Goal: Task Accomplishment & Management: Manage account settings

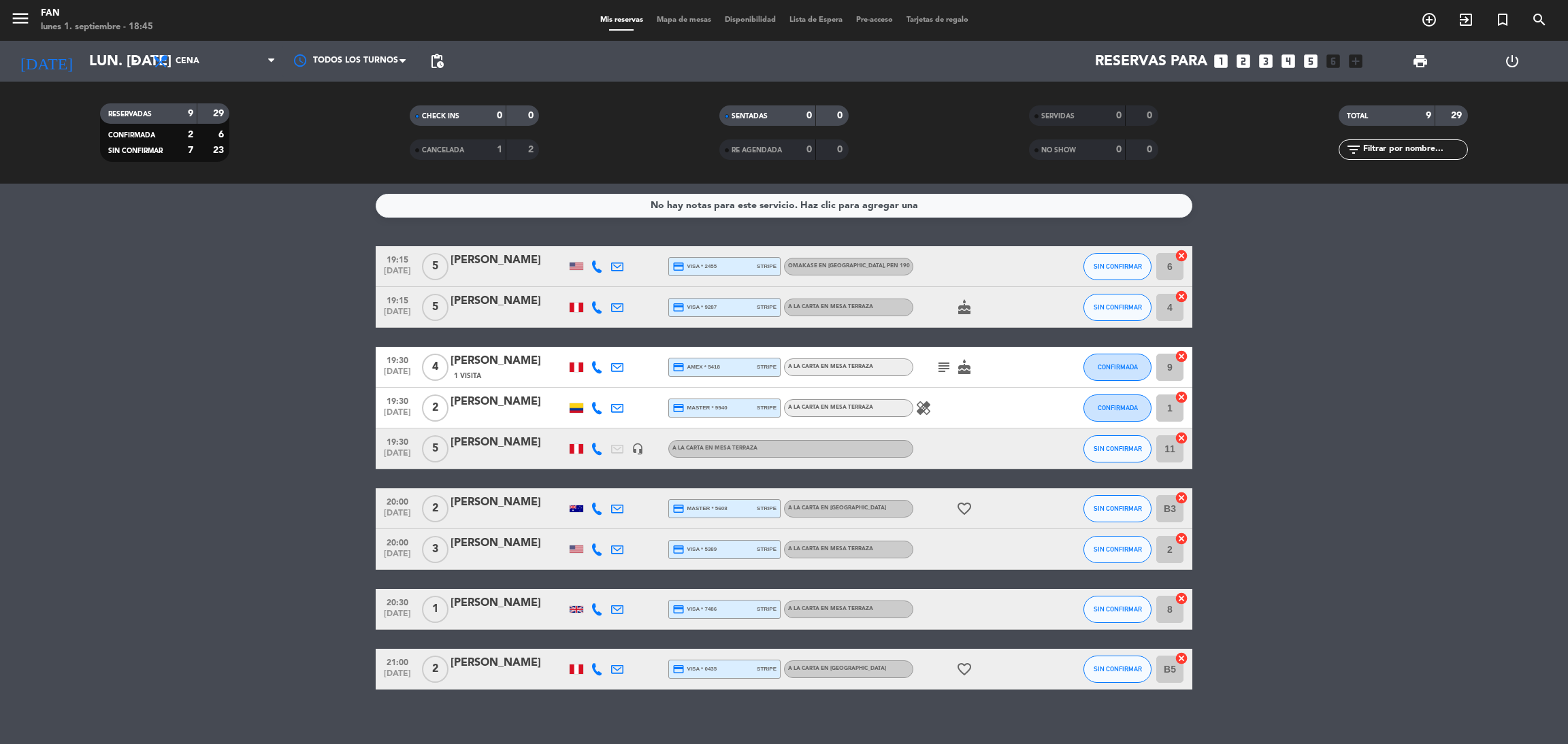
click at [677, 17] on span "Mapa de mesas" at bounding box center [684, 20] width 68 height 8
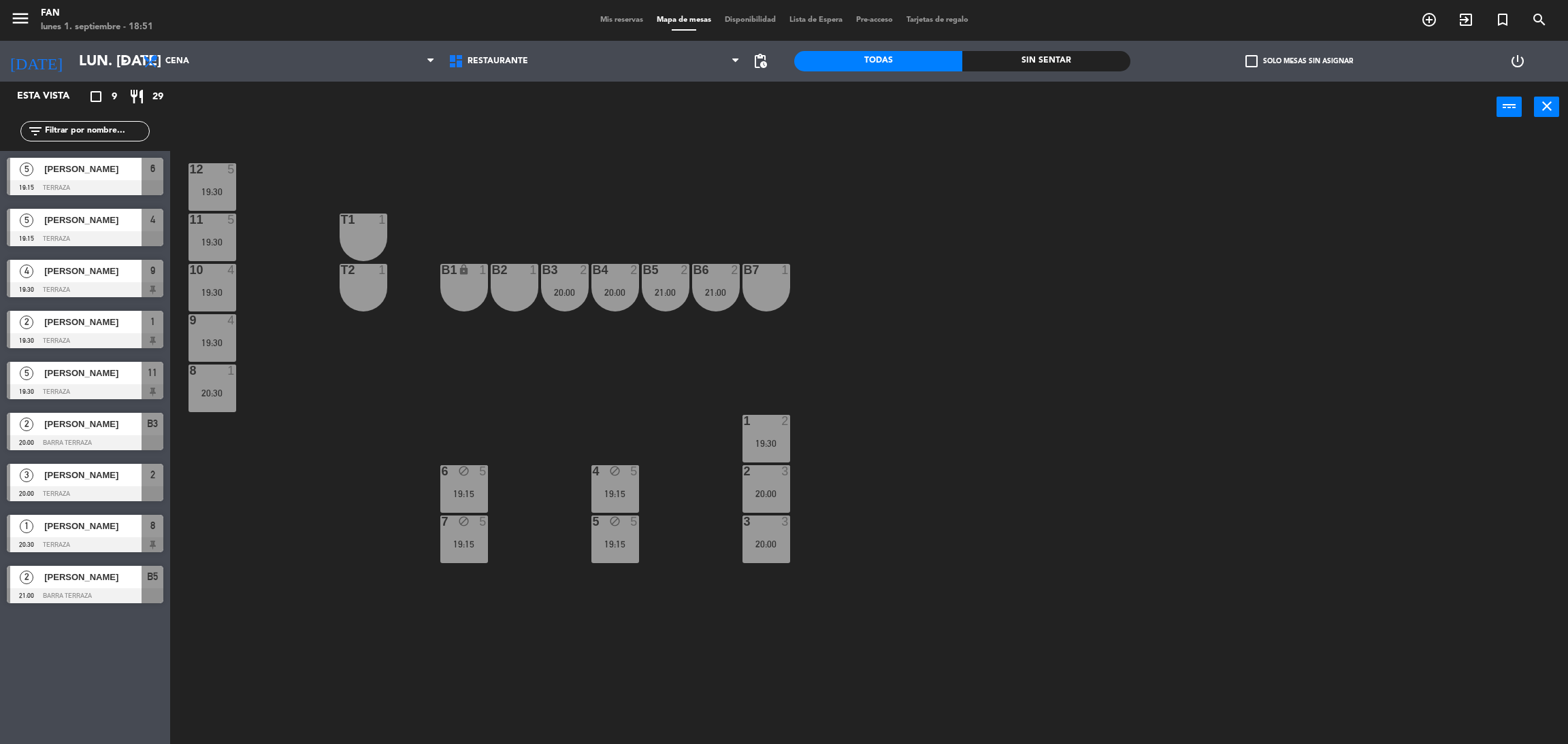
click at [608, 22] on span "Mis reservas" at bounding box center [621, 20] width 57 height 8
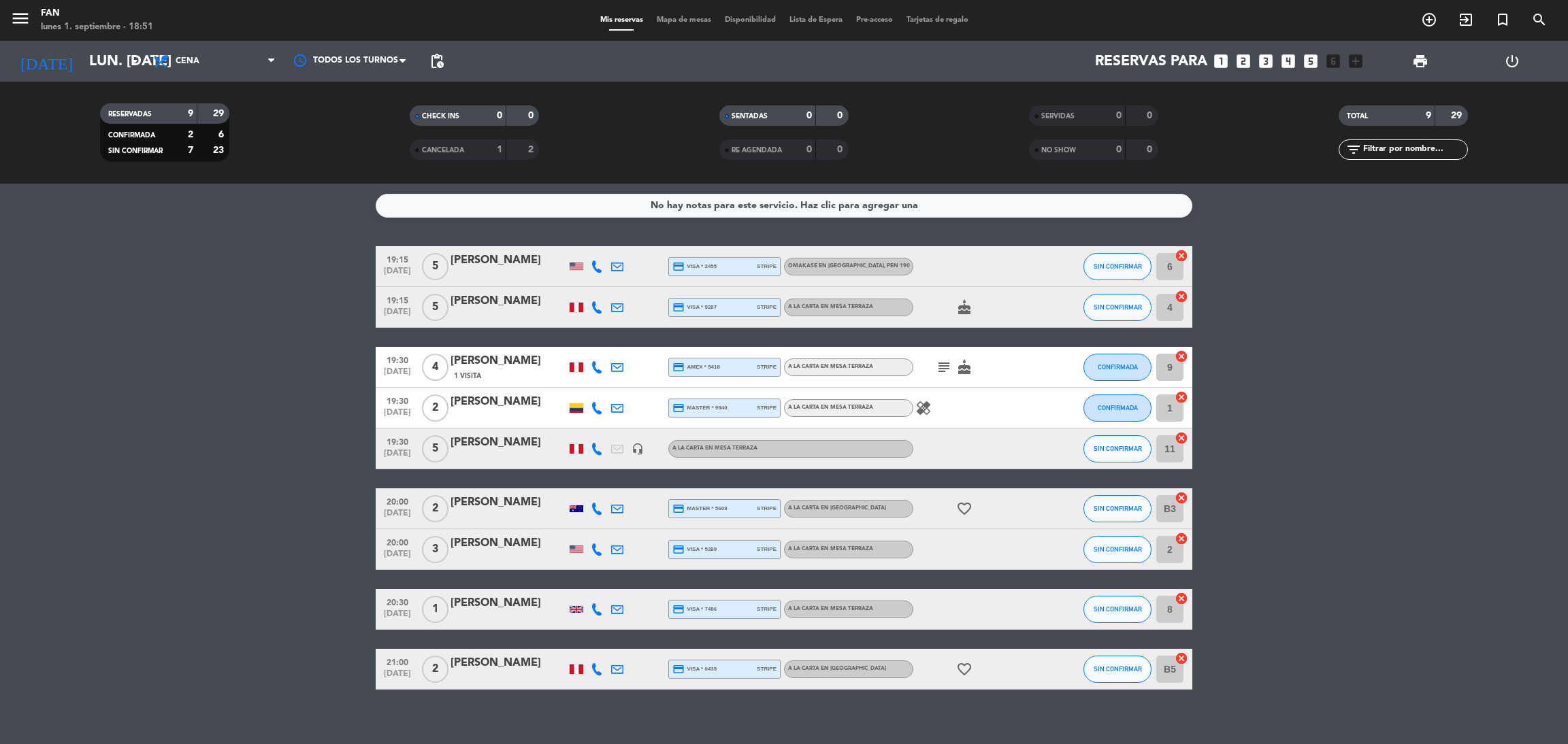
click at [319, 408] on bookings-row "19:15 [DATE] 5 Tap [PERSON_NAME] credit_card visa * 2455 stripe Omakase en [GEO…" at bounding box center [784, 467] width 1568 height 443
click at [599, 258] on div at bounding box center [596, 266] width 20 height 40
click at [597, 263] on icon at bounding box center [597, 266] width 13 height 13
click at [198, 359] on bookings-row "19:15 [DATE] 5 [PERSON_NAME] [PHONE_NUMBER] Copiar content_paste | credit_card …" at bounding box center [784, 467] width 1568 height 443
click at [221, 464] on bookings-row "19:15 [DATE] 5 Tap [PERSON_NAME] credit_card visa * 2455 stripe Omakase en [GEO…" at bounding box center [784, 467] width 1568 height 443
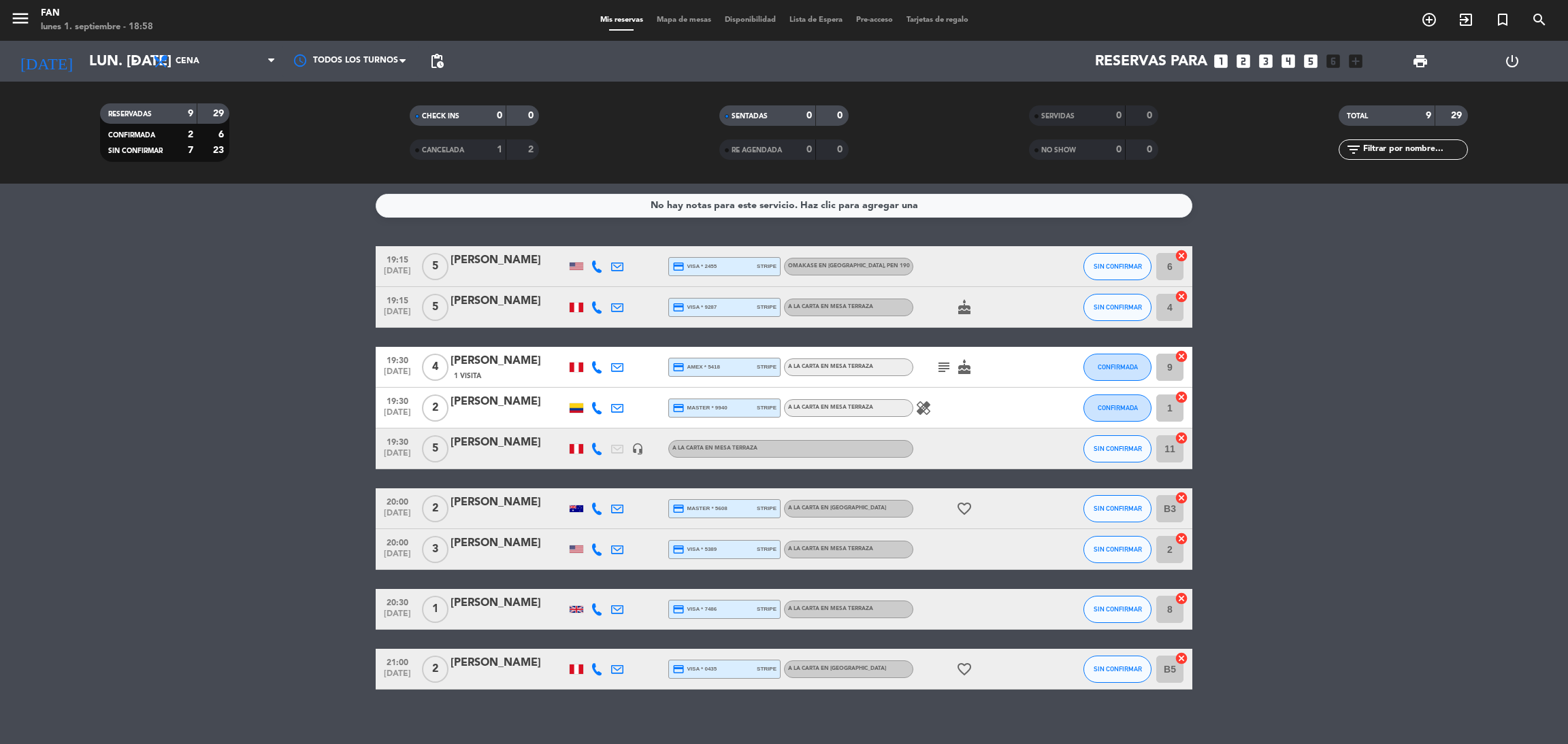
click at [694, 17] on span "Mapa de mesas" at bounding box center [684, 20] width 68 height 8
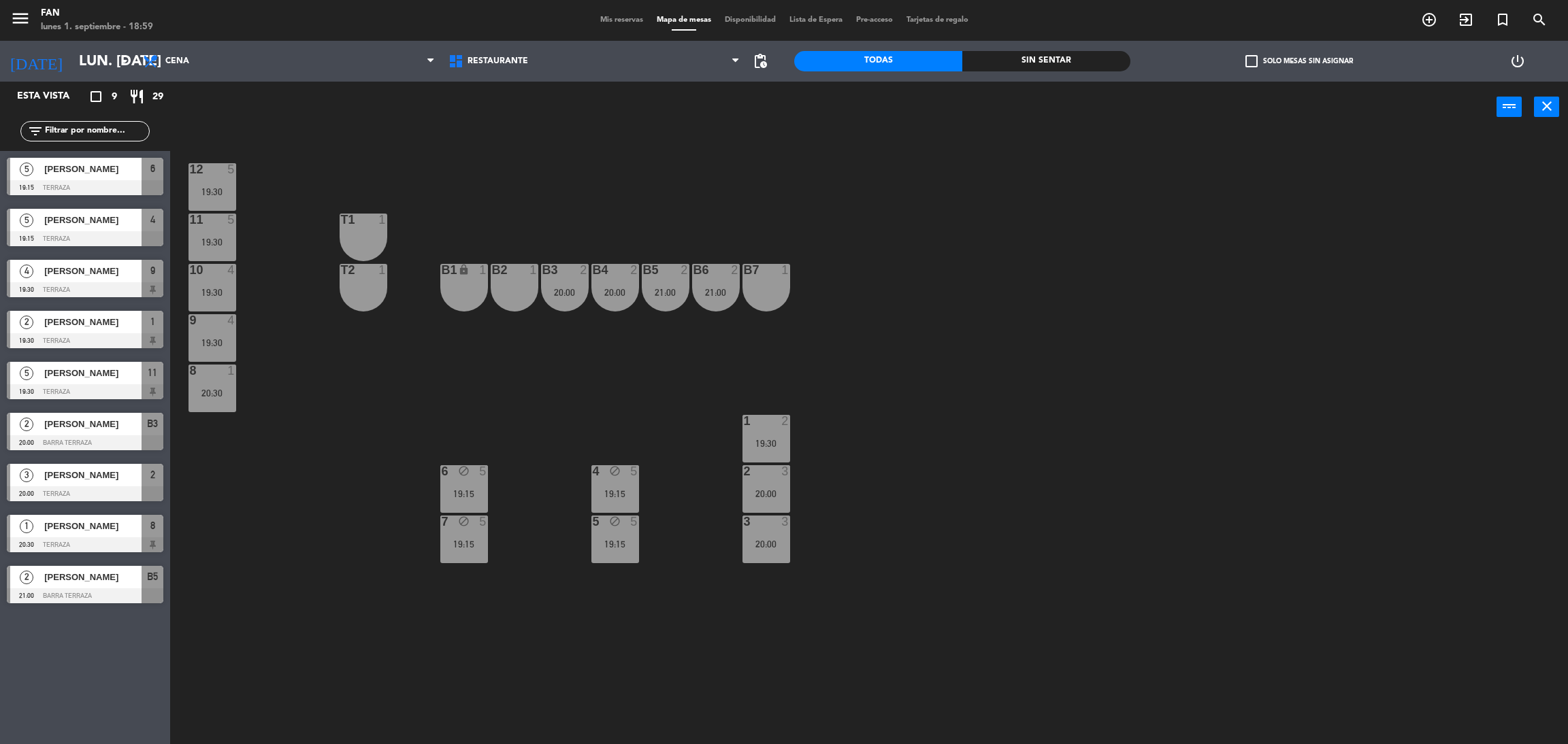
click at [617, 18] on span "Mis reservas" at bounding box center [621, 20] width 57 height 8
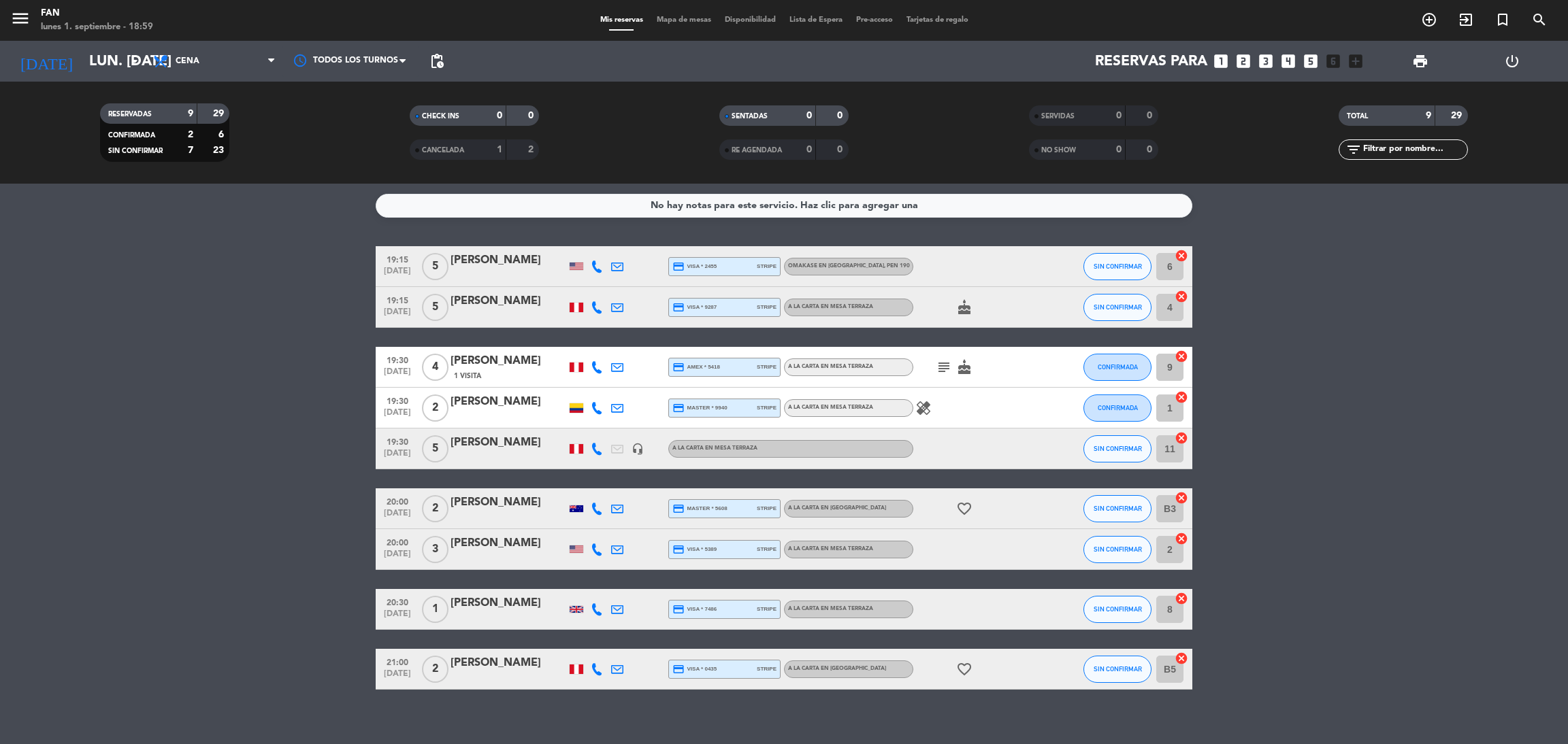
click at [343, 372] on bookings-row "19:15 [DATE] 5 Tap [PERSON_NAME] credit_card visa * 2455 stripe Omakase en [GEO…" at bounding box center [784, 467] width 1568 height 443
click at [921, 405] on icon "healing" at bounding box center [923, 408] width 16 height 16
click at [1391, 451] on bookings-row "19:15 [DATE] 5 Tap [PERSON_NAME] 1 Visita credit_card visa * 2455 stripe Omakas…" at bounding box center [784, 467] width 1568 height 443
click at [691, 18] on span "Mapa de mesas" at bounding box center [684, 20] width 68 height 8
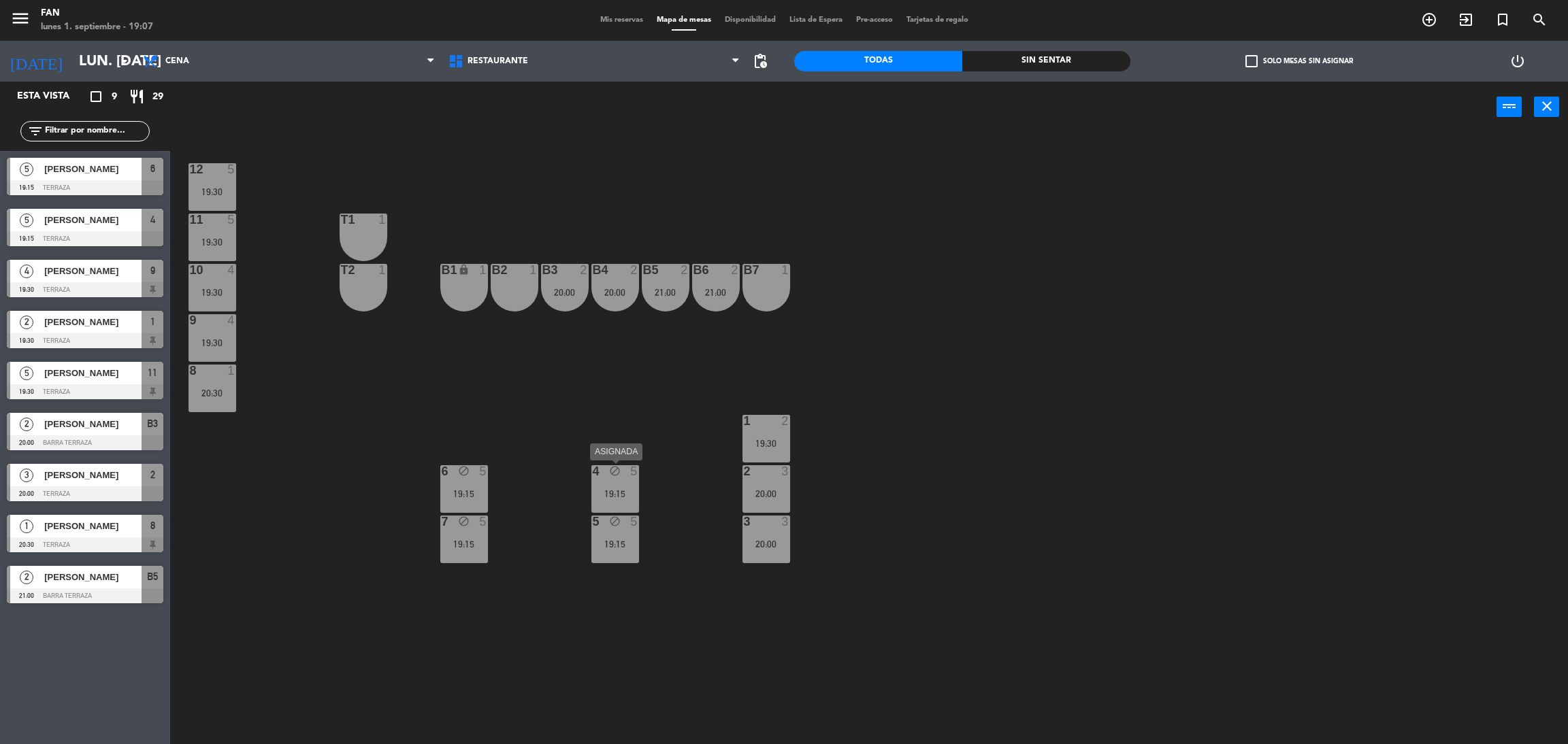
click at [620, 472] on div "block" at bounding box center [614, 471] width 22 height 13
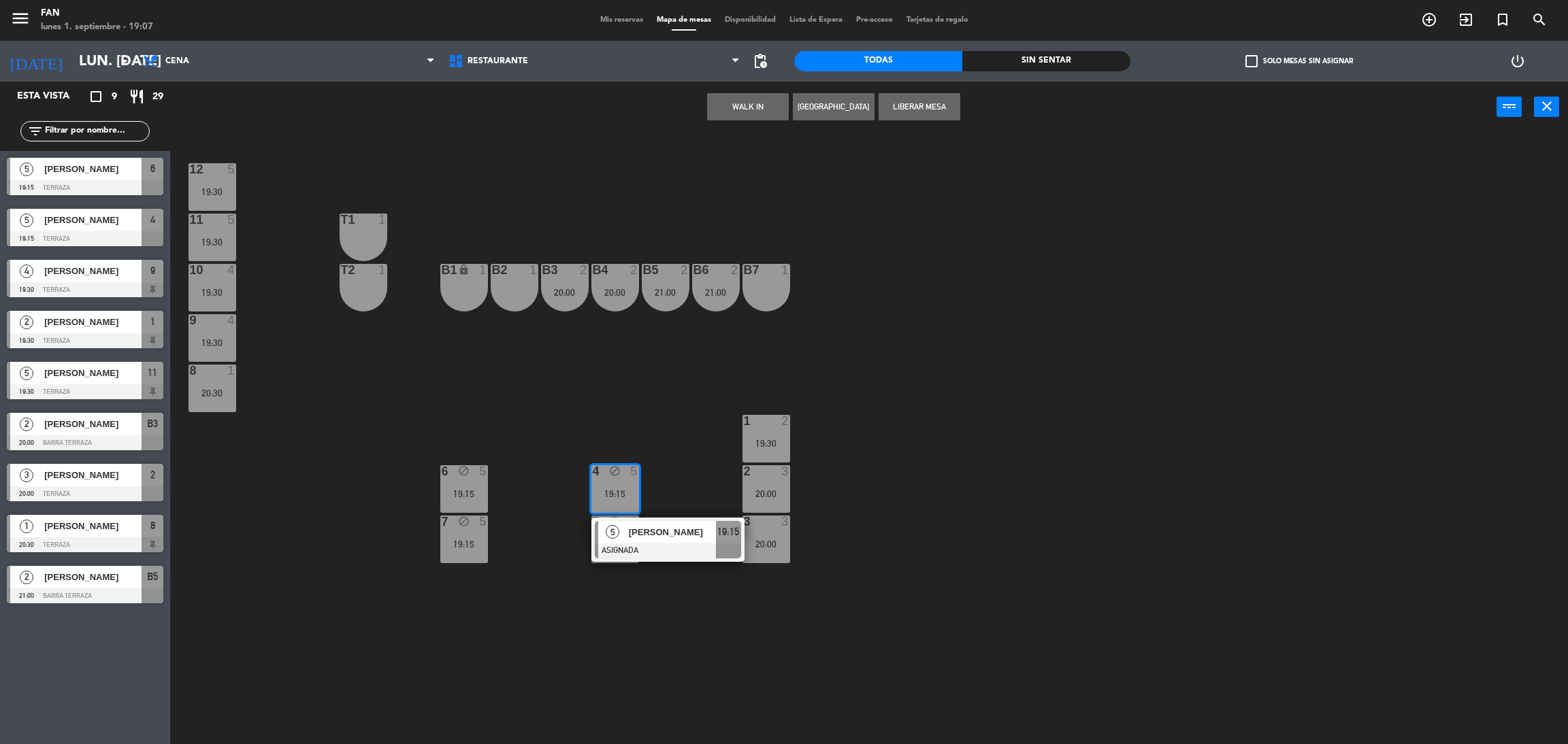
click at [642, 525] on span "[PERSON_NAME]" at bounding box center [672, 532] width 87 height 14
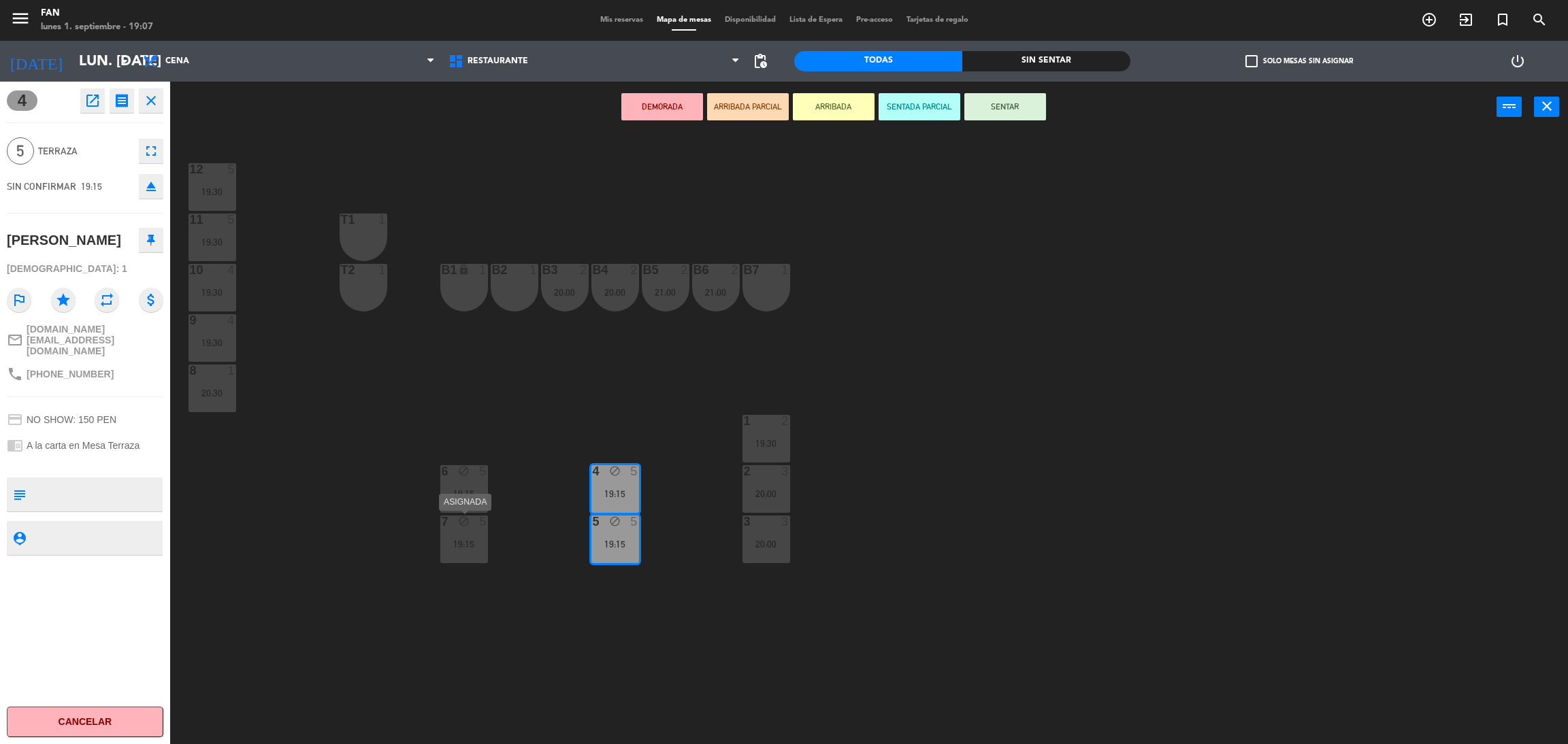
click at [487, 527] on div "5" at bounding box center [486, 521] width 22 height 13
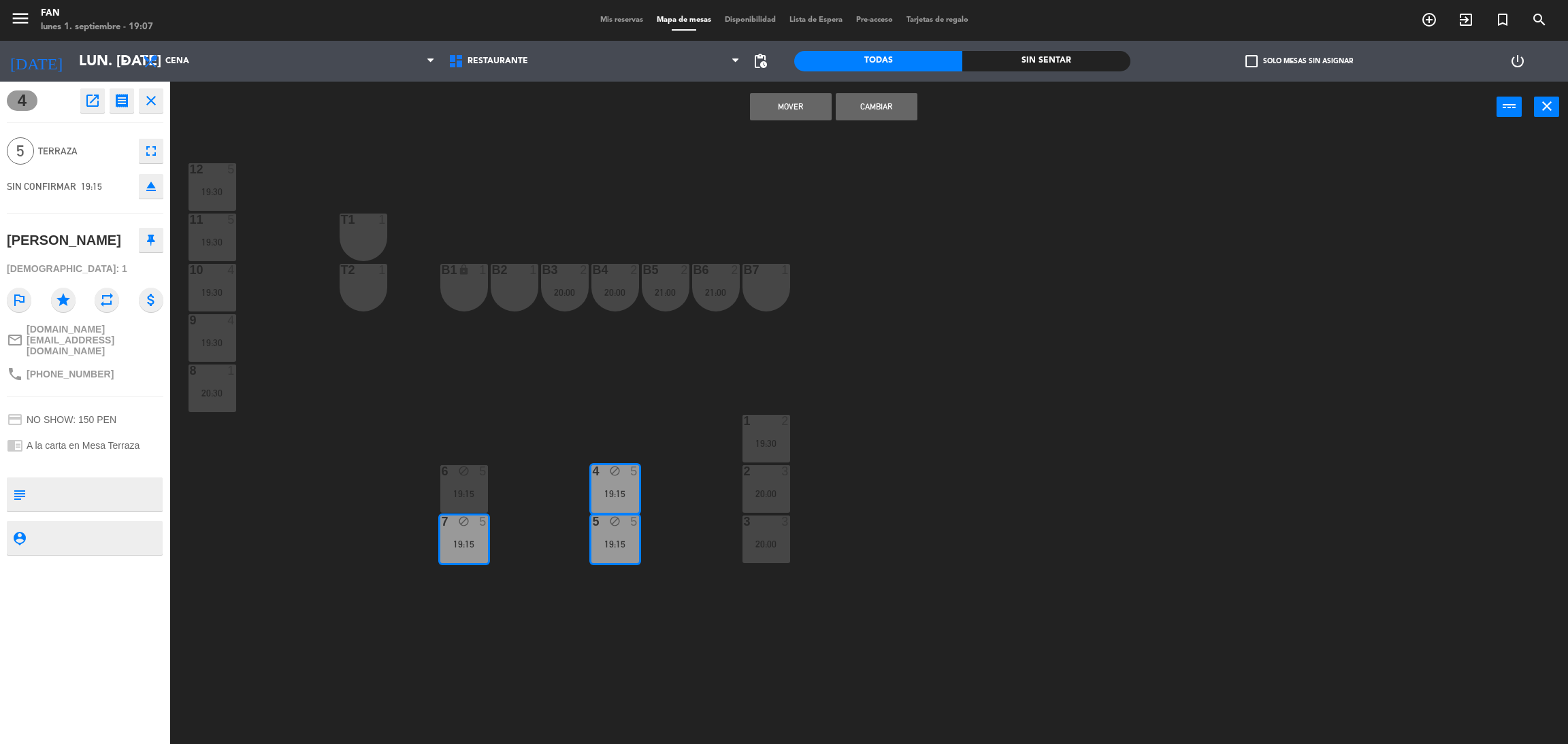
click at [466, 477] on div "6 block 5" at bounding box center [464, 472] width 47 height 13
click at [899, 103] on button "Cambiar" at bounding box center [877, 107] width 82 height 27
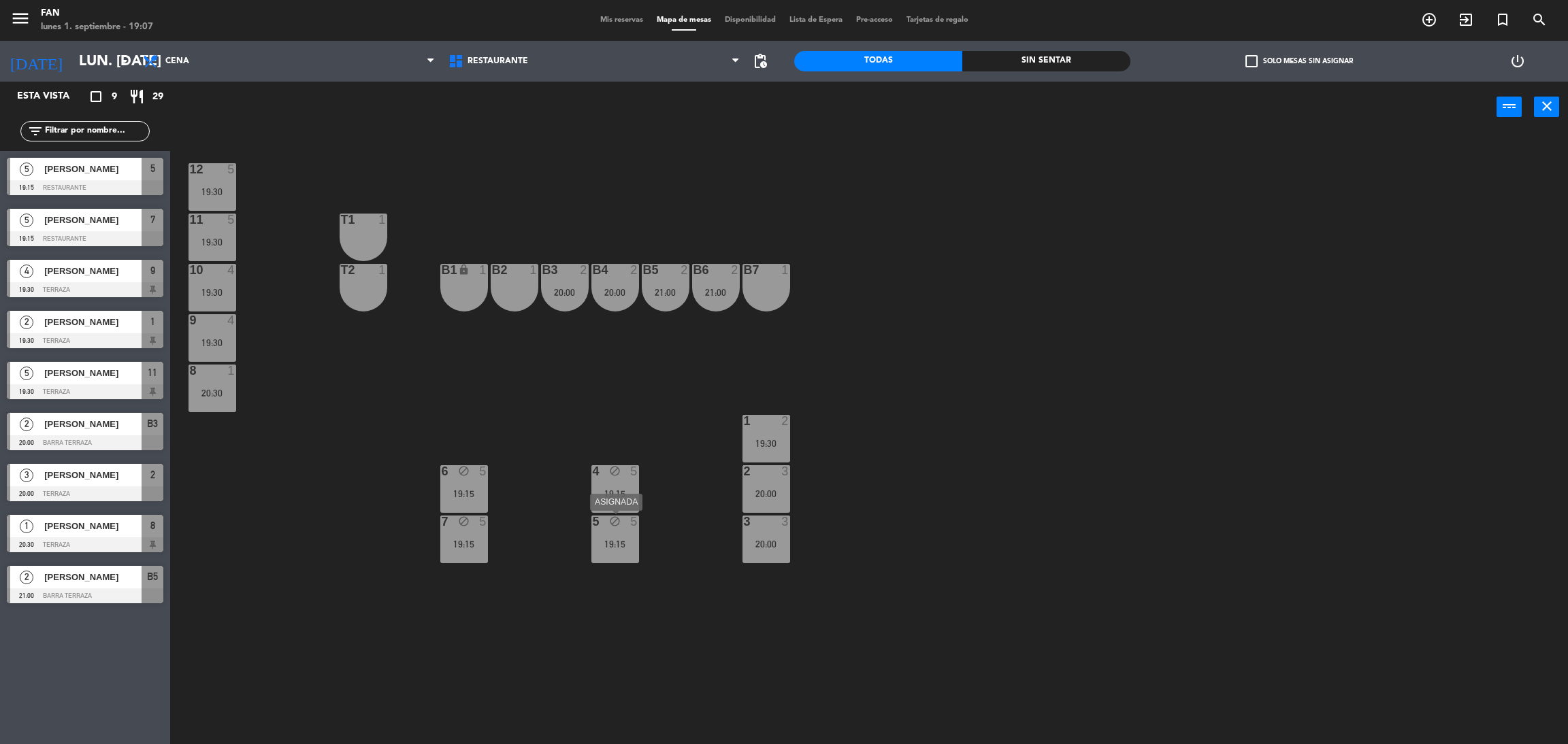
click at [620, 545] on div "19:15" at bounding box center [614, 545] width 47 height 10
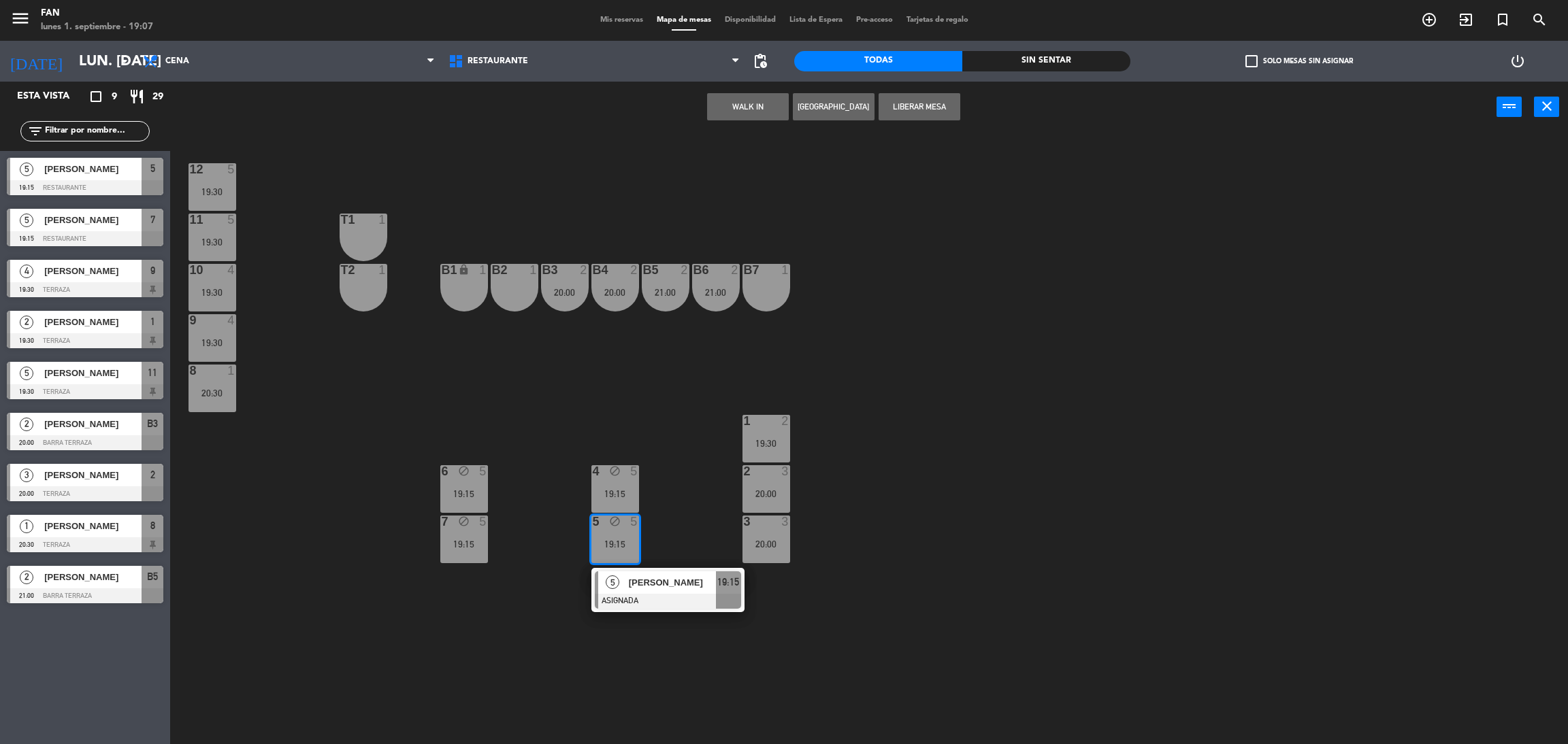
click at [702, 517] on div "12 5 19:30 11 5 19:30 T1 1 10 4 19:30 T2 1 B1 lock 1 B2 1 B3 2 20:00 B4 2 20:00…" at bounding box center [877, 444] width 1382 height 611
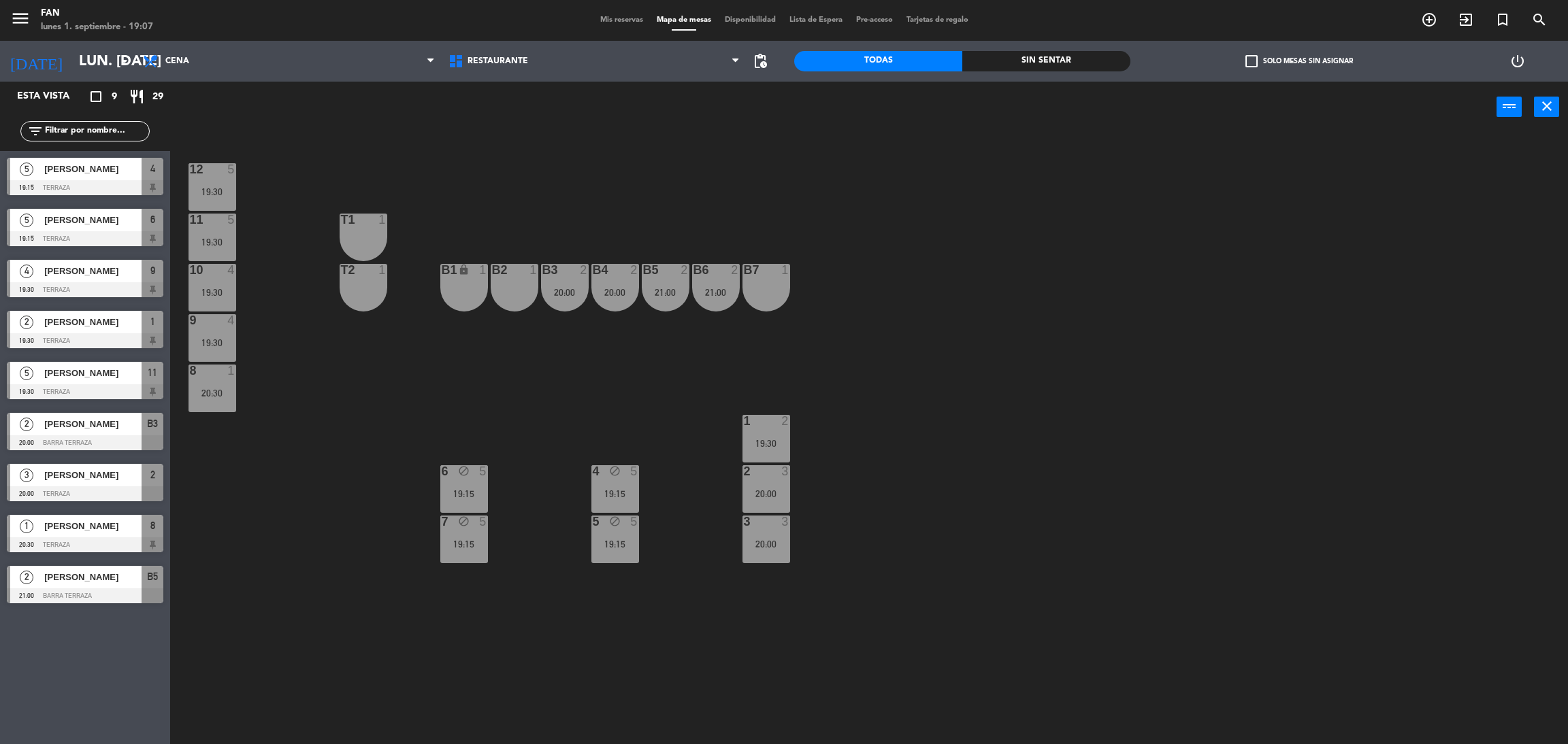
click at [473, 489] on div "19:15" at bounding box center [464, 493] width 47 height 10
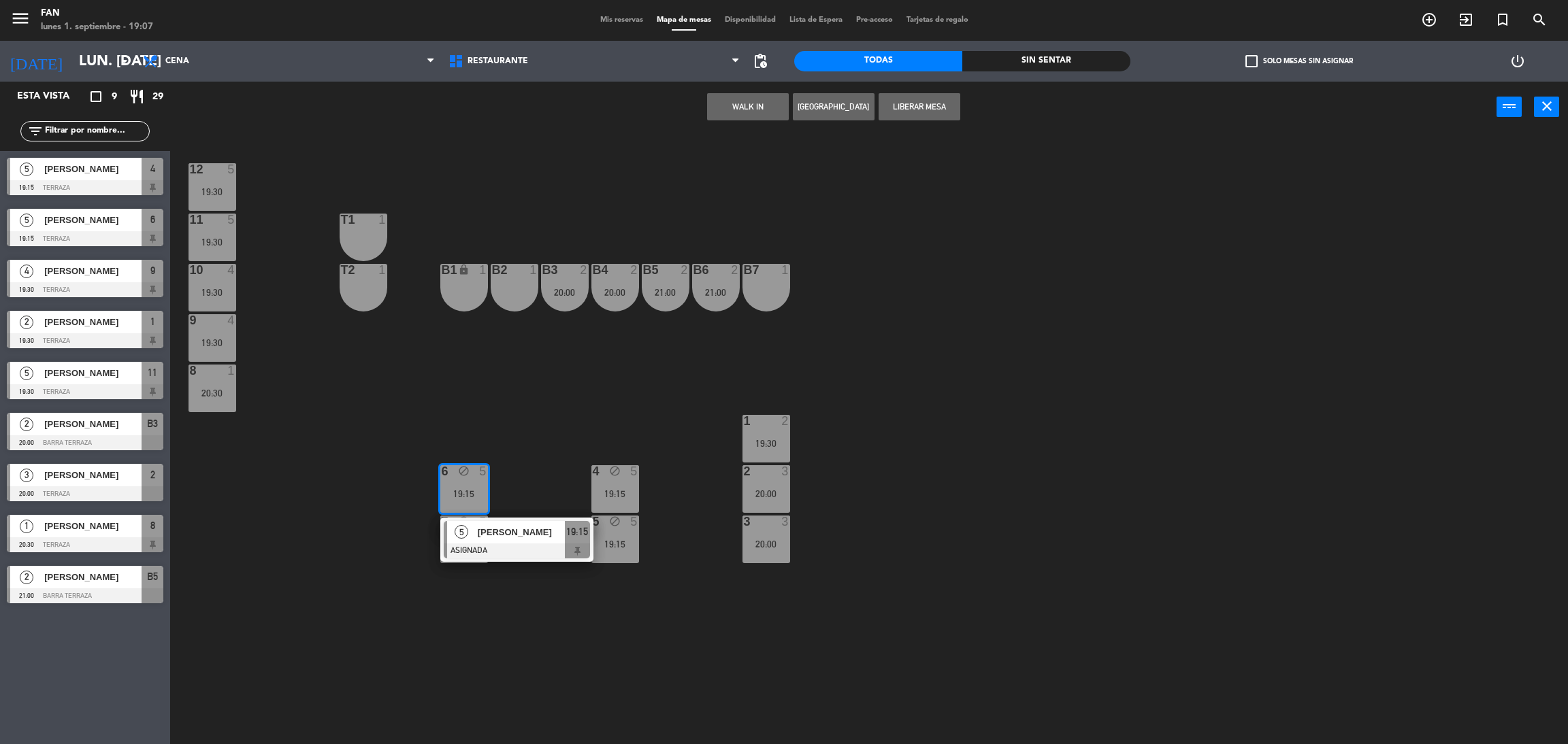
click at [510, 383] on div "12 5 19:30 11 5 19:30 T1 1 10 4 19:30 T2 1 B1 lock 1 B2 1 B3 2 20:00 B4 2 20:00…" at bounding box center [877, 444] width 1382 height 611
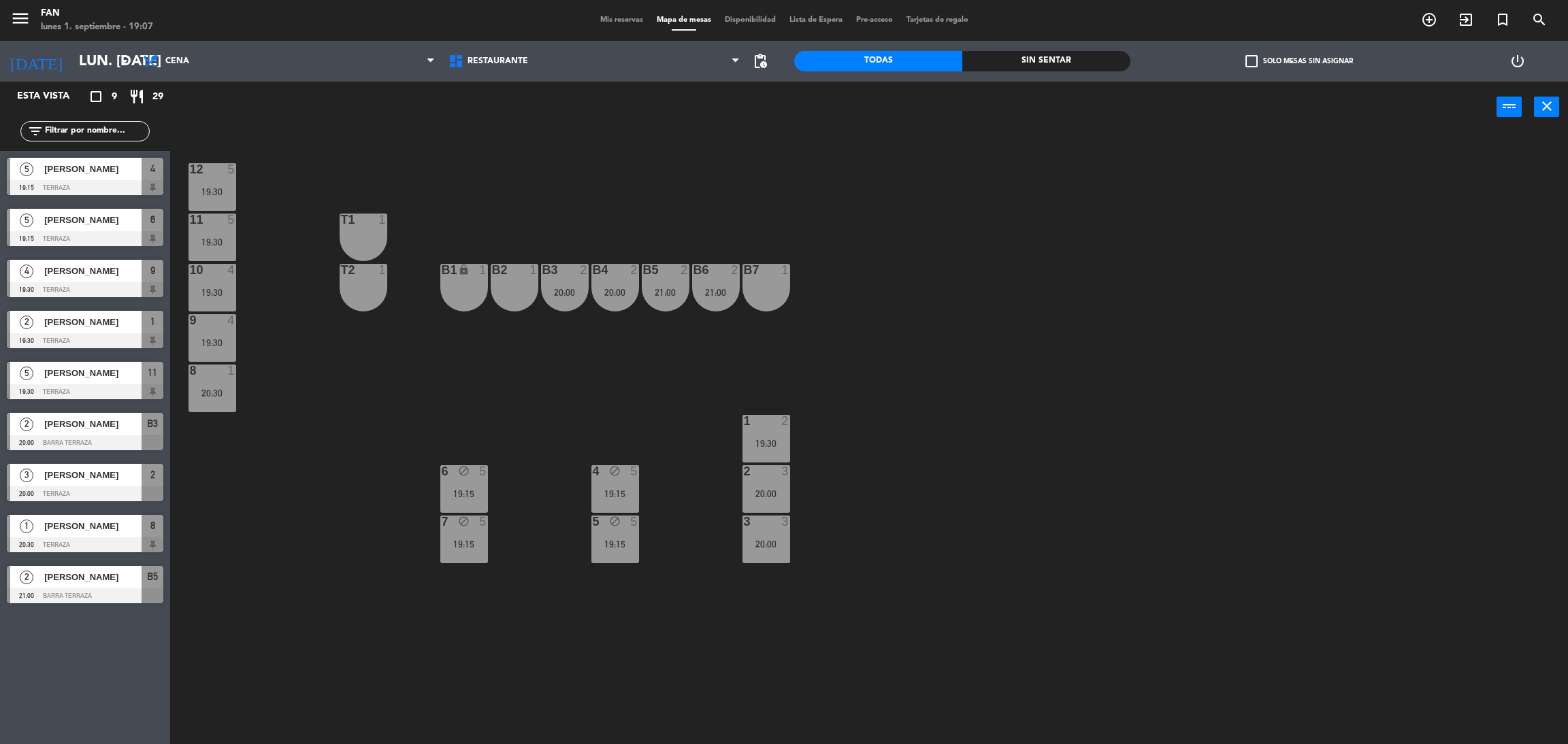
click at [215, 249] on div "11 5 19:30" at bounding box center [211, 237] width 47 height 47
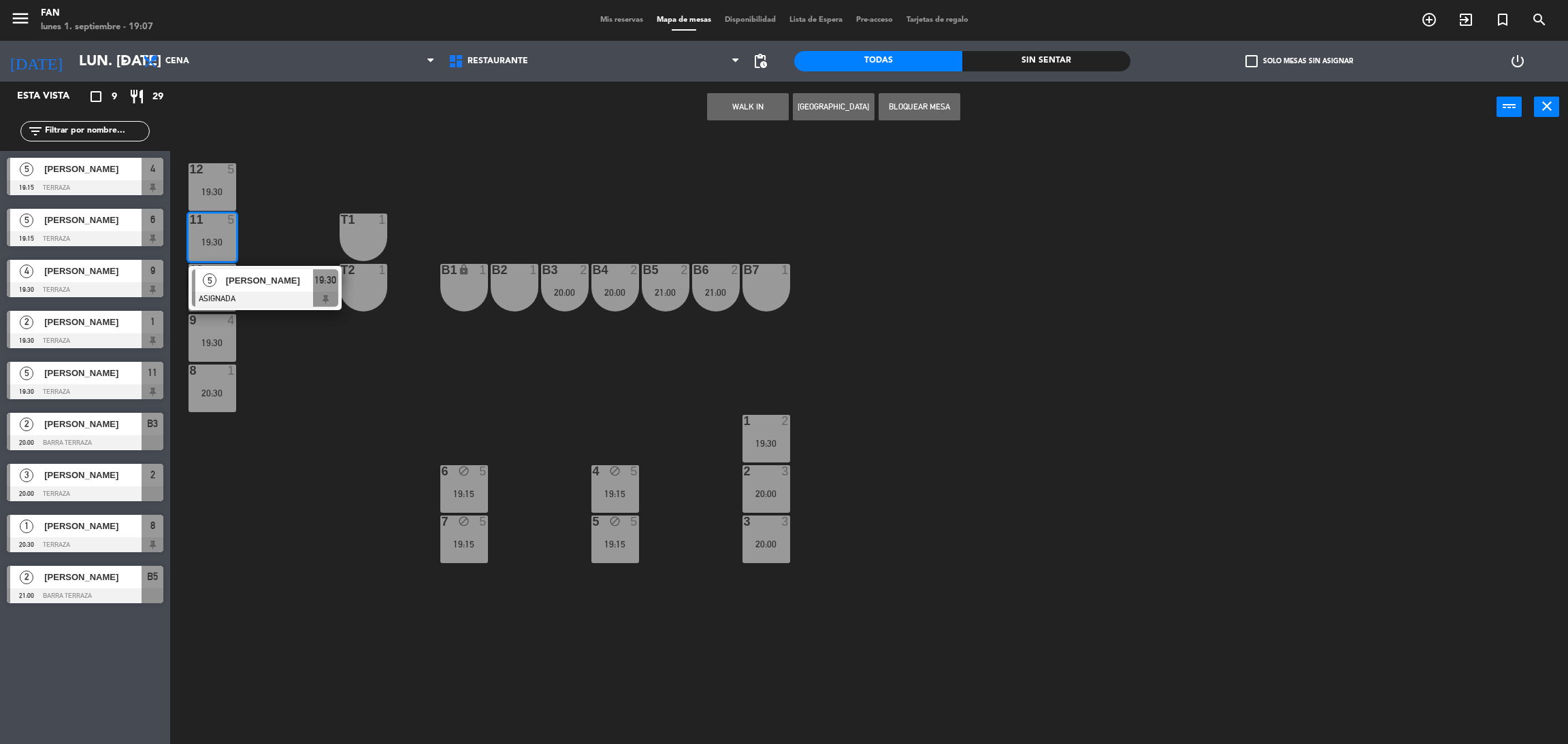
click at [276, 209] on div "12 5 19:30 11 5 19:30 5 [PERSON_NAME] ASIGNADA 19:30 T1 1 10 4 19:30 T2 1 B1 lo…" at bounding box center [877, 444] width 1382 height 611
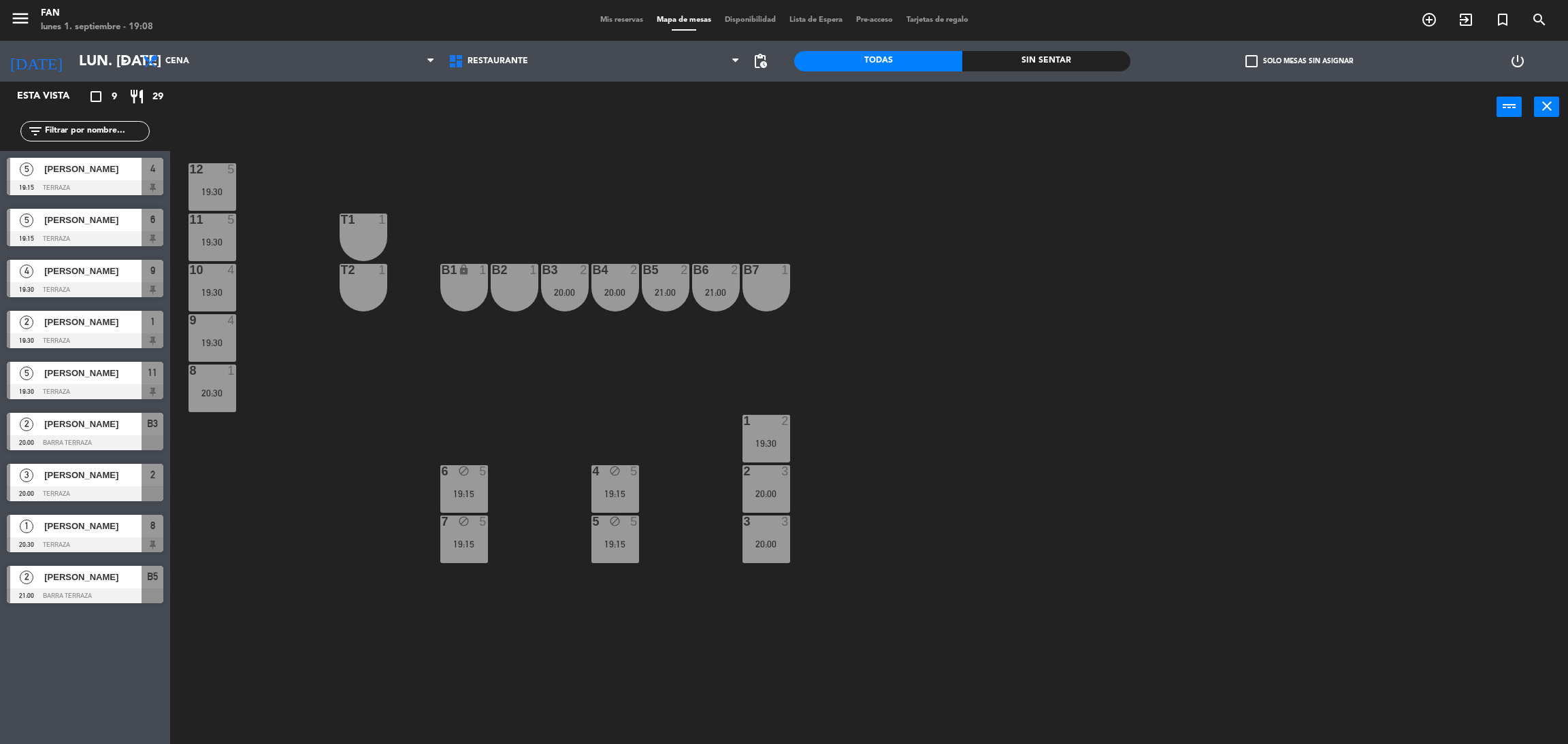
click at [623, 16] on span "Mis reservas" at bounding box center [621, 20] width 57 height 8
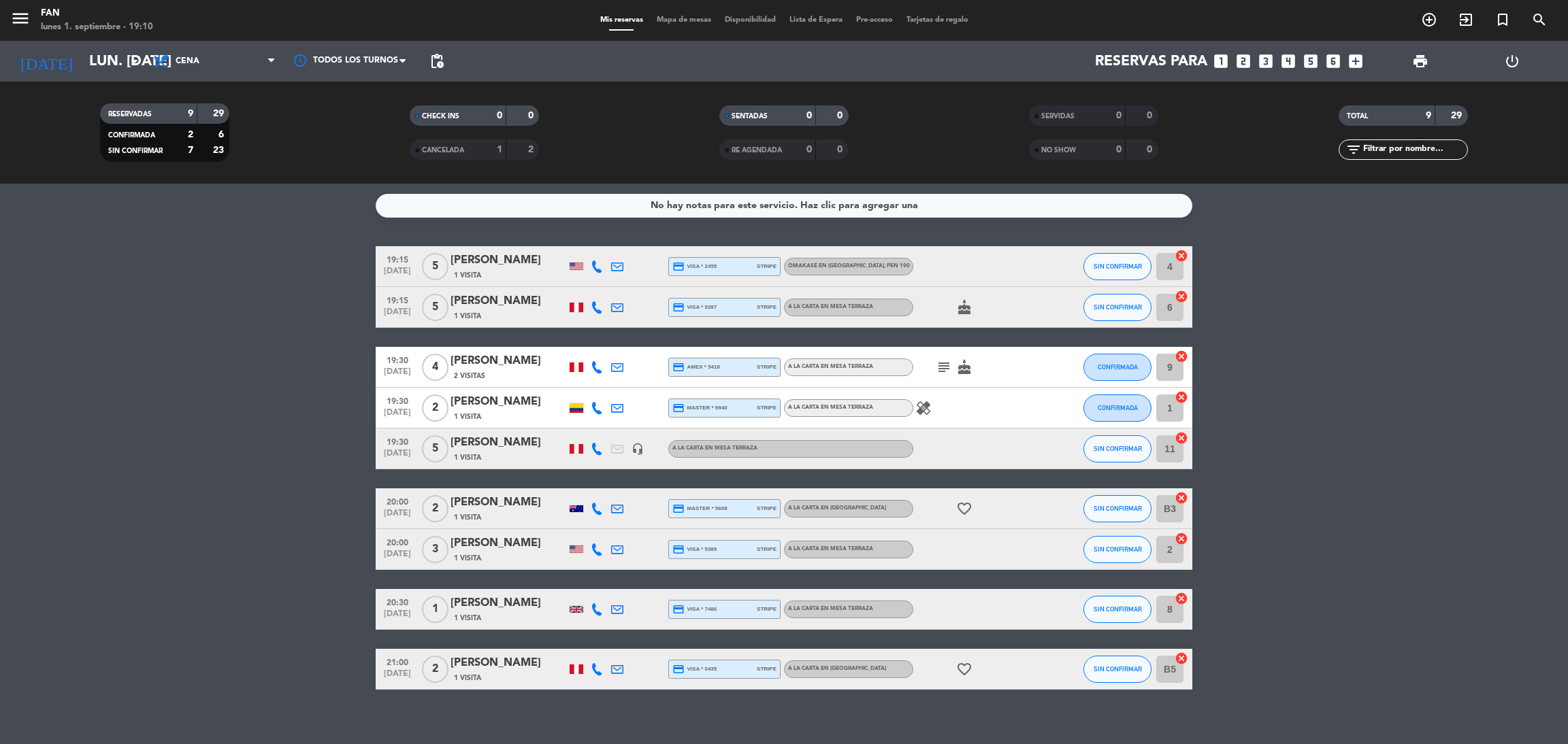
click at [942, 364] on icon "subject" at bounding box center [943, 367] width 16 height 16
click at [1305, 398] on bookings-row "19:15 [DATE] 5 Tap [PERSON_NAME] 1 Visita credit_card visa * 2455 stripe Omakas…" at bounding box center [784, 467] width 1568 height 443
click at [922, 402] on icon "healing" at bounding box center [923, 408] width 16 height 16
click at [685, 20] on span "Mapa de mesas" at bounding box center [684, 20] width 68 height 8
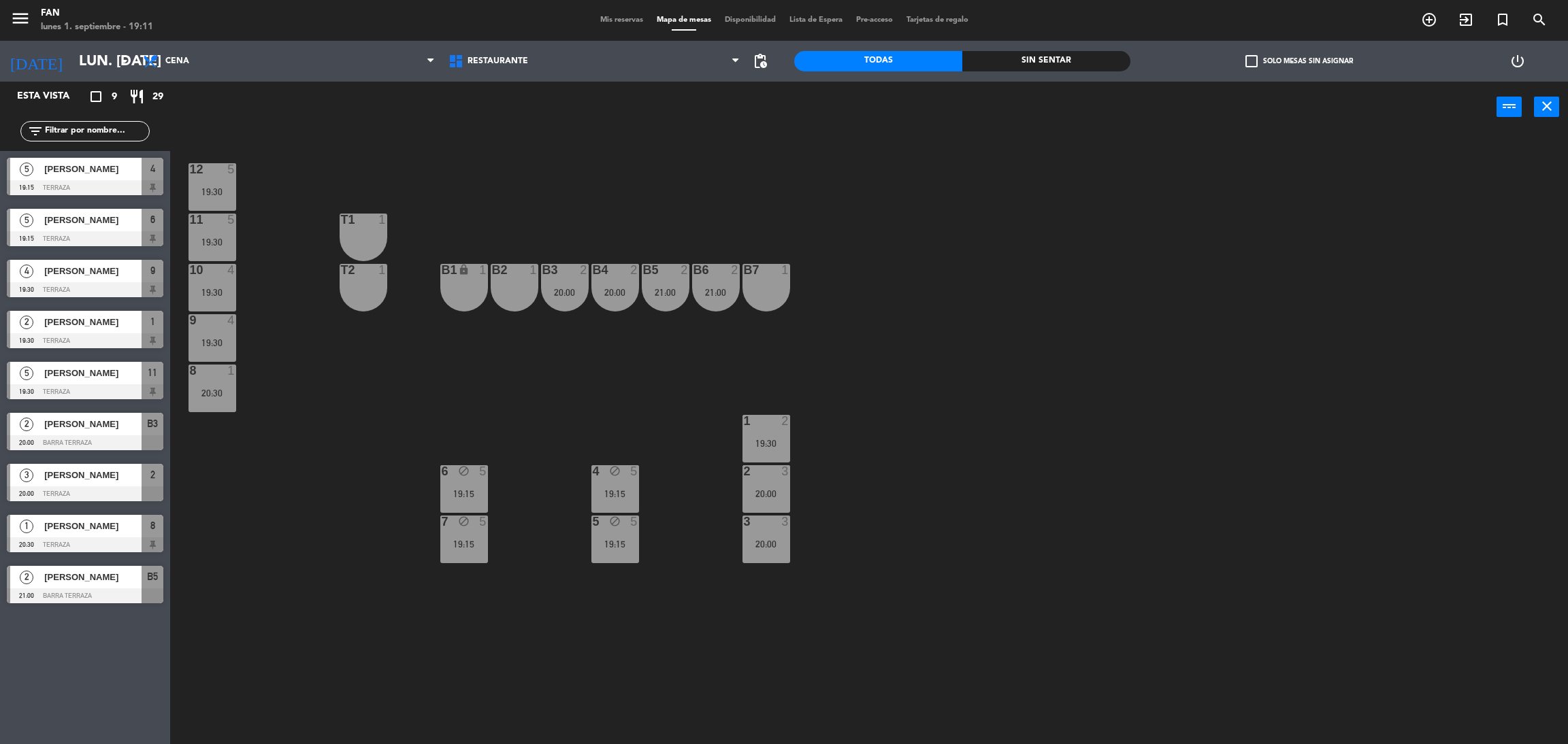
click at [473, 560] on div "7 block 5 19:15" at bounding box center [464, 539] width 47 height 47
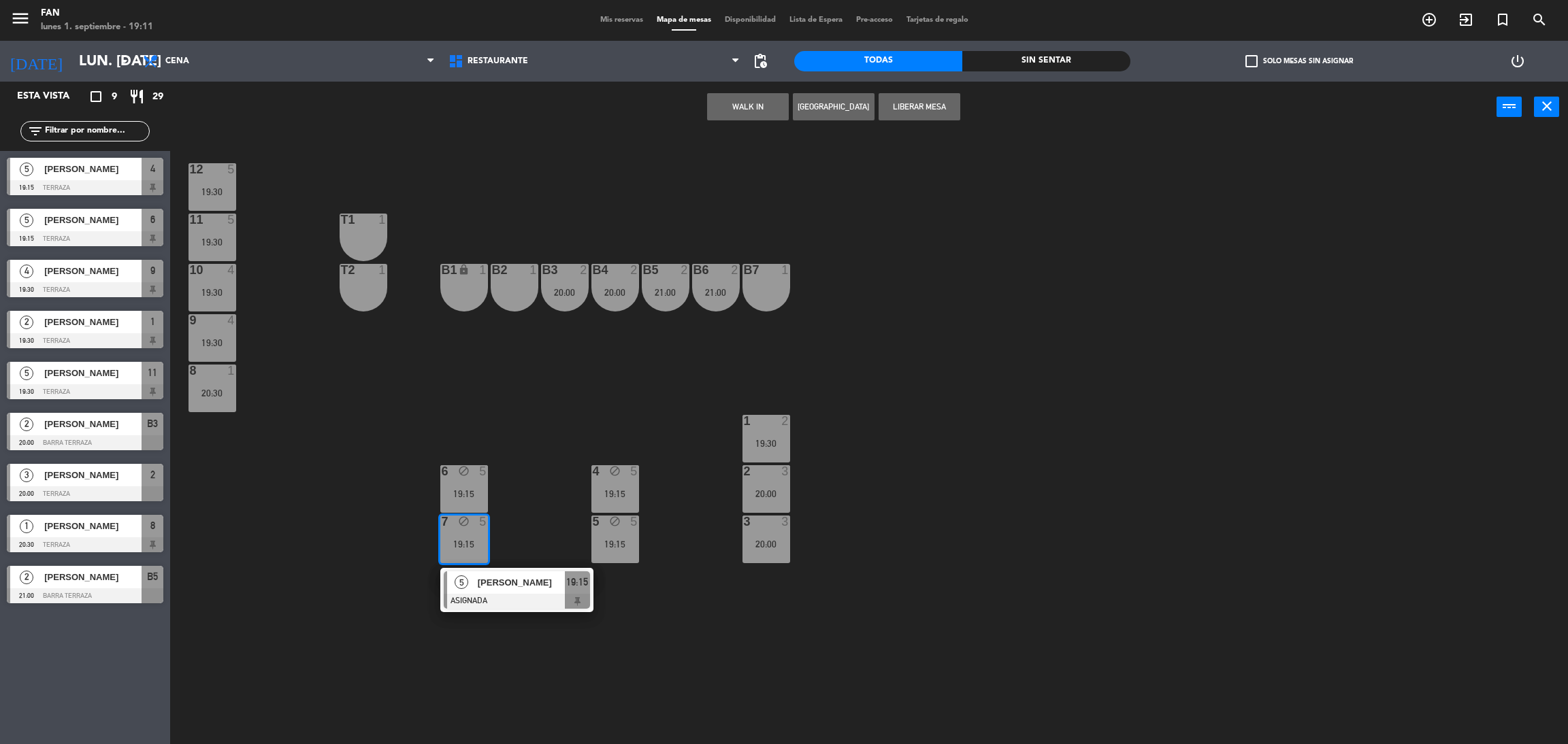
click at [603, 22] on span "Mis reservas" at bounding box center [621, 20] width 57 height 8
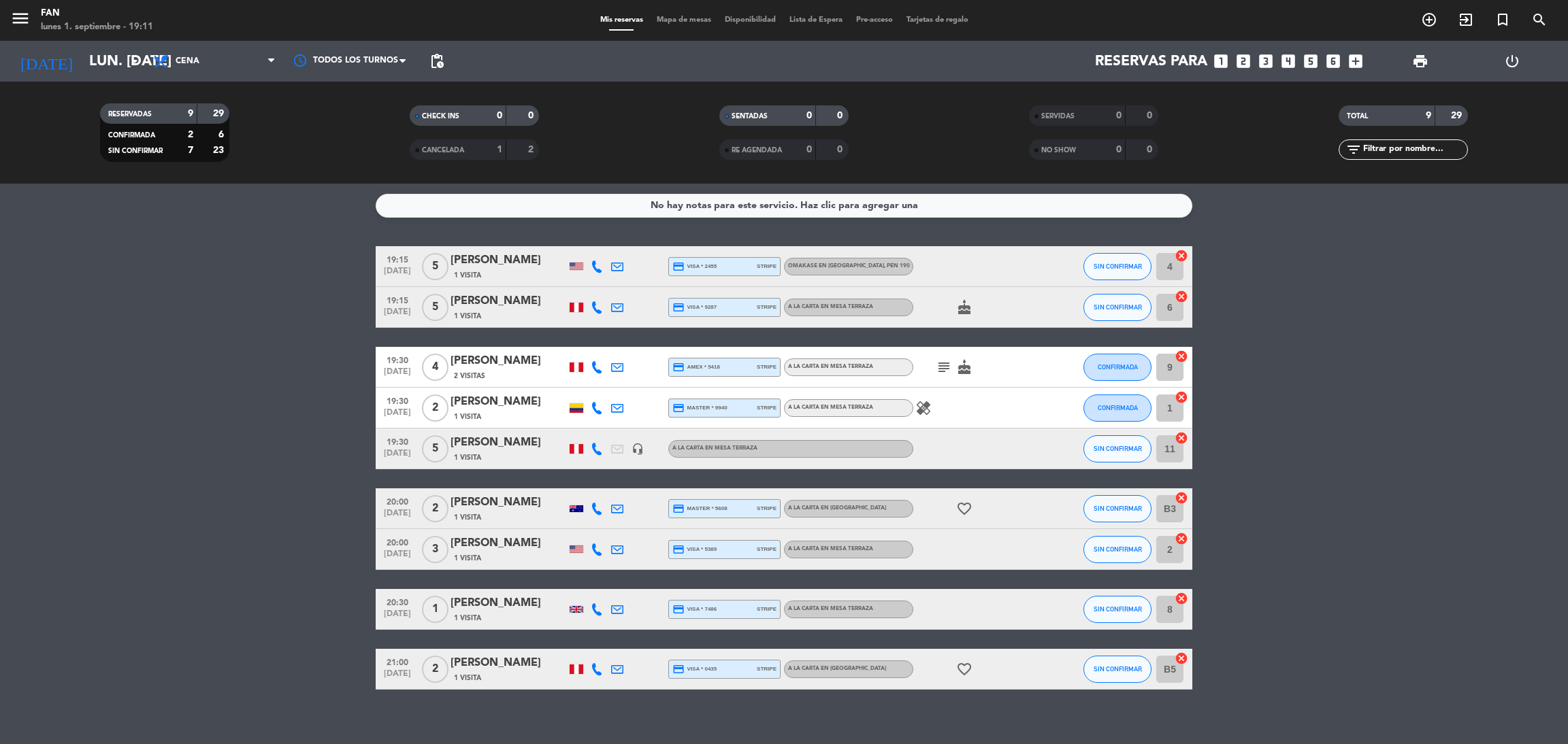
click at [680, 18] on span "Mapa de mesas" at bounding box center [684, 20] width 68 height 8
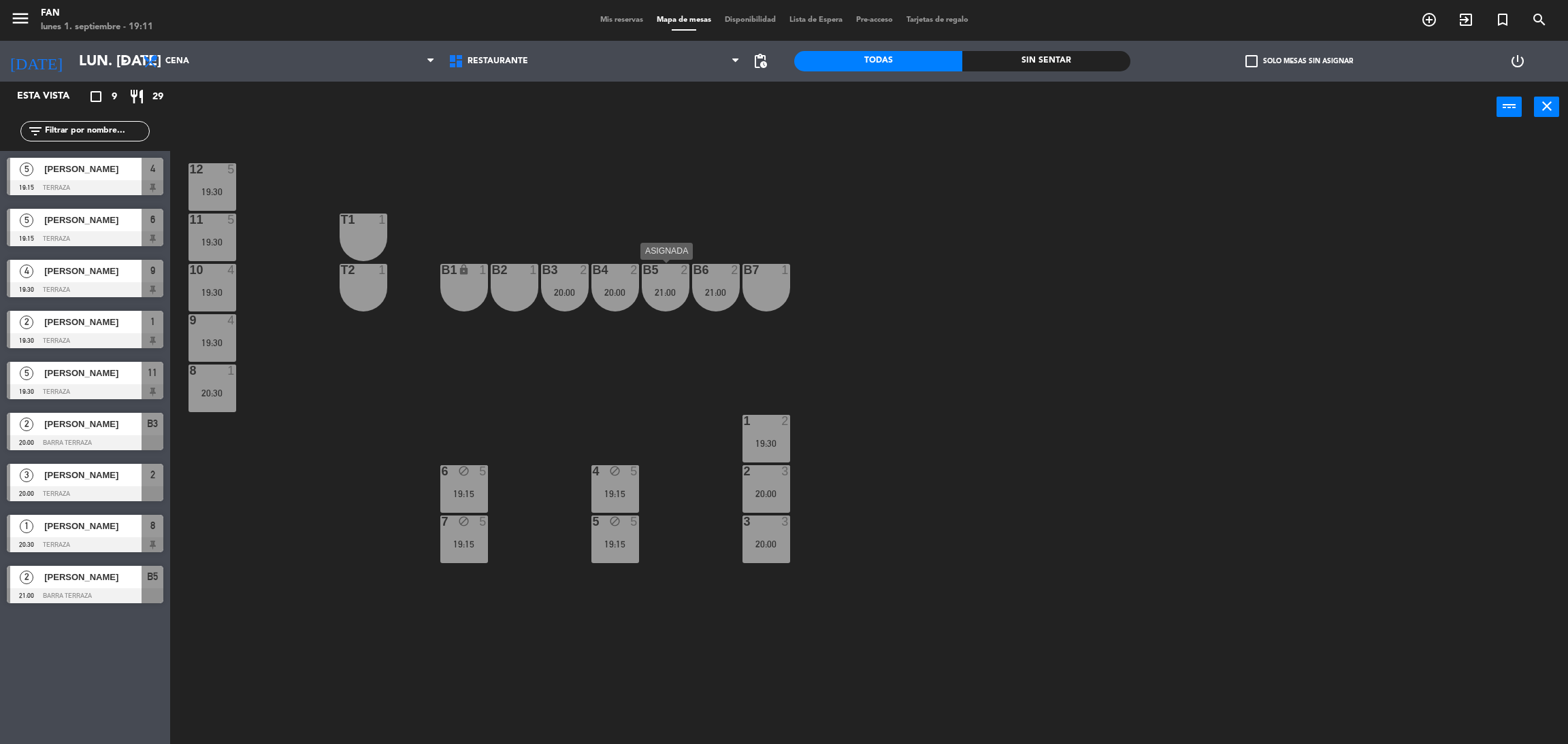
click at [651, 289] on div "21:00" at bounding box center [664, 292] width 47 height 10
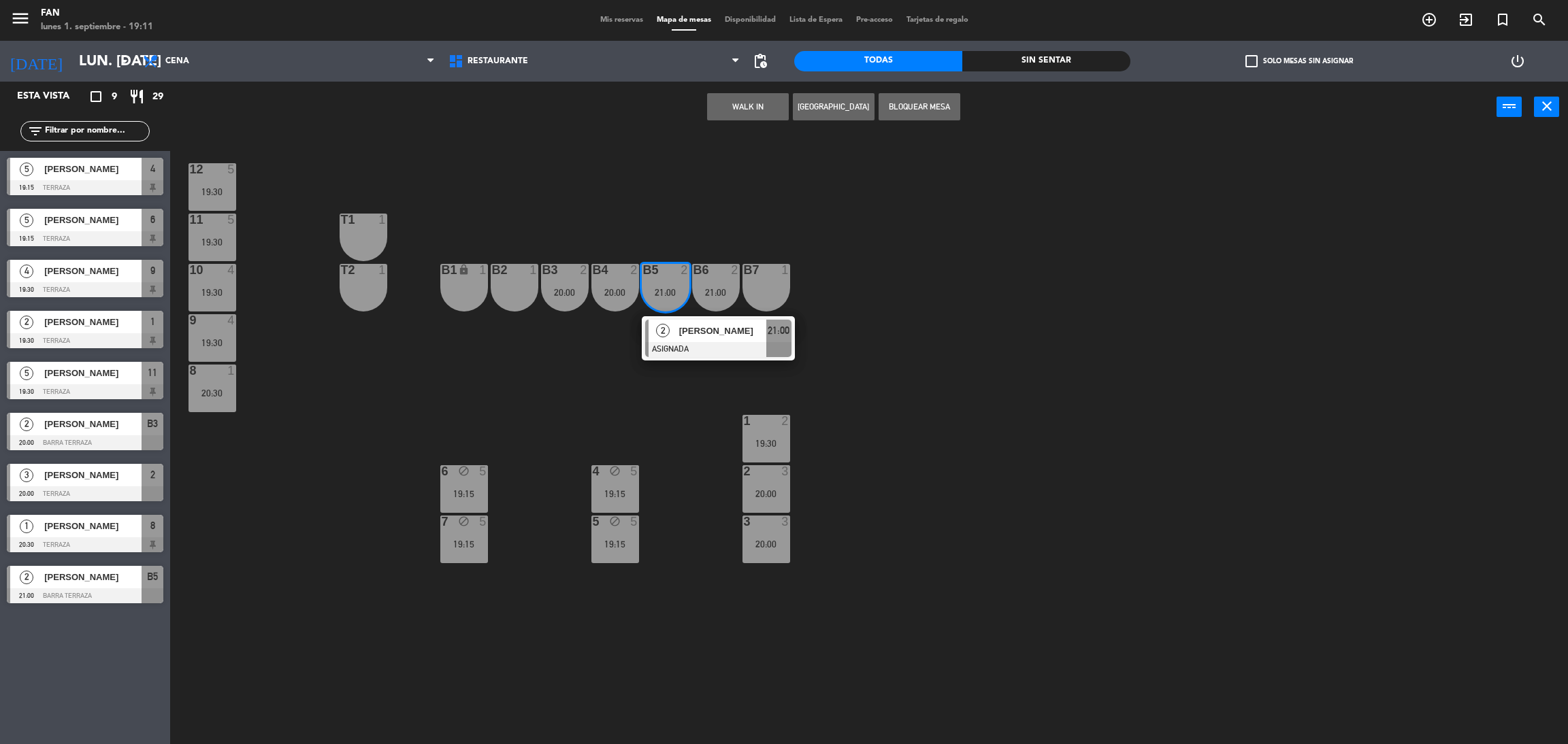
click at [685, 385] on div "12 5 19:30 11 5 19:30 T1 1 10 4 19:30 T2 1 B1 lock 1 B2 1 B3 2 20:00 B4 2 20:00…" at bounding box center [877, 444] width 1382 height 611
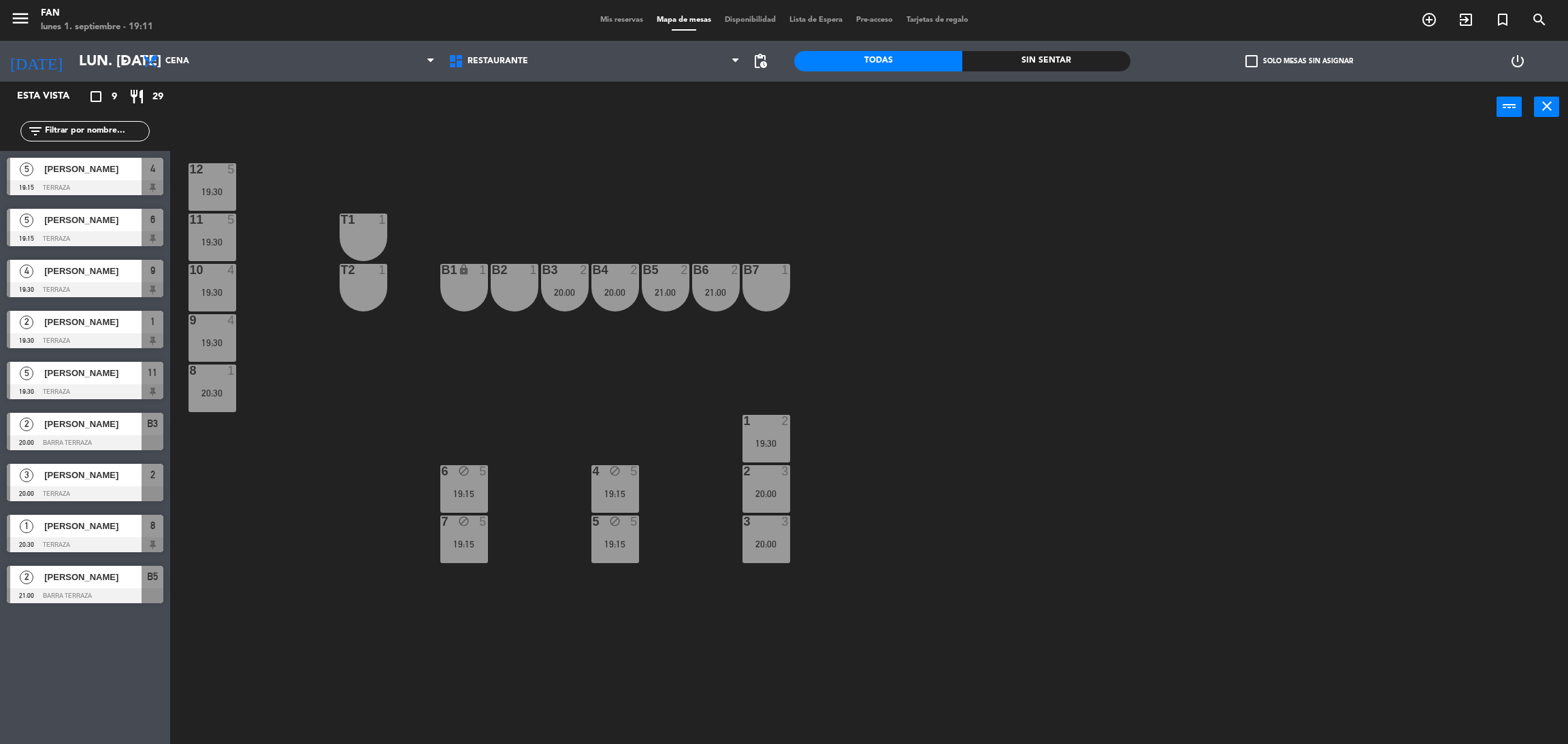
click at [571, 264] on div at bounding box center [564, 270] width 22 height 13
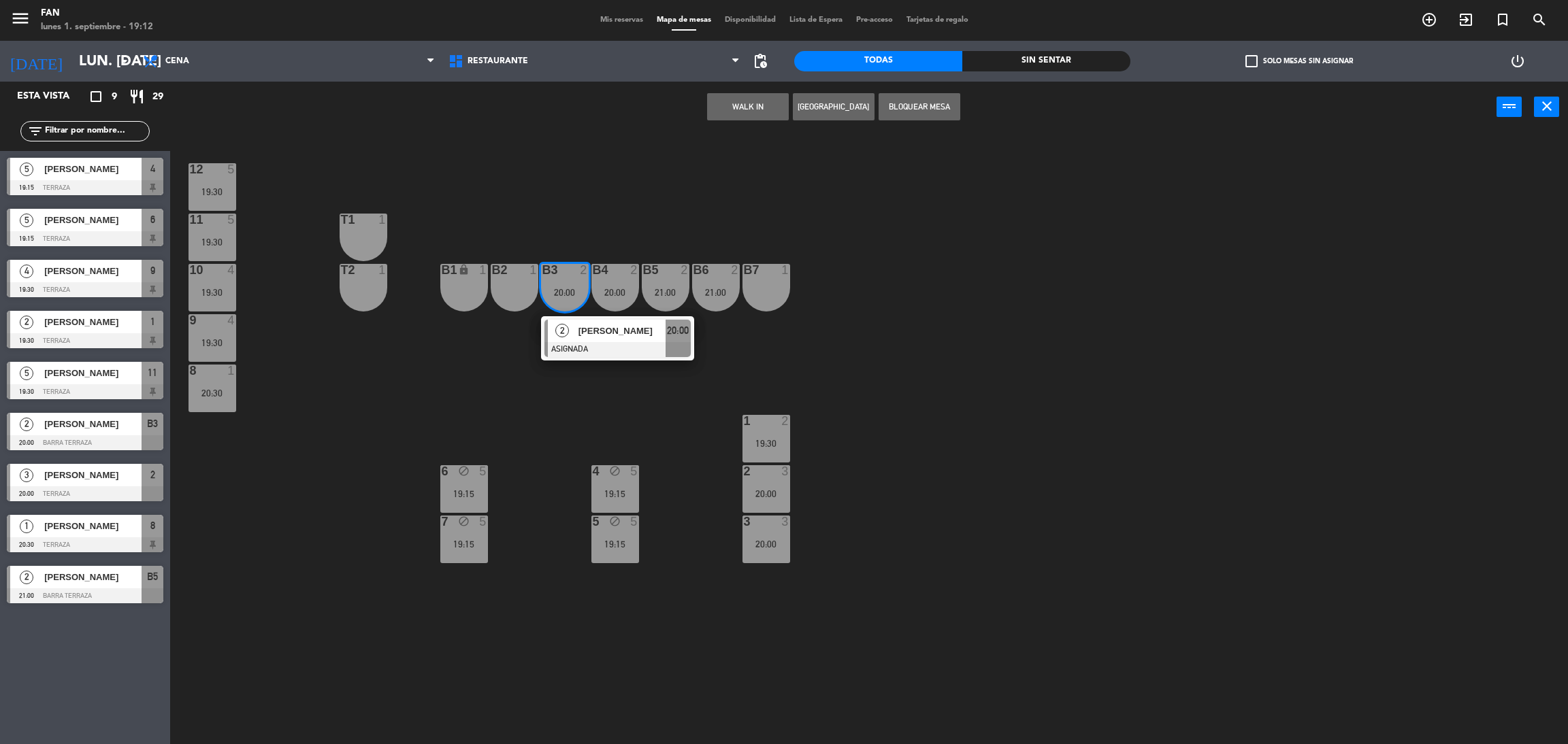
click at [748, 318] on div "12 5 19:30 11 5 19:30 T1 1 10 4 19:30 T2 1 B1 lock 1 B2 1 B3 2 20:00 2 [PERSON_…" at bounding box center [877, 444] width 1382 height 611
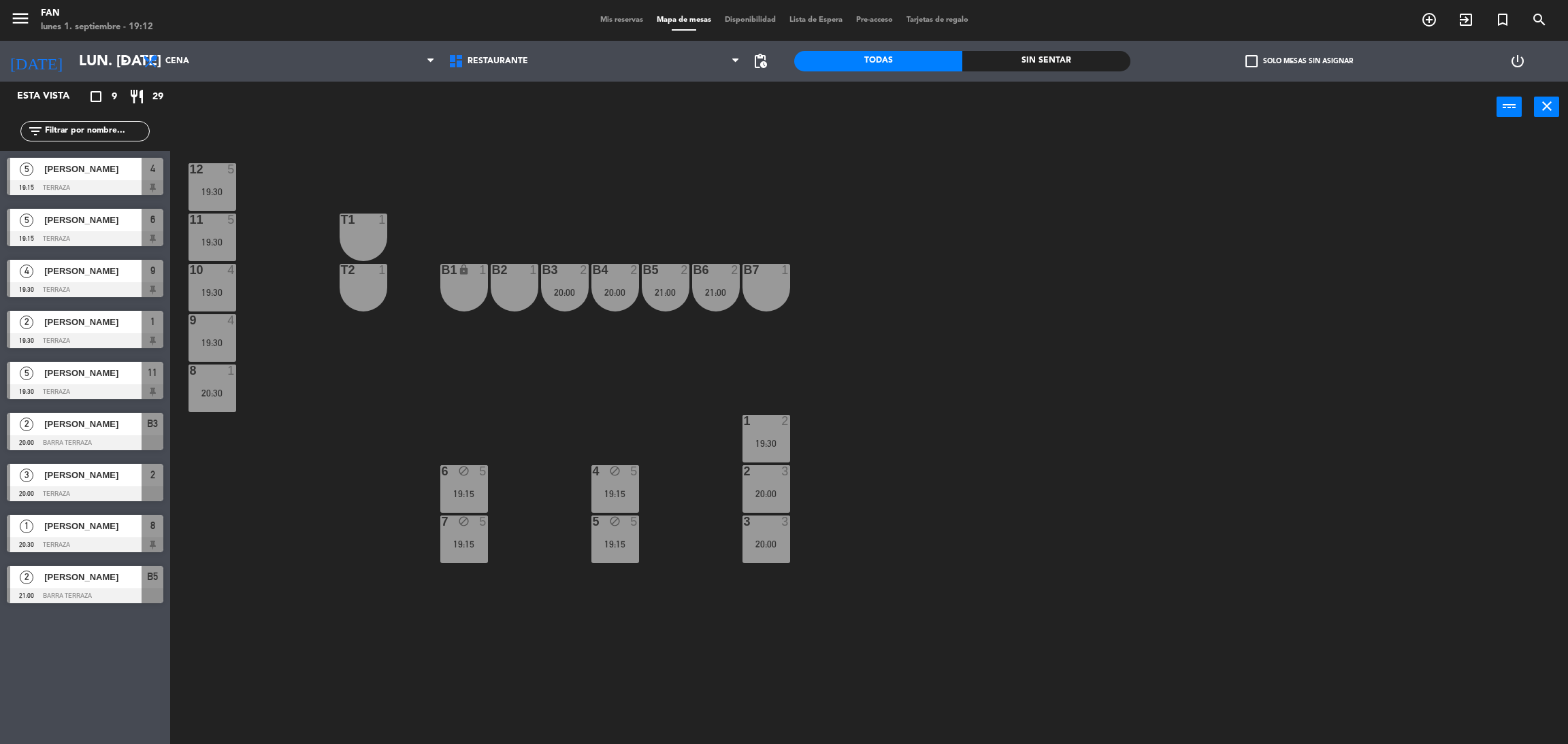
click at [620, 21] on span "Mis reservas" at bounding box center [621, 20] width 57 height 8
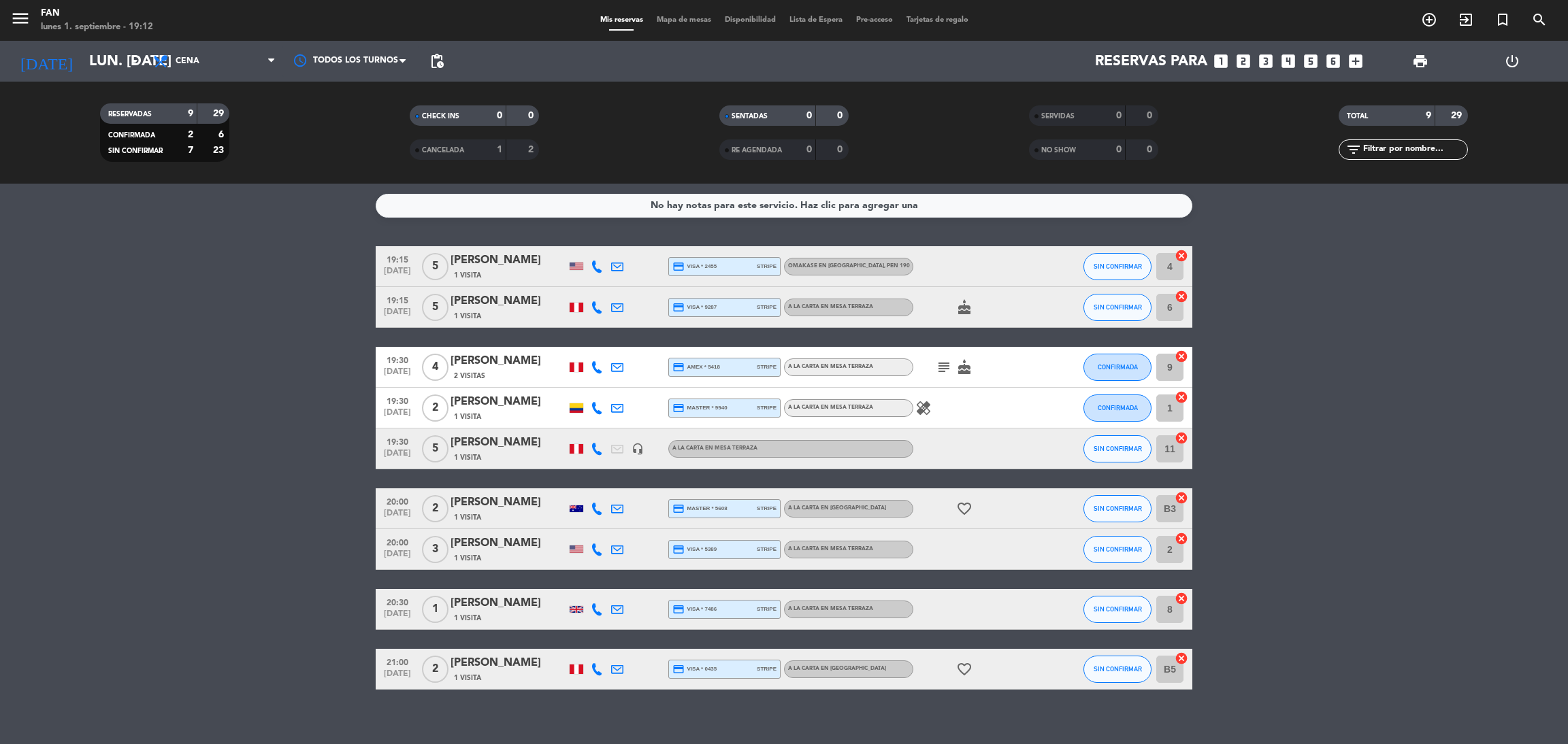
click at [689, 18] on span "Mapa de mesas" at bounding box center [684, 20] width 68 height 8
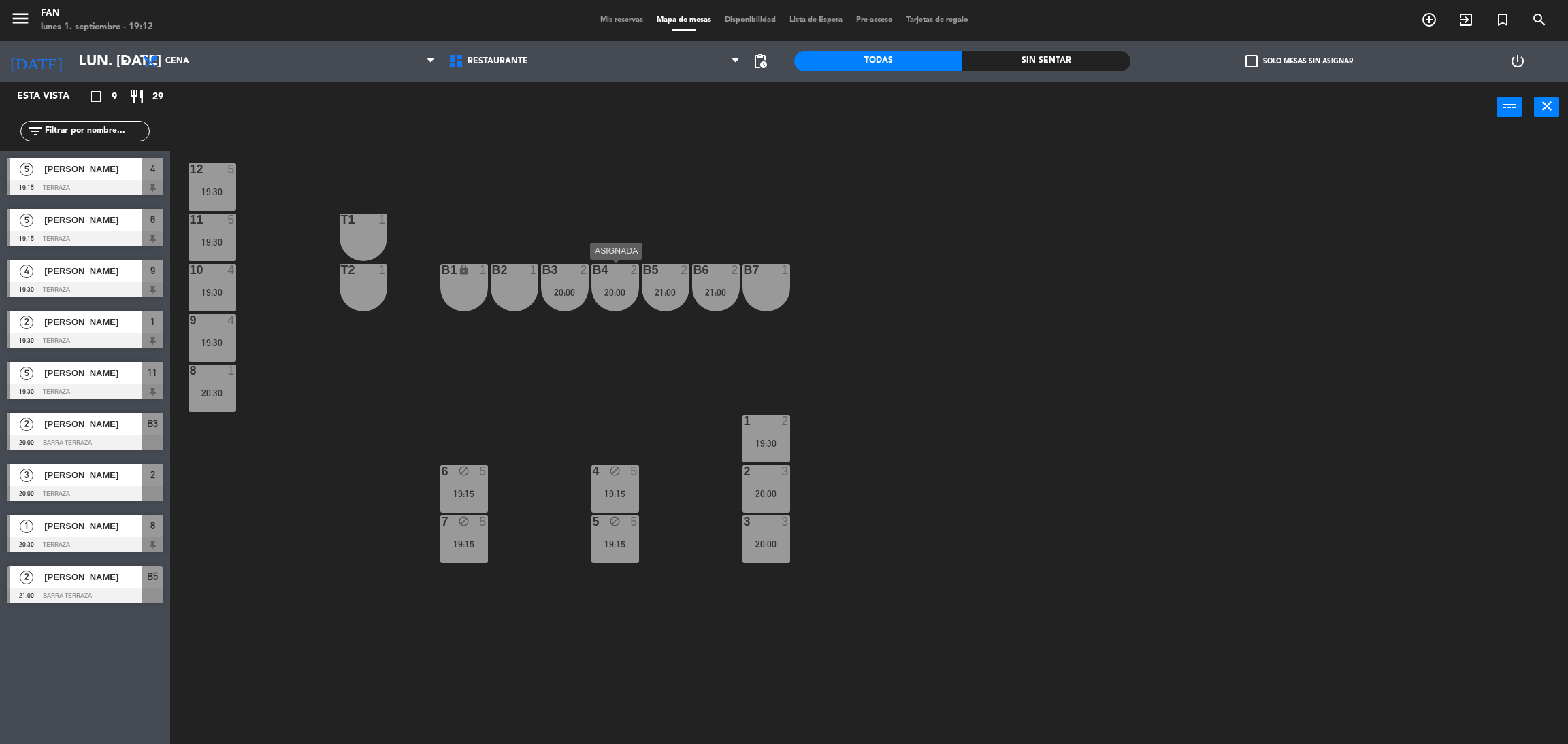
click at [617, 287] on div "20:00" at bounding box center [614, 292] width 47 height 10
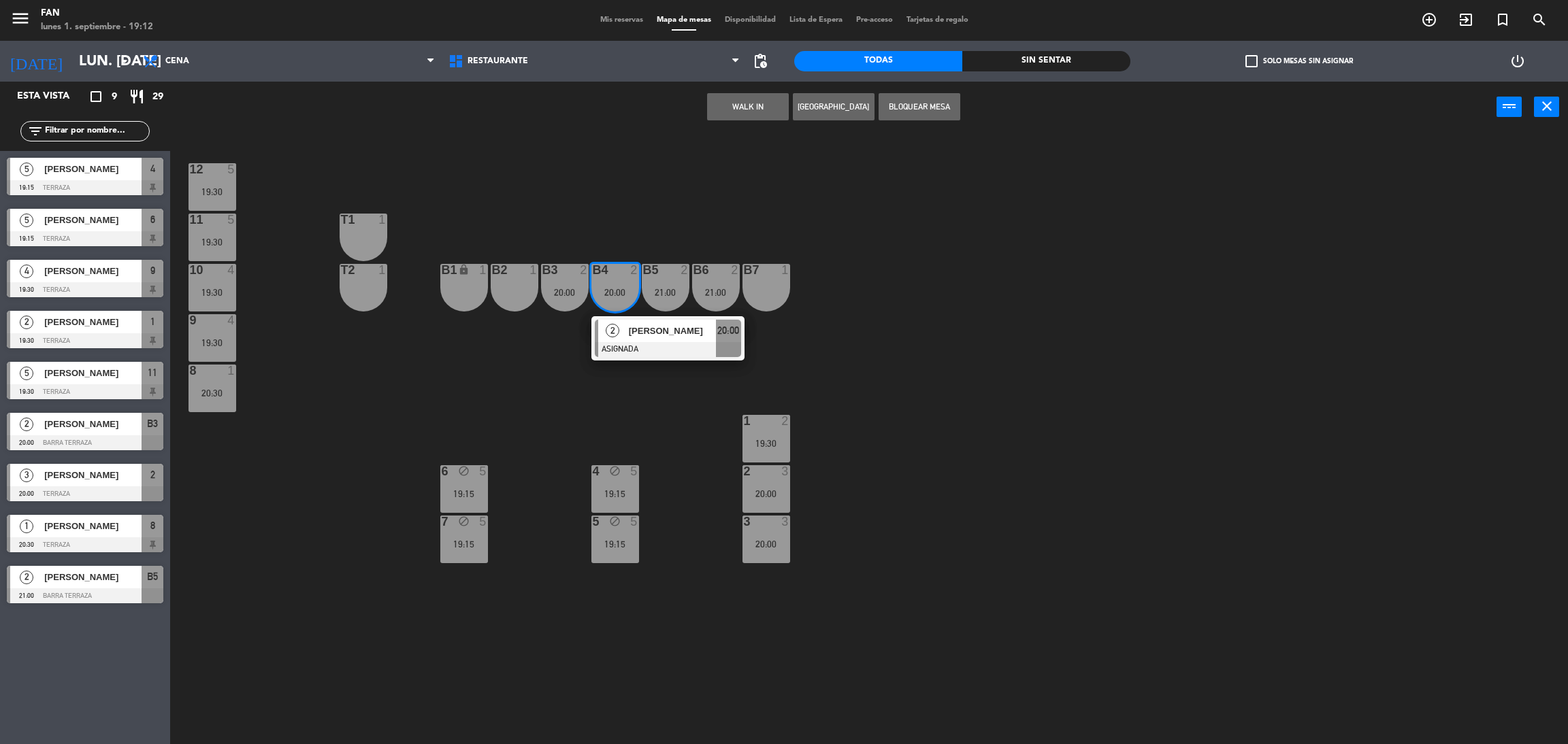
click at [631, 329] on span "[PERSON_NAME]" at bounding box center [672, 331] width 87 height 14
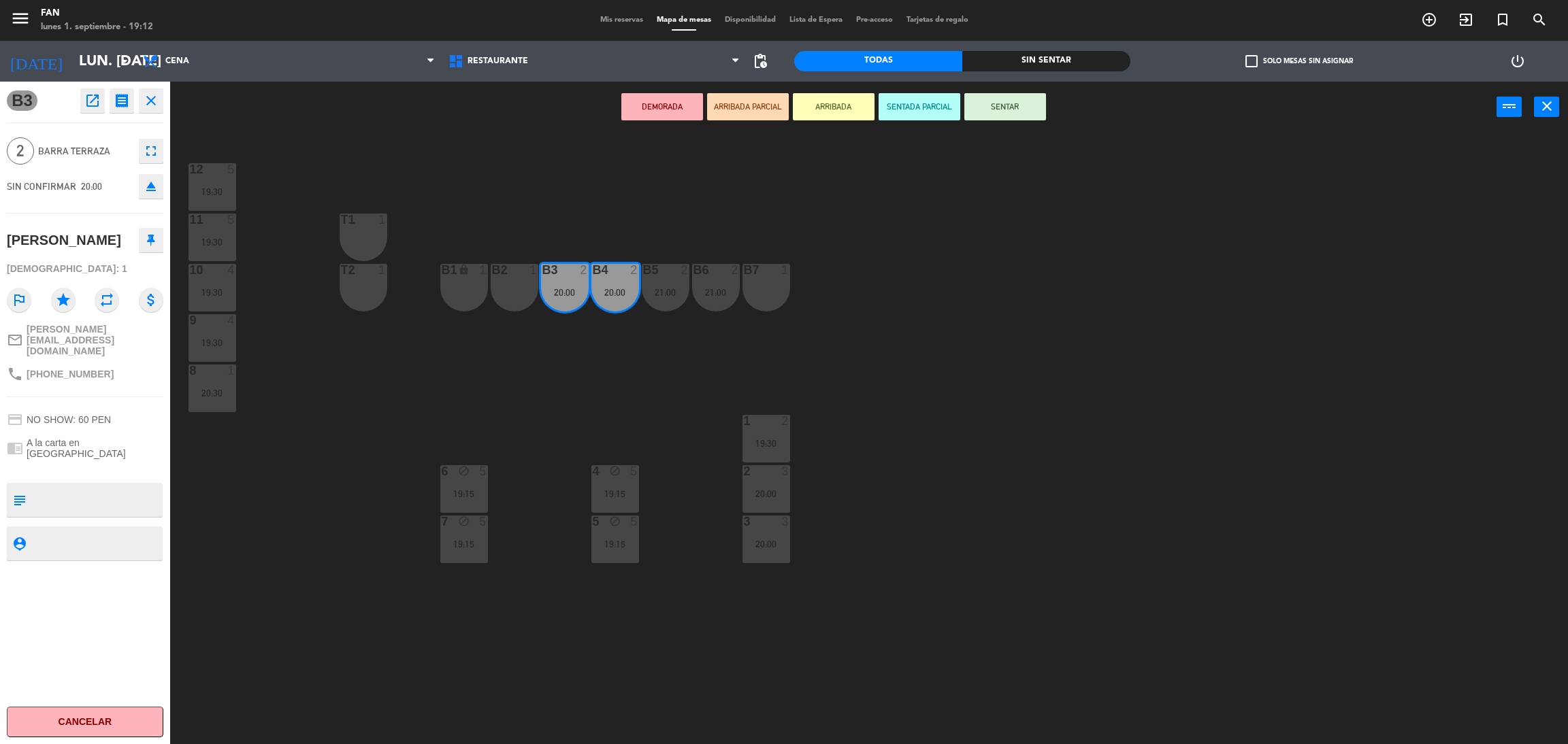
click at [366, 282] on div "T2 1" at bounding box center [363, 287] width 47 height 47
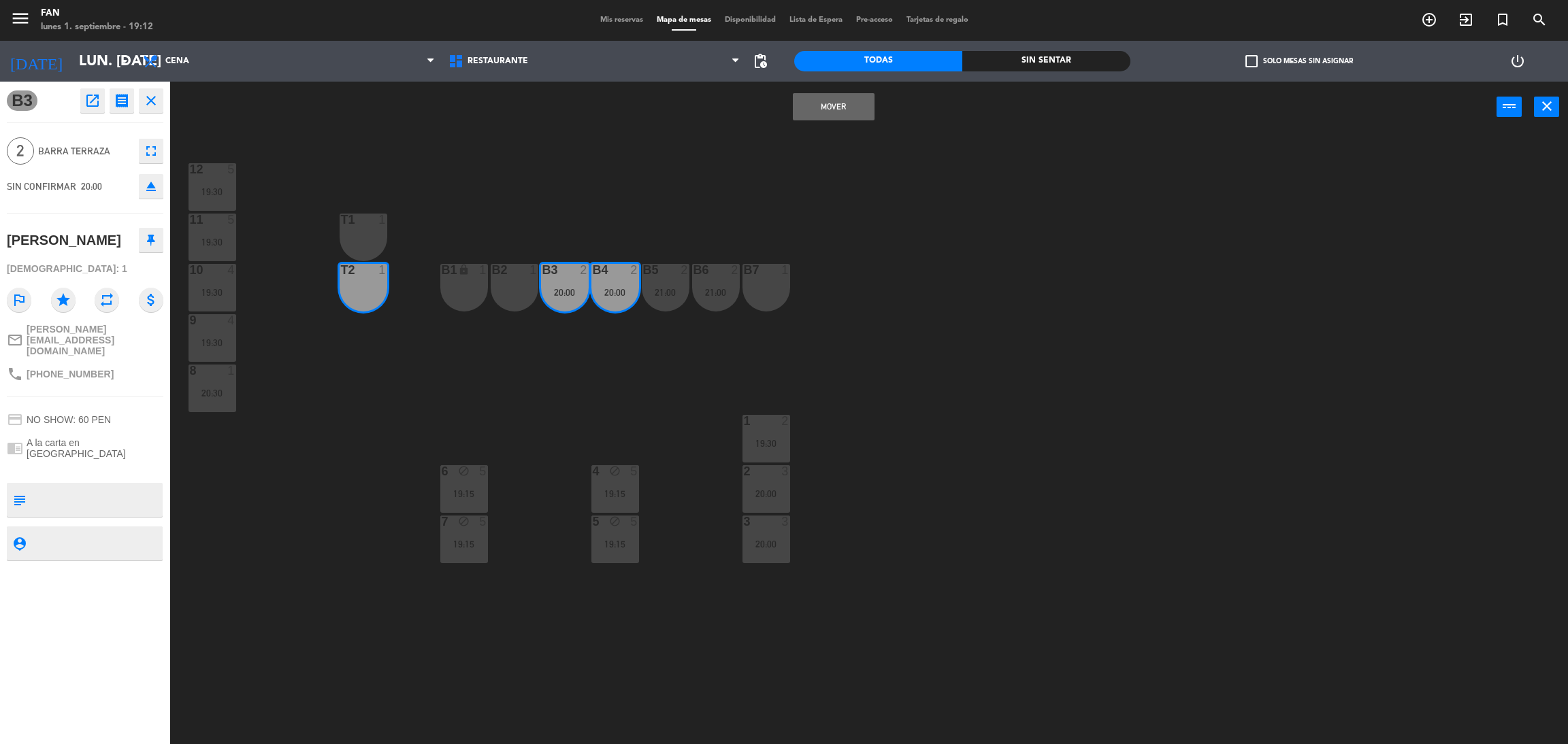
click at [368, 229] on div "T1 1" at bounding box center [363, 237] width 47 height 47
click at [849, 103] on button "Mover y Unir" at bounding box center [833, 107] width 82 height 27
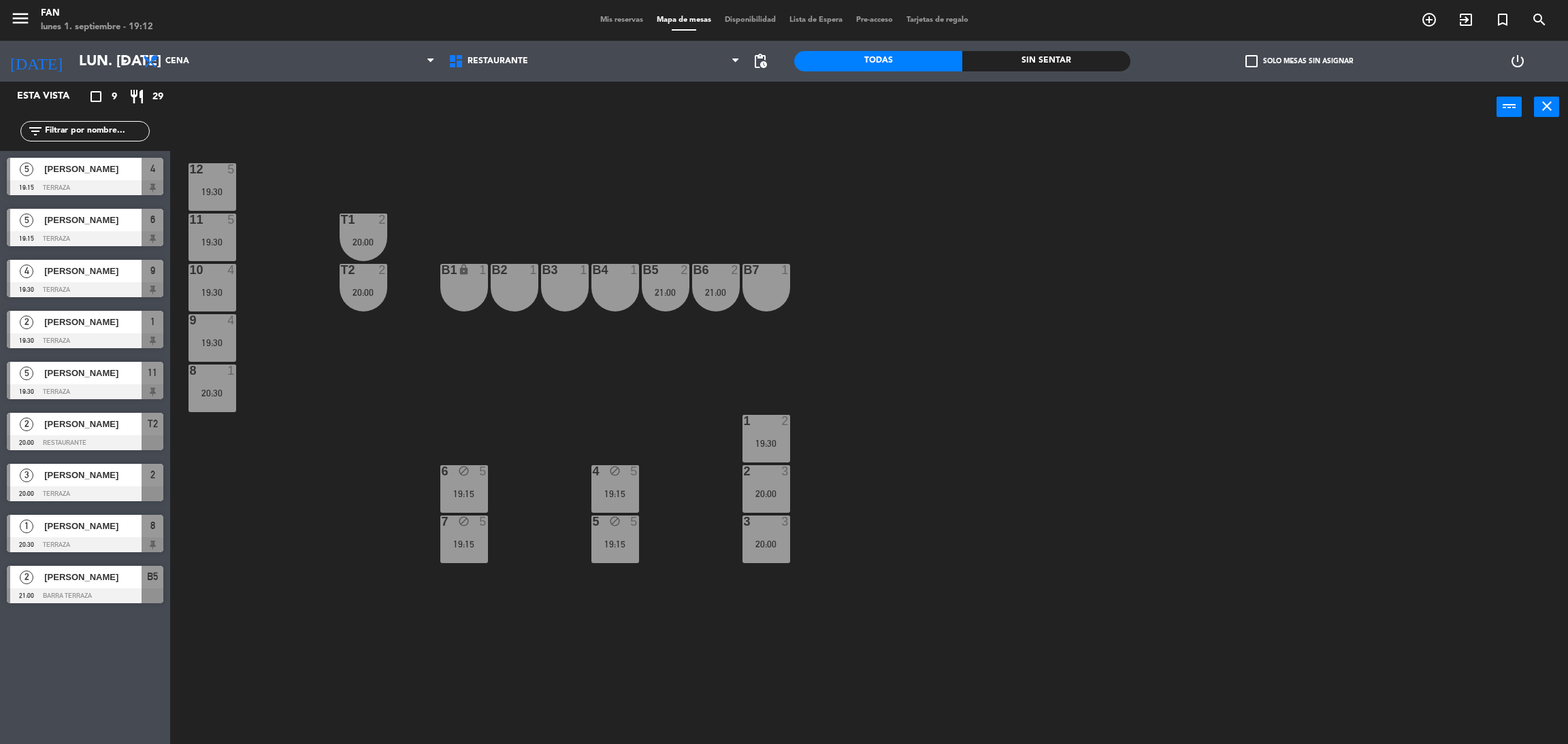
click at [209, 230] on div "11 5 19:30" at bounding box center [211, 237] width 47 height 47
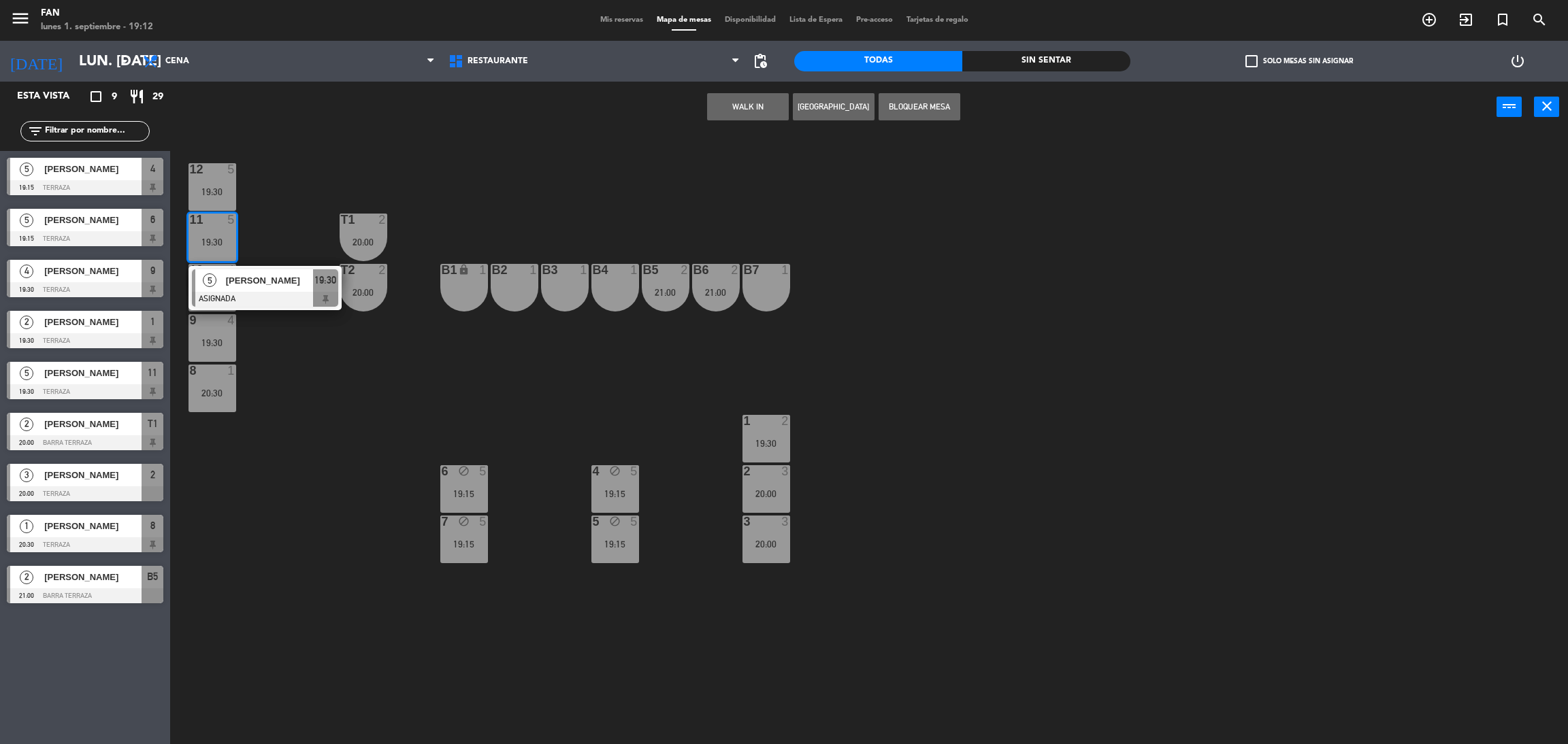
click at [284, 192] on div "12 5 19:30 11 5 19:30 5 [PERSON_NAME] ASIGNADA 19:30 T1 2 20:00 10 4 19:30 T2 2…" at bounding box center [877, 444] width 1382 height 611
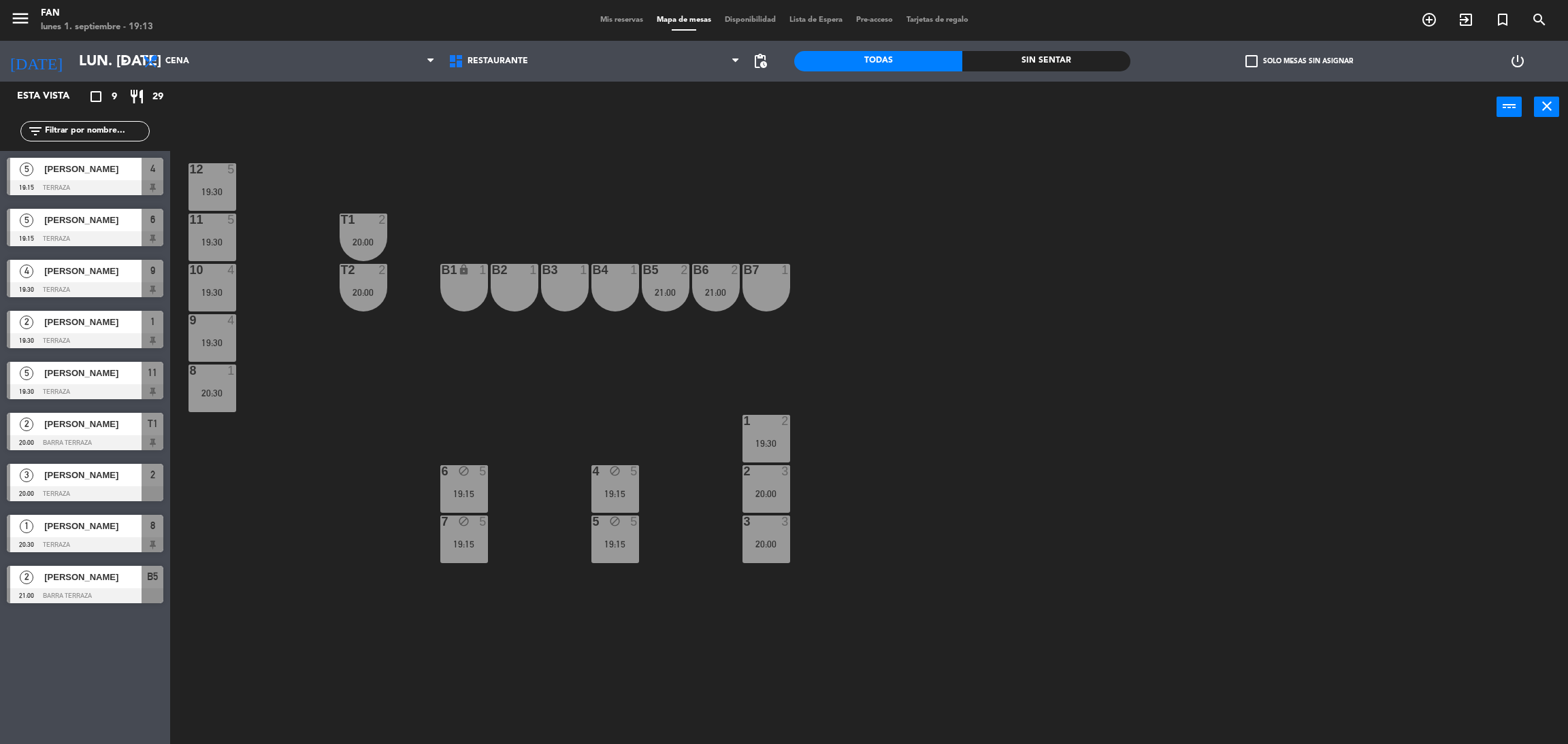
click at [609, 17] on span "Mis reservas" at bounding box center [621, 20] width 57 height 8
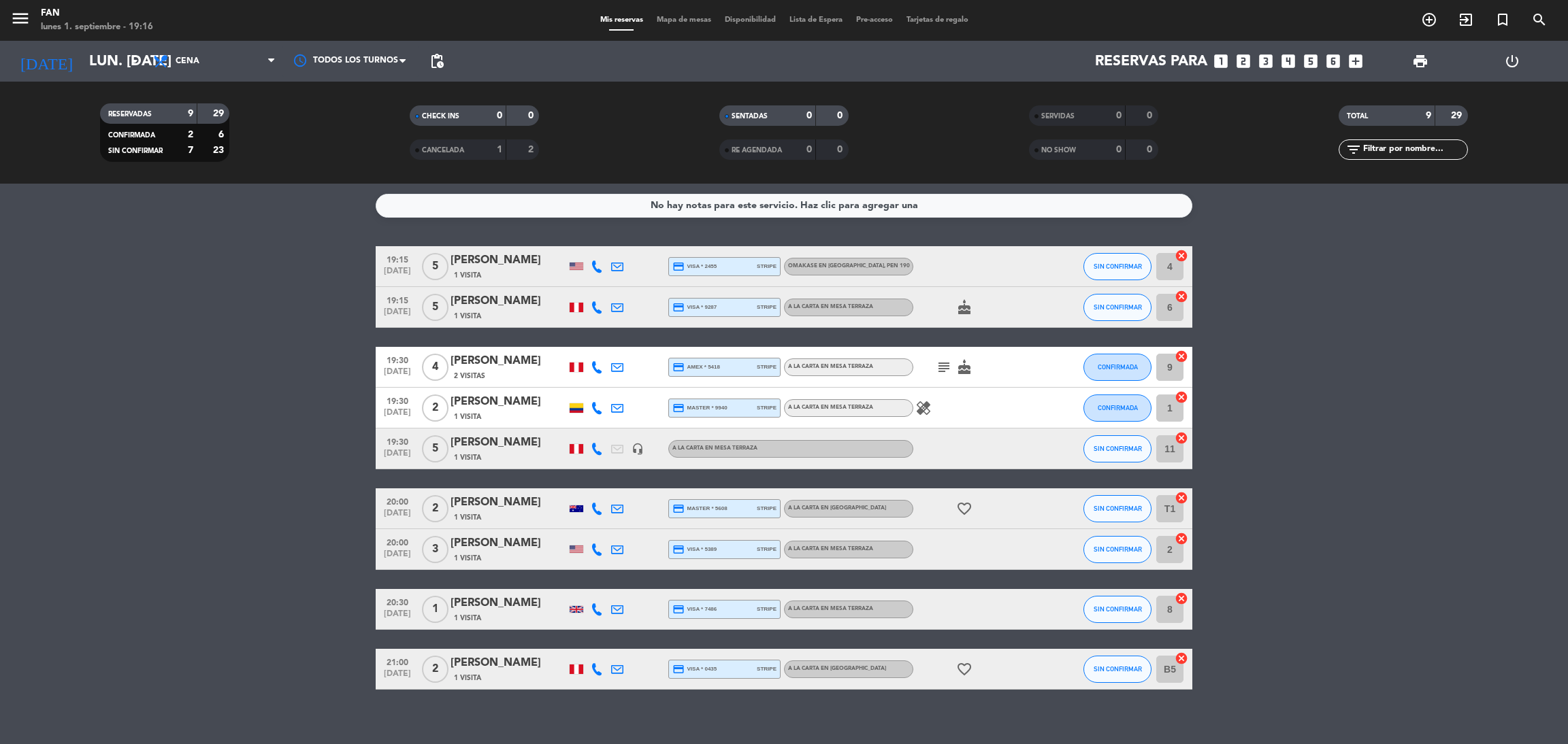
click at [688, 17] on span "Mapa de mesas" at bounding box center [684, 20] width 68 height 8
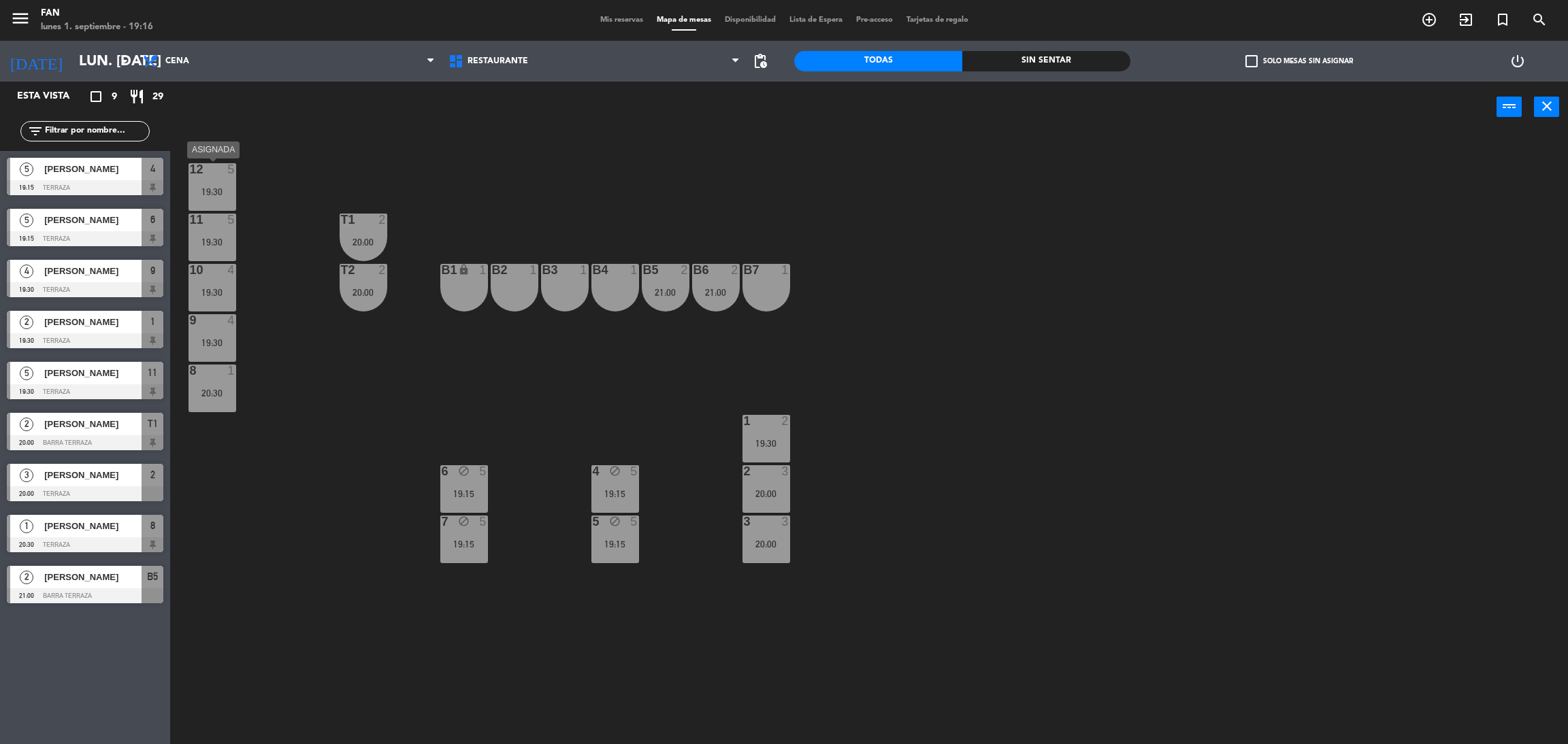
click at [222, 188] on div "19:30" at bounding box center [211, 192] width 47 height 10
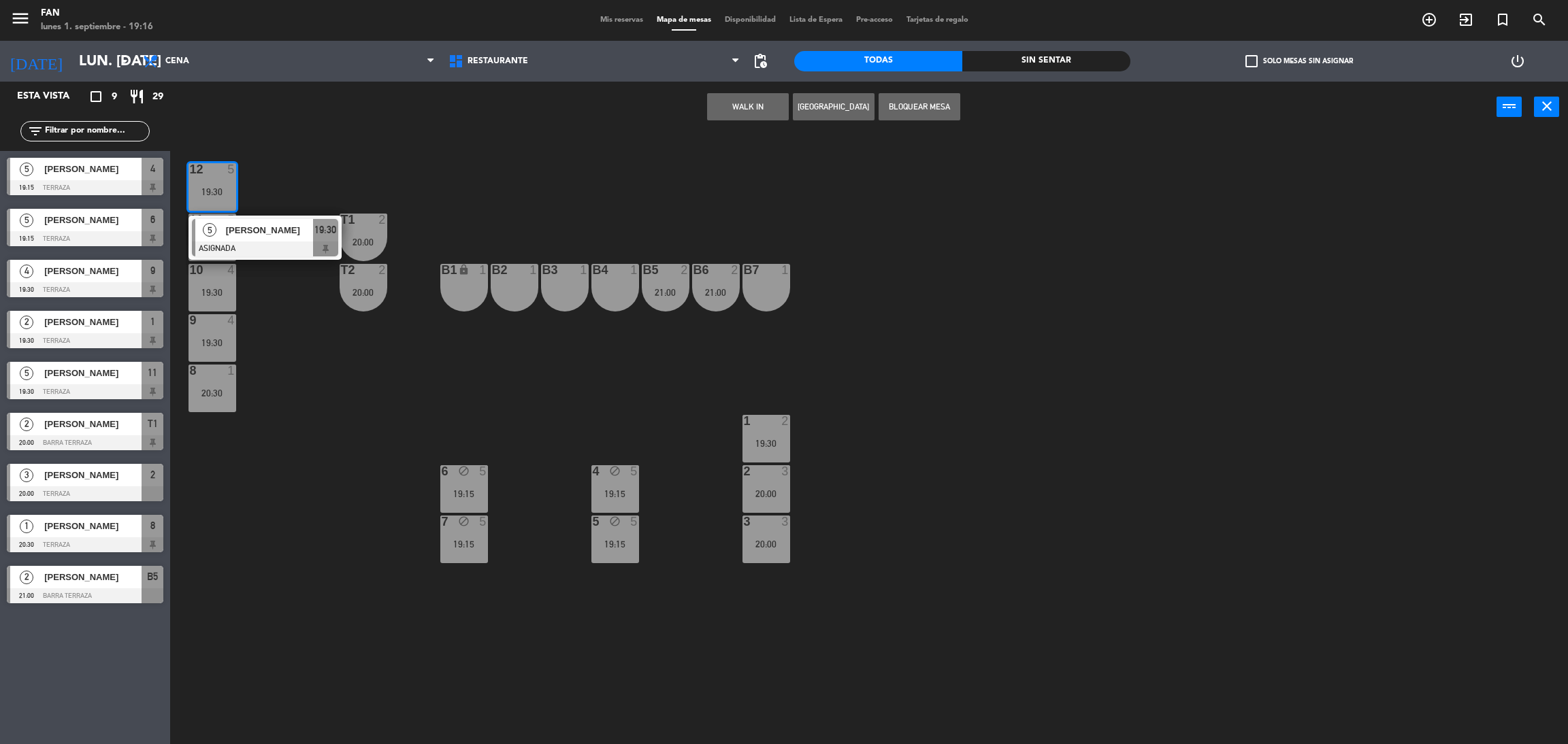
click at [361, 416] on div "12 5 19:30 5 [PERSON_NAME] ASIGNADA 19:30 11 5 19:30 T1 2 20:00 10 4 19:30 T2 2…" at bounding box center [877, 444] width 1382 height 611
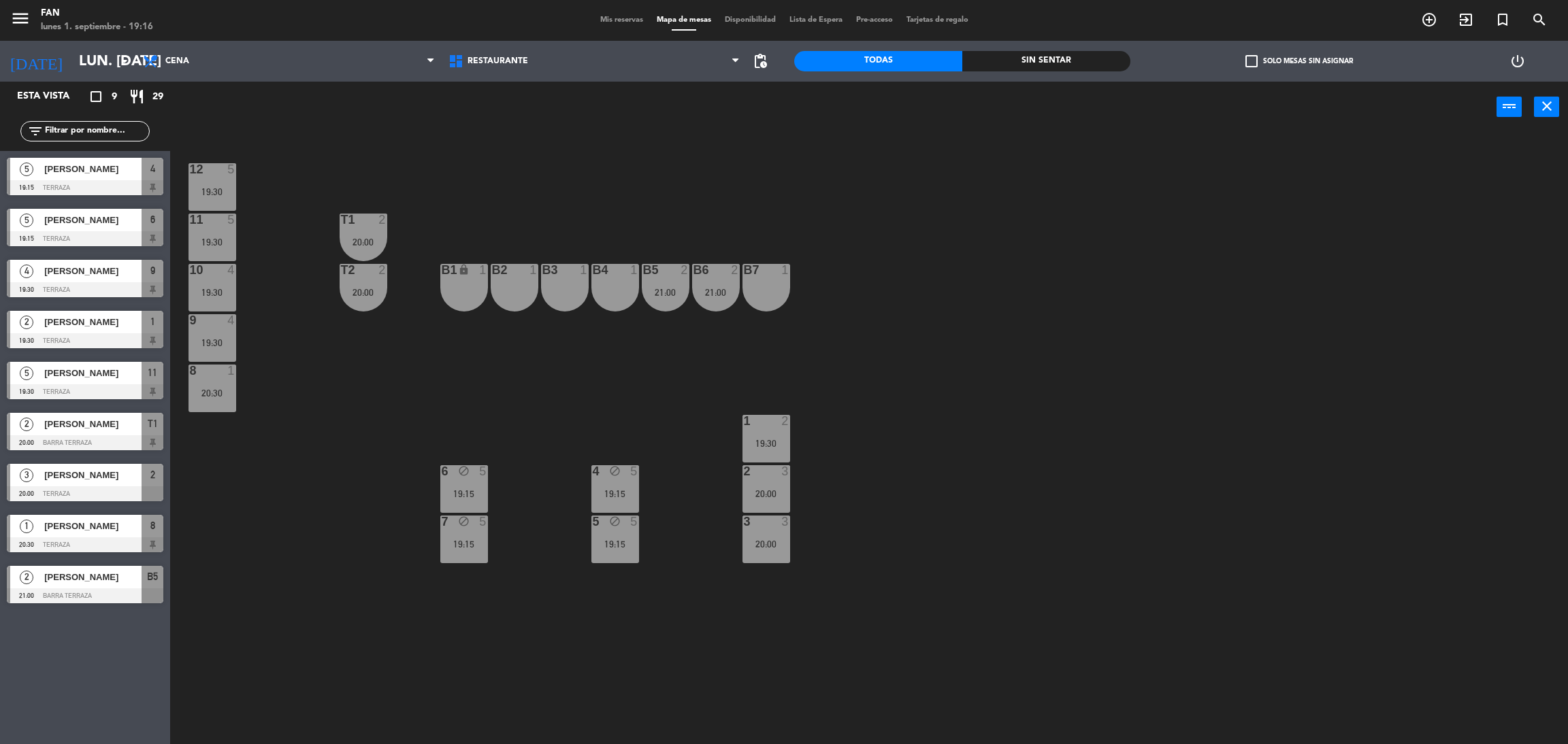
click at [464, 479] on div "6 block 5 19:15" at bounding box center [464, 489] width 47 height 47
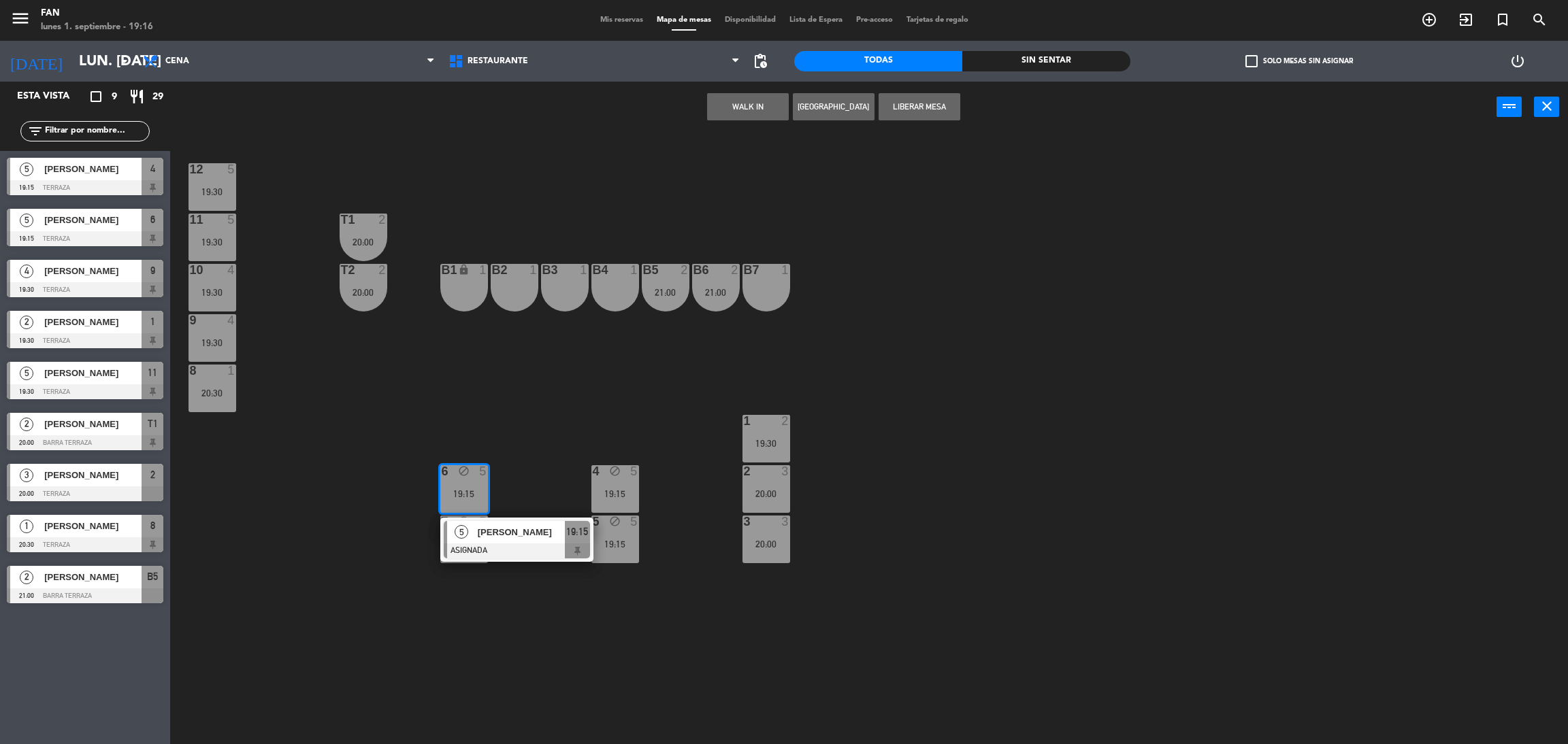
click at [489, 541] on div "[PERSON_NAME]" at bounding box center [521, 532] width 89 height 22
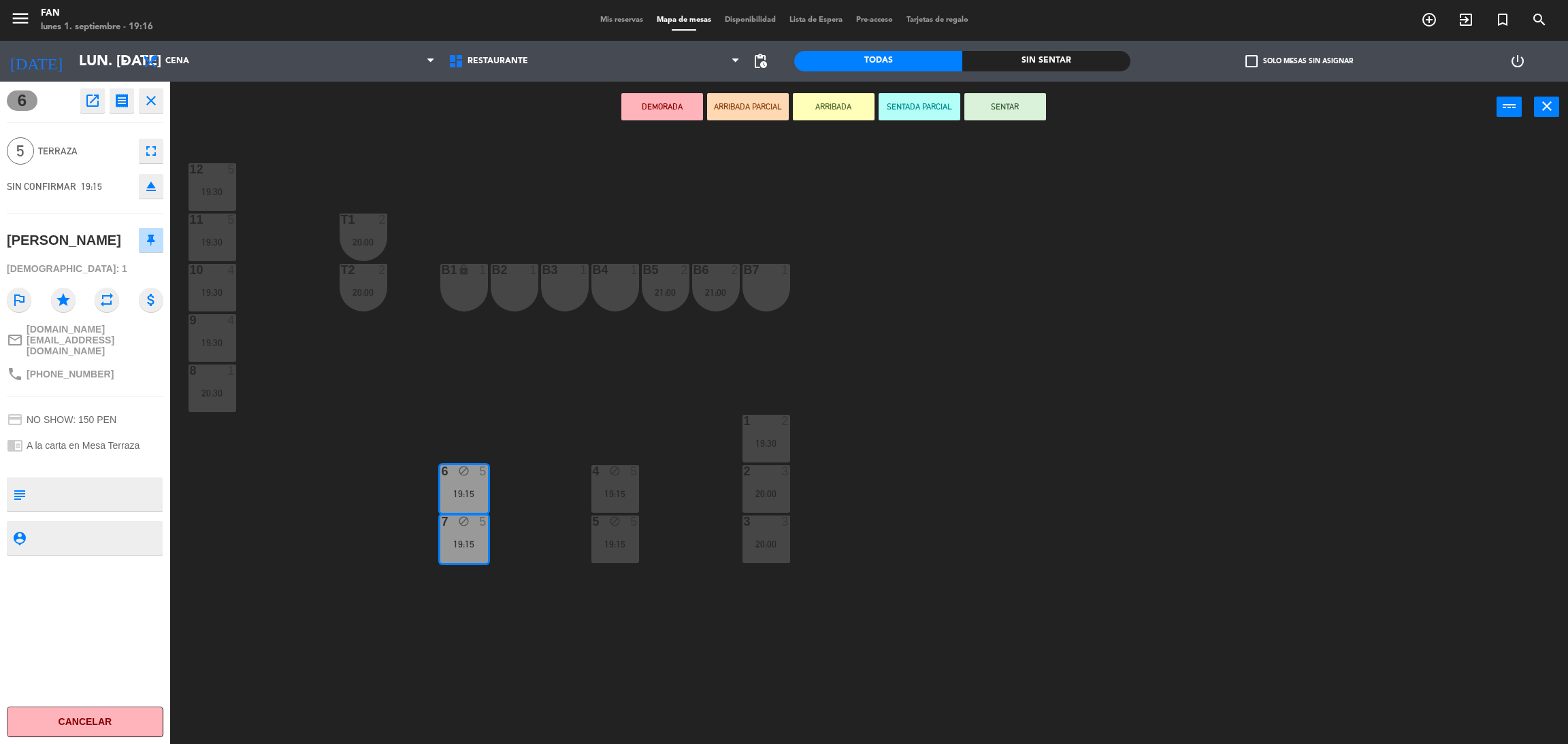
click at [513, 426] on div "12 5 19:30 11 5 19:30 T1 2 20:00 10 4 19:30 T2 2 20:00 B1 lock 1 B2 1 B3 1 B4 1…" at bounding box center [877, 444] width 1382 height 611
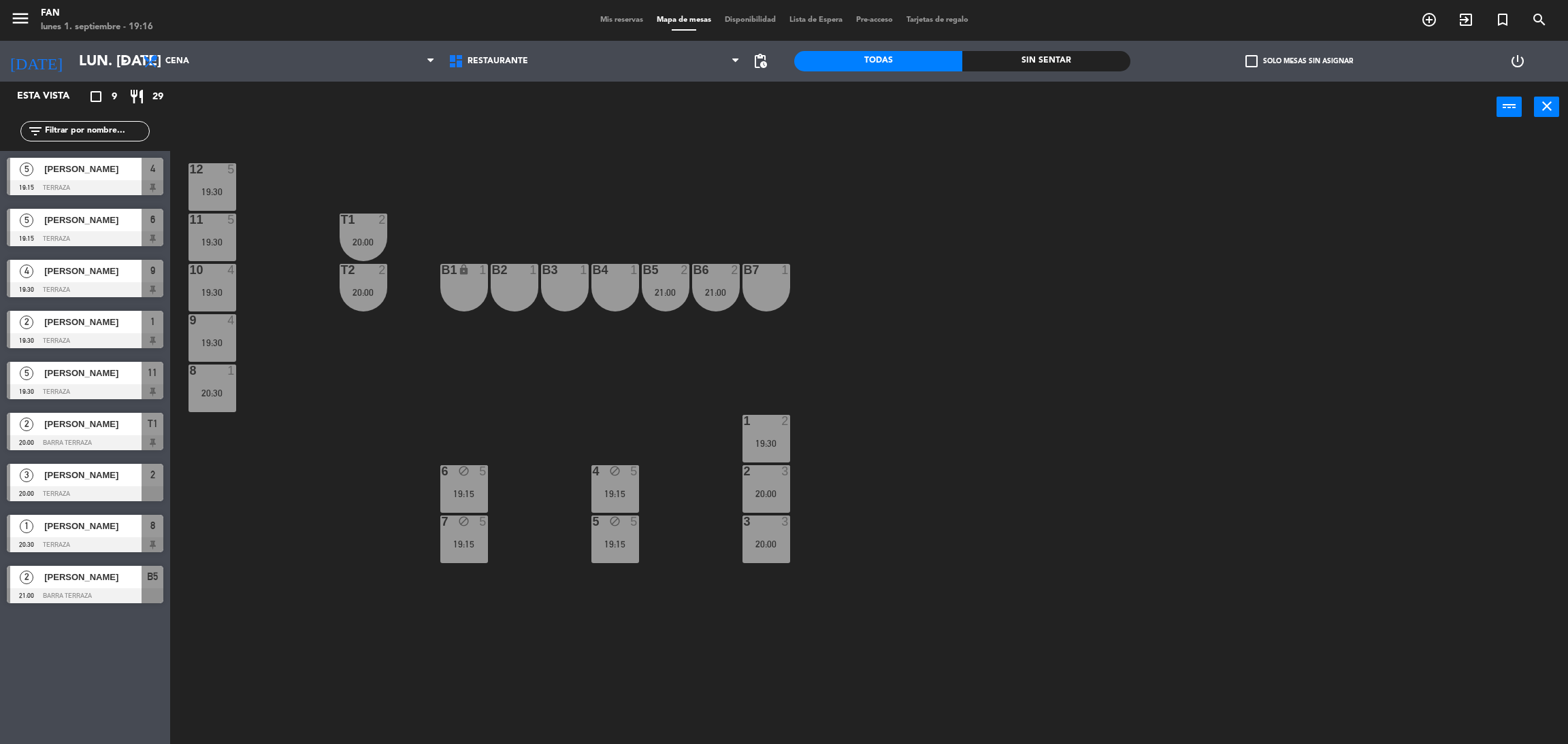
click at [449, 483] on div "6 block 5 19:15" at bounding box center [464, 489] width 47 height 47
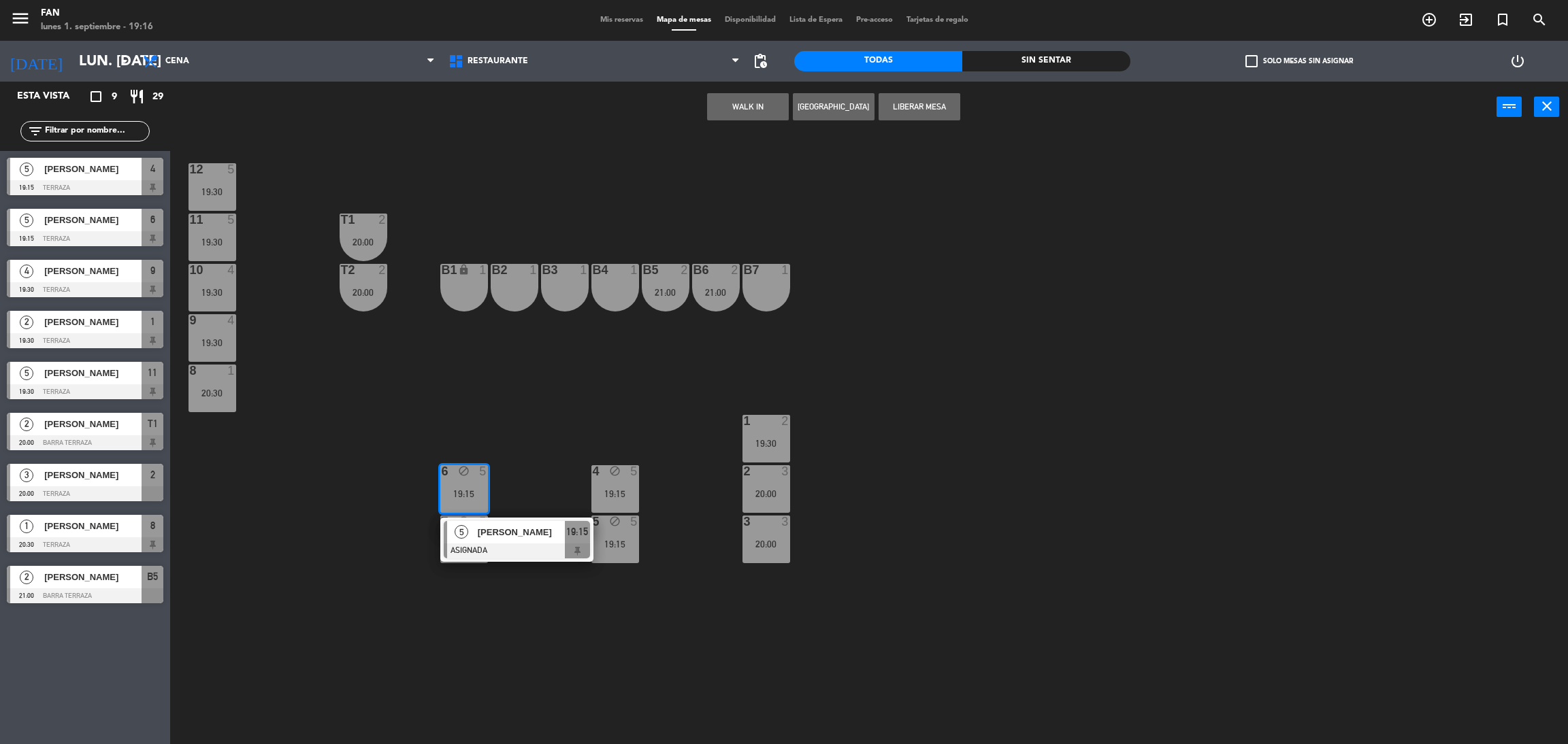
click at [503, 536] on span "[PERSON_NAME]" at bounding box center [521, 532] width 87 height 14
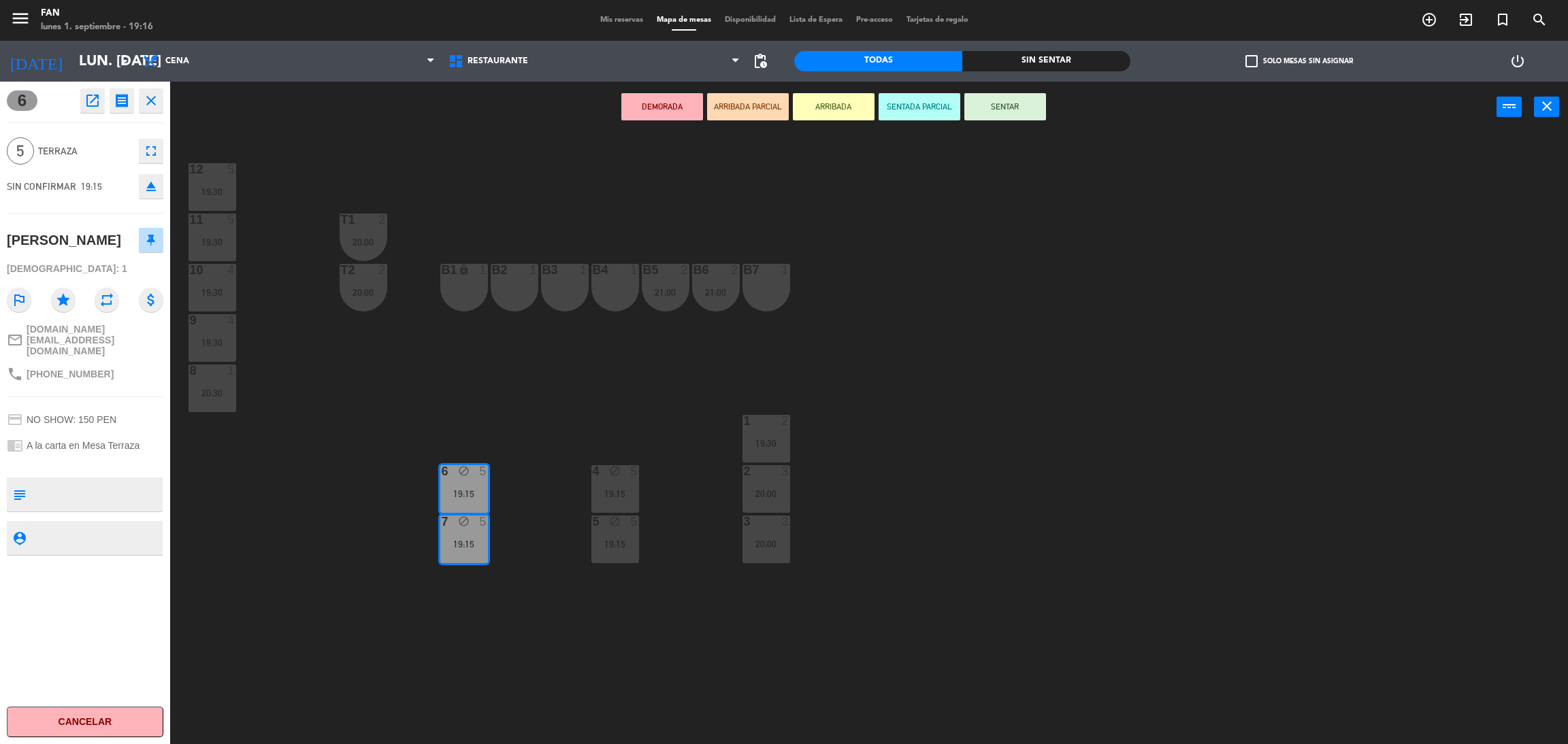
click at [1009, 112] on button "SENTAR" at bounding box center [1005, 107] width 82 height 27
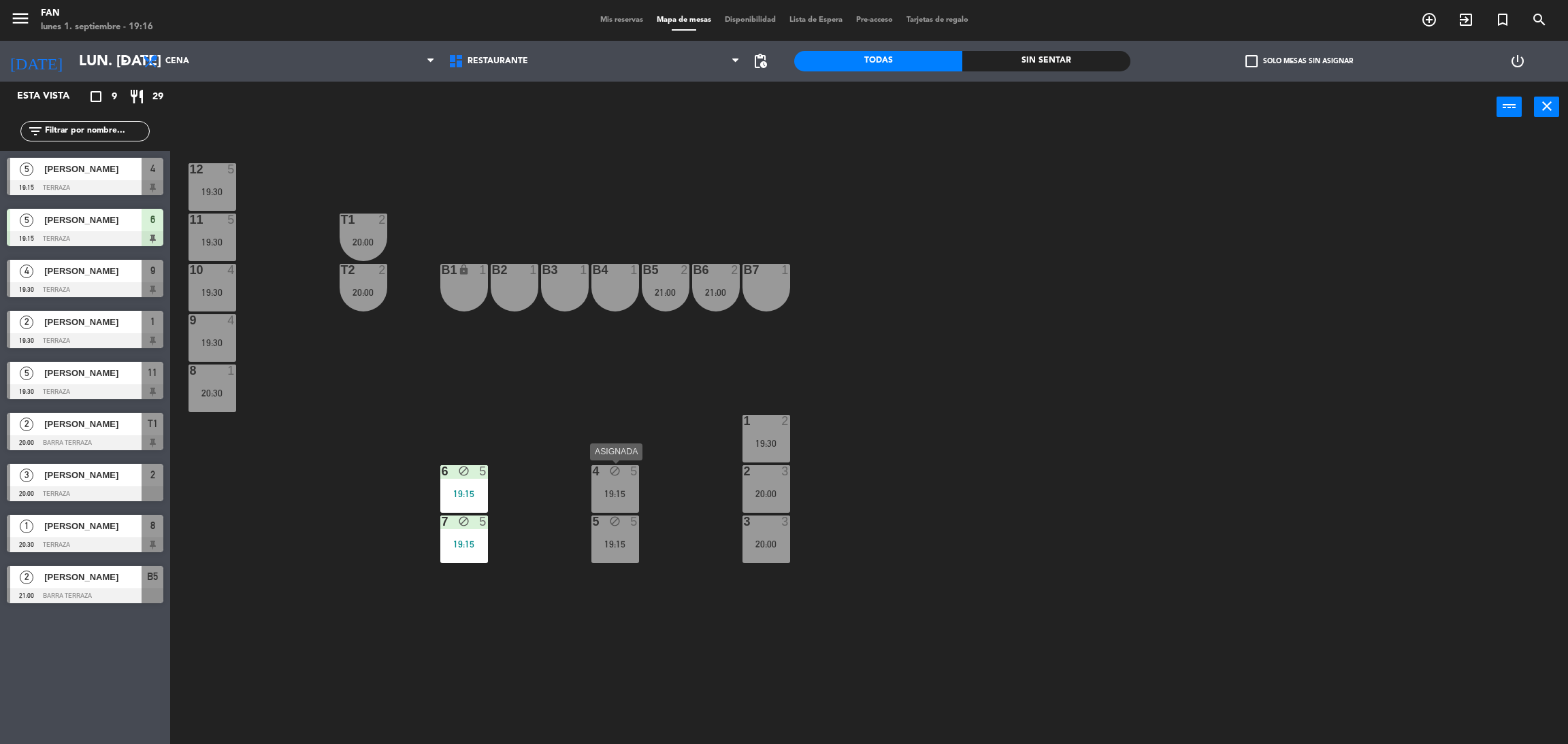
click at [618, 492] on div "19:15" at bounding box center [614, 493] width 47 height 10
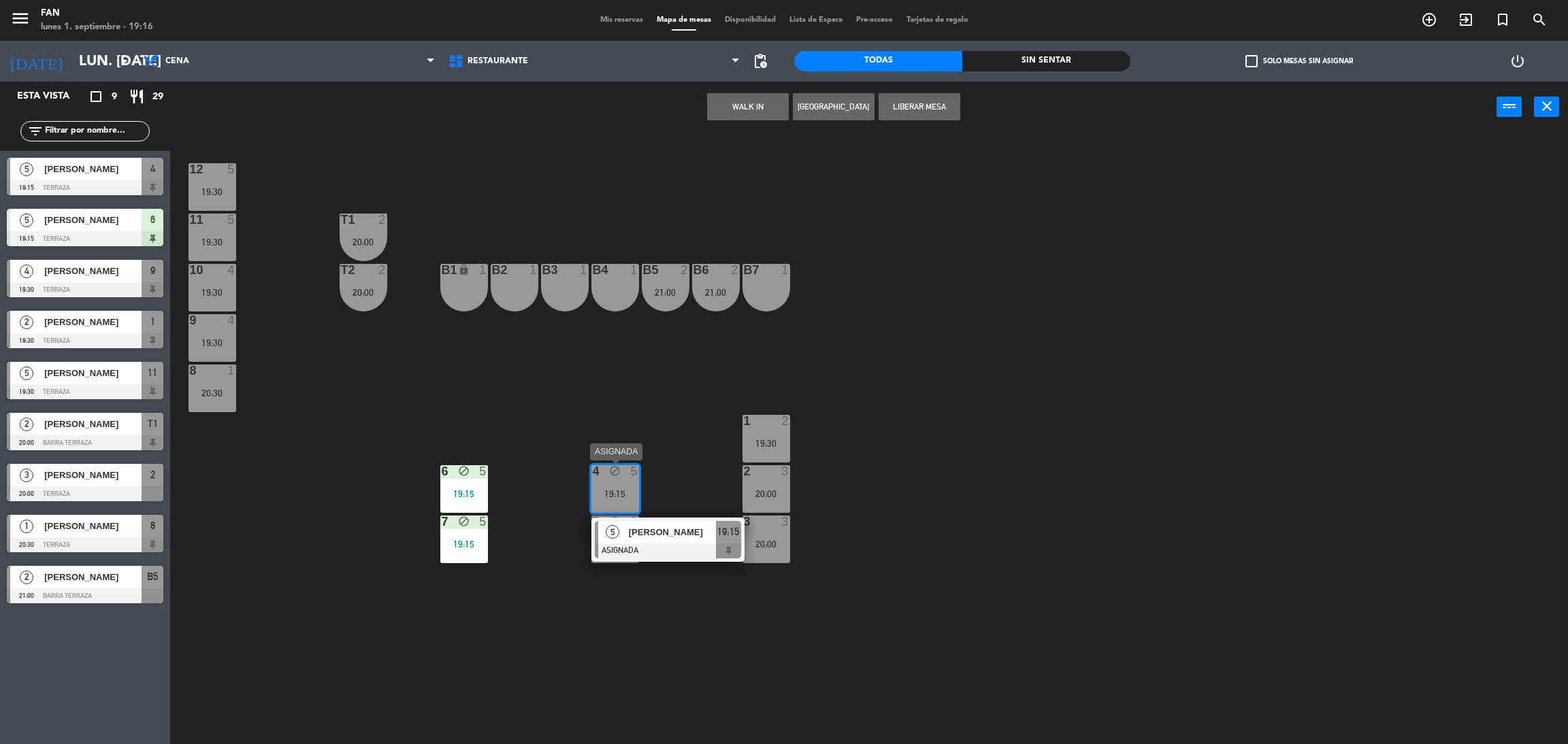
click at [629, 527] on span "[PERSON_NAME]" at bounding box center [672, 532] width 87 height 14
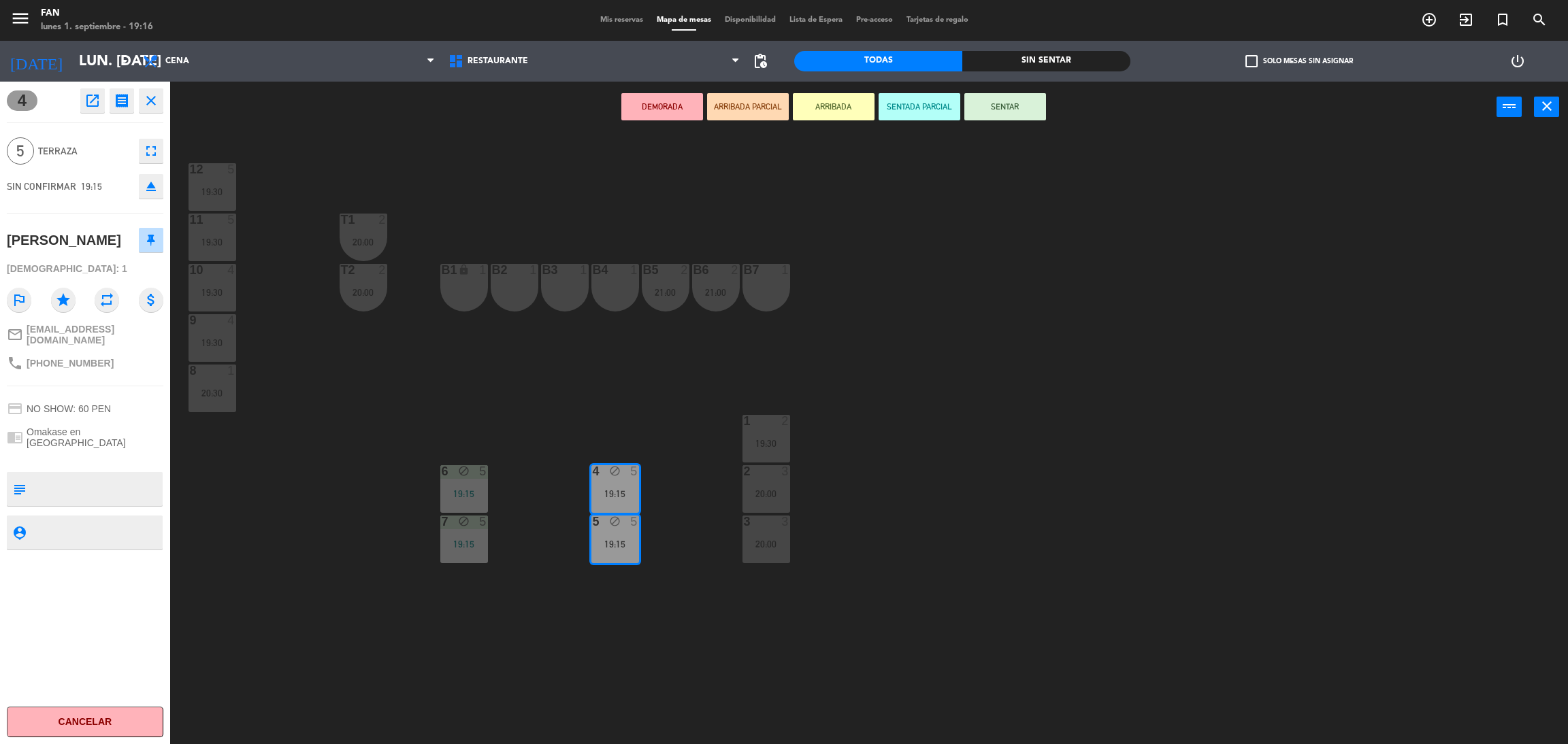
click at [1012, 118] on button "SENTAR" at bounding box center [1005, 107] width 82 height 27
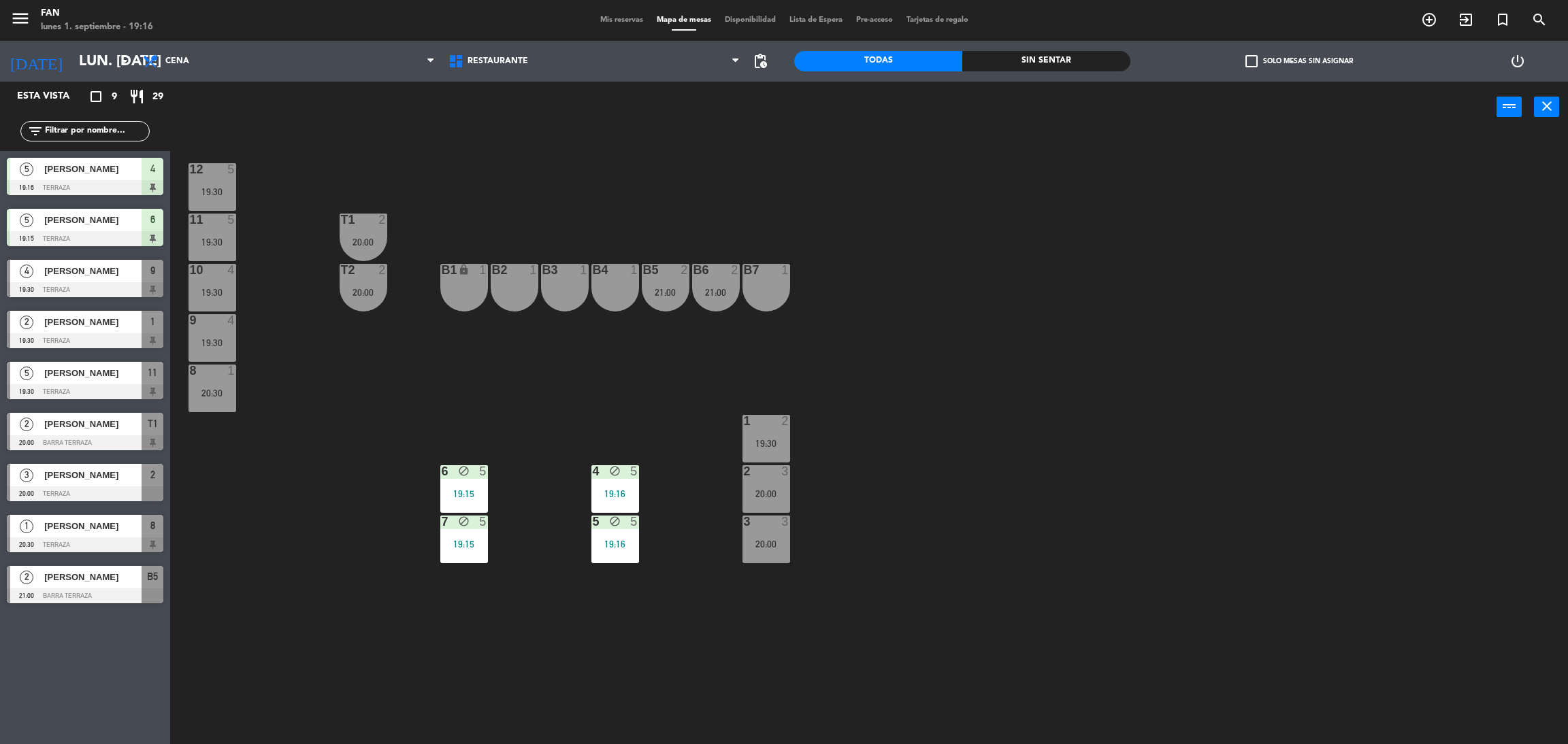
click at [1014, 115] on div "power_input close" at bounding box center [832, 108] width 1326 height 52
click at [449, 486] on div "6 block 5 19:15" at bounding box center [464, 489] width 47 height 47
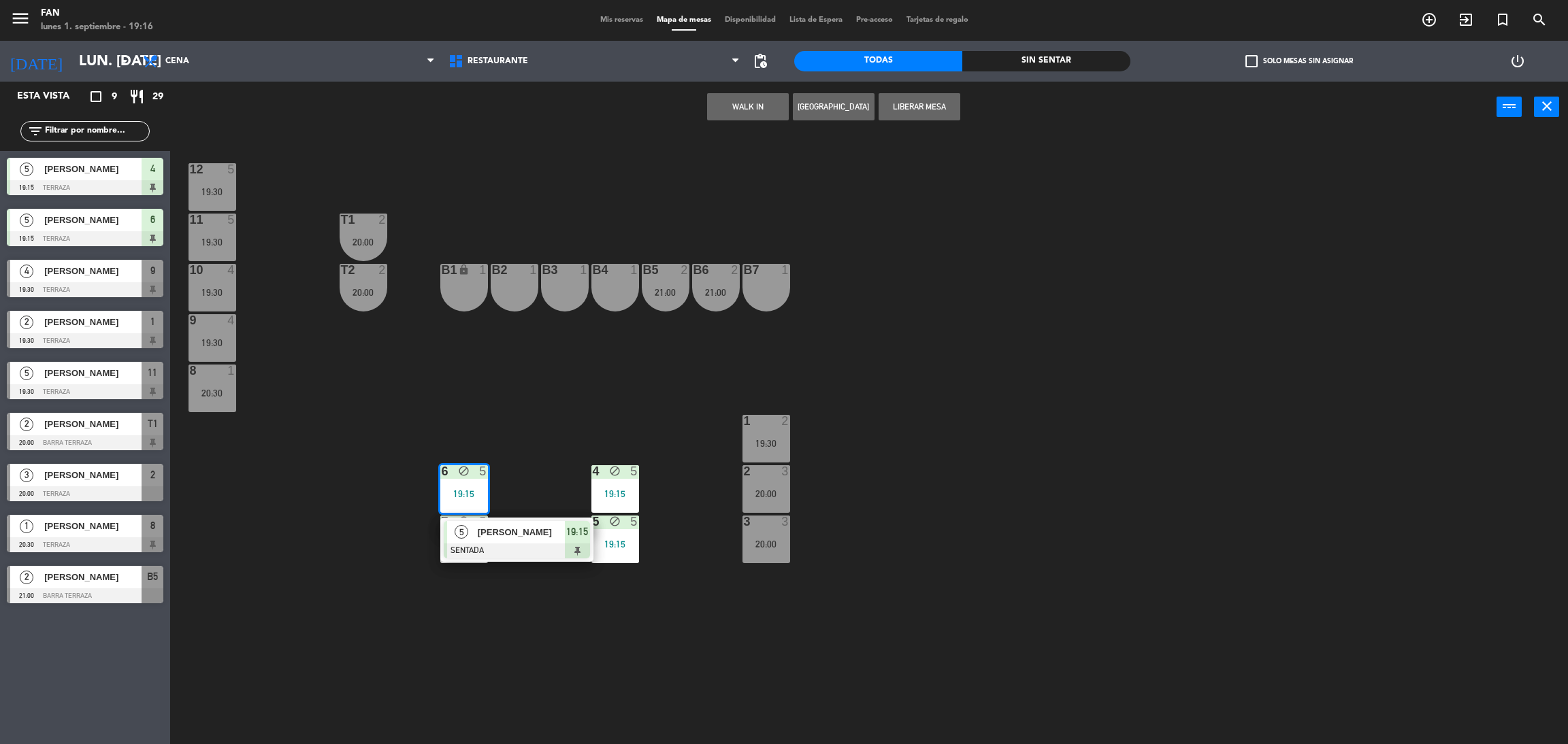
click at [565, 417] on div "12 5 19:30 11 5 19:30 T1 2 20:00 10 4 19:30 T2 2 20:00 B1 lock 1 B2 1 B3 1 B4 1…" at bounding box center [877, 444] width 1382 height 611
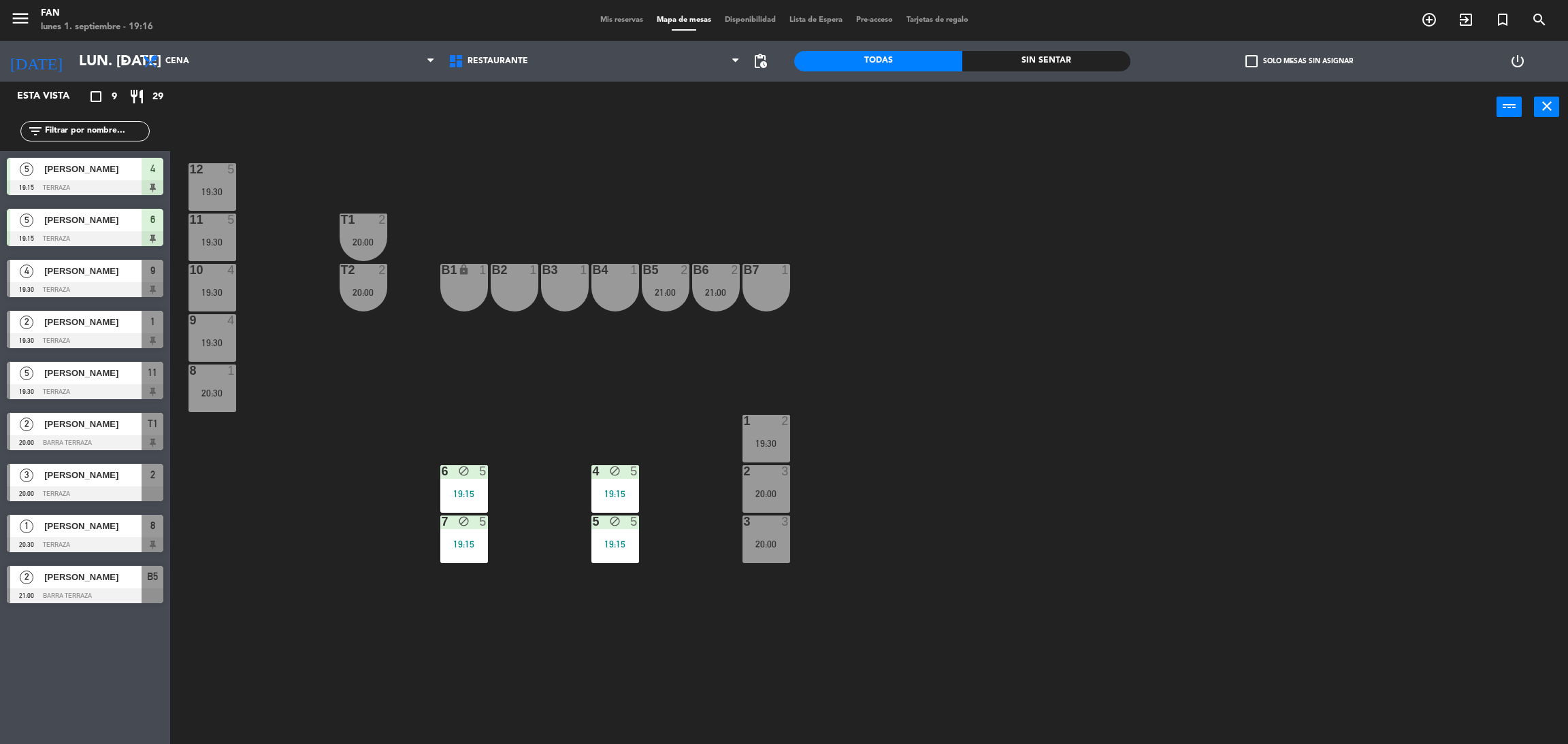
click at [463, 497] on div "19:15" at bounding box center [464, 493] width 47 height 10
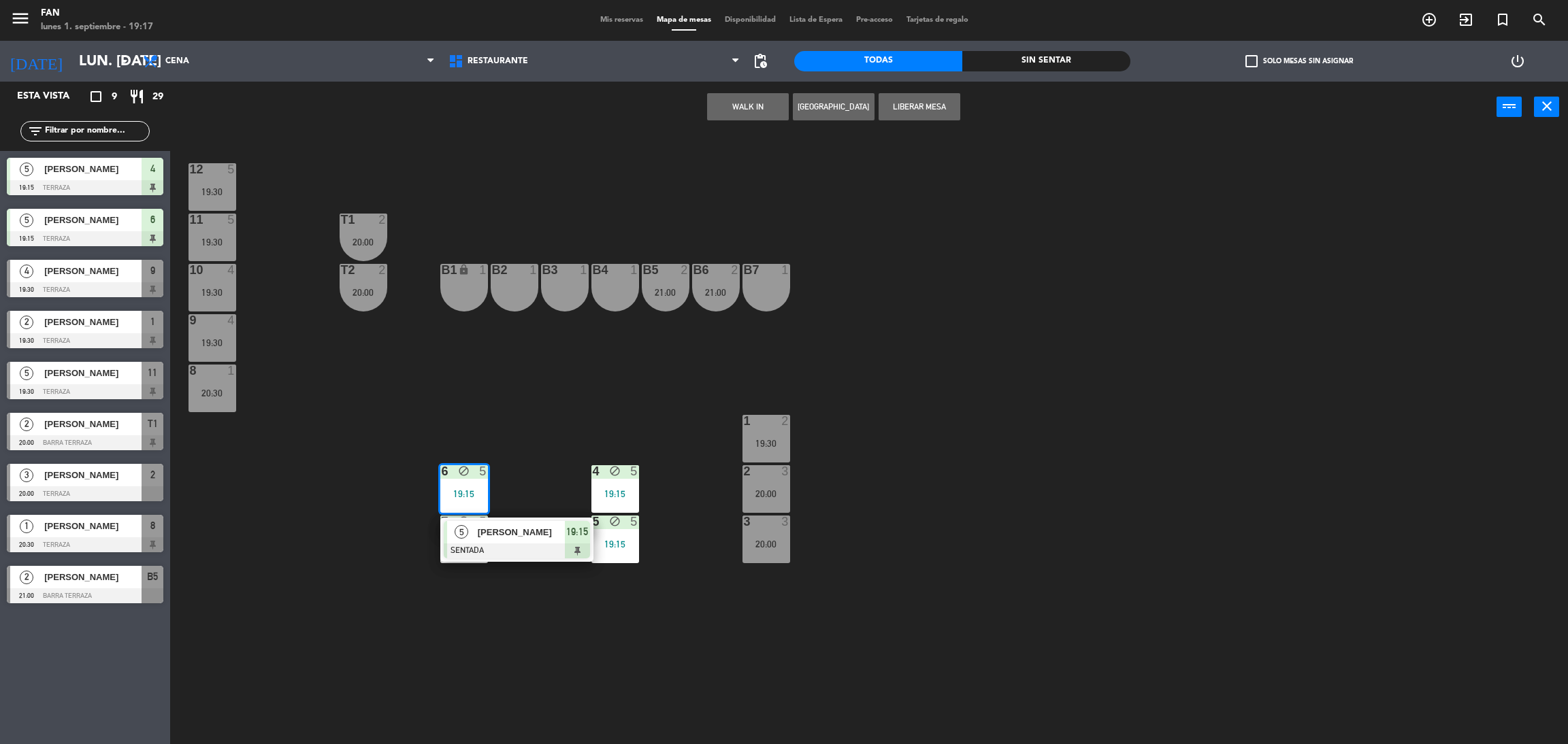
click at [619, 16] on span "Mis reservas" at bounding box center [621, 20] width 57 height 8
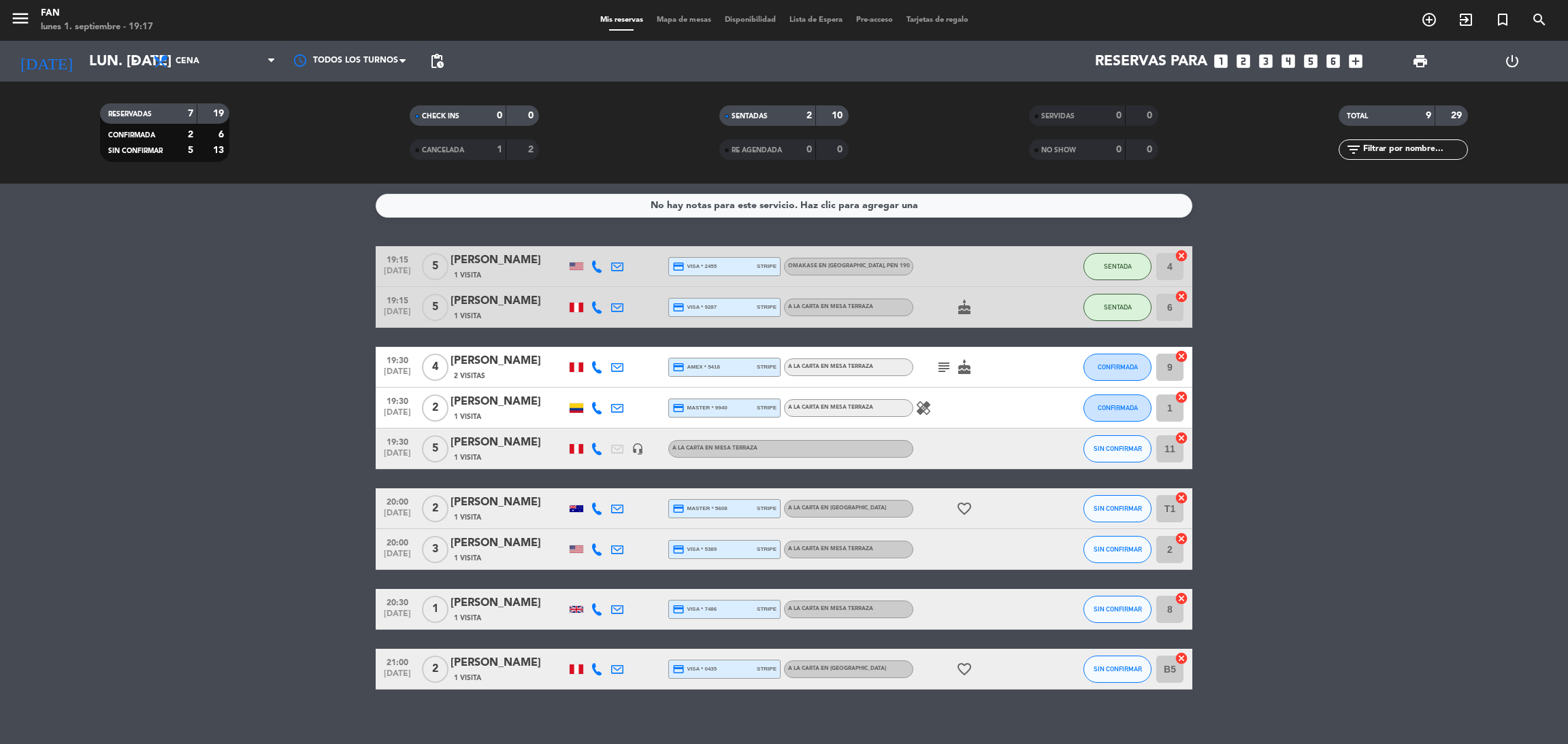
click at [969, 315] on div "cake" at bounding box center [974, 307] width 122 height 40
click at [961, 308] on icon "cake" at bounding box center [963, 306] width 16 height 16
click at [676, 24] on span "Mapa de mesas" at bounding box center [684, 20] width 68 height 8
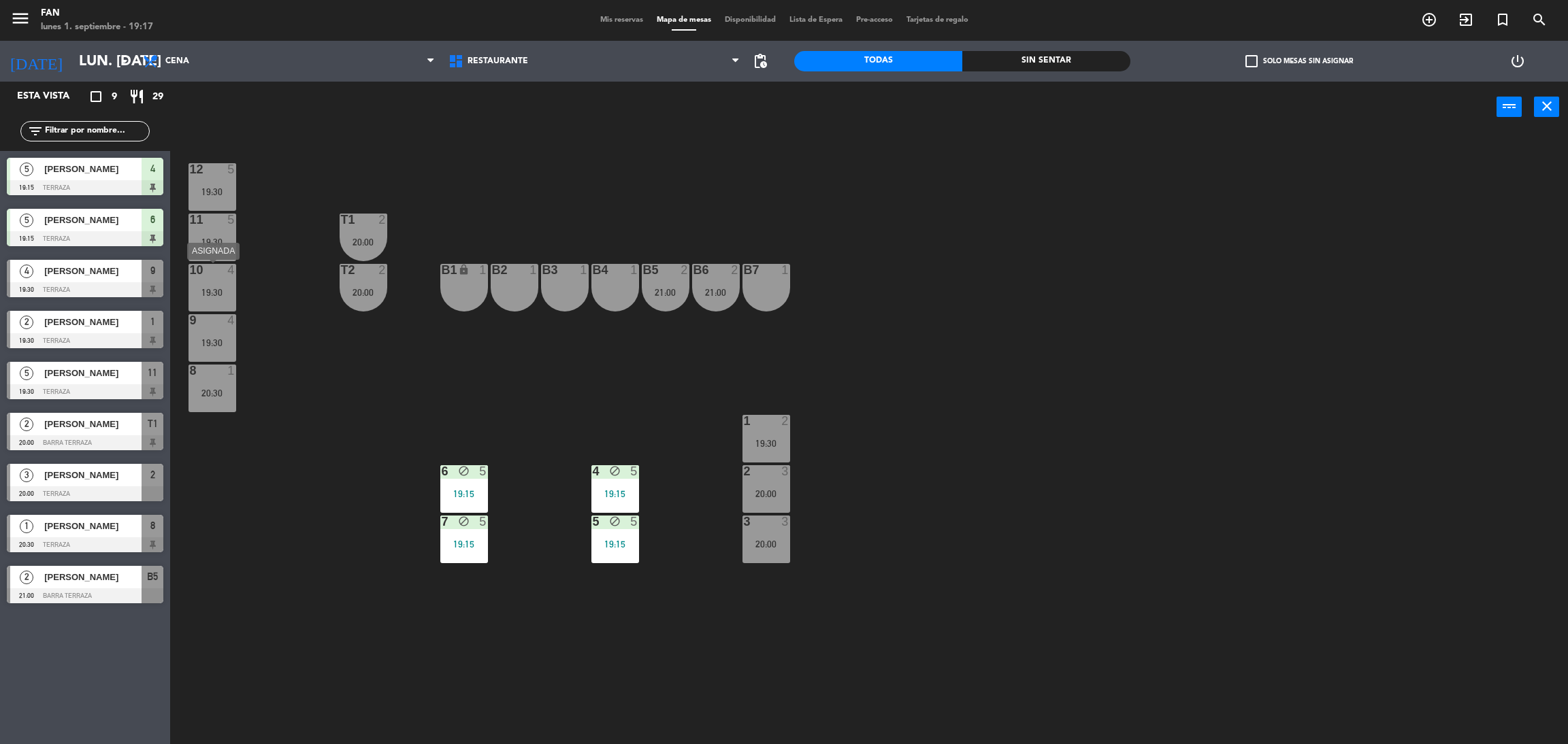
click at [197, 287] on div "19:30" at bounding box center [211, 292] width 47 height 10
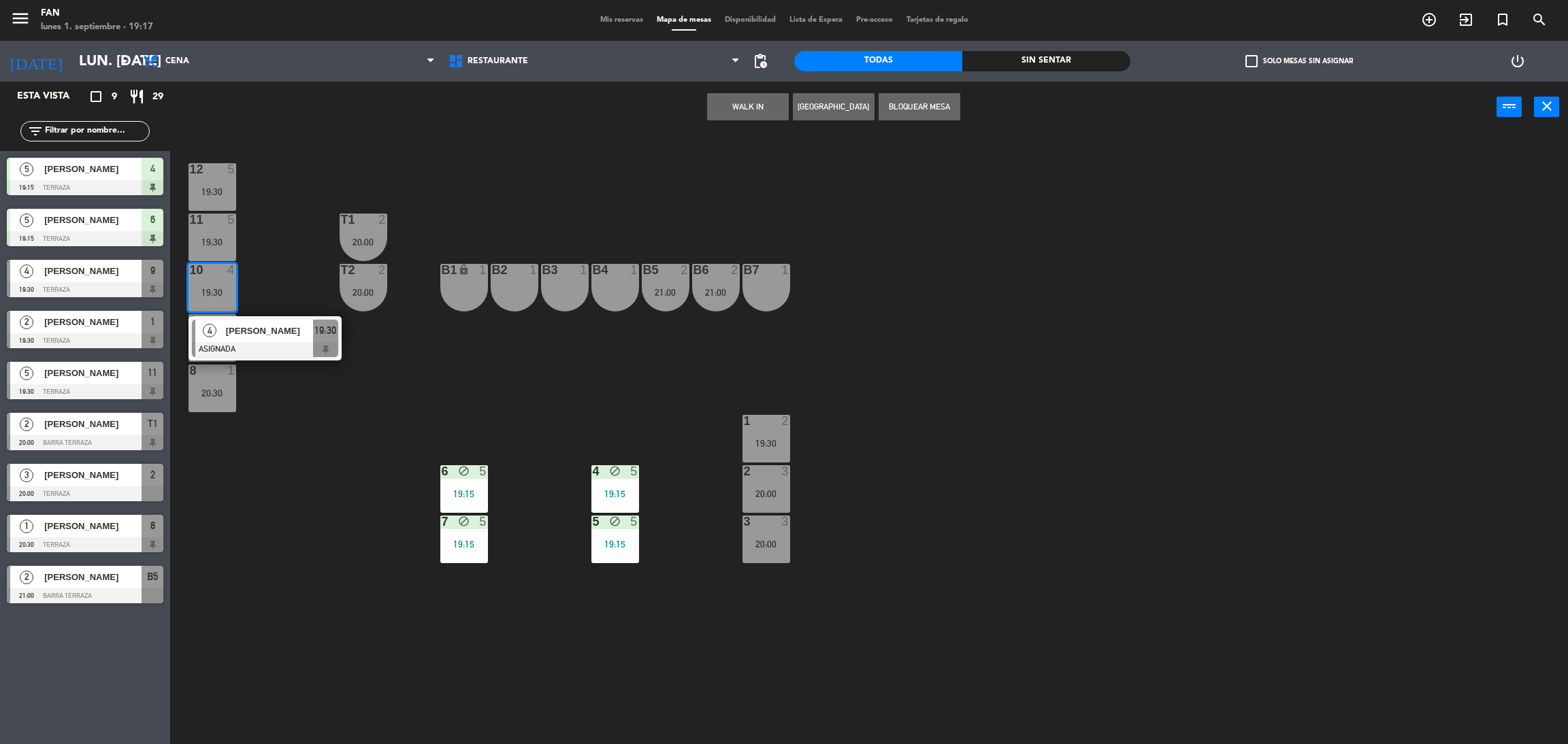
click at [281, 286] on div "12 5 19:30 11 5 19:30 T1 2 20:00 10 4 19:30 4 [PERSON_NAME] ASIGNADA 19:30 T2 2…" at bounding box center [877, 444] width 1382 height 611
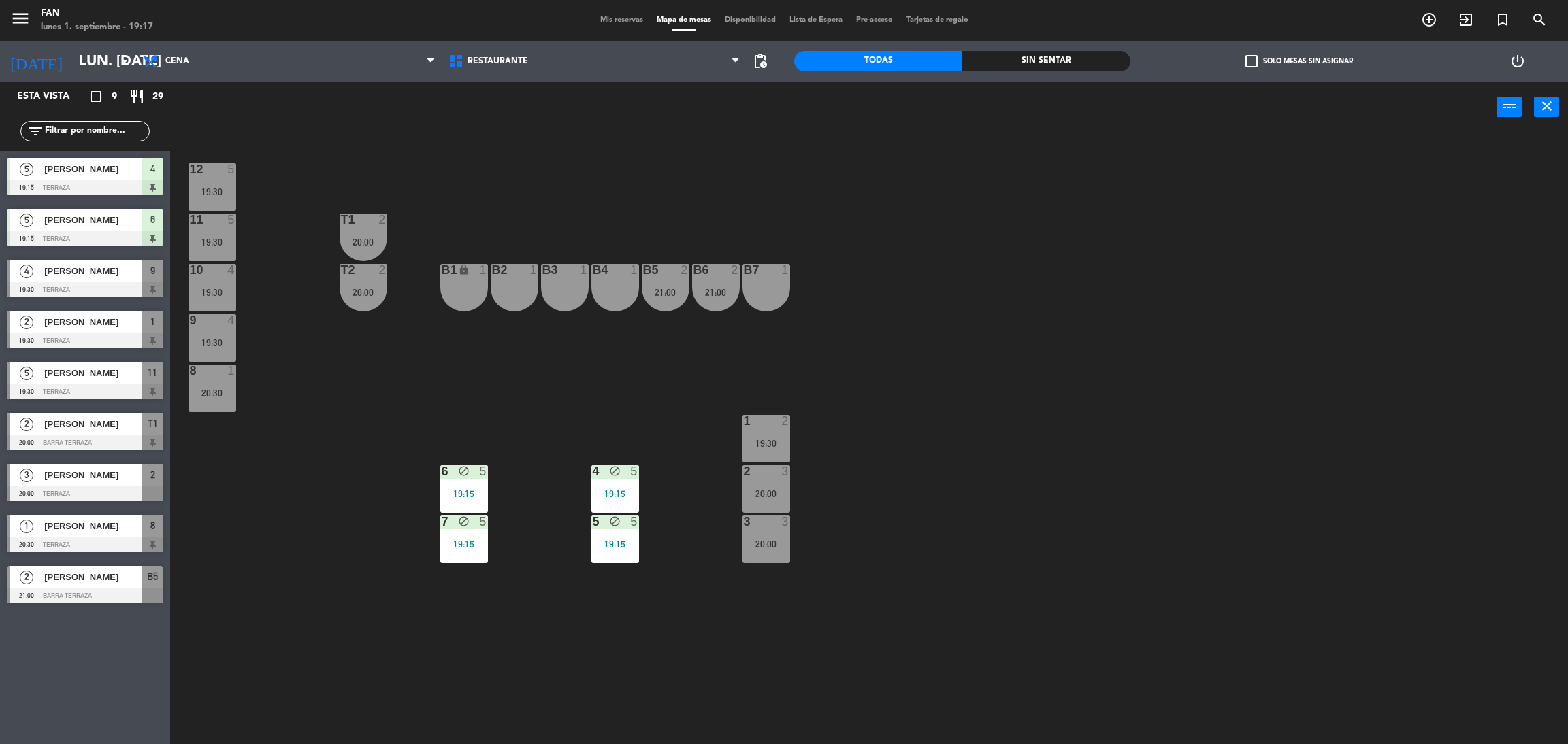
click at [761, 438] on div "19:30" at bounding box center [766, 443] width 47 height 10
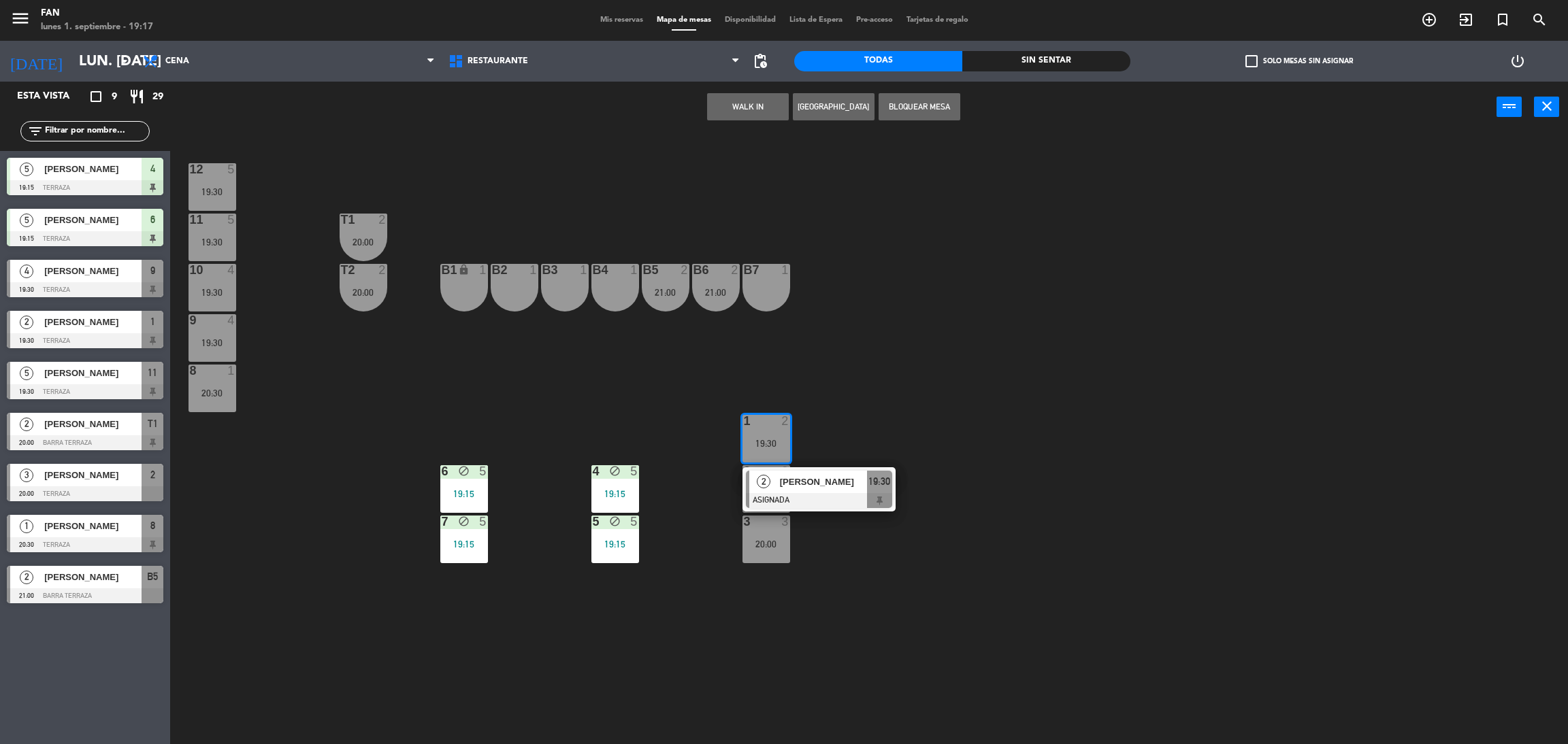
click at [785, 479] on span "[PERSON_NAME]" at bounding box center [824, 482] width 87 height 14
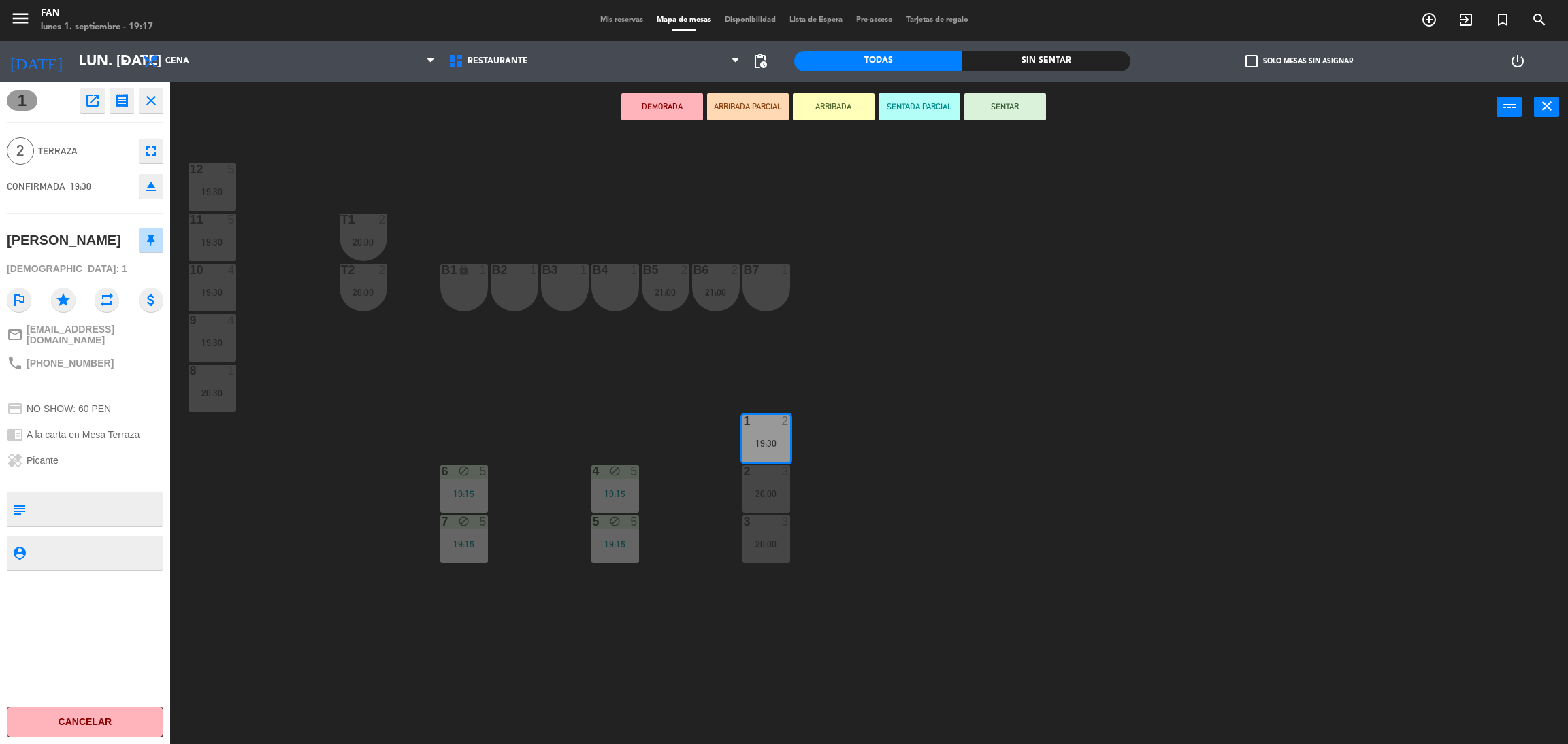
click at [1000, 116] on button "SENTAR" at bounding box center [1005, 107] width 82 height 27
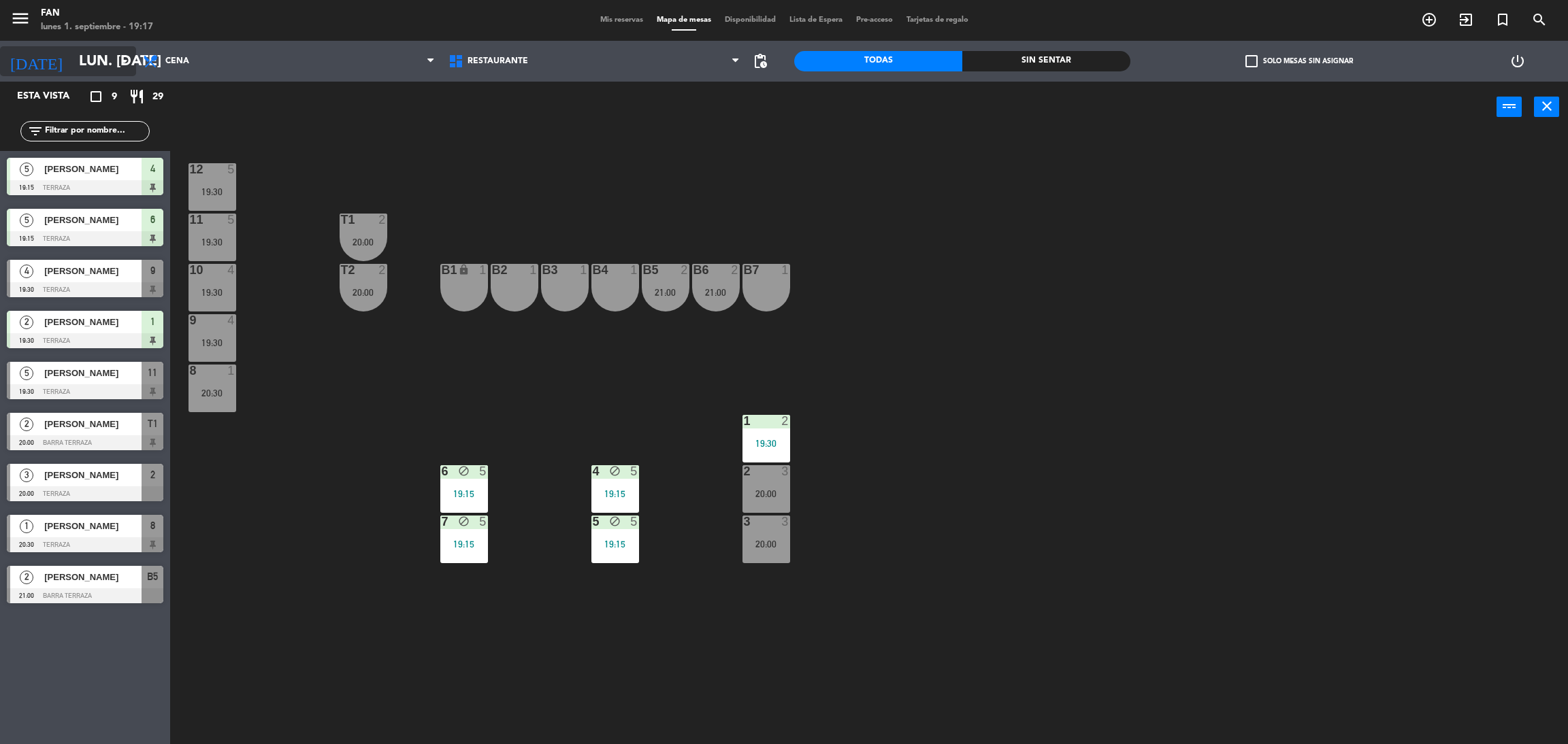
click at [75, 59] on input "lun. [DATE]" at bounding box center [166, 62] width 187 height 31
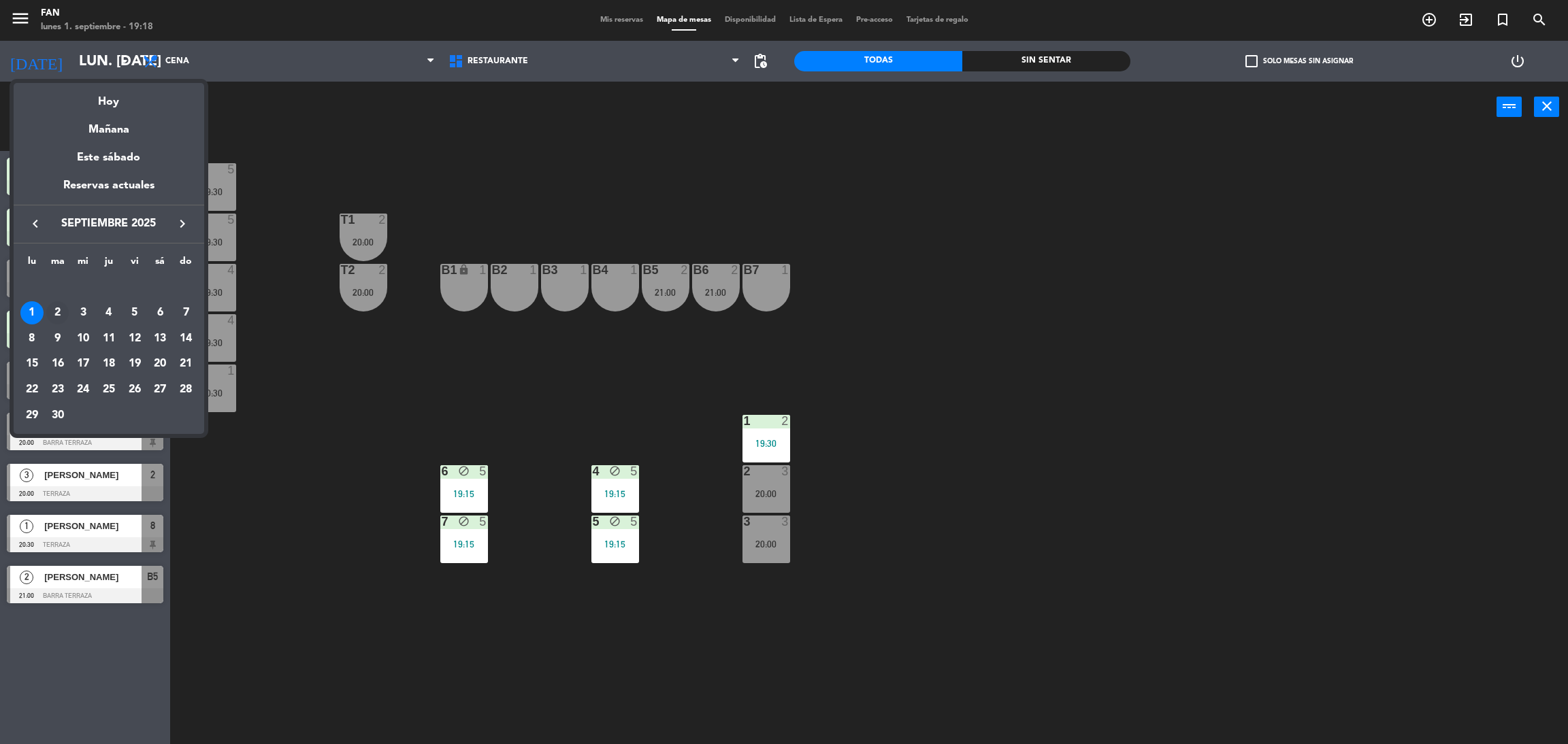
click at [64, 312] on div "2" at bounding box center [58, 313] width 23 height 23
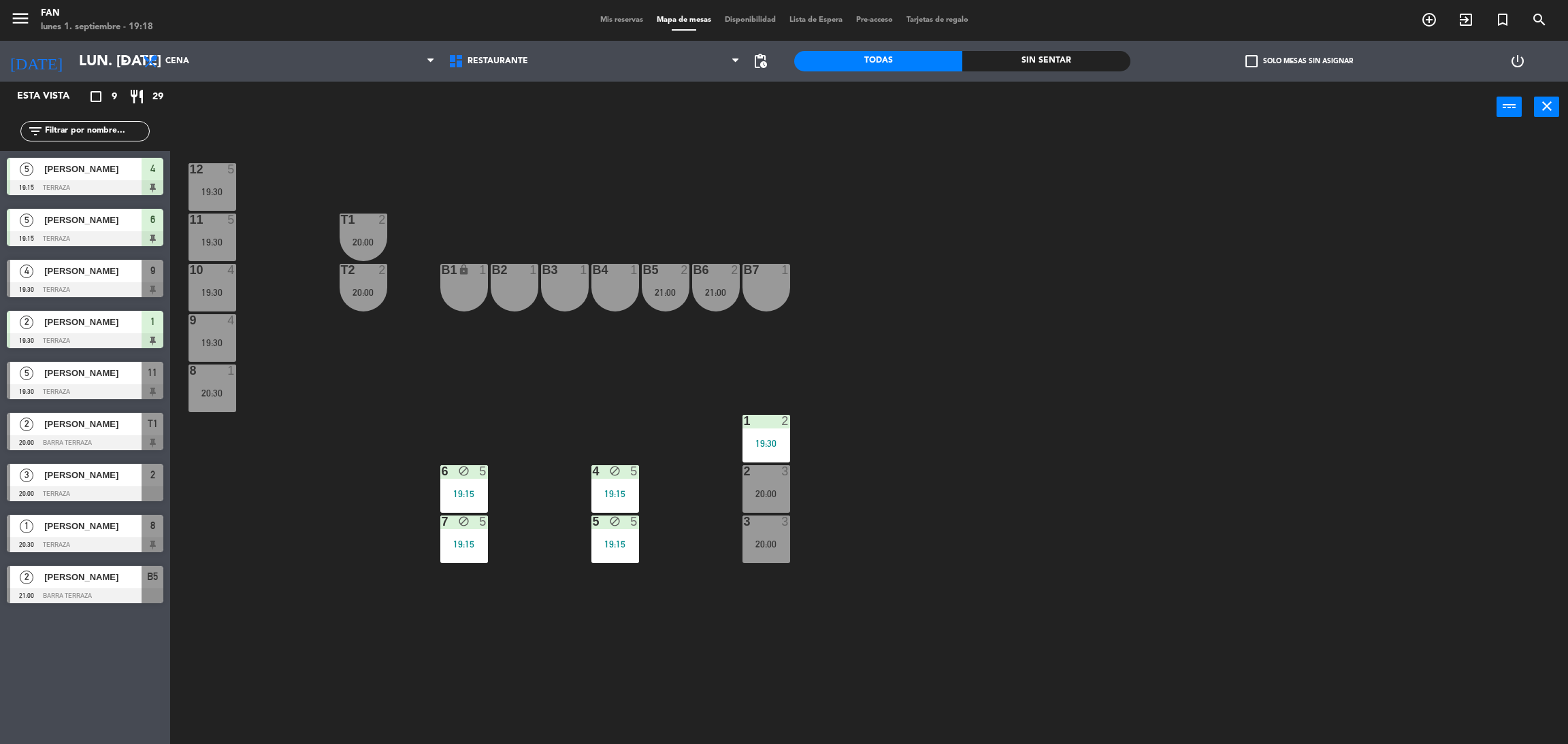
type input "[DATE] sep."
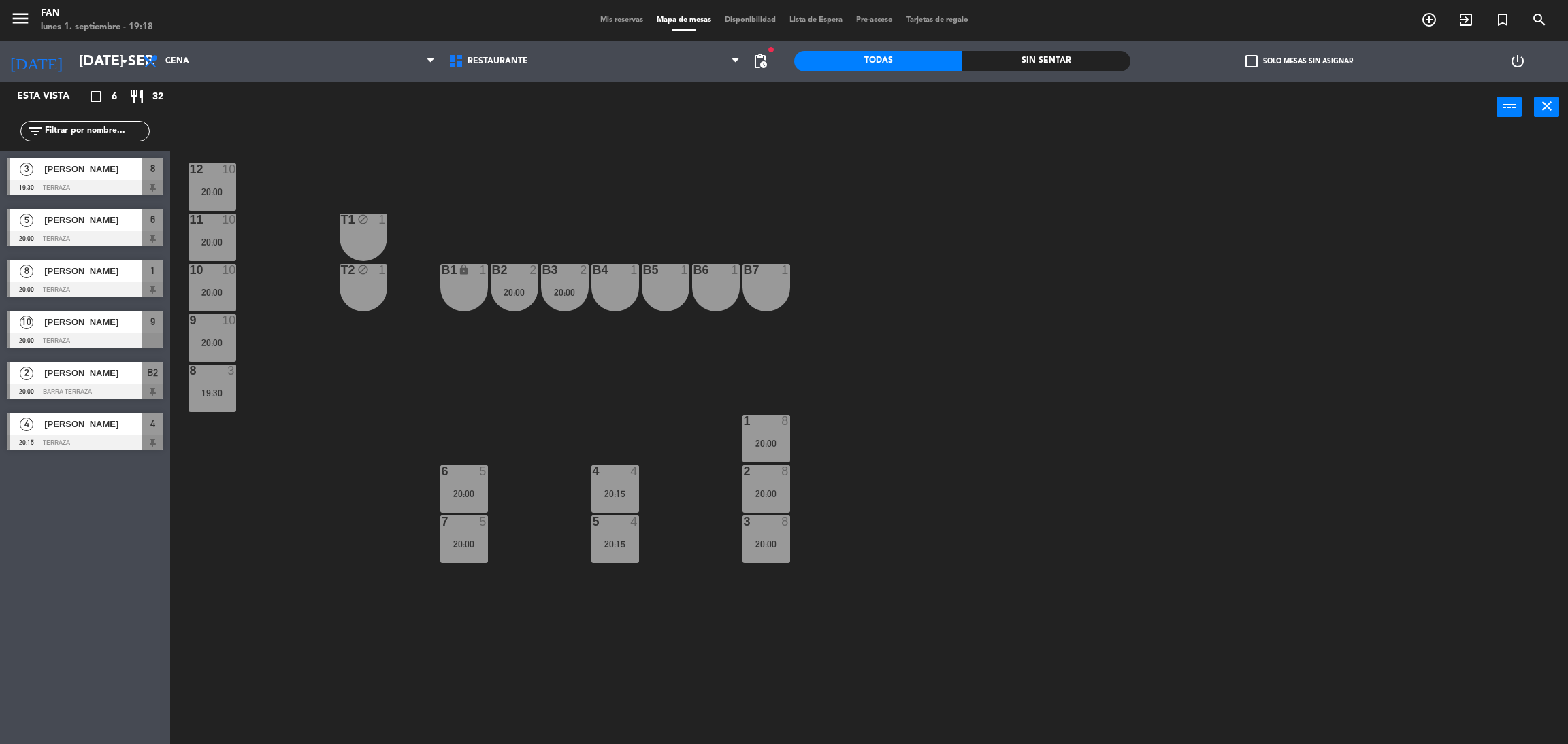
click at [611, 24] on span "Mis reservas" at bounding box center [621, 20] width 57 height 8
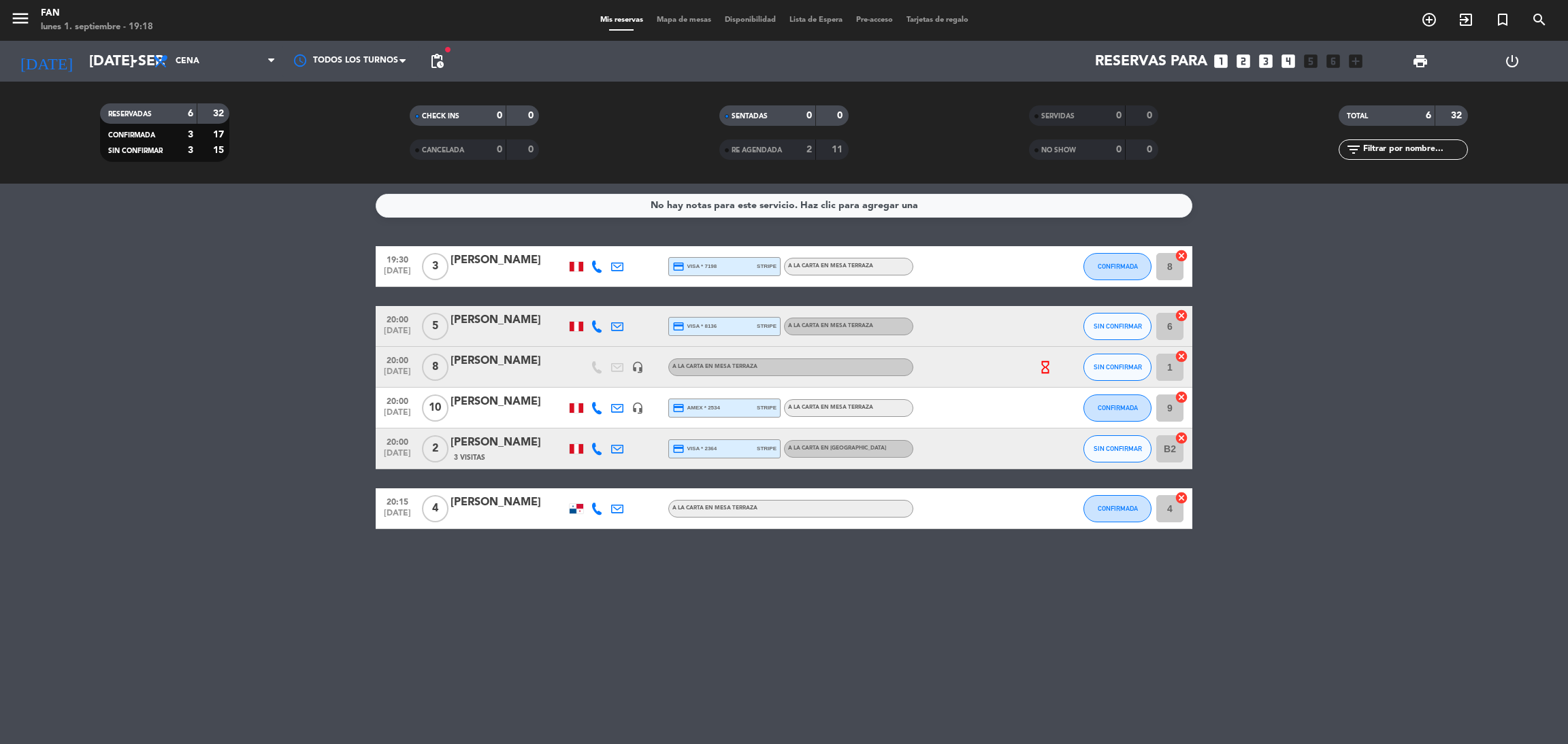
click at [482, 267] on div "[PERSON_NAME]" at bounding box center [508, 260] width 116 height 17
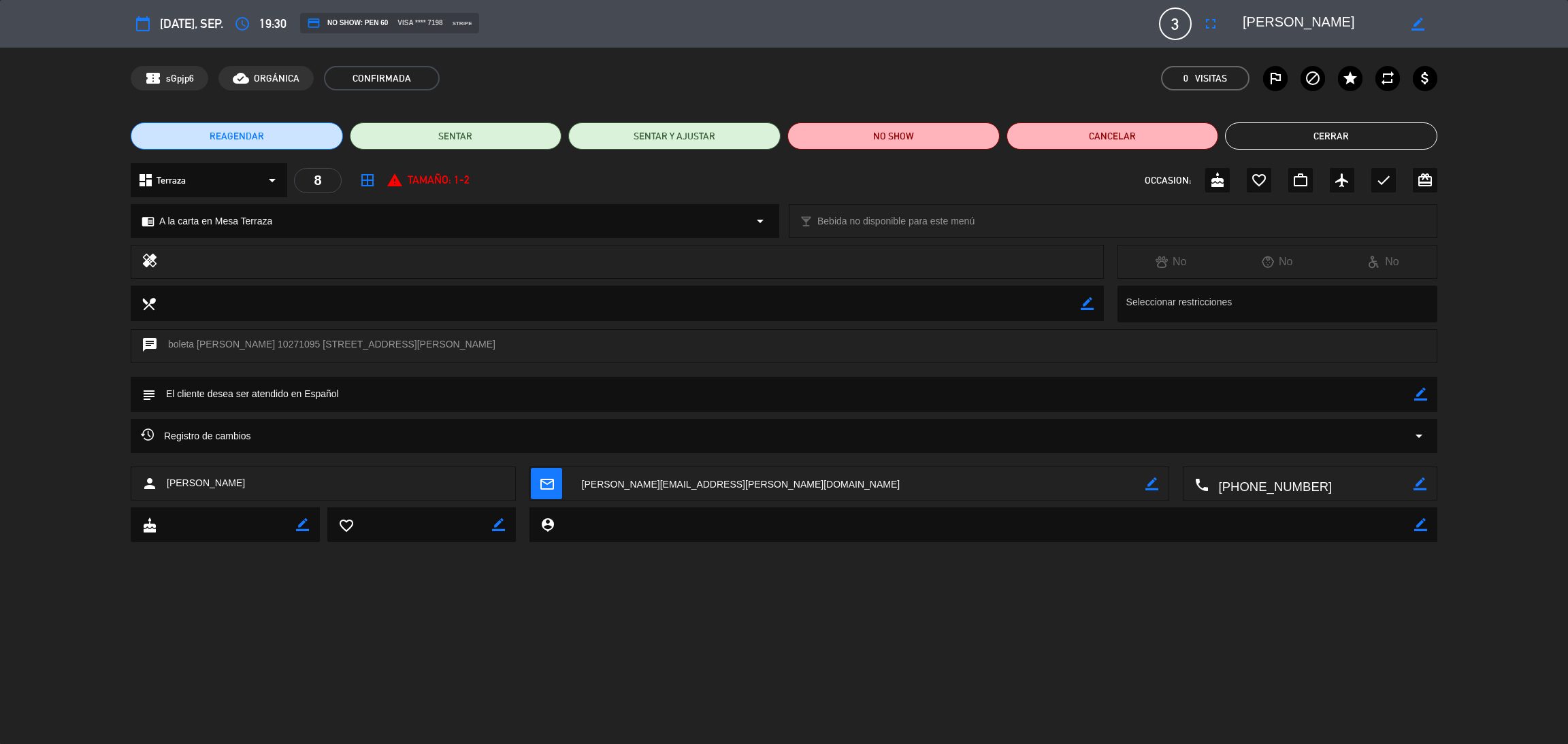
click at [431, 440] on div "Registro de cambios arrow_drop_down" at bounding box center [784, 436] width 1286 height 16
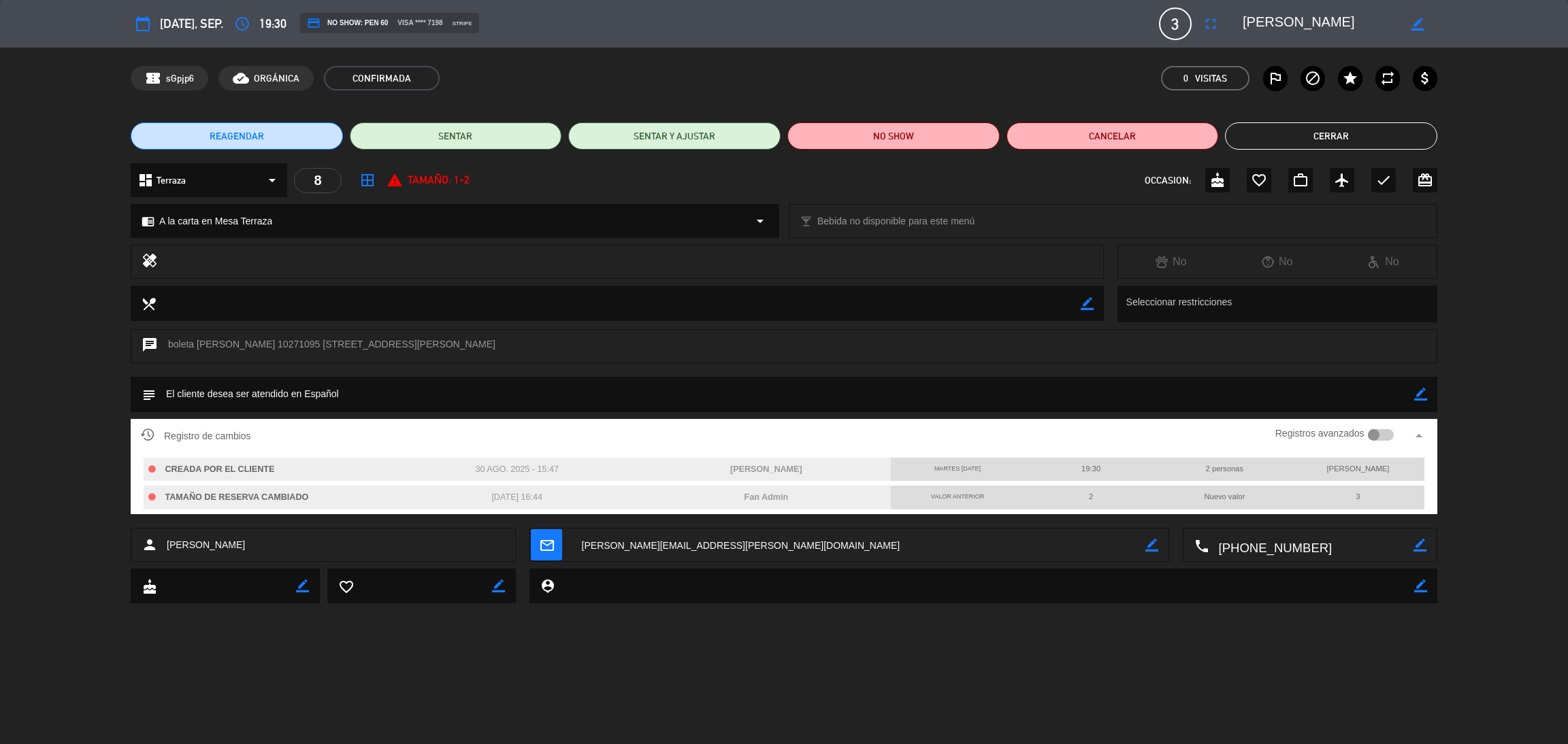
click at [1065, 75] on div "confirmation_number sGpjp6 cloud_done ORGÁNICA CONFIRMADA 0 Visitas outlined_fl…" at bounding box center [783, 77] width 1307 height 24
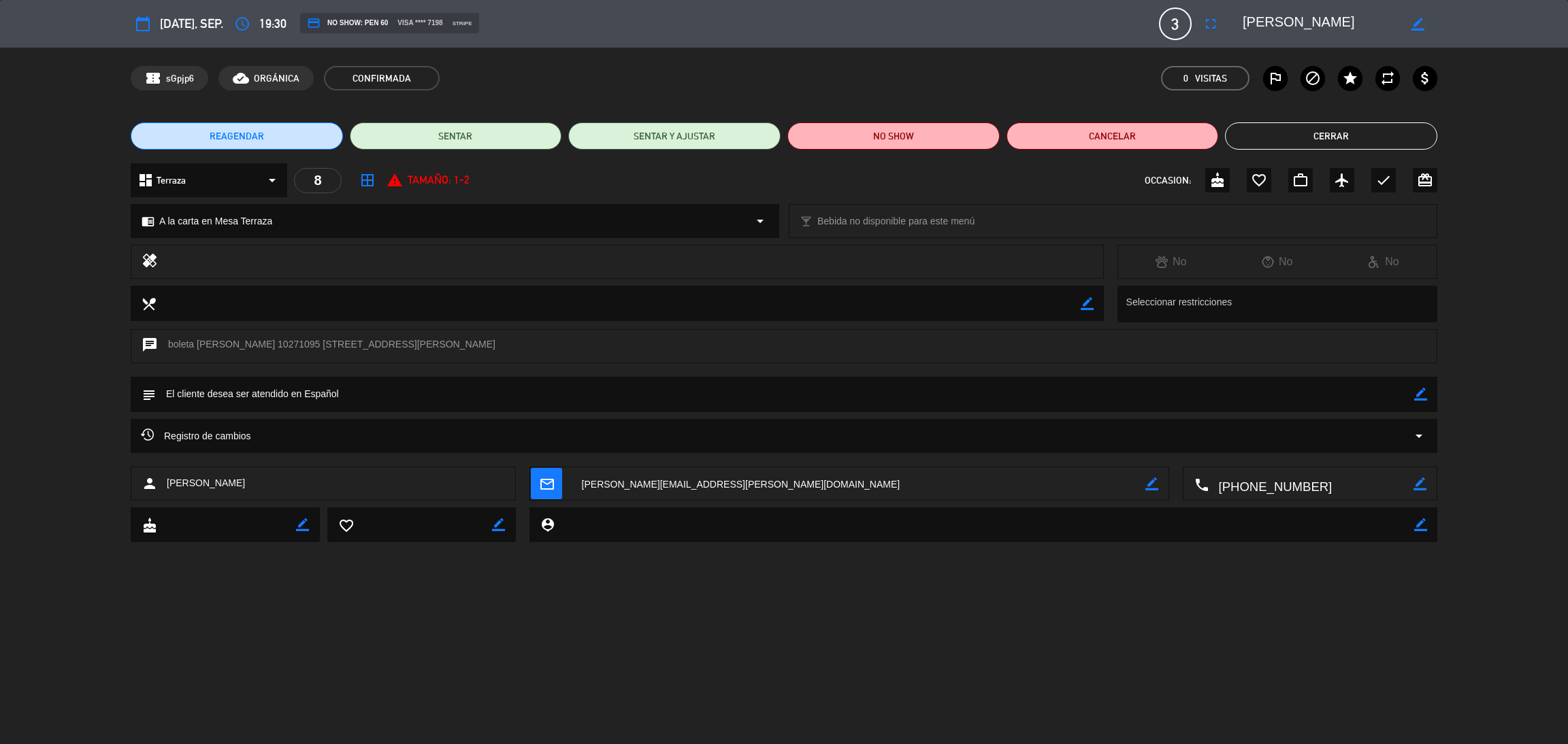
click at [1286, 146] on button "Cerrar" at bounding box center [1331, 136] width 212 height 27
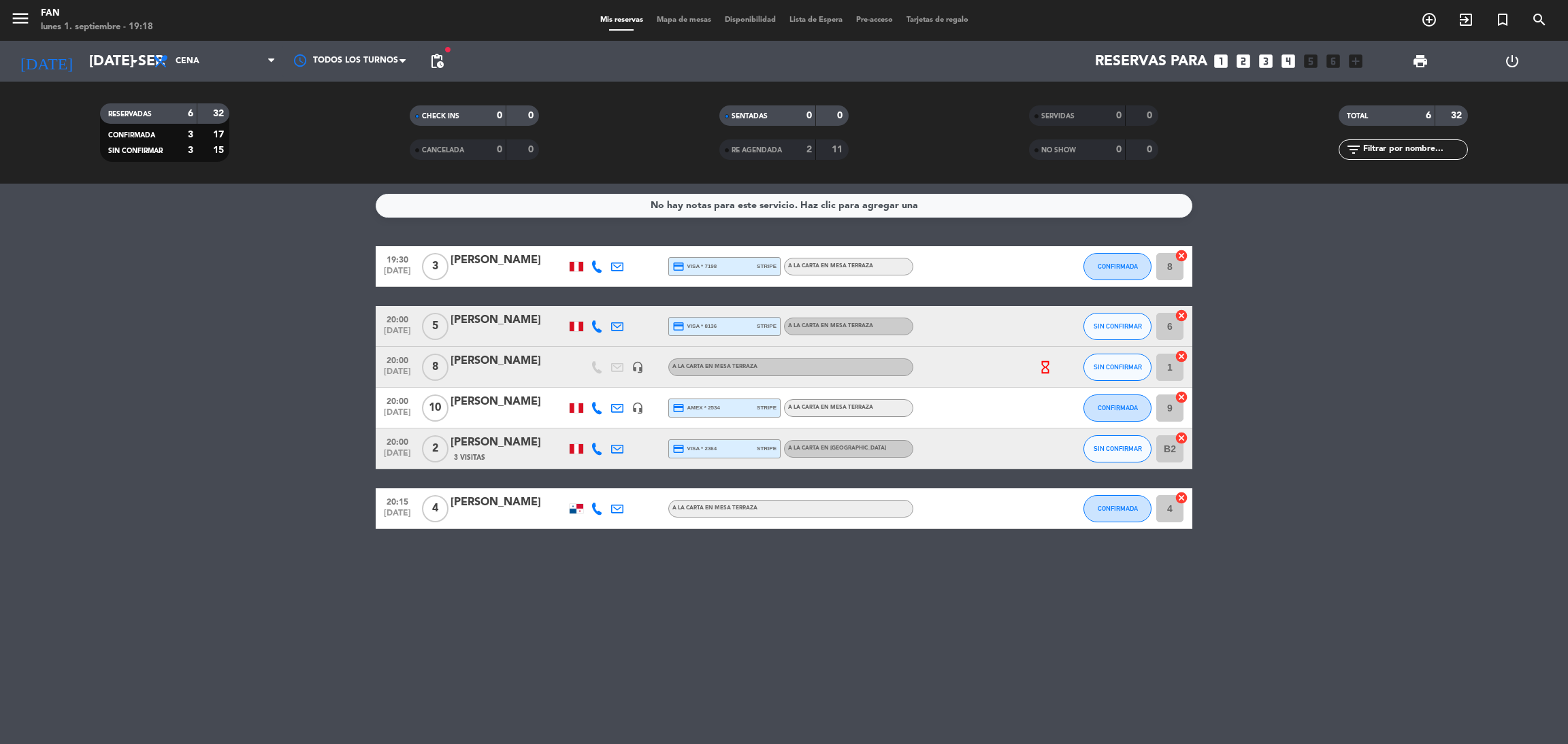
click at [476, 327] on div "[PERSON_NAME]" at bounding box center [508, 320] width 116 height 17
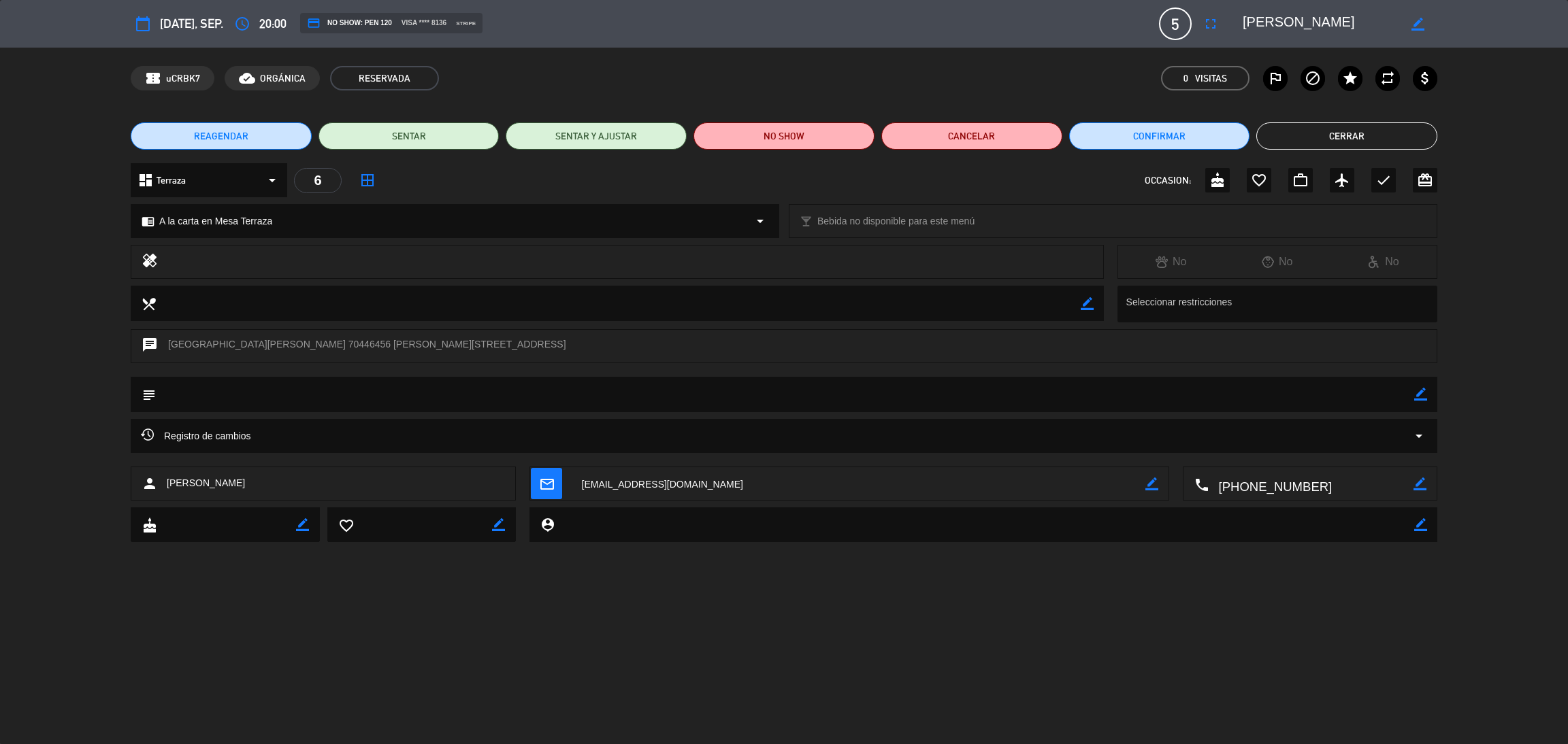
click at [401, 438] on div "Registro de cambios arrow_drop_down" at bounding box center [784, 436] width 1286 height 16
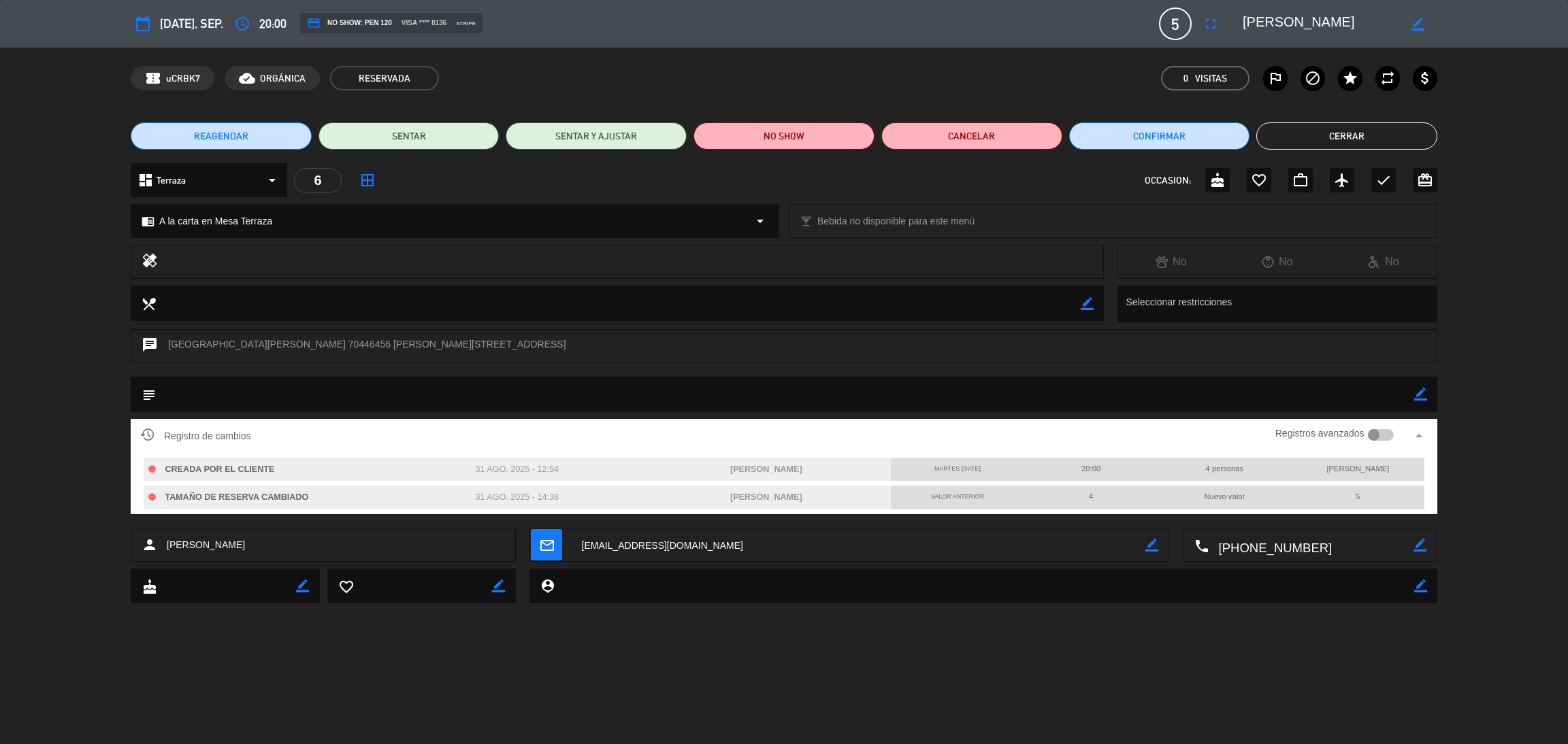
click at [1273, 141] on button "Cerrar" at bounding box center [1347, 136] width 181 height 27
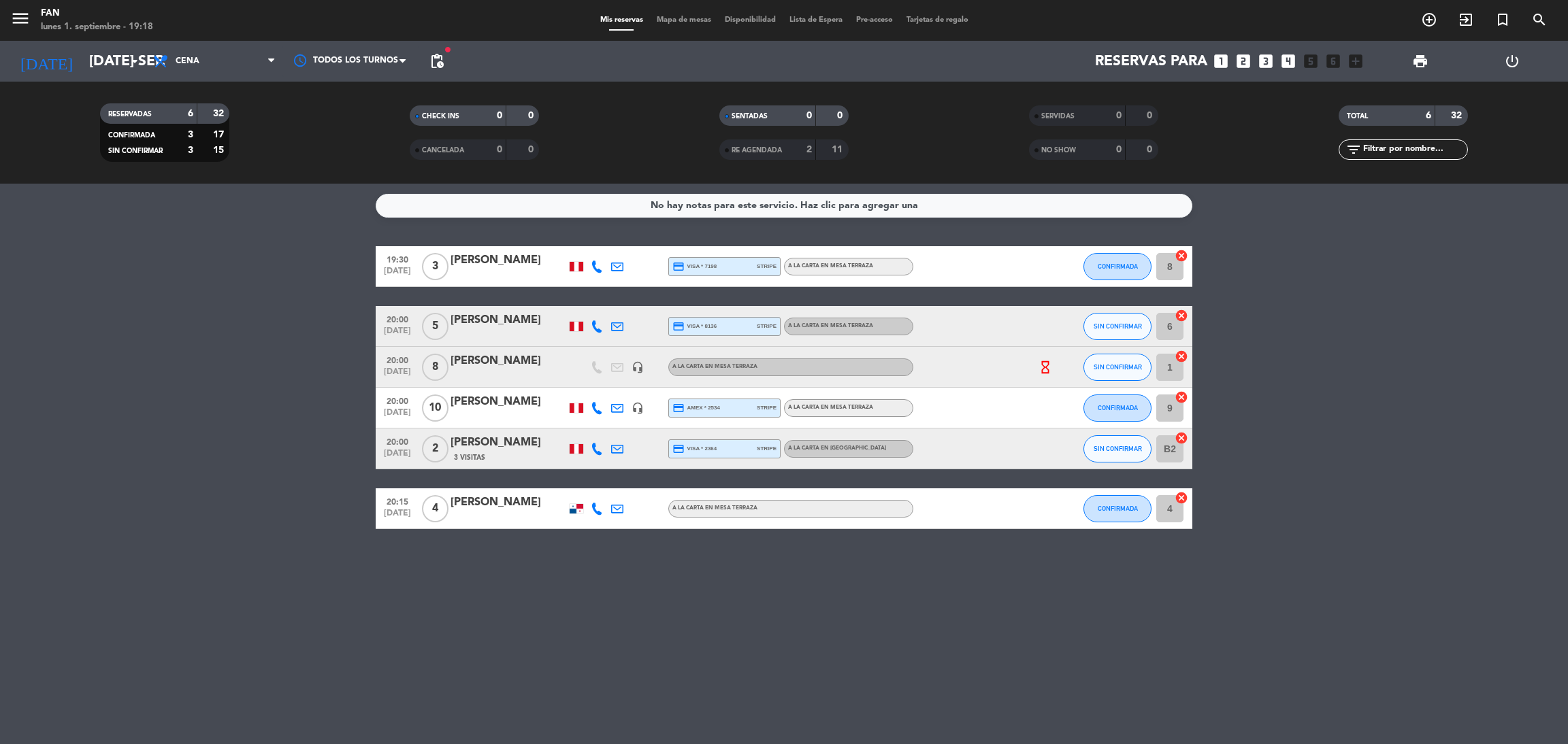
click at [513, 411] on div "[PERSON_NAME]" at bounding box center [508, 402] width 116 height 17
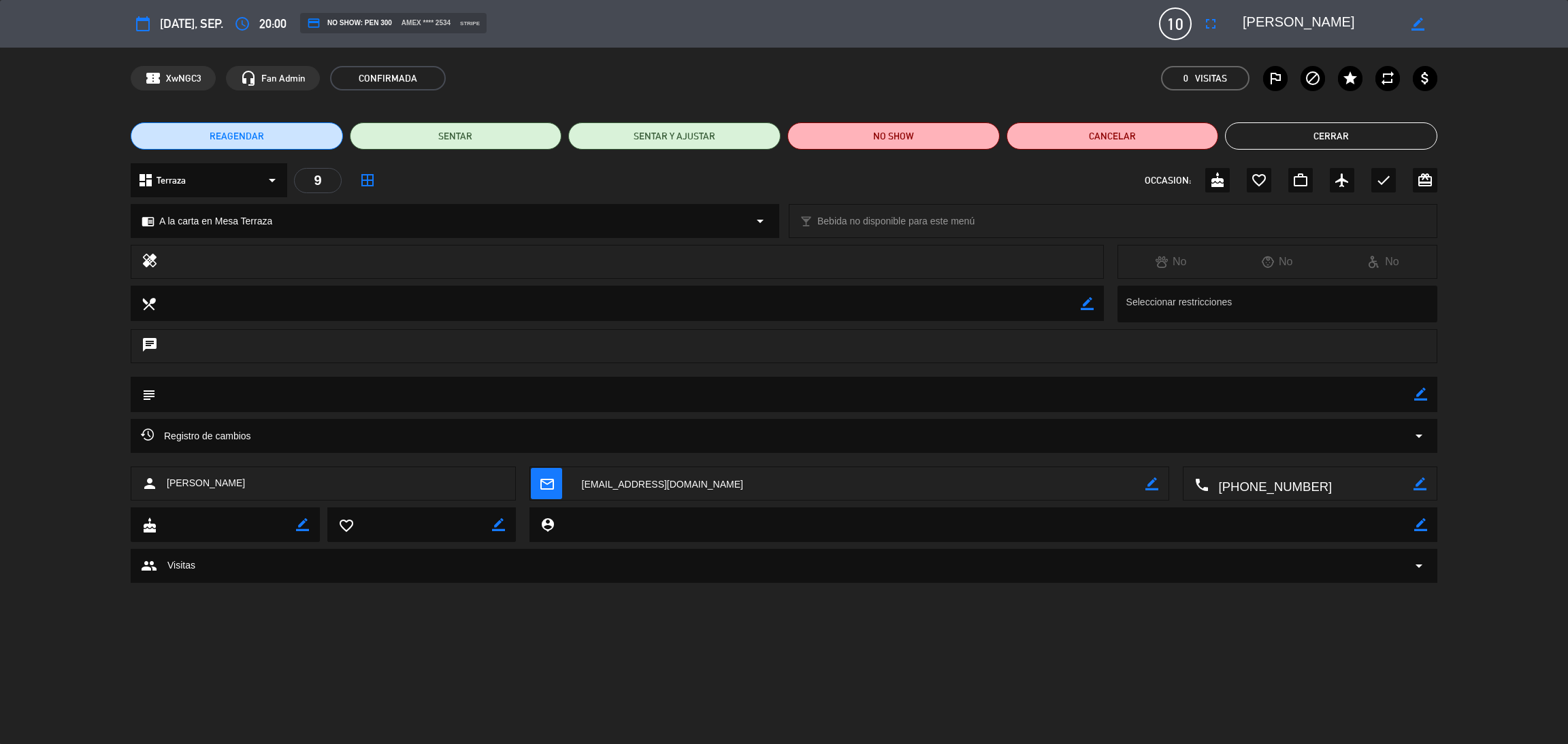
click at [352, 432] on div "Registro de cambios arrow_drop_down" at bounding box center [784, 436] width 1286 height 16
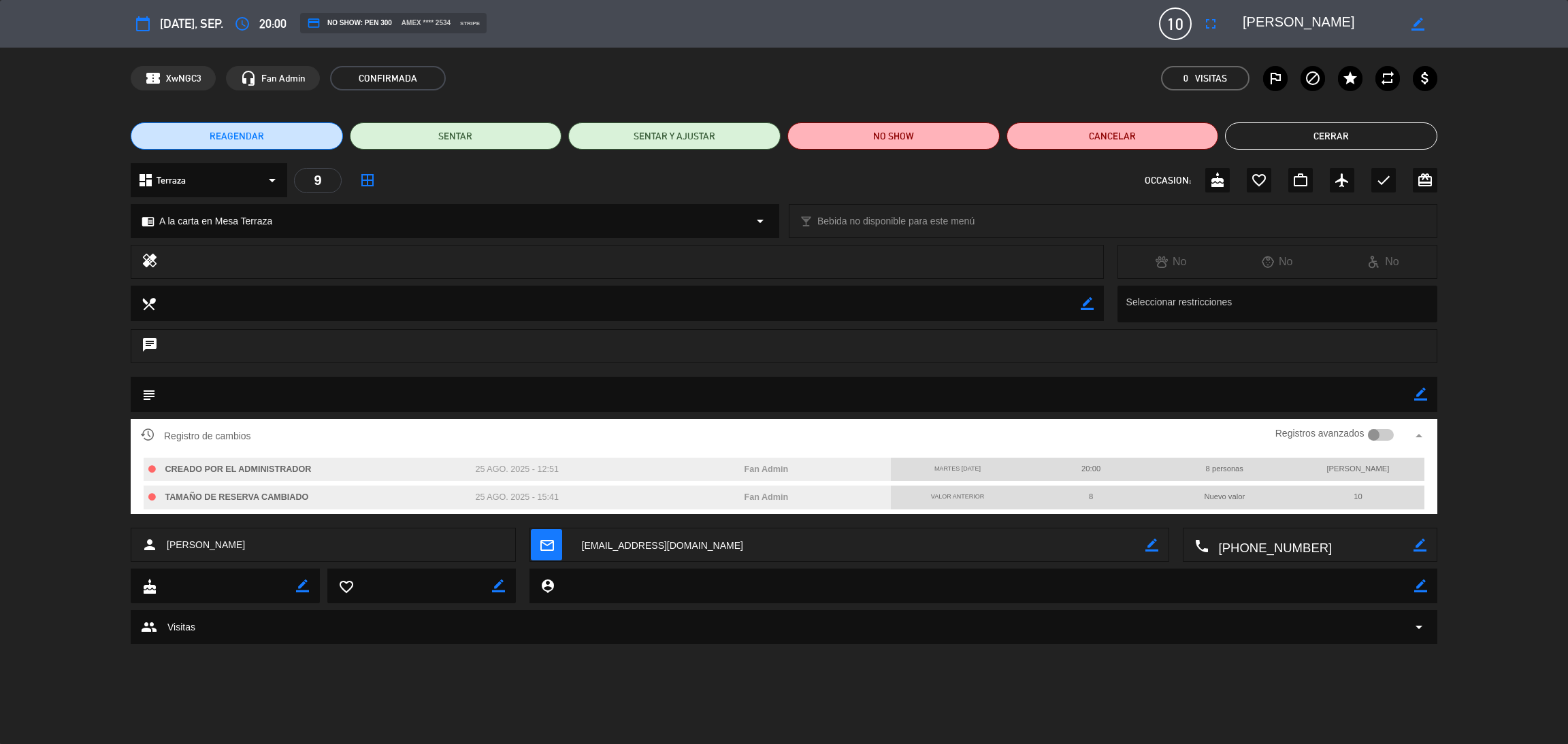
drag, startPoint x: 474, startPoint y: 471, endPoint x: 569, endPoint y: 471, distance: 95.0
click at [569, 471] on div "25 ago. 2025 - 12:51" at bounding box center [517, 469] width 249 height 24
click at [1280, 144] on button "Cerrar" at bounding box center [1331, 136] width 212 height 27
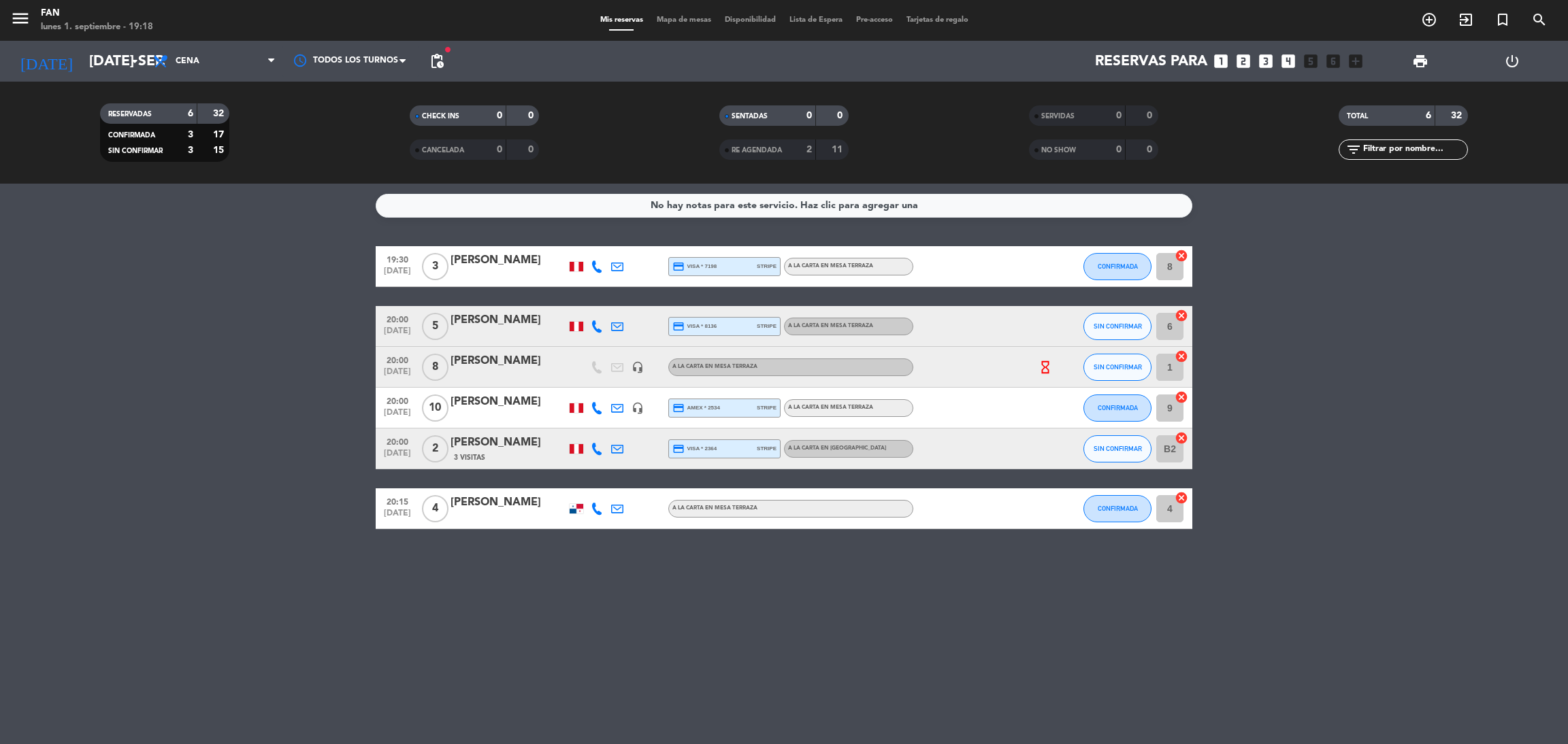
click at [209, 465] on bookings-row "19:30 [DATE] 3 [PERSON_NAME] credit_card visa * 7198 stripe A la carta en Mesa …" at bounding box center [784, 387] width 1568 height 283
click at [697, 25] on div "Mis reservas Mapa de mesas Disponibilidad Lista de Espera Pre-acceso Tarjetas d…" at bounding box center [784, 20] width 382 height 13
click at [688, 22] on span "Mapa de mesas" at bounding box center [684, 20] width 68 height 8
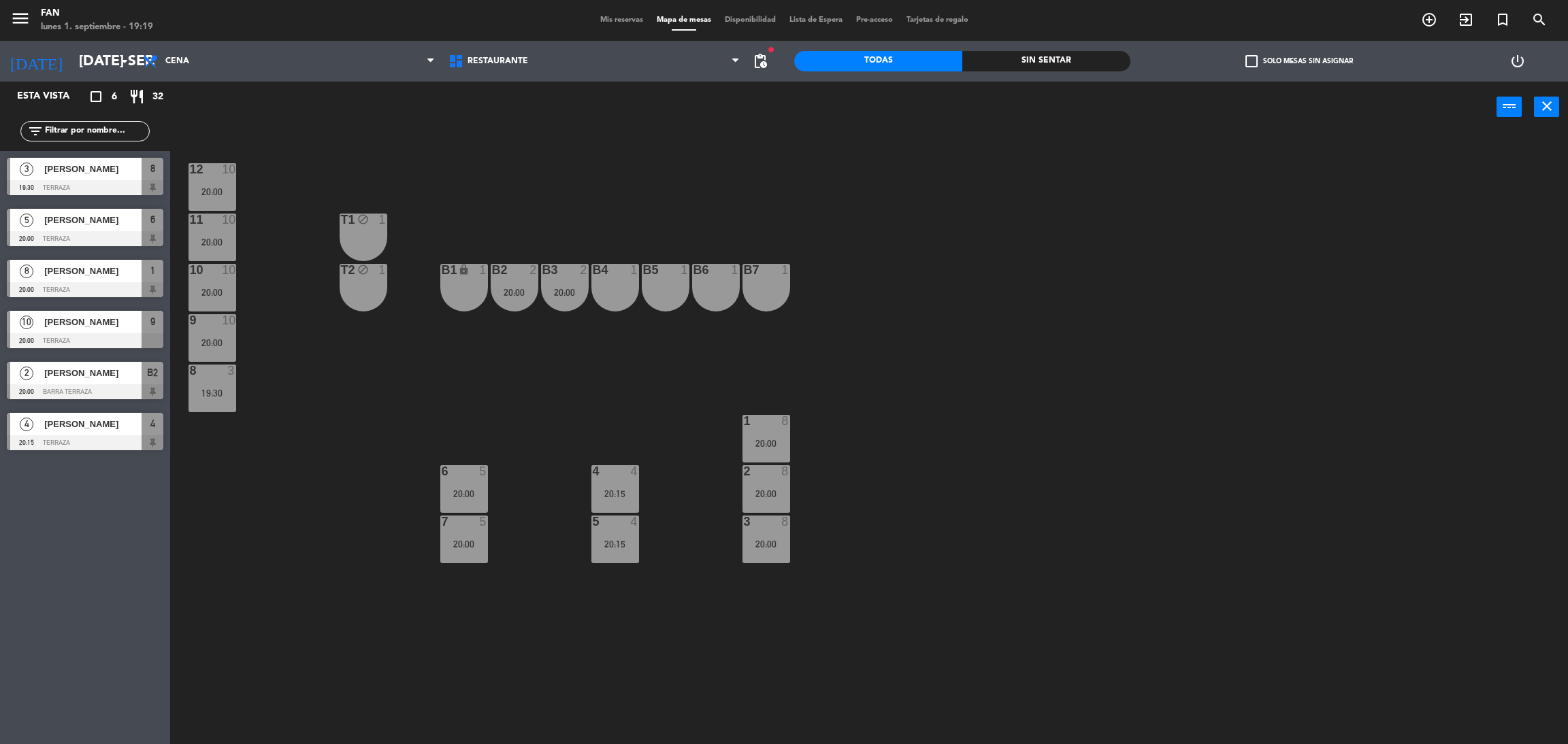
click at [881, 331] on div "12 10 20:00 11 10 20:00 T1 block 1 10 10 20:00 T2 block 1 B1 lock 1 B2 2 20:00 …" at bounding box center [877, 444] width 1382 height 611
click at [244, 70] on span "Cena" at bounding box center [288, 61] width 306 height 30
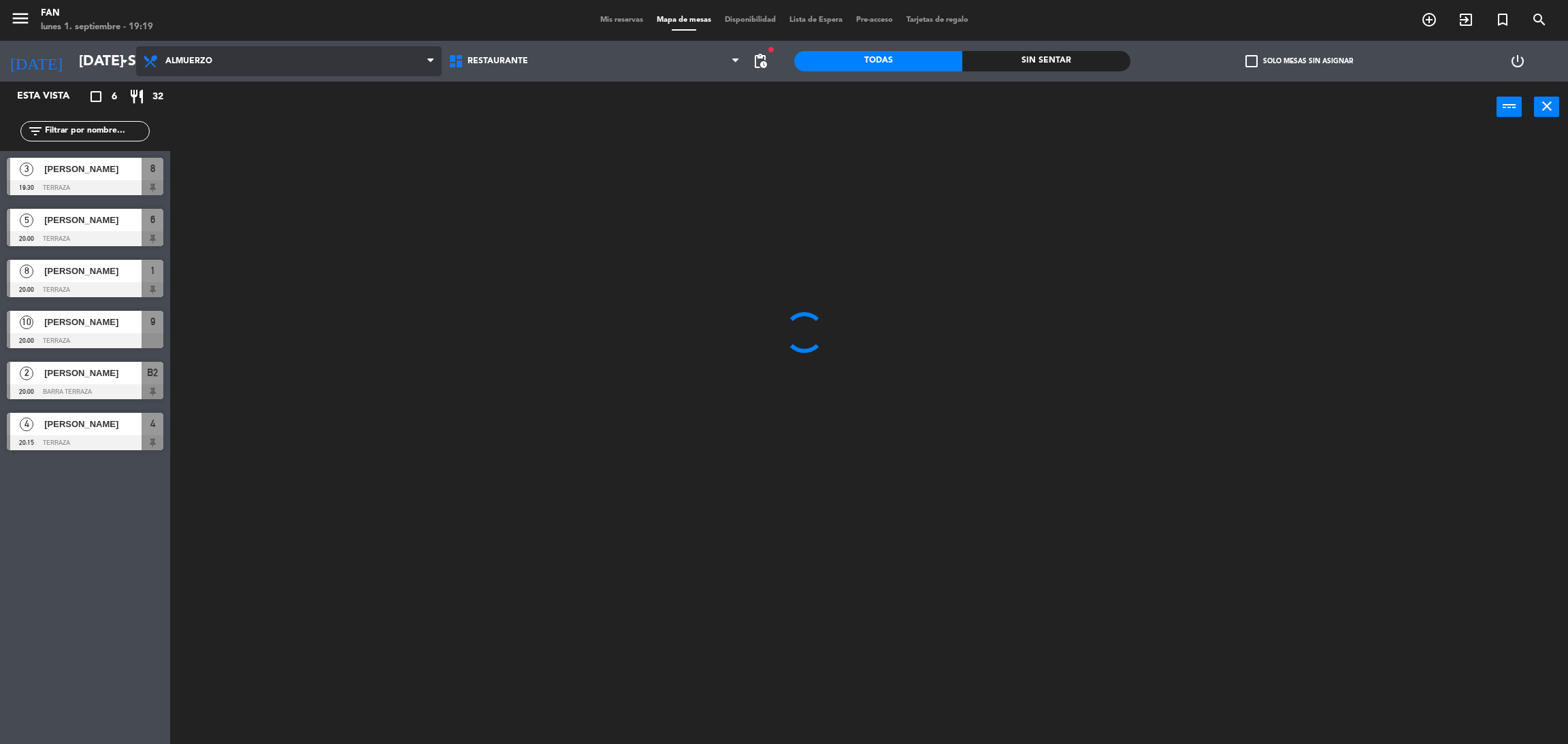
click at [232, 82] on ng-component "menu Fan lunes 1. septiembre - 19:19 Mis reservas Mapa de mesas Disponibilidad …" at bounding box center [784, 375] width 1568 height 750
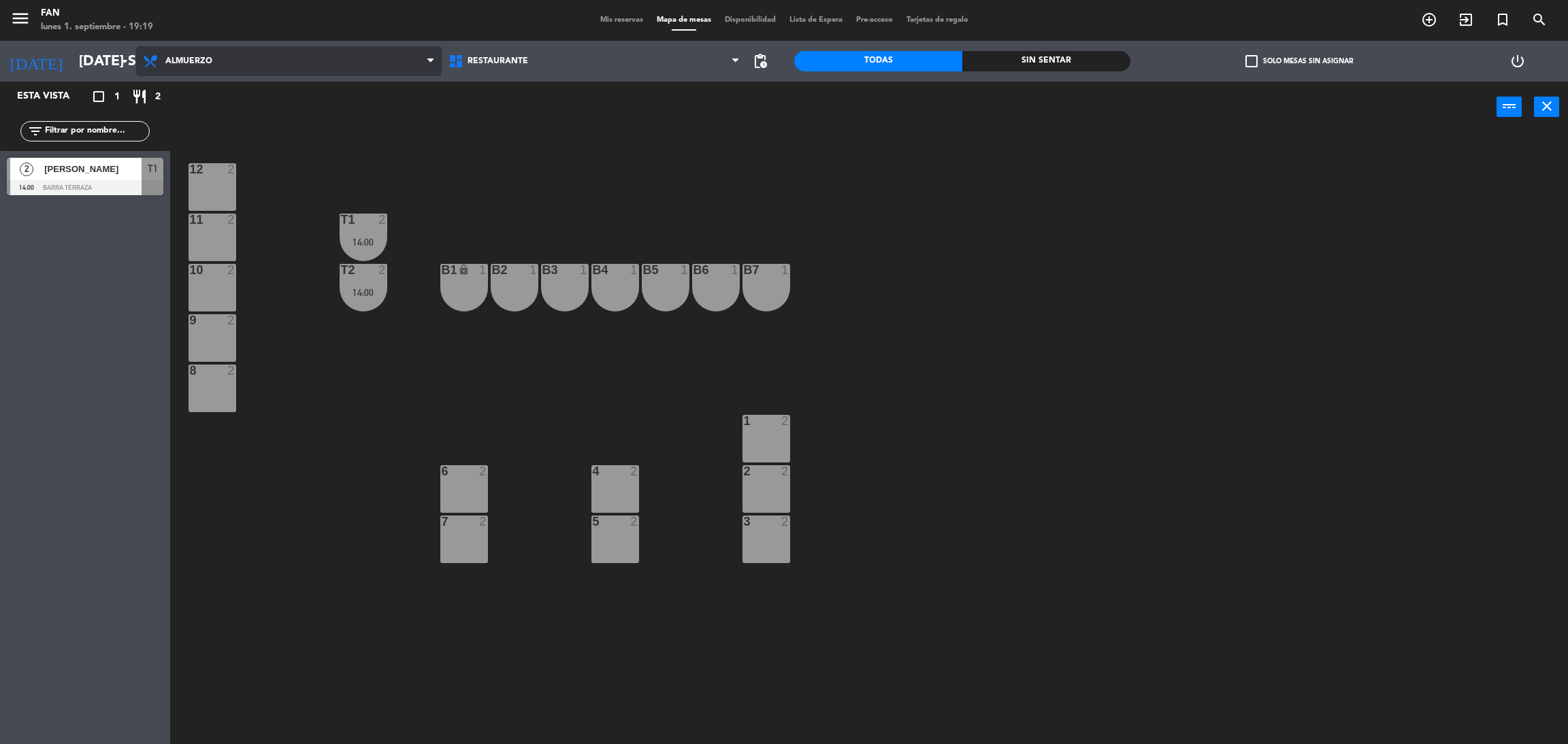
click at [270, 65] on span "Almuerzo" at bounding box center [288, 61] width 306 height 30
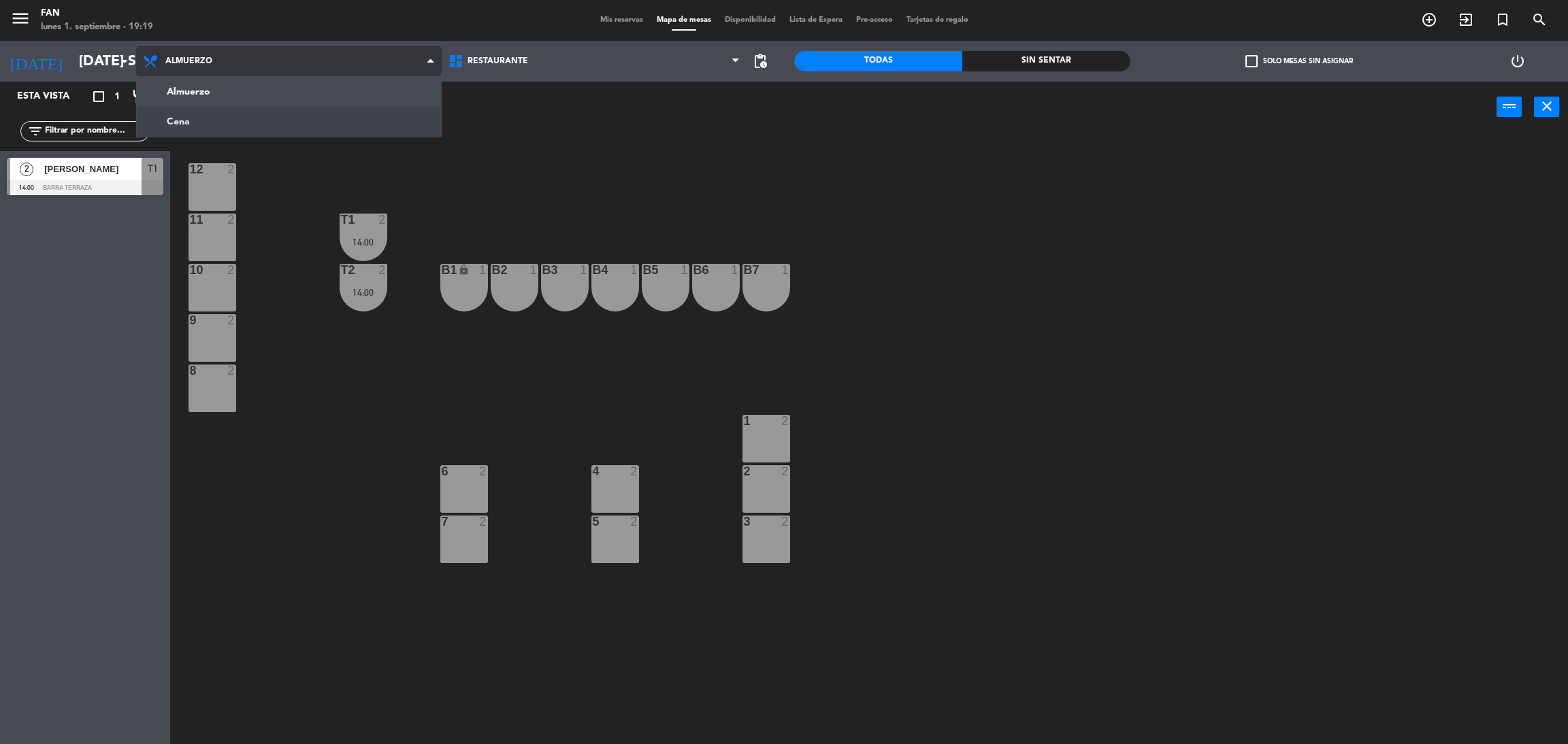
click at [274, 119] on ng-component "menu Fan lunes 1. septiembre - 19:19 Mis reservas Mapa de mesas Disponibilidad …" at bounding box center [784, 375] width 1568 height 750
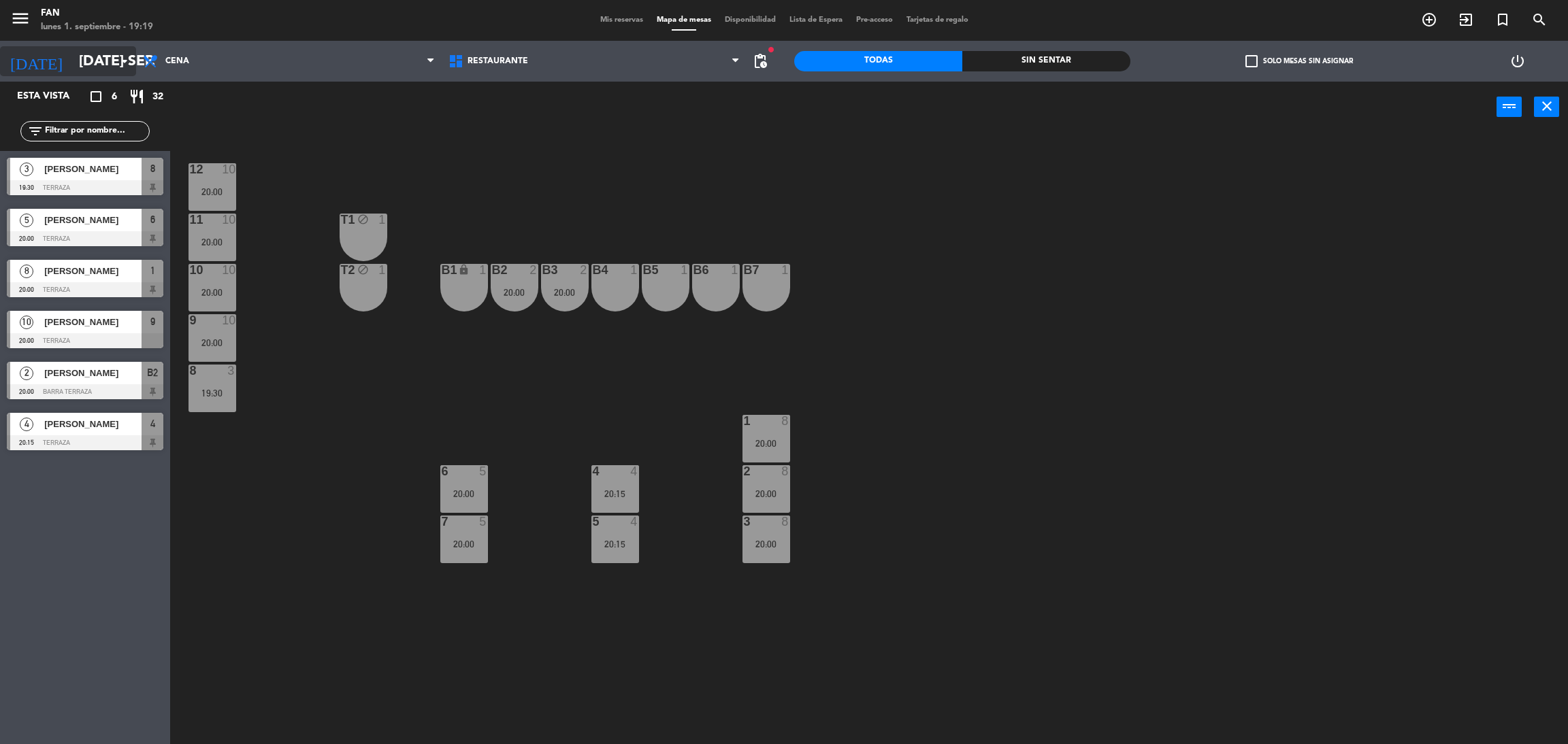
click at [85, 52] on input "[DATE] sep." at bounding box center [166, 62] width 187 height 31
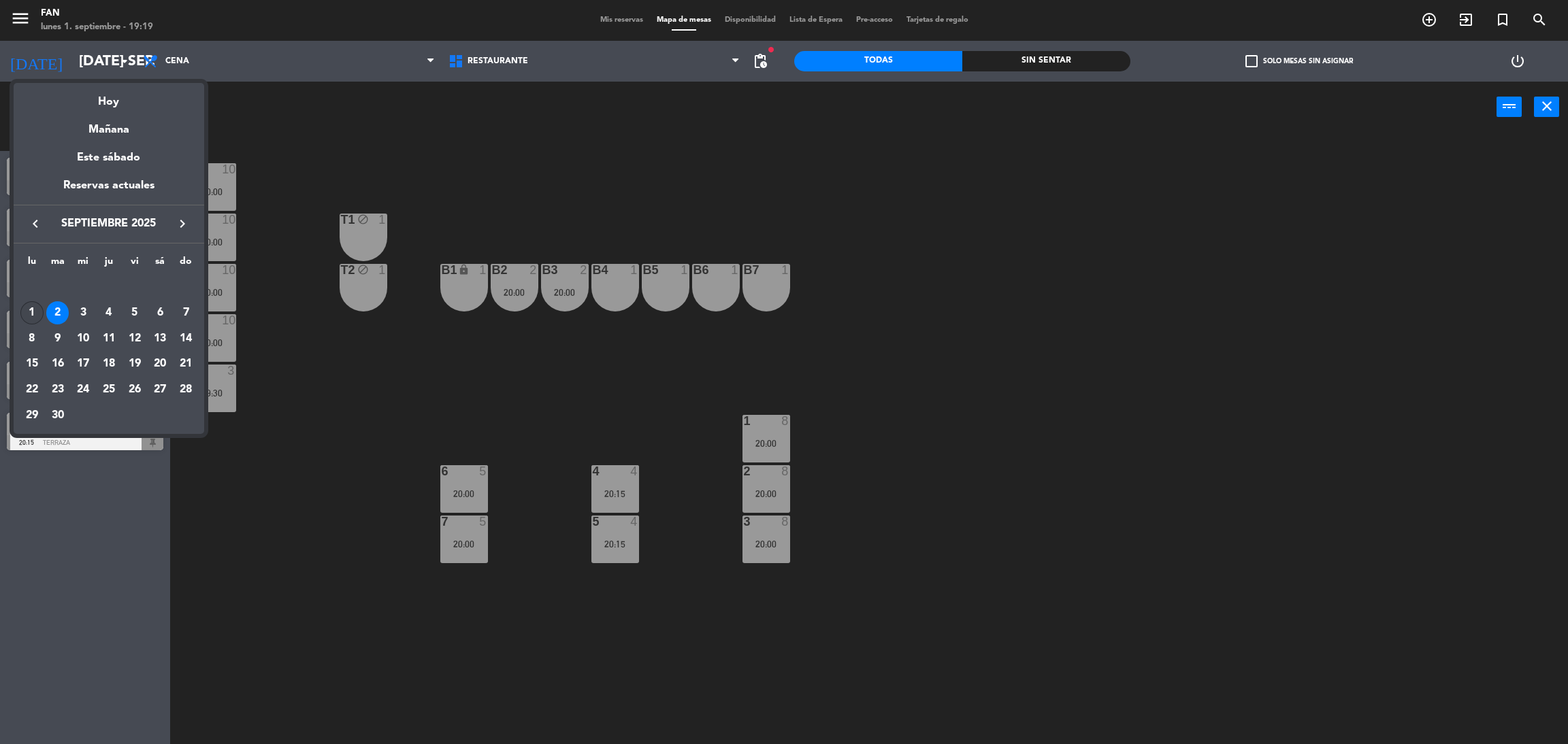
click at [29, 314] on div "1" at bounding box center [32, 313] width 23 height 23
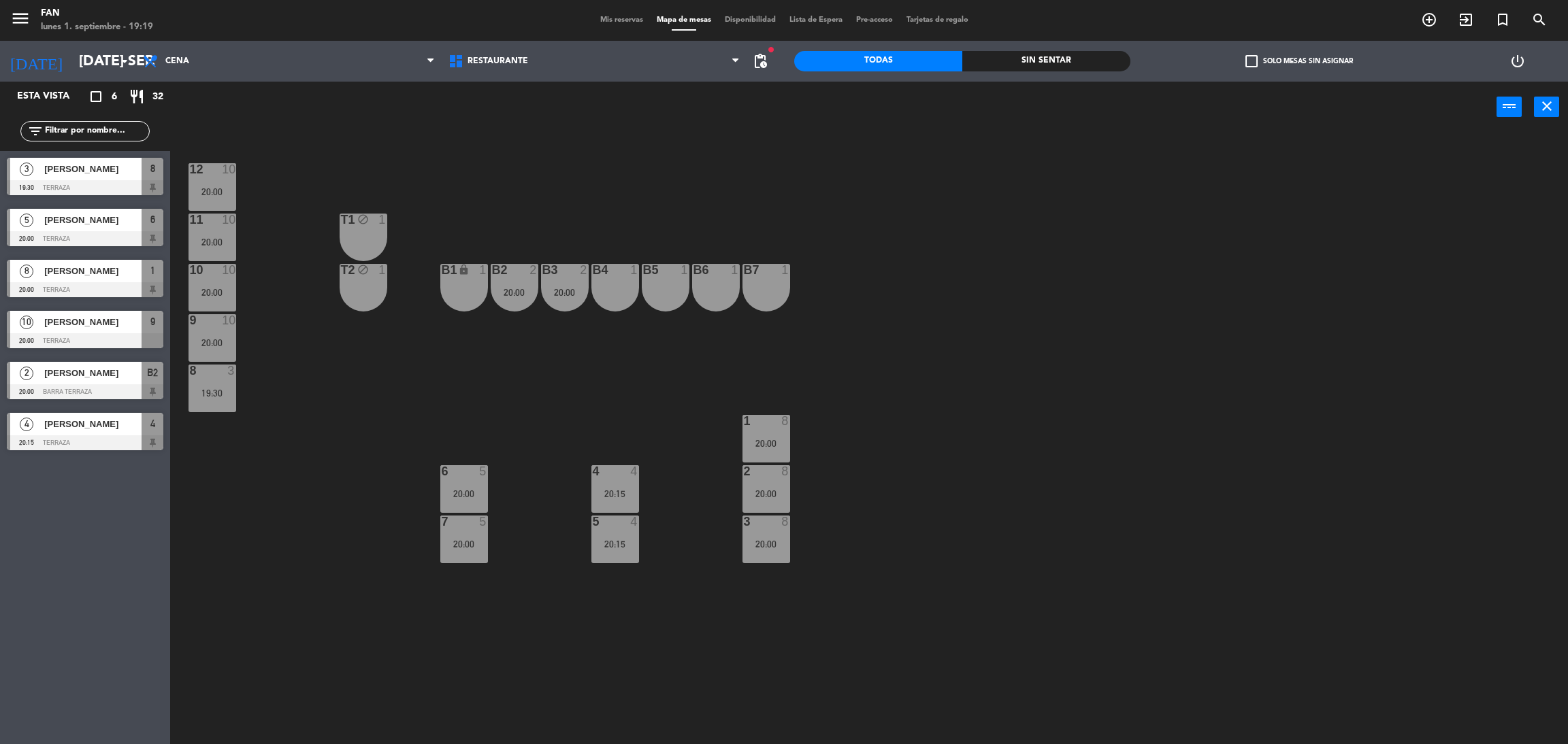
type input "lun. [DATE]"
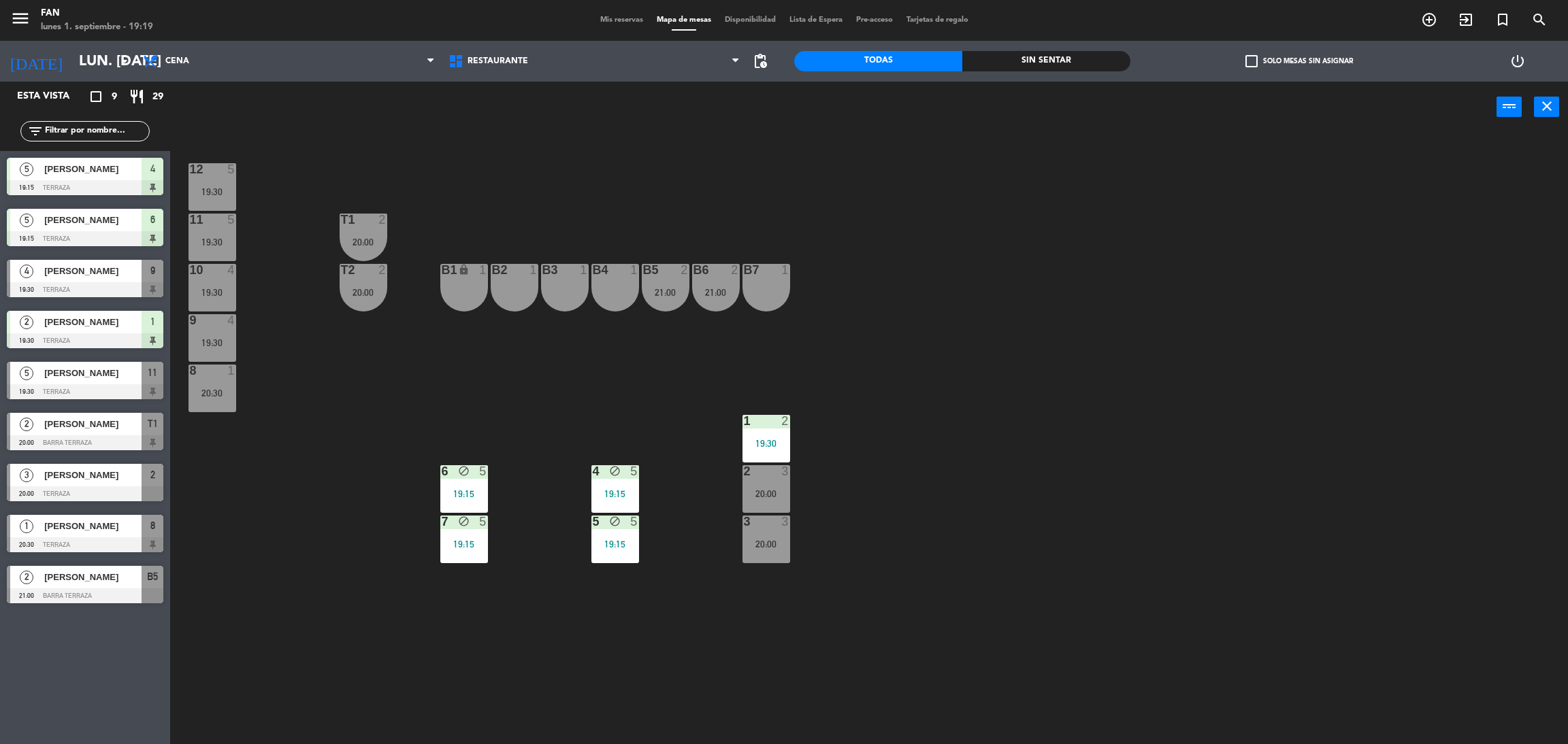
click at [684, 442] on div "12 5 19:30 11 5 19:30 T1 2 20:00 10 4 19:30 T2 2 20:00 B1 lock 1 B2 1 B3 1 B4 1…" at bounding box center [877, 444] width 1382 height 611
click at [615, 22] on span "Mis reservas" at bounding box center [621, 20] width 57 height 8
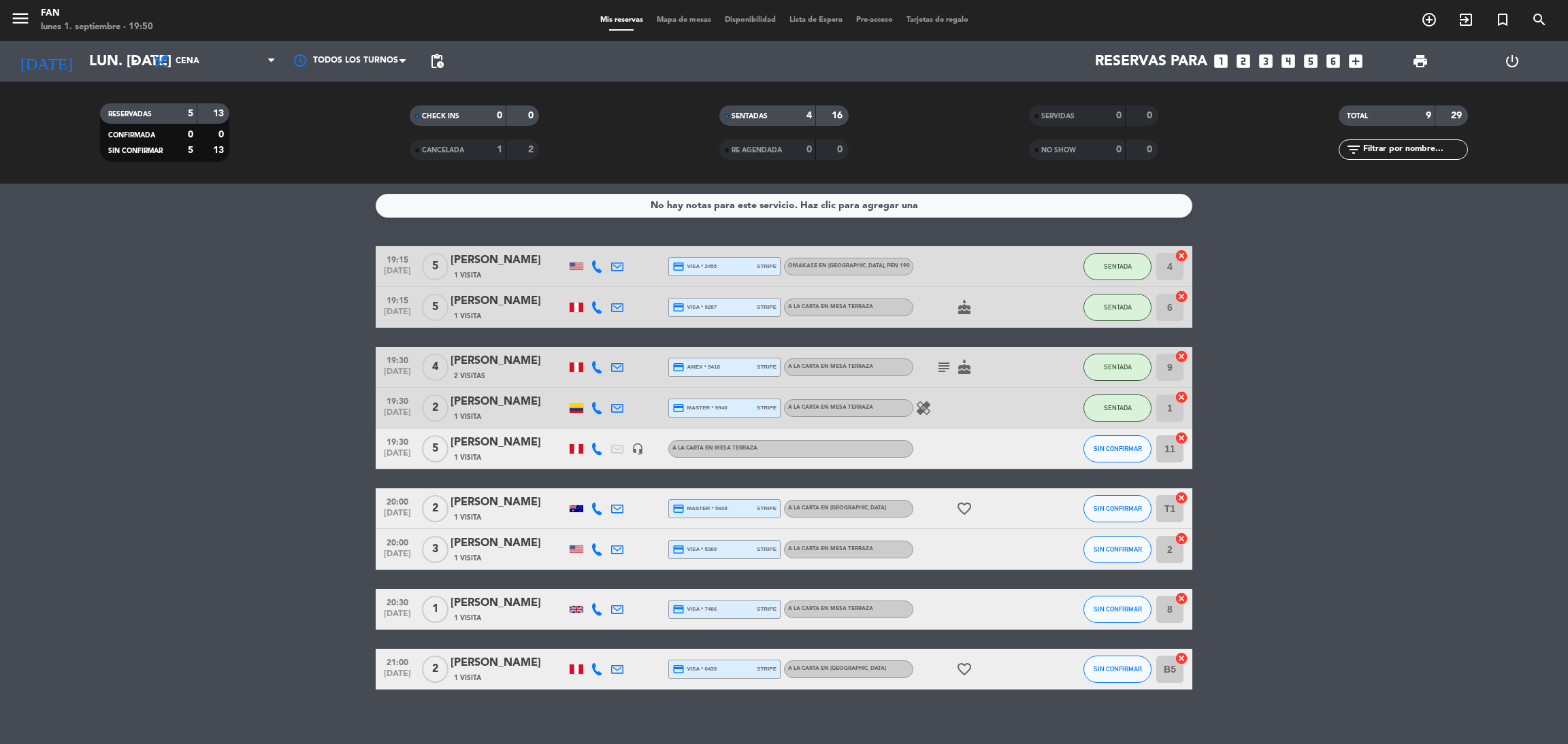
click at [291, 376] on bookings-row "19:15 [DATE] 5 Tap [PERSON_NAME] 1 Visita credit_card visa * 2455 stripe Omakas…" at bounding box center [784, 467] width 1568 height 443
click at [660, 17] on span "Mapa de mesas" at bounding box center [684, 20] width 68 height 8
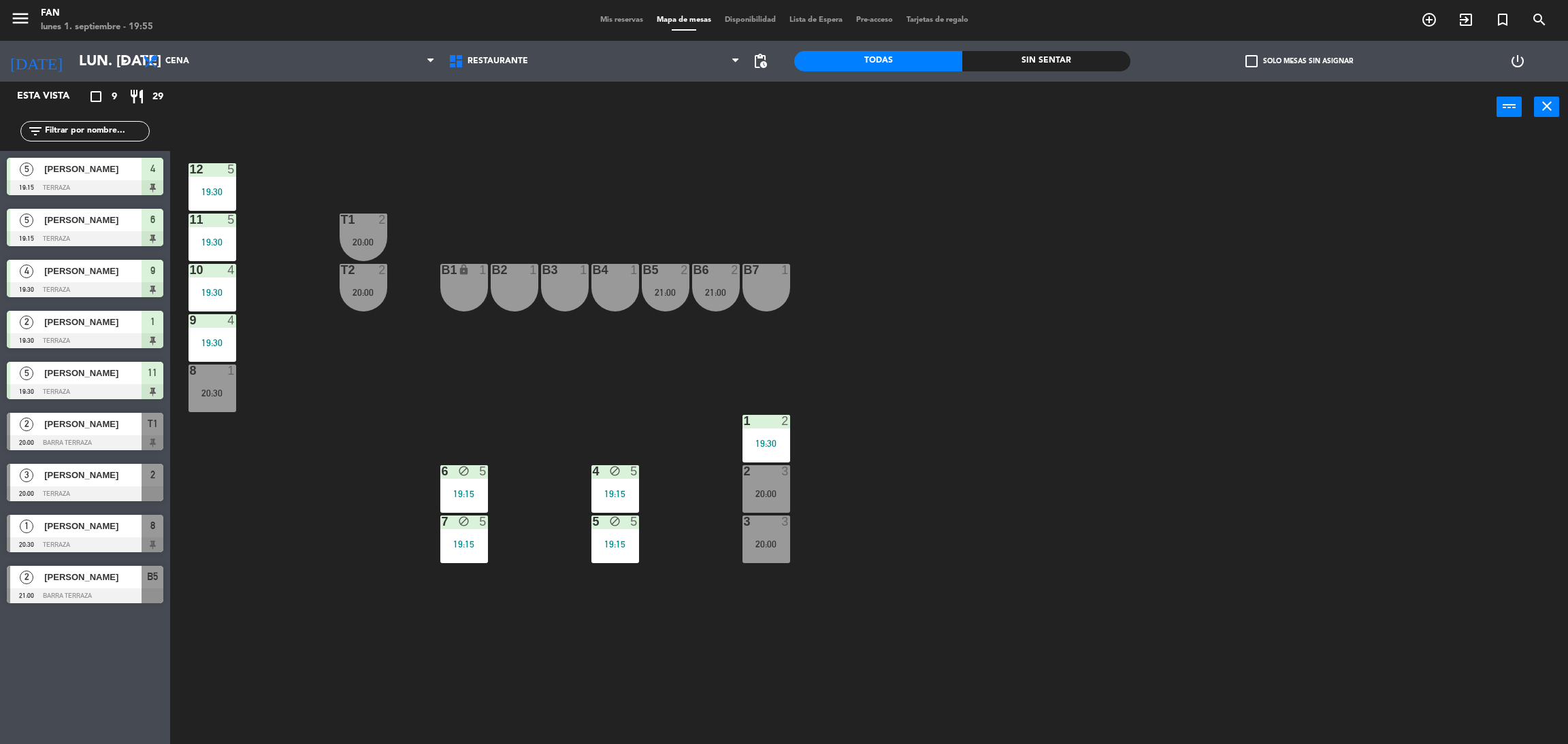
click at [967, 361] on div "12 5 19:30 11 5 19:30 T1 2 20:00 10 4 19:30 T2 2 20:00 B1 lock 1 B2 1 B3 1 B4 1…" at bounding box center [877, 444] width 1382 height 611
click at [223, 389] on div "20:30" at bounding box center [211, 393] width 47 height 10
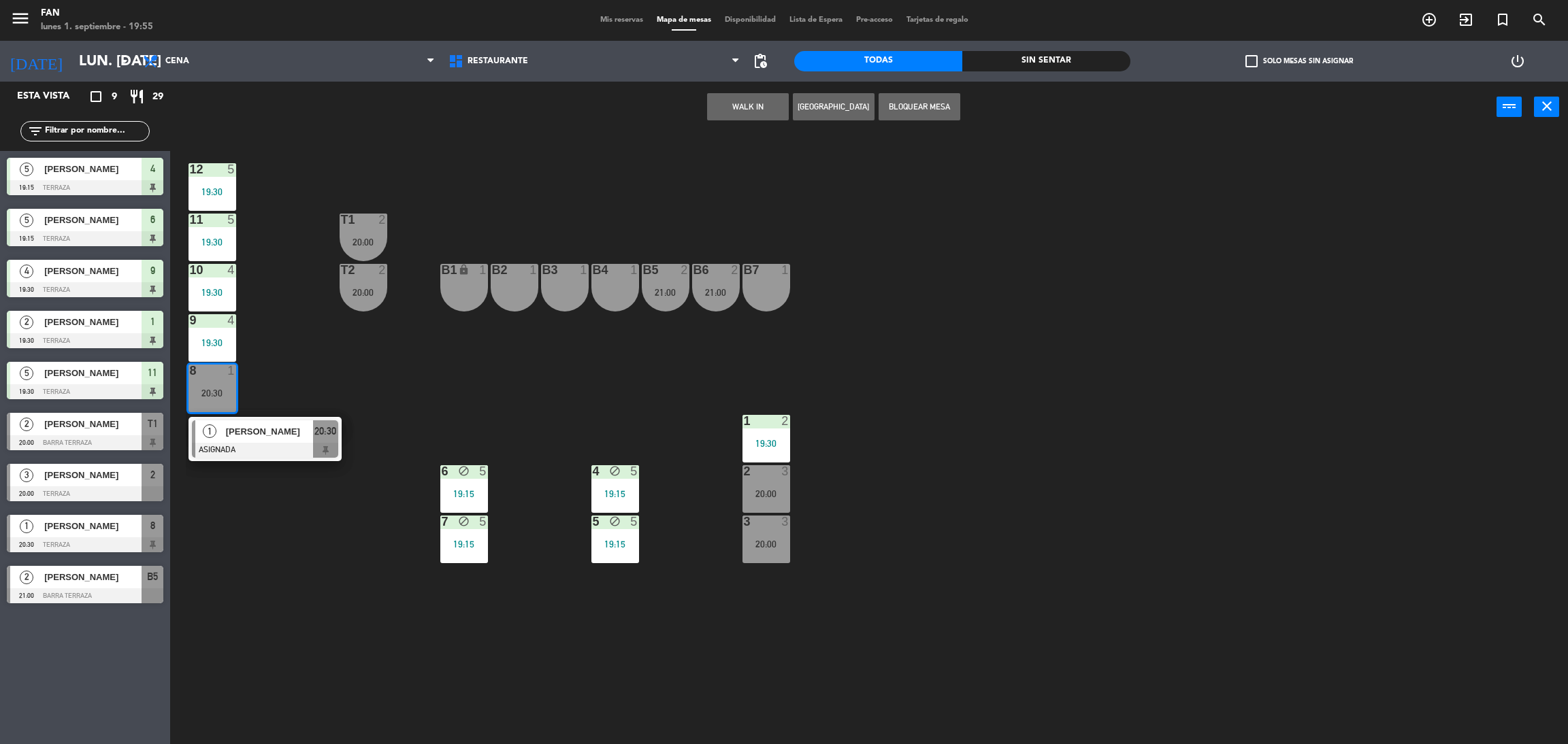
click at [327, 359] on div "12 5 19:30 11 5 19:30 T1 2 20:00 10 4 19:30 T2 2 20:00 B1 lock 1 B2 1 B3 1 B4 1…" at bounding box center [877, 444] width 1382 height 611
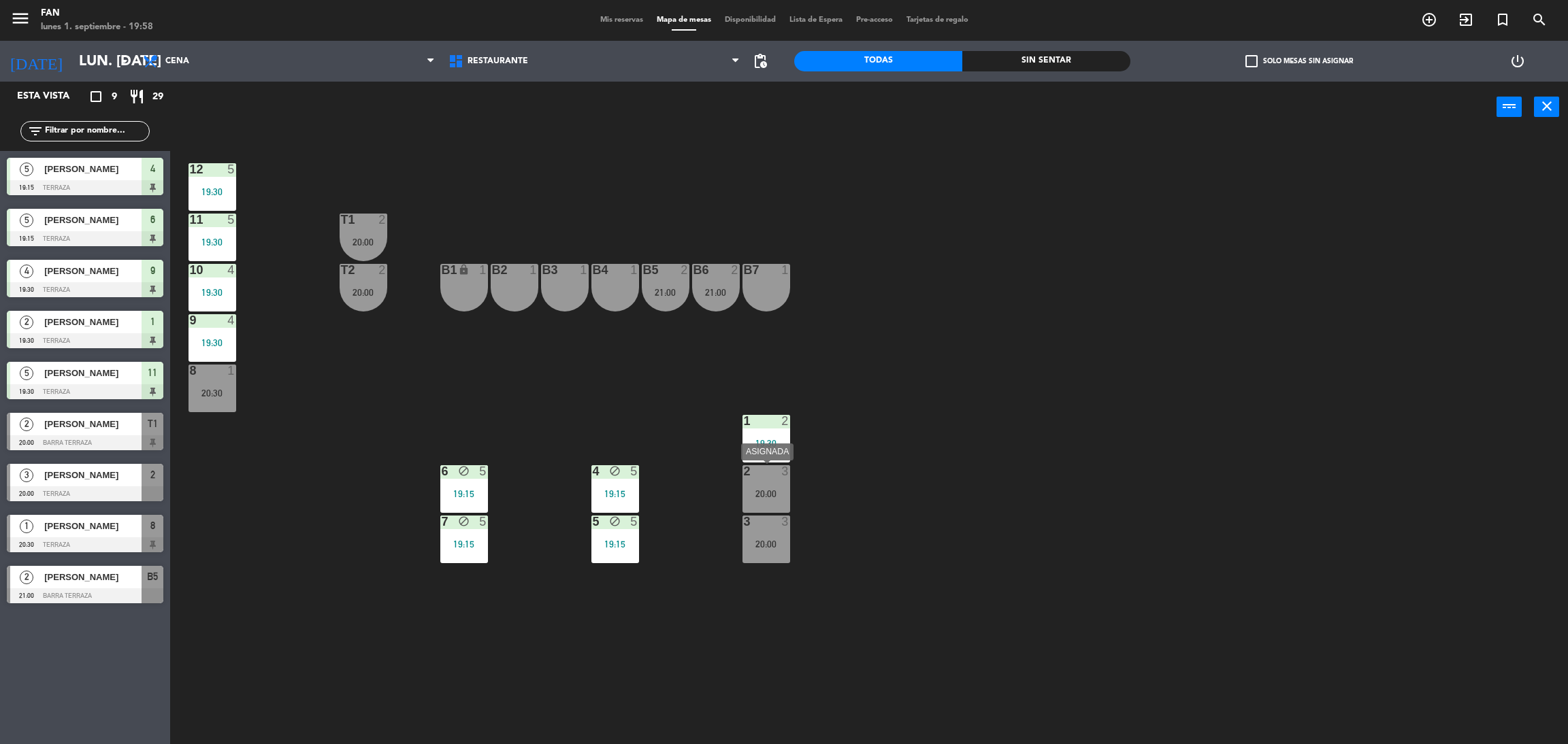
click at [763, 489] on div "20:00" at bounding box center [766, 493] width 47 height 10
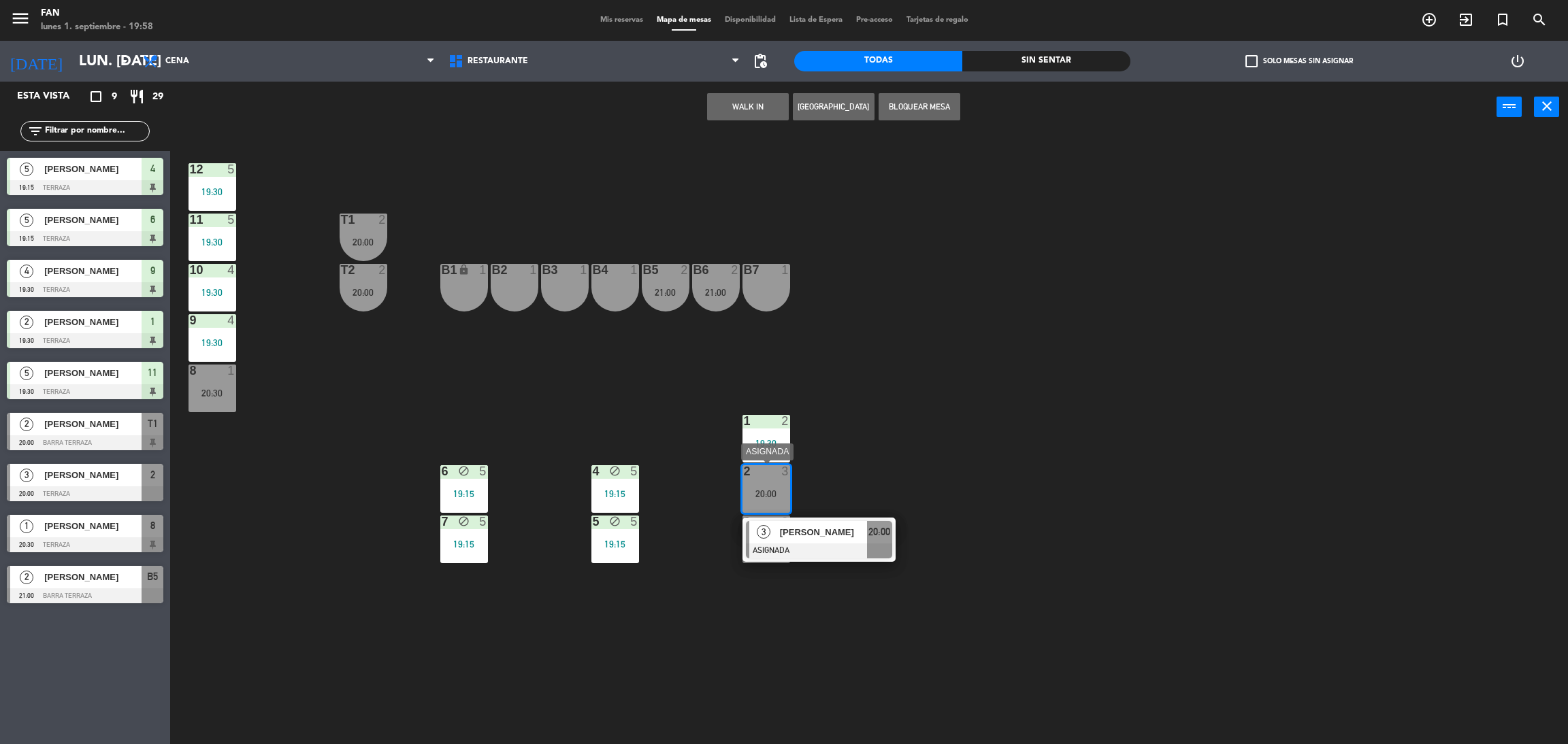
click at [789, 547] on div at bounding box center [819, 551] width 147 height 15
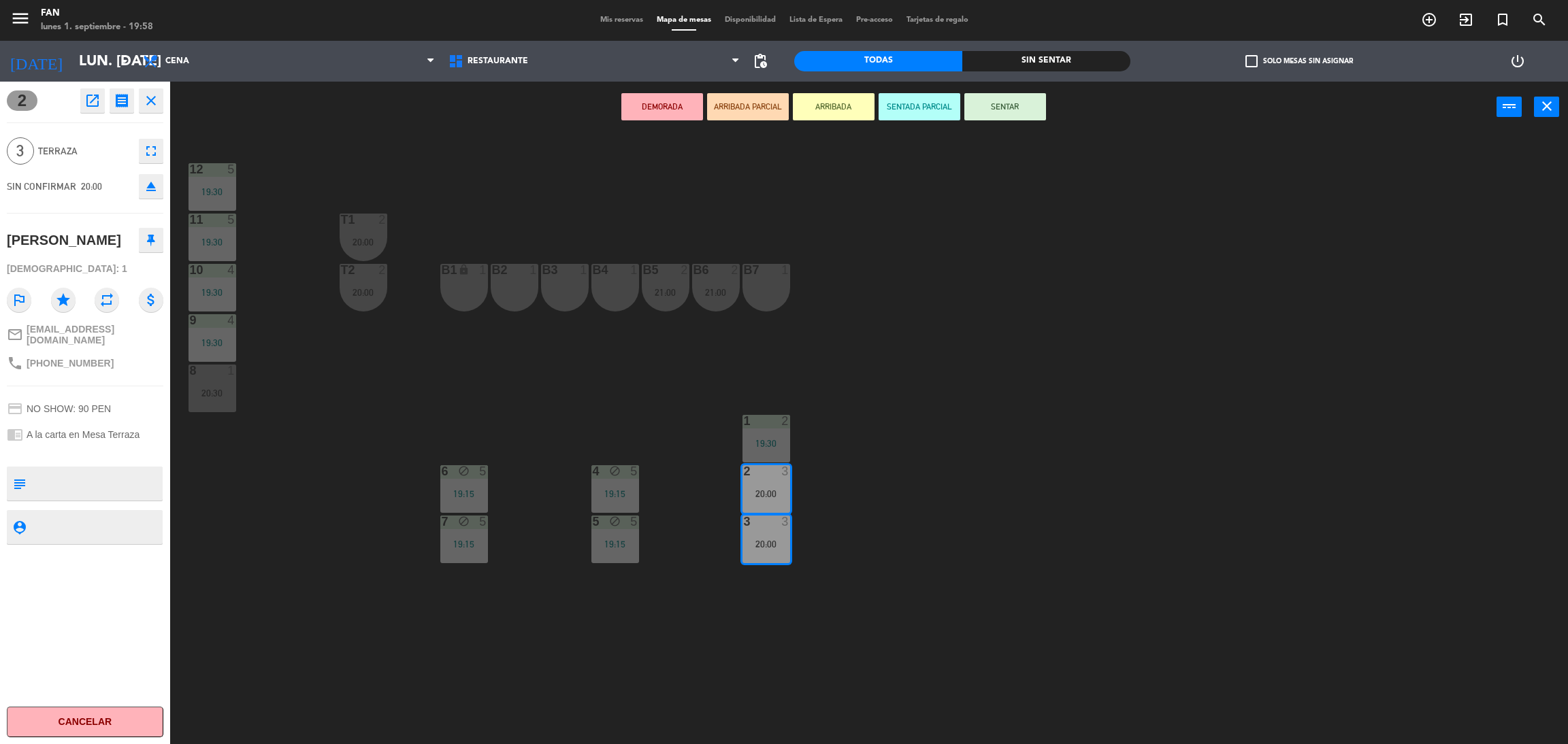
click at [1021, 106] on button "SENTAR" at bounding box center [1005, 107] width 82 height 27
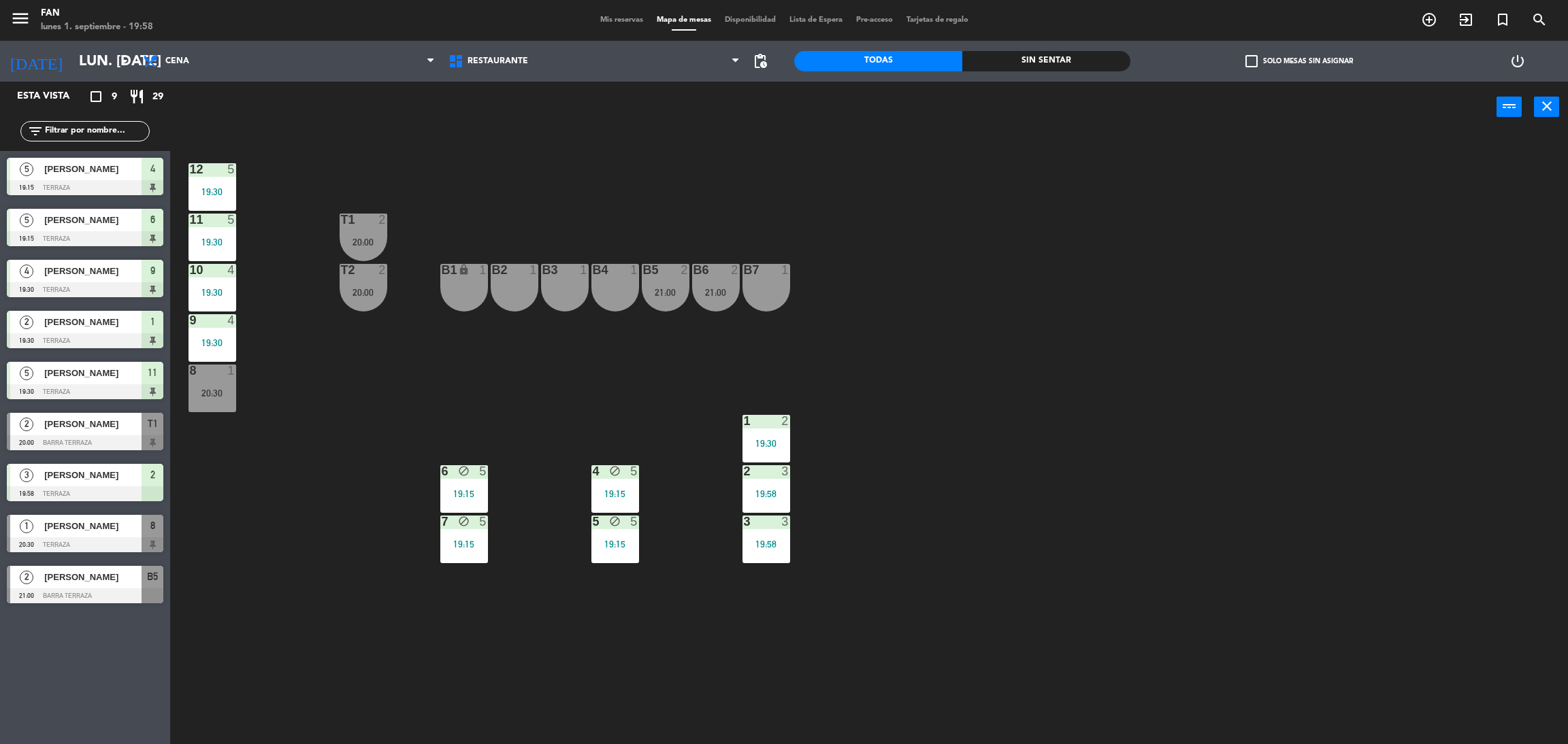
click at [1053, 155] on div "12 5 19:30 11 5 19:30 T1 2 20:00 10 4 19:30 T2 2 20:00 B1 lock 1 B2 1 B3 1 B4 1…" at bounding box center [877, 444] width 1382 height 611
click at [204, 385] on div "8 1 20:30" at bounding box center [211, 387] width 47 height 47
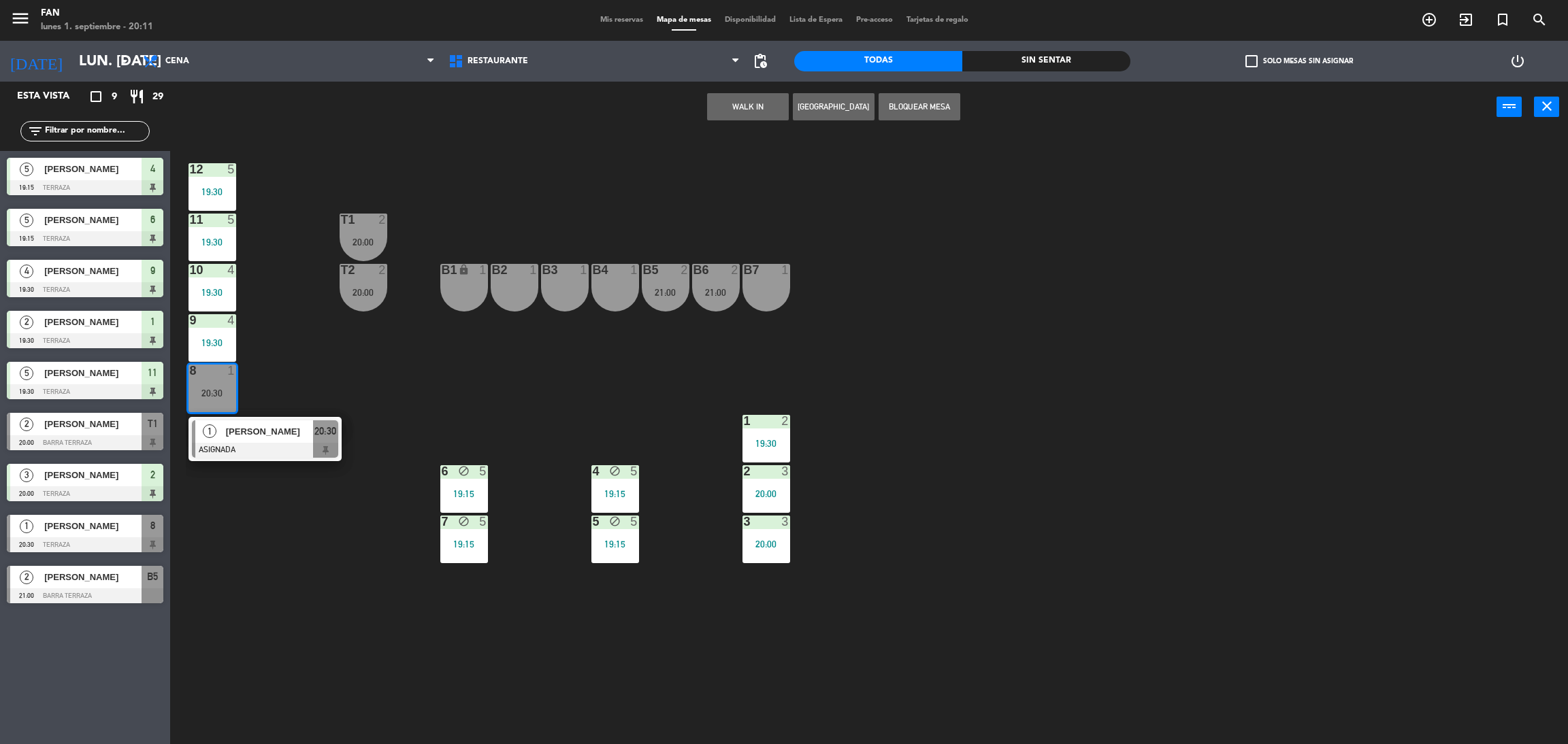
click at [459, 375] on div "12 5 19:30 11 5 19:30 T1 2 20:00 10 4 19:30 T2 2 20:00 B1 lock 1 B2 1 B3 1 B4 1…" at bounding box center [877, 444] width 1382 height 611
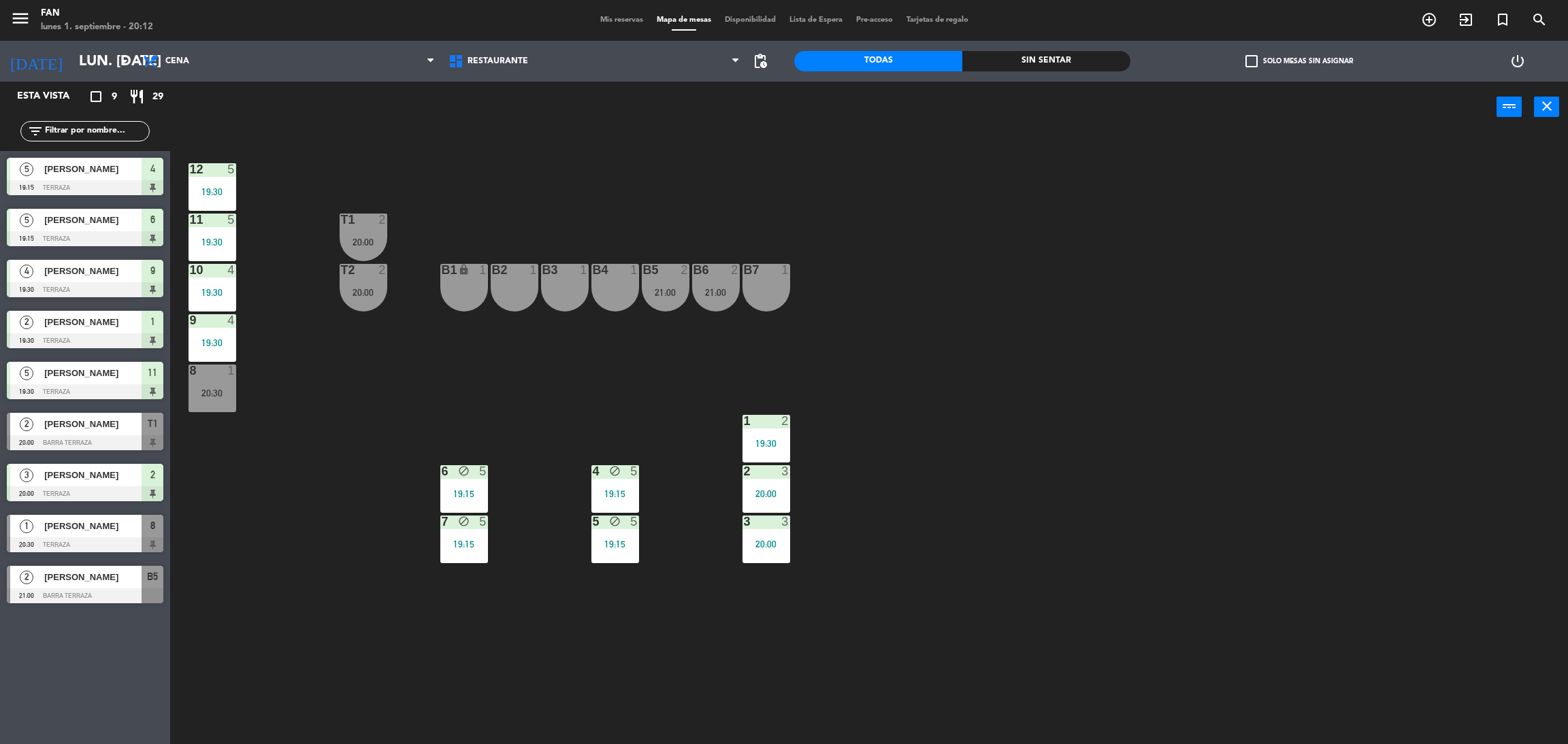
click at [607, 377] on div "12 5 19:30 11 5 19:30 T1 2 20:00 10 4 19:30 T2 2 20:00 B1 lock 1 B2 1 B3 1 B4 1…" at bounding box center [877, 444] width 1382 height 611
click at [528, 296] on div "B2 1" at bounding box center [514, 287] width 47 height 47
click at [757, 105] on button "WALK IN" at bounding box center [747, 107] width 82 height 27
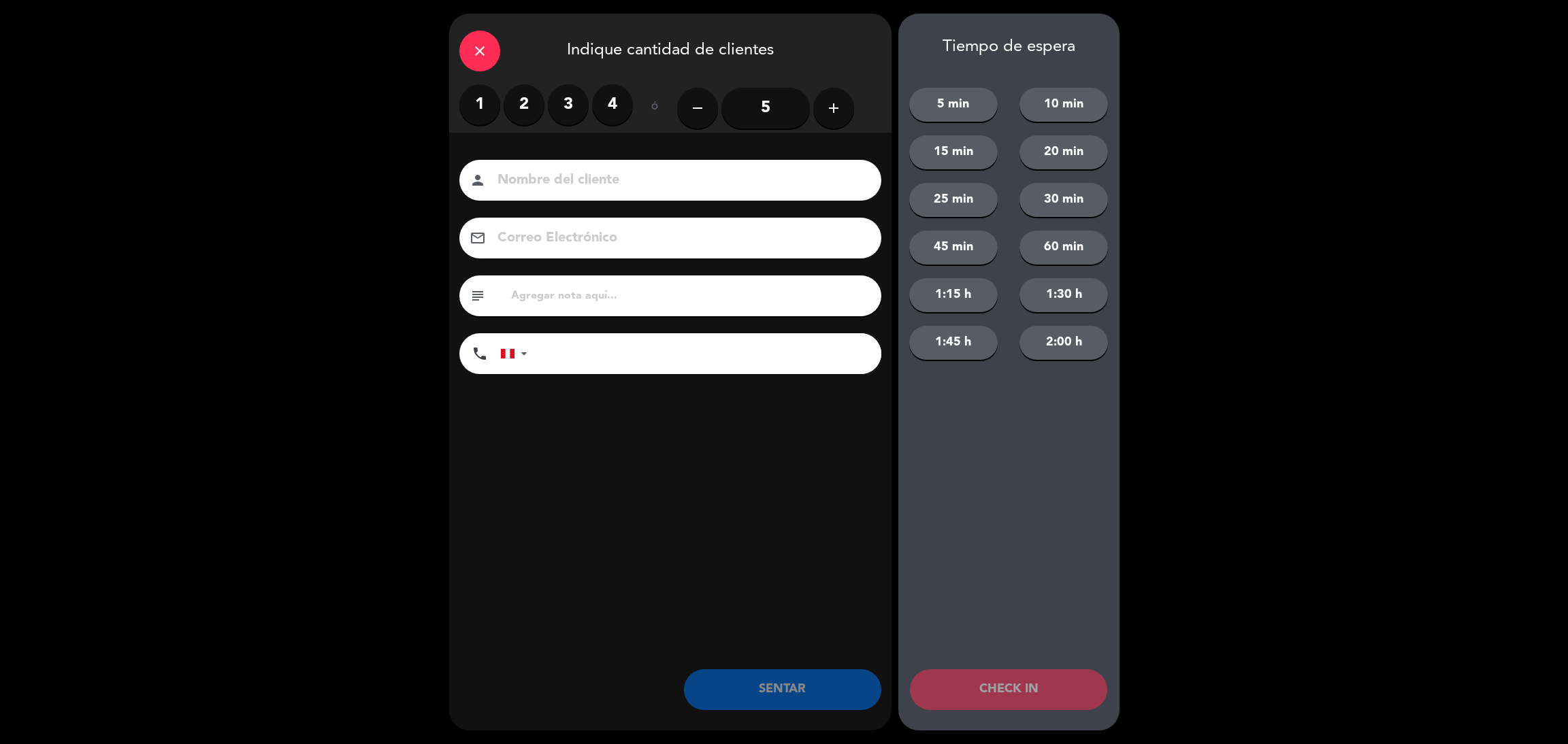
click at [464, 121] on div "1 2 3 4" at bounding box center [546, 105] width 174 height 40
click at [475, 112] on label "1" at bounding box center [479, 105] width 41 height 40
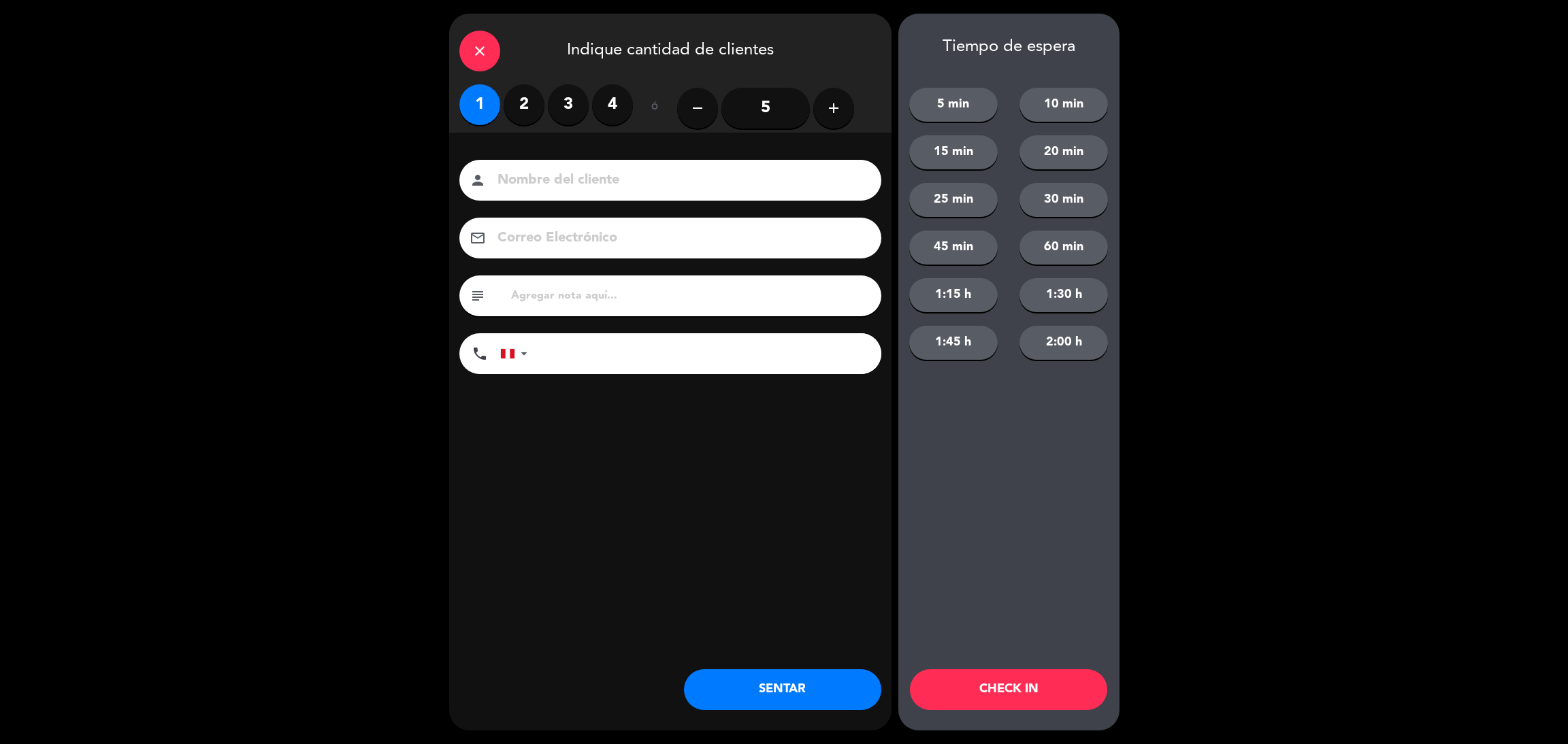
click at [803, 665] on div "close Indique cantidad de clientes 1 2 3 4 ó remove 5 add Nombre del cliente pe…" at bounding box center [670, 372] width 443 height 717
click at [799, 673] on button "SENTAR" at bounding box center [782, 689] width 198 height 40
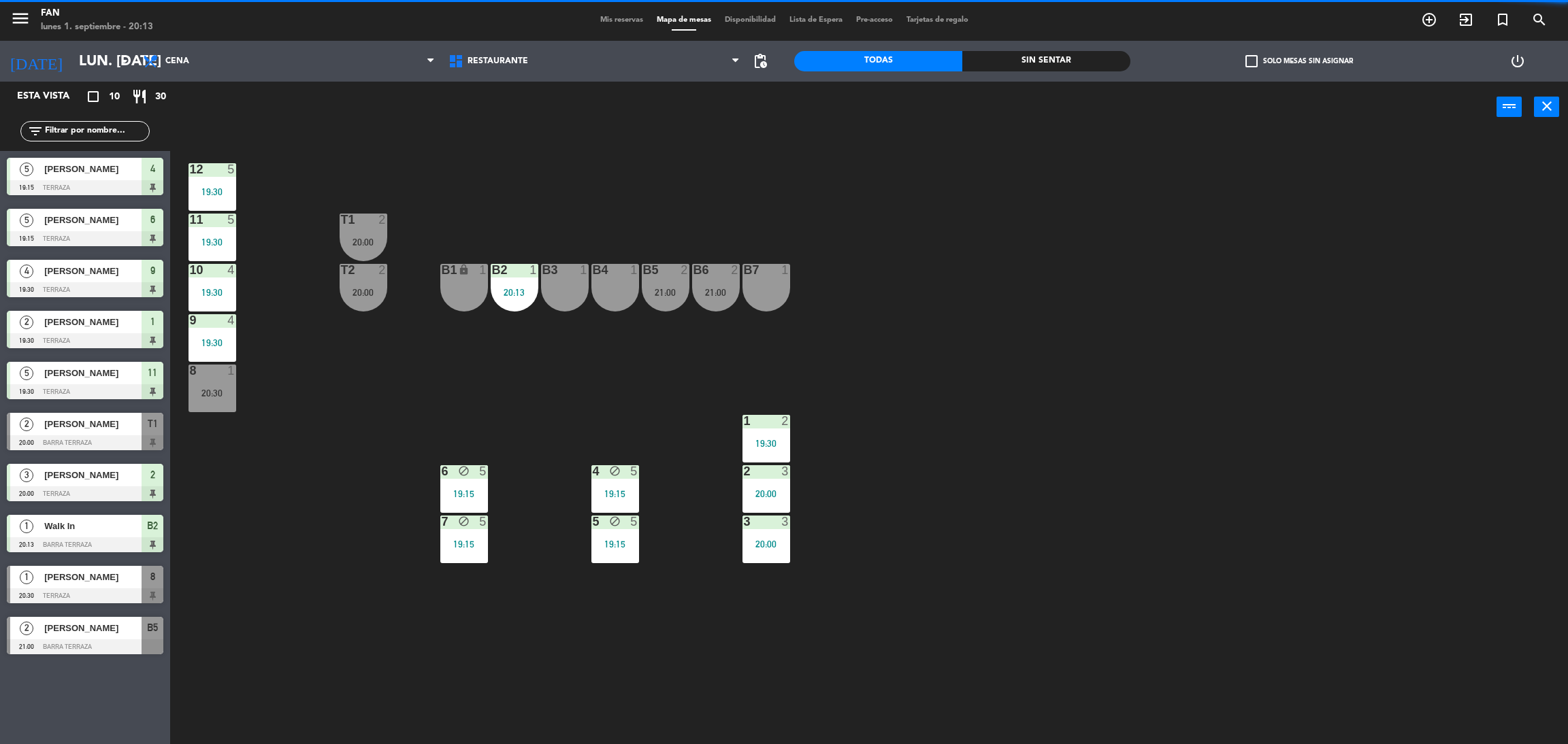
click at [581, 283] on div "B3 1" at bounding box center [564, 287] width 47 height 47
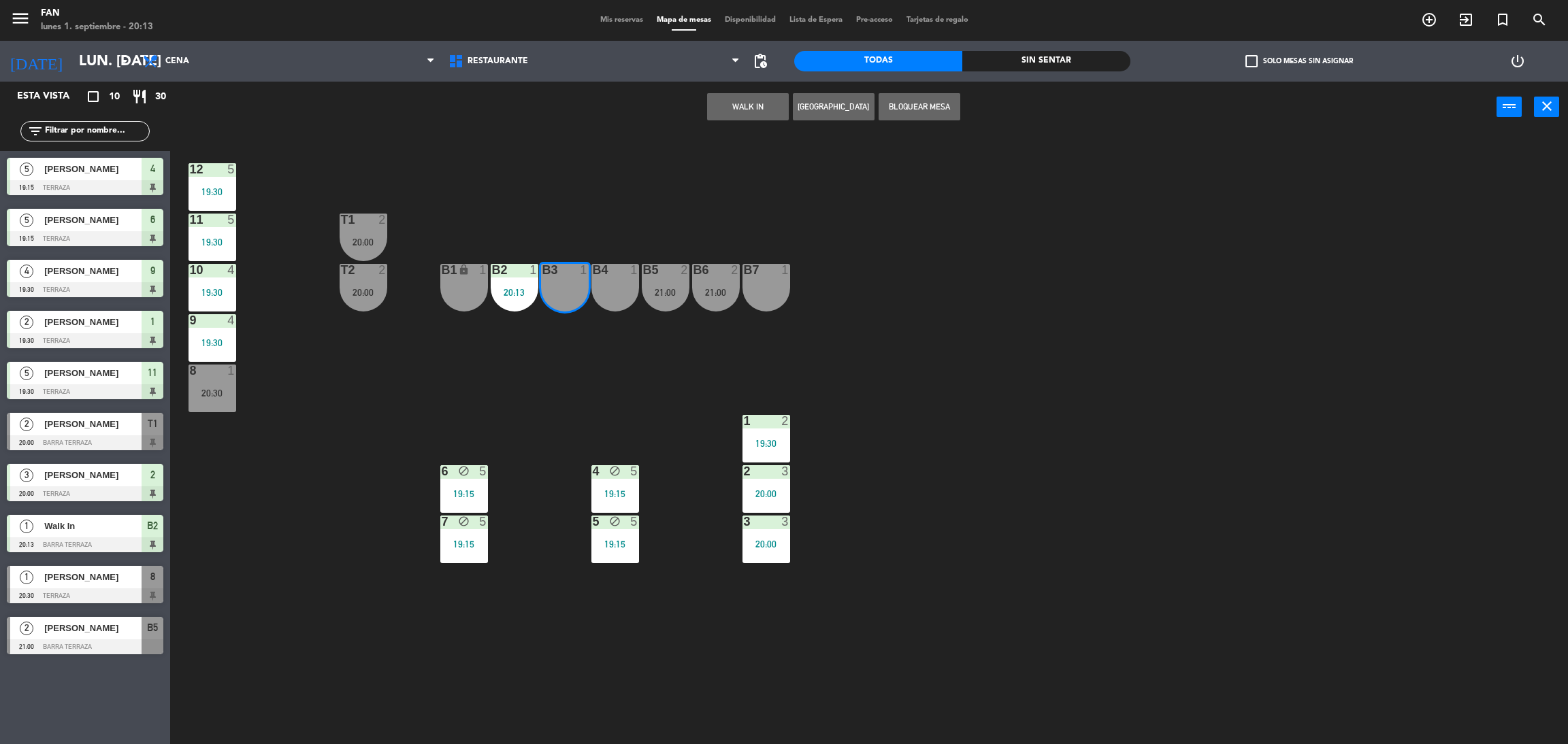
click at [598, 282] on div "B4 1" at bounding box center [614, 287] width 47 height 47
click at [748, 100] on button "WALK IN" at bounding box center [747, 107] width 82 height 27
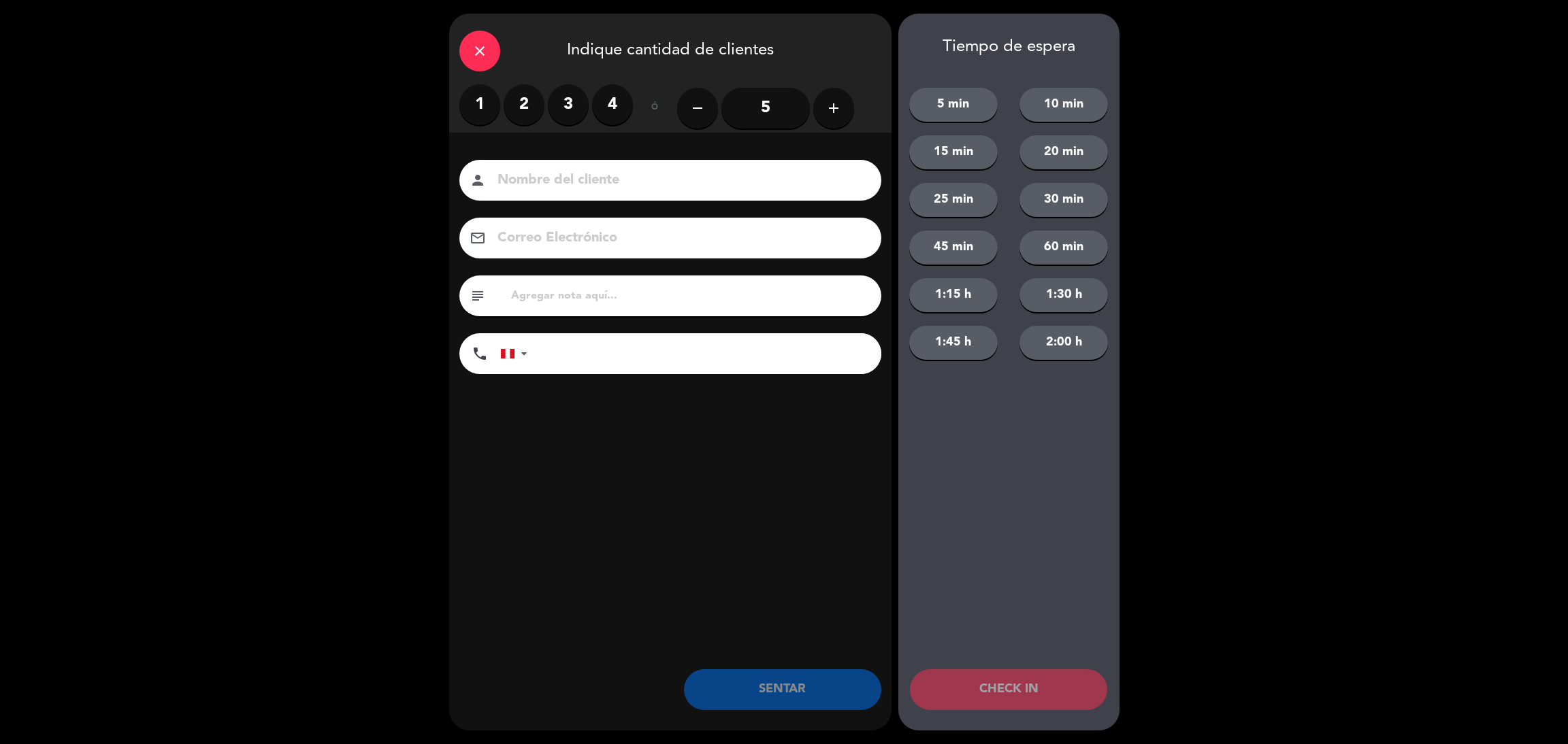
click at [547, 94] on div "1 2 3 4" at bounding box center [546, 105] width 174 height 40
click at [536, 98] on label "2" at bounding box center [524, 105] width 41 height 40
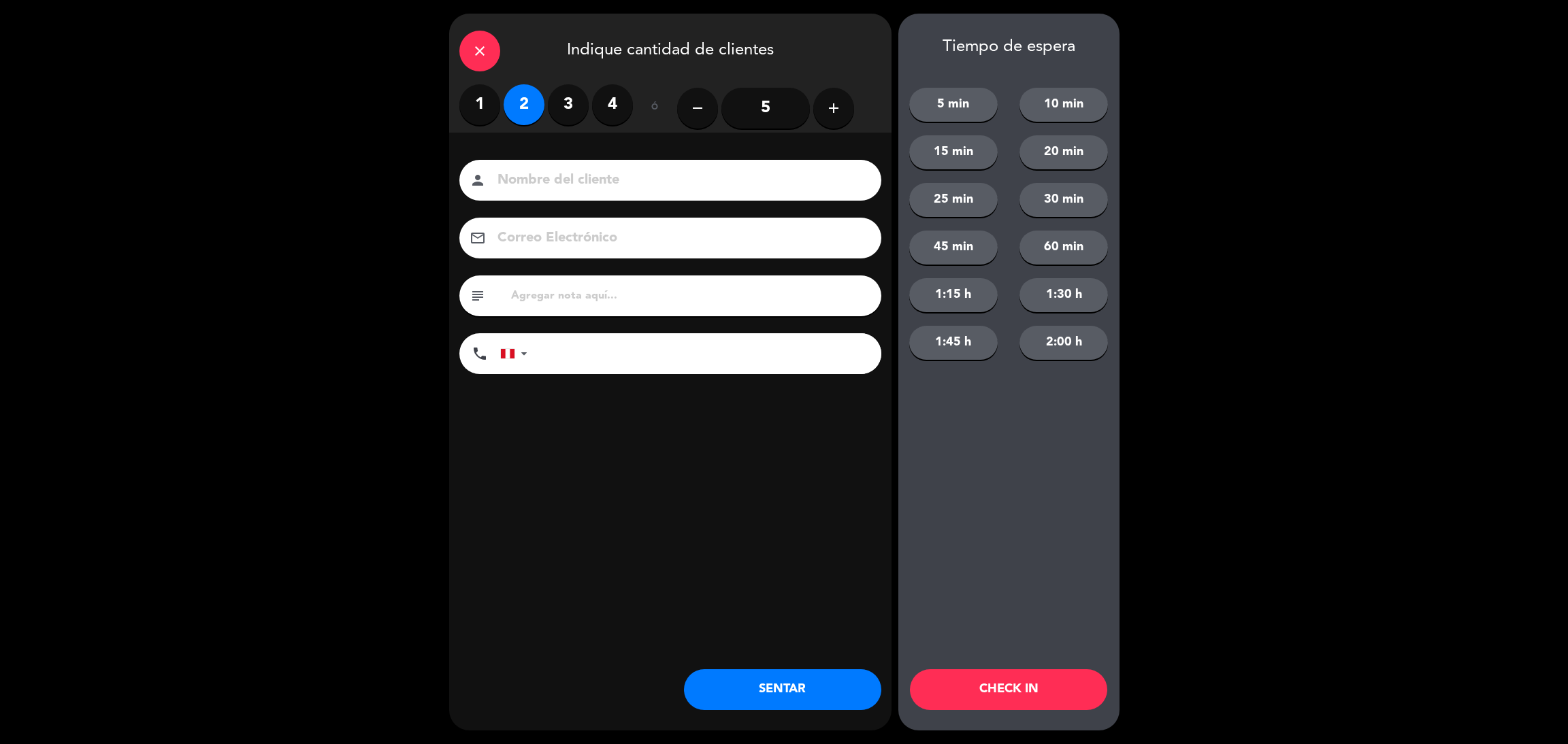
click at [828, 674] on button "SENTAR" at bounding box center [782, 689] width 198 height 40
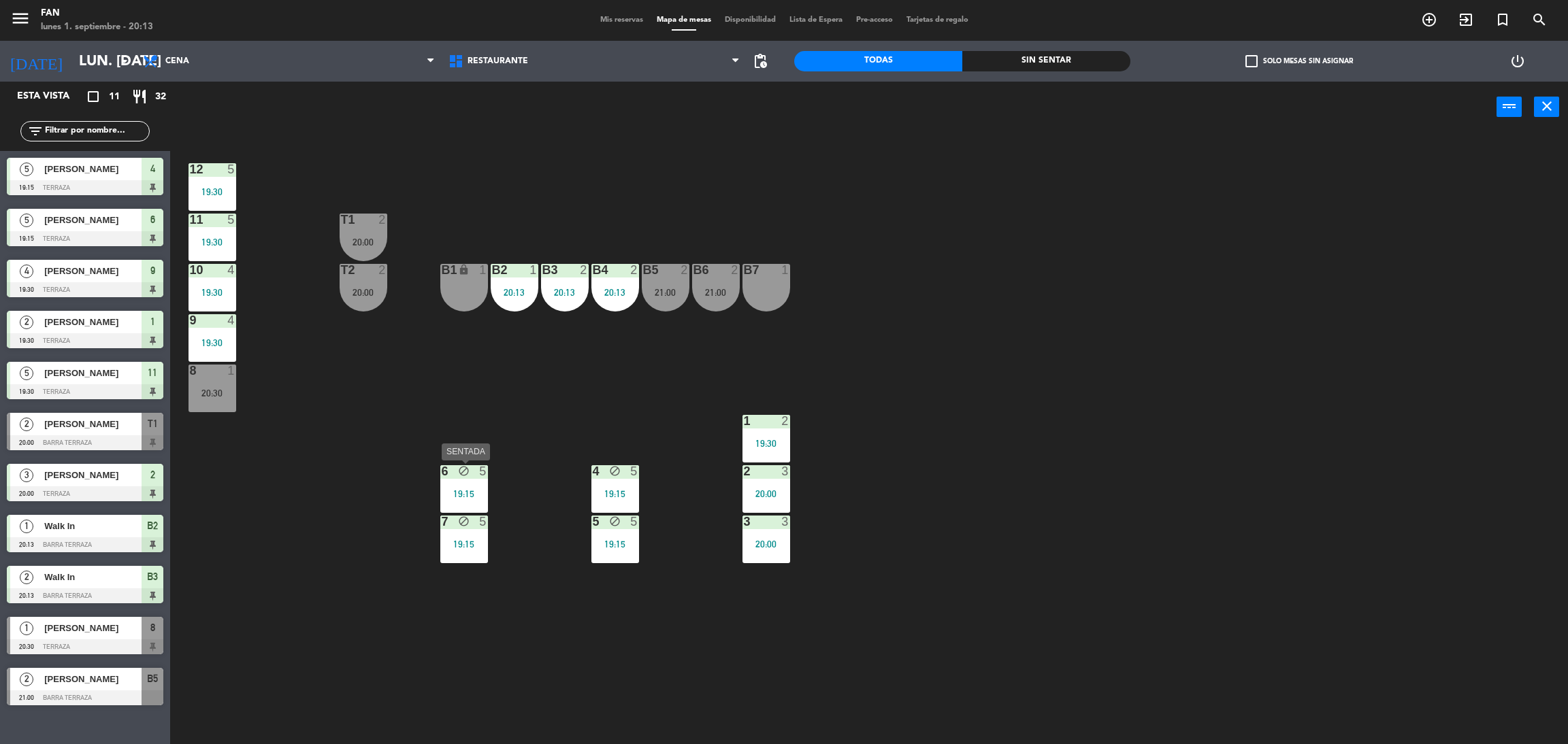
click at [478, 479] on div "6 block 5 19:15" at bounding box center [464, 489] width 47 height 47
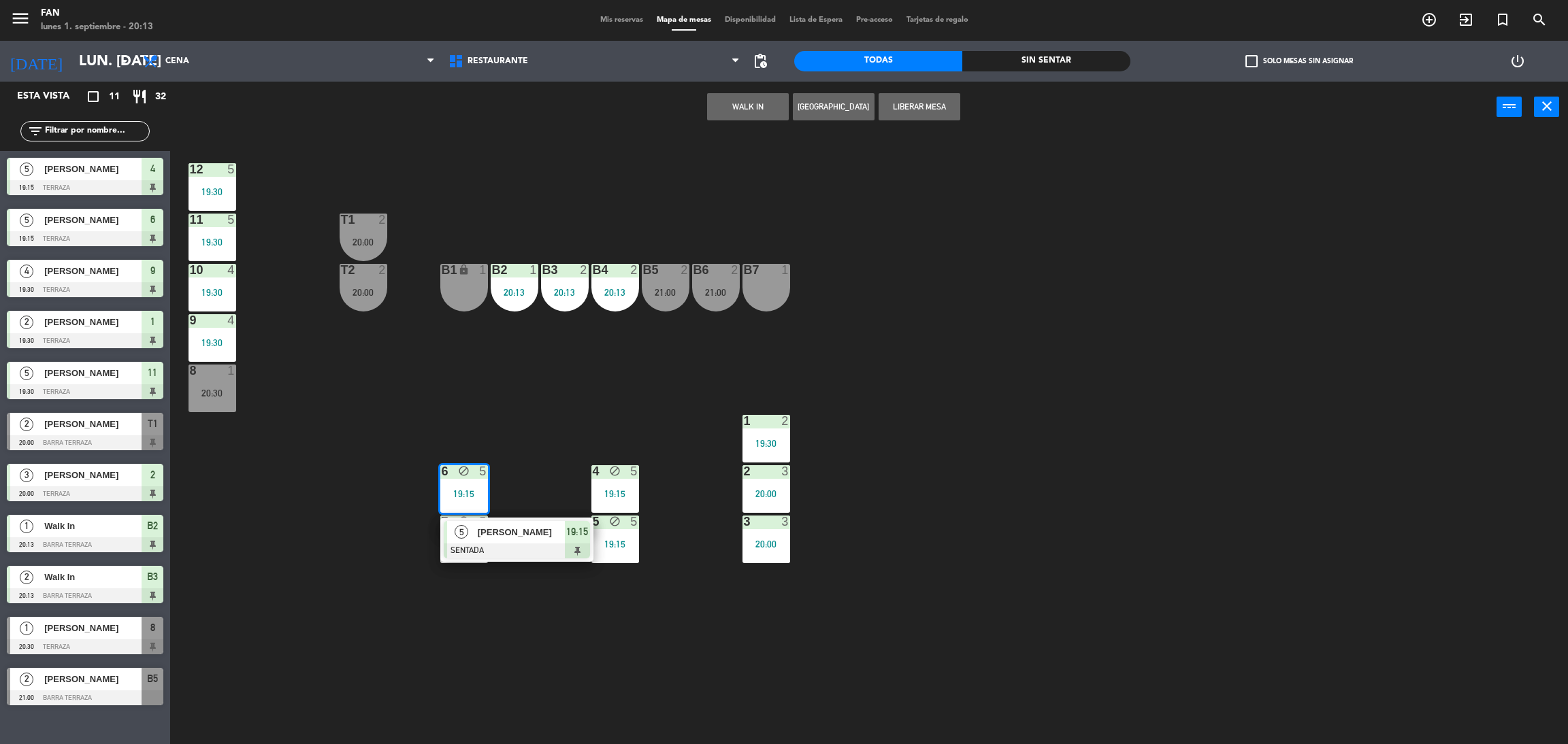
click at [581, 406] on div "12 5 19:30 11 5 19:30 T1 2 20:00 10 4 19:30 T2 2 20:00 B1 lock 1 B2 1 20:13 B3 …" at bounding box center [877, 444] width 1382 height 611
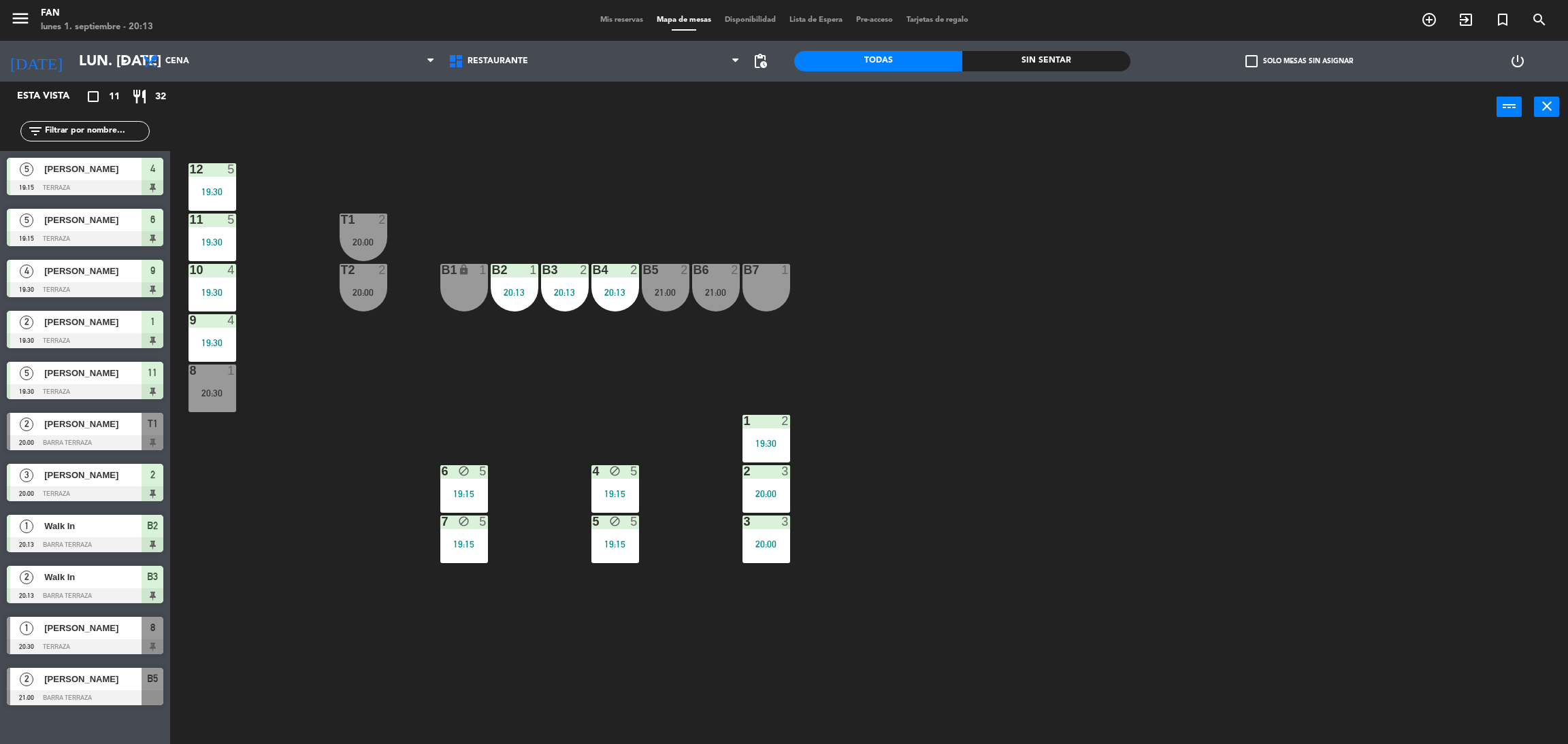
click at [805, 447] on div "12 5 19:30 11 5 19:30 T1 2 20:00 10 4 19:30 T2 2 20:00 B1 lock 1 B2 1 20:13 B3 …" at bounding box center [877, 444] width 1382 height 611
click at [790, 447] on div "19:30" at bounding box center [766, 443] width 47 height 10
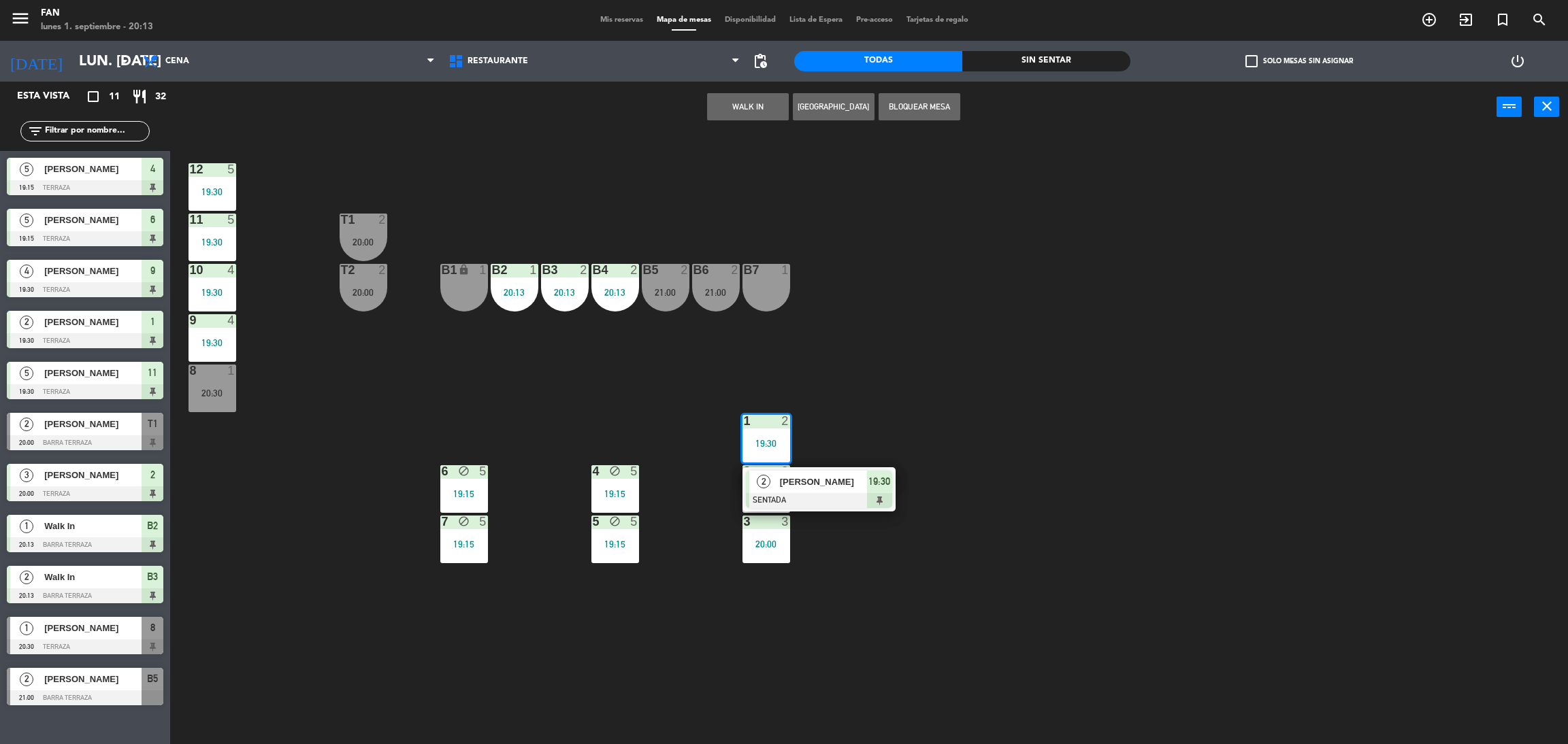
click at [813, 431] on div "12 5 19:30 11 5 19:30 T1 2 20:00 10 4 19:30 T2 2 20:00 B1 lock 1 B2 1 20:13 B3 …" at bounding box center [877, 444] width 1382 height 611
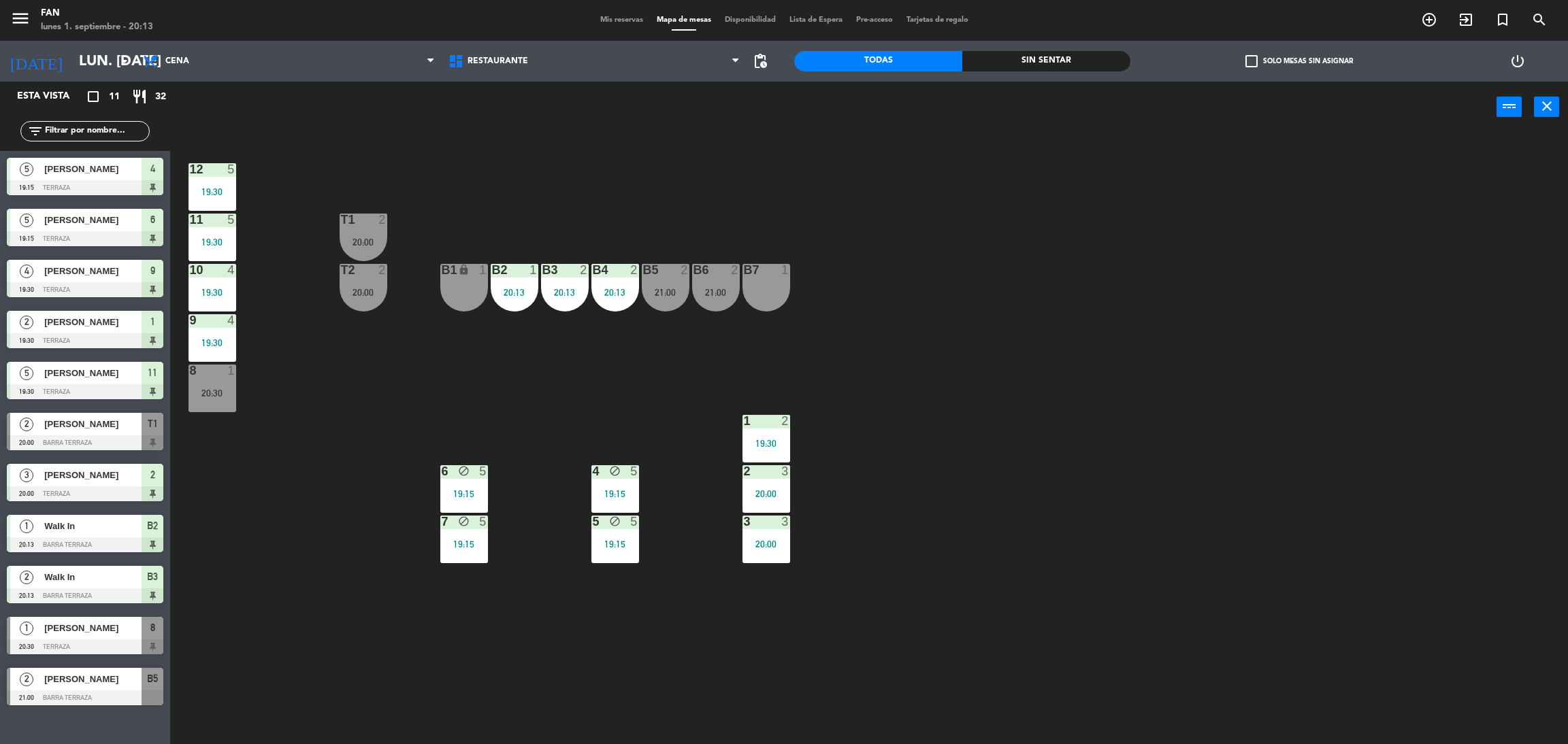
click at [204, 380] on div "8 1 20:30" at bounding box center [211, 387] width 47 height 47
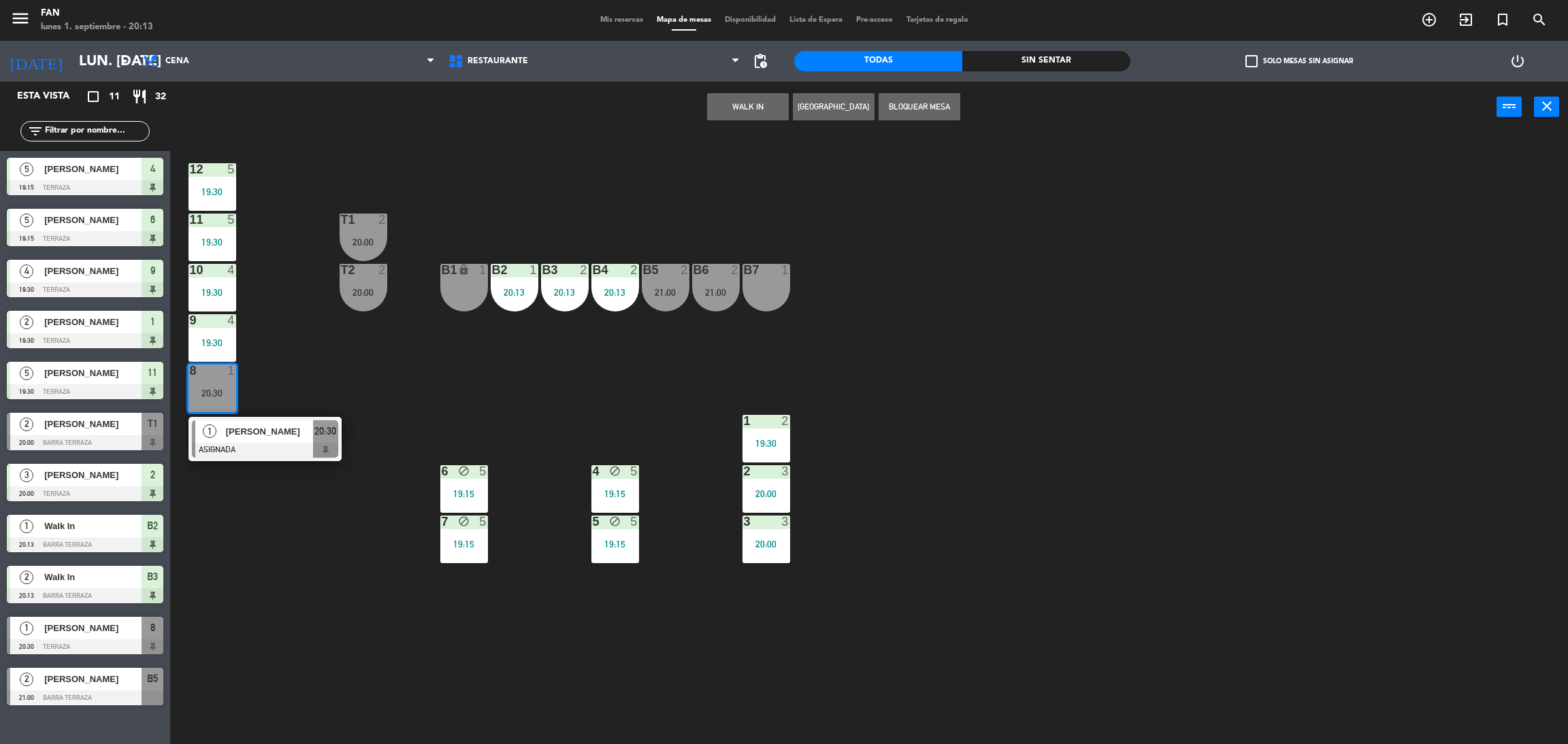
click at [307, 380] on div "12 5 19:30 11 5 19:30 T1 2 20:00 10 4 19:30 T2 2 20:00 B1 lock 1 B2 1 20:13 B3 …" at bounding box center [877, 444] width 1382 height 611
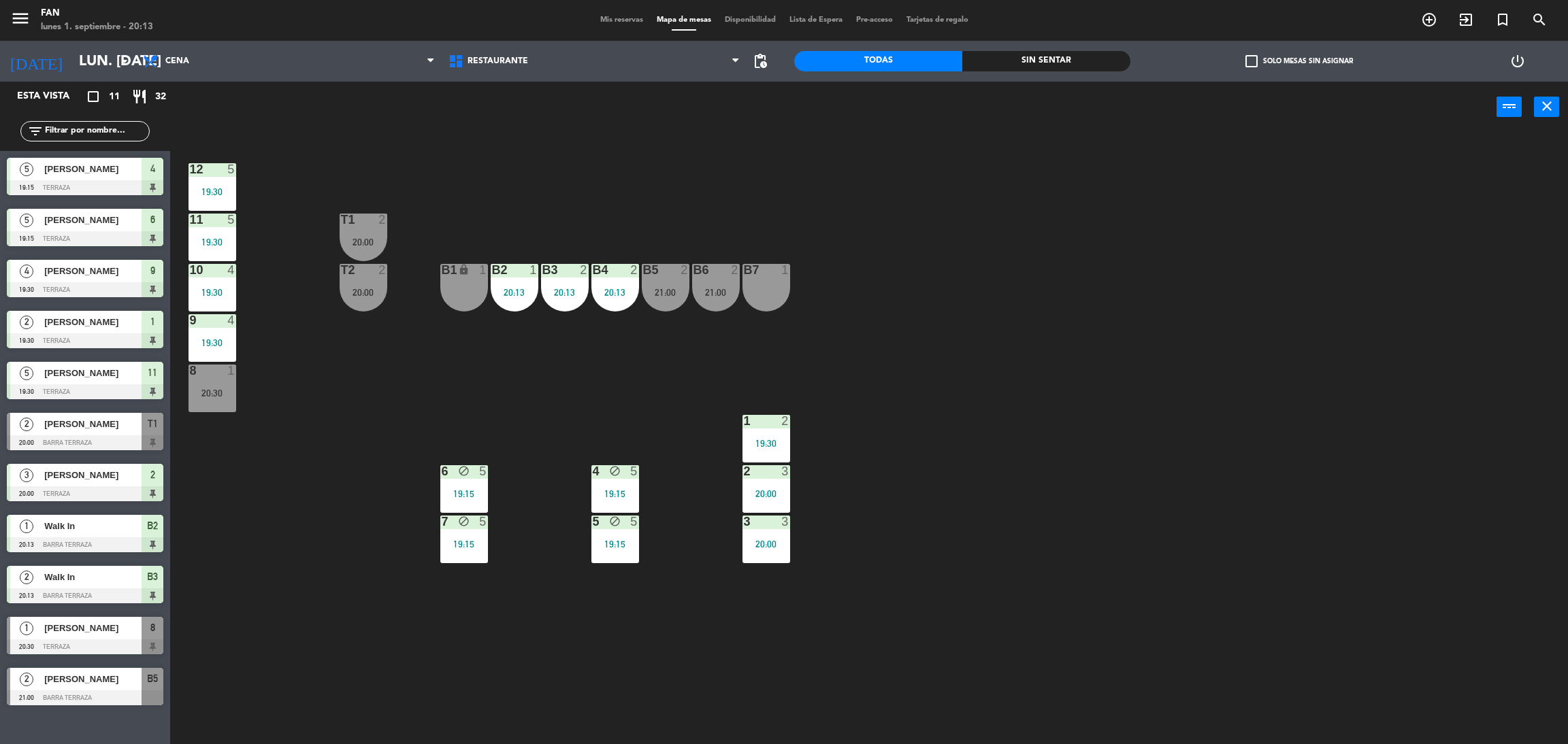
click at [352, 285] on div "T2 2 20:00" at bounding box center [363, 287] width 47 height 47
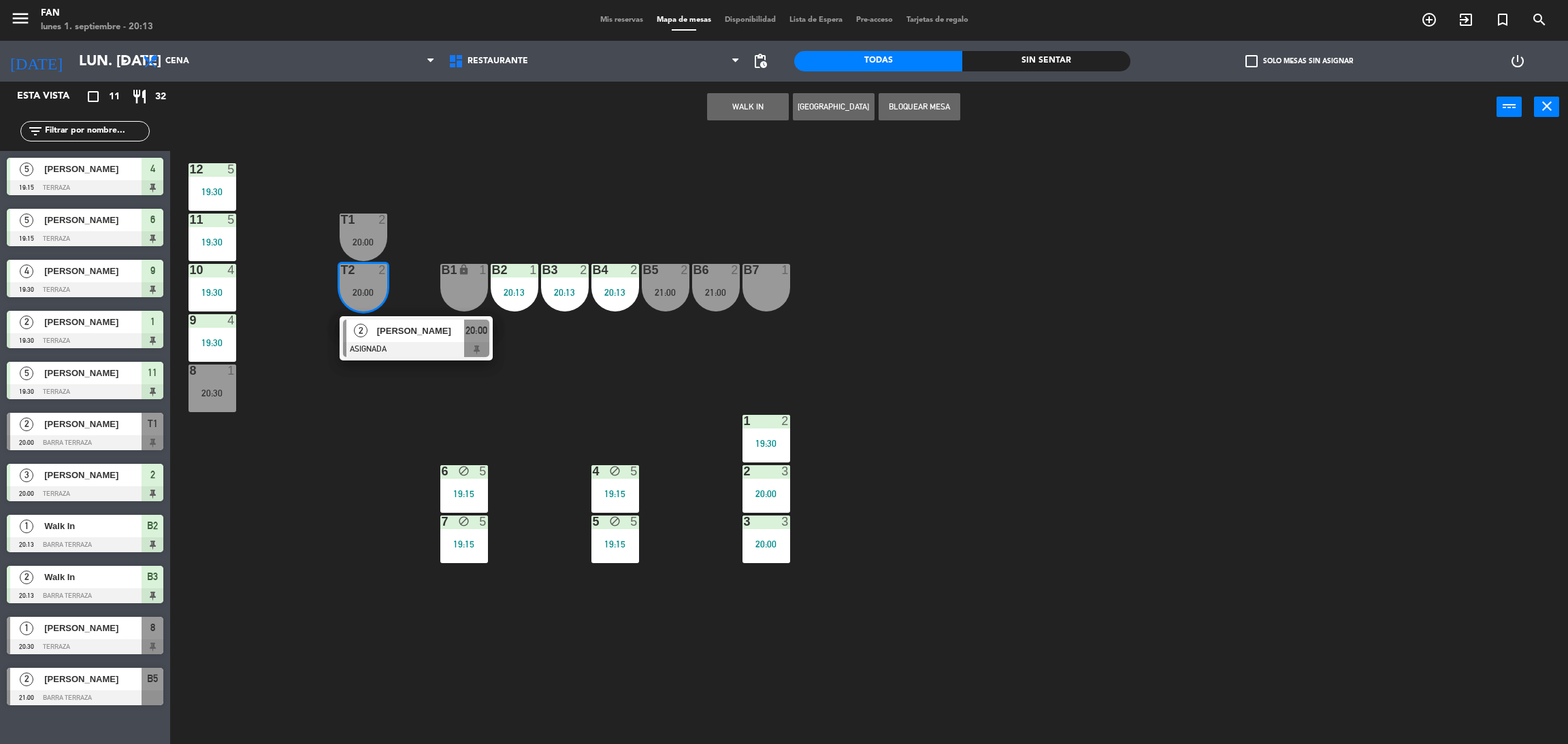
click at [424, 245] on div "12 5 19:30 11 5 19:30 T1 2 20:00 10 4 19:30 T2 2 20:00 2 [PERSON_NAME] ASIGNADA…" at bounding box center [877, 444] width 1382 height 611
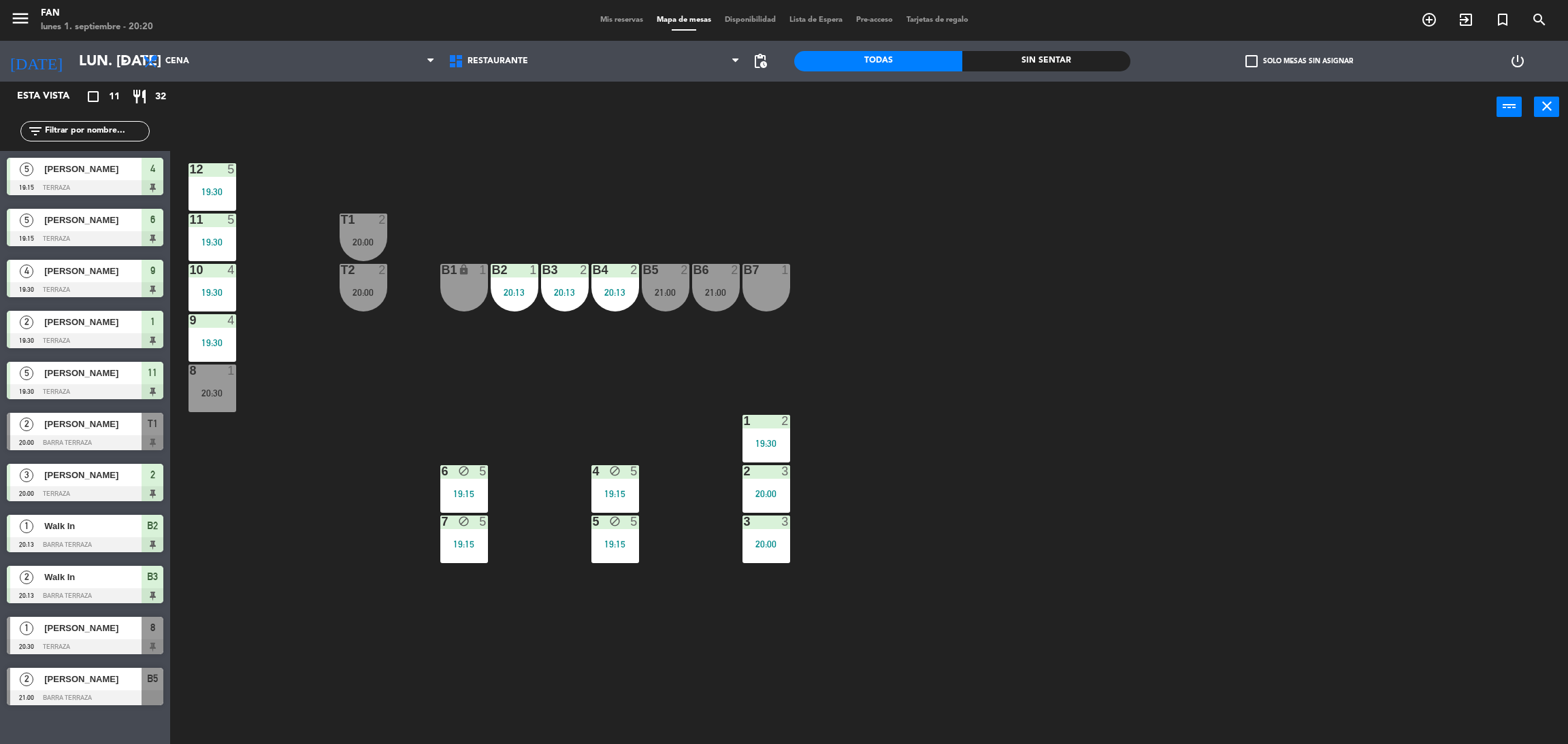
click at [621, 14] on div "Mis reservas Mapa de mesas Disponibilidad Lista de Espera Pre-acceso Tarjetas d…" at bounding box center [784, 20] width 382 height 13
click at [619, 16] on span "Mis reservas" at bounding box center [621, 20] width 57 height 8
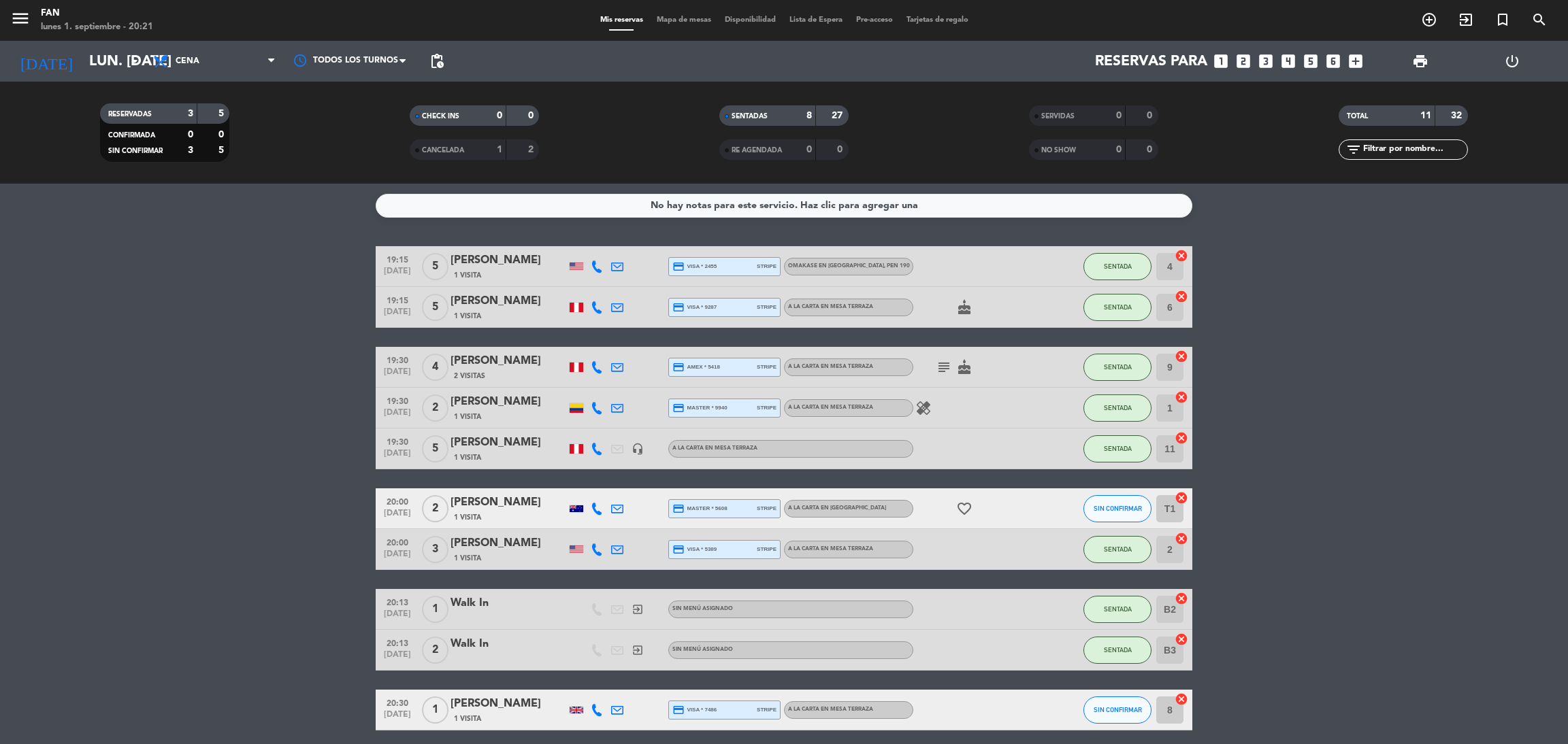
click at [662, 24] on span "Mapa de mesas" at bounding box center [684, 20] width 68 height 8
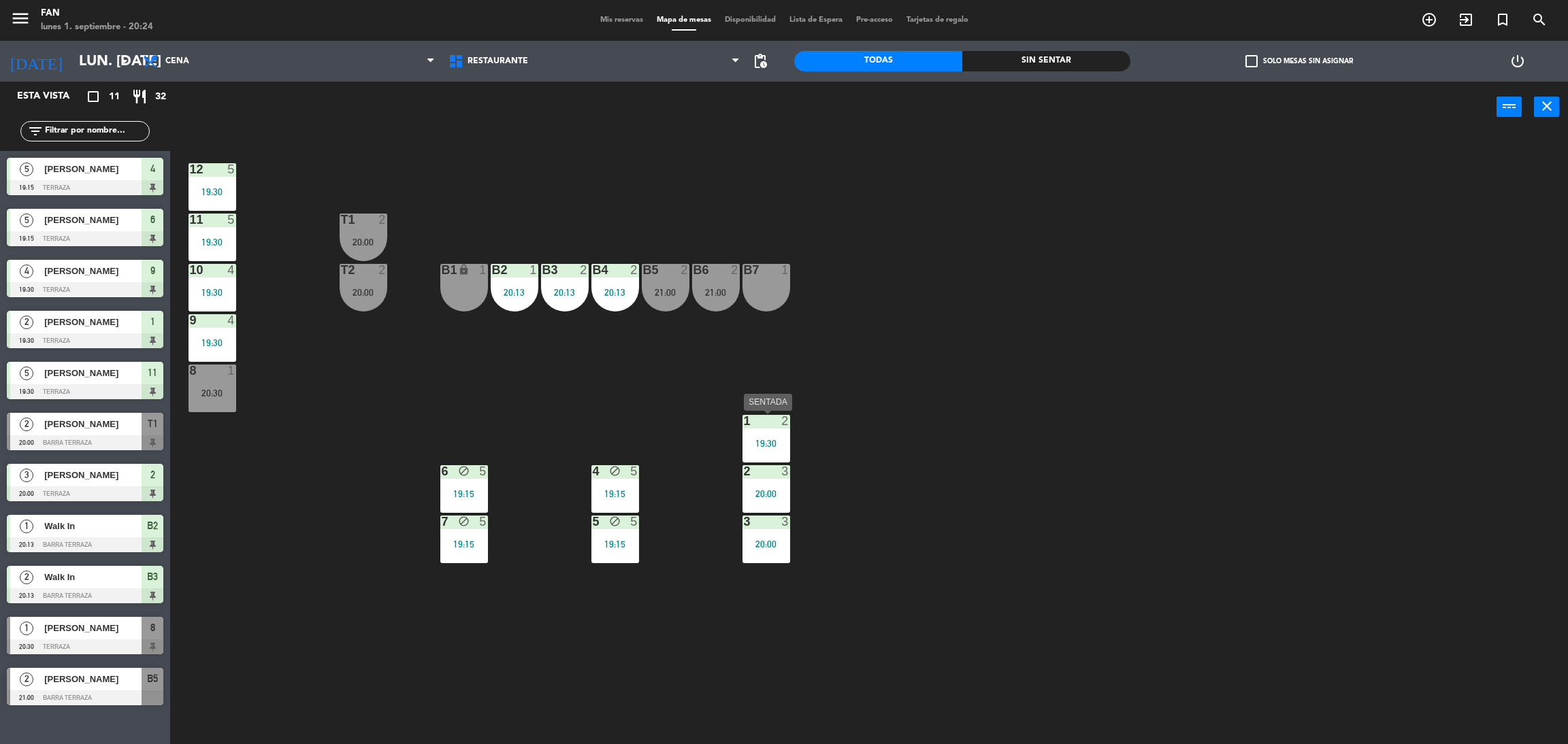
click at [783, 444] on div "19:30" at bounding box center [766, 443] width 47 height 10
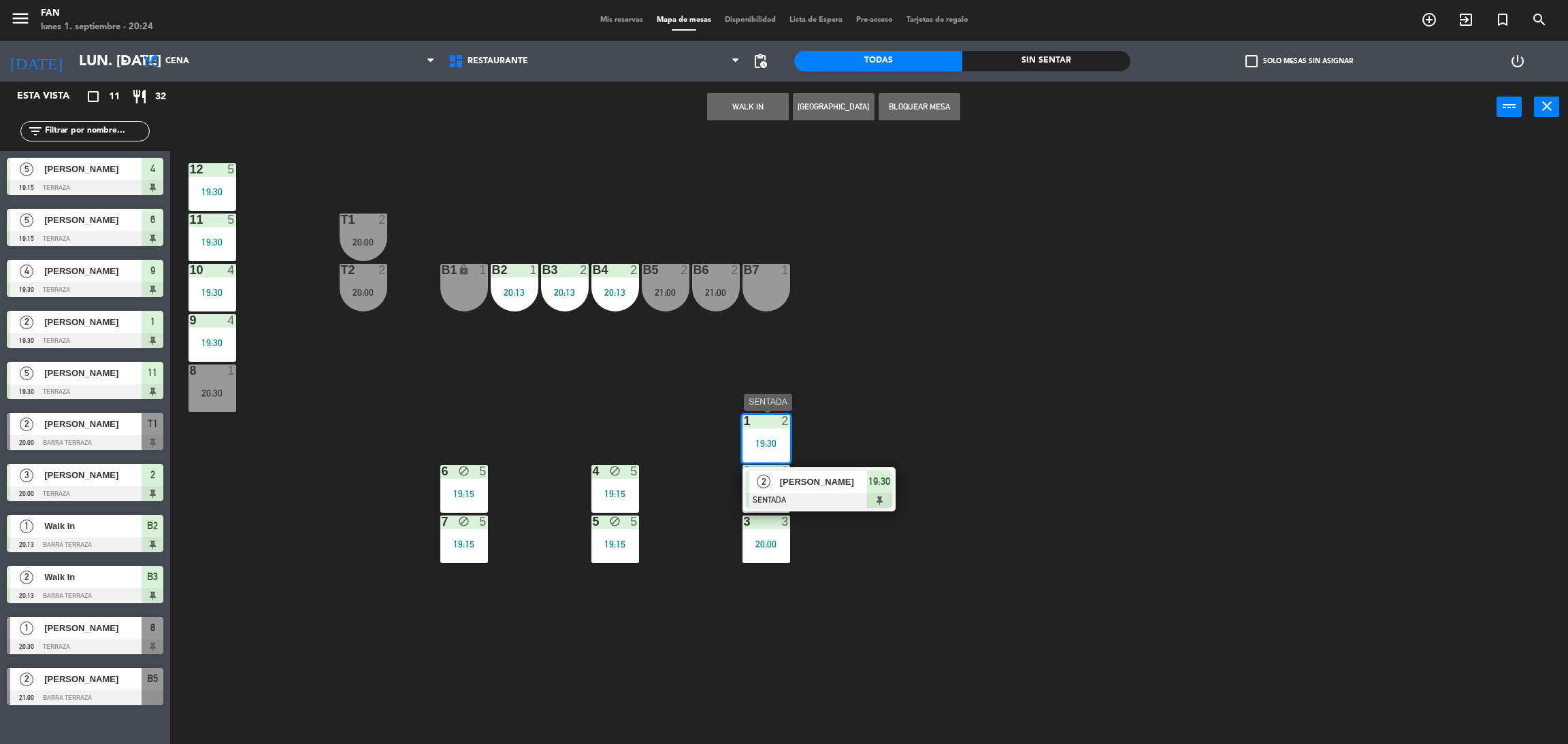
click at [817, 486] on span "[PERSON_NAME]" at bounding box center [824, 482] width 87 height 14
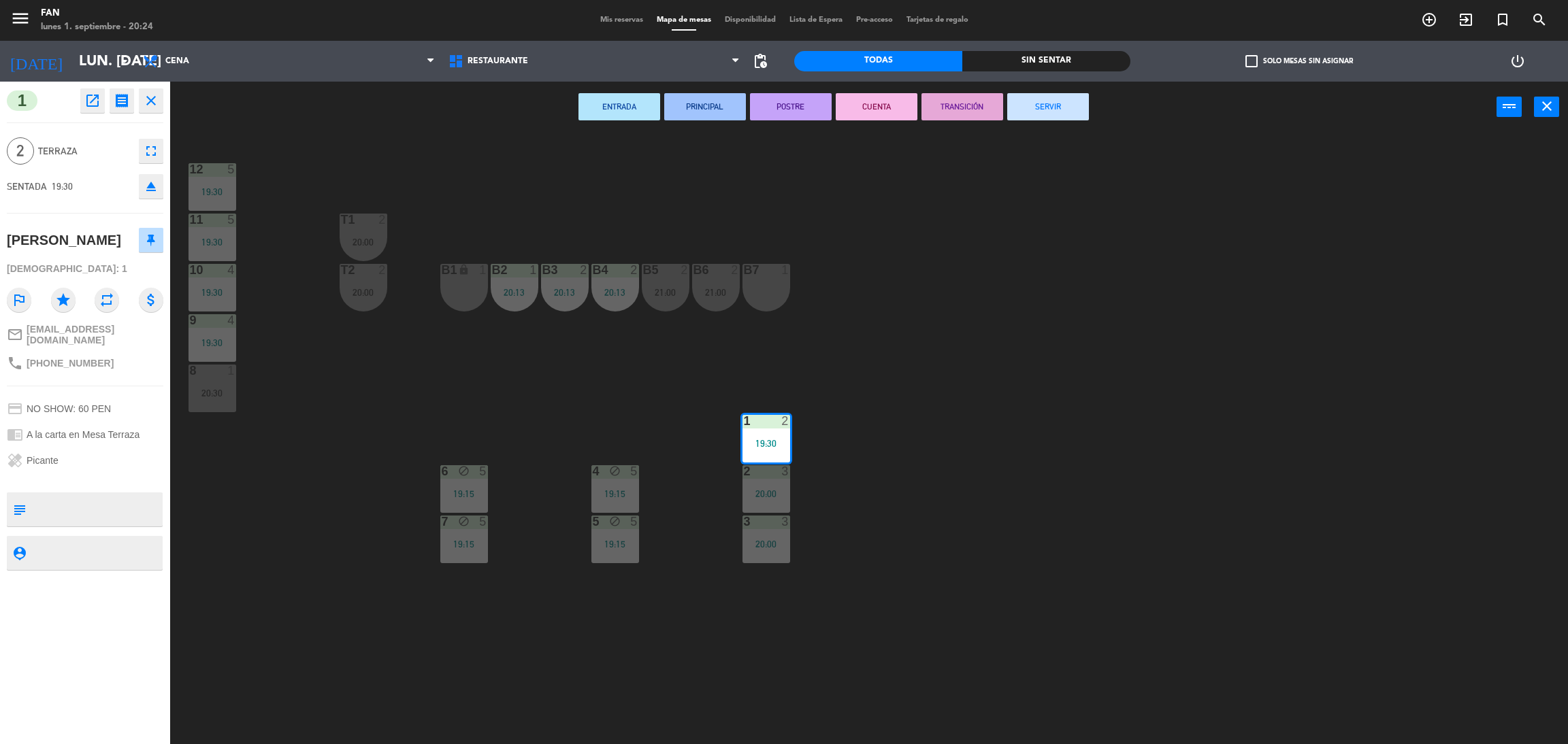
click at [1067, 106] on button "SERVIR" at bounding box center [1047, 107] width 82 height 27
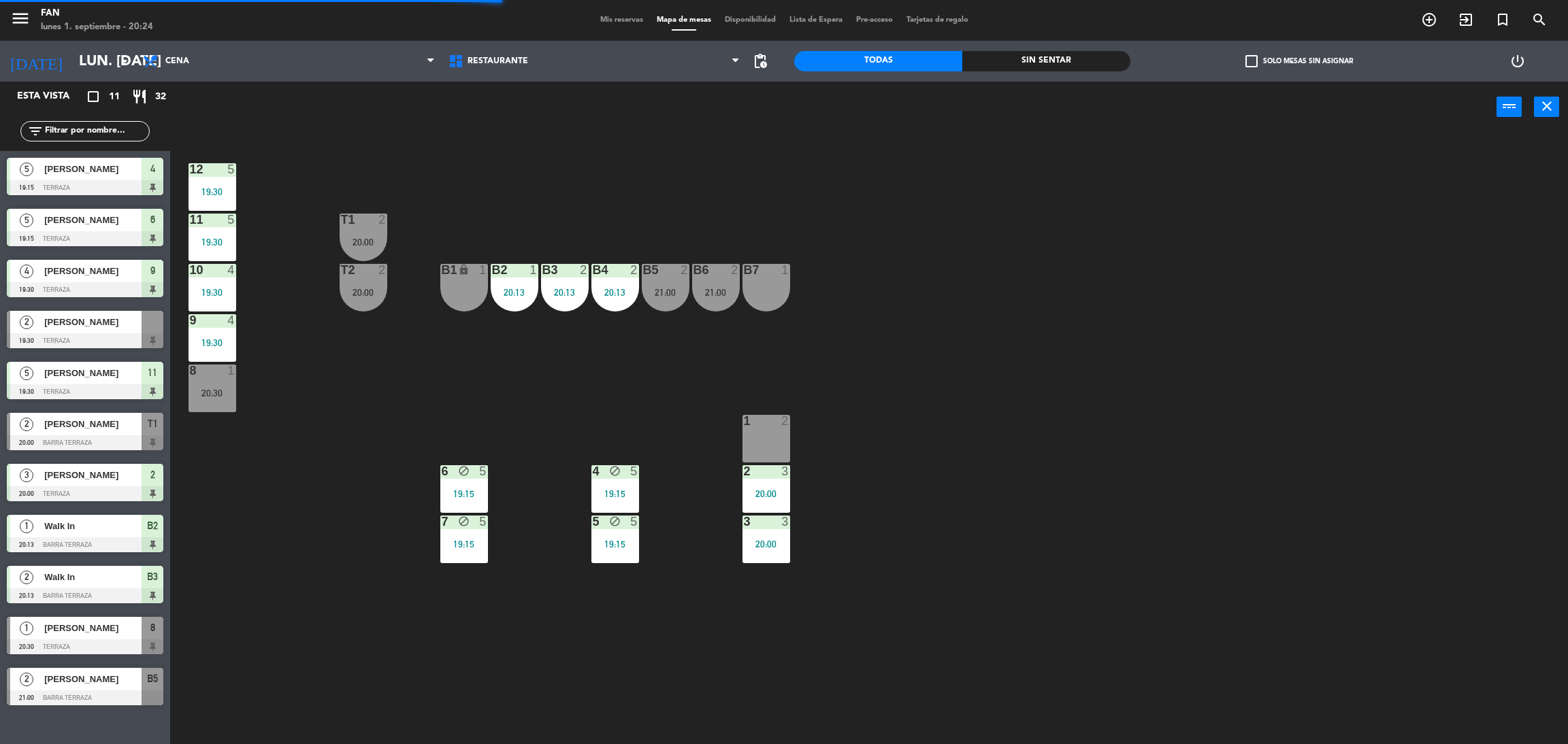
click at [1040, 518] on div "12 5 19:30 11 5 19:30 T1 2 20:00 10 4 19:30 T2 2 20:00 B1 lock 1 B2 1 20:13 B3 …" at bounding box center [877, 444] width 1382 height 611
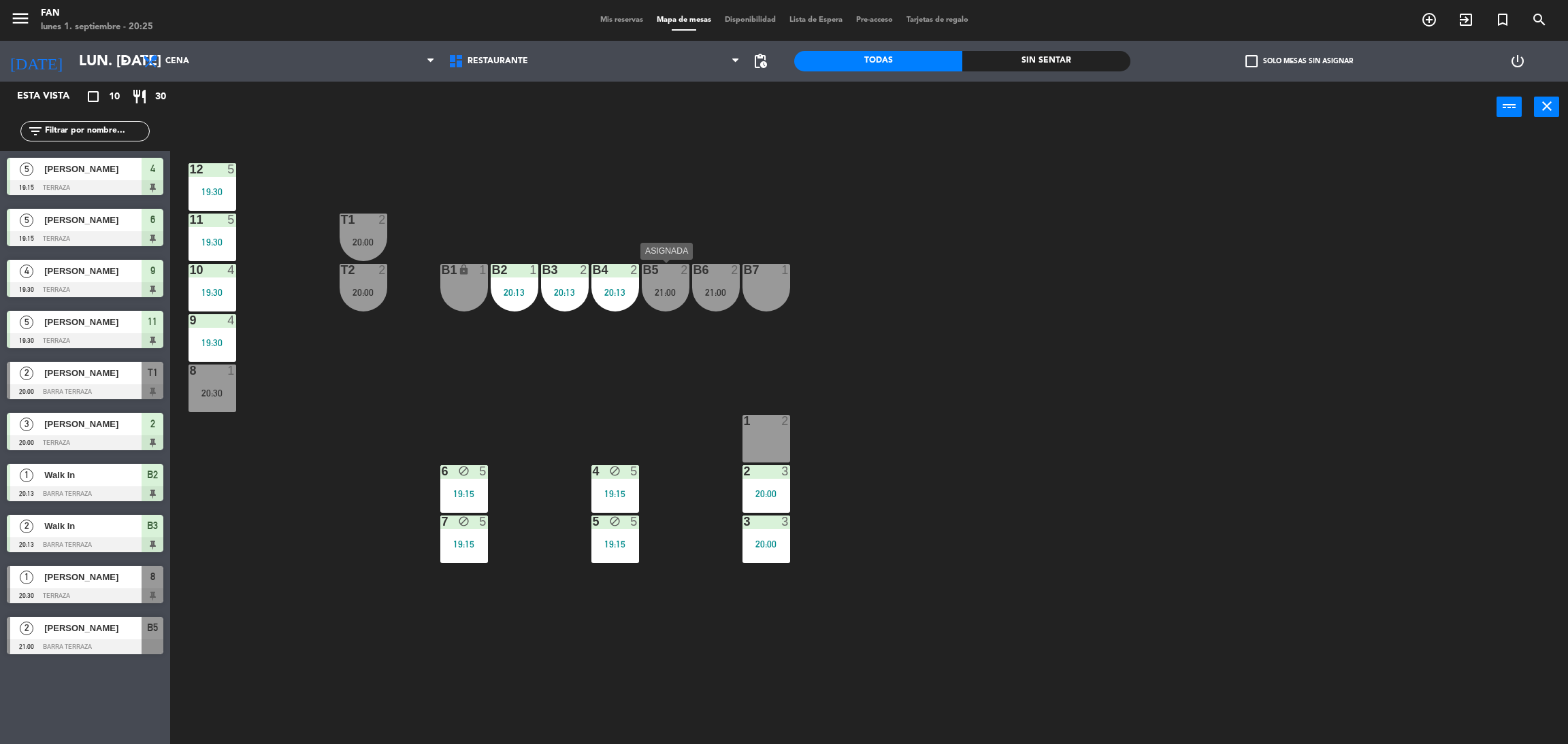
click at [686, 296] on div "21:00" at bounding box center [664, 292] width 47 height 10
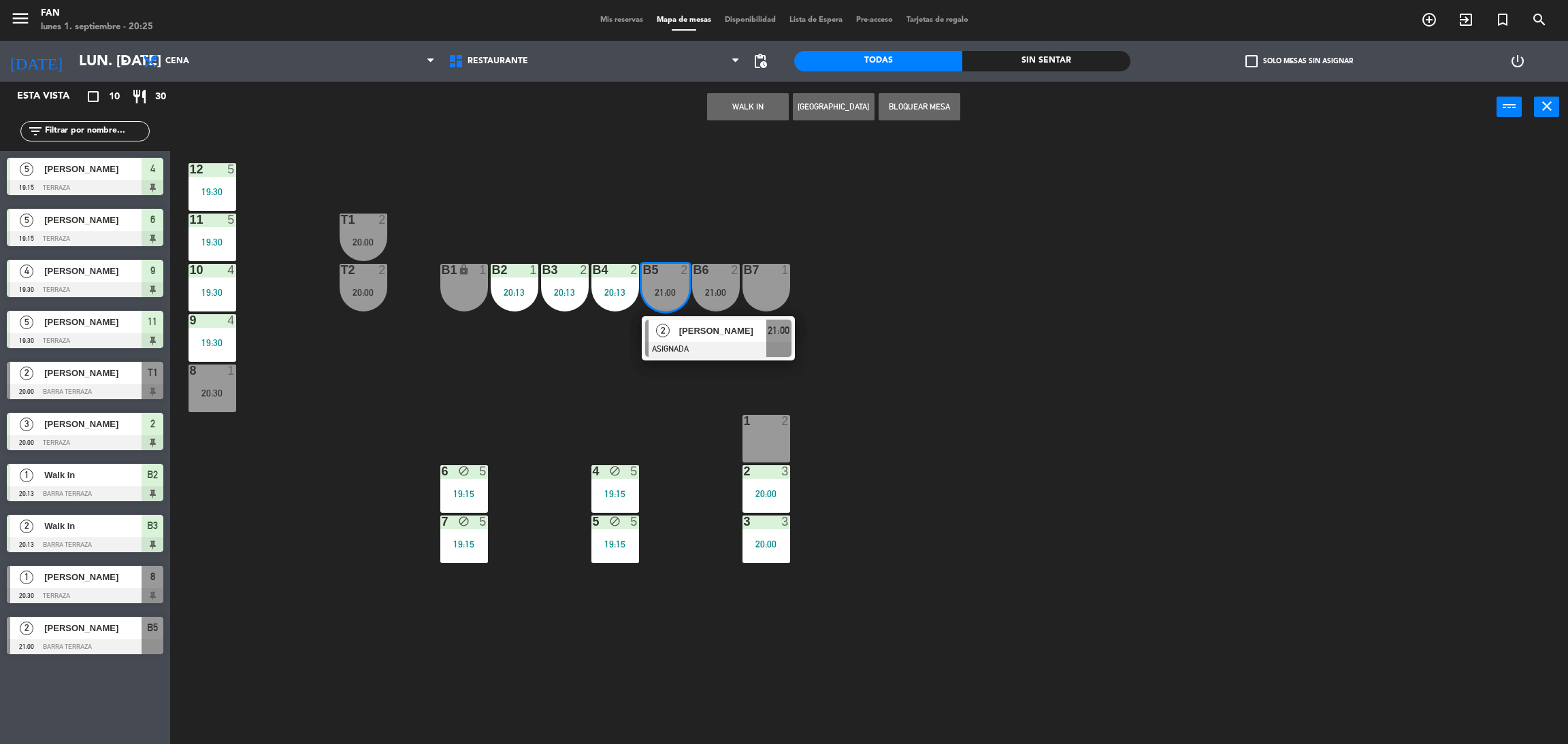
click at [805, 392] on div "12 5 19:30 11 5 19:30 T1 2 20:00 10 4 19:30 T2 2 20:00 B1 lock 1 B2 1 20:13 B3 …" at bounding box center [877, 444] width 1382 height 611
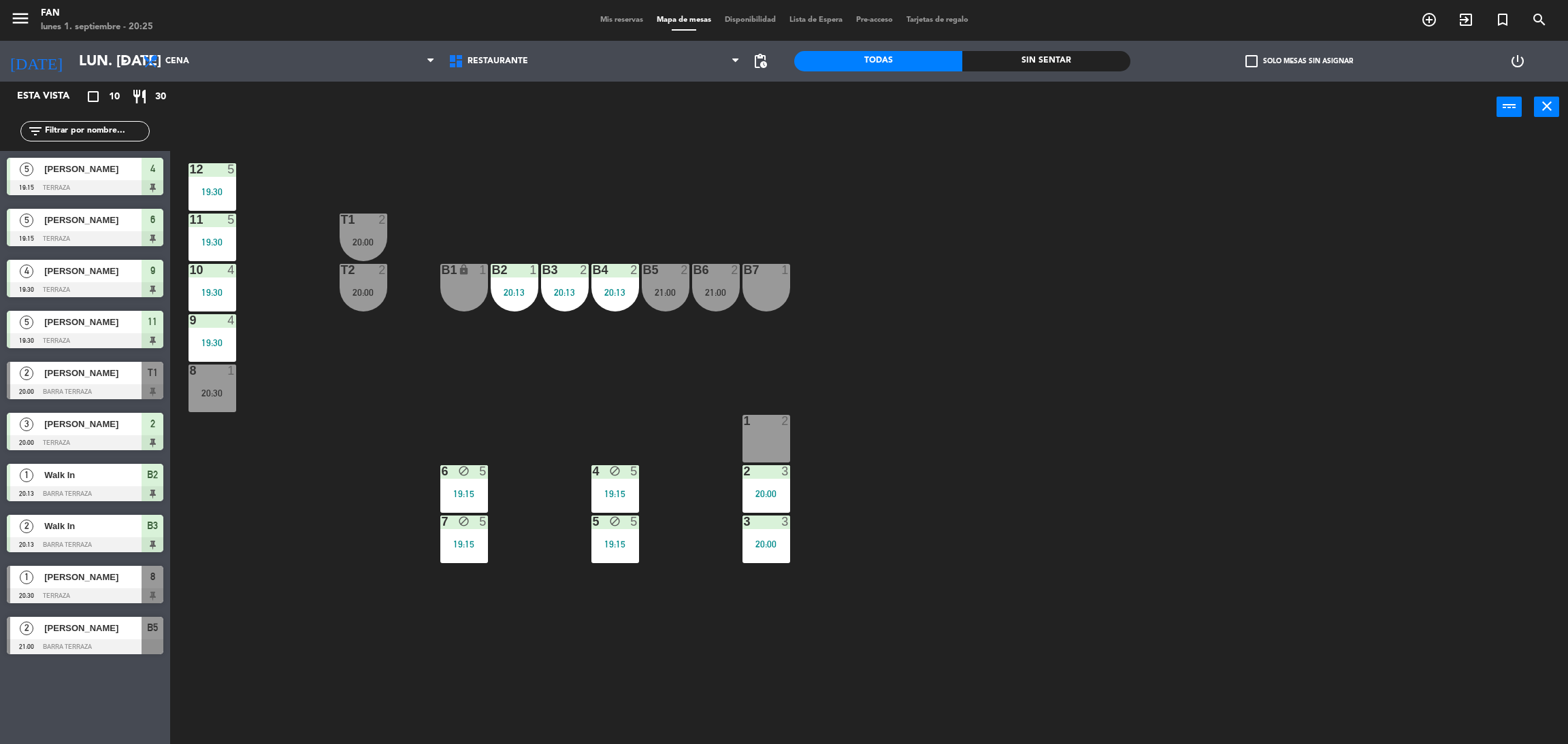
click at [483, 272] on div "B2" at bounding box center [491, 270] width 22 height 13
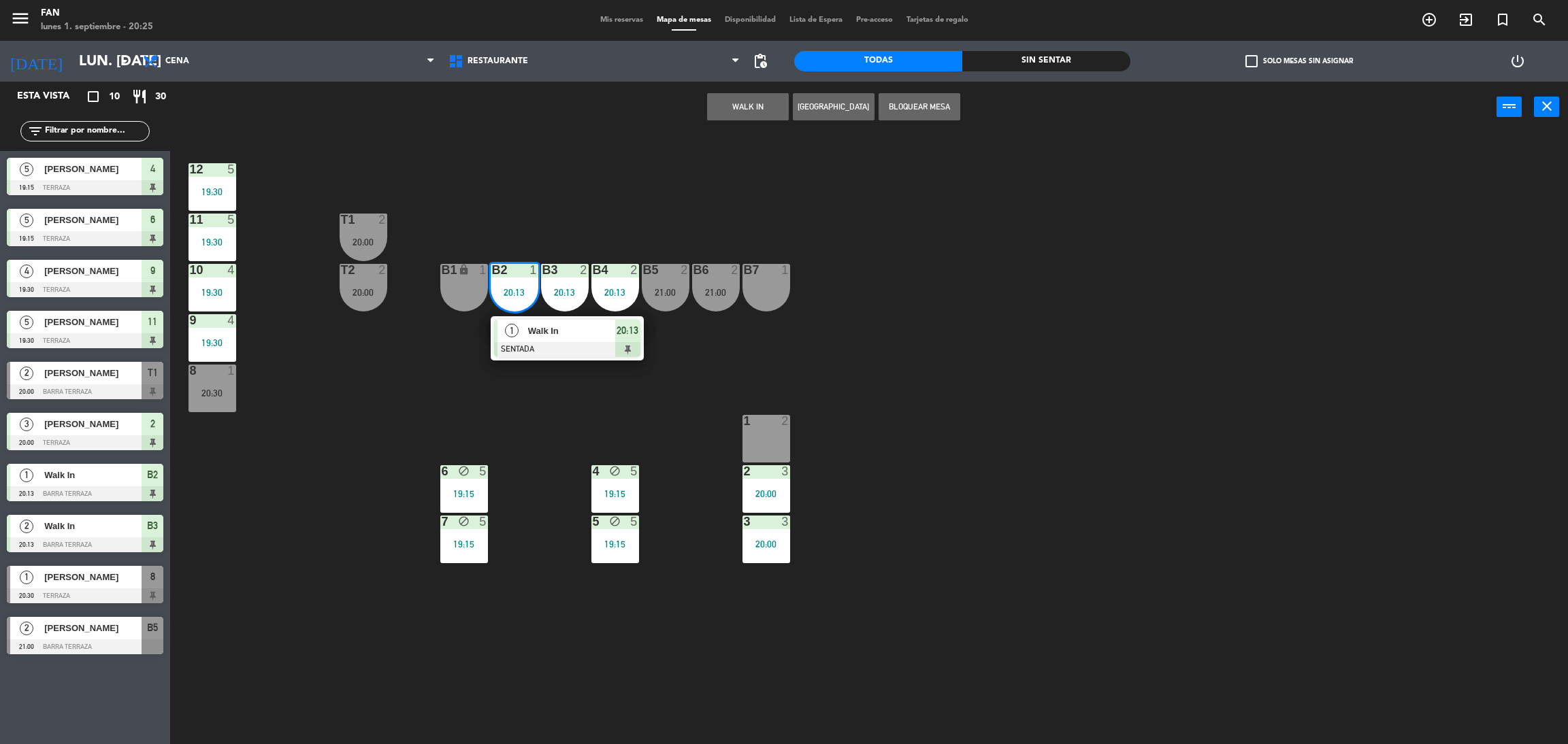
click at [530, 310] on div "B2 1 20:13" at bounding box center [514, 287] width 47 height 47
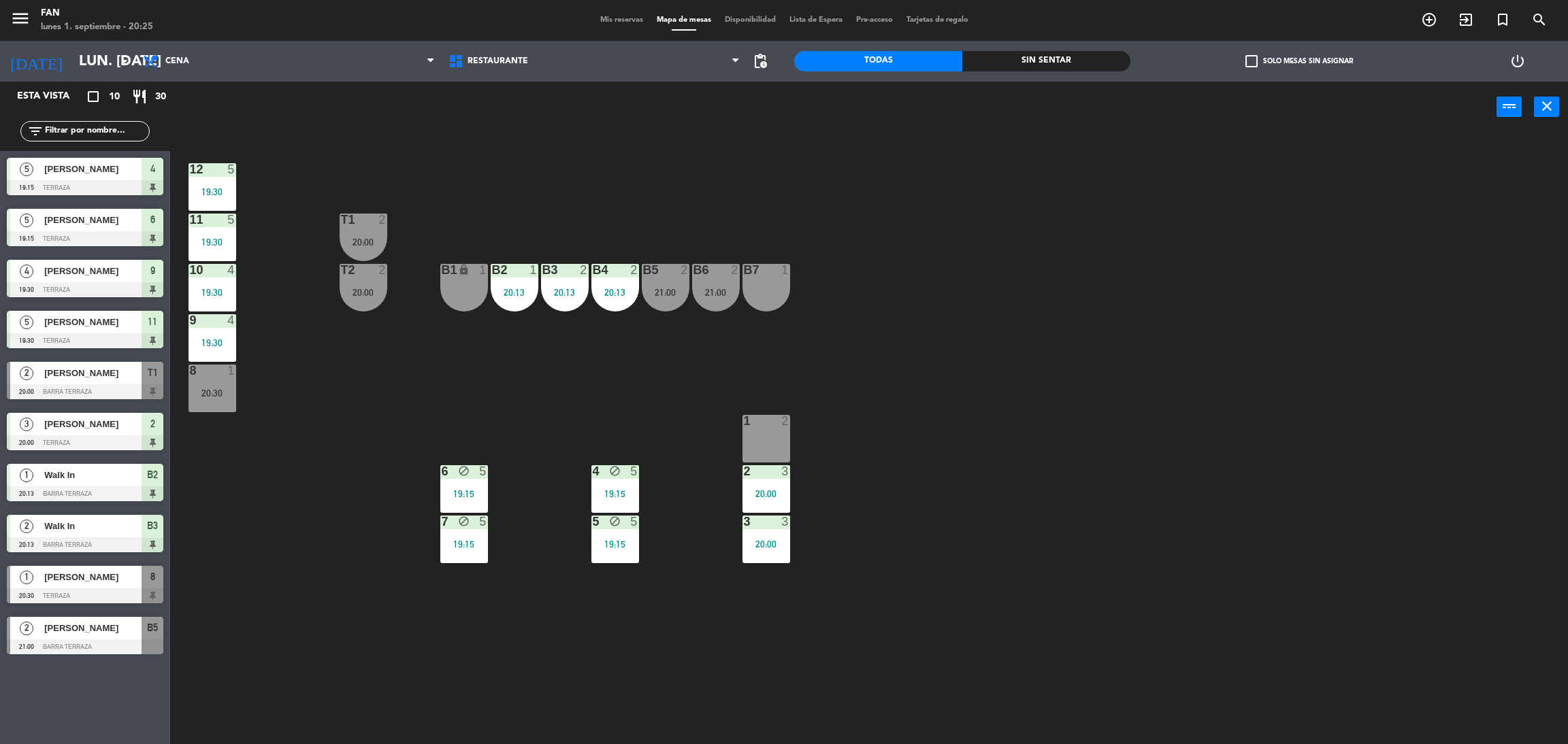
click at [530, 310] on div "B2 1 20:13" at bounding box center [514, 287] width 47 height 47
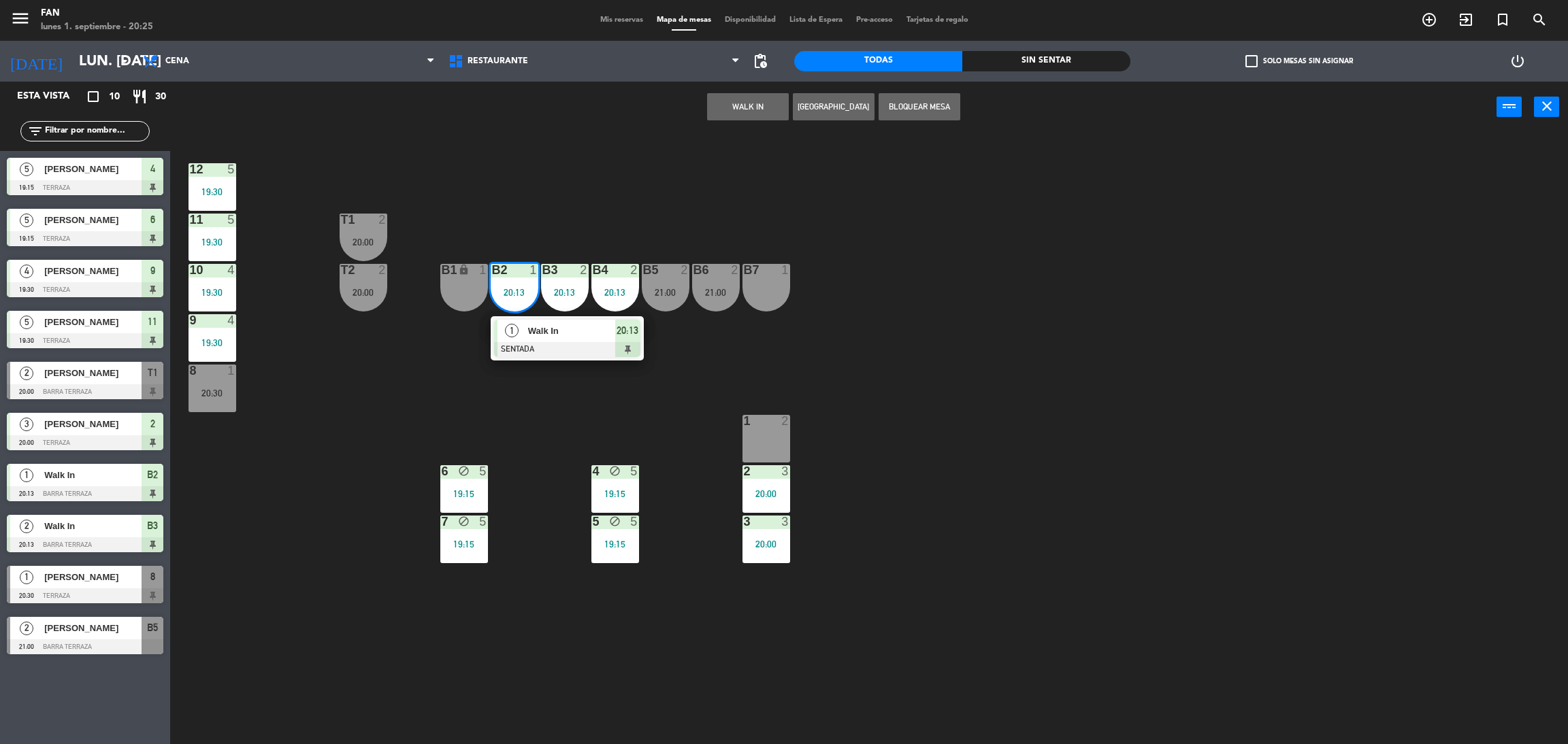
click at [532, 338] on div "Walk In" at bounding box center [571, 331] width 89 height 22
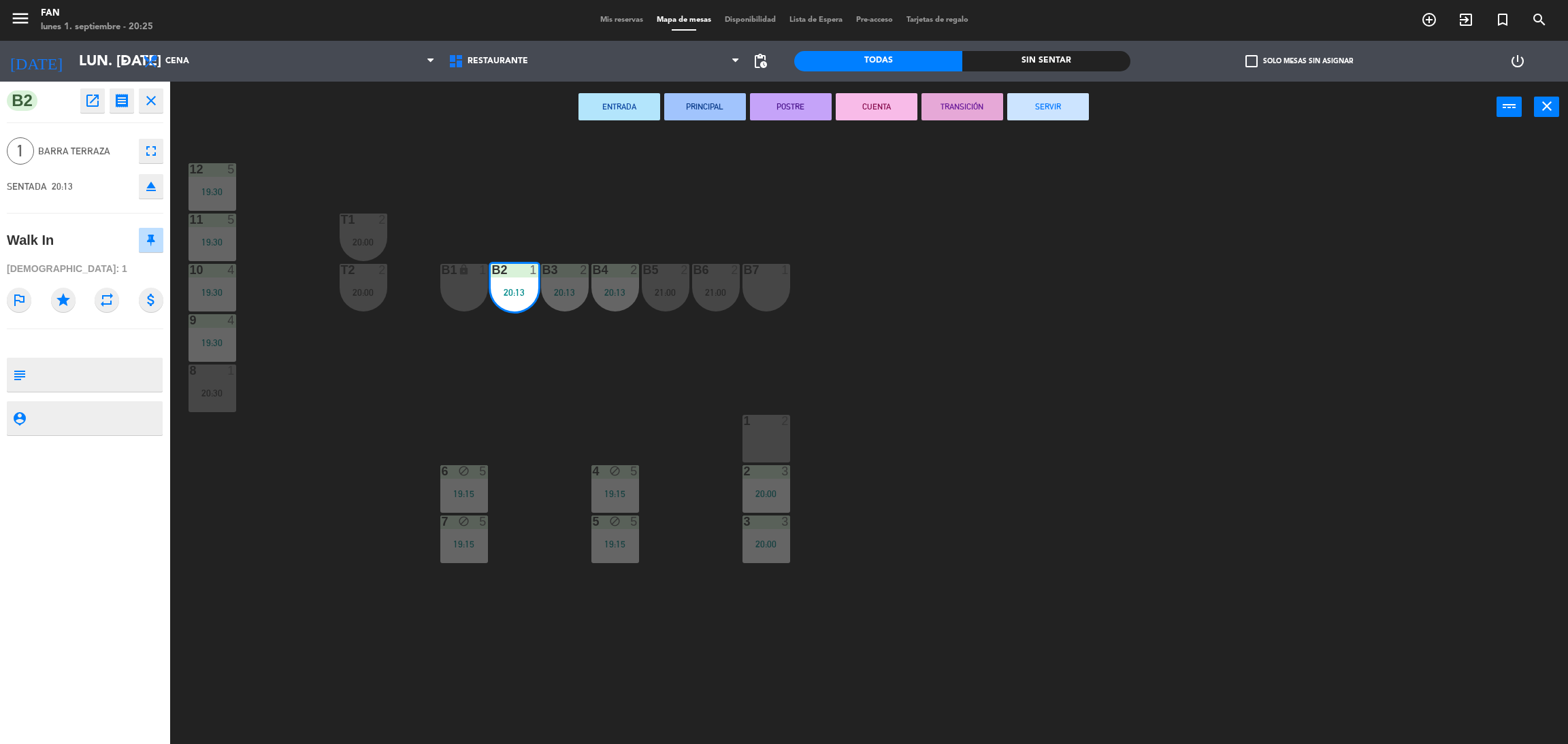
click at [1035, 103] on button "SERVIR" at bounding box center [1047, 107] width 82 height 27
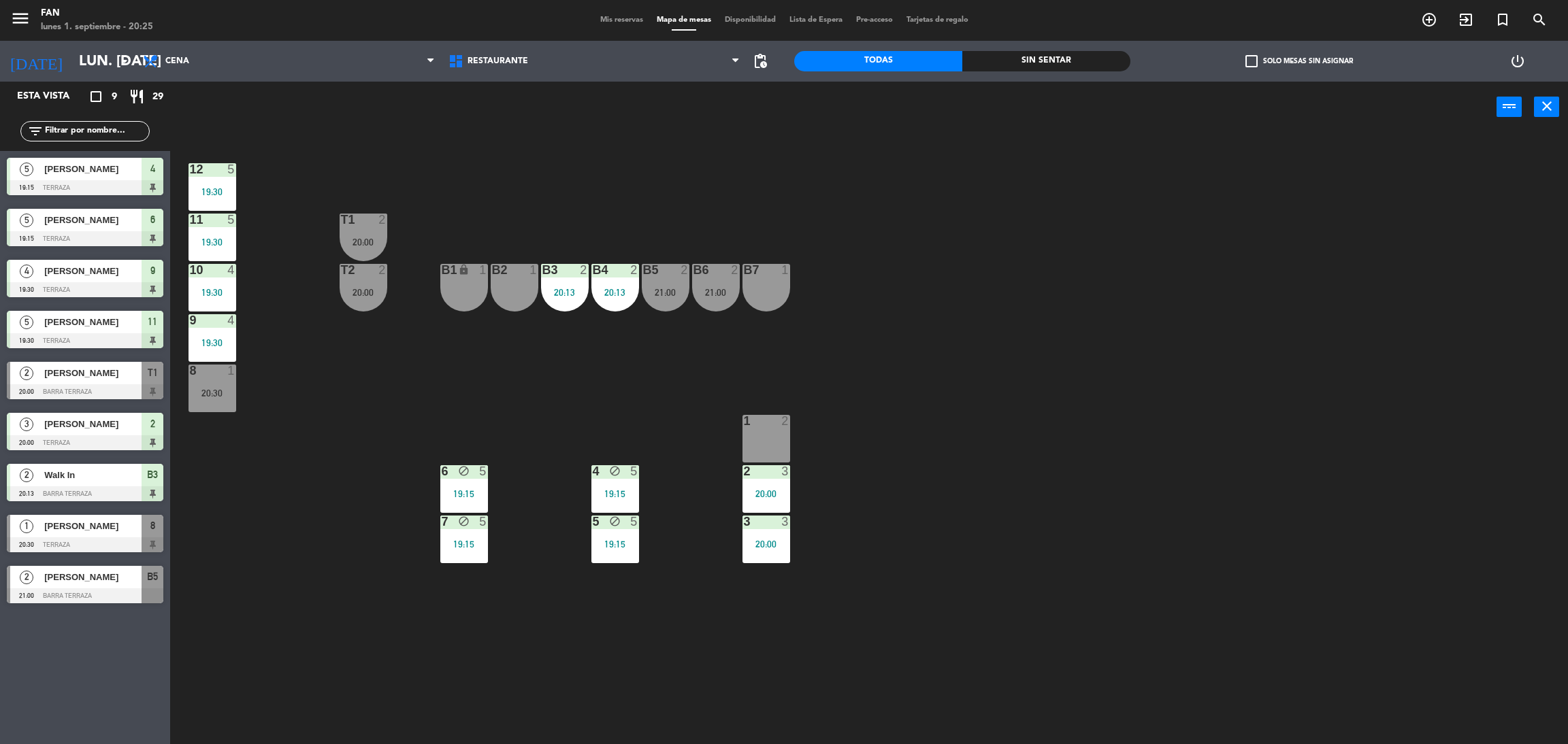
click at [618, 19] on span "Mis reservas" at bounding box center [621, 20] width 57 height 8
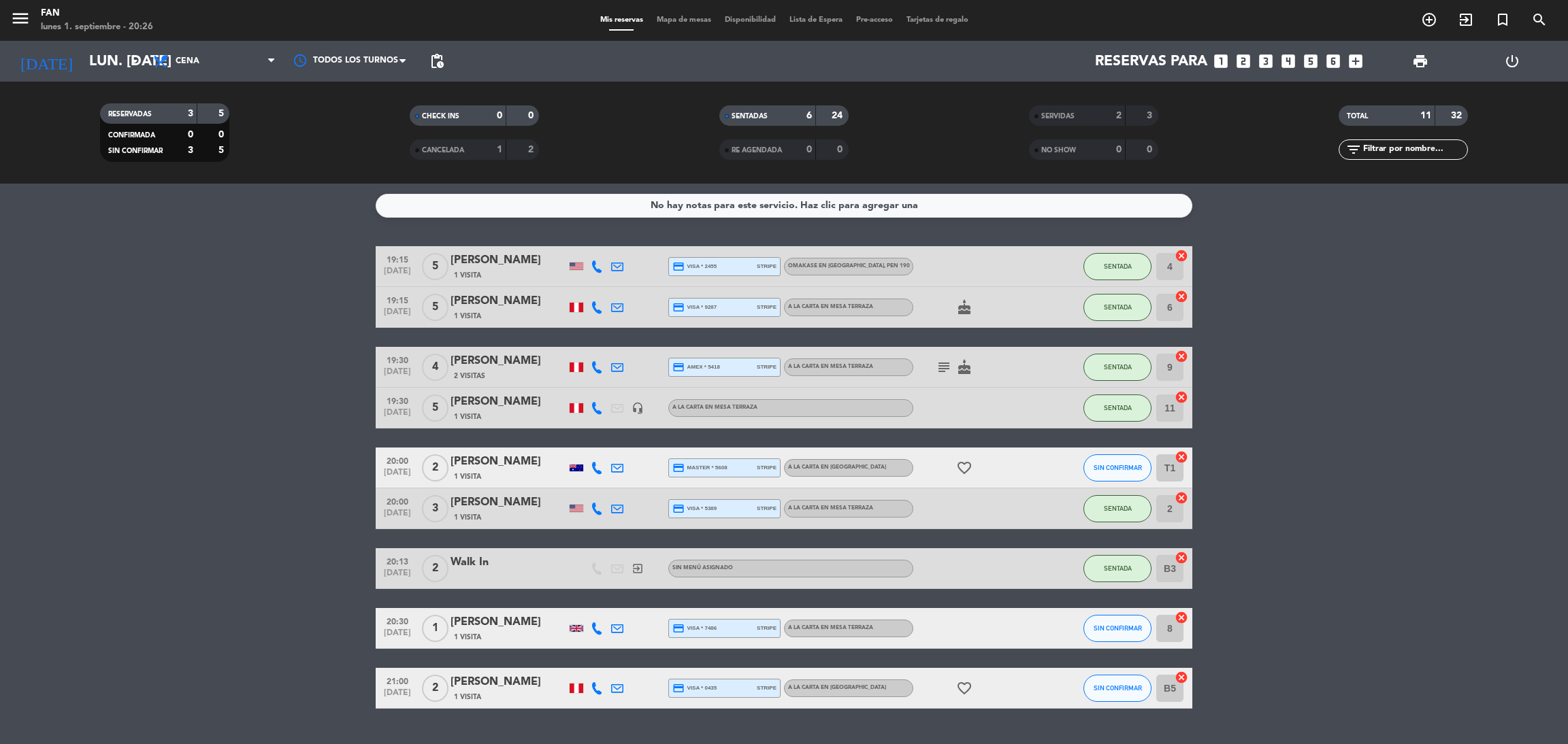
click at [684, 20] on span "Mapa de mesas" at bounding box center [684, 20] width 68 height 8
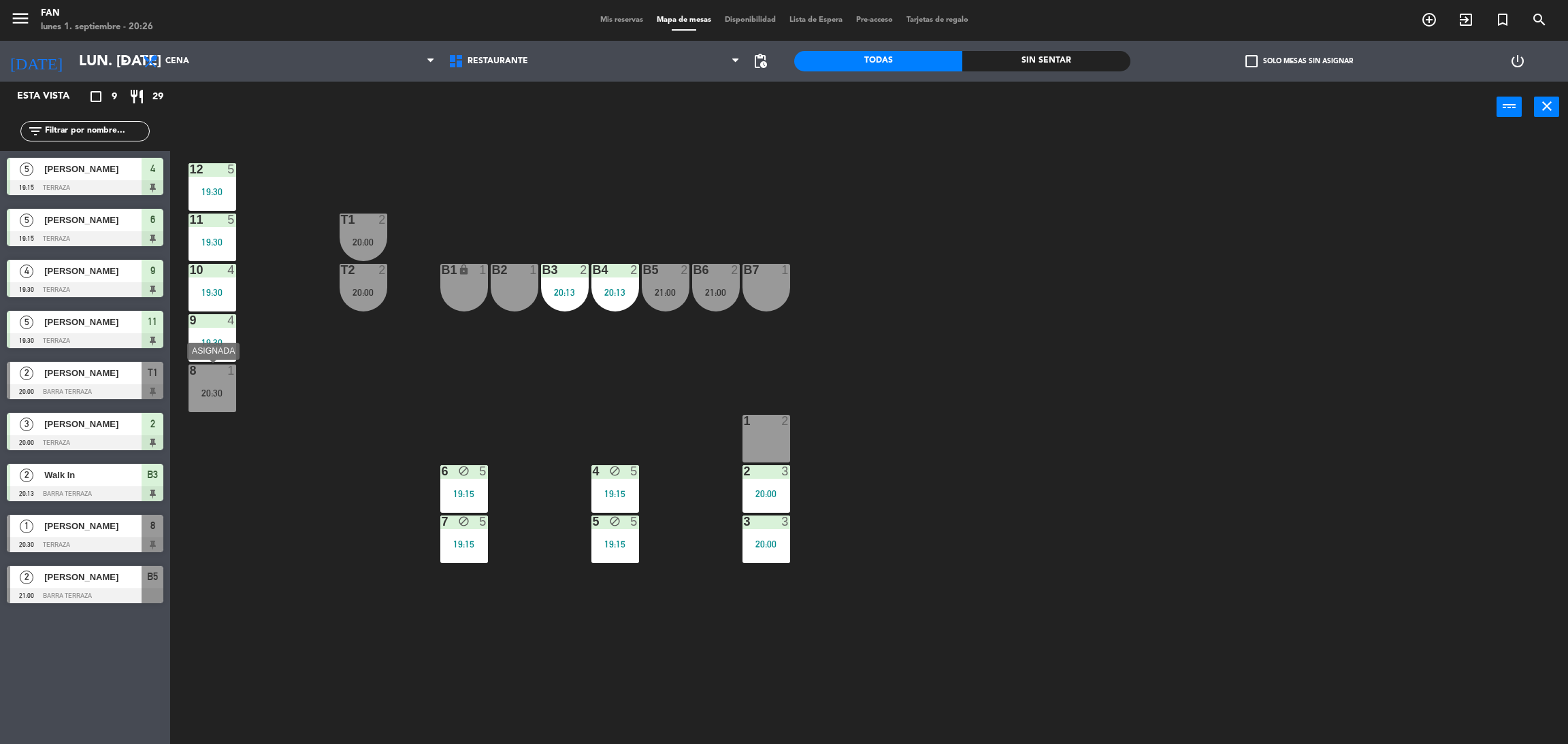
click at [214, 388] on div "20:30" at bounding box center [211, 393] width 47 height 10
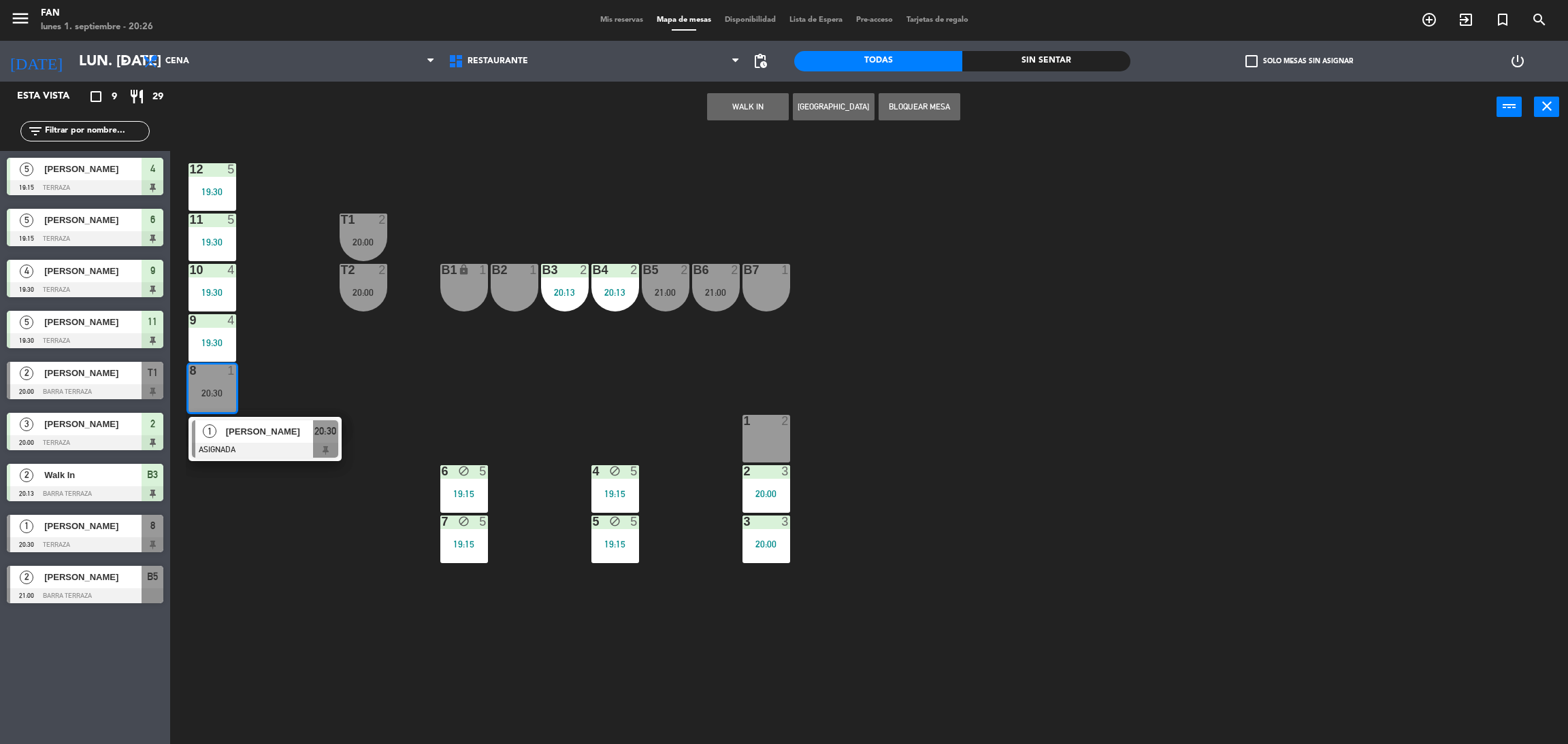
click at [248, 461] on div "1 [PERSON_NAME] ASIGNADA 20:30" at bounding box center [264, 439] width 153 height 44
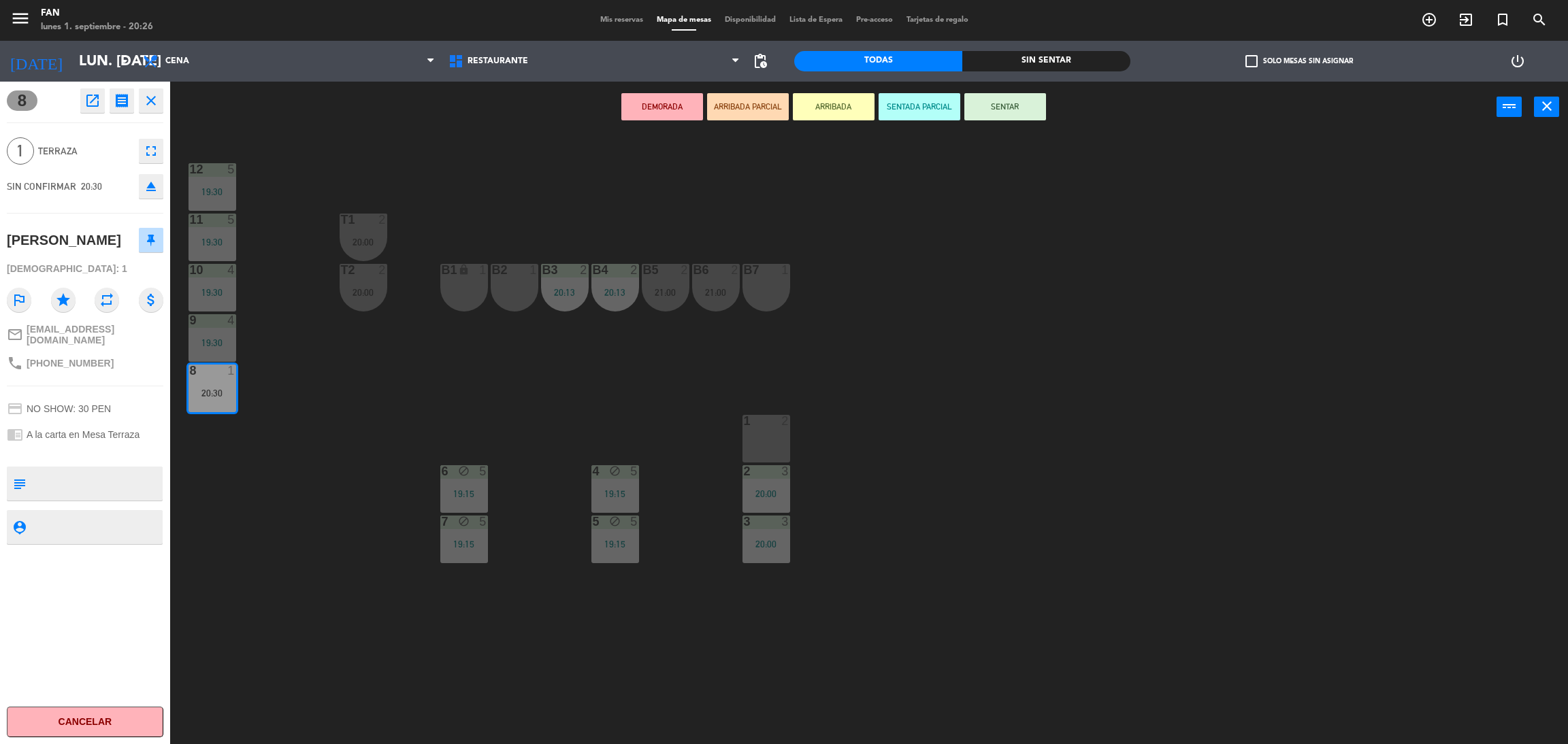
click at [1010, 123] on div "DEMORADA ARRIBADA PARCIAL ARRIBADA SENTADA PARCIAL SENTAR power_input close" at bounding box center [832, 108] width 1326 height 52
click at [1010, 112] on button "SENTAR" at bounding box center [1005, 107] width 82 height 27
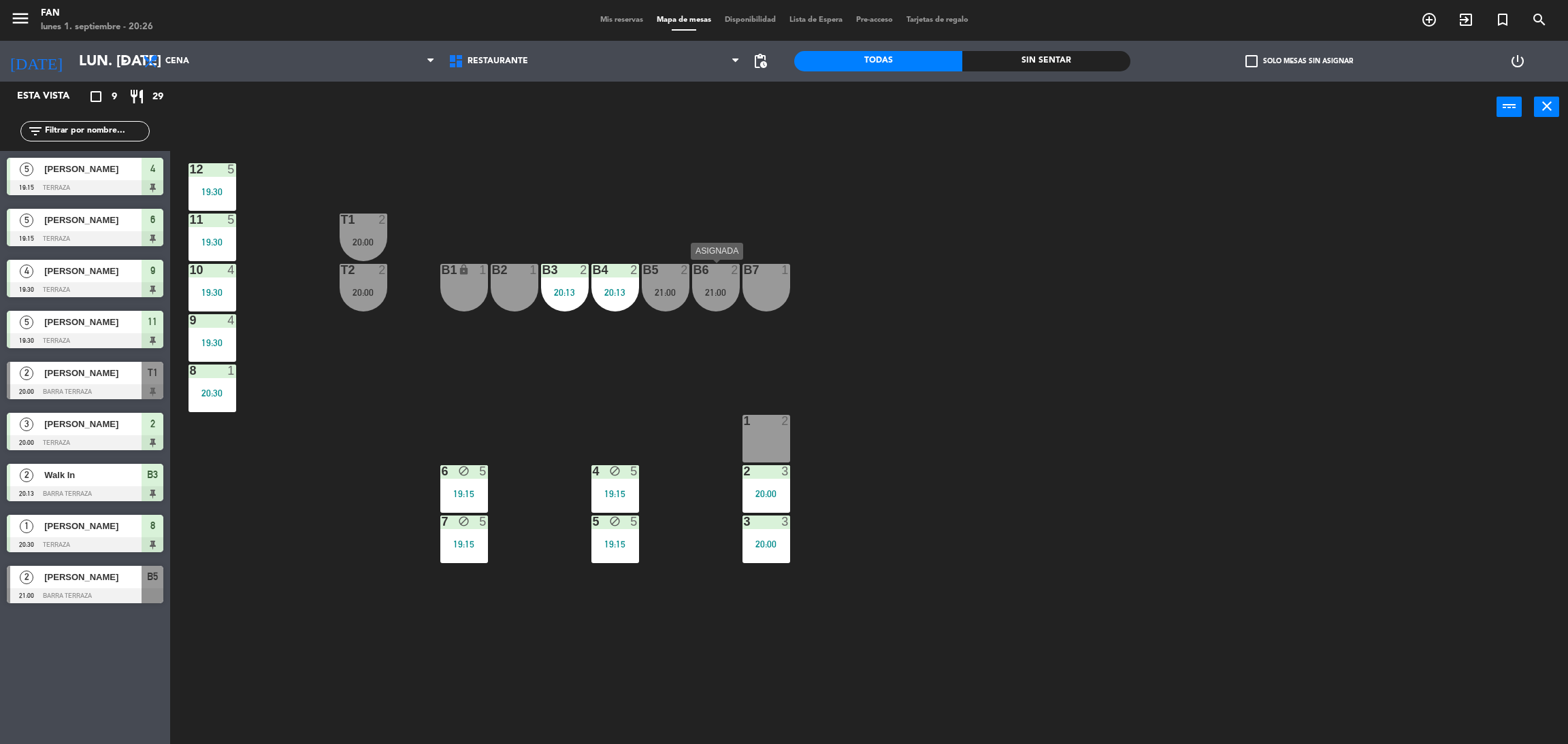
click at [713, 295] on div "21:00" at bounding box center [716, 292] width 47 height 10
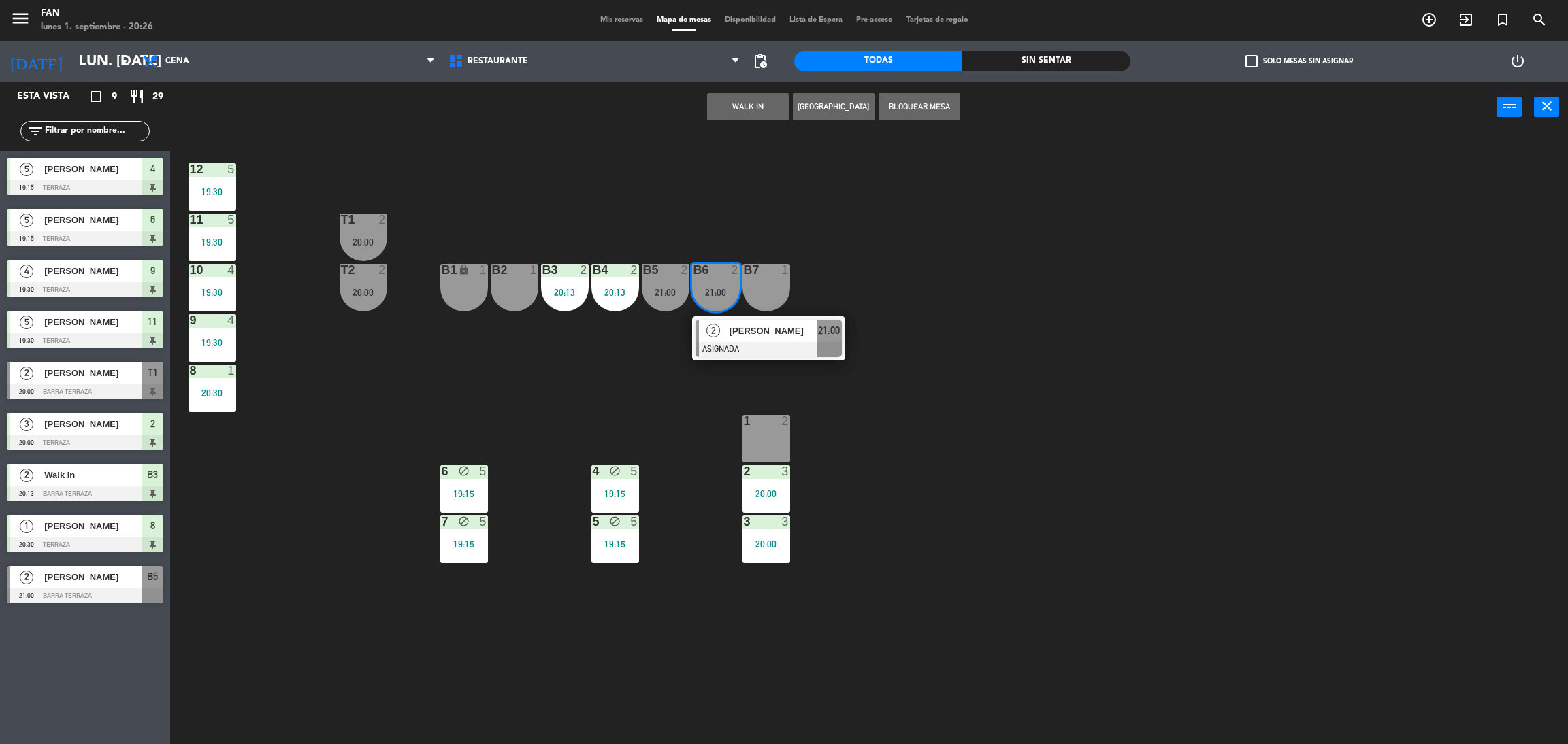
click at [711, 409] on div "12 5 19:30 11 5 19:30 T1 2 20:00 10 4 19:30 T2 2 20:00 B1 lock 1 B2 1 B3 2 20:1…" at bounding box center [877, 444] width 1382 height 611
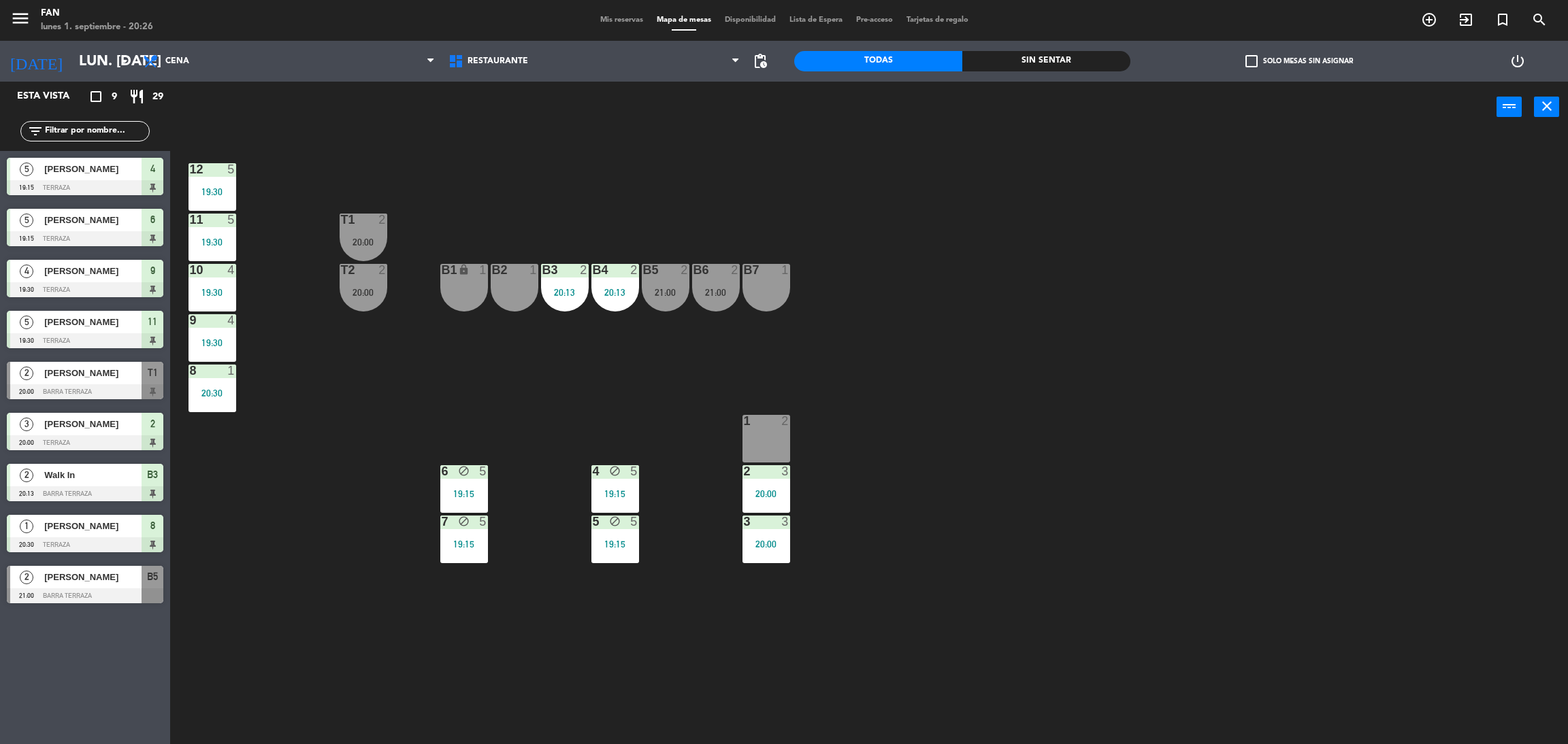
click at [767, 429] on div "1 2" at bounding box center [766, 438] width 47 height 47
click at [707, 405] on div "12 5 19:30 11 5 19:30 T1 2 20:00 10 4 19:30 T2 2 20:00 B1 lock 1 B2 1 B3 2 20:1…" at bounding box center [877, 444] width 1382 height 611
click at [714, 267] on div at bounding box center [715, 270] width 22 height 13
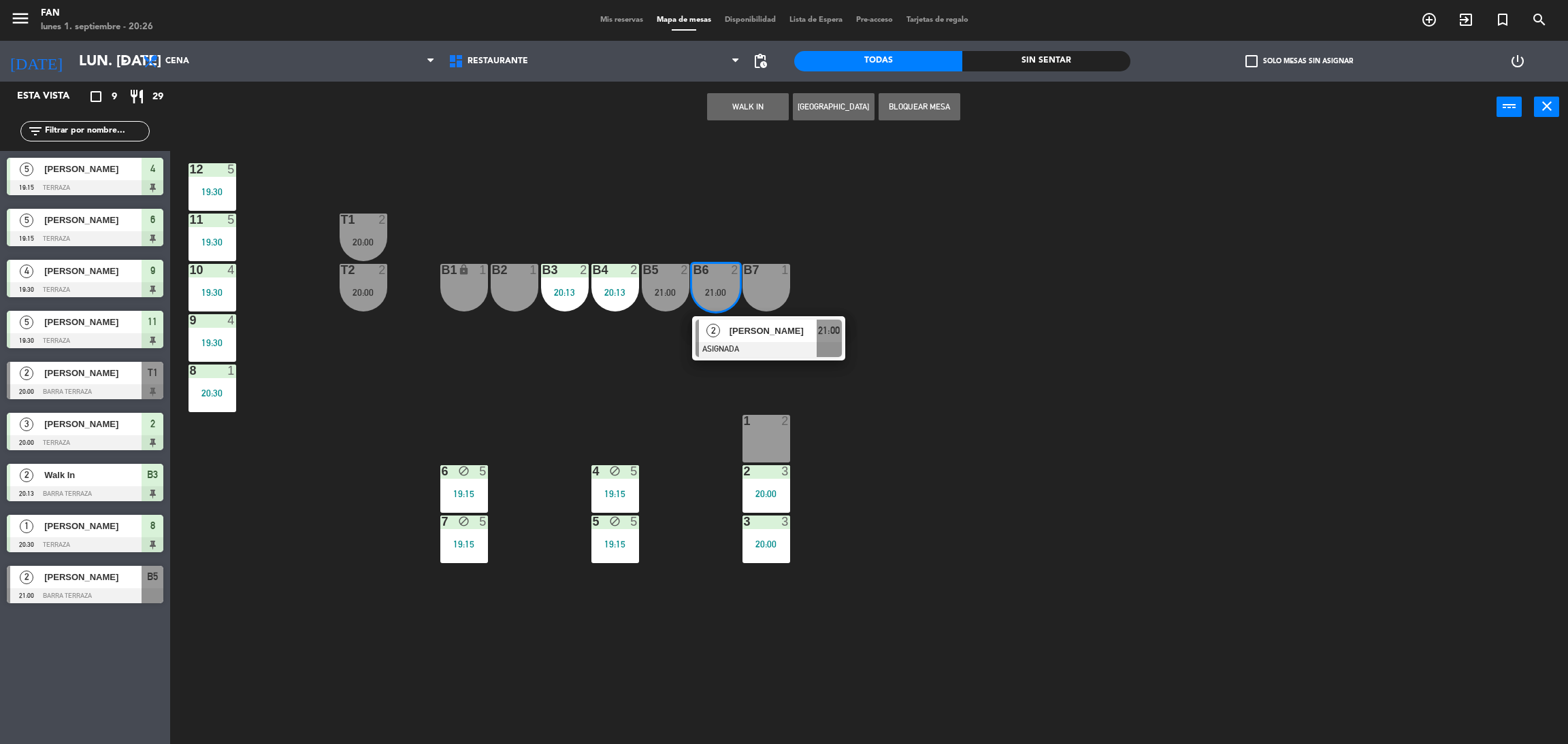
click at [703, 378] on div "12 5 19:30 11 5 19:30 T1 2 20:00 10 4 19:30 T2 2 20:00 B1 lock 1 B2 1 B3 2 20:1…" at bounding box center [877, 444] width 1382 height 611
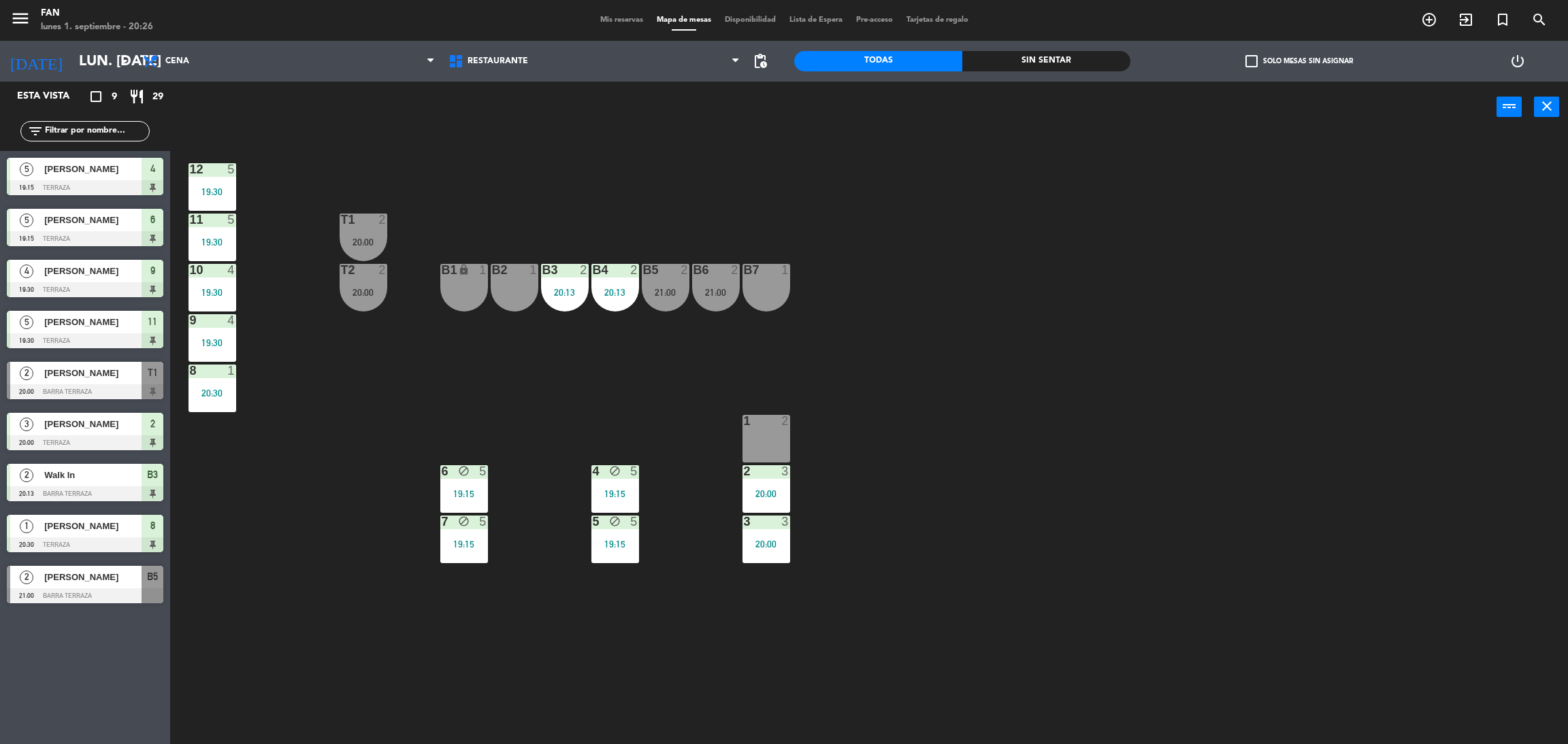
click at [724, 272] on div at bounding box center [715, 270] width 22 height 13
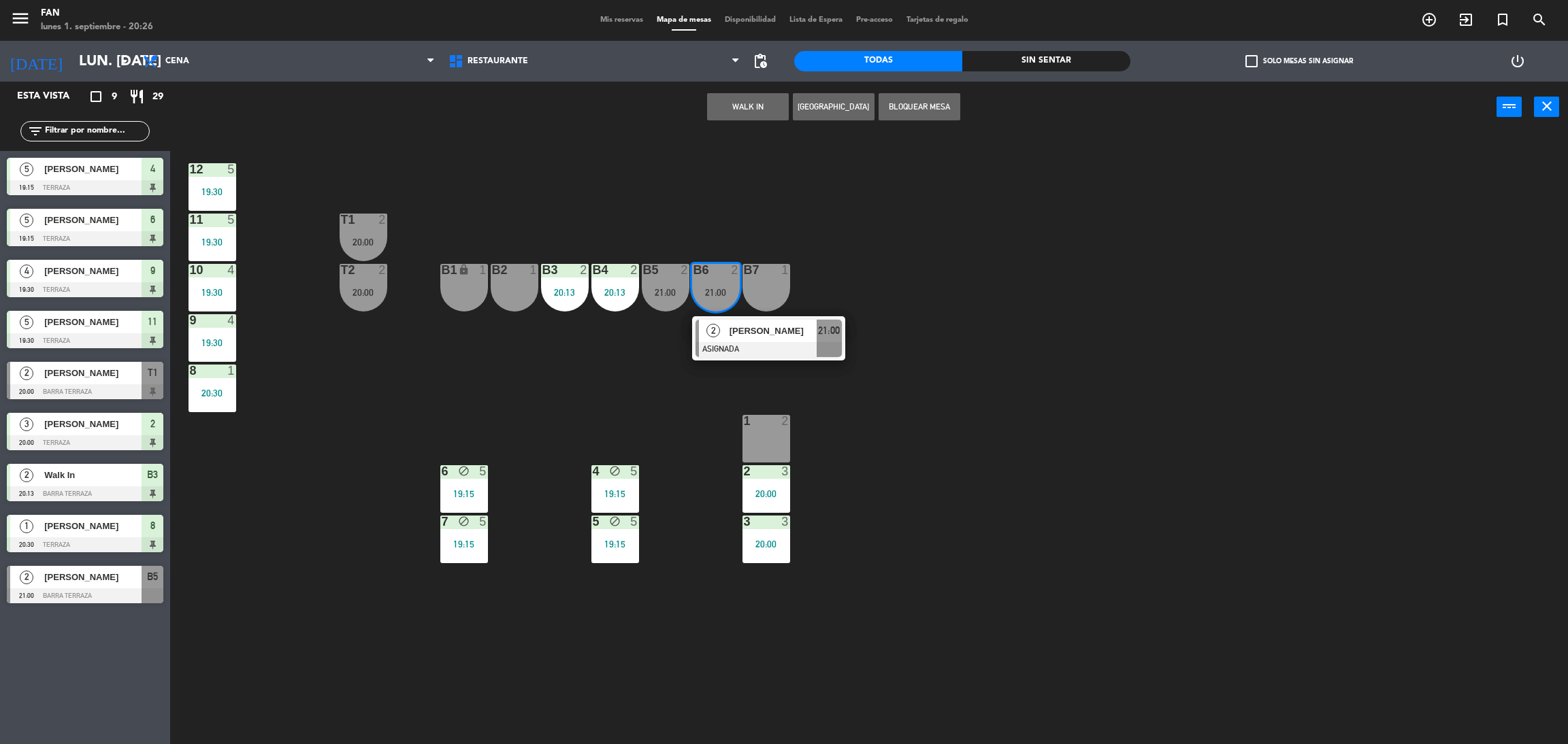
click at [732, 316] on div "2 [PERSON_NAME] ASIGNADA 21:00" at bounding box center [769, 338] width 153 height 44
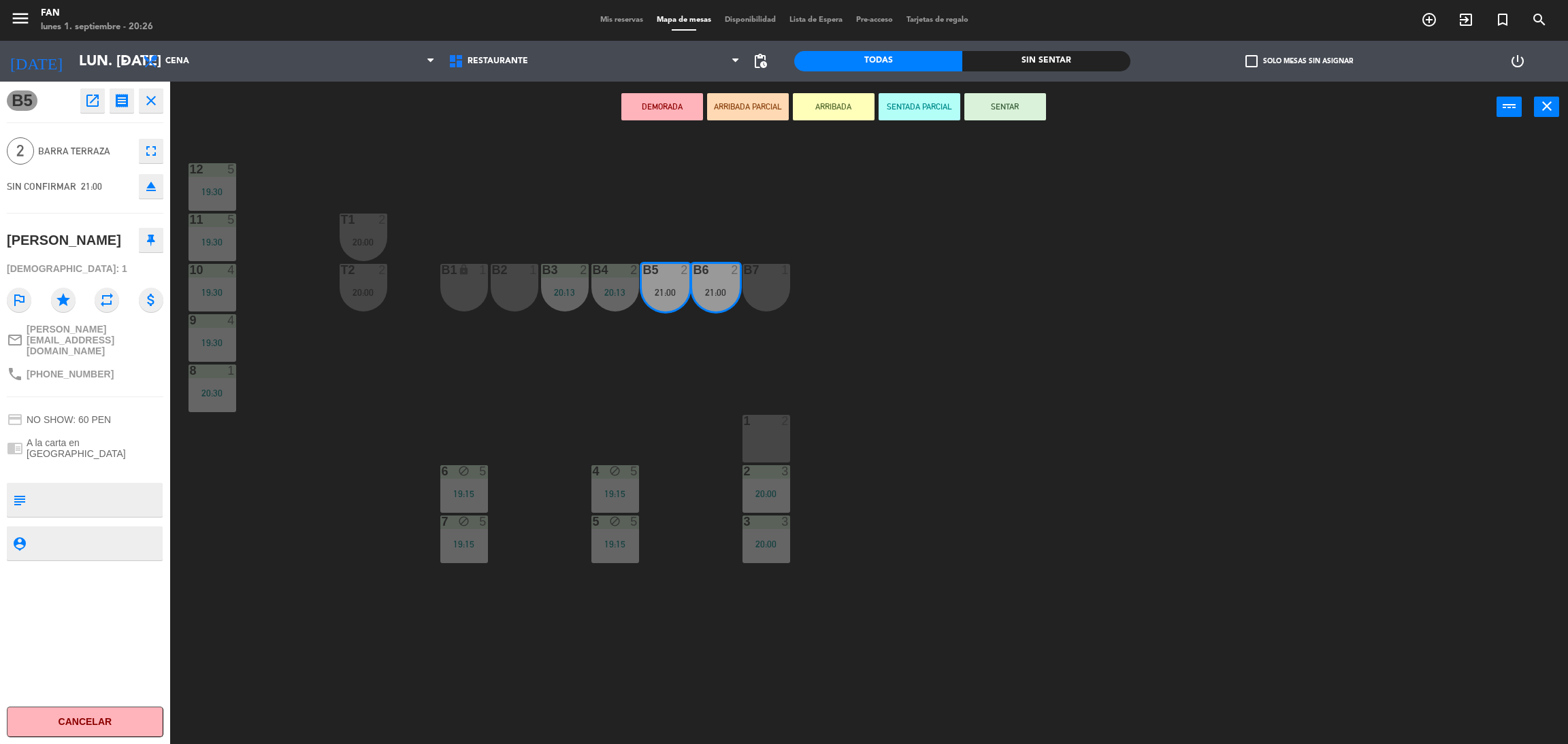
click at [767, 408] on div "12 5 19:30 11 5 19:30 T1 2 20:00 10 4 19:30 T2 2 20:00 B1 lock 1 B2 1 B3 2 20:1…" at bounding box center [877, 444] width 1382 height 611
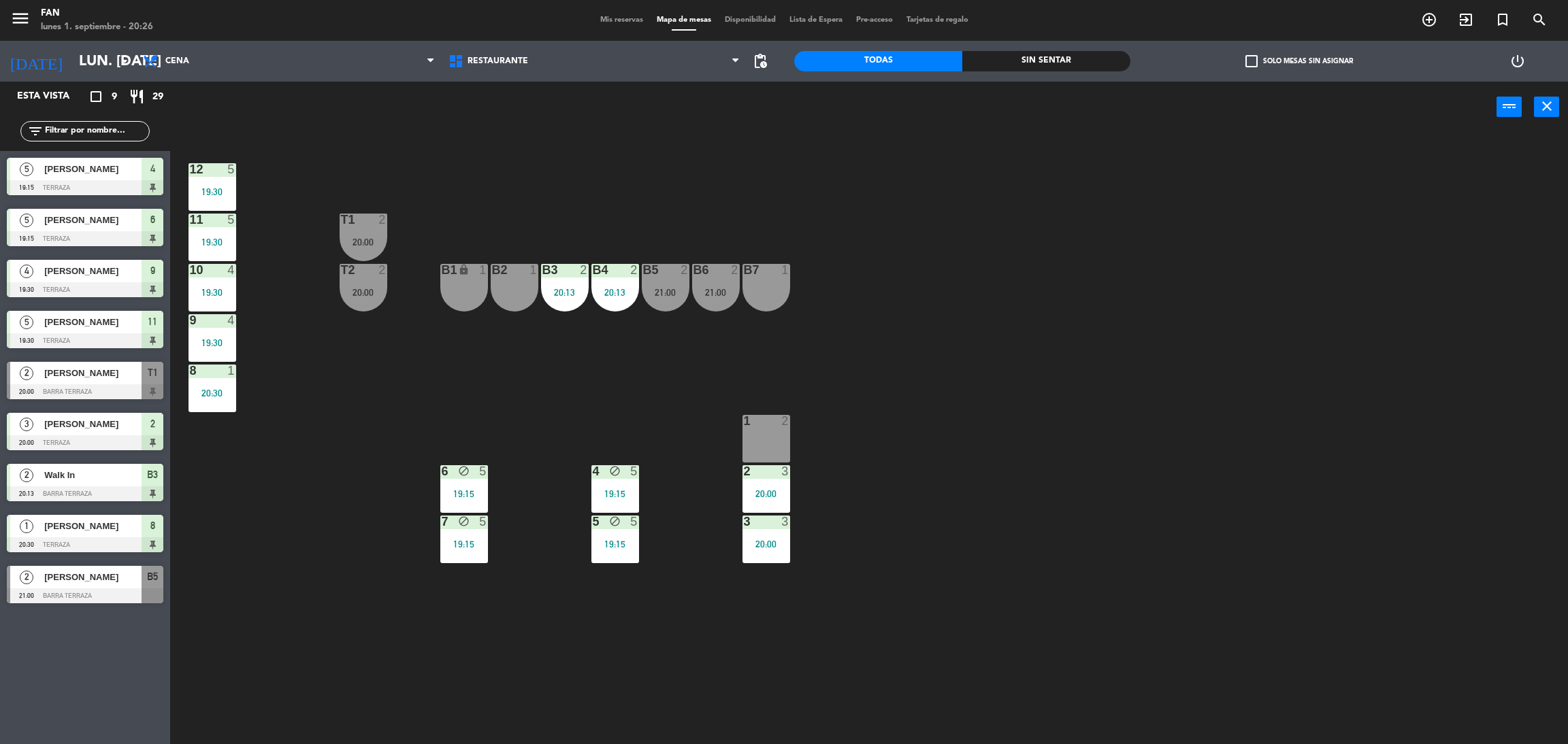
click at [677, 290] on div "21:00" at bounding box center [664, 292] width 47 height 10
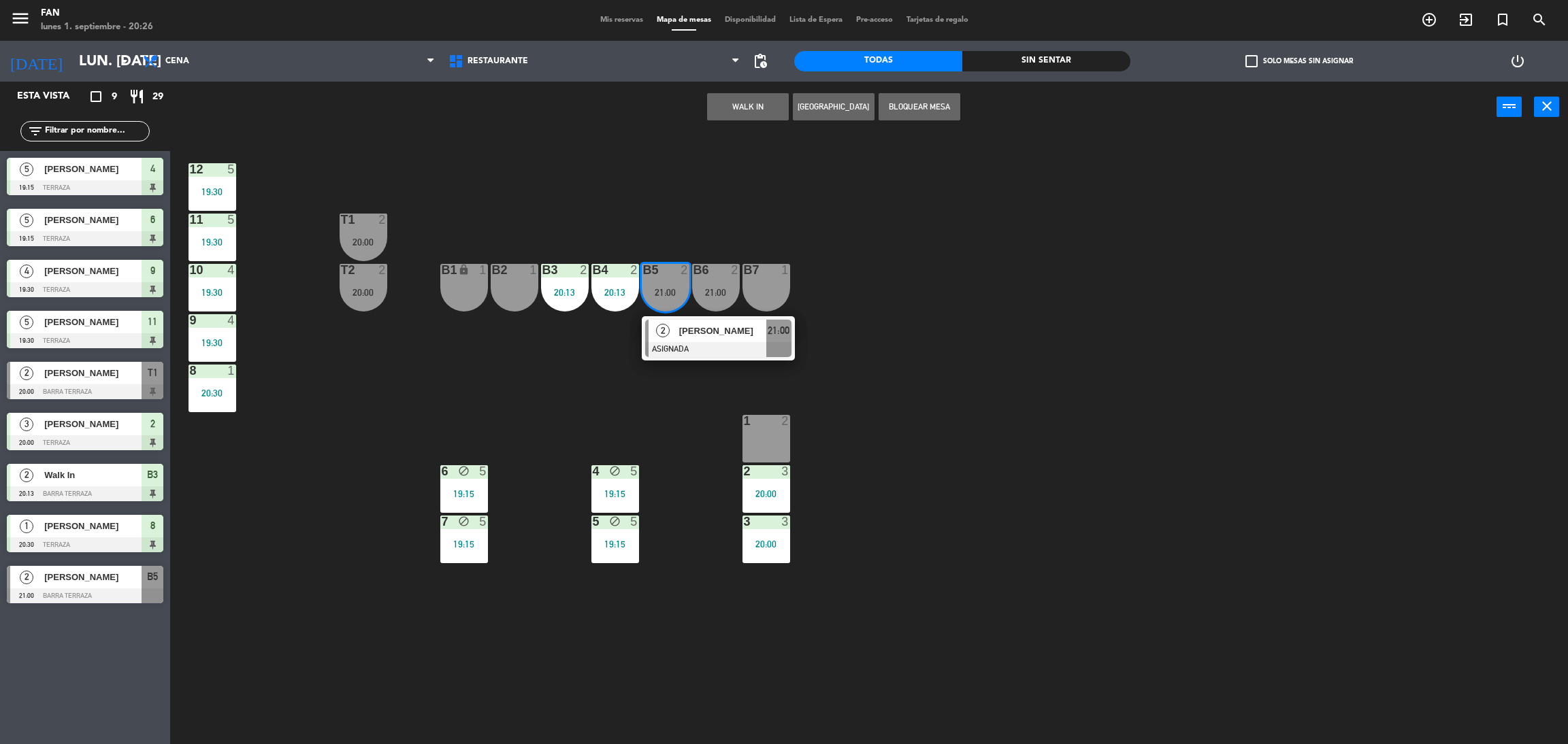
click at [708, 336] on span "[PERSON_NAME]" at bounding box center [722, 331] width 87 height 14
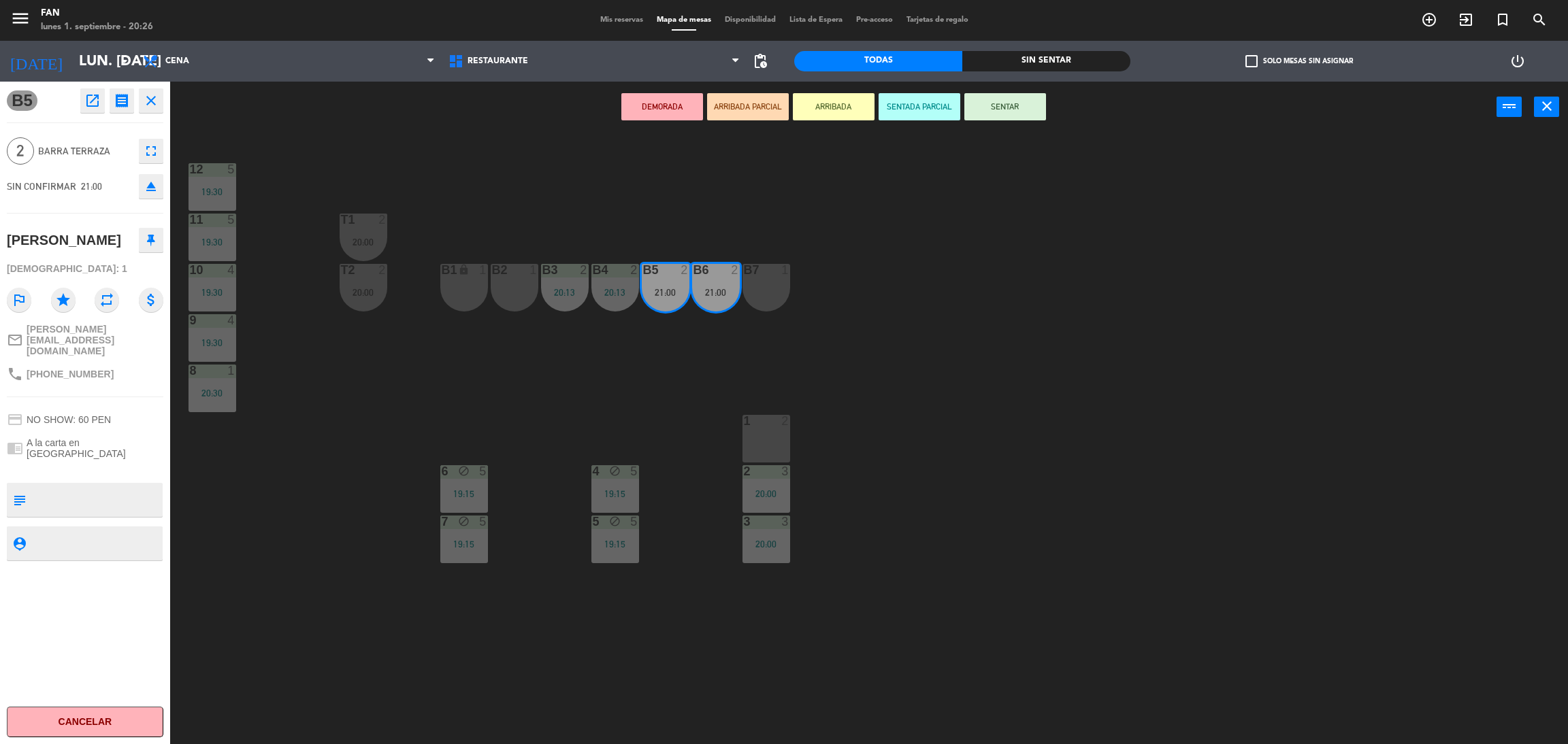
click at [744, 419] on div "1" at bounding box center [743, 420] width 1 height 13
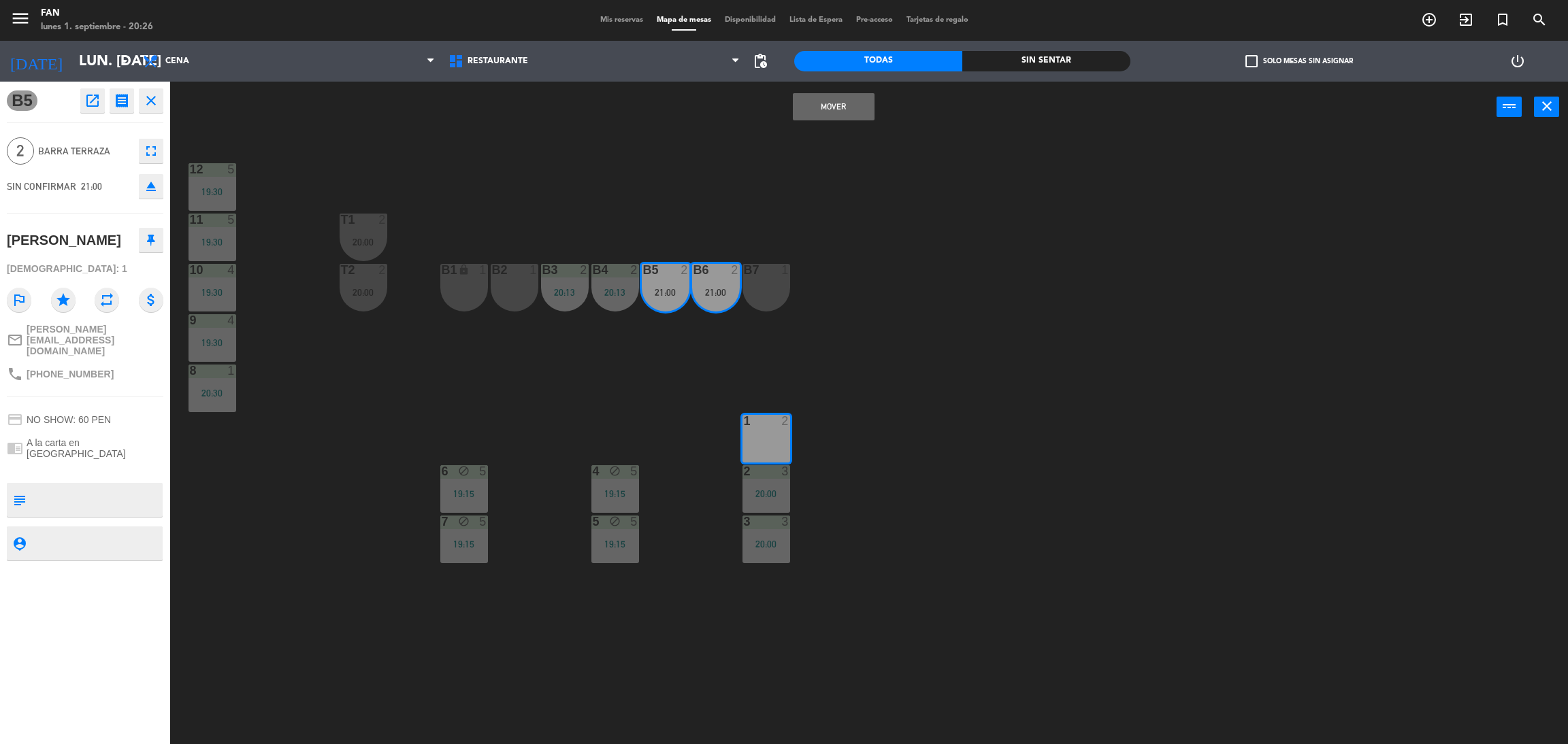
click at [808, 105] on button "Mover" at bounding box center [833, 107] width 82 height 27
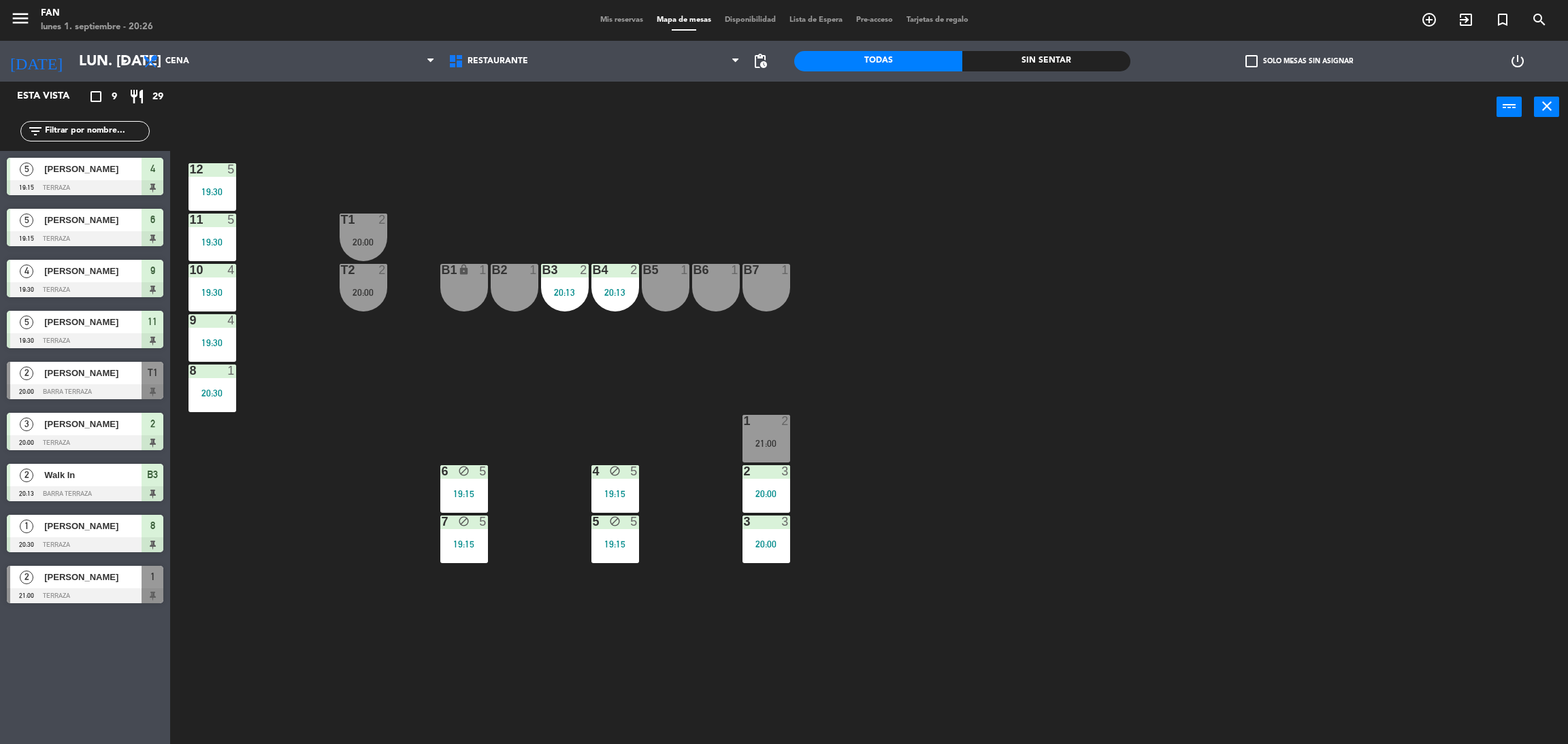
click at [598, 16] on span "Mis reservas" at bounding box center [621, 20] width 57 height 8
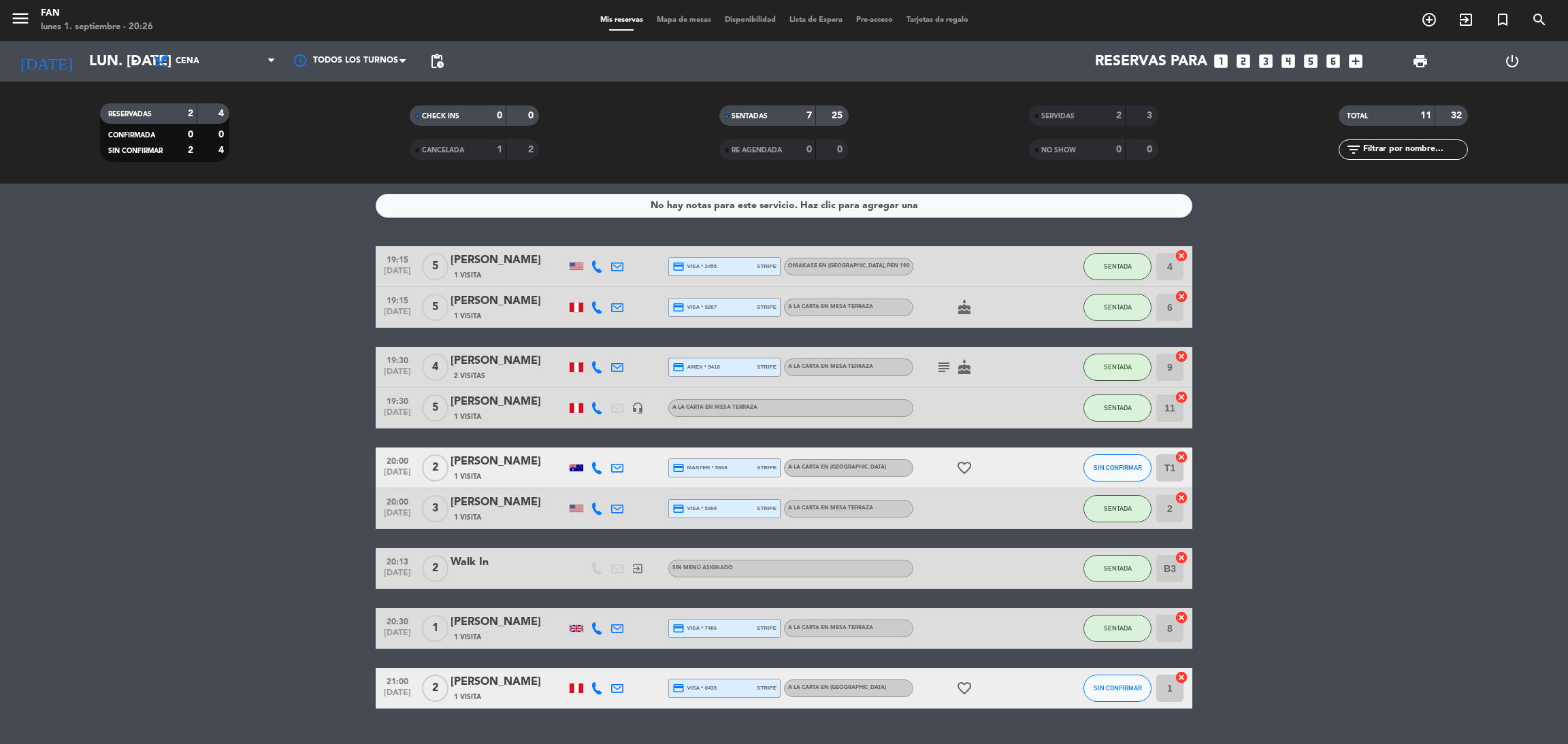
click at [595, 465] on icon at bounding box center [597, 467] width 13 height 13
click at [628, 447] on span at bounding box center [633, 444] width 11 height 11
click at [223, 426] on bookings-row "19:15 [DATE] 5 Tap [PERSON_NAME] 1 Visita credit_card visa * 2455 stripe Omakas…" at bounding box center [784, 477] width 1568 height 463
click at [679, 24] on span "Mapa de mesas" at bounding box center [684, 20] width 68 height 8
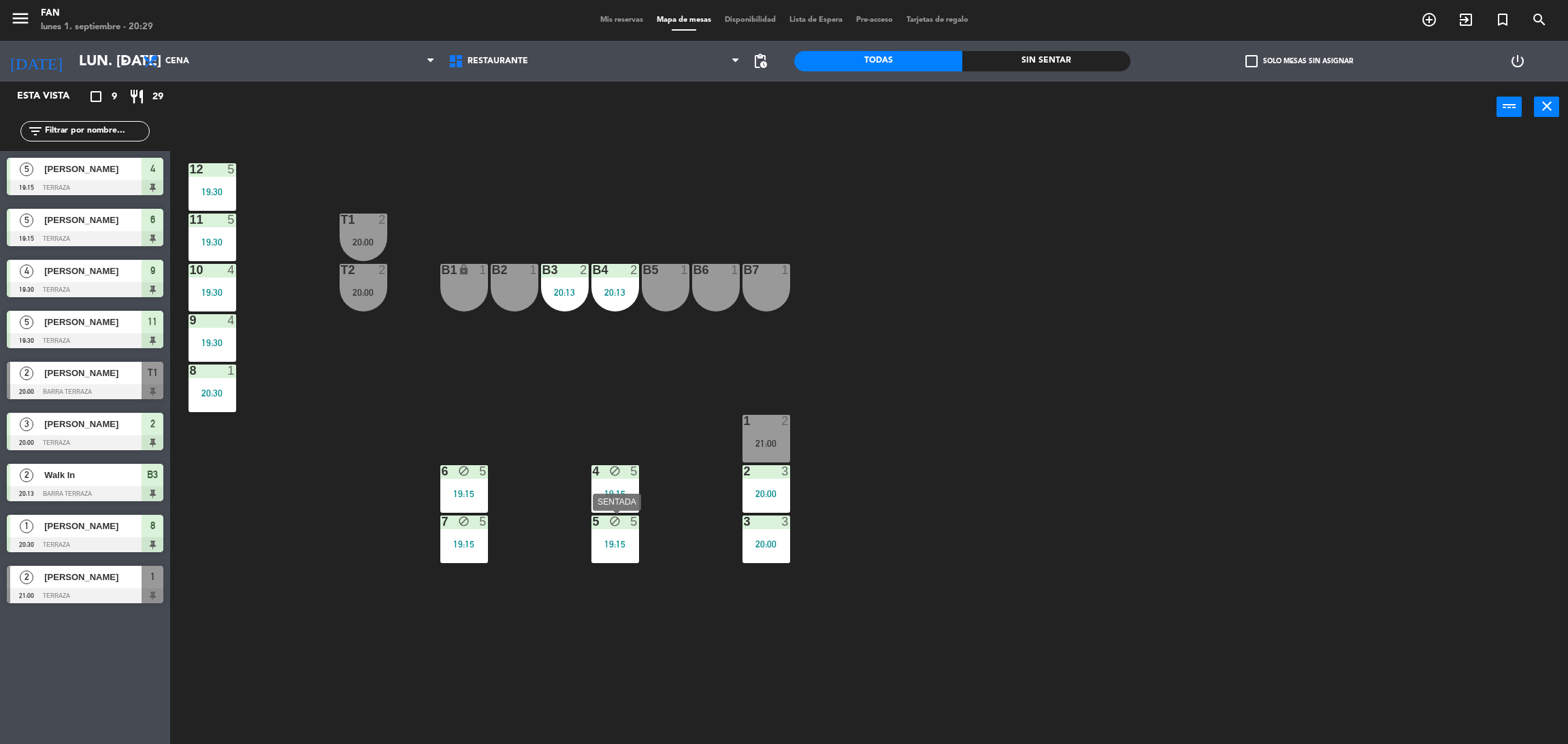
click at [633, 540] on div "19:15" at bounding box center [614, 545] width 47 height 10
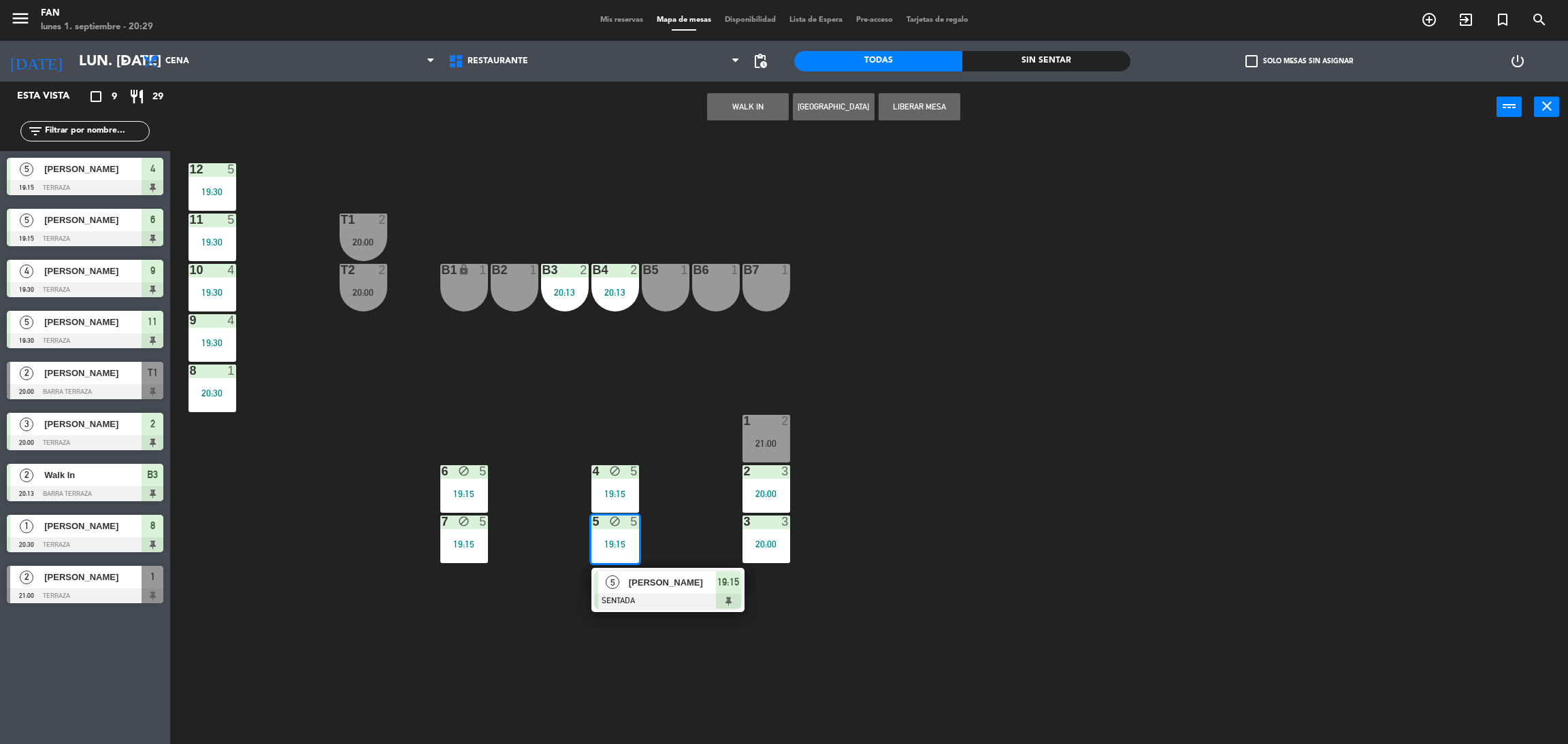
click at [671, 510] on div "12 5 19:30 11 5 19:30 T1 2 20:00 10 4 19:30 T2 2 20:00 B1 lock 1 B2 1 B3 2 20:1…" at bounding box center [877, 444] width 1382 height 611
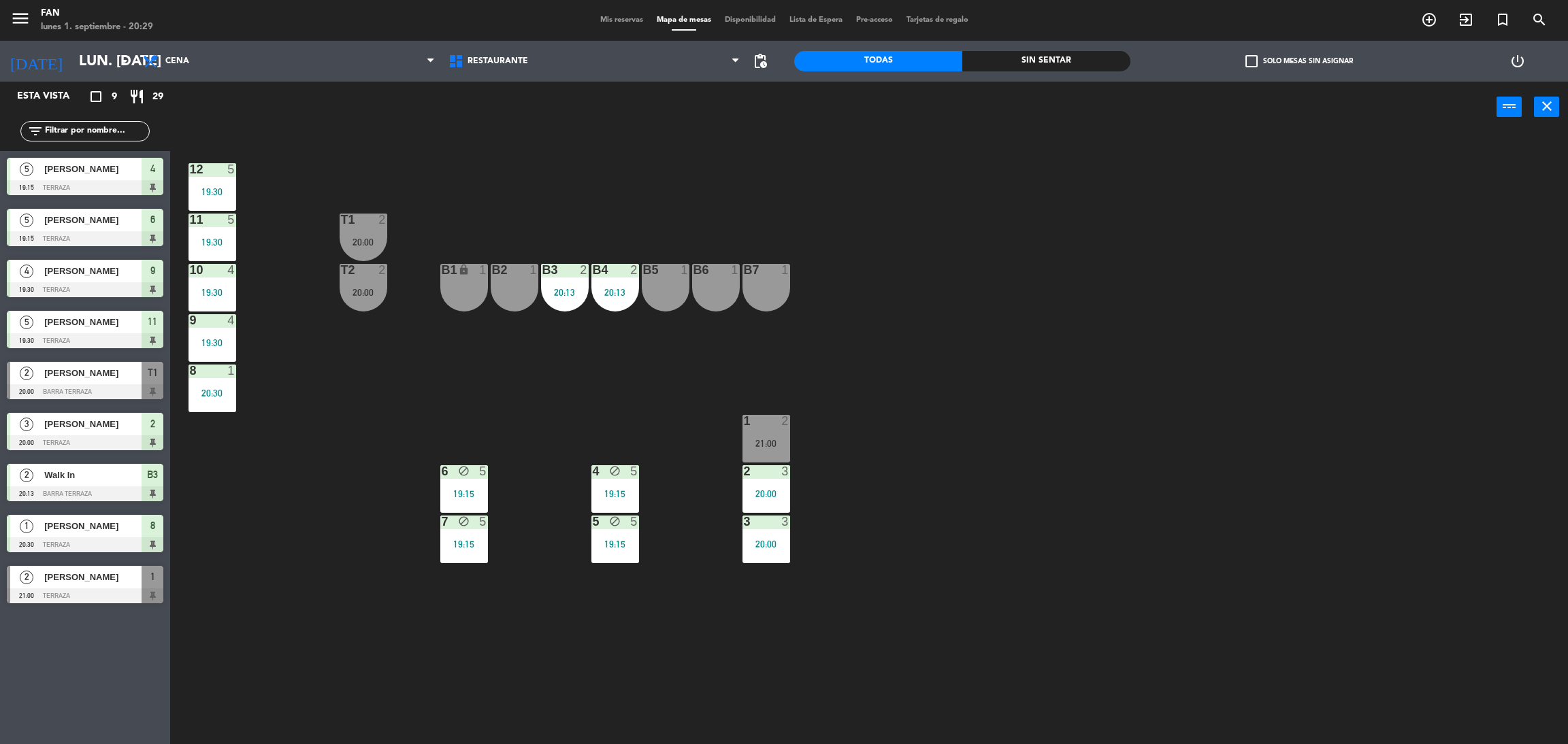
click at [613, 27] on div "menu Fan lunes 1. septiembre - 20:29 Mis reservas Mapa de mesas Disponibilidad …" at bounding box center [784, 20] width 1568 height 40
click at [620, 17] on span "Mis reservas" at bounding box center [621, 20] width 57 height 8
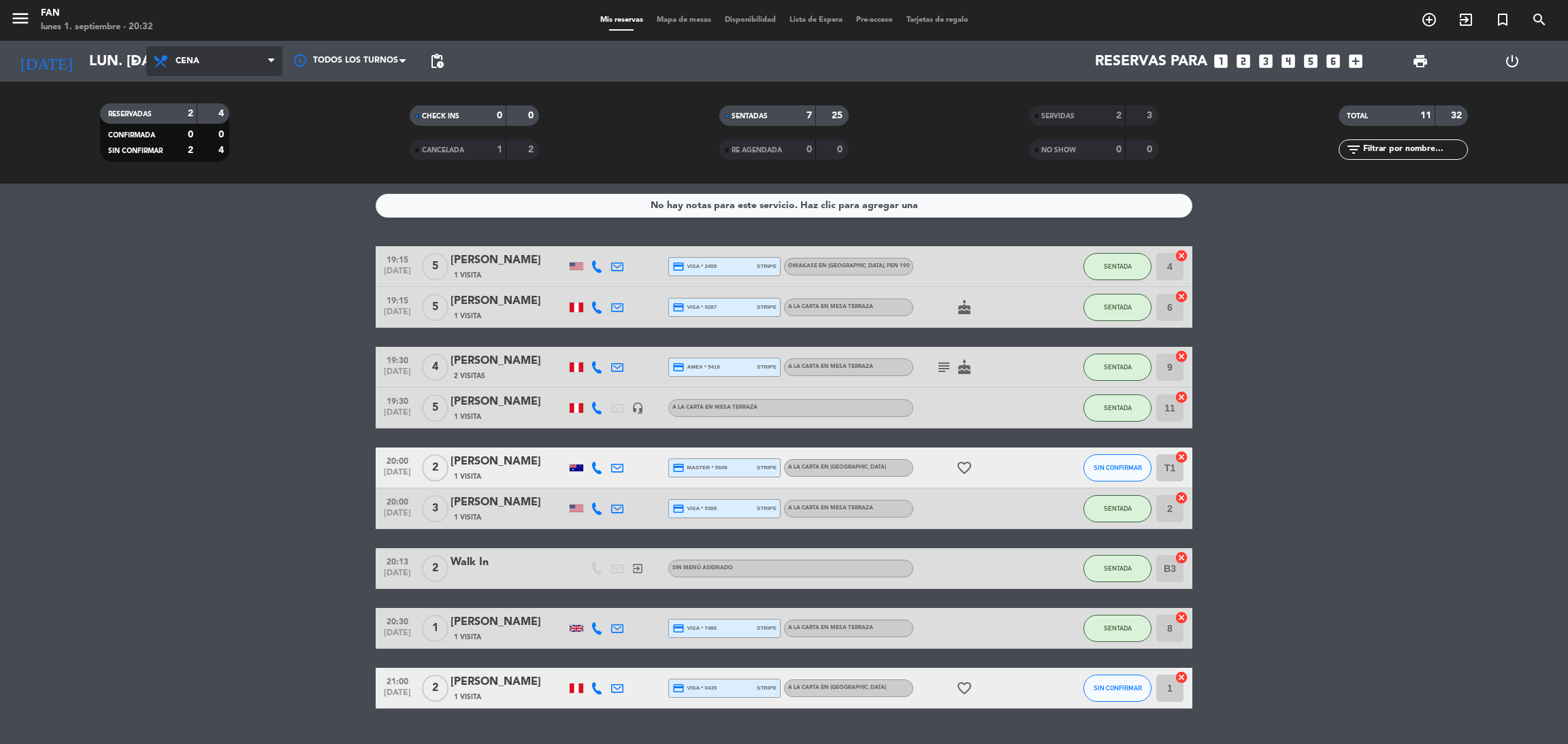
click at [240, 50] on span "Cena" at bounding box center [214, 61] width 136 height 30
click at [91, 66] on input "lun. [DATE]" at bounding box center [176, 62] width 187 height 31
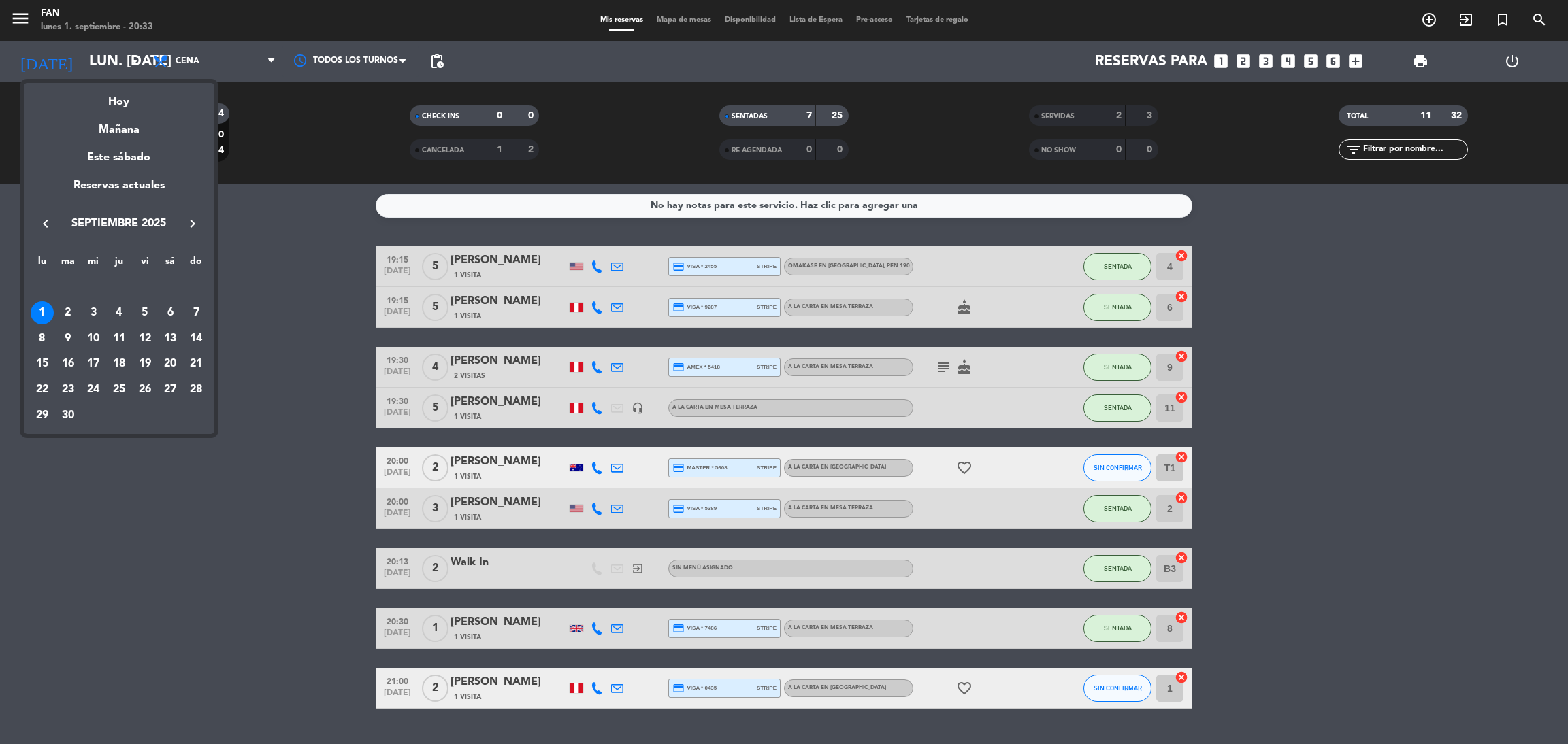
click at [341, 246] on div at bounding box center [784, 372] width 1568 height 744
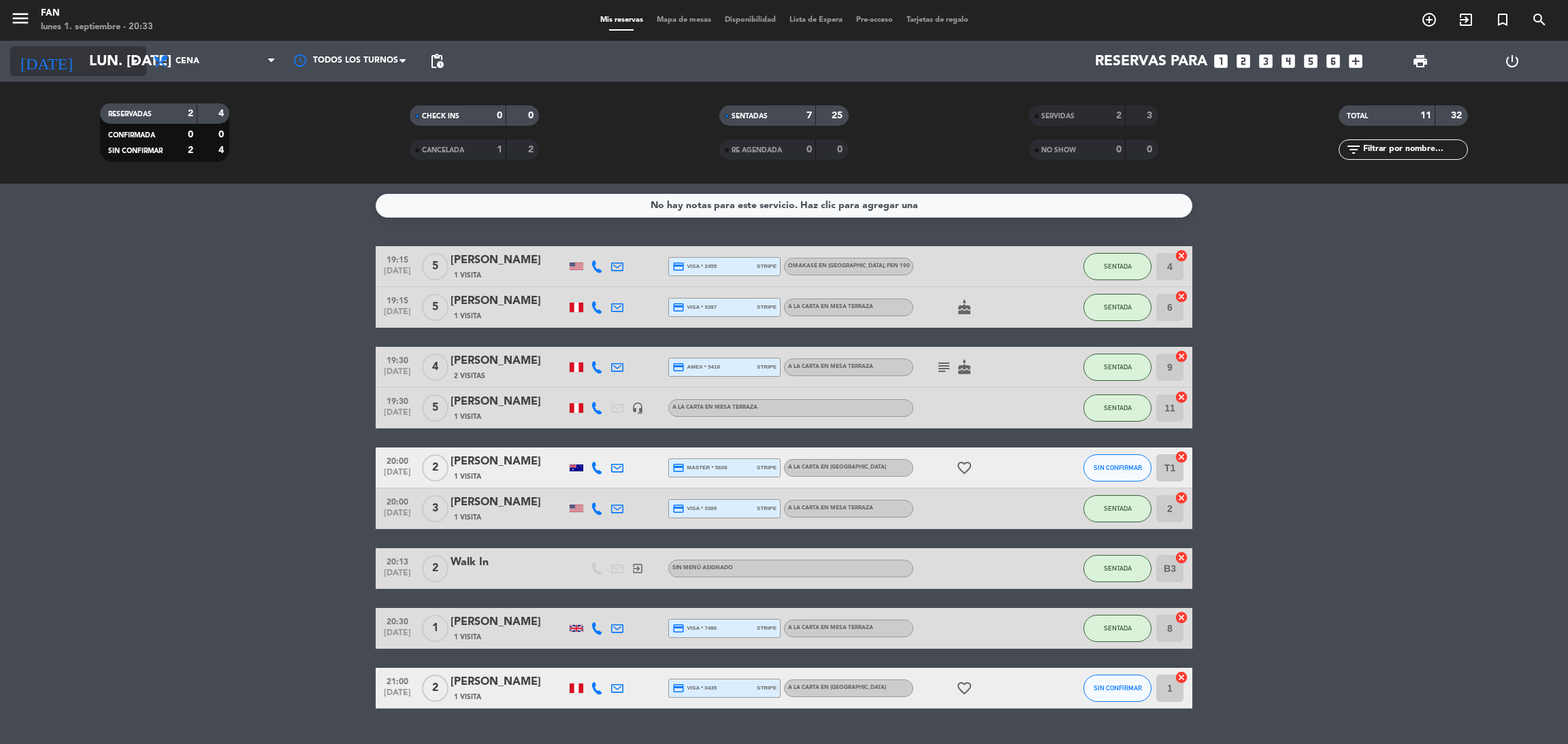
click at [122, 51] on input "lun. [DATE]" at bounding box center [176, 62] width 187 height 31
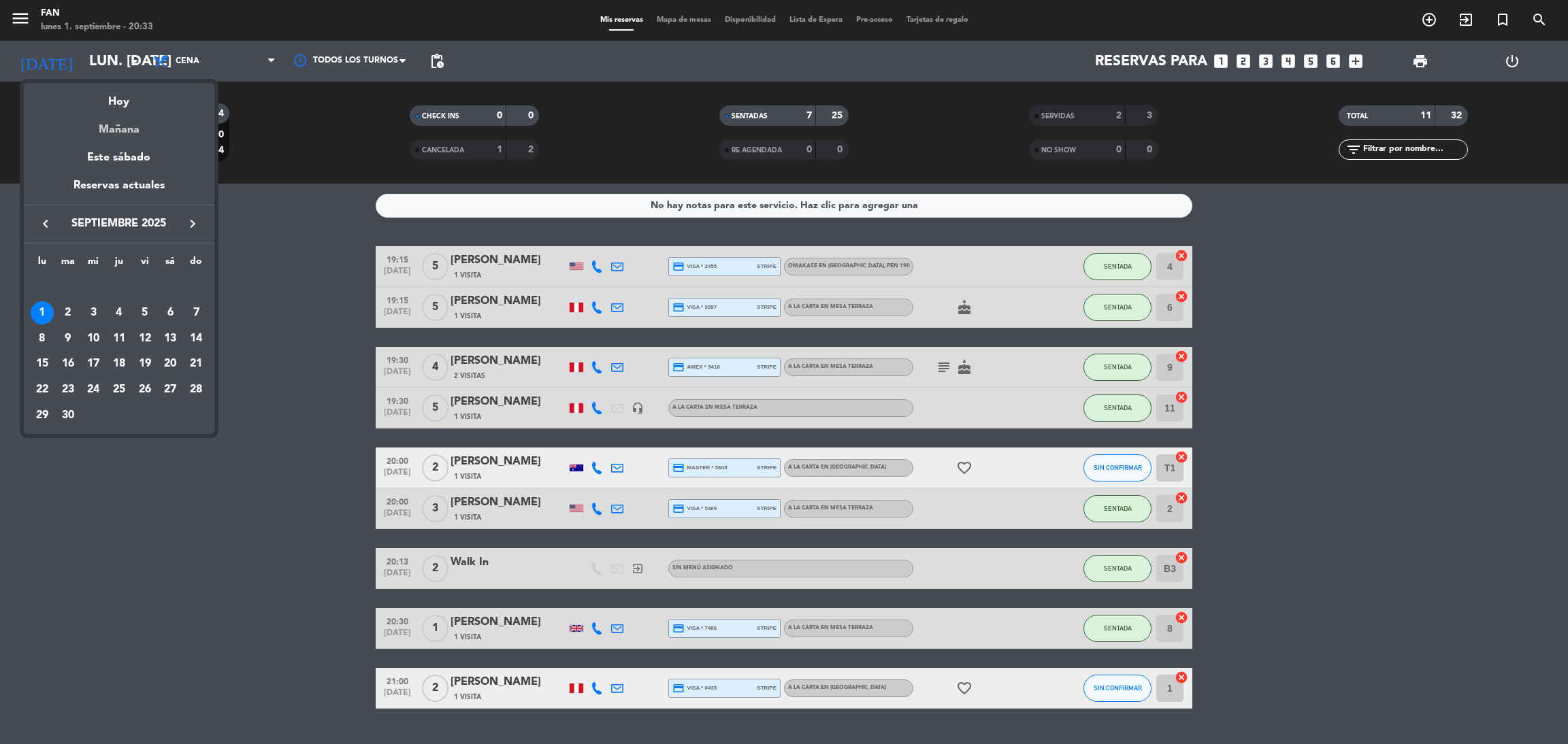
click at [120, 120] on div "Mañana" at bounding box center [120, 124] width 191 height 28
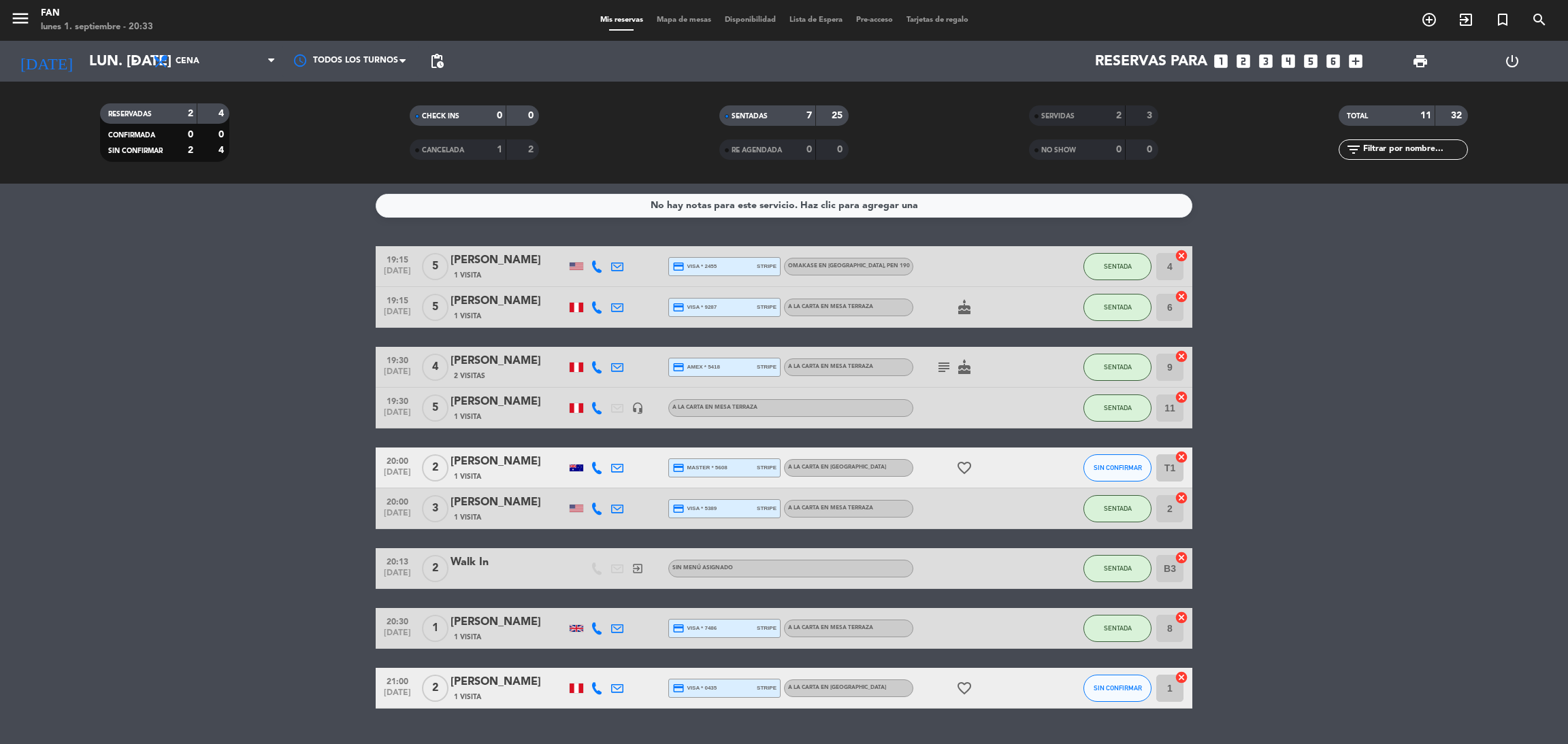
type input "[DATE] sep."
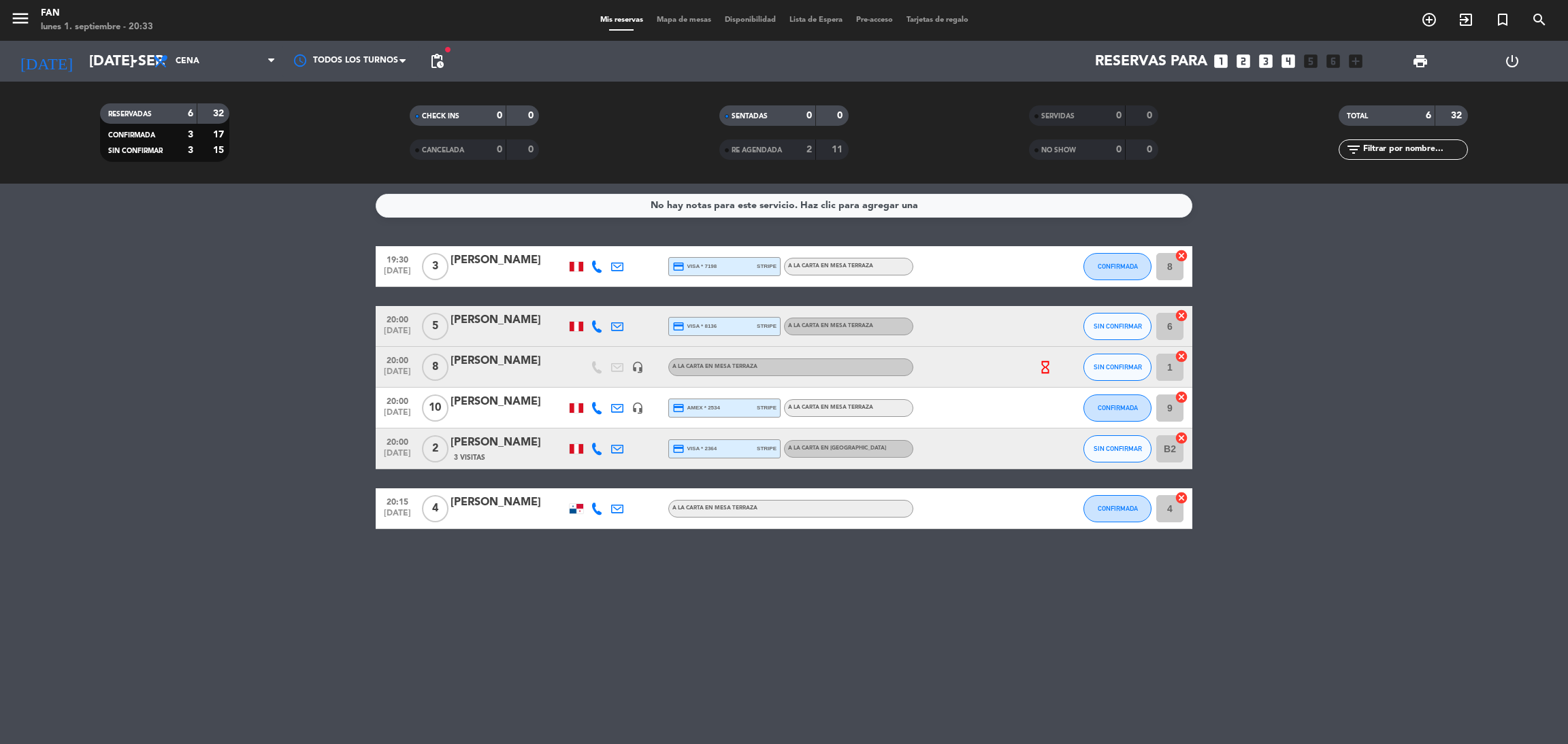
click at [349, 308] on bookings-row "19:30 [DATE] 3 [PERSON_NAME] credit_card visa * 7198 stripe A la carta en Mesa …" at bounding box center [784, 387] width 1568 height 283
click at [676, 21] on div "Mis reservas Mapa de mesas Disponibilidad Lista de Espera Pre-acceso Tarjetas d…" at bounding box center [784, 20] width 382 height 13
click at [676, 21] on span "Mapa de mesas" at bounding box center [684, 20] width 68 height 8
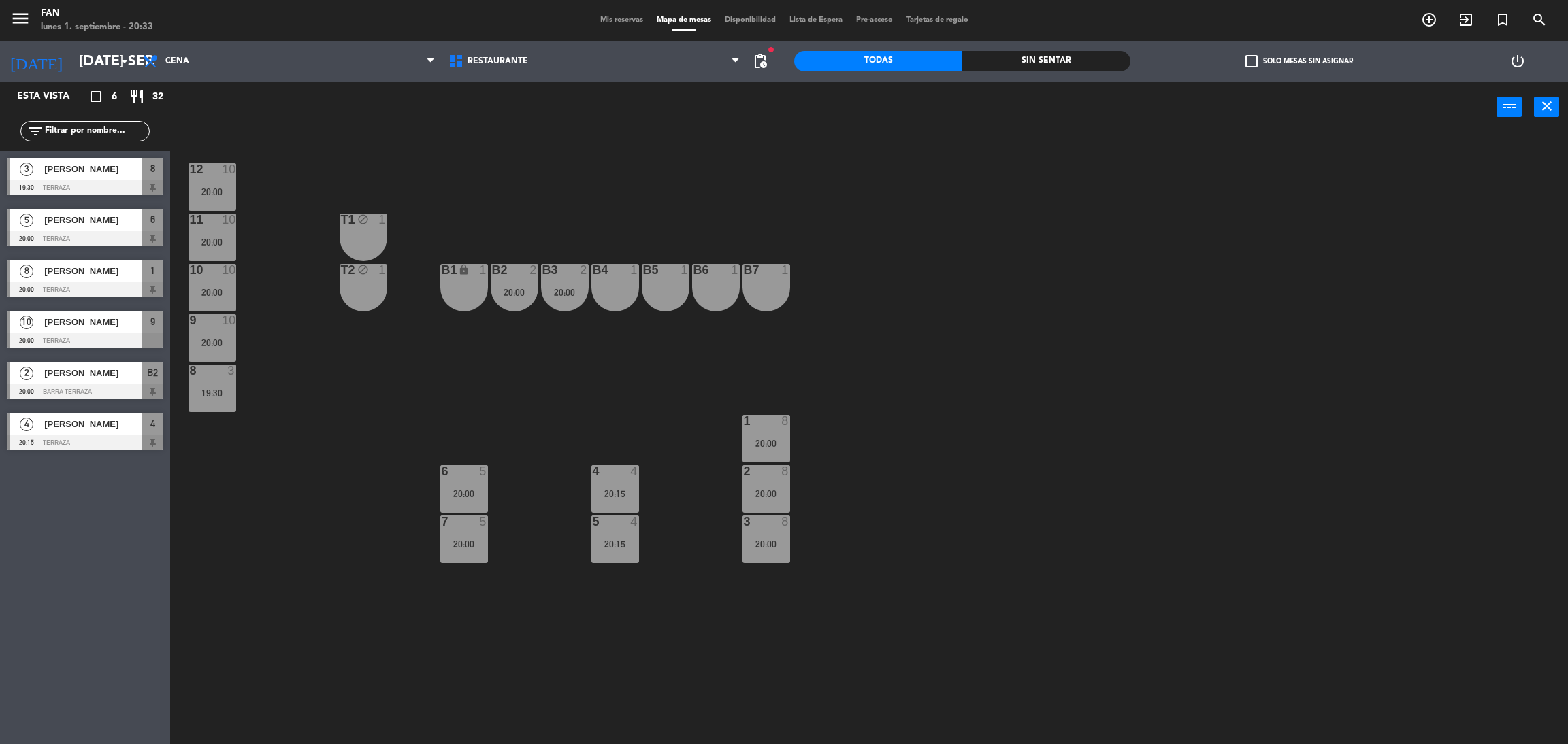
click at [679, 290] on div "B5 1" at bounding box center [664, 287] width 47 height 47
click at [729, 293] on div "B6 1" at bounding box center [716, 287] width 47 height 47
click at [802, 359] on div "12 10 20:00 11 10 20:00 T1 block 1 10 10 20:00 T2 block 1 B1 lock 1 B2 2 20:00 …" at bounding box center [877, 444] width 1382 height 611
click at [254, 66] on span "Cena" at bounding box center [288, 61] width 306 height 30
click at [108, 68] on input "[DATE] sep." at bounding box center [166, 62] width 187 height 31
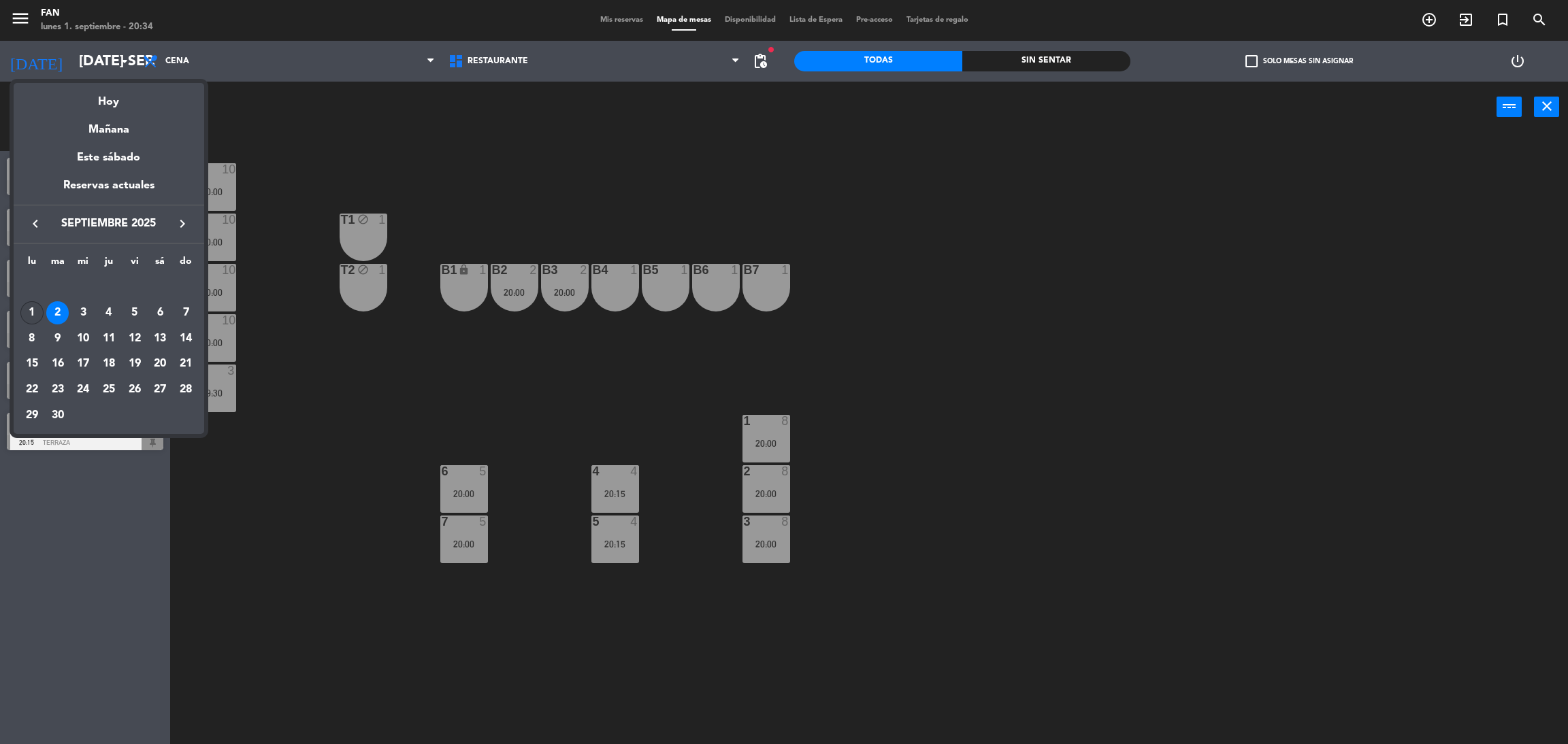
click at [25, 309] on div "1" at bounding box center [32, 313] width 23 height 23
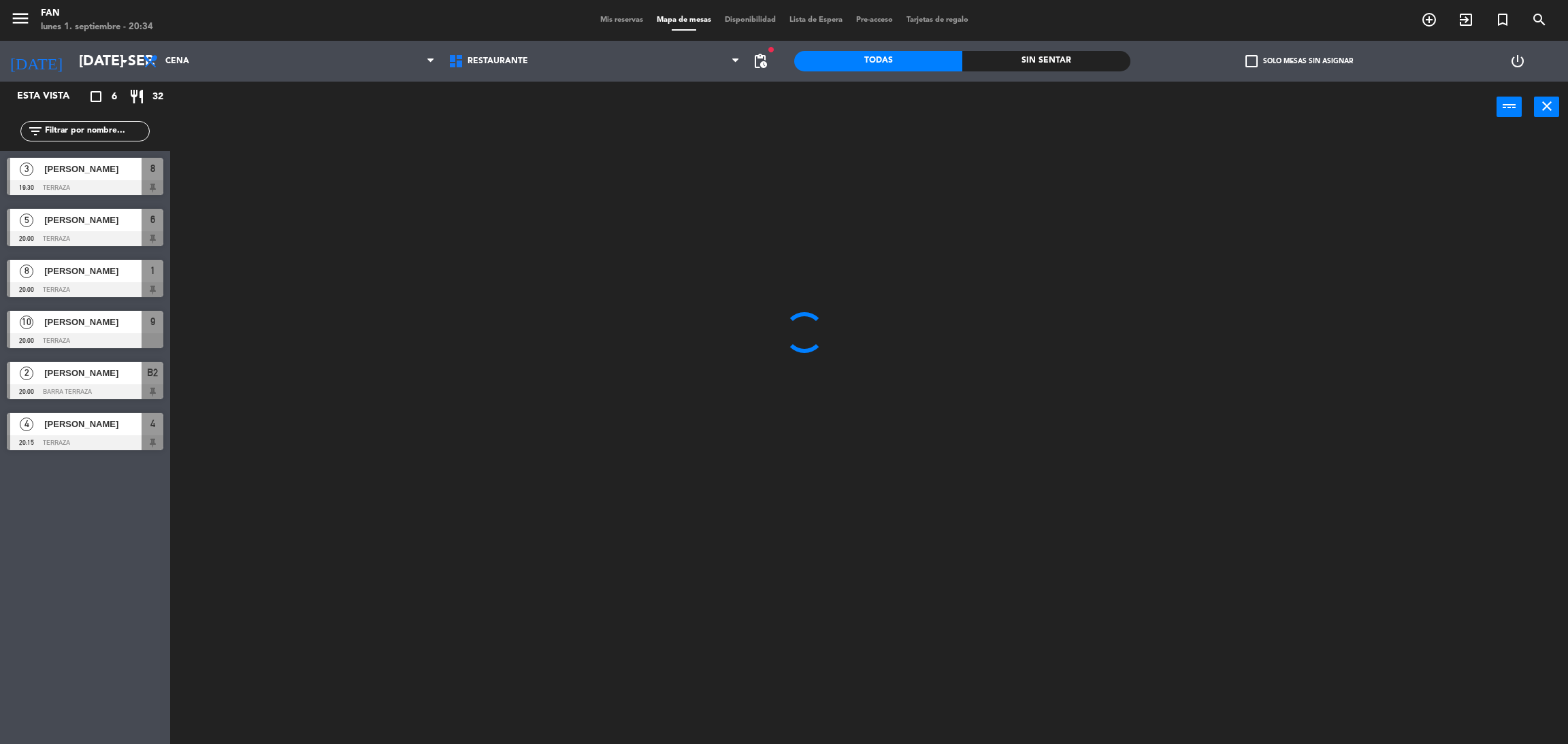
type input "lun. [DATE]"
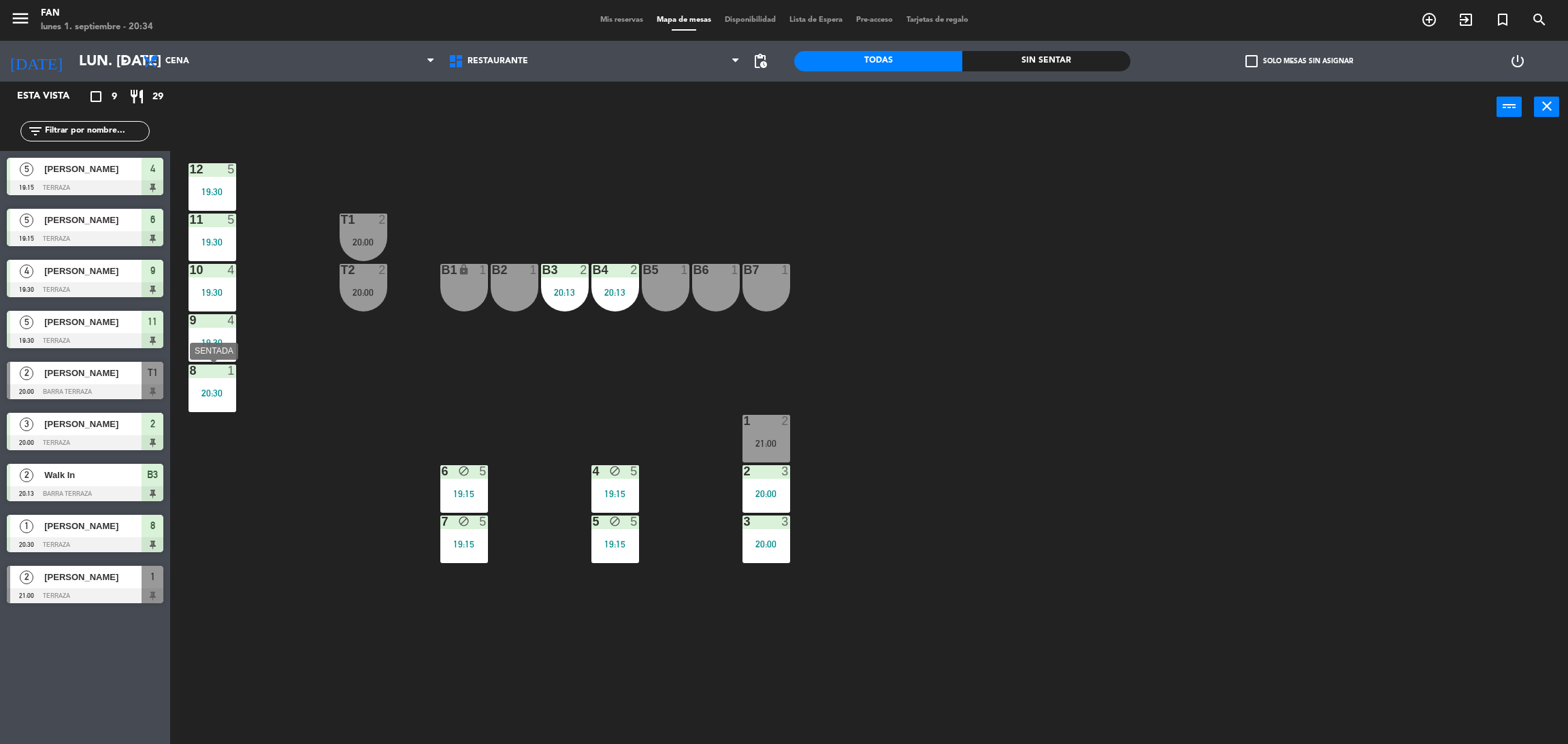
click at [205, 391] on div "20:30" at bounding box center [211, 393] width 47 height 10
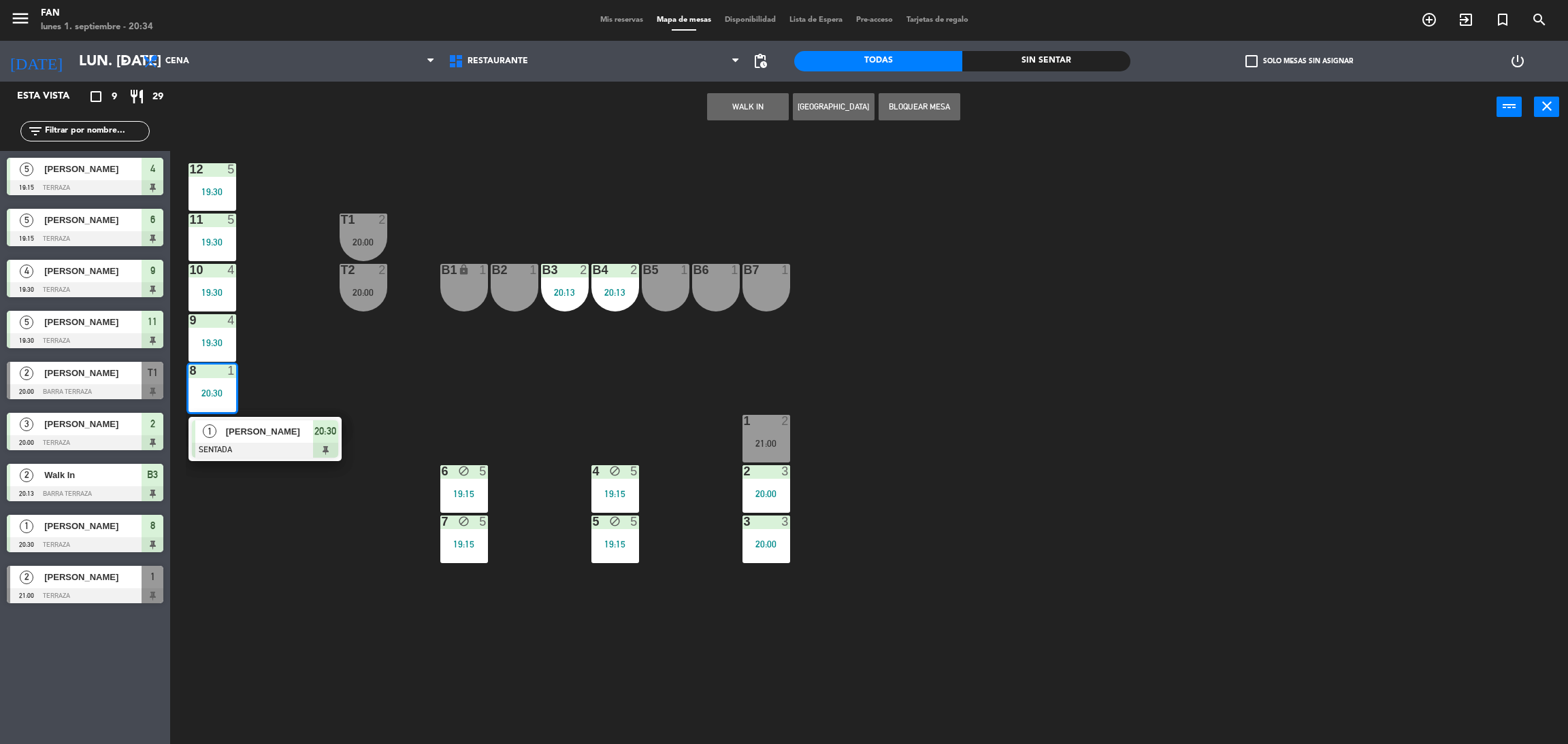
click at [399, 353] on div "12 5 19:30 11 5 19:30 T1 2 20:00 10 4 19:30 T2 2 20:00 B1 lock 1 B2 1 B3 2 20:1…" at bounding box center [877, 444] width 1382 height 611
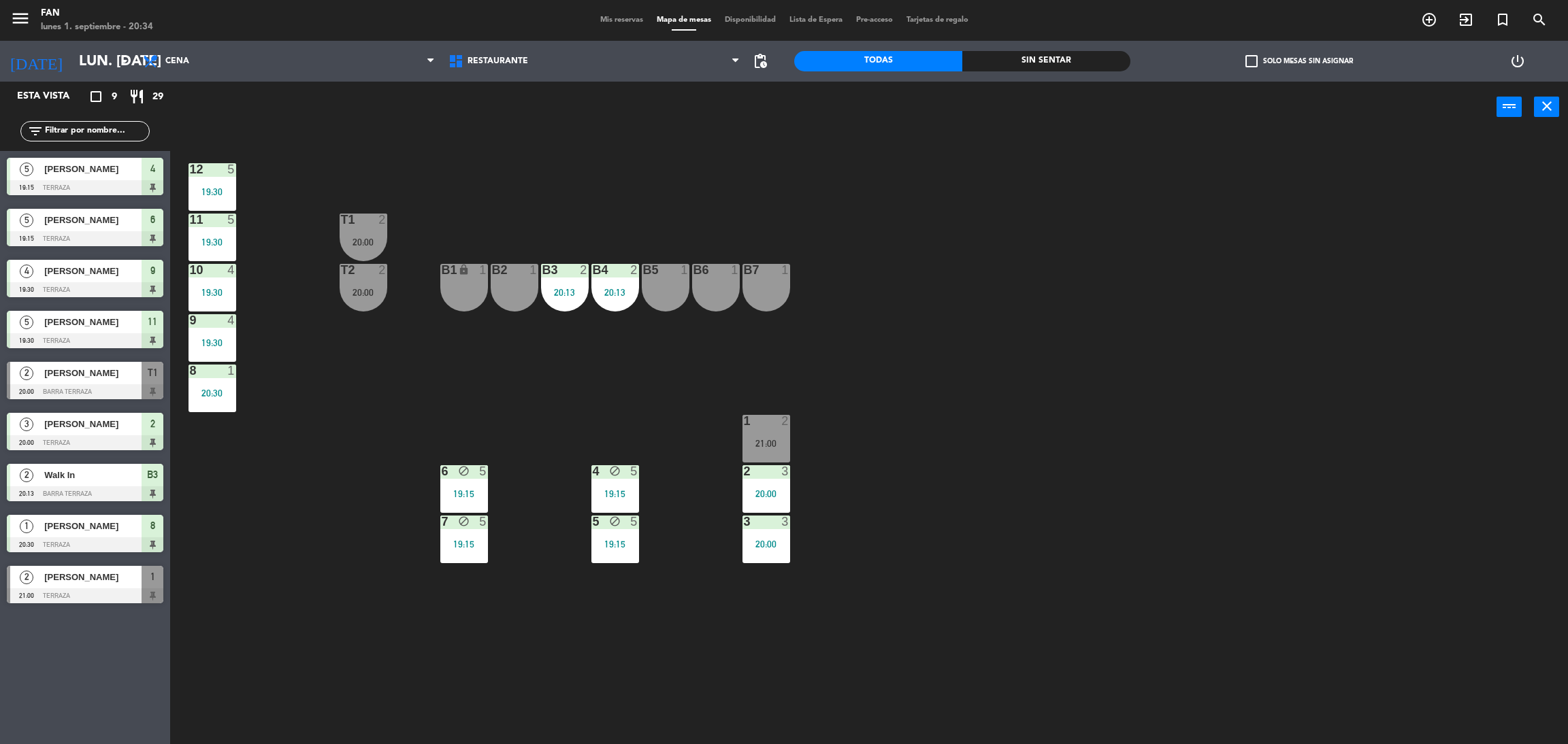
click at [615, 17] on span "Mis reservas" at bounding box center [621, 20] width 57 height 8
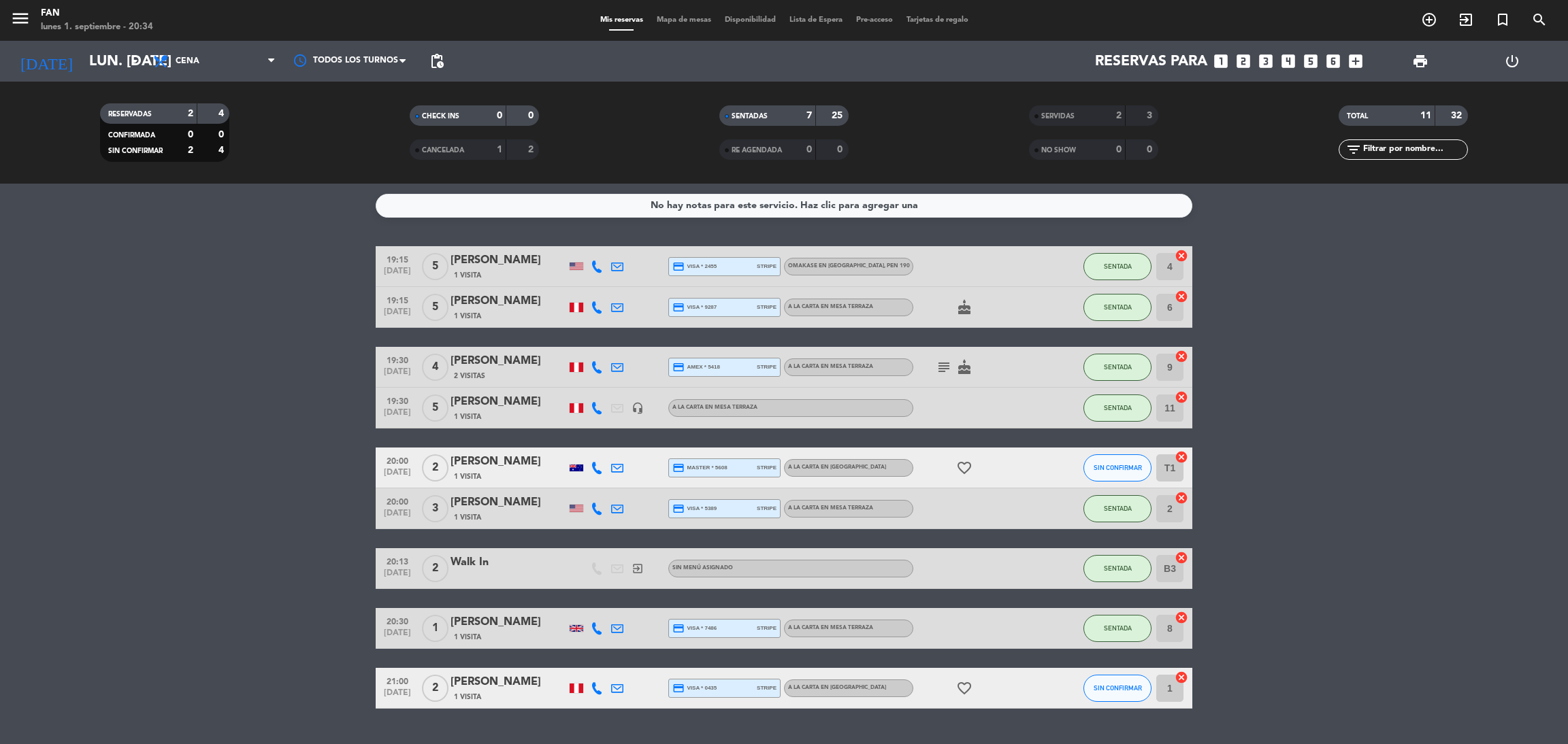
click at [389, 464] on span "20:00" at bounding box center [396, 460] width 34 height 15
click at [396, 474] on span "[DATE]" at bounding box center [396, 475] width 34 height 15
click at [494, 463] on div "[PERSON_NAME]" at bounding box center [508, 462] width 116 height 17
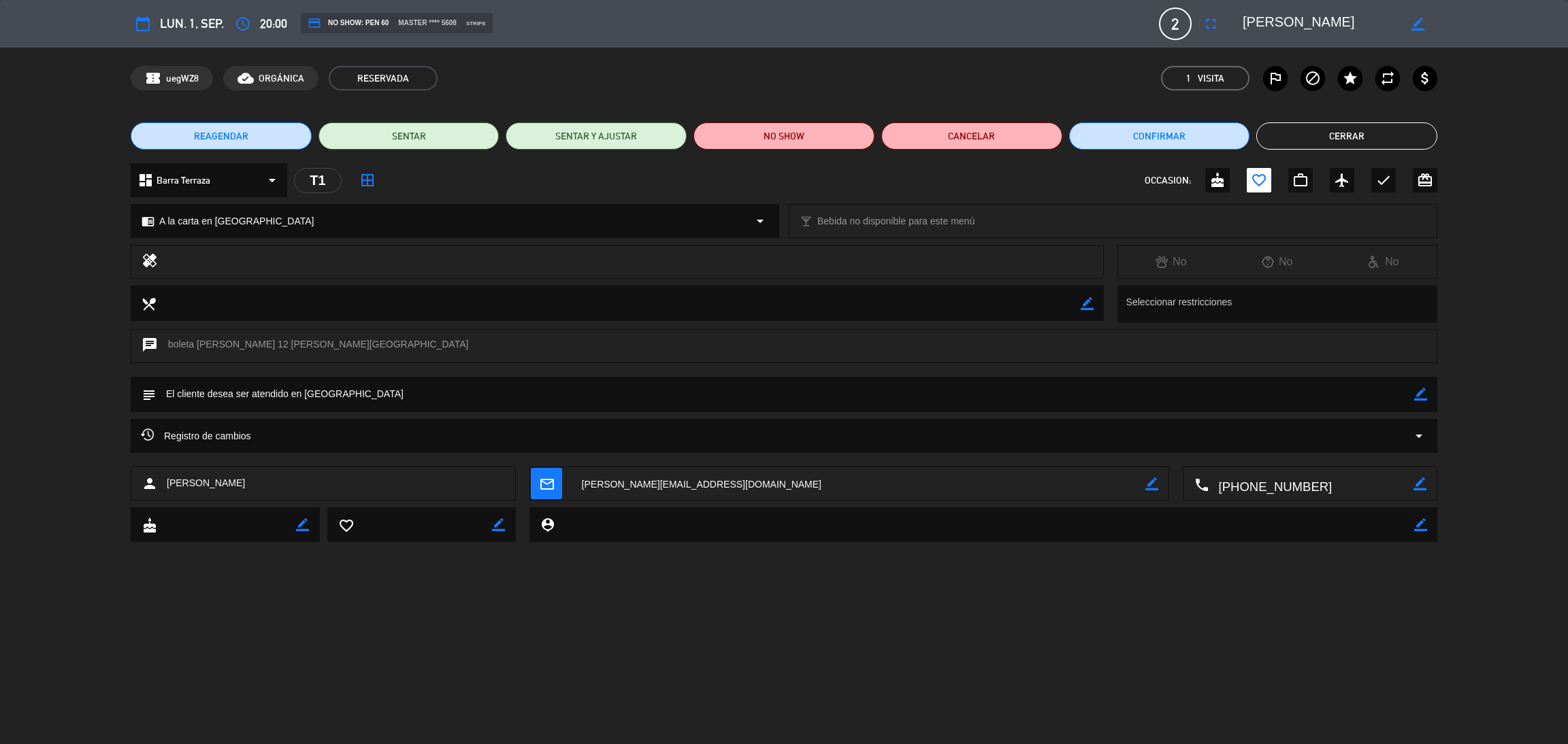
click at [140, 22] on icon "calendar_today" at bounding box center [143, 23] width 16 height 16
click at [193, 26] on span "lun. 1, sep." at bounding box center [192, 23] width 64 height 20
click at [243, 27] on icon "access_time" at bounding box center [242, 23] width 16 height 16
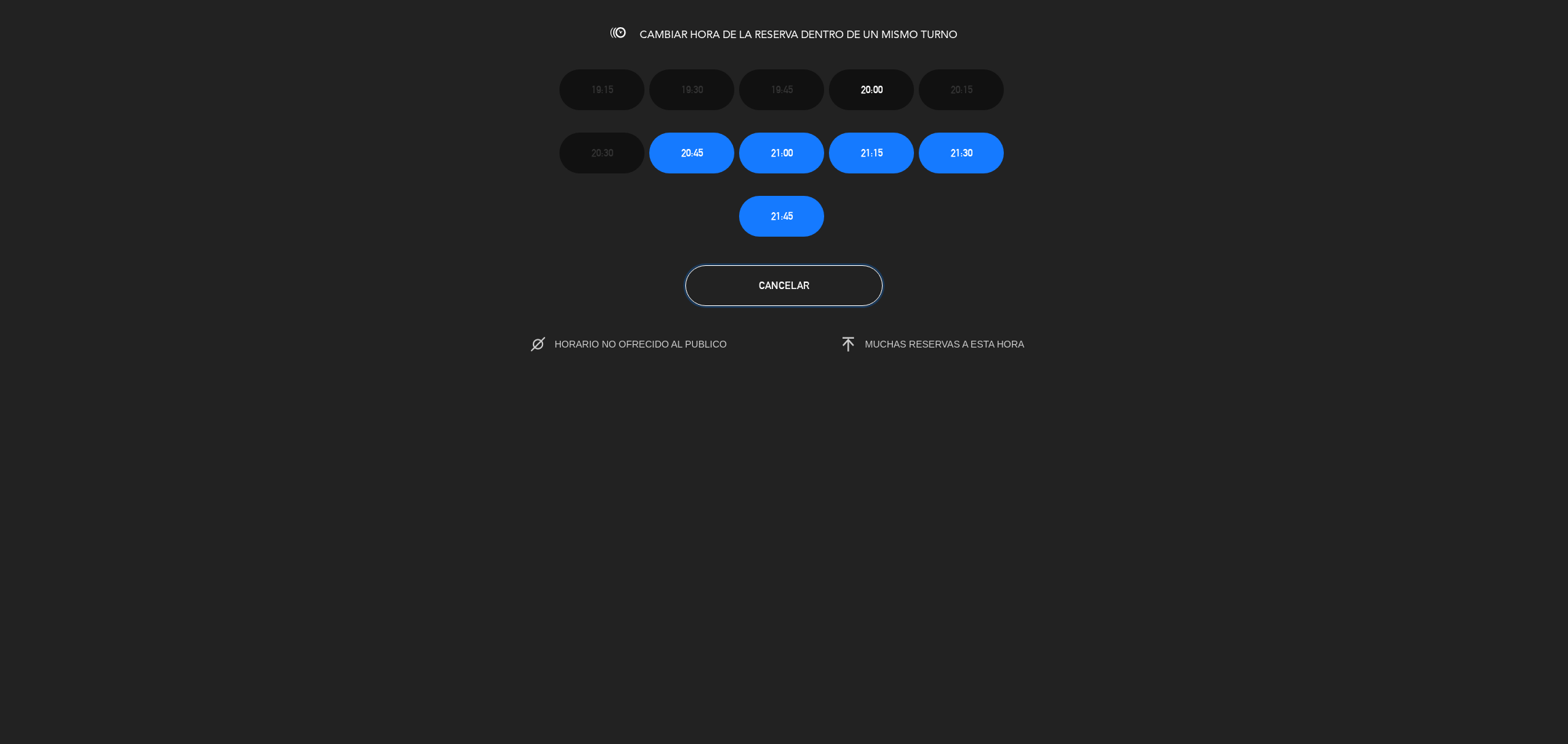
click at [811, 289] on button "Cancelar" at bounding box center [784, 285] width 198 height 40
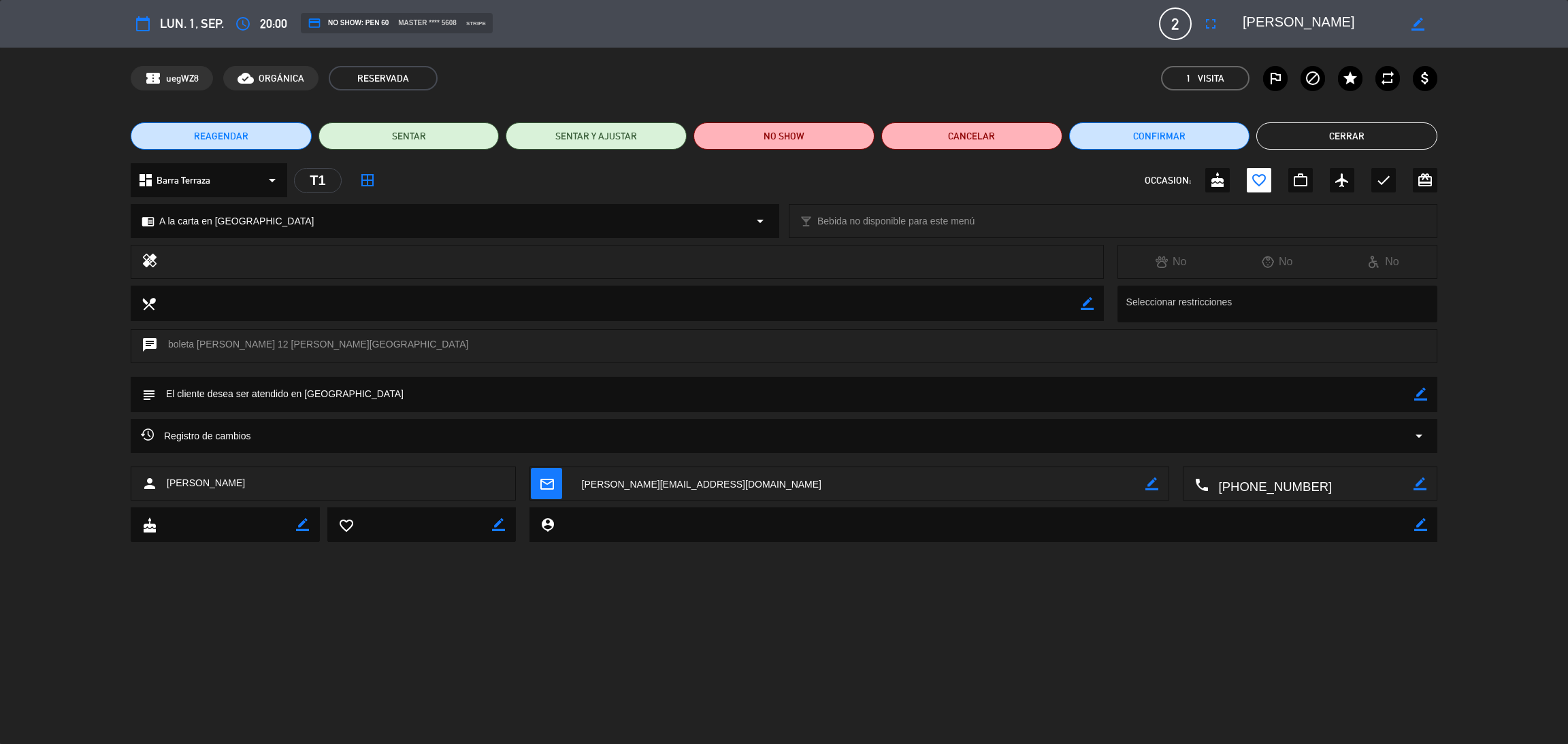
click at [153, 28] on button "calendar_today" at bounding box center [142, 23] width 24 height 24
drag, startPoint x: 153, startPoint y: 28, endPoint x: 134, endPoint y: 26, distance: 19.1
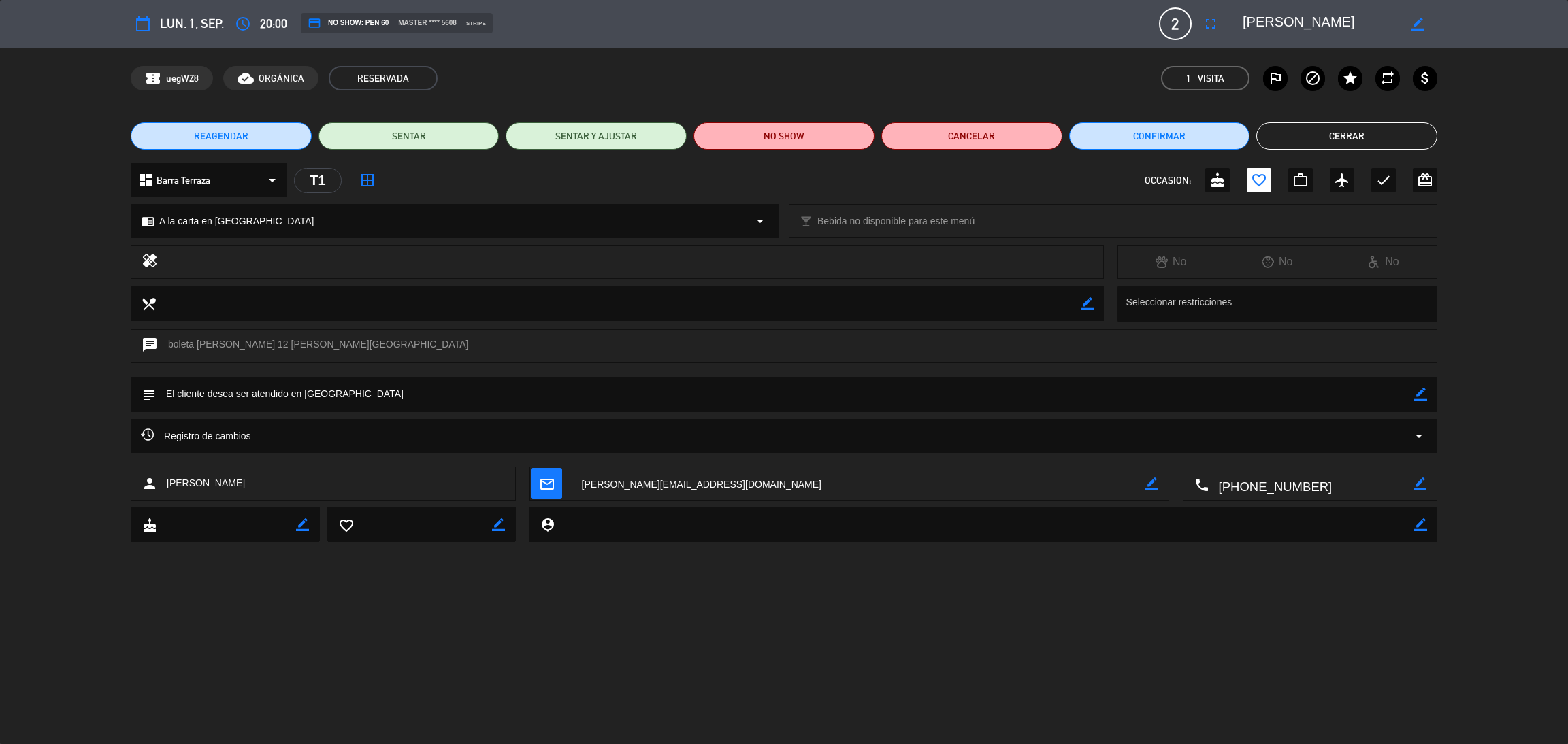
click at [134, 26] on button "calendar_today" at bounding box center [142, 23] width 24 height 24
click at [135, 26] on icon "calendar_today" at bounding box center [143, 23] width 16 height 16
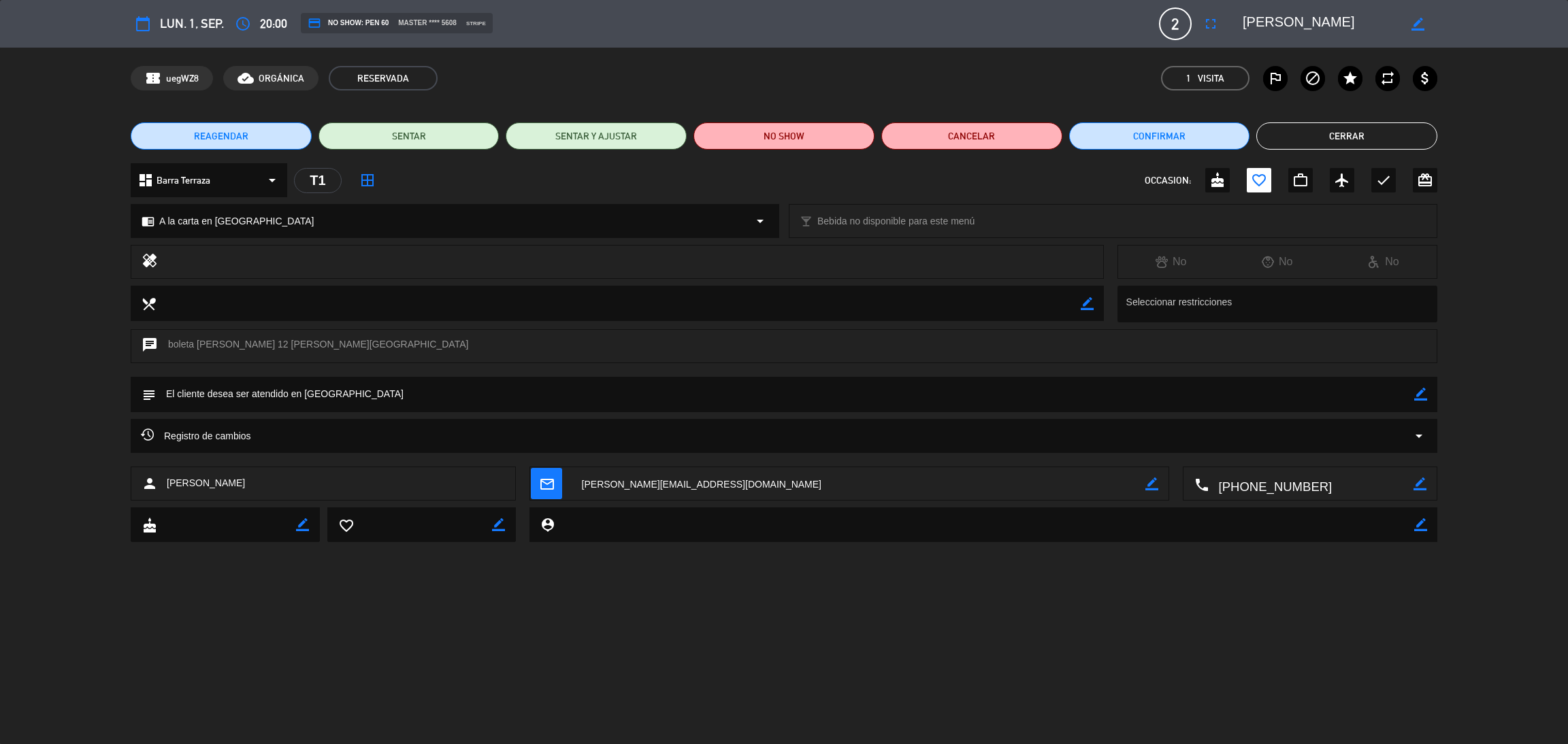
click at [135, 26] on icon "calendar_today" at bounding box center [143, 23] width 16 height 16
drag, startPoint x: 134, startPoint y: 26, endPoint x: 436, endPoint y: 155, distance: 328.4
click at [436, 155] on div "calendar_today lun. 1, sep. access_time 20:00 credit_card NO SHOW: PEN 60 maste…" at bounding box center [784, 372] width 1568 height 744
click at [1295, 13] on textarea at bounding box center [1321, 23] width 156 height 24
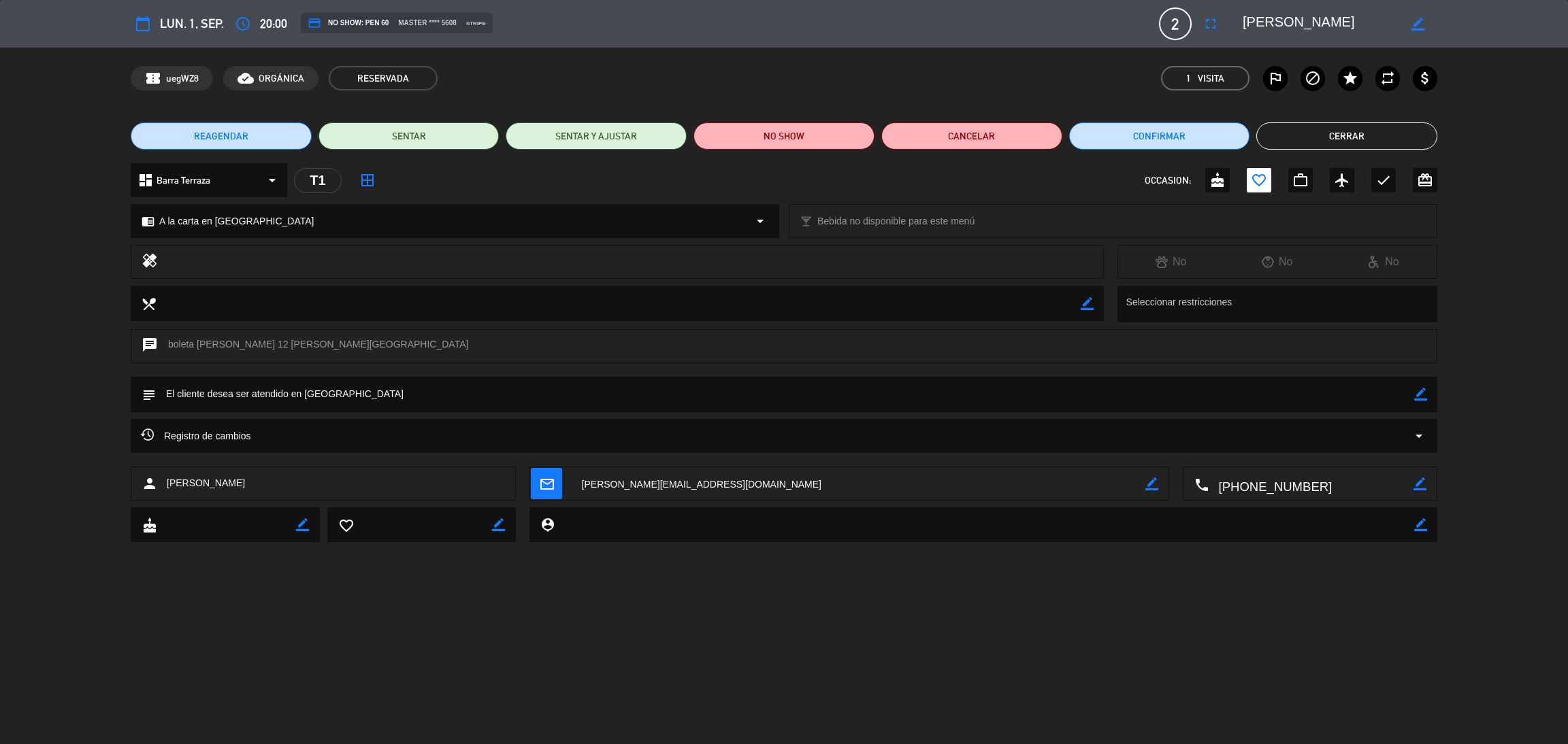
click at [1372, 128] on button "Cerrar" at bounding box center [1347, 136] width 181 height 27
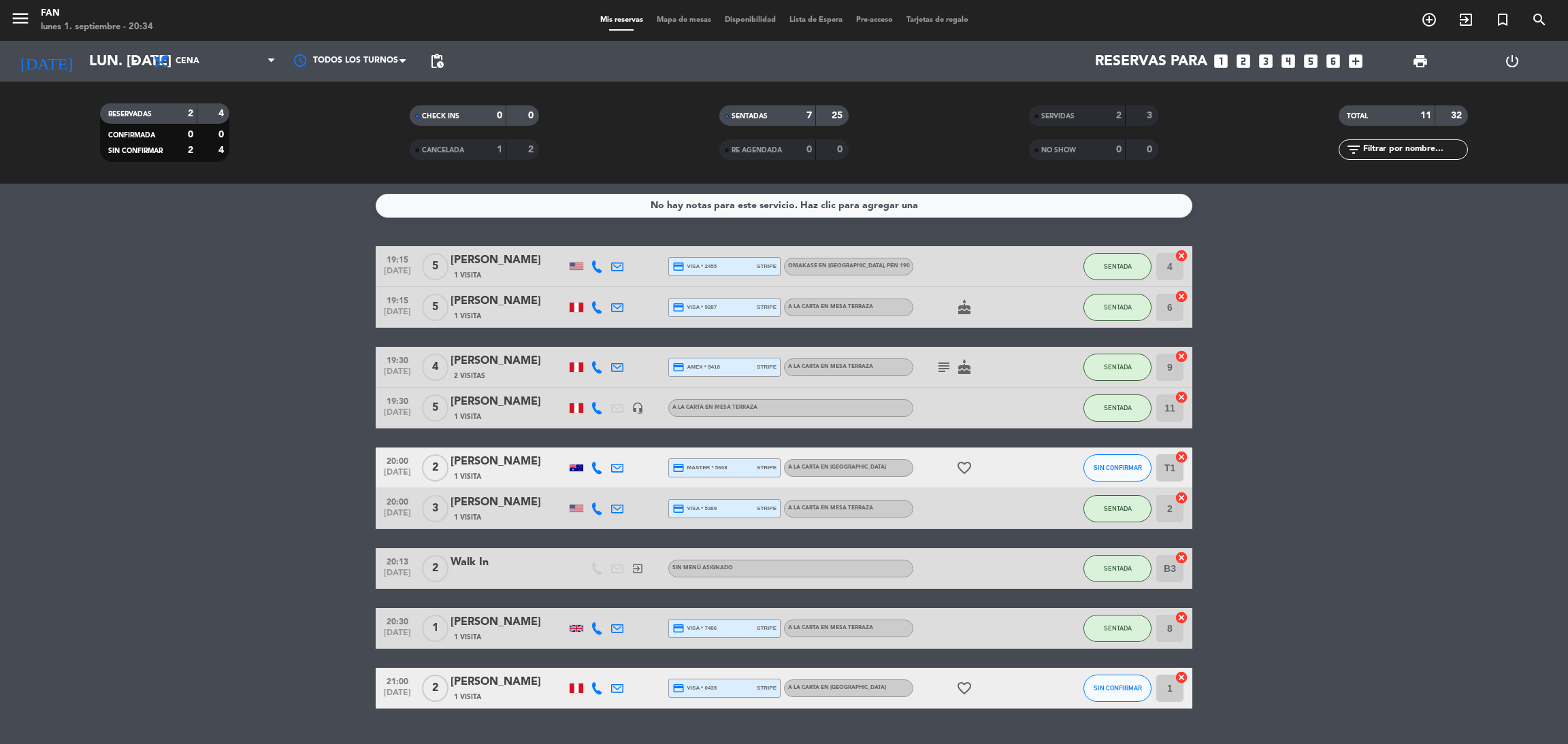
click at [507, 462] on div "[PERSON_NAME]" at bounding box center [508, 462] width 116 height 17
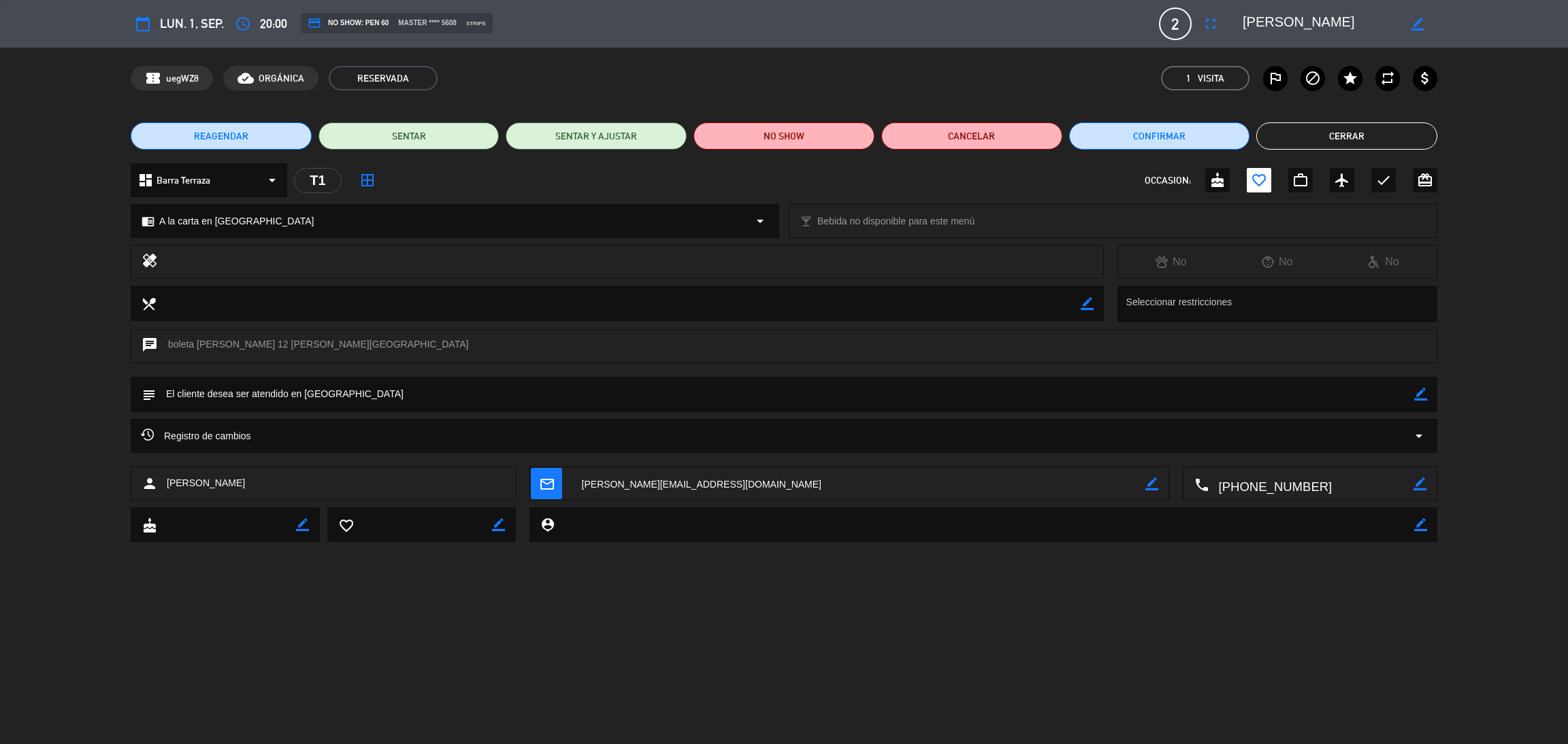
click at [1264, 17] on textarea at bounding box center [1321, 23] width 156 height 24
drag, startPoint x: 1332, startPoint y: 21, endPoint x: 1238, endPoint y: 19, distance: 94.0
click at [1238, 19] on div "border_color" at bounding box center [1336, 23] width 204 height 24
click at [1332, 133] on button "Cerrar" at bounding box center [1347, 136] width 181 height 27
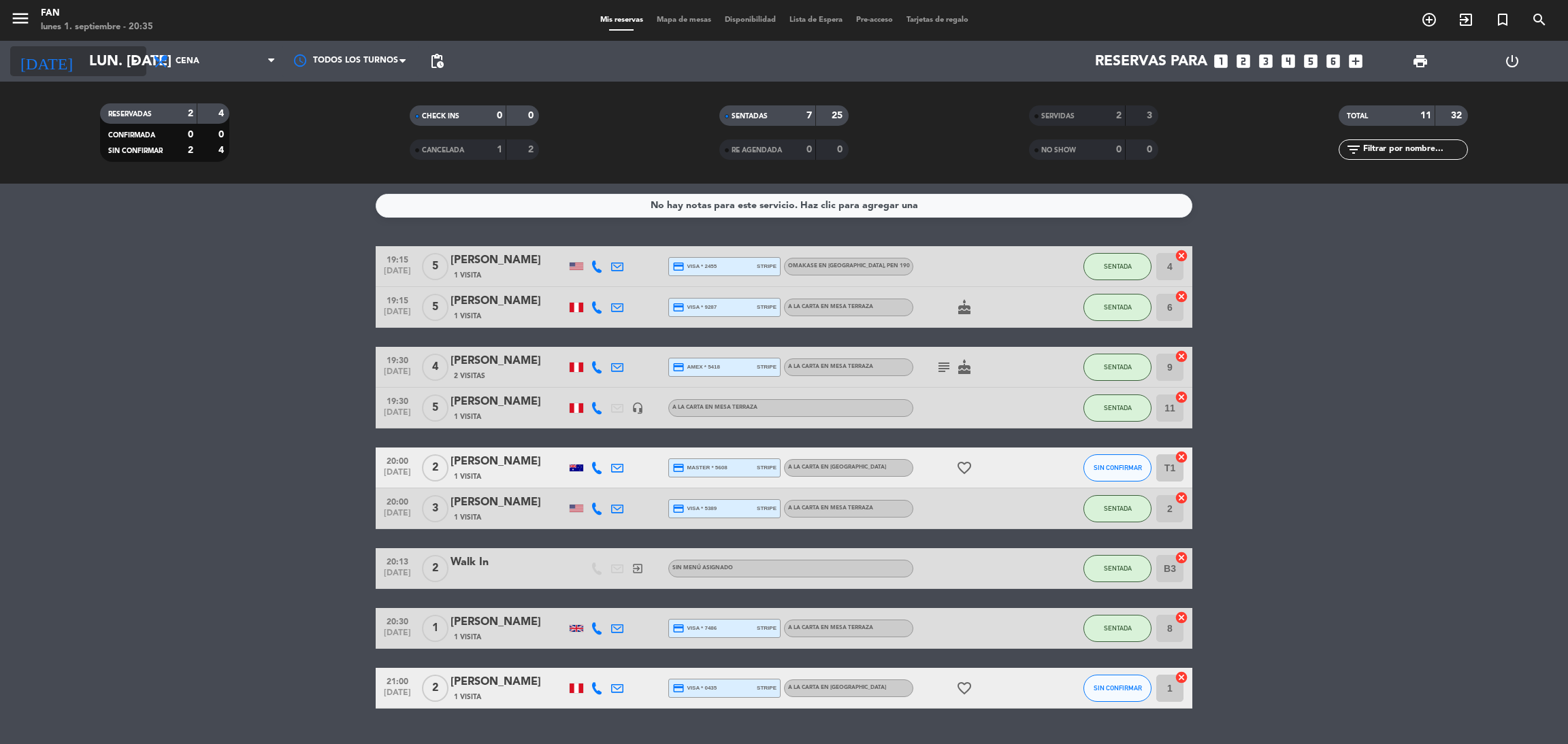
click at [122, 57] on input "lun. [DATE]" at bounding box center [176, 62] width 187 height 31
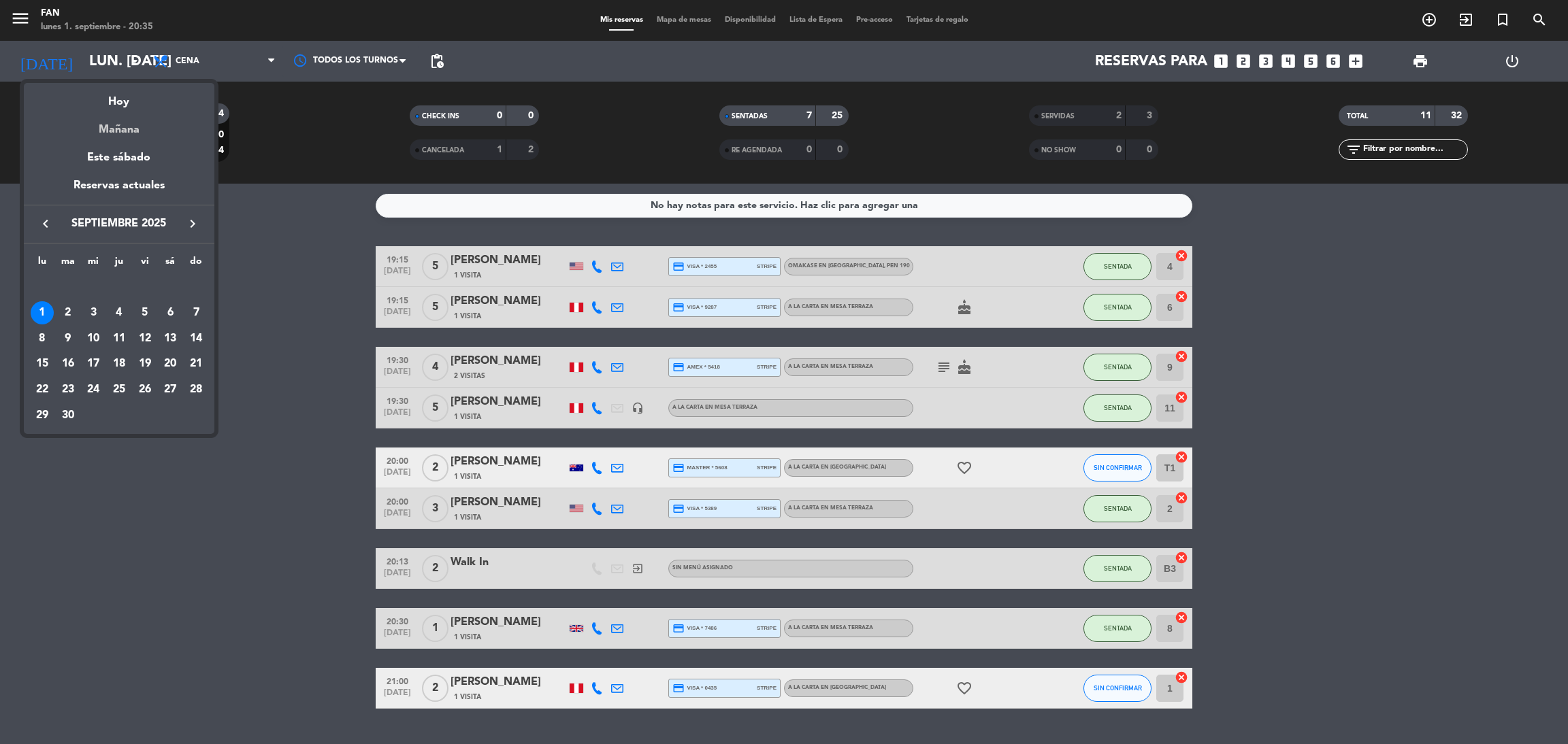
click at [119, 122] on div "Mañana" at bounding box center [120, 124] width 191 height 28
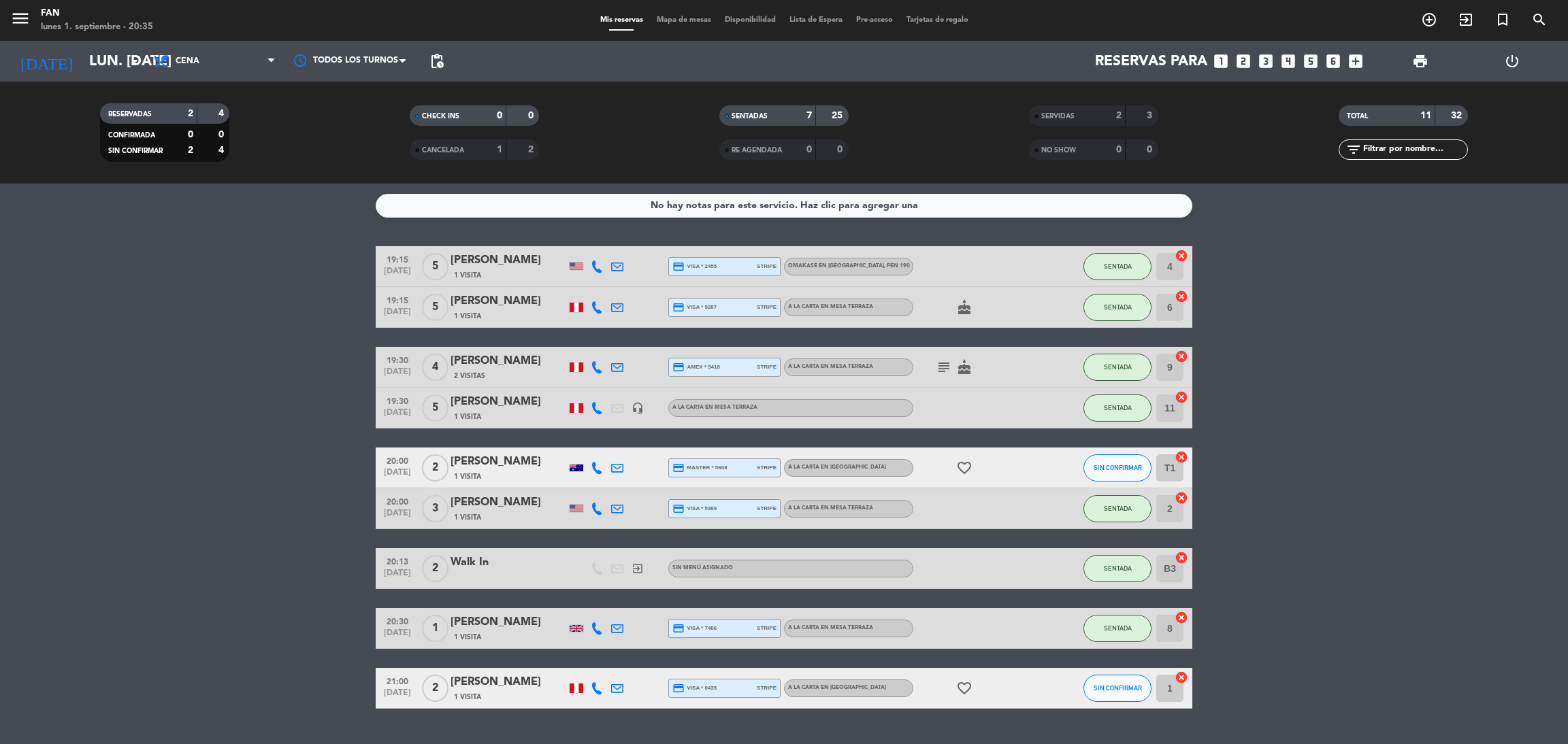
type input "[DATE] sep."
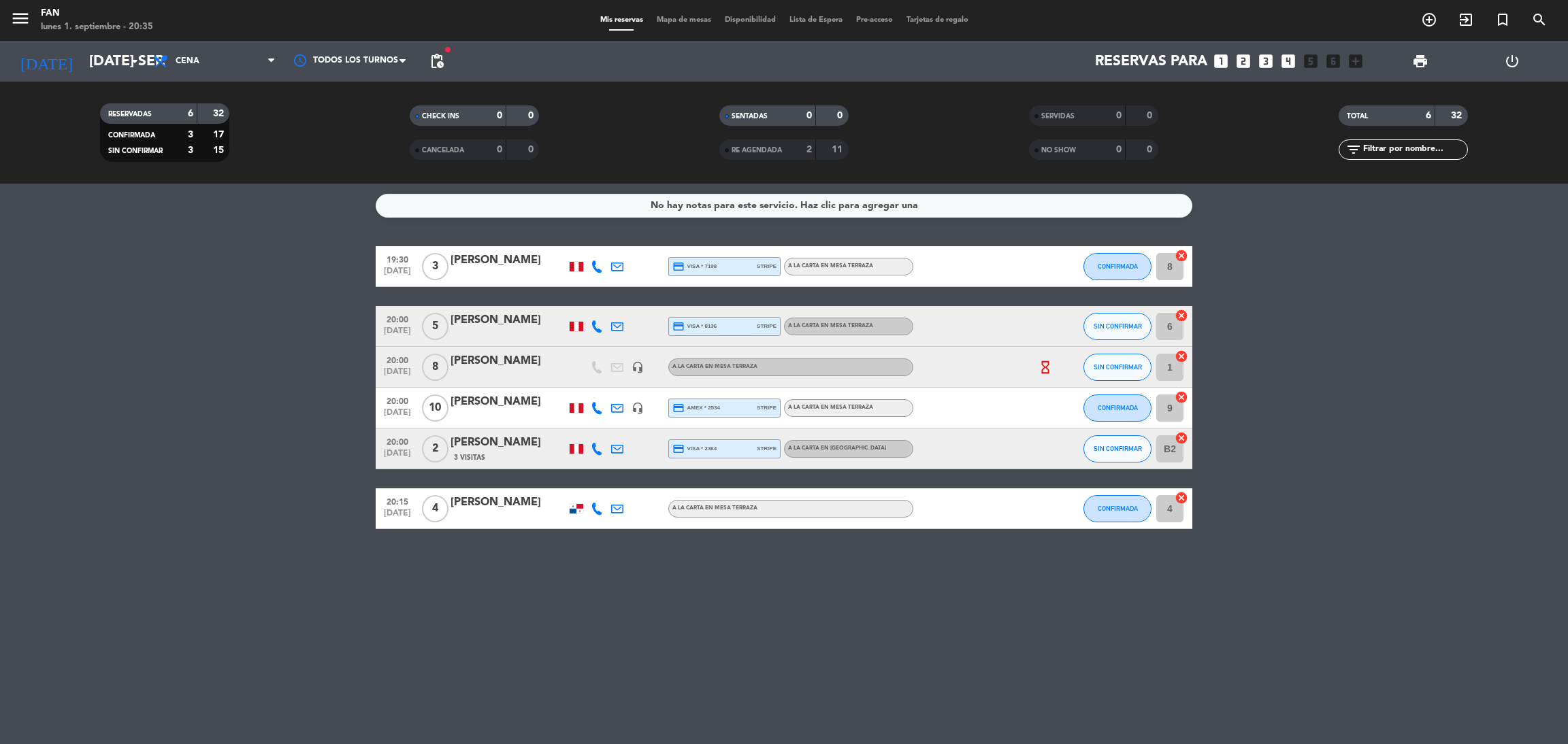
click at [692, 20] on span "Mapa de mesas" at bounding box center [684, 20] width 68 height 8
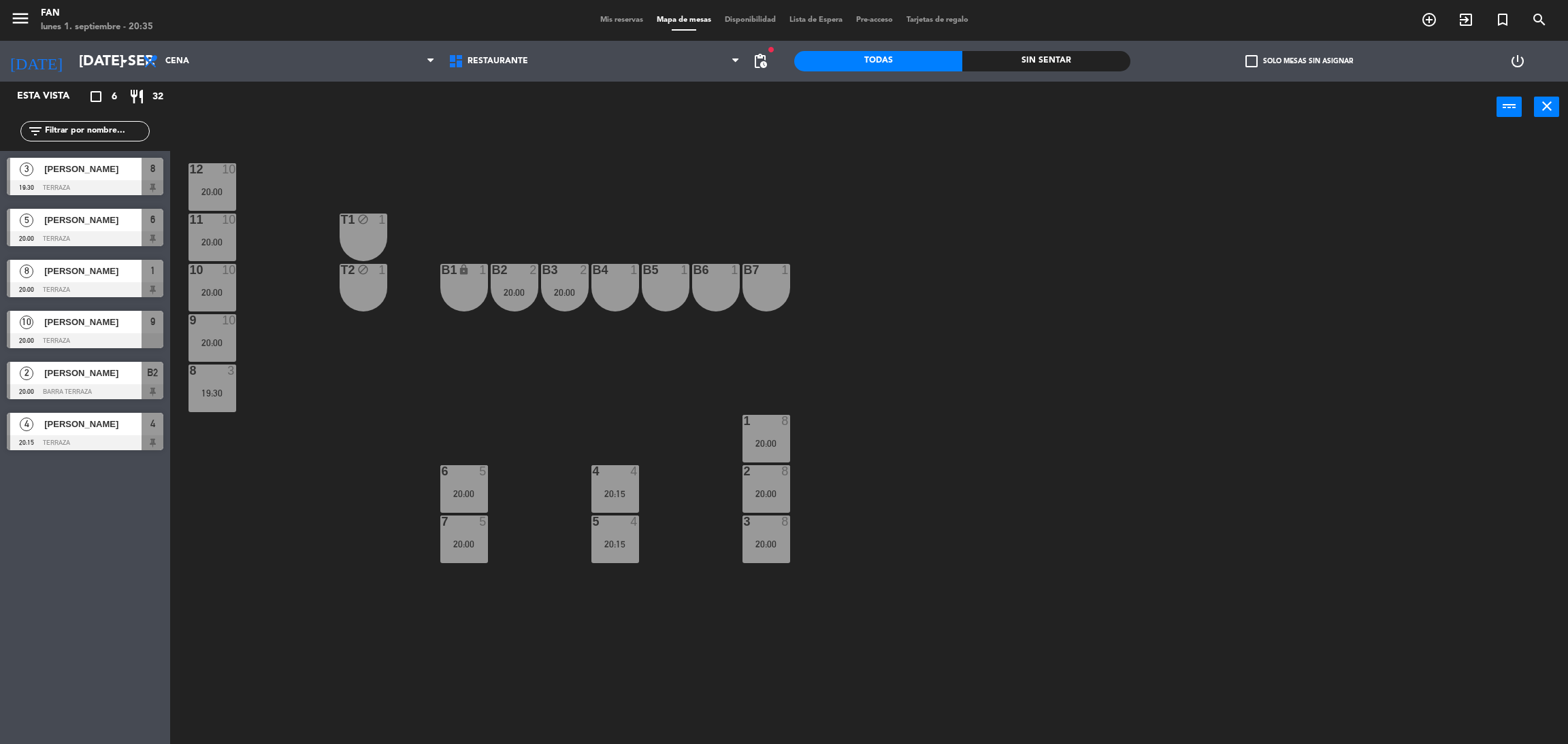
click at [618, 292] on div "B4 1" at bounding box center [614, 287] width 47 height 47
click at [660, 289] on div "B5 1" at bounding box center [664, 287] width 47 height 47
click at [787, 107] on button "[GEOGRAPHIC_DATA]" at bounding box center [791, 107] width 82 height 27
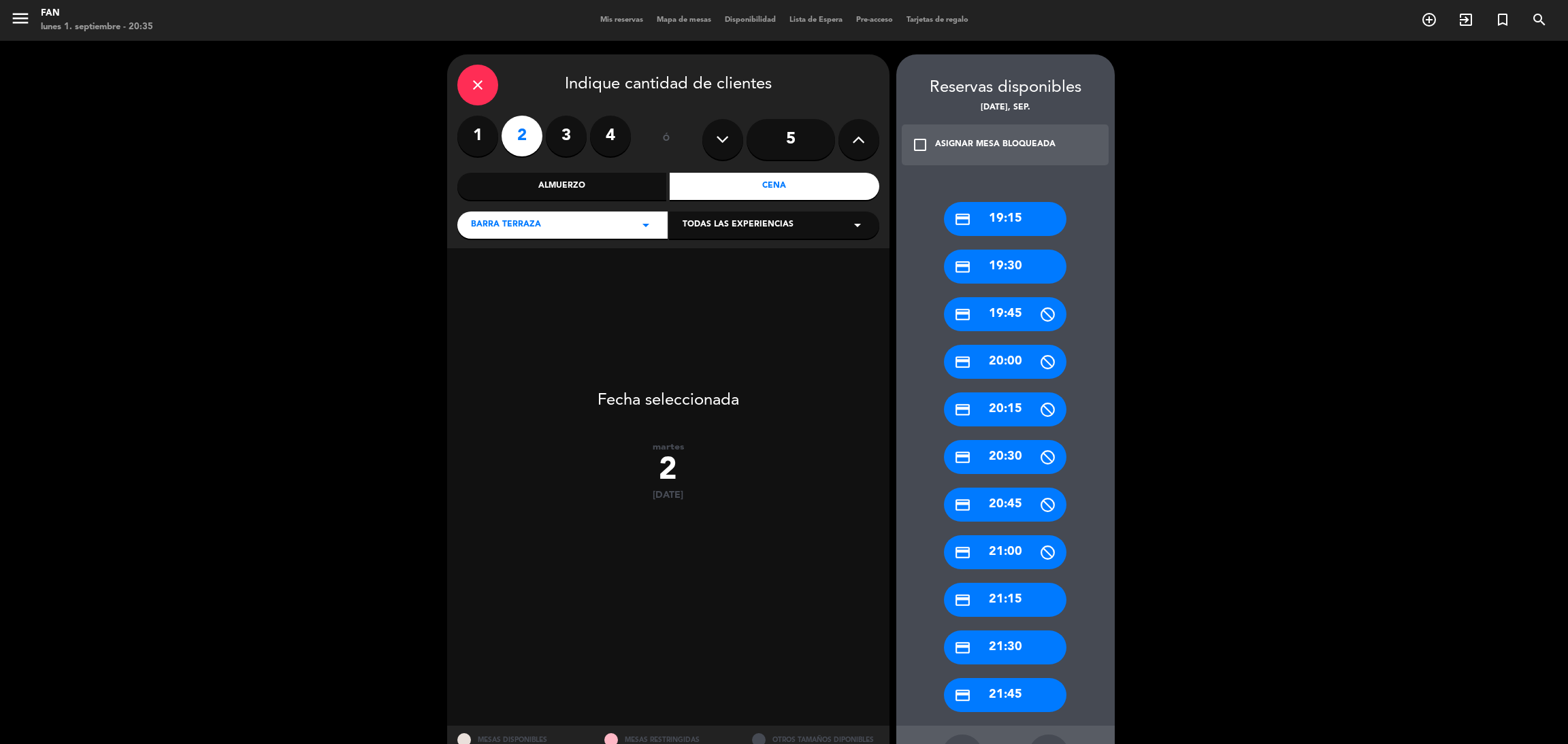
click at [1012, 357] on div "credit_card 20:00" at bounding box center [1005, 361] width 122 height 34
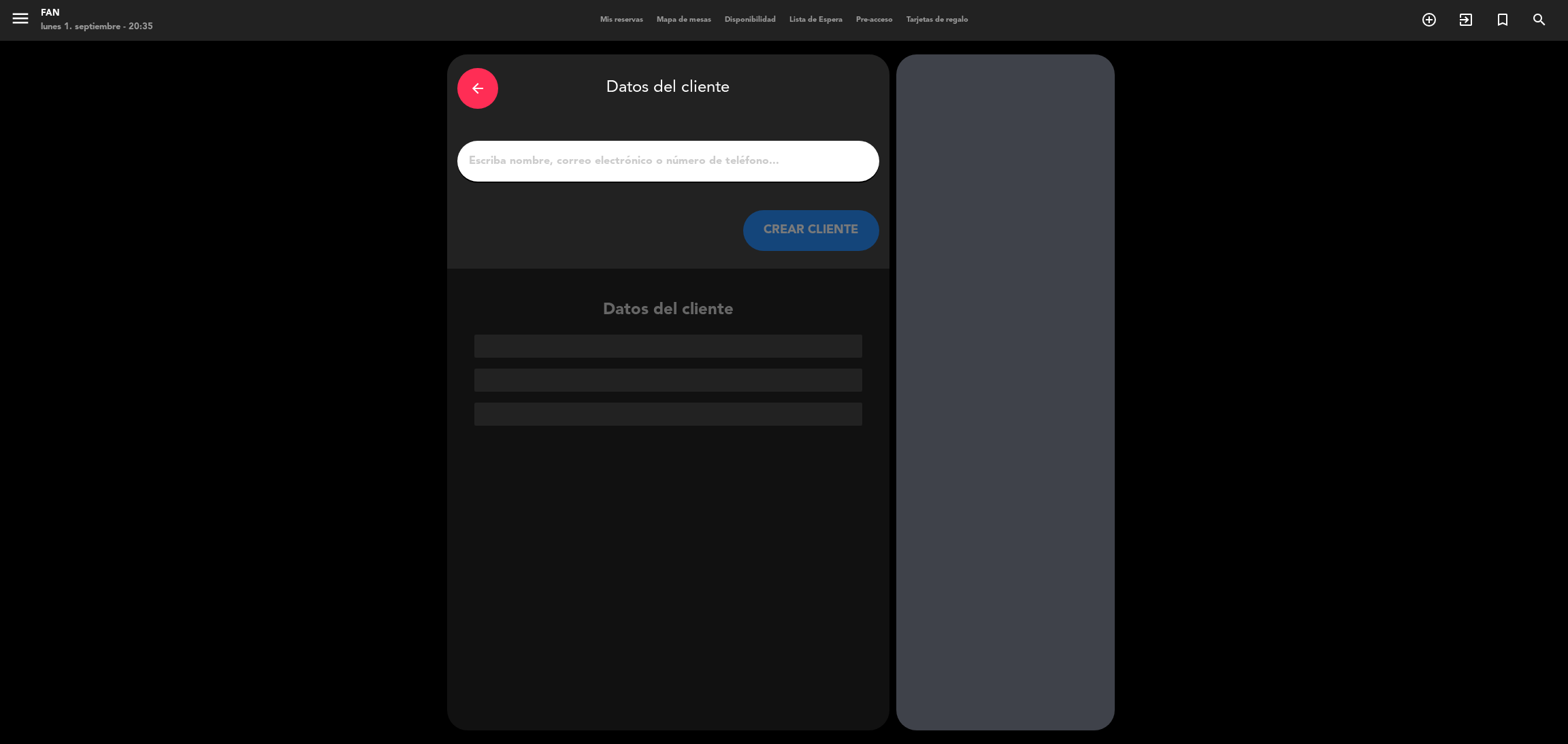
click at [720, 151] on input "1" at bounding box center [668, 161] width 401 height 19
paste input "[PERSON_NAME]"
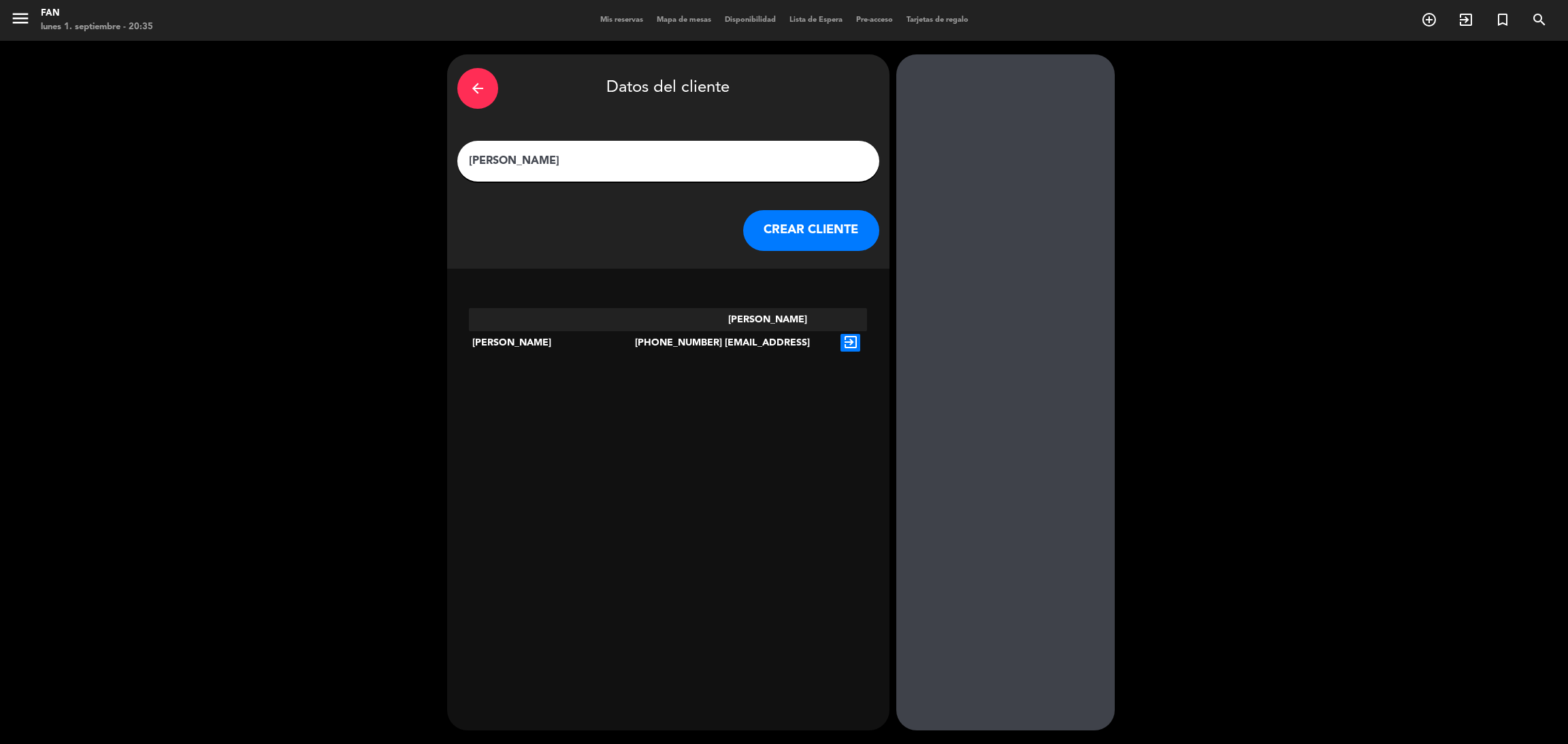
type input "[PERSON_NAME]"
click at [840, 333] on icon "exit_to_app" at bounding box center [850, 342] width 19 height 17
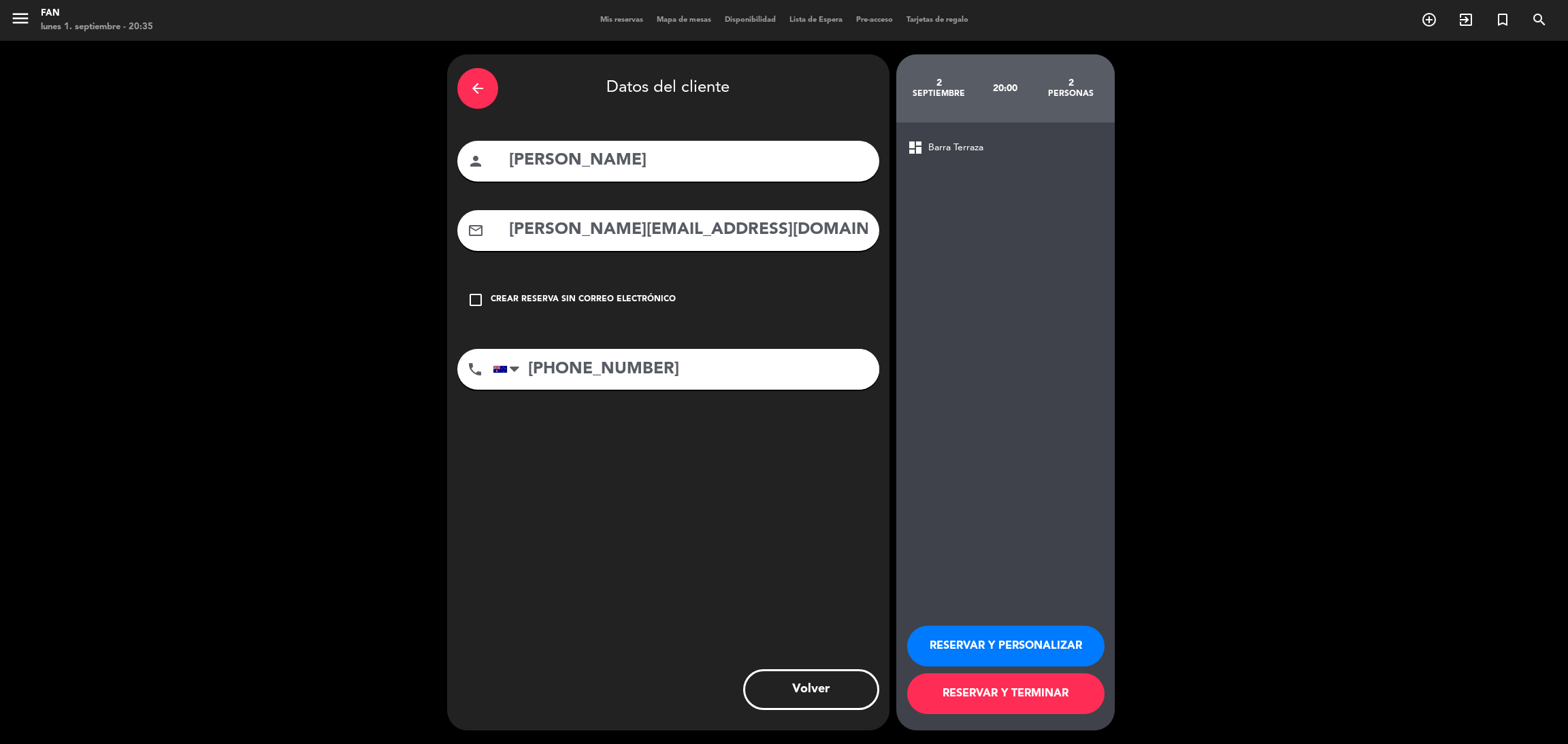
click at [969, 694] on button "RESERVAR Y TERMINAR" at bounding box center [1006, 694] width 198 height 40
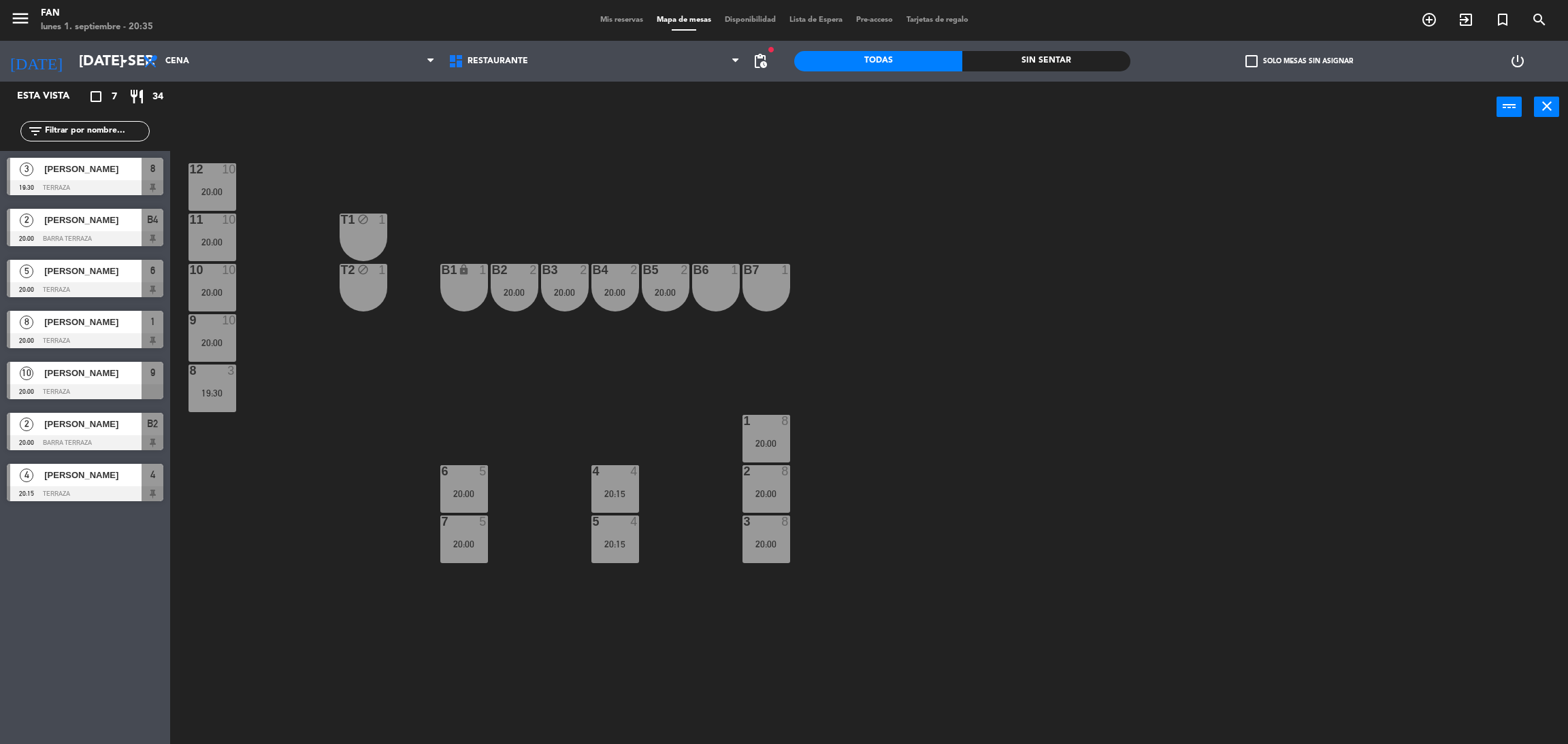
click at [717, 373] on div "12 10 20:00 11 10 20:00 T1 block 1 10 10 20:00 T2 block 1 B1 lock 1 B2 2 20:00 …" at bounding box center [877, 444] width 1382 height 611
click at [92, 58] on input "[DATE] sep." at bounding box center [166, 62] width 187 height 31
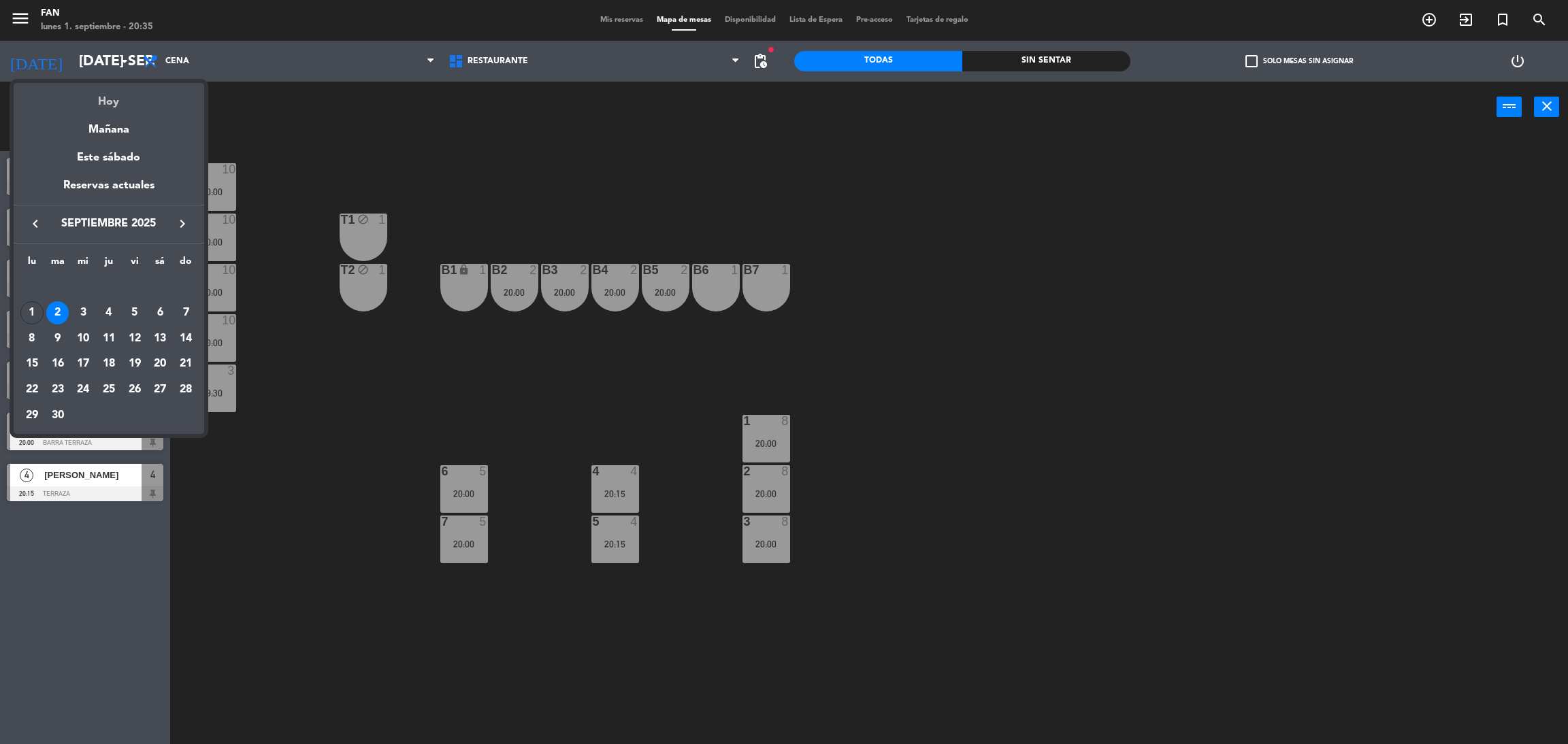
click at [115, 93] on div "Hoy" at bounding box center [109, 96] width 191 height 28
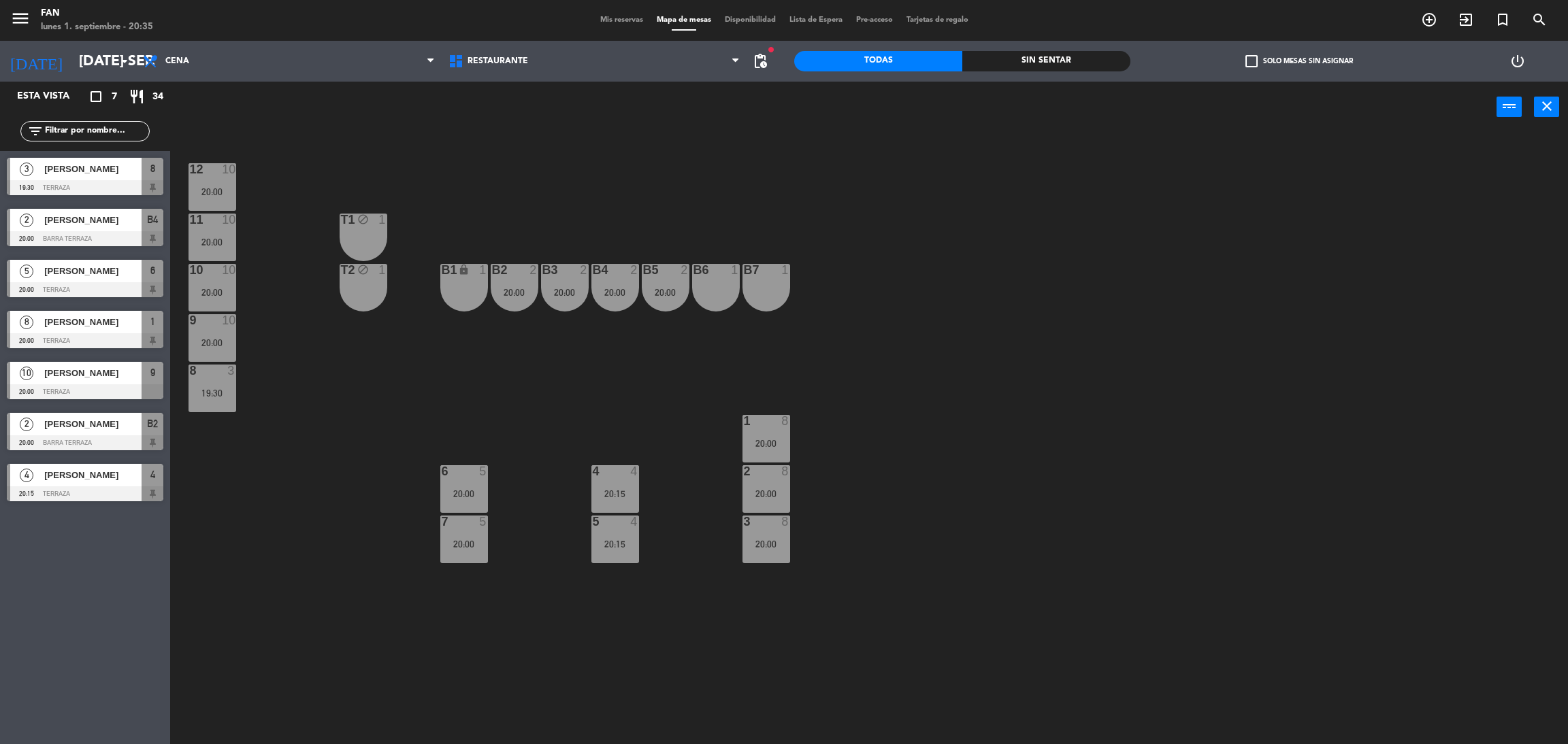
type input "lun. [DATE]"
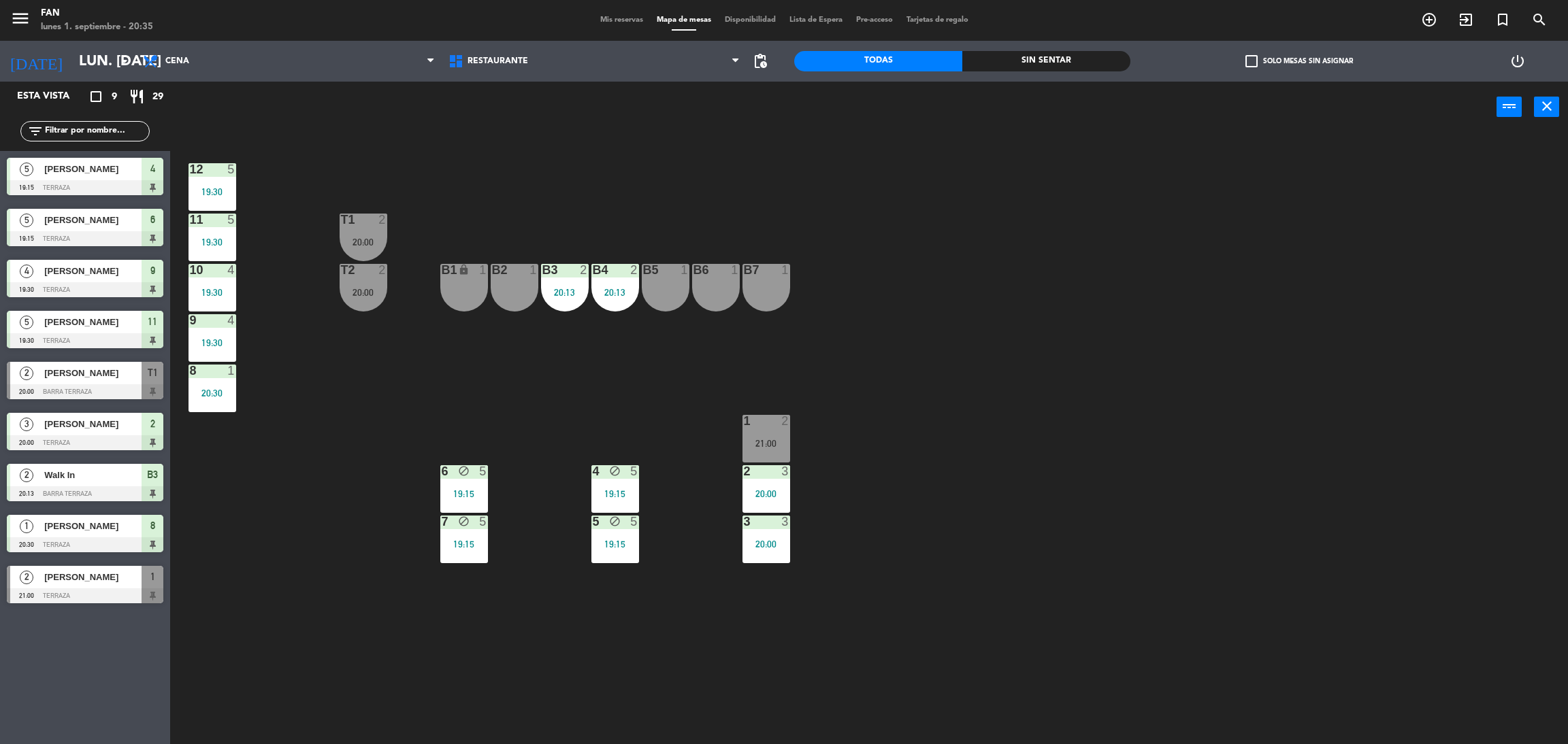
click at [623, 18] on span "Mis reservas" at bounding box center [621, 20] width 57 height 8
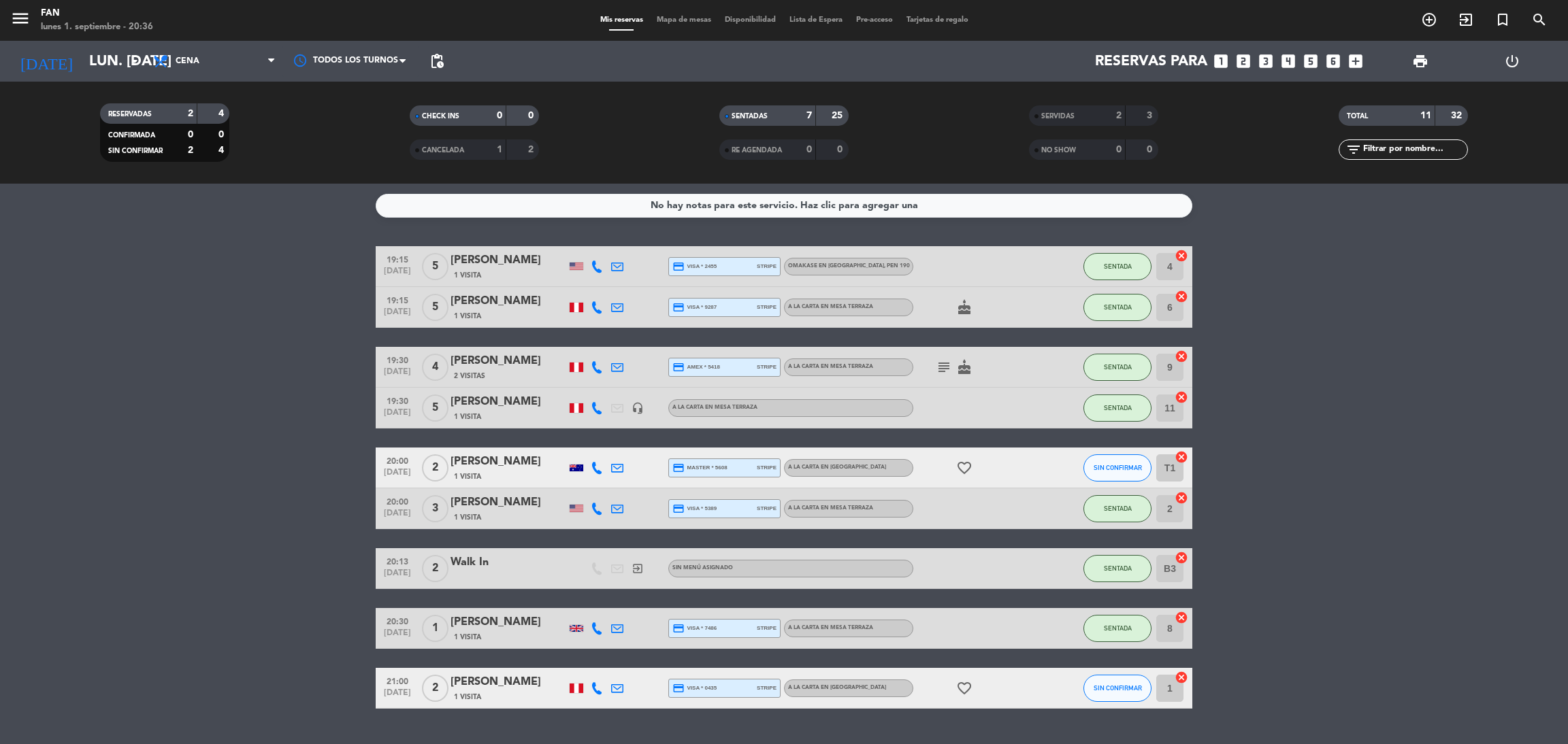
click at [526, 470] on div "1 Visita" at bounding box center [508, 476] width 116 height 12
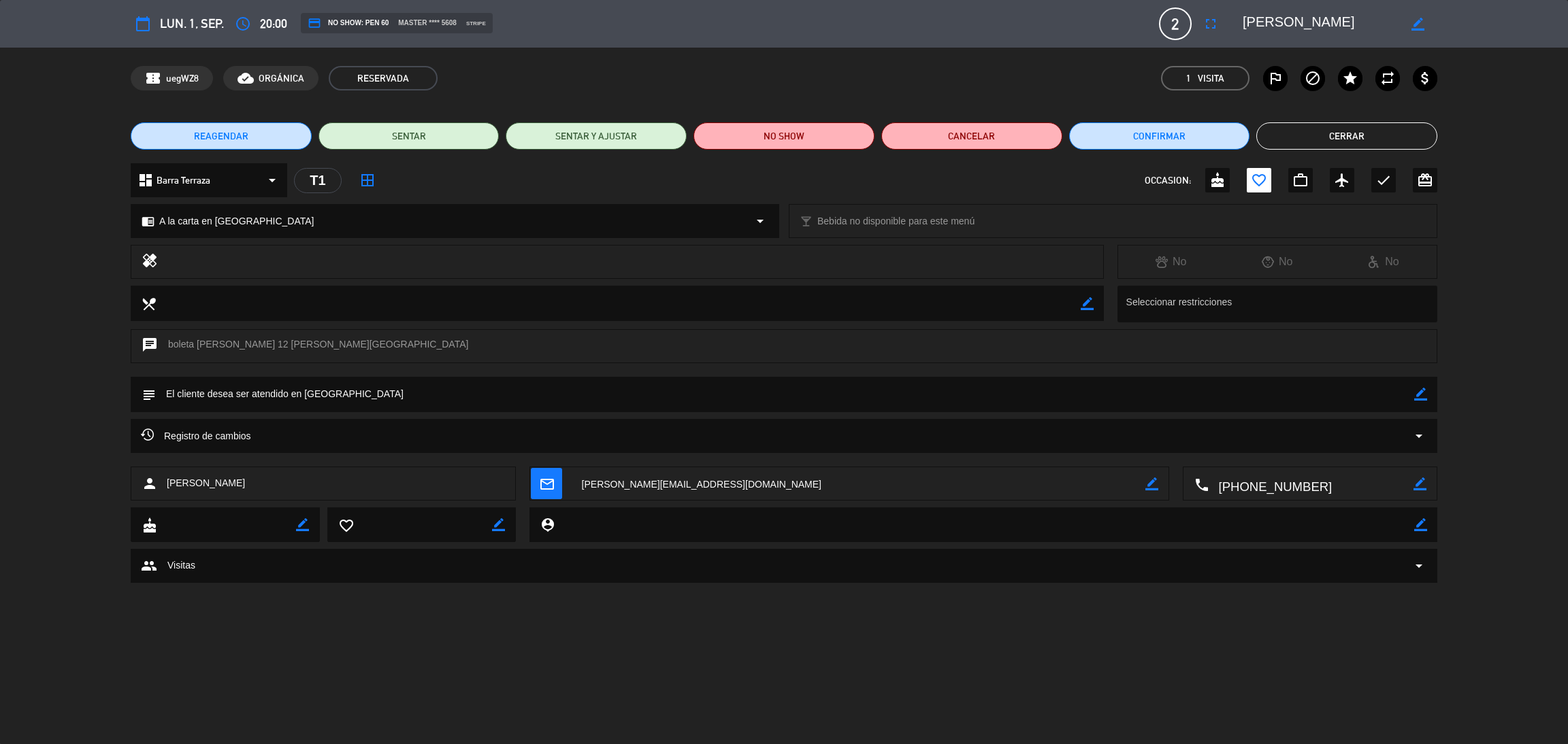
click at [142, 22] on icon "calendar_today" at bounding box center [143, 23] width 16 height 16
click at [1367, 139] on button "Cerrar" at bounding box center [1347, 136] width 181 height 27
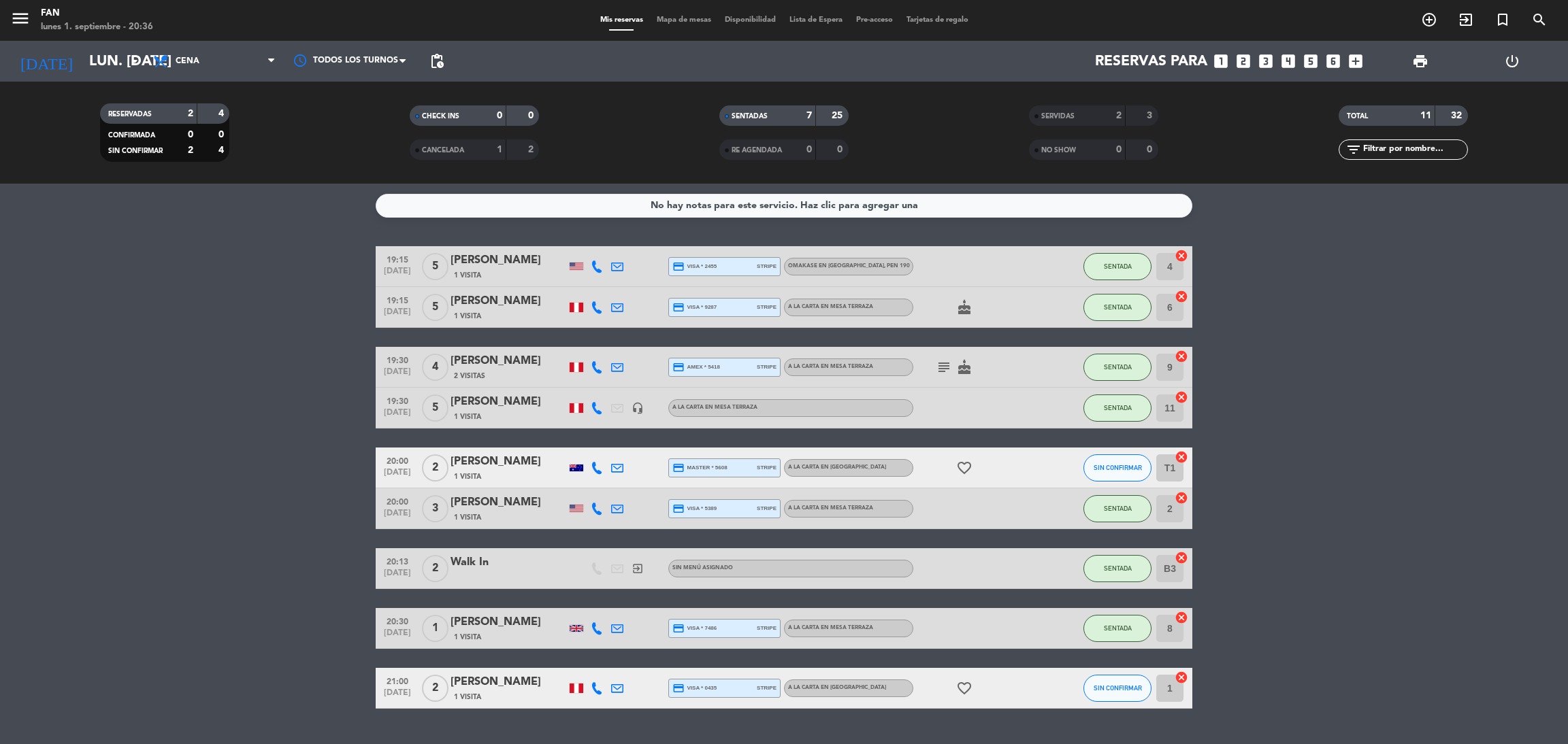
click at [683, 24] on div "Mis reservas Mapa de mesas Disponibilidad Lista de Espera Pre-acceso Tarjetas d…" at bounding box center [784, 20] width 382 height 13
click at [125, 73] on input "lun. [DATE]" at bounding box center [176, 62] width 187 height 31
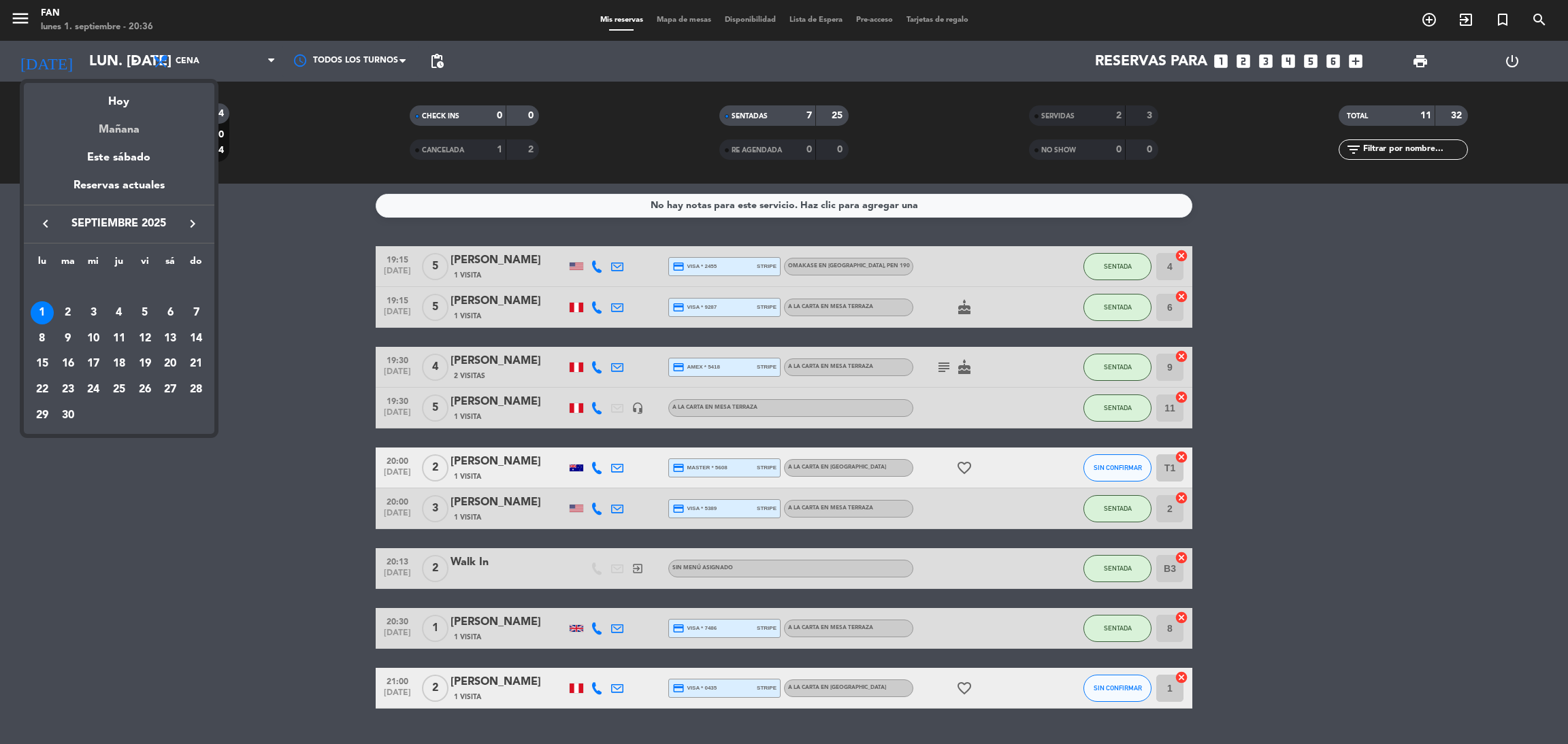
click at [114, 124] on div "Mañana" at bounding box center [120, 124] width 191 height 28
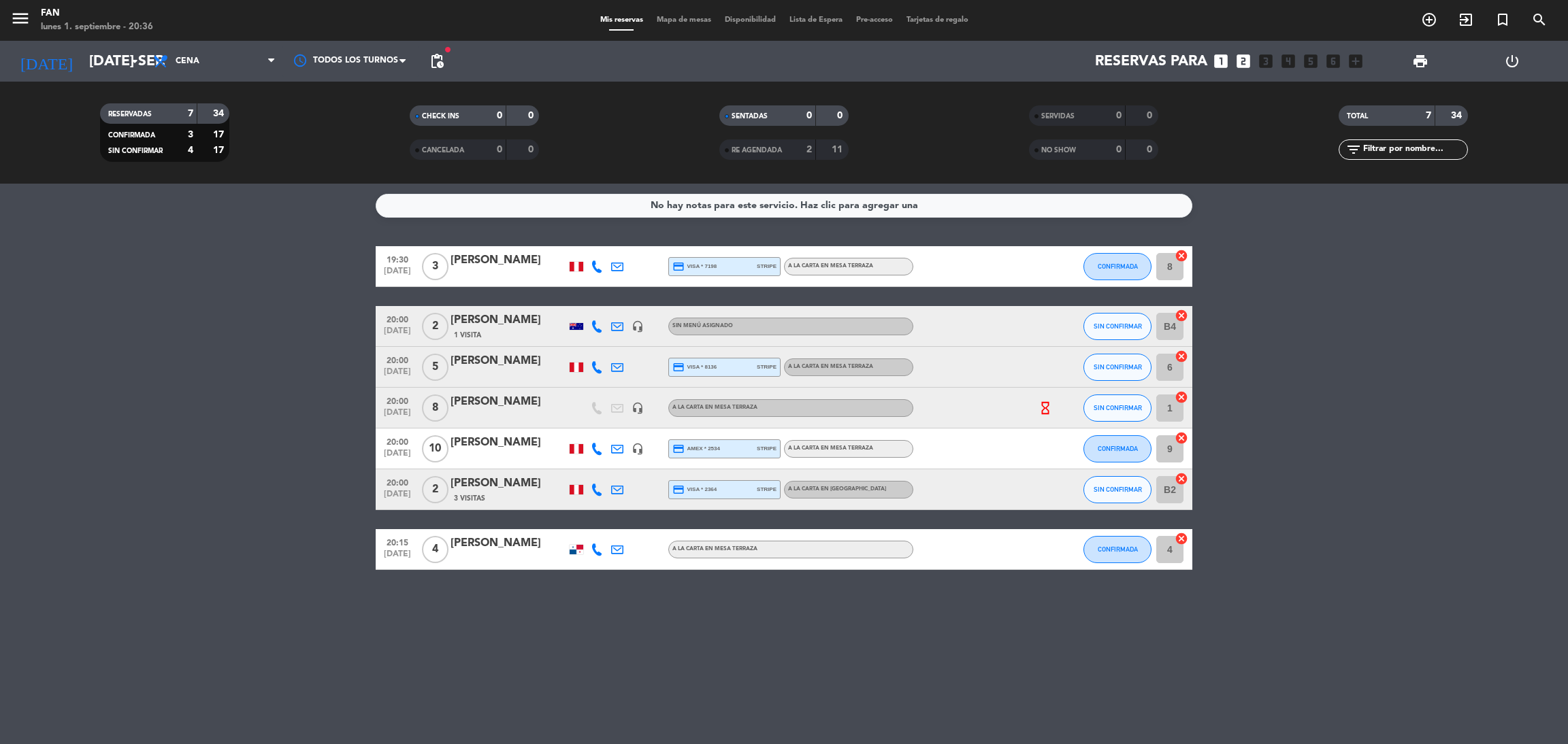
click at [496, 326] on div "[PERSON_NAME]" at bounding box center [508, 320] width 116 height 17
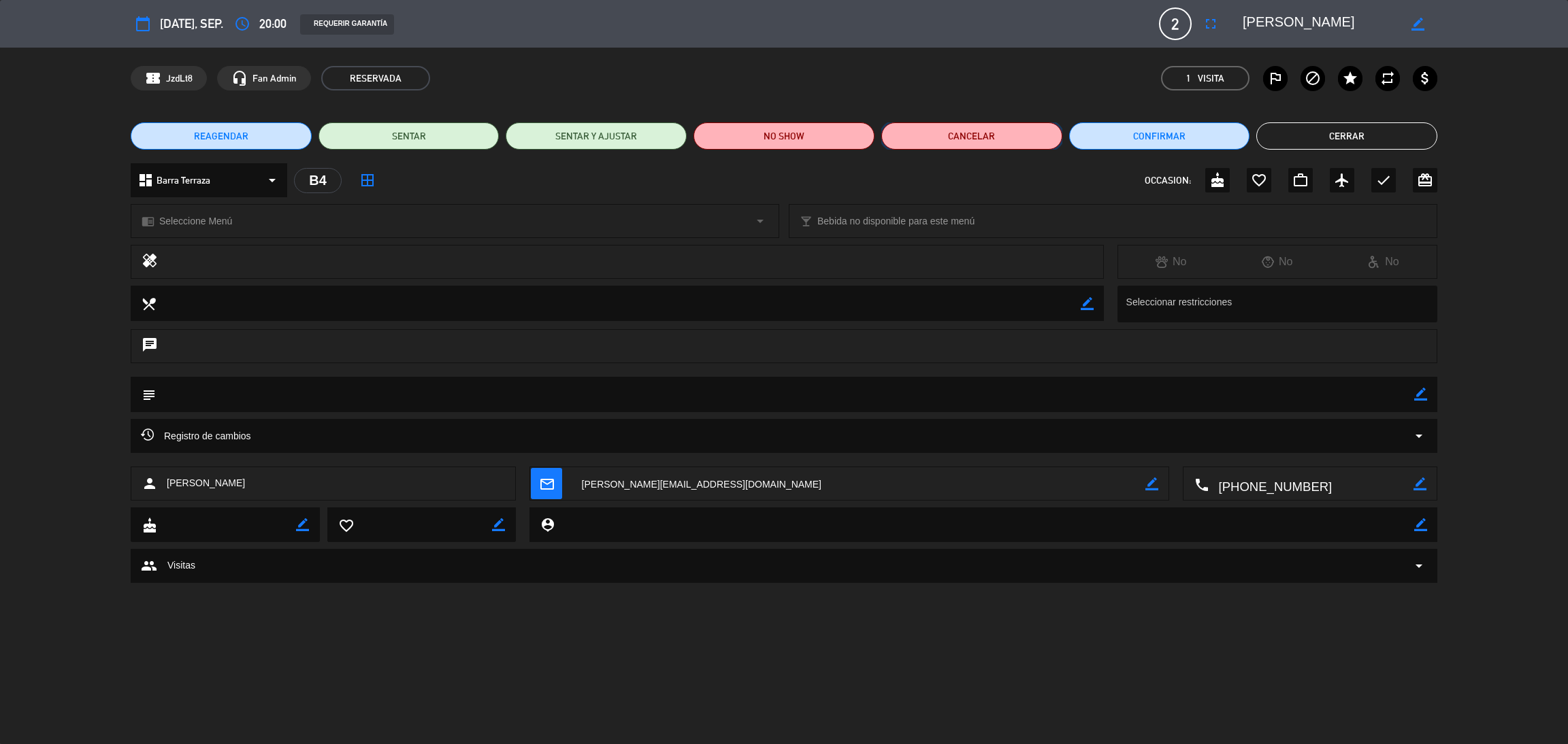
click at [990, 136] on button "Cancelar" at bounding box center [972, 136] width 181 height 27
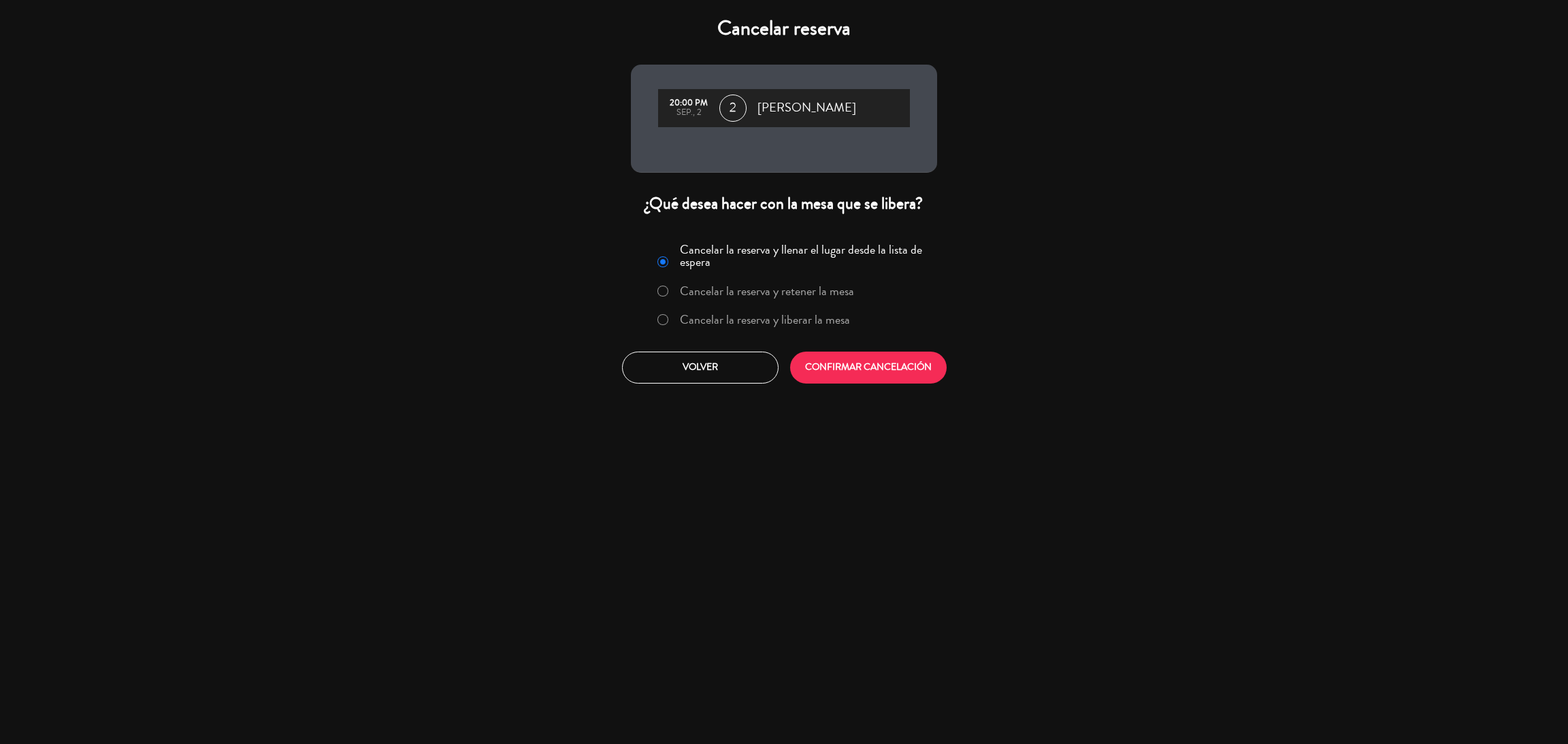
click at [680, 316] on label "Cancelar la reserva y liberar la mesa" at bounding box center [765, 319] width 170 height 13
click at [866, 360] on button "CONFIRMAR CANCELACIÓN" at bounding box center [868, 367] width 156 height 32
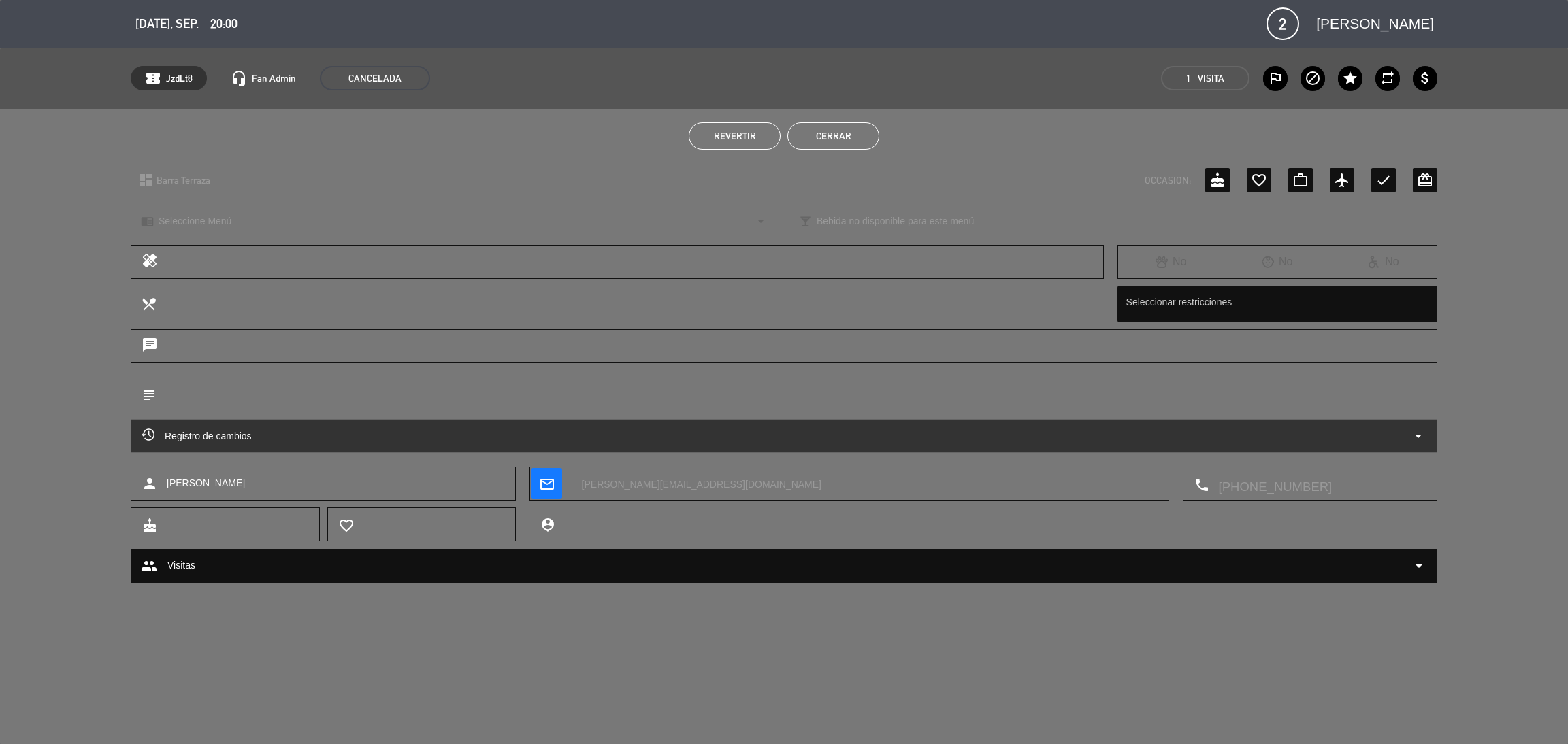
click at [813, 128] on button "Cerrar" at bounding box center [832, 136] width 92 height 27
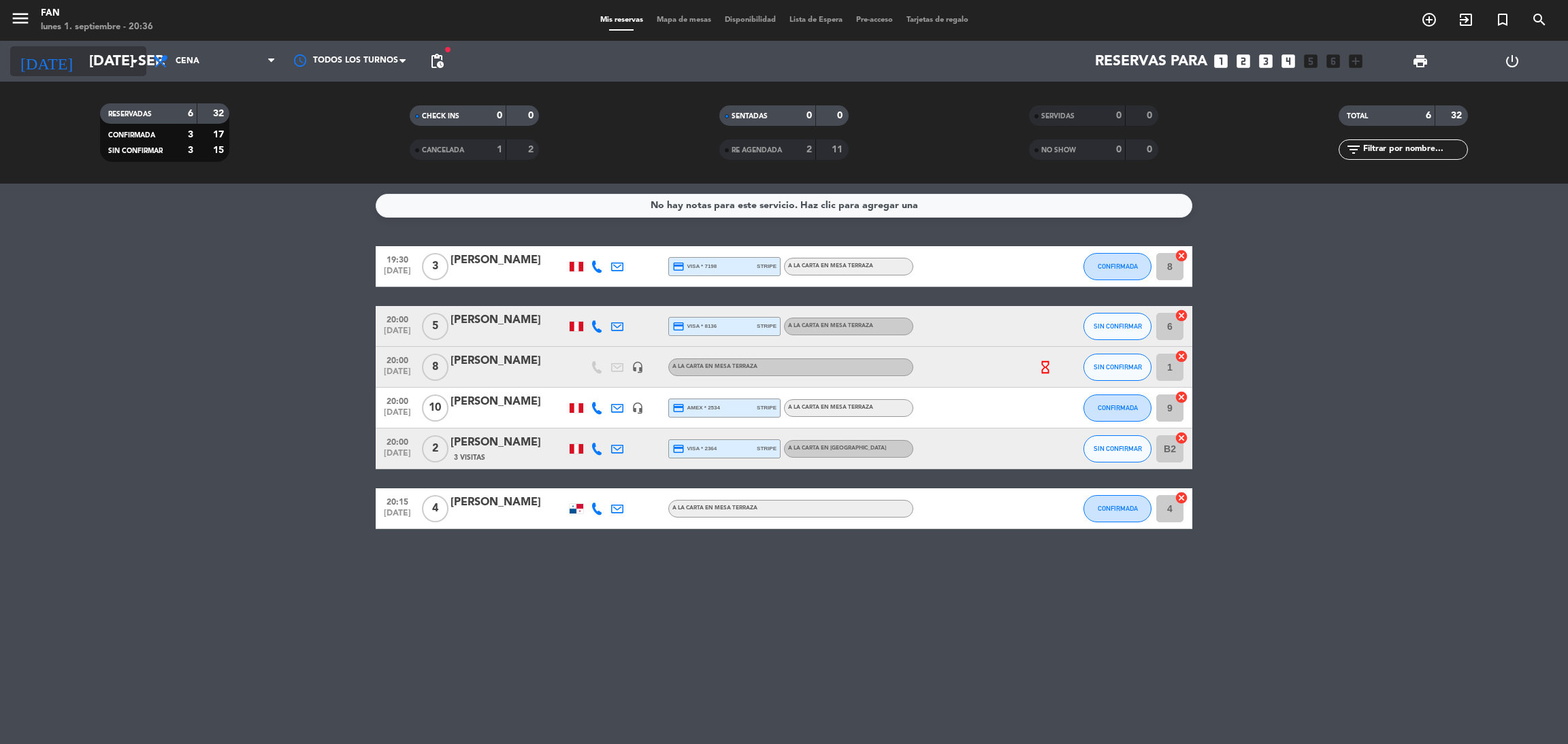
click at [85, 62] on input "[DATE] sep." at bounding box center [176, 62] width 187 height 31
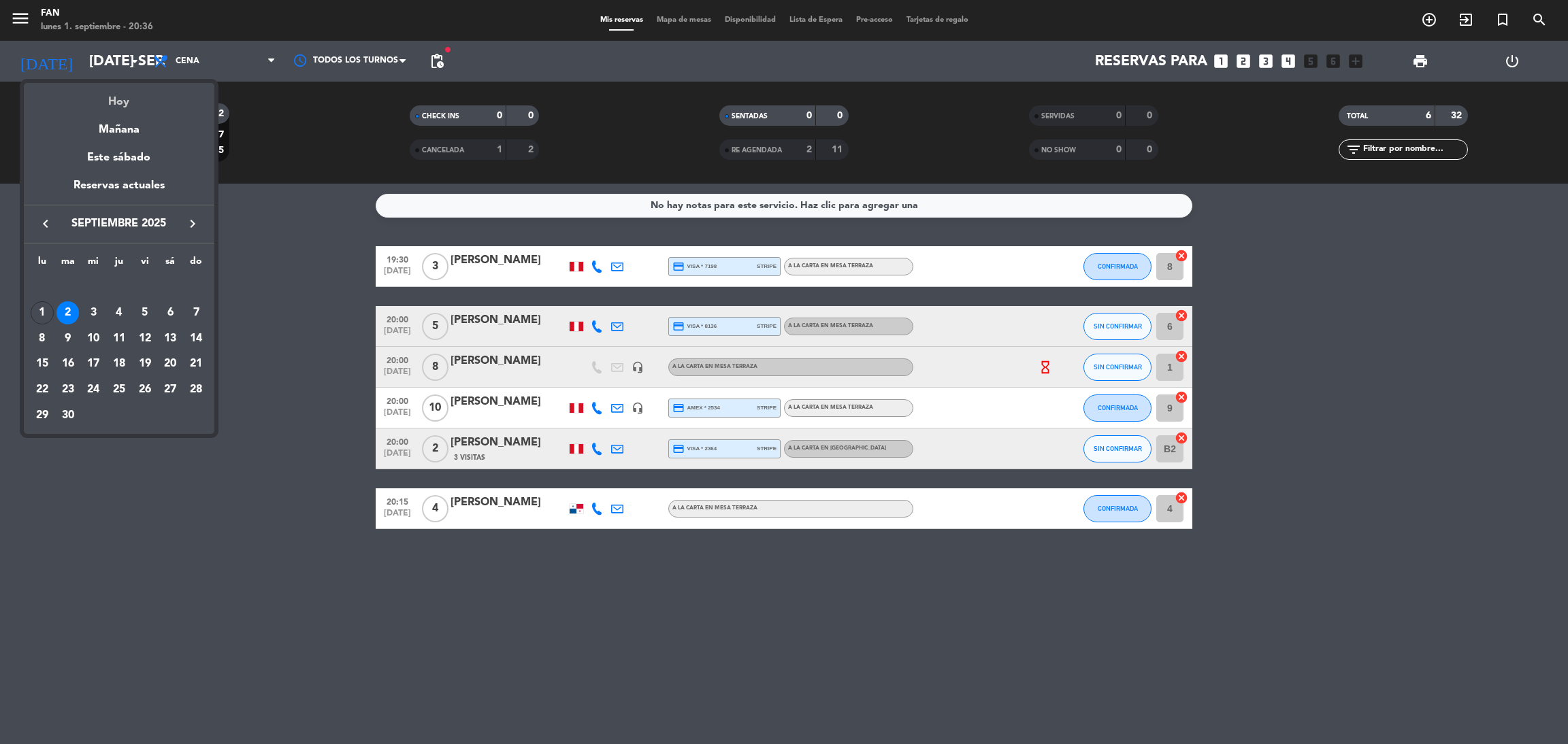
click at [107, 92] on div "Hoy" at bounding box center [120, 96] width 191 height 28
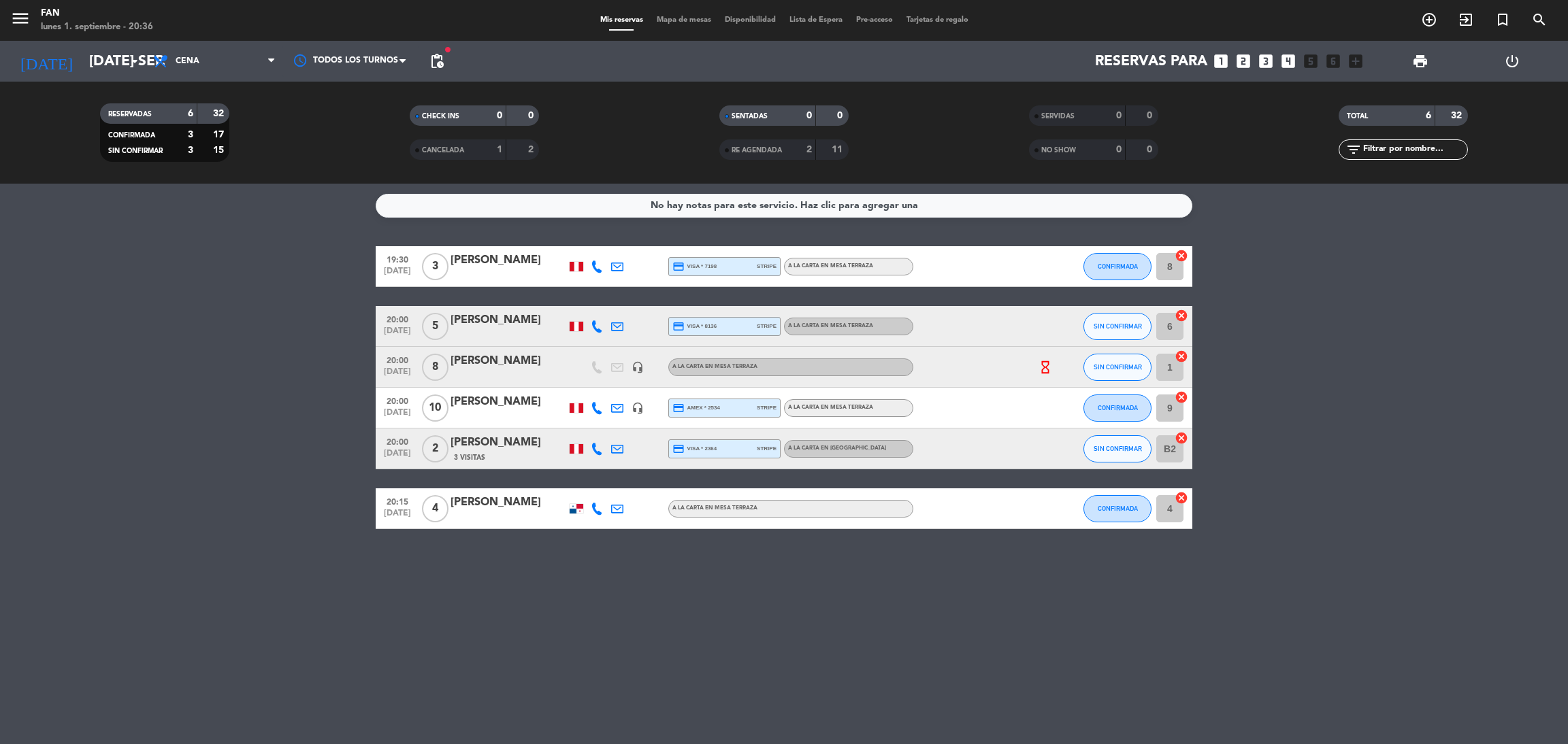
type input "lun. [DATE]"
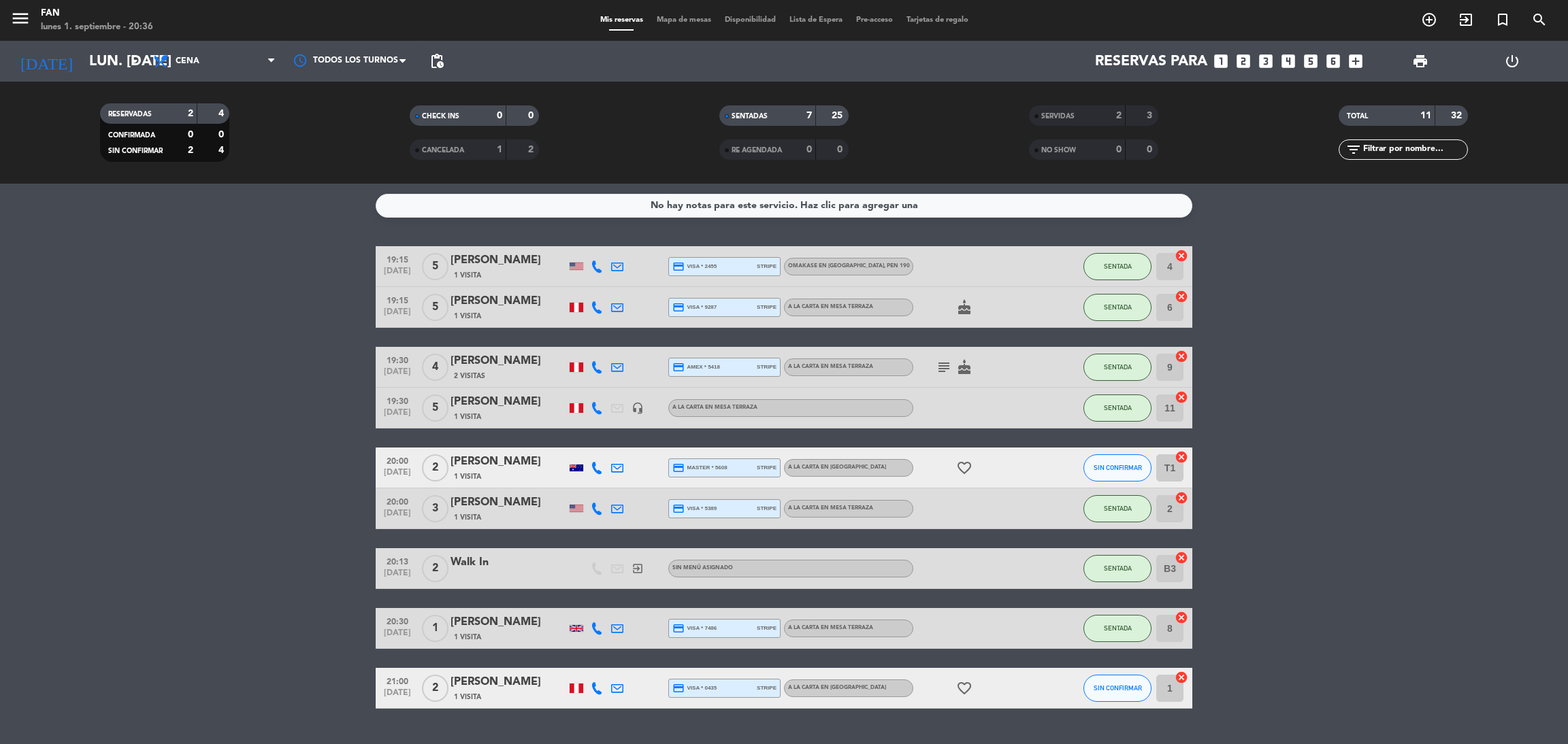
click at [494, 470] on div "1 Visita" at bounding box center [508, 476] width 116 height 12
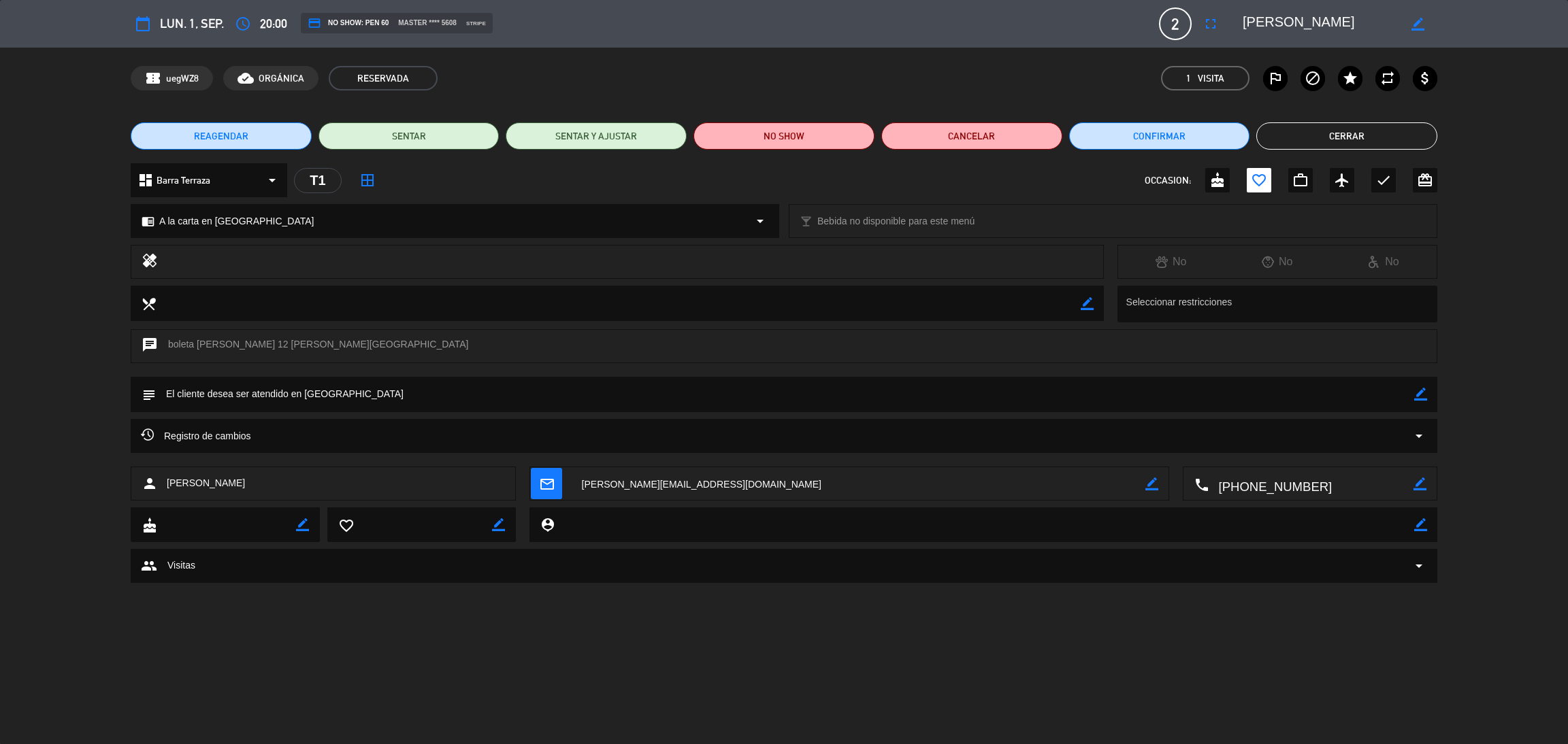
click at [206, 138] on span "REAGENDAR" at bounding box center [221, 136] width 54 height 14
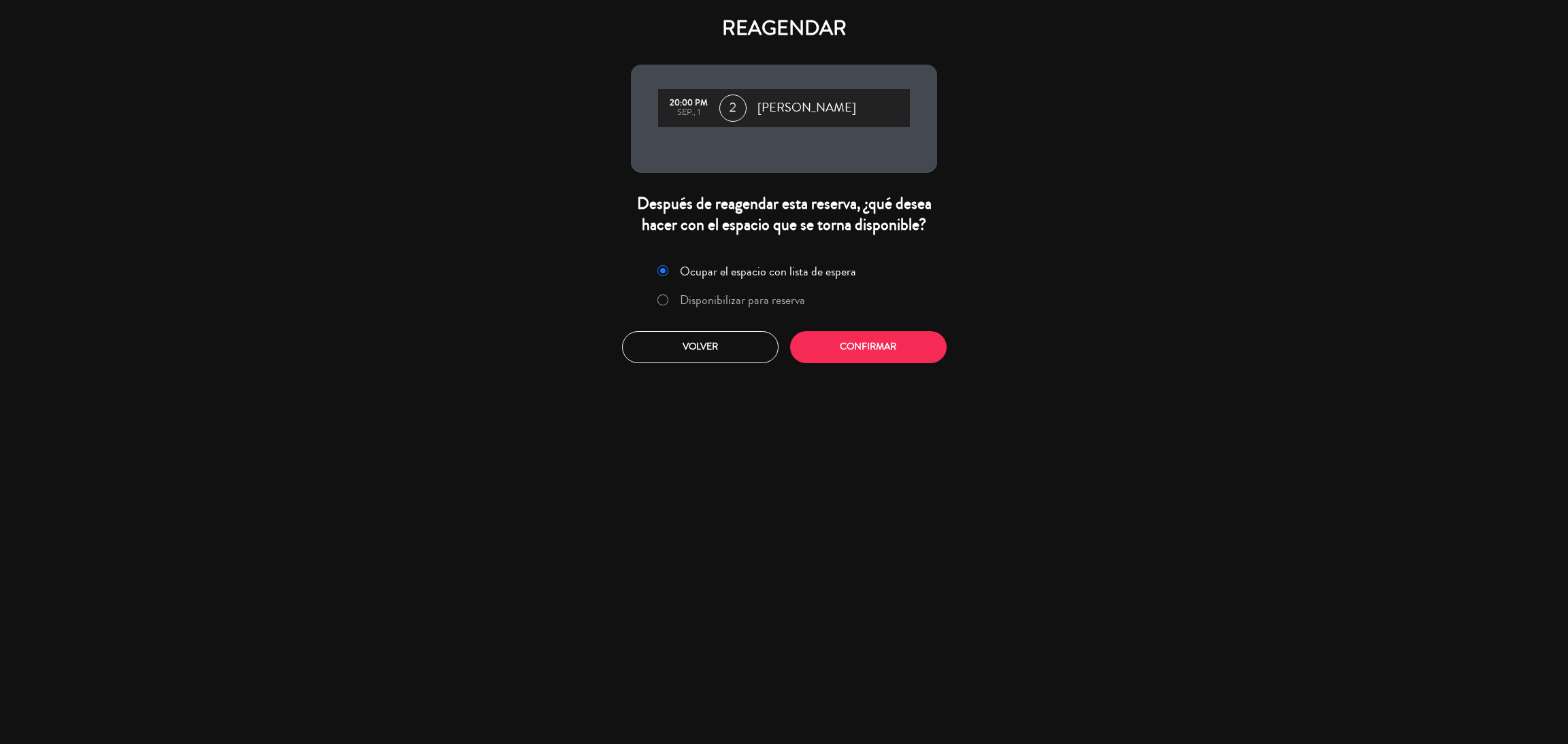
click at [696, 310] on label "Disponibilizar para reserva" at bounding box center [731, 300] width 162 height 24
click at [815, 350] on button "Confirmar" at bounding box center [868, 347] width 156 height 32
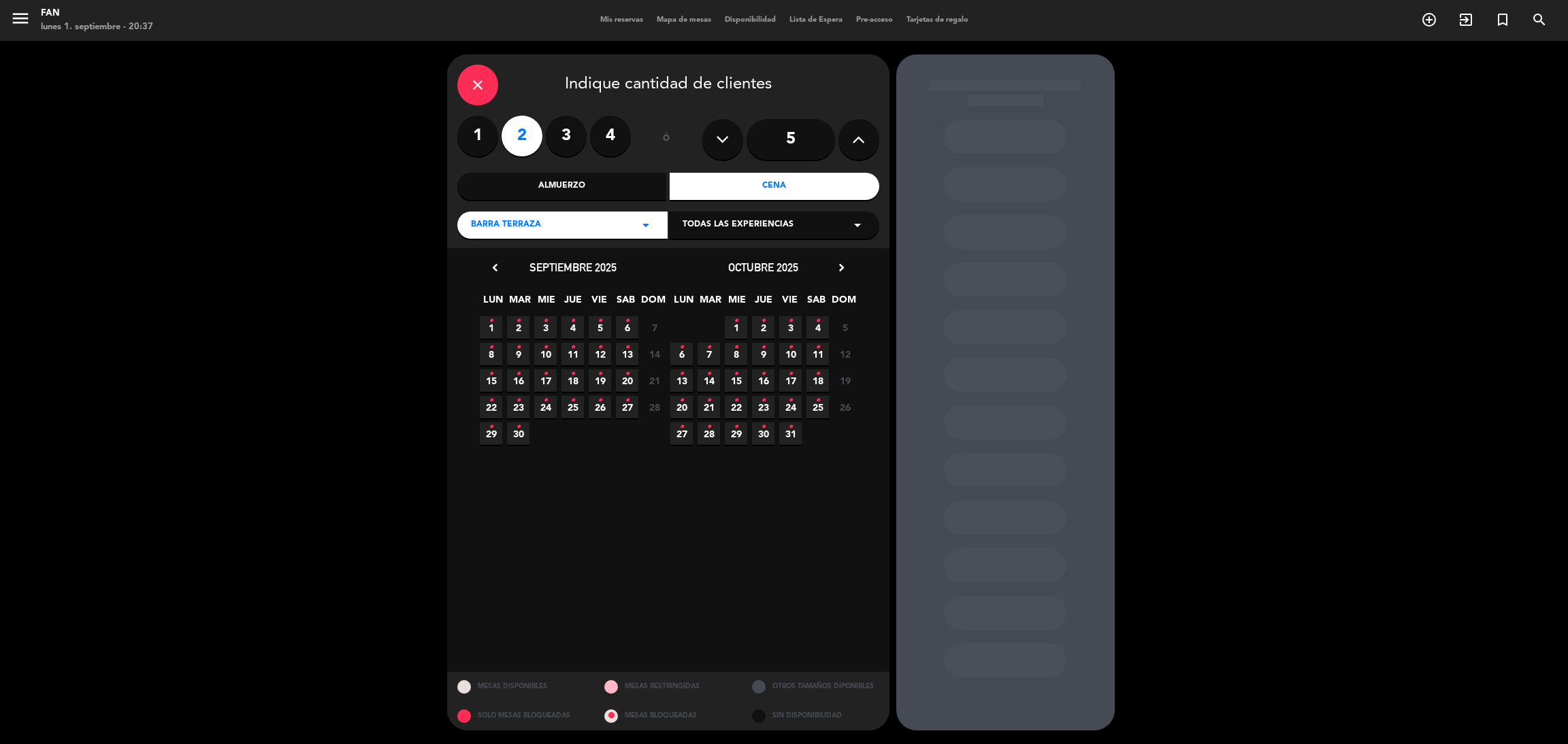
click at [514, 325] on span "2 •" at bounding box center [518, 327] width 22 height 22
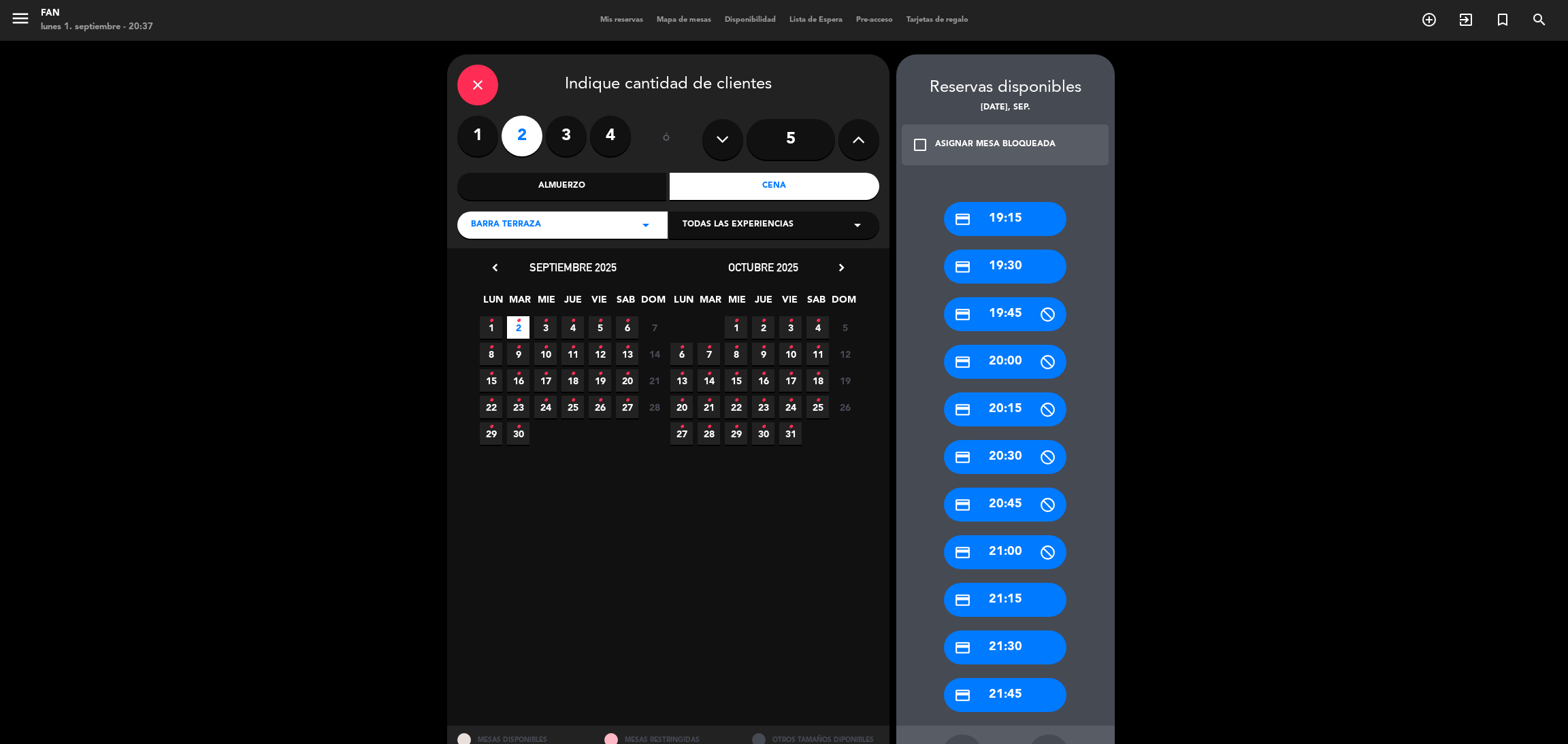
click at [995, 357] on div "credit_card 20:00" at bounding box center [1005, 361] width 122 height 34
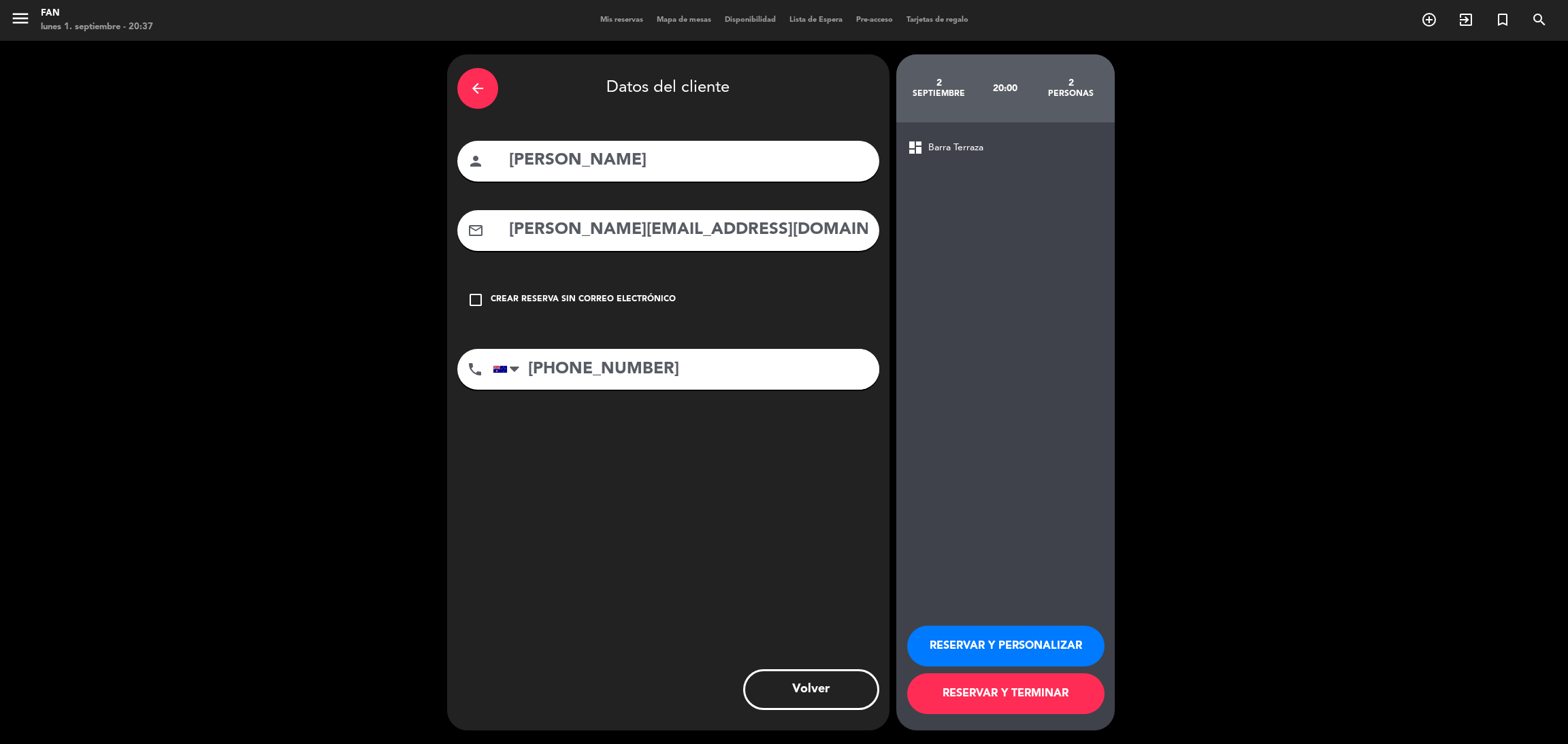
click at [947, 702] on button "RESERVAR Y TERMINAR" at bounding box center [1006, 694] width 198 height 40
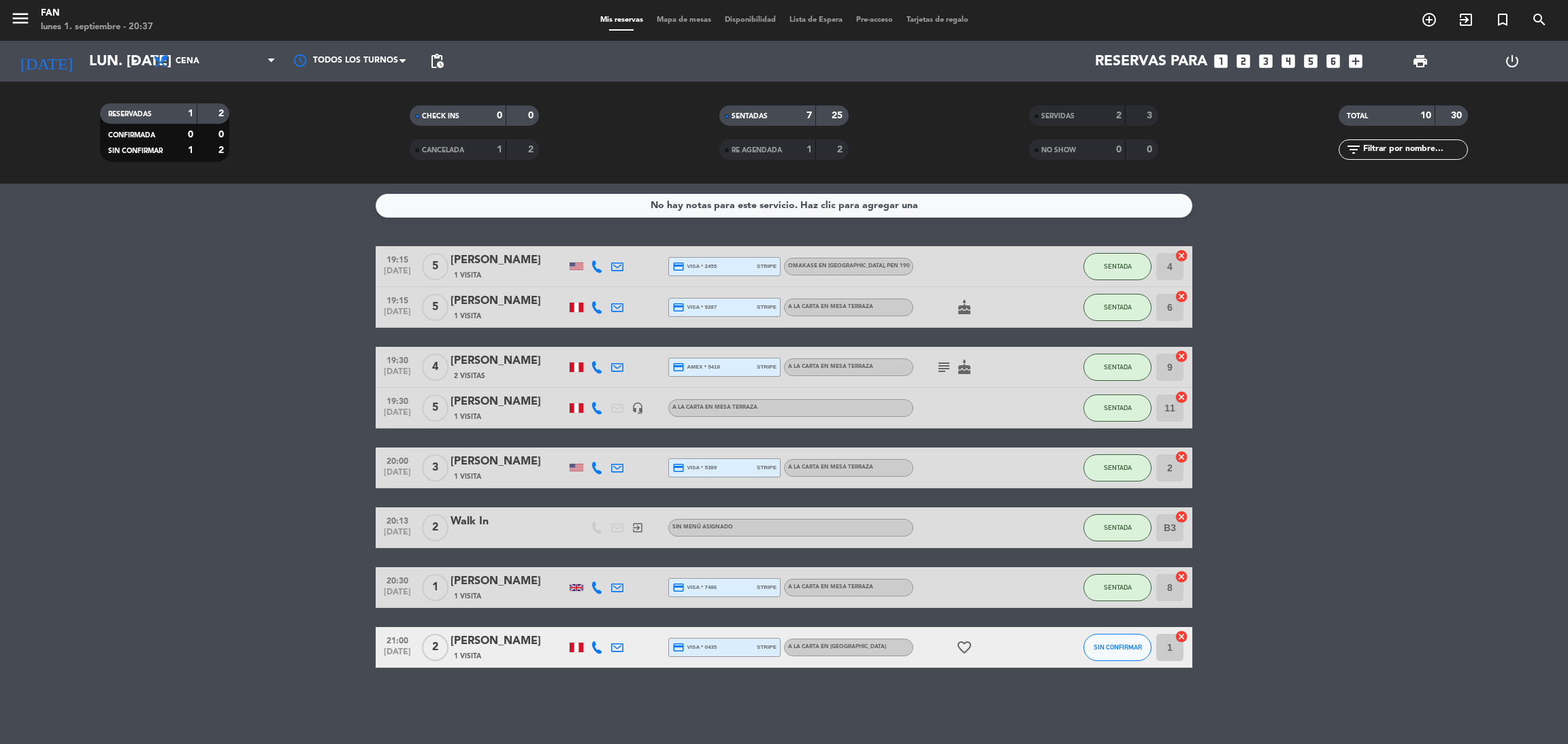
click at [676, 21] on span "Mapa de mesas" at bounding box center [684, 20] width 68 height 8
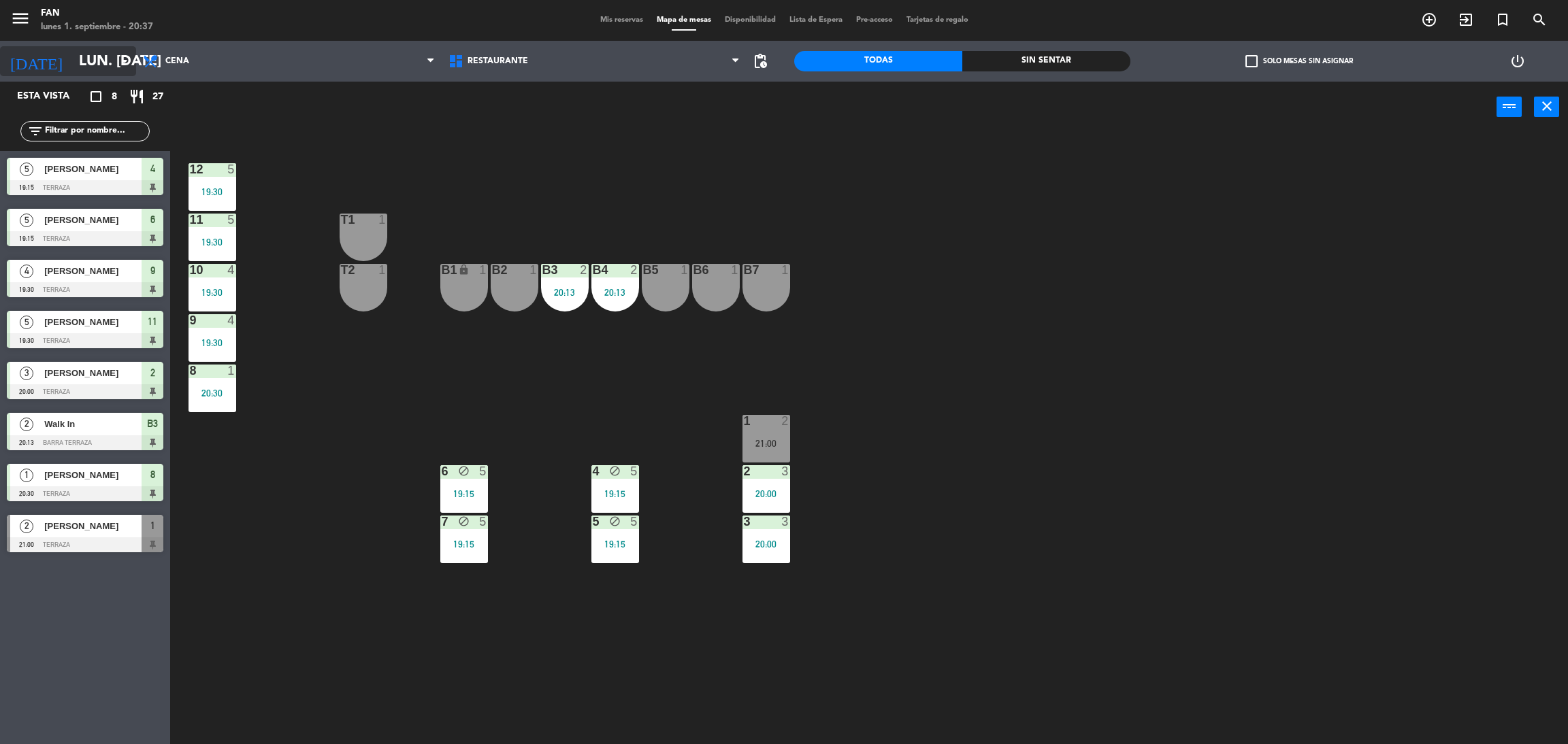
click at [115, 73] on input "lun. [DATE]" at bounding box center [166, 62] width 187 height 31
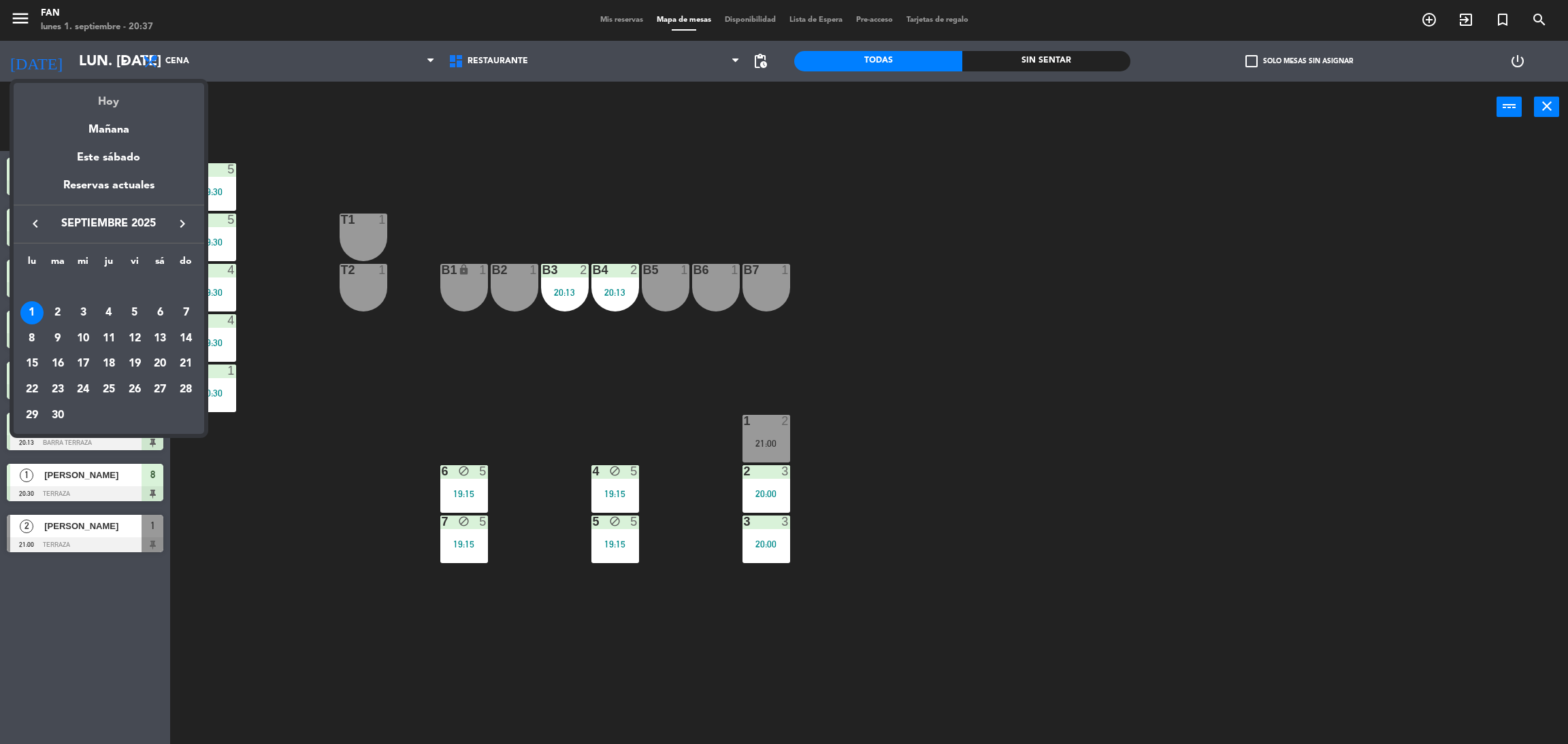
click at [110, 98] on div "Hoy" at bounding box center [109, 96] width 191 height 28
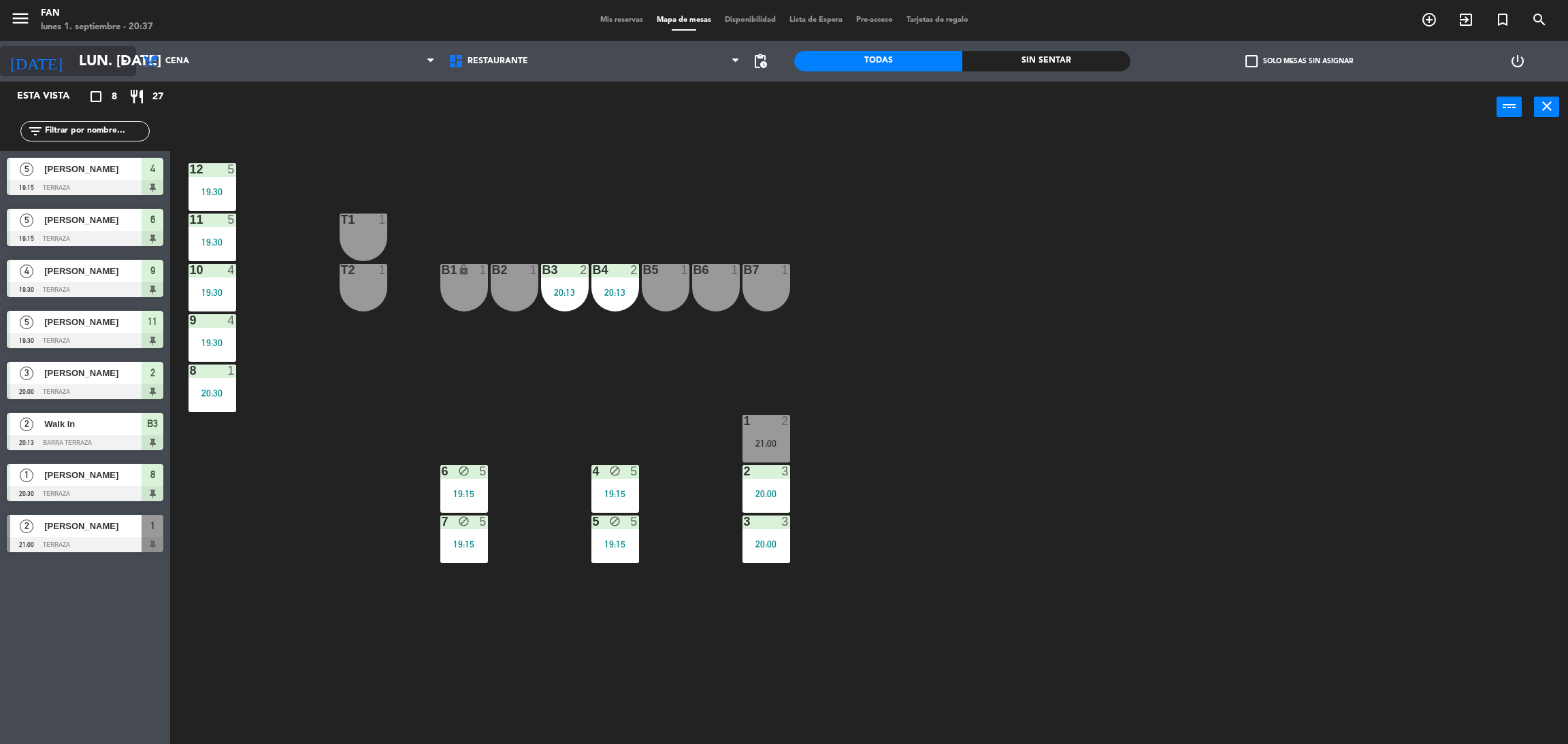
click at [107, 53] on input "lun. [DATE]" at bounding box center [166, 62] width 187 height 31
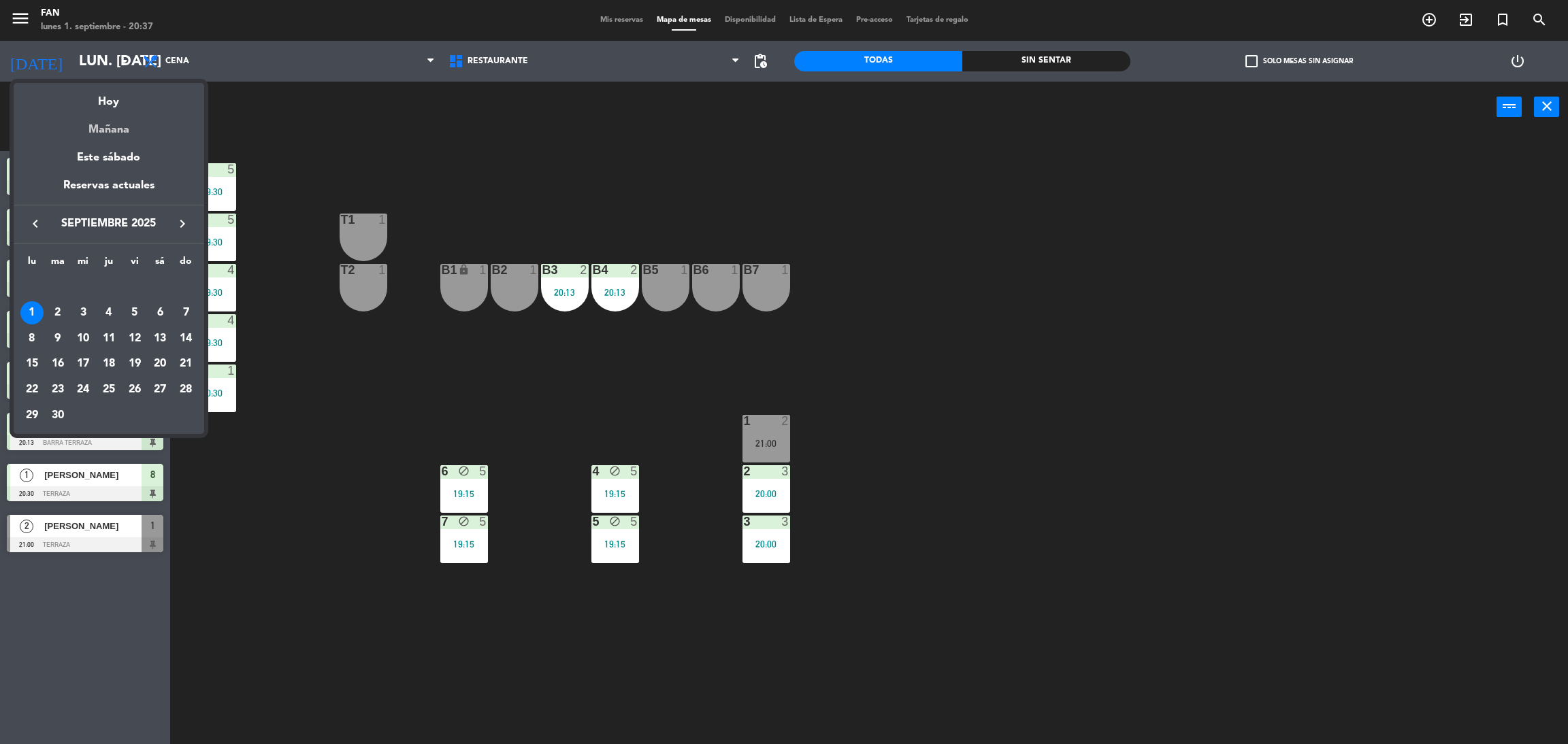
click at [104, 133] on div "Mañana" at bounding box center [109, 124] width 191 height 28
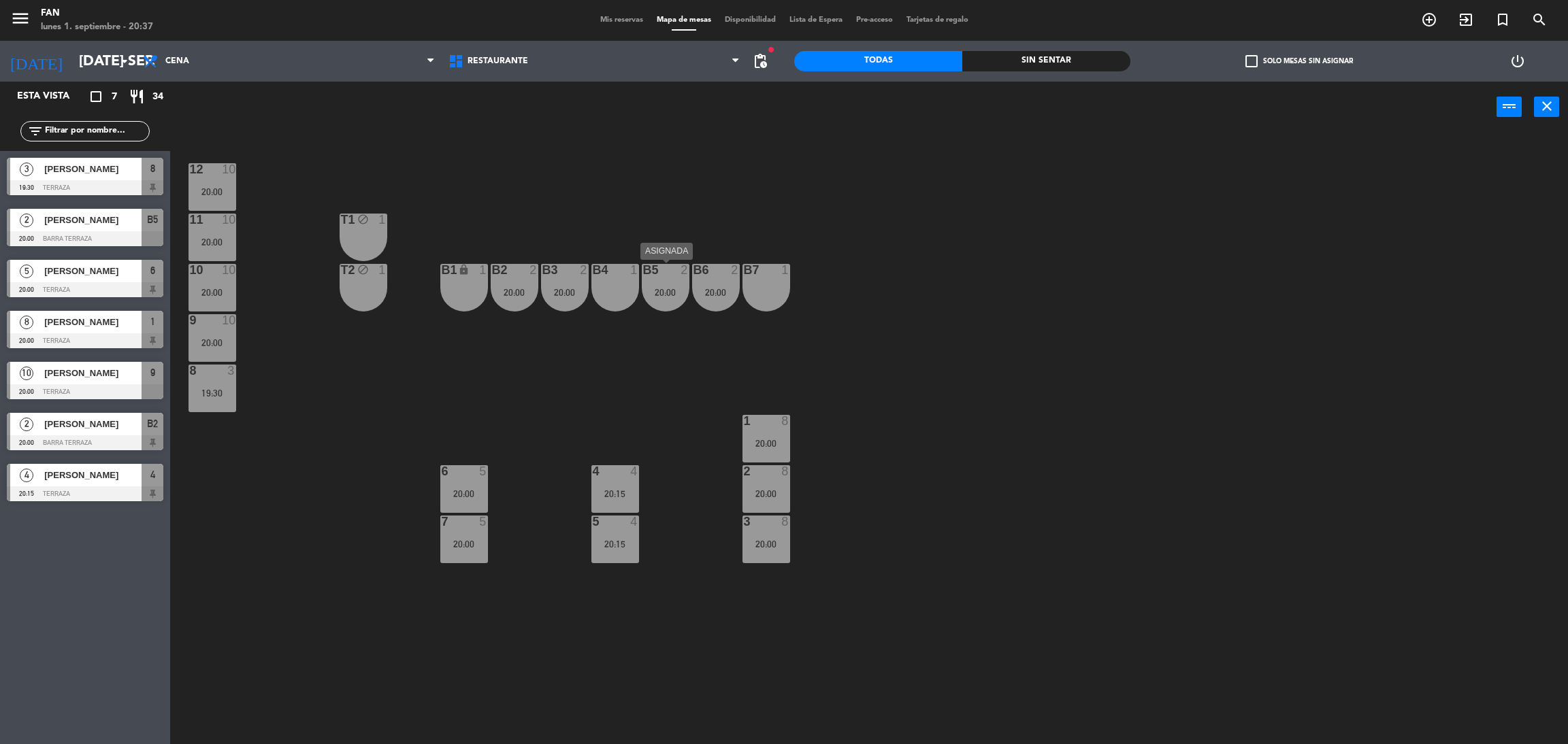
click at [674, 295] on div "20:00" at bounding box center [664, 292] width 47 height 10
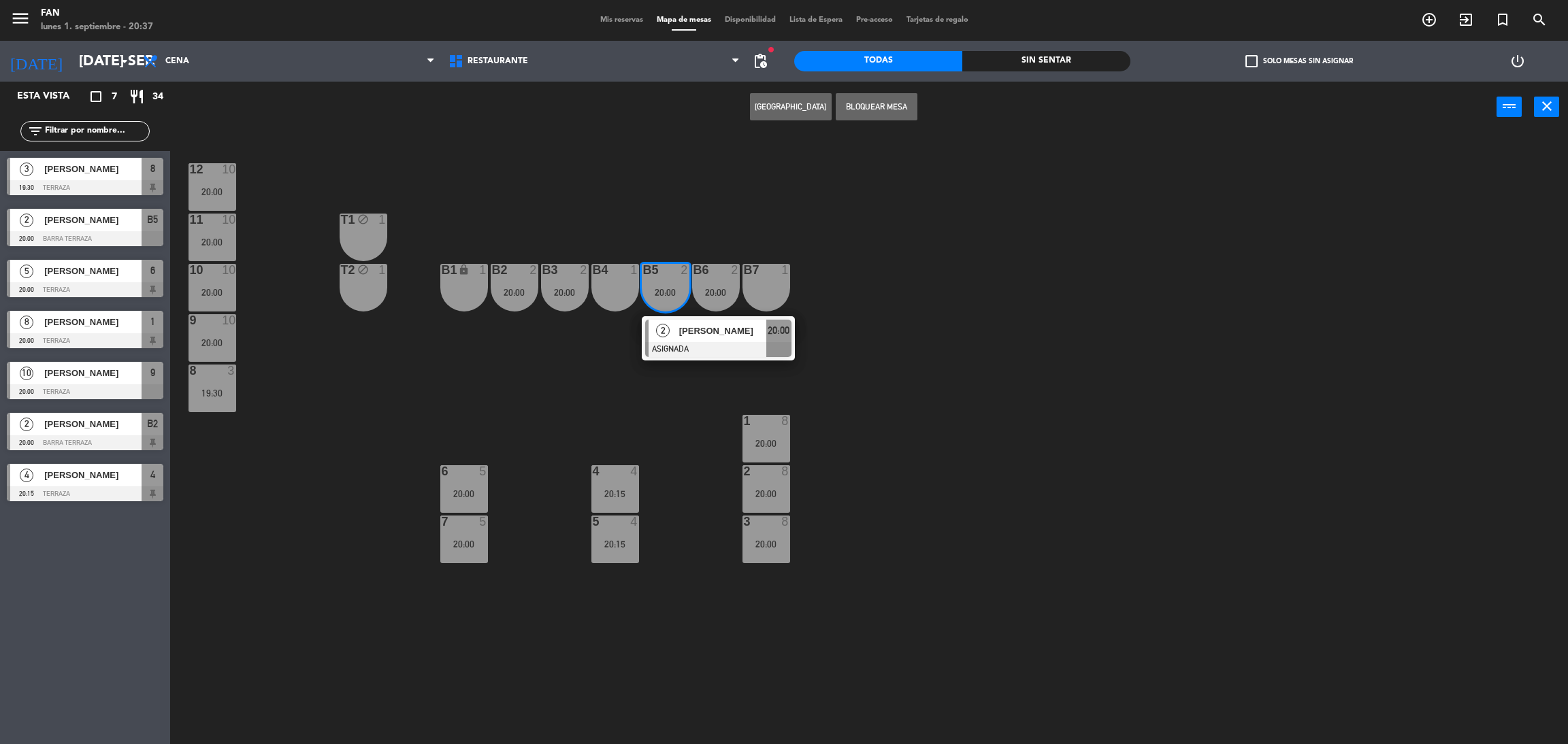
click at [887, 302] on div "12 10 20:00 11 10 20:00 T1 block 1 10 10 20:00 T2 block 1 B1 lock 1 B2 2 20:00 …" at bounding box center [877, 444] width 1382 height 611
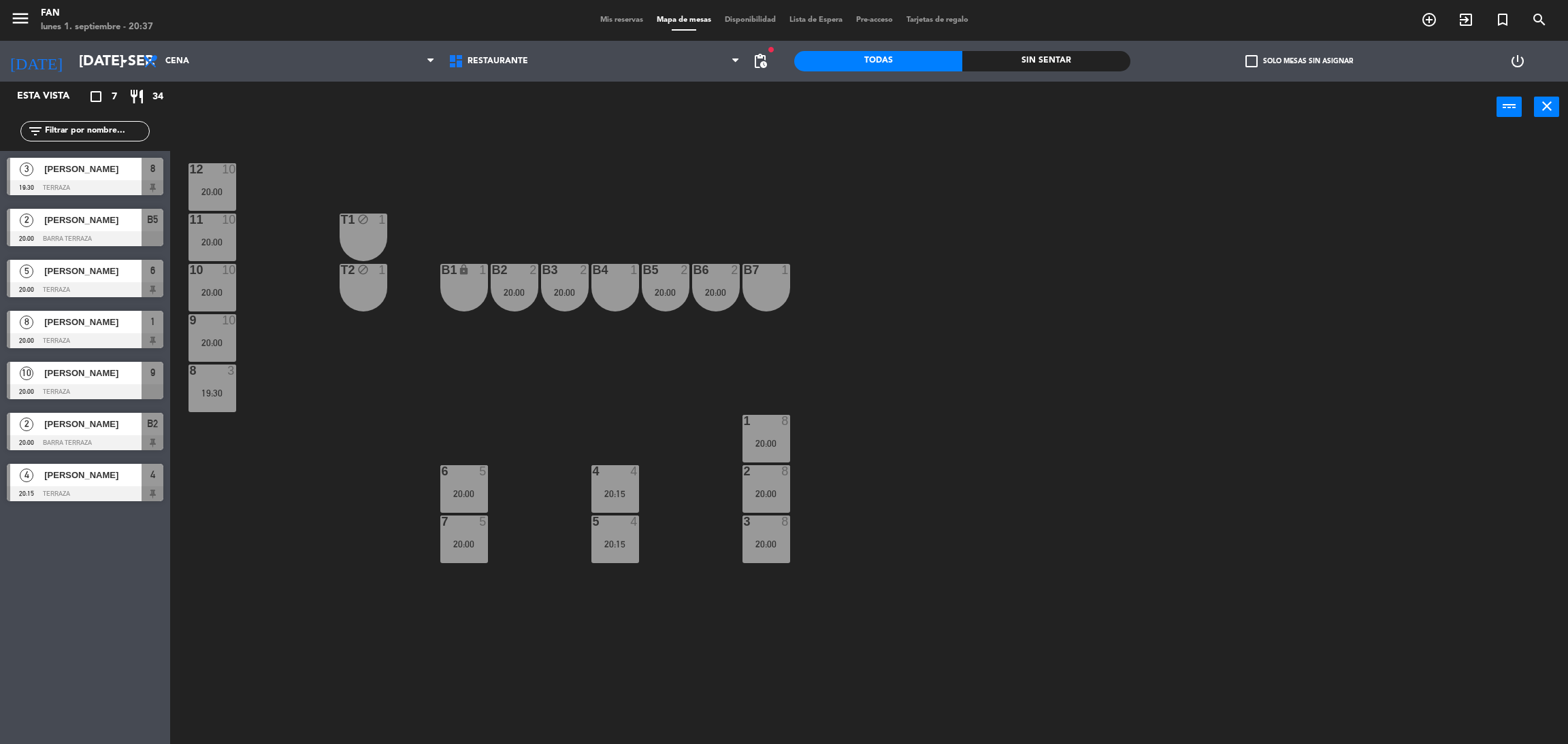
click at [664, 299] on div "B5 2 20:00" at bounding box center [664, 287] width 47 height 47
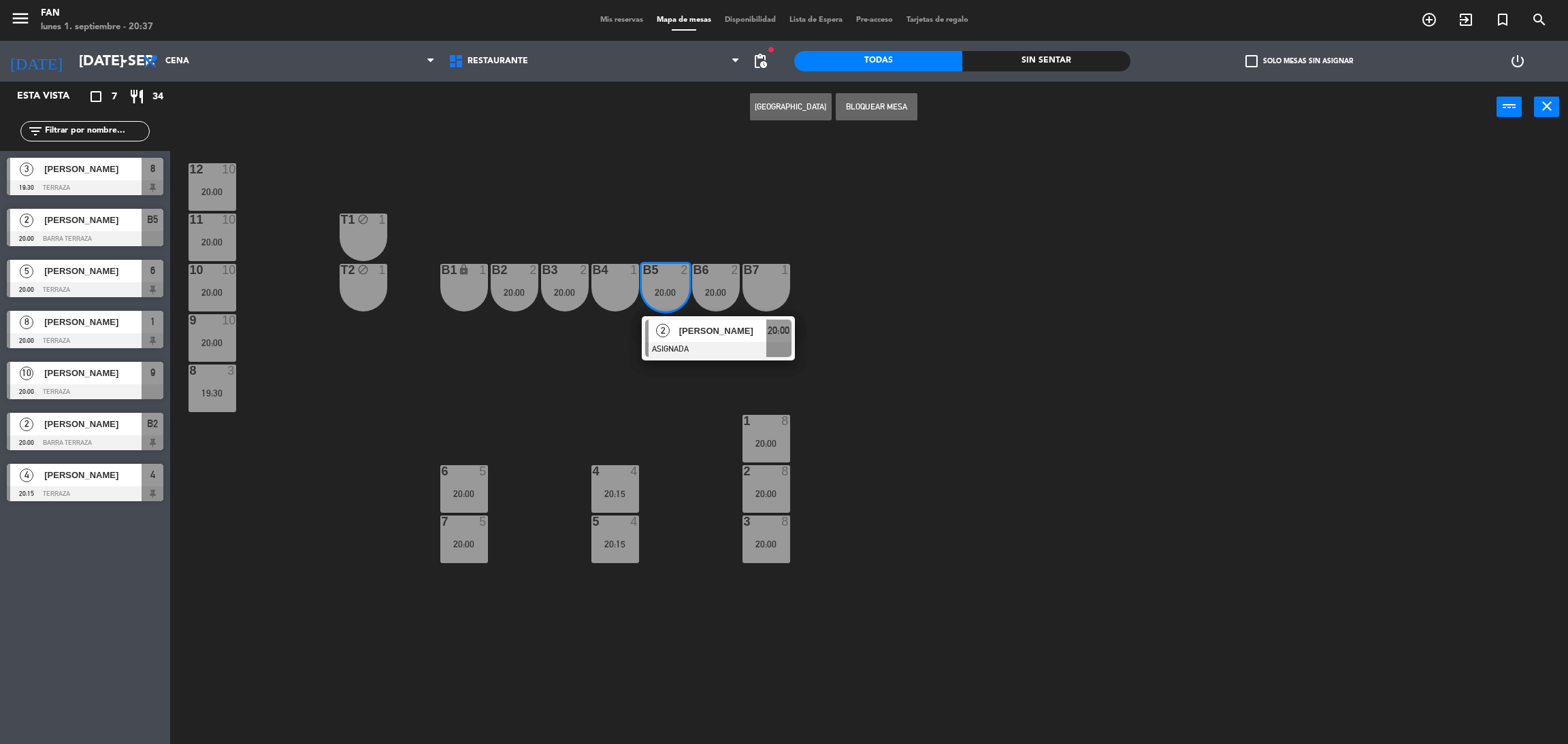
click at [1141, 424] on div "12 10 20:00 11 10 20:00 T1 block 1 10 10 20:00 T2 block 1 B1 lock 1 B2 2 20:00 …" at bounding box center [877, 444] width 1382 height 611
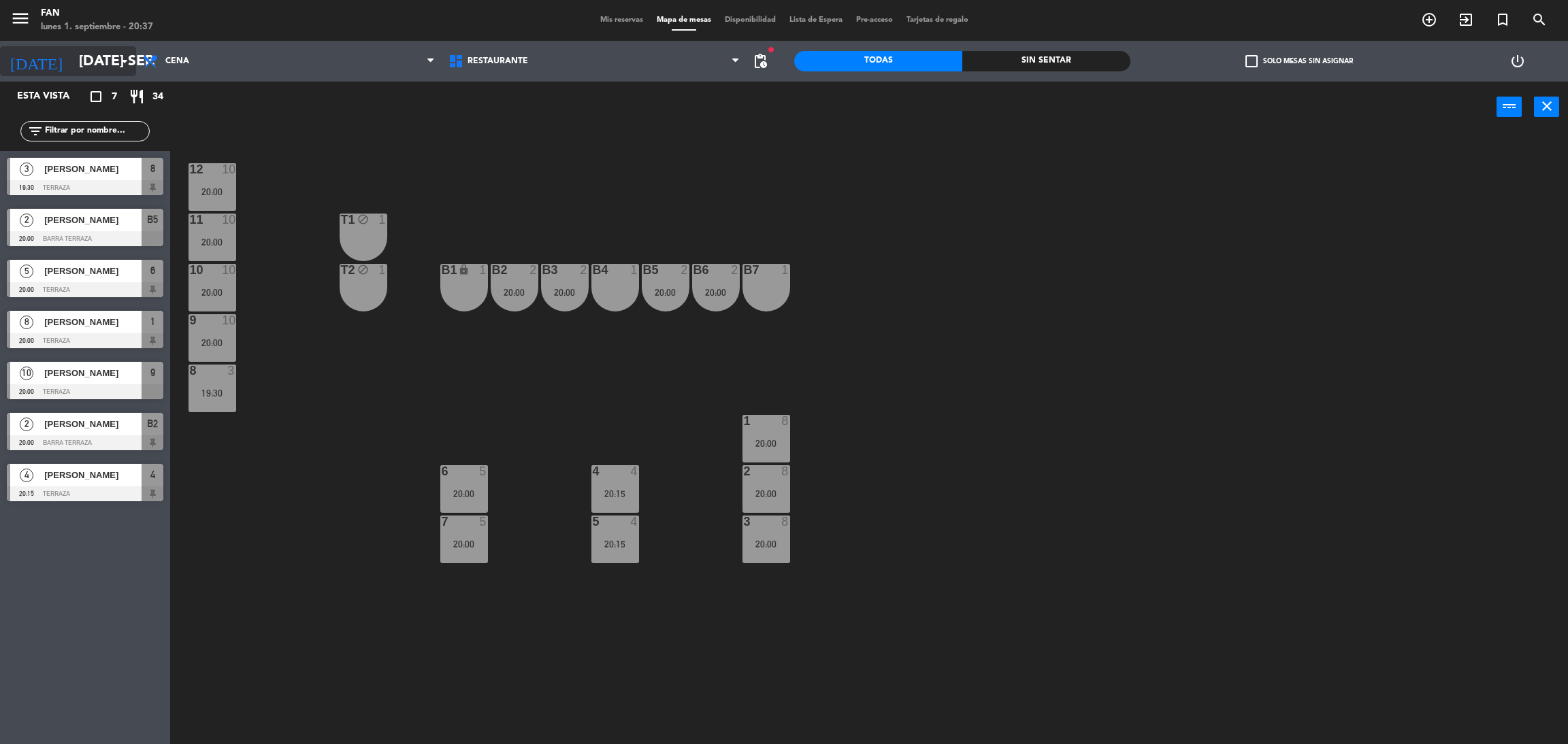
click at [87, 66] on input "[DATE] sep." at bounding box center [166, 62] width 187 height 31
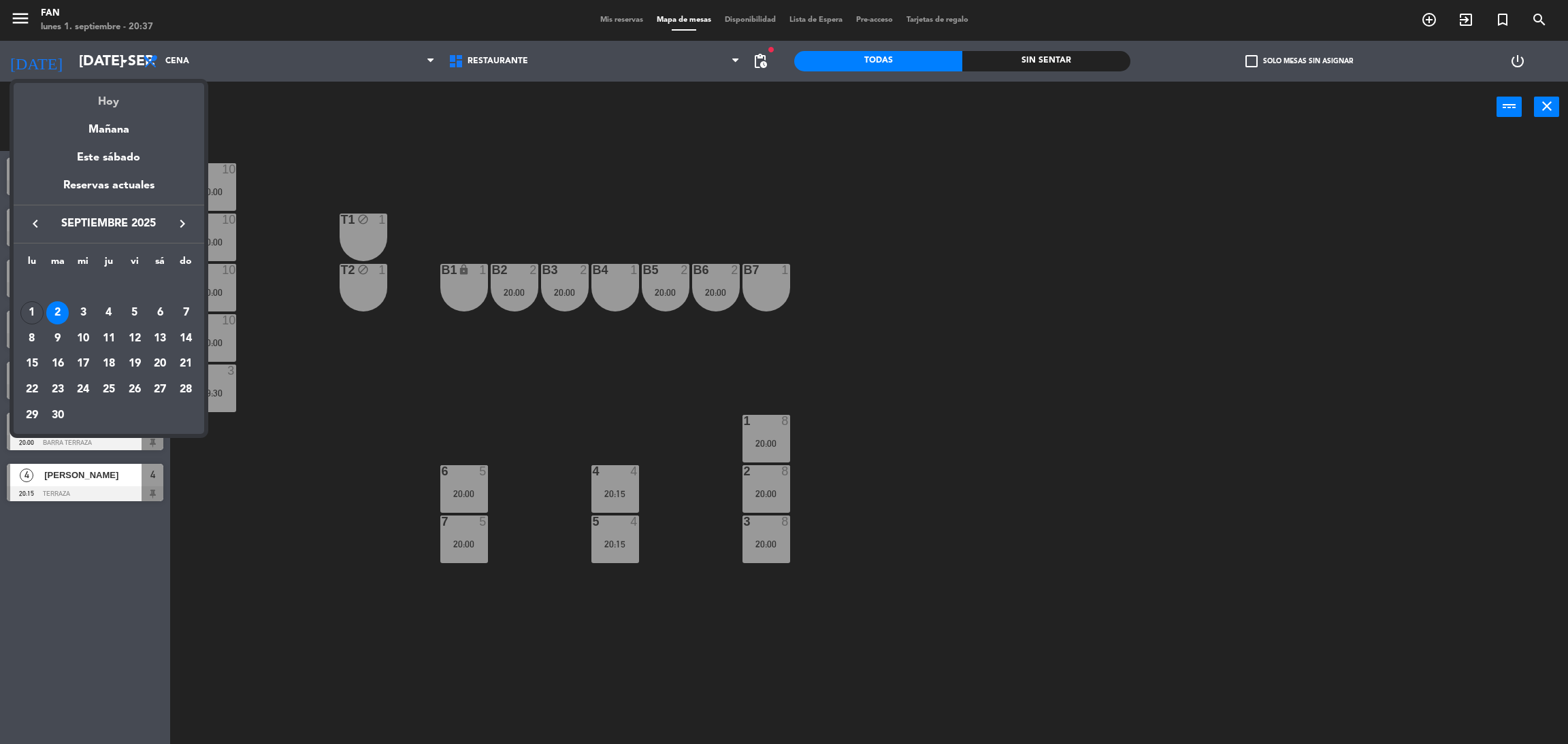
click at [95, 99] on div "Hoy" at bounding box center [109, 96] width 191 height 28
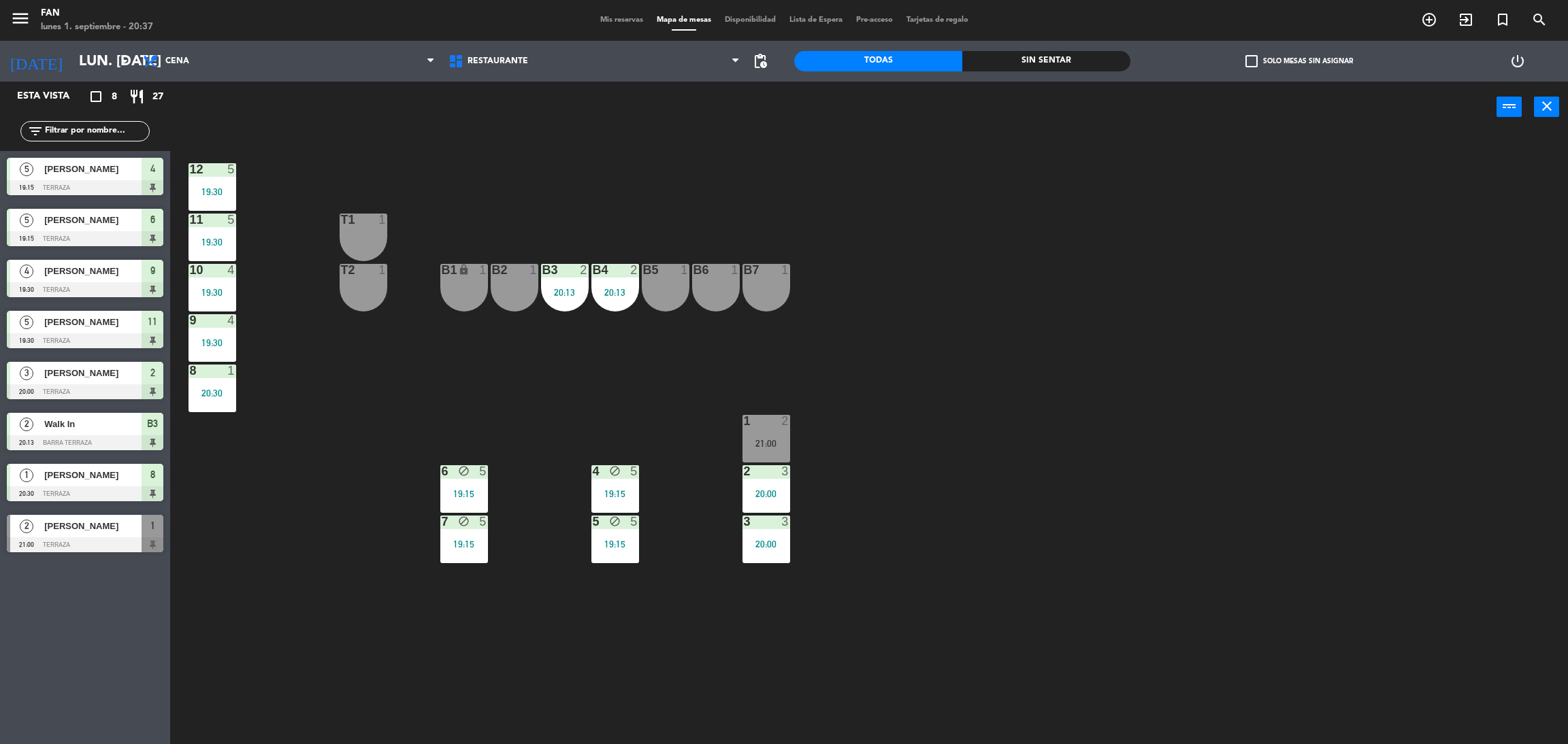
click at [663, 679] on div "12 5 19:30 11 5 19:30 T1 1 10 4 19:30 T2 1 B1 lock 1 B2 1 B3 2 20:13 B4 2 20:13…" at bounding box center [877, 444] width 1382 height 611
click at [628, 412] on div "12 5 19:30 11 5 19:30 T1 1 10 4 19:30 T2 1 B1 lock 1 B2 1 B3 2 20:13 B4 2 20:13…" at bounding box center [877, 444] width 1382 height 611
click at [94, 62] on input "lun. [DATE]" at bounding box center [166, 62] width 187 height 31
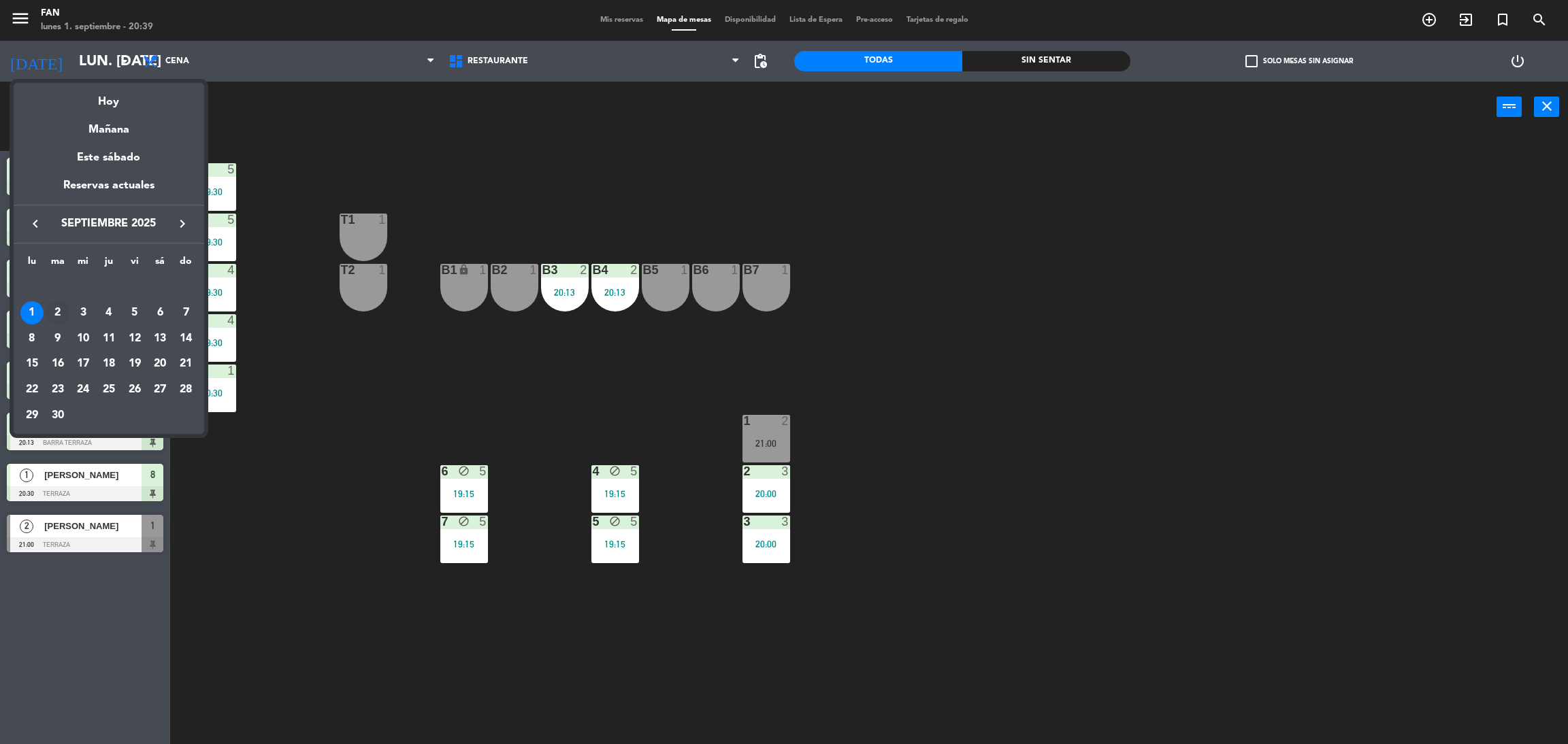
click at [62, 308] on div "2" at bounding box center [58, 313] width 23 height 23
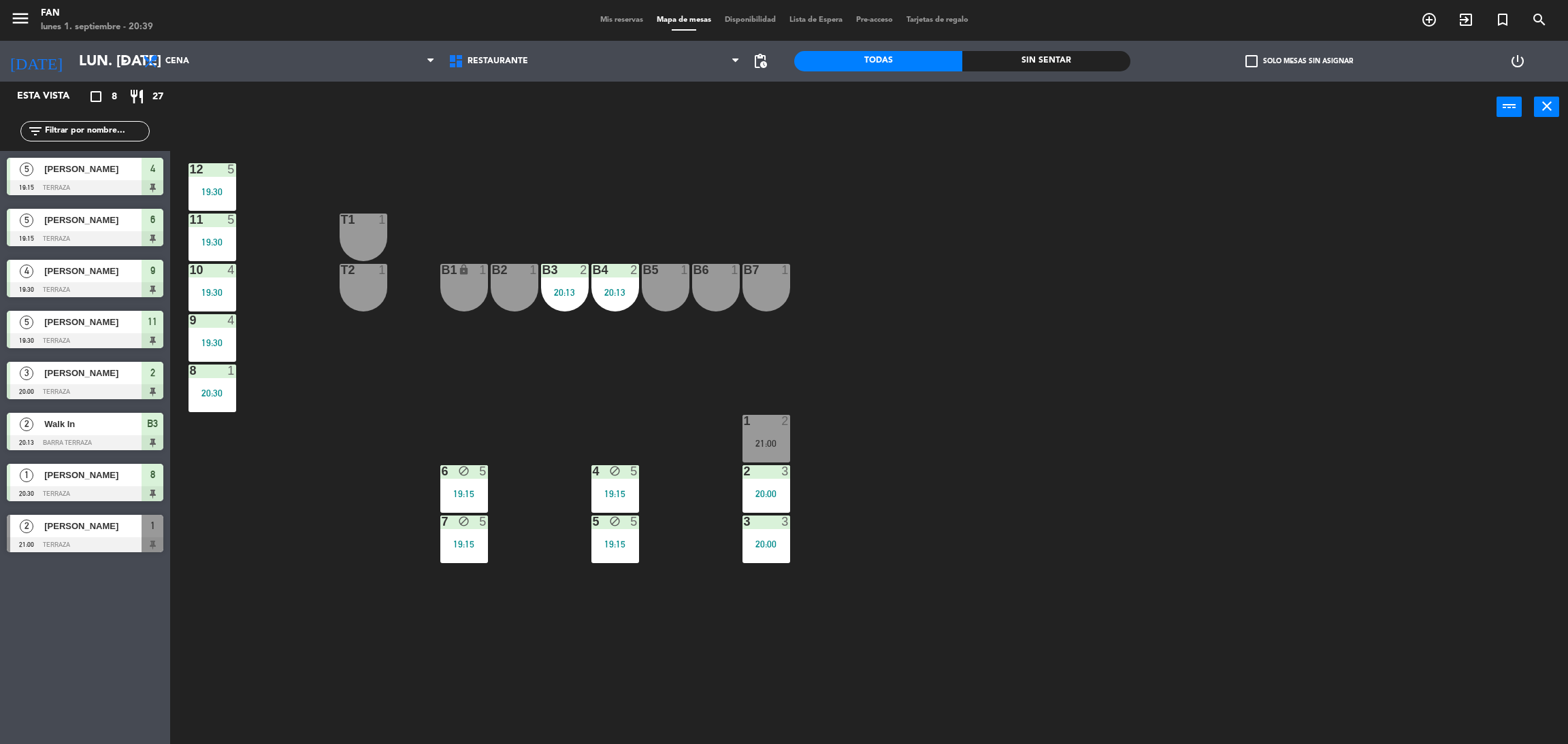
type input "[DATE] sep."
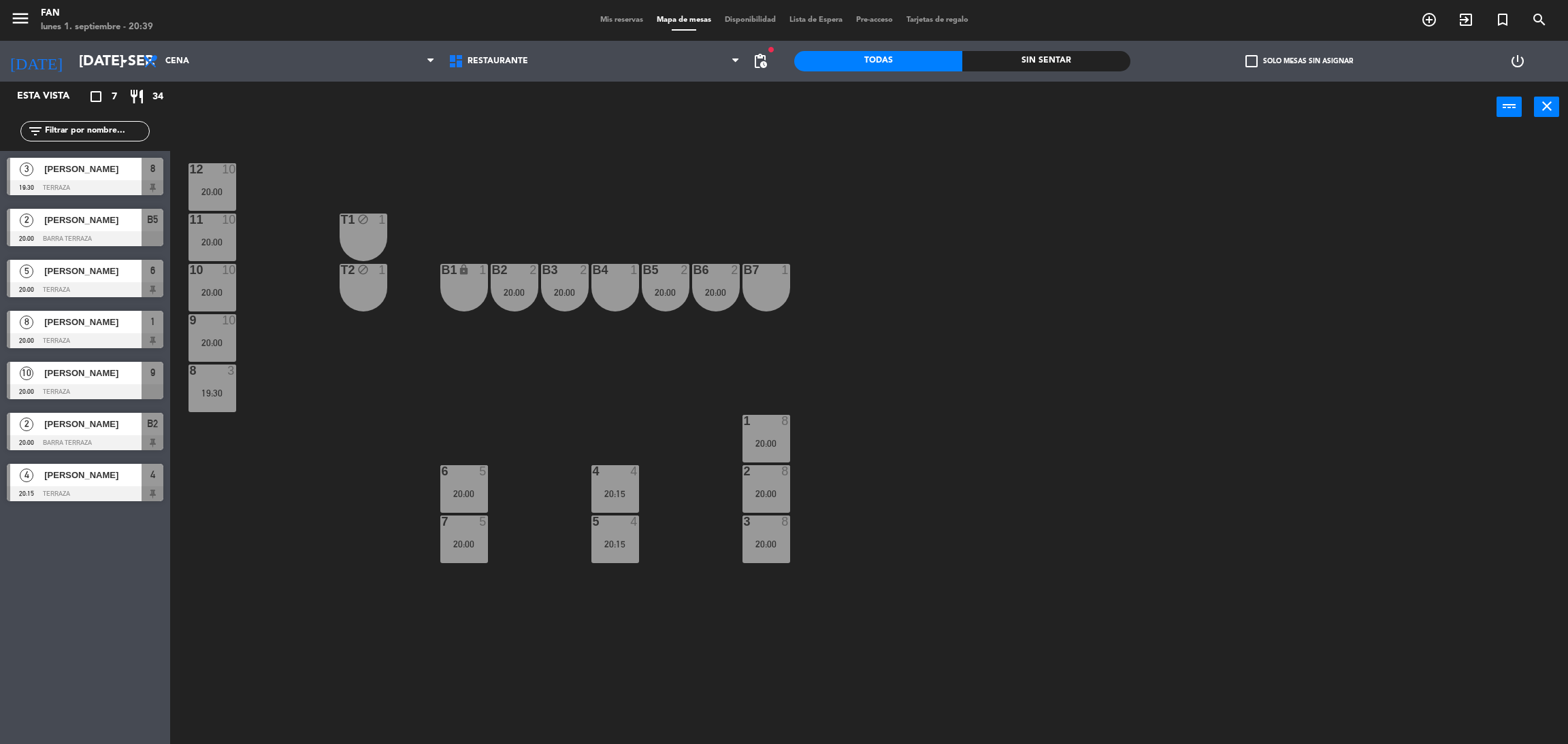
click at [618, 24] on span "Mis reservas" at bounding box center [621, 20] width 57 height 8
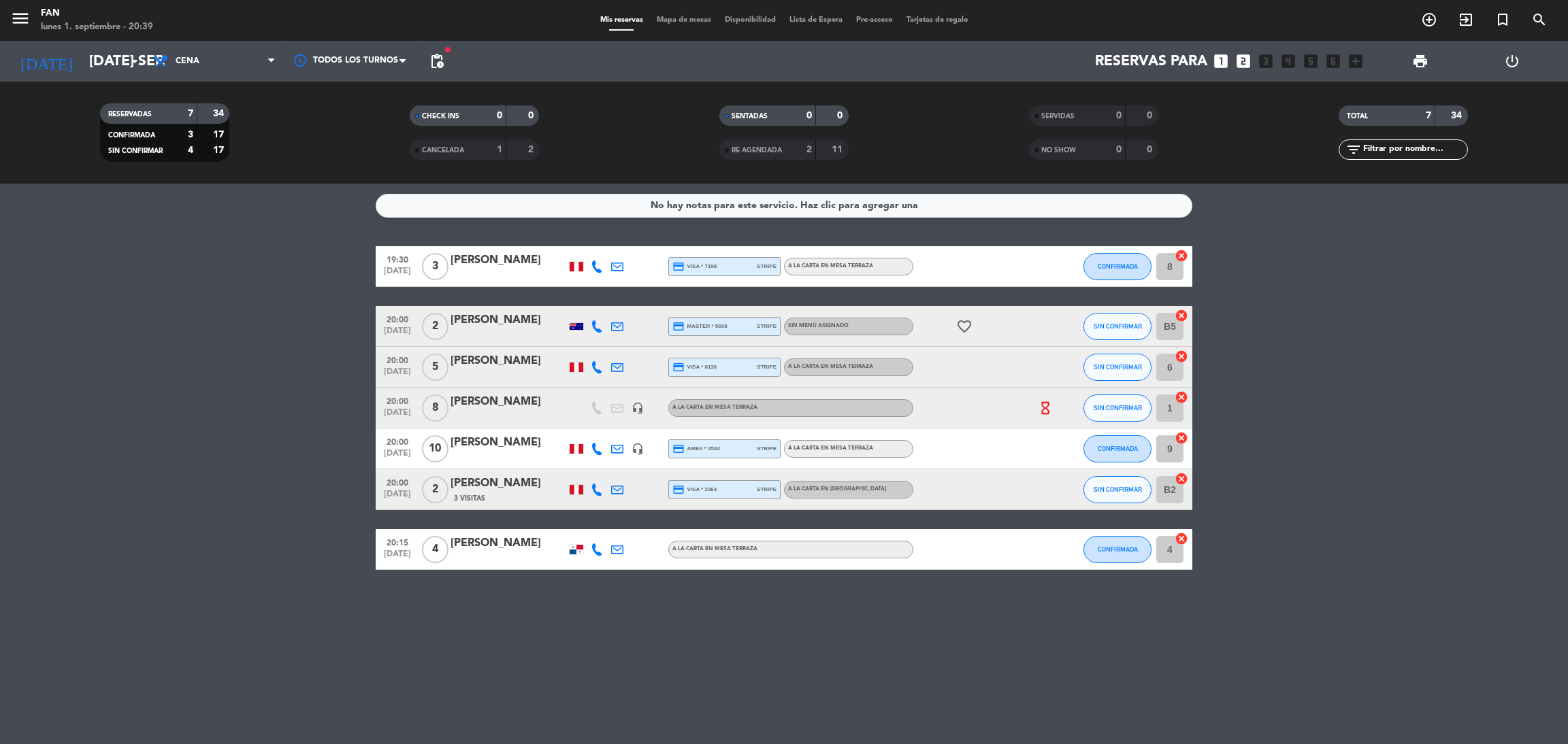
click at [677, 21] on span "Mapa de mesas" at bounding box center [684, 20] width 68 height 8
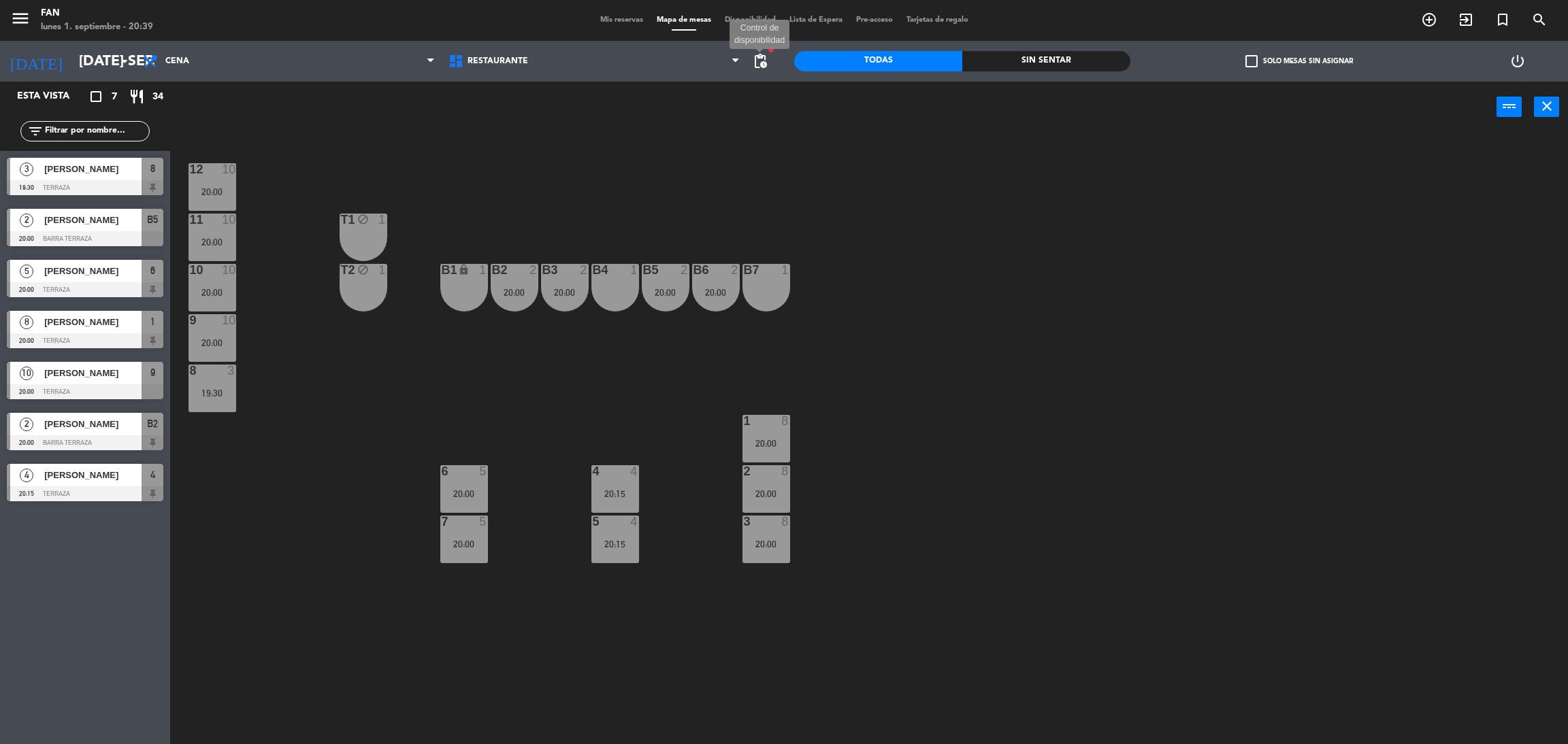
click at [761, 59] on span "pending_actions" at bounding box center [760, 61] width 16 height 16
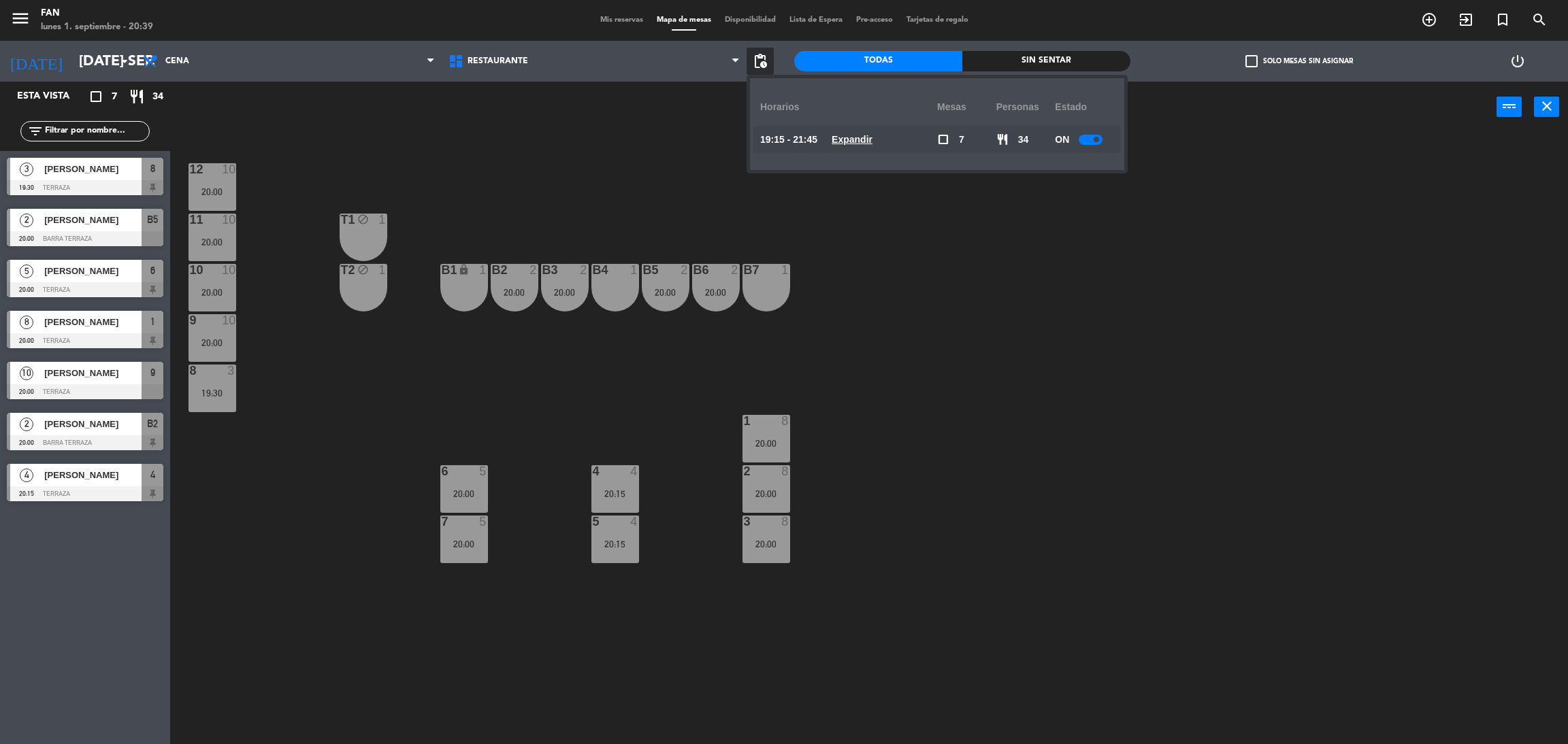
click at [858, 144] on u "Expandir" at bounding box center [852, 139] width 41 height 11
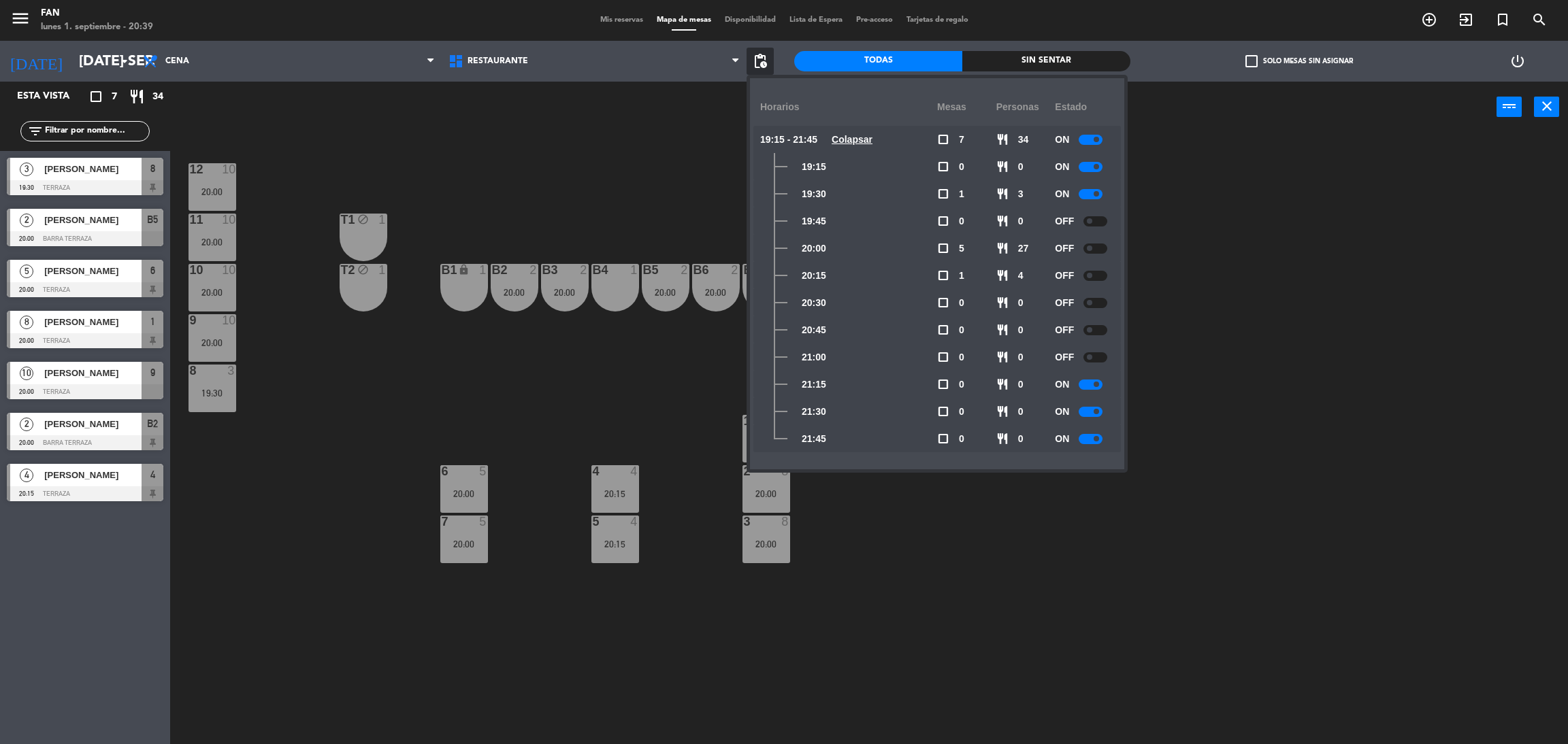
click at [1252, 300] on div "12 10 20:00 11 10 20:00 T1 block 1 10 10 20:00 T2 block 1 B1 lock 1 B2 2 20:00 …" at bounding box center [877, 444] width 1382 height 611
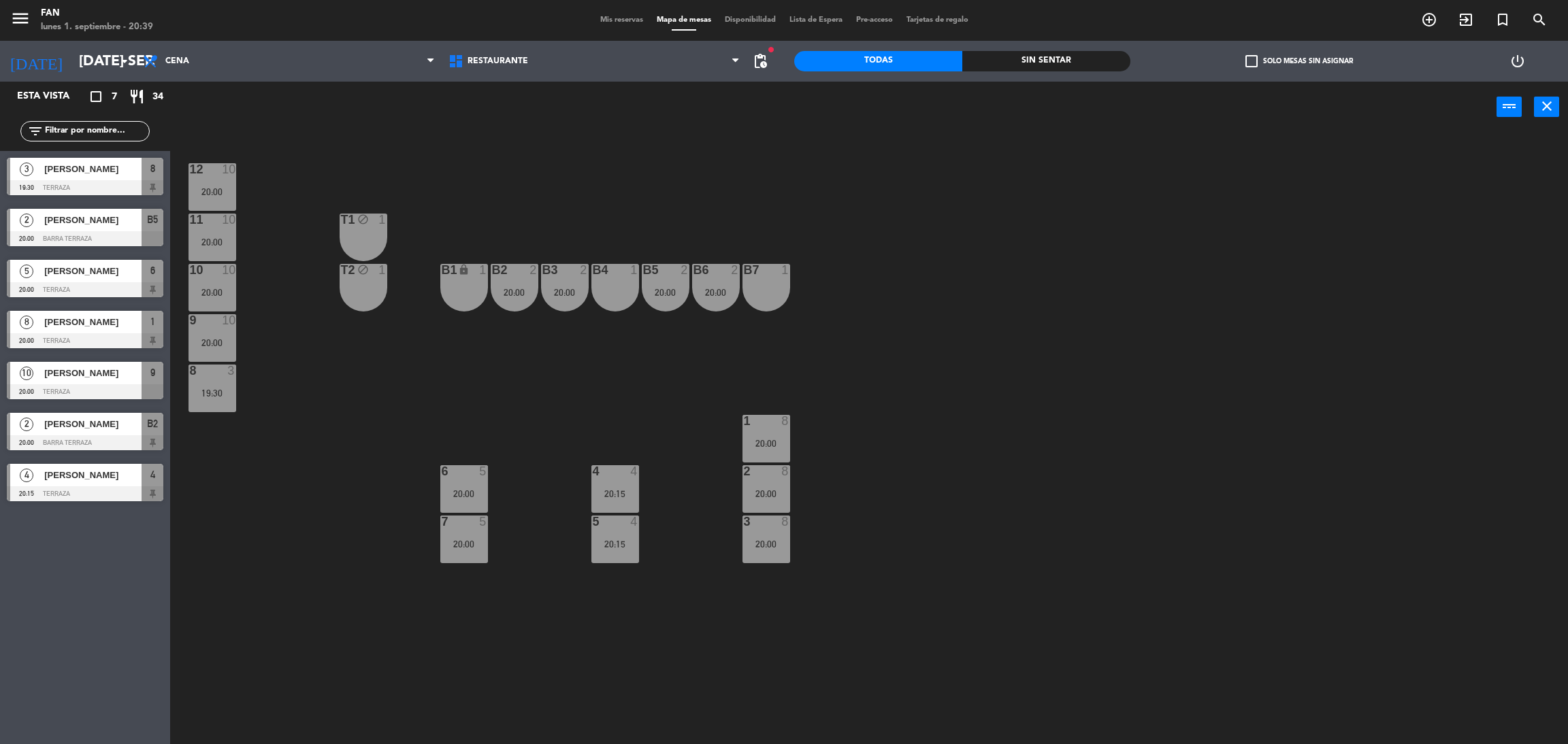
click at [547, 291] on div "20:00" at bounding box center [564, 292] width 47 height 10
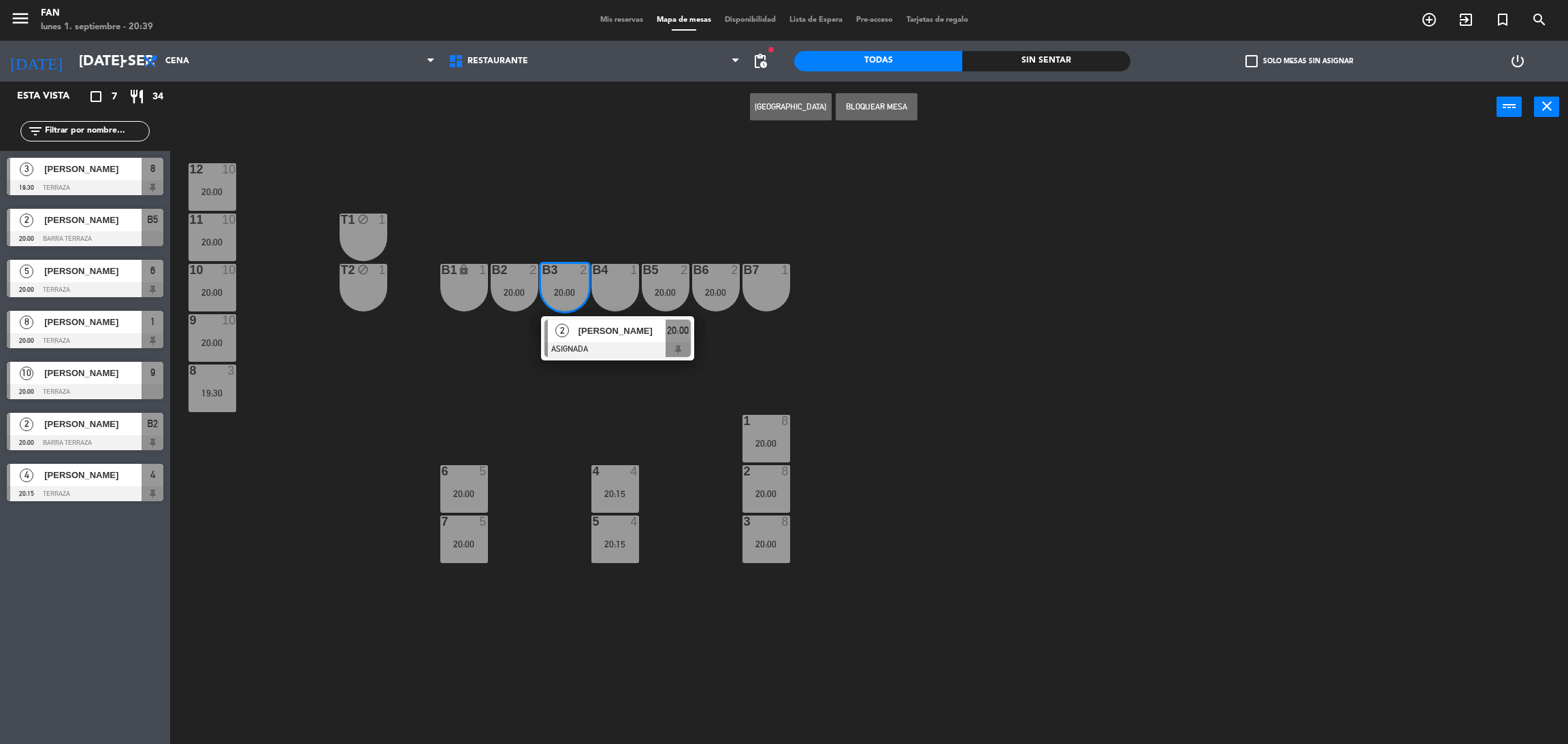
click at [646, 241] on div "12 10 20:00 11 10 20:00 T1 block 1 10 10 20:00 T2 block 1 B1 lock 1 B2 2 20:00 …" at bounding box center [877, 444] width 1382 height 611
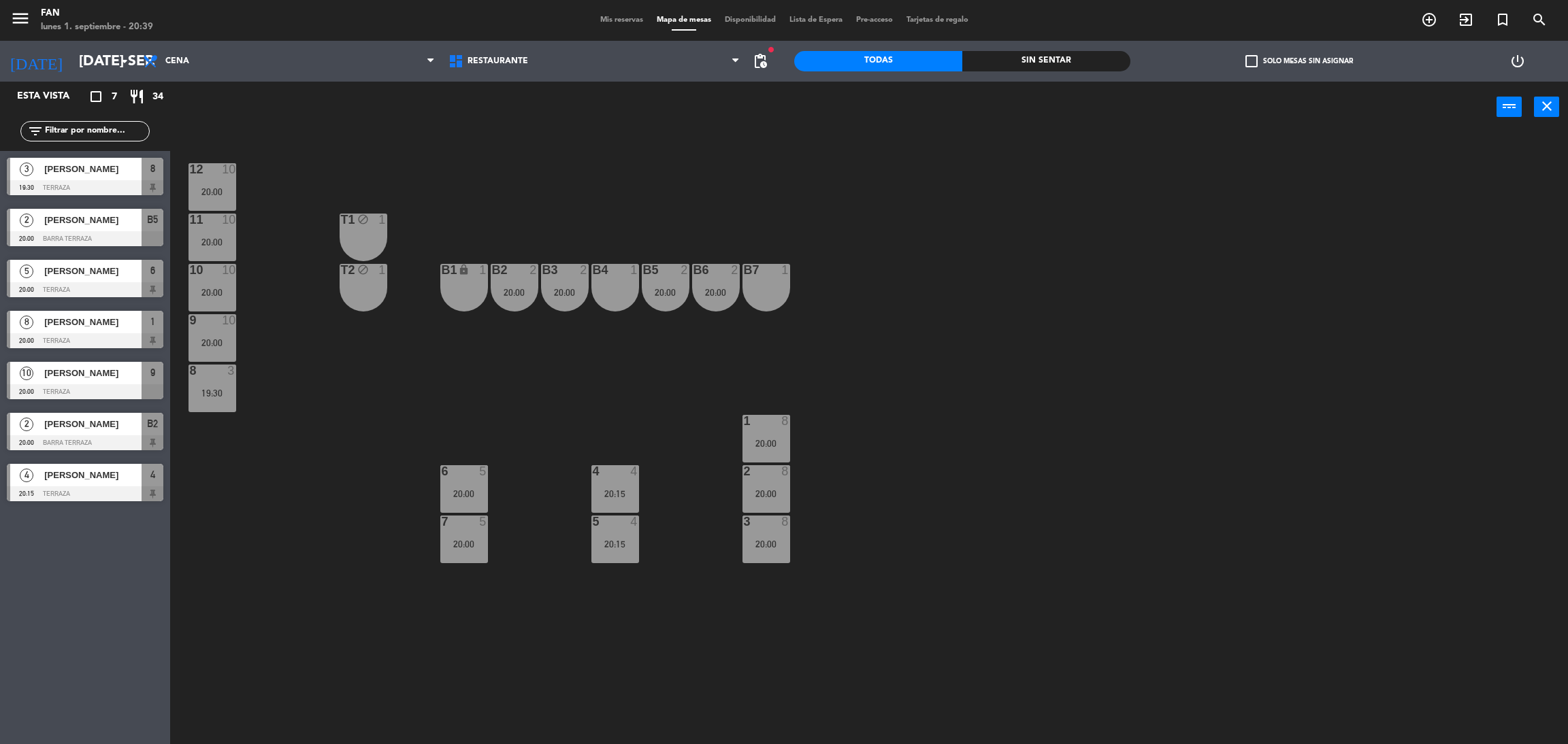
click at [661, 266] on div at bounding box center [664, 270] width 22 height 13
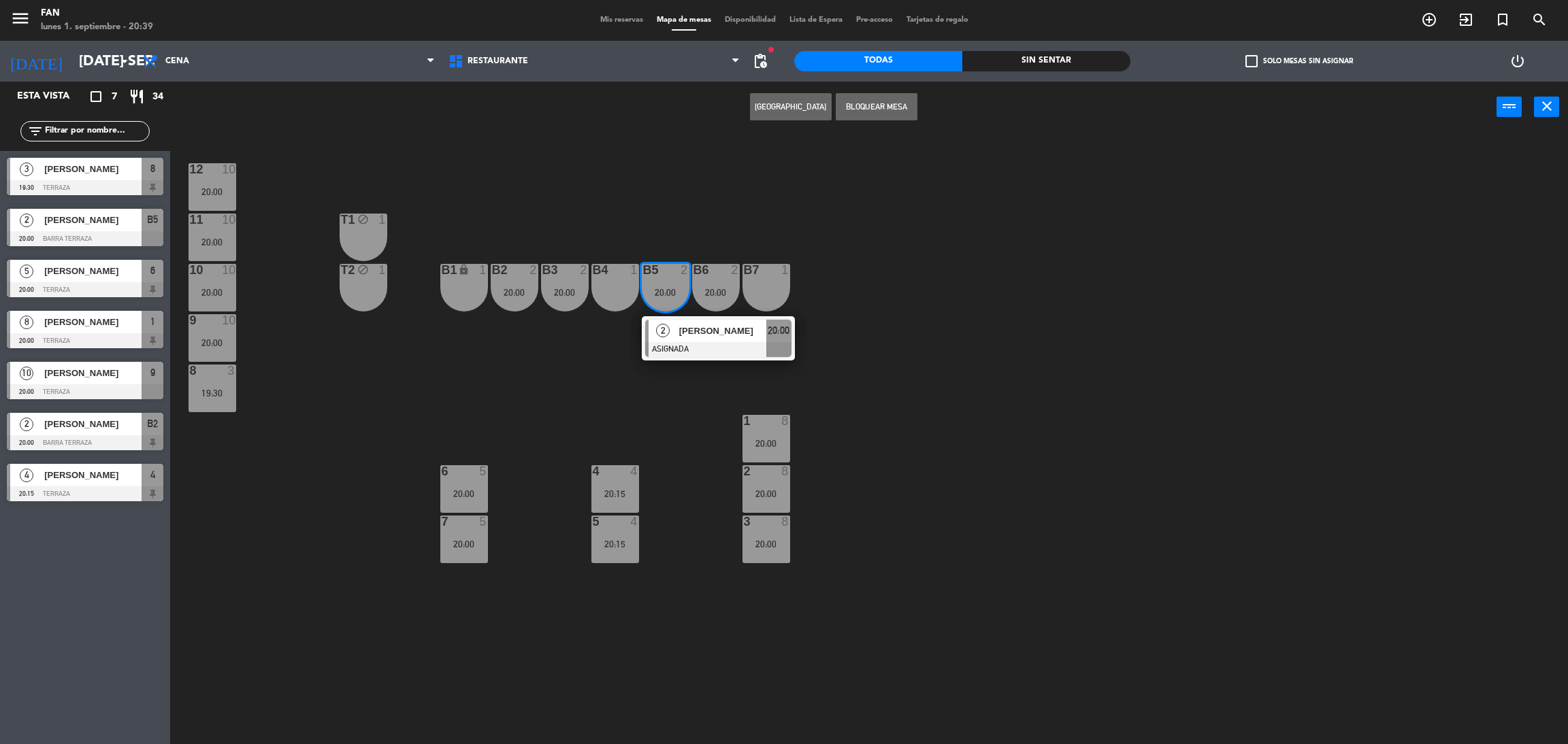
click at [631, 230] on div "12 10 20:00 11 10 20:00 T1 block 1 10 10 20:00 T2 block 1 B1 lock 1 B2 2 20:00 …" at bounding box center [877, 444] width 1382 height 611
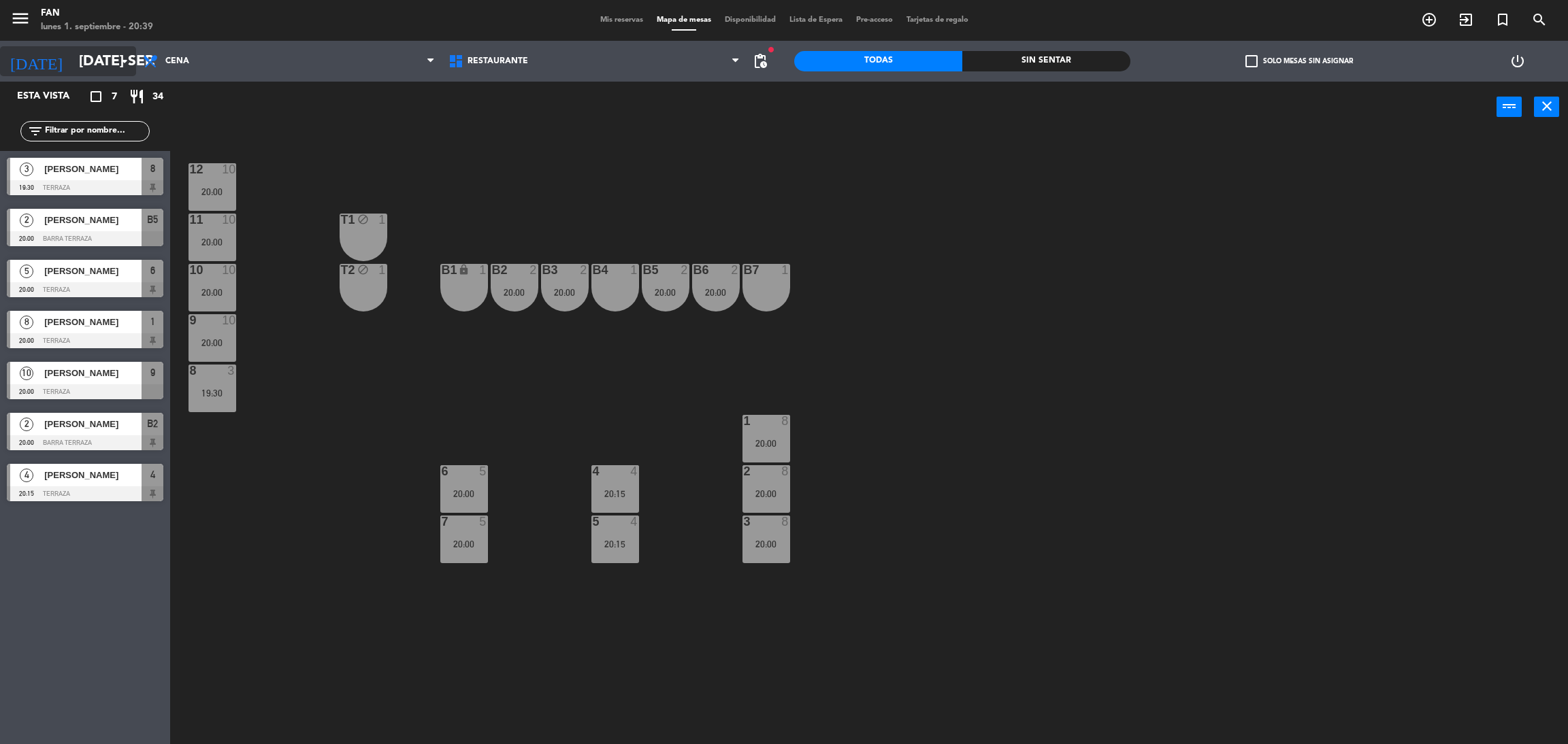
click at [77, 62] on input "[DATE] sep." at bounding box center [166, 62] width 187 height 31
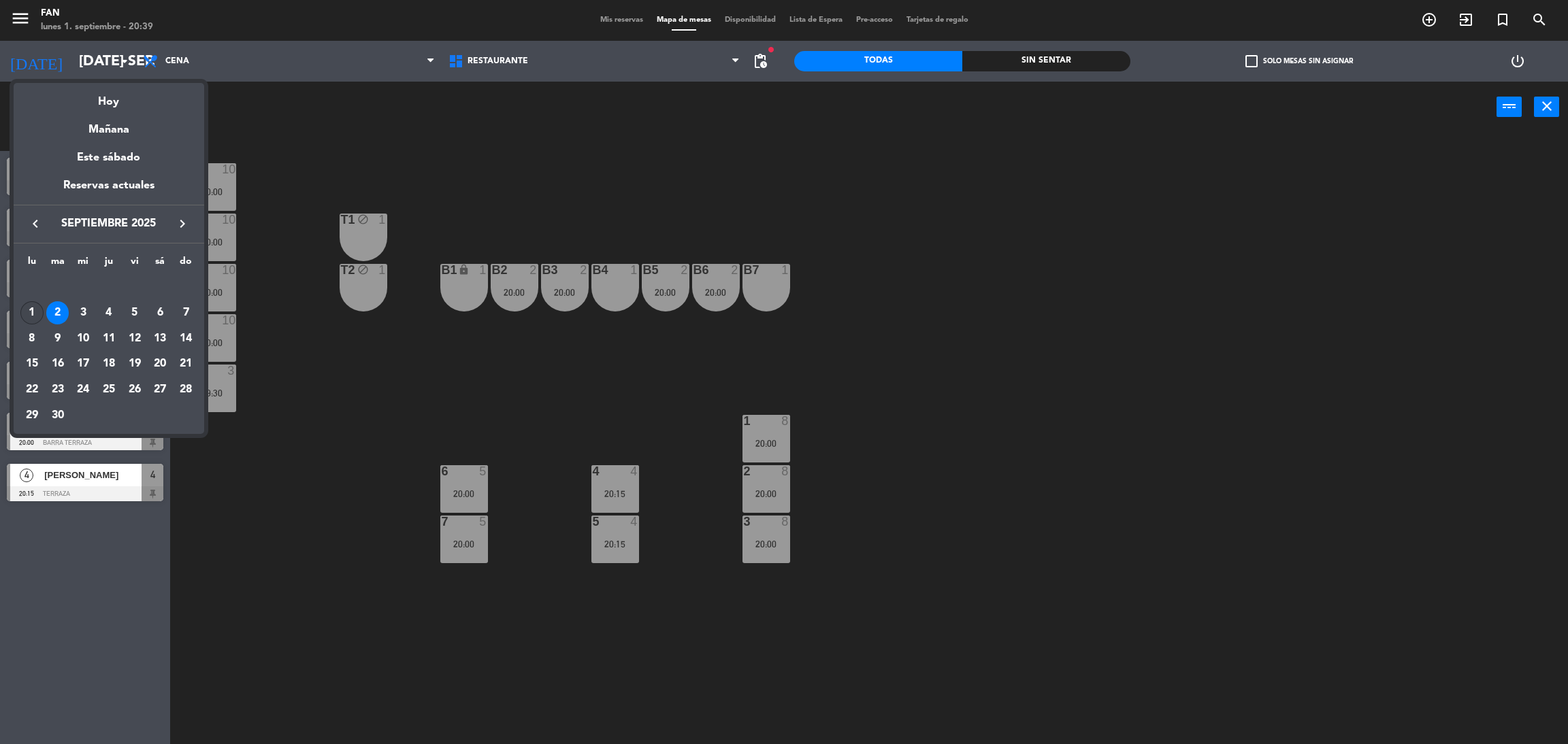
click at [25, 314] on div "1" at bounding box center [32, 313] width 23 height 23
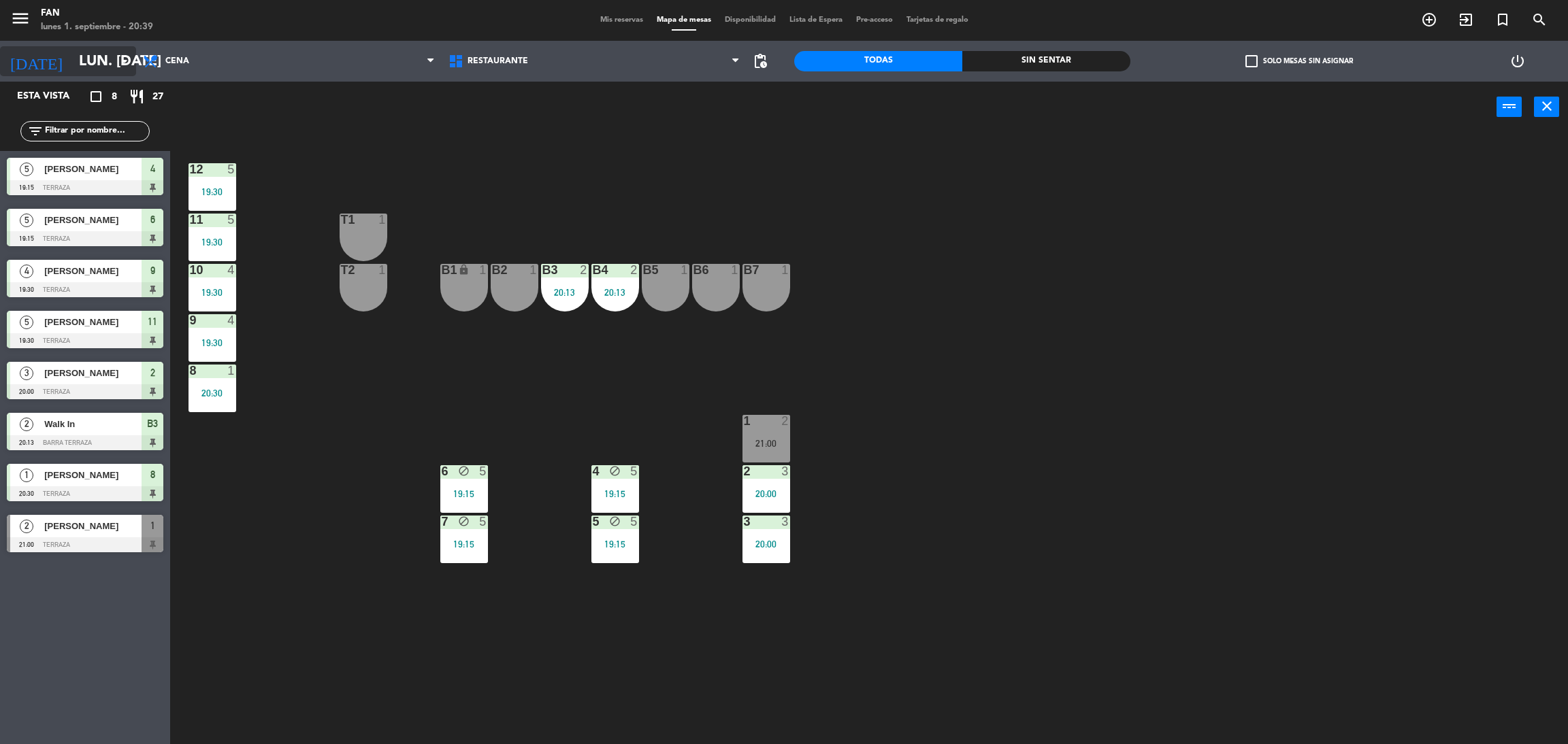
click at [72, 62] on input "lun. [DATE]" at bounding box center [166, 62] width 187 height 31
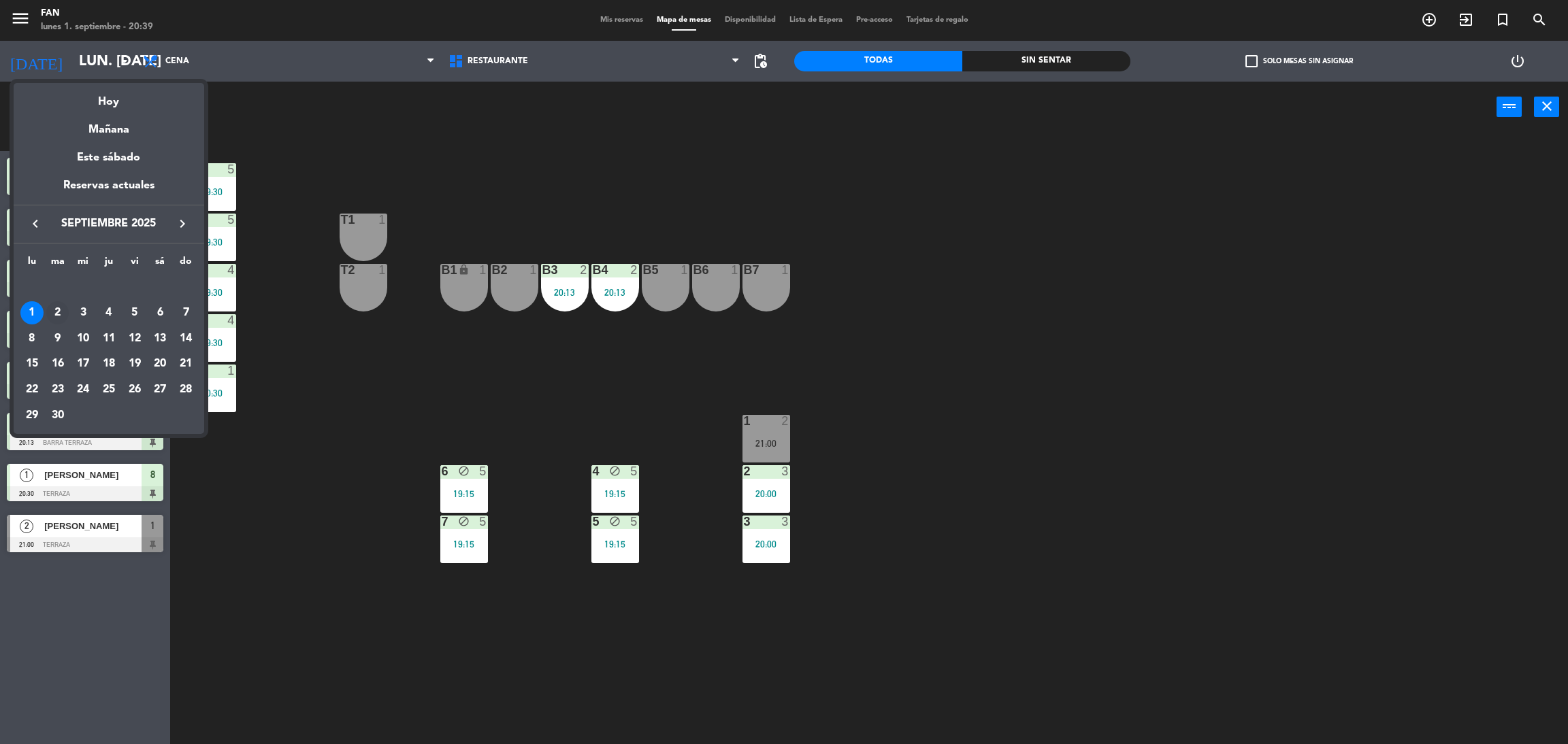
click at [56, 310] on div "2" at bounding box center [58, 313] width 23 height 23
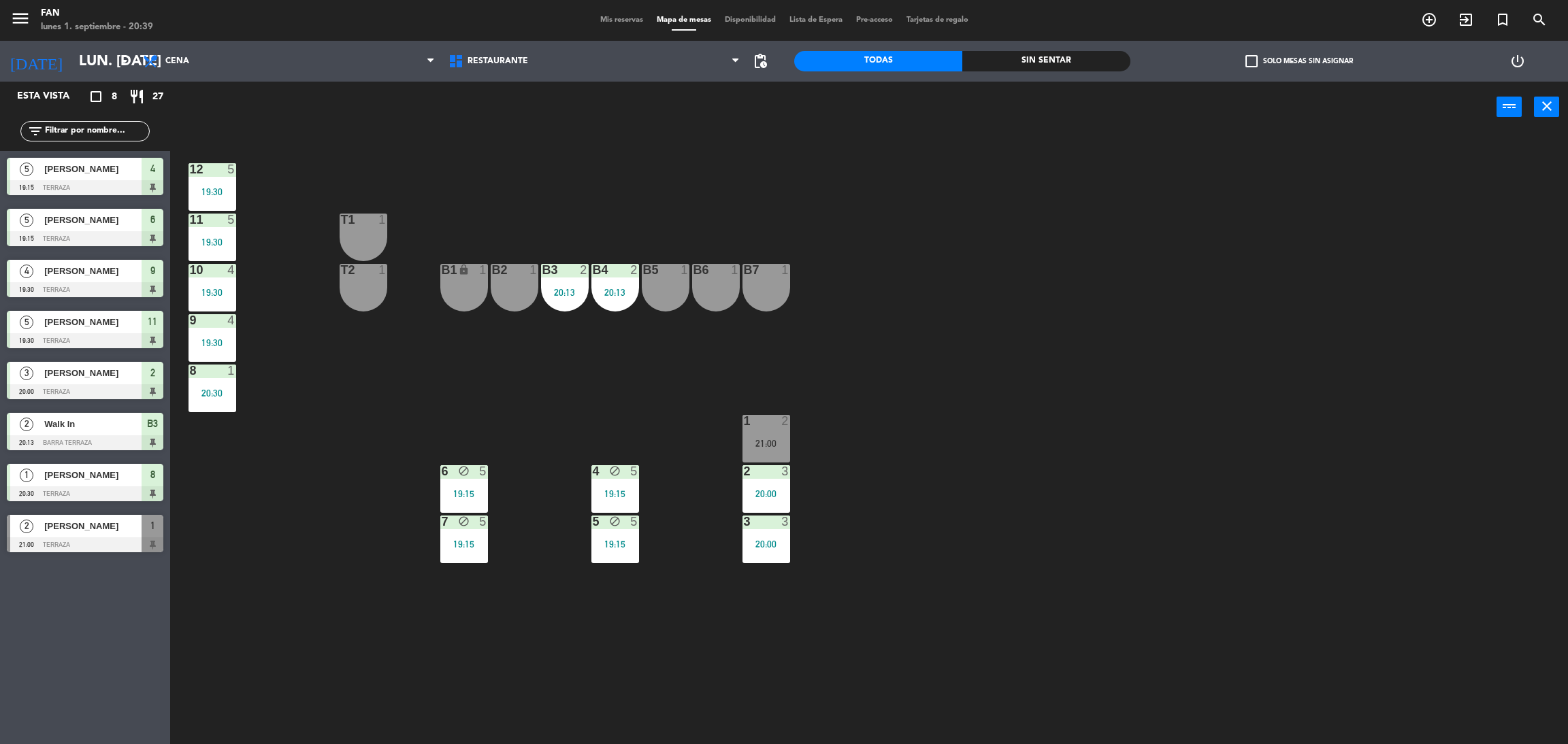
type input "[DATE] sep."
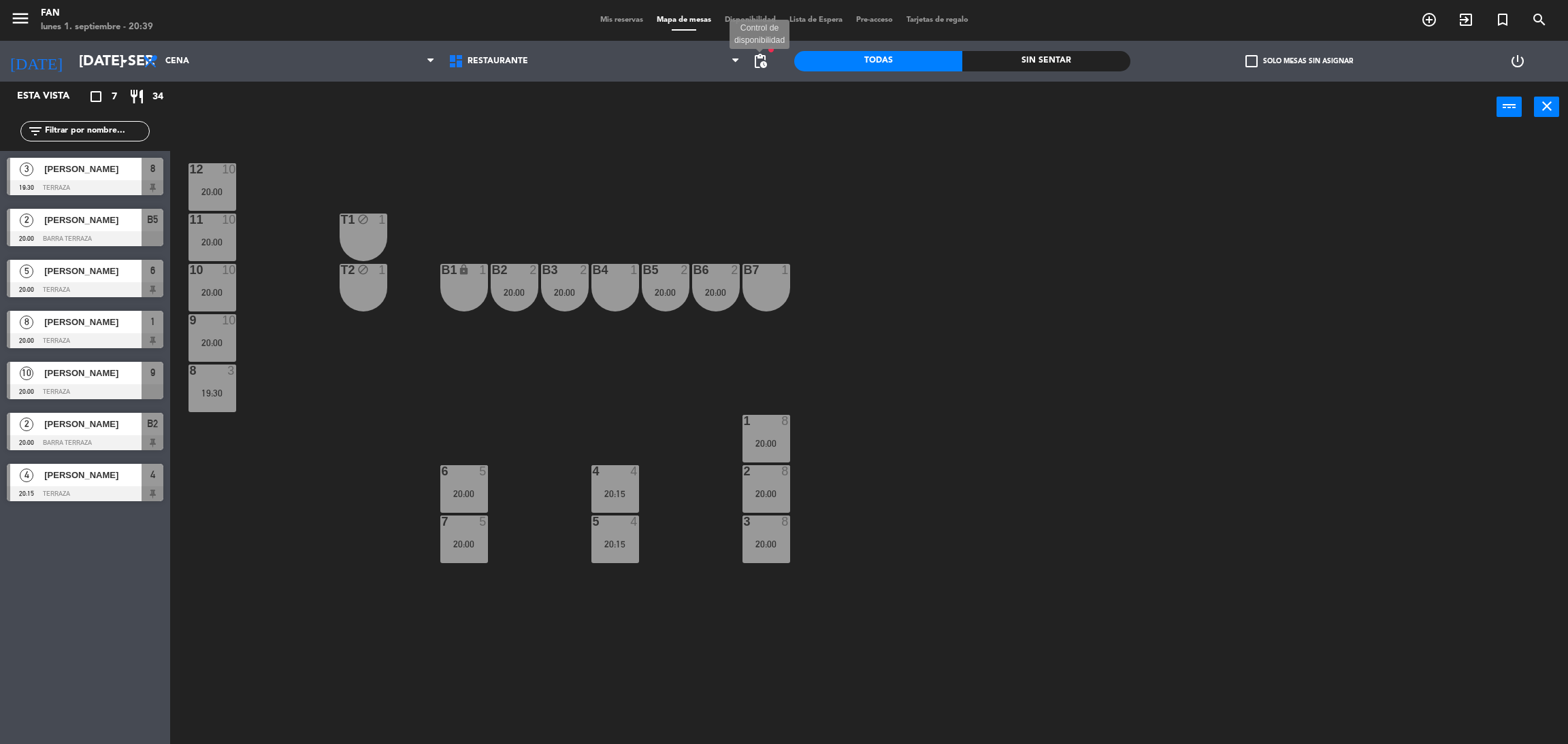
click at [765, 62] on span "pending_actions" at bounding box center [760, 61] width 16 height 16
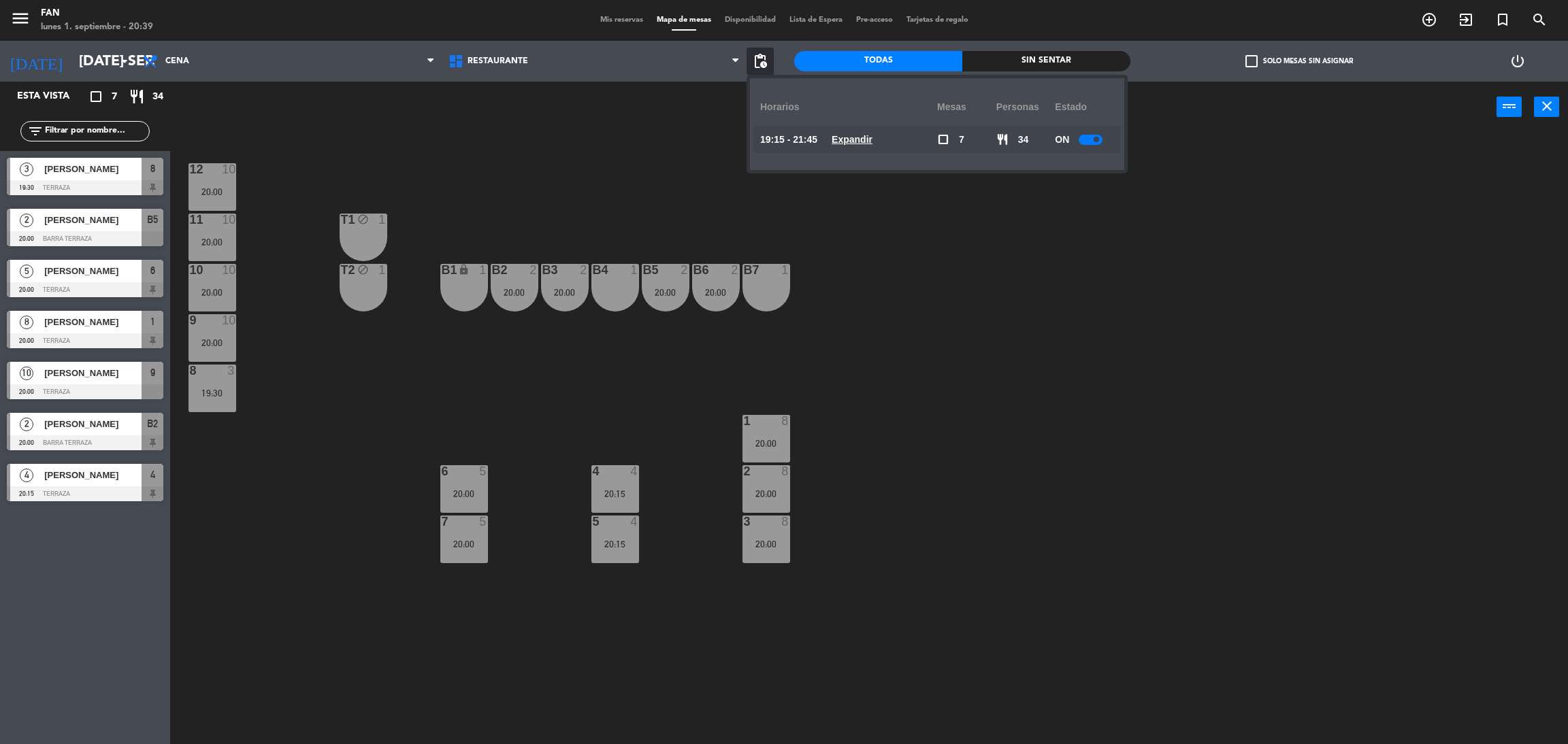
click at [838, 132] on div "19:15 - 21:45 Expandir" at bounding box center [848, 140] width 176 height 27
click at [842, 134] on u "Expandir" at bounding box center [852, 139] width 41 height 11
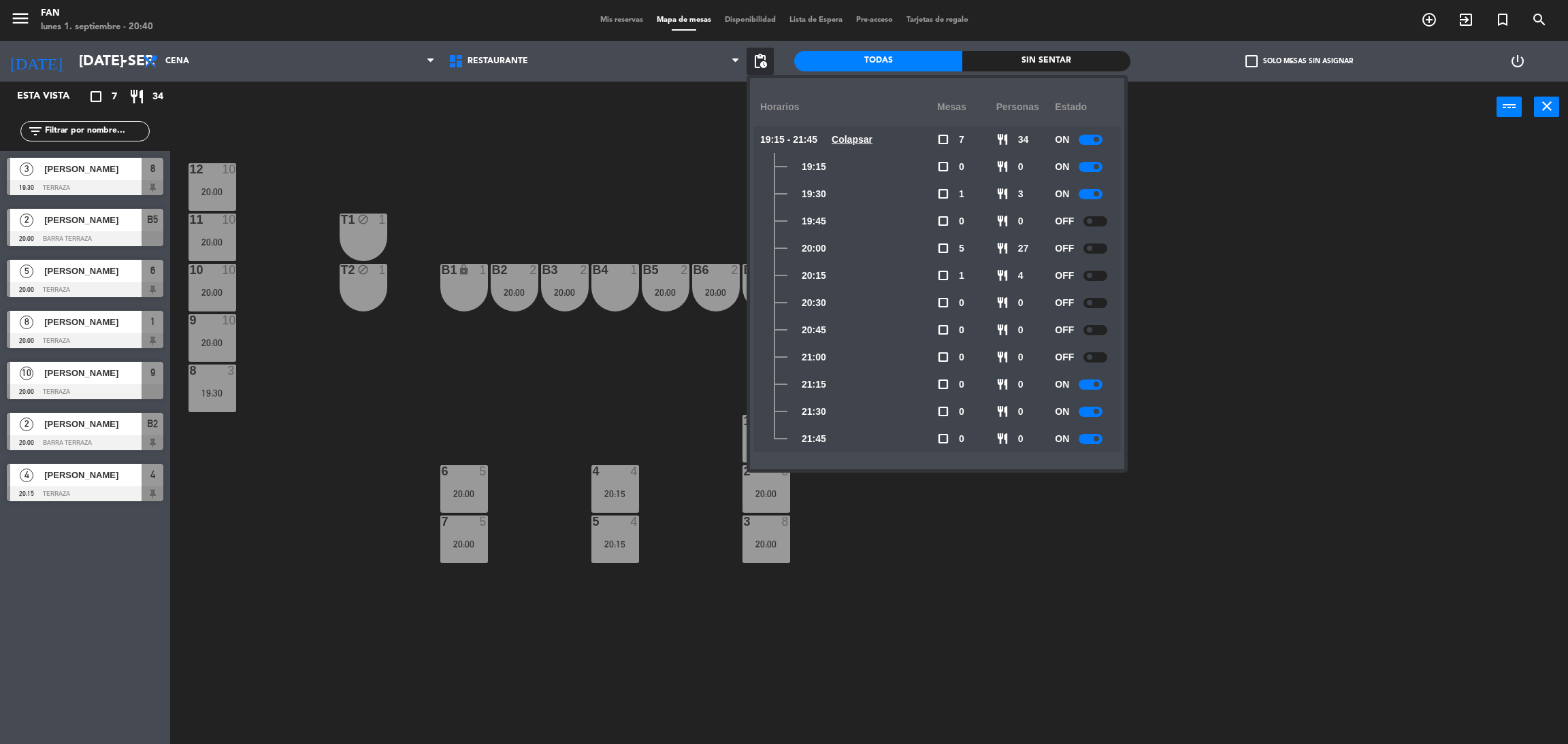
click at [613, 156] on div "12 10 20:00 11 10 20:00 T1 block 1 10 10 20:00 T2 block 1 B1 lock 1 B2 2 20:00 …" at bounding box center [877, 444] width 1382 height 611
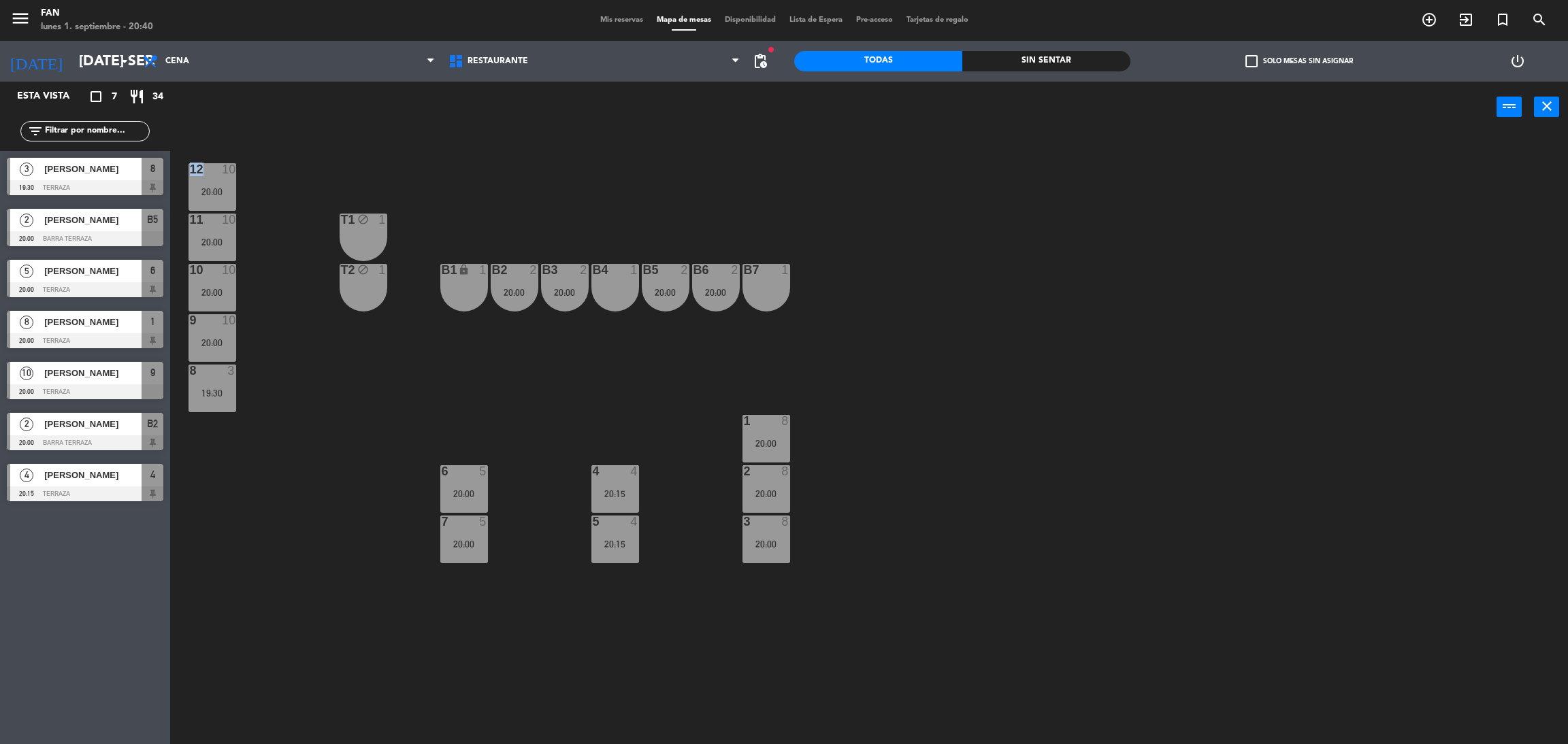
click at [613, 156] on div "12 10 20:00 11 10 20:00 T1 block 1 10 10 20:00 T2 block 1 B1 lock 1 B2 2 20:00 …" at bounding box center [877, 444] width 1382 height 611
click at [632, 220] on div "12 10 20:00 11 10 20:00 T1 block 1 10 10 20:00 T2 block 1 B1 lock 1 B2 2 20:00 …" at bounding box center [877, 444] width 1382 height 611
click at [758, 64] on span "pending_actions" at bounding box center [760, 61] width 16 height 16
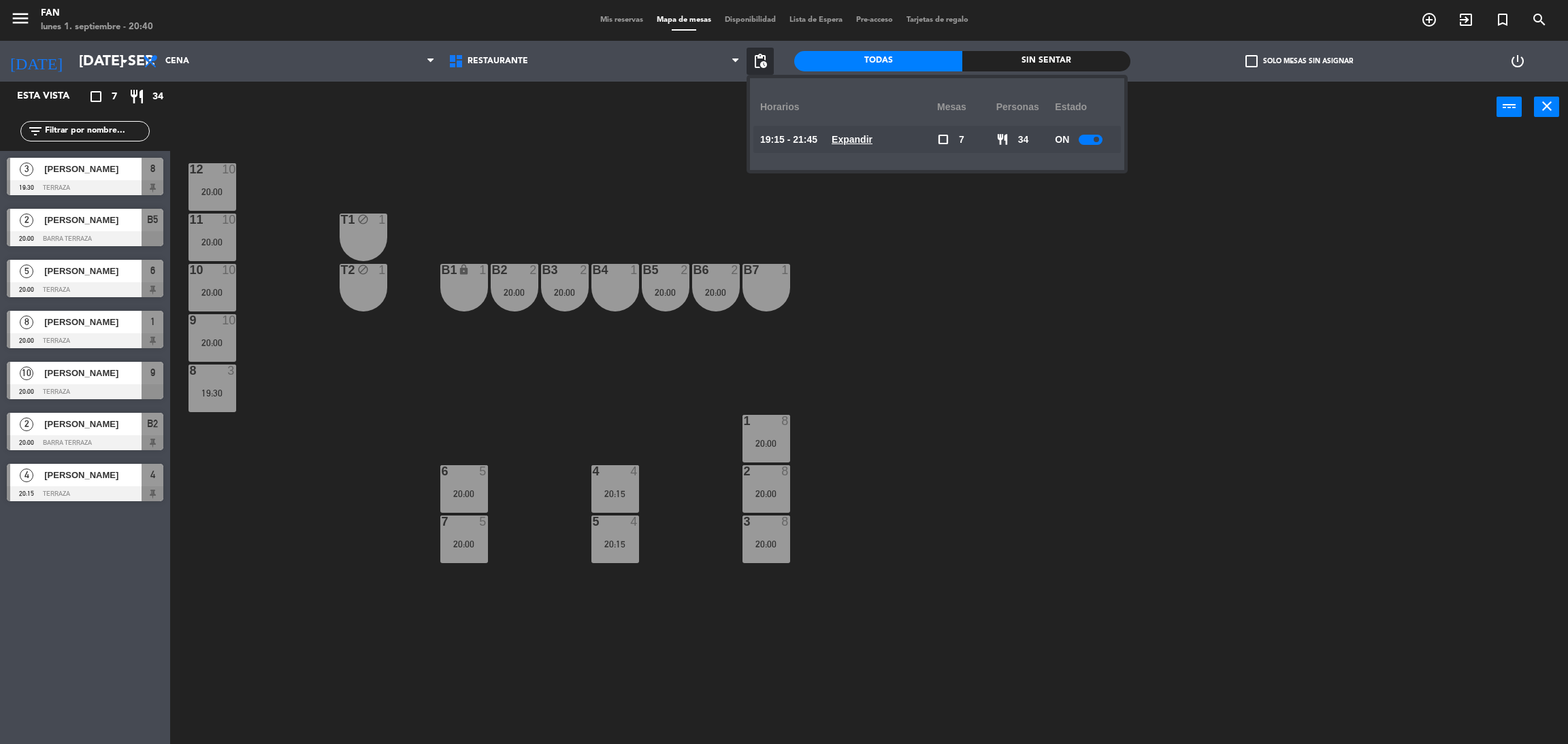
click at [842, 145] on u "Expandir" at bounding box center [852, 139] width 41 height 11
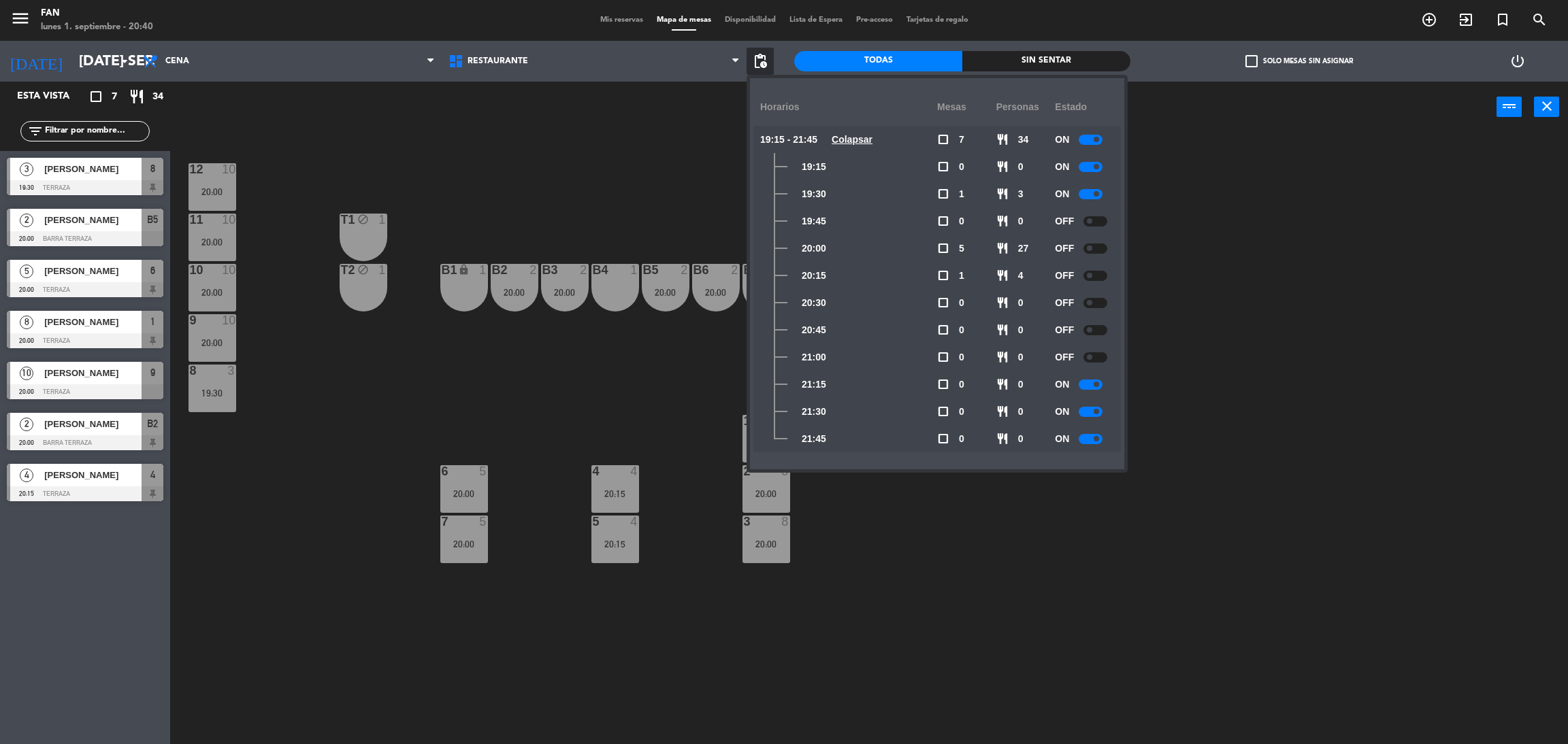
click at [575, 189] on div "12 10 20:00 11 10 20:00 T1 block 1 10 10 20:00 T2 block 1 B1 lock 1 B2 2 20:00 …" at bounding box center [877, 444] width 1382 height 611
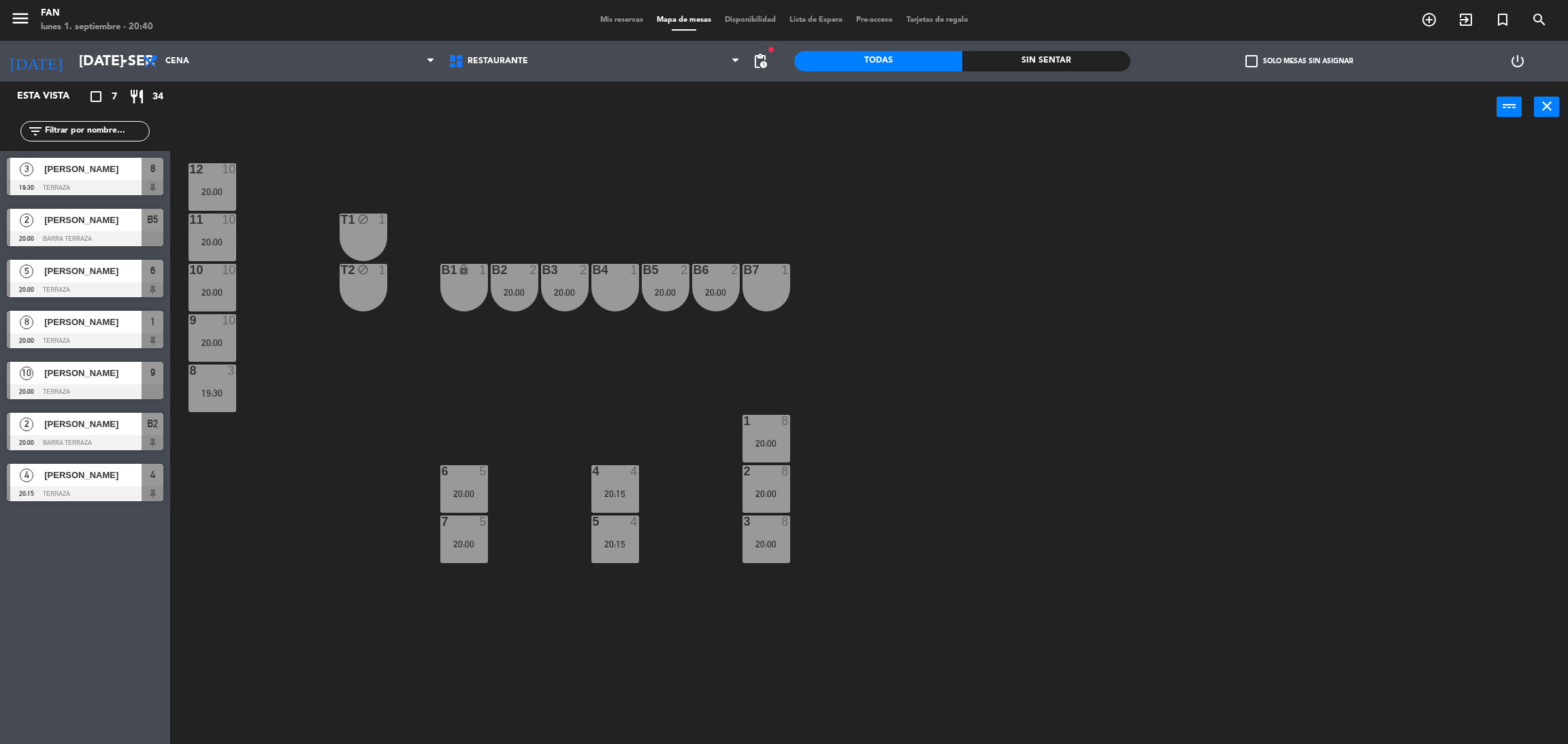
click at [662, 287] on div "20:00" at bounding box center [664, 292] width 47 height 10
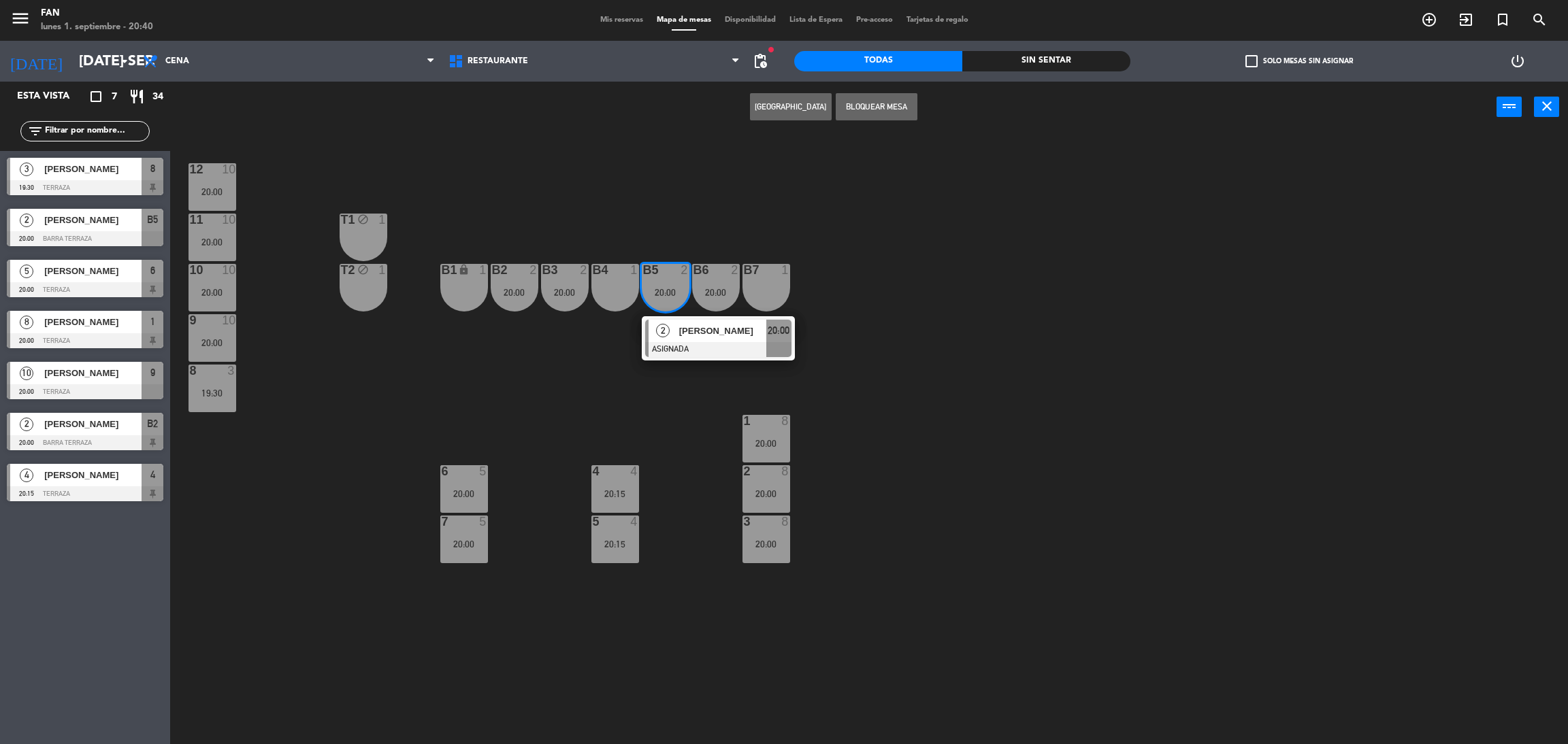
click at [607, 275] on div at bounding box center [614, 270] width 22 height 13
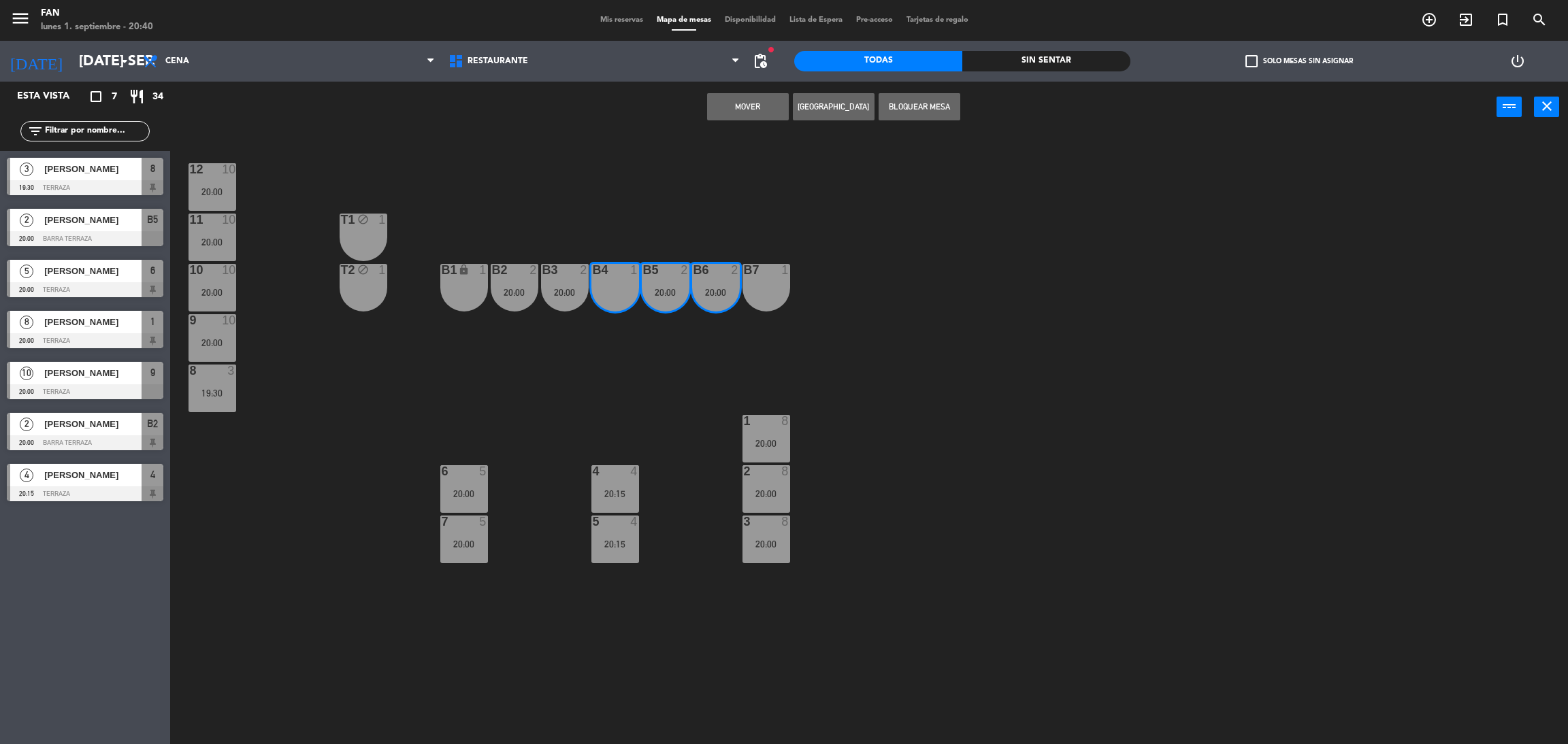
click at [758, 100] on button "Mover" at bounding box center [747, 107] width 82 height 27
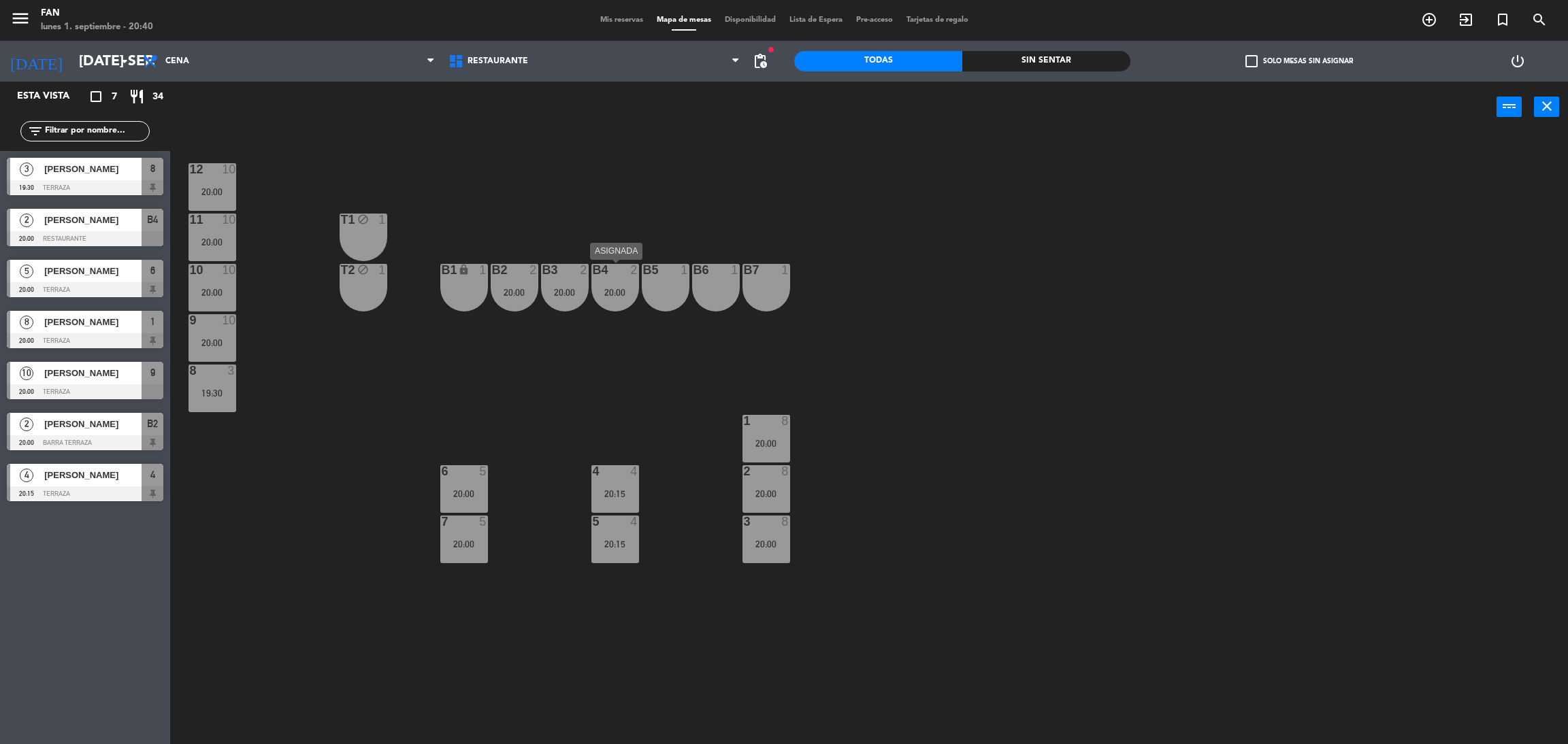
click at [619, 283] on div "B4 2 20:00" at bounding box center [614, 287] width 47 height 47
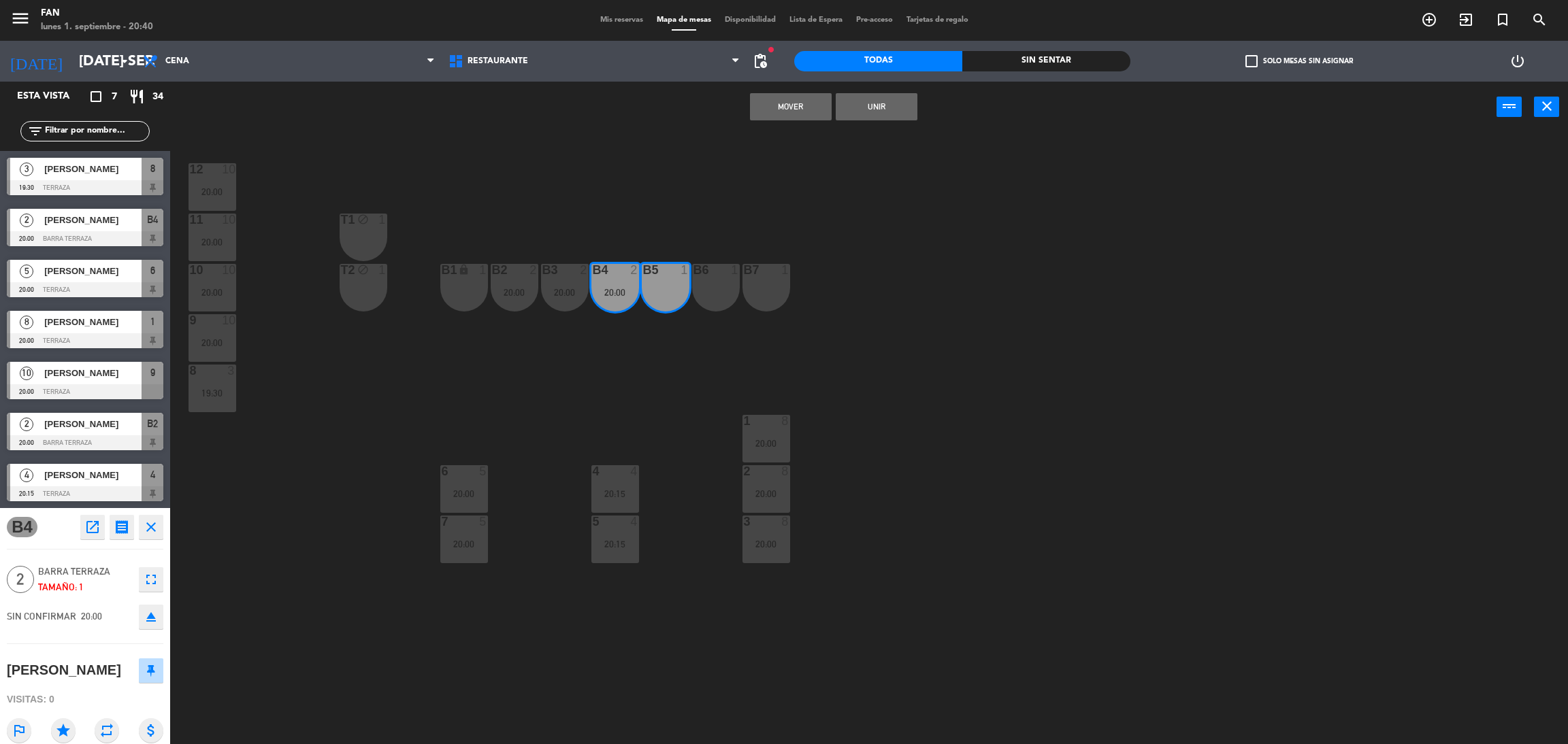
drag, startPoint x: 635, startPoint y: 336, endPoint x: 658, endPoint y: 303, distance: 40.2
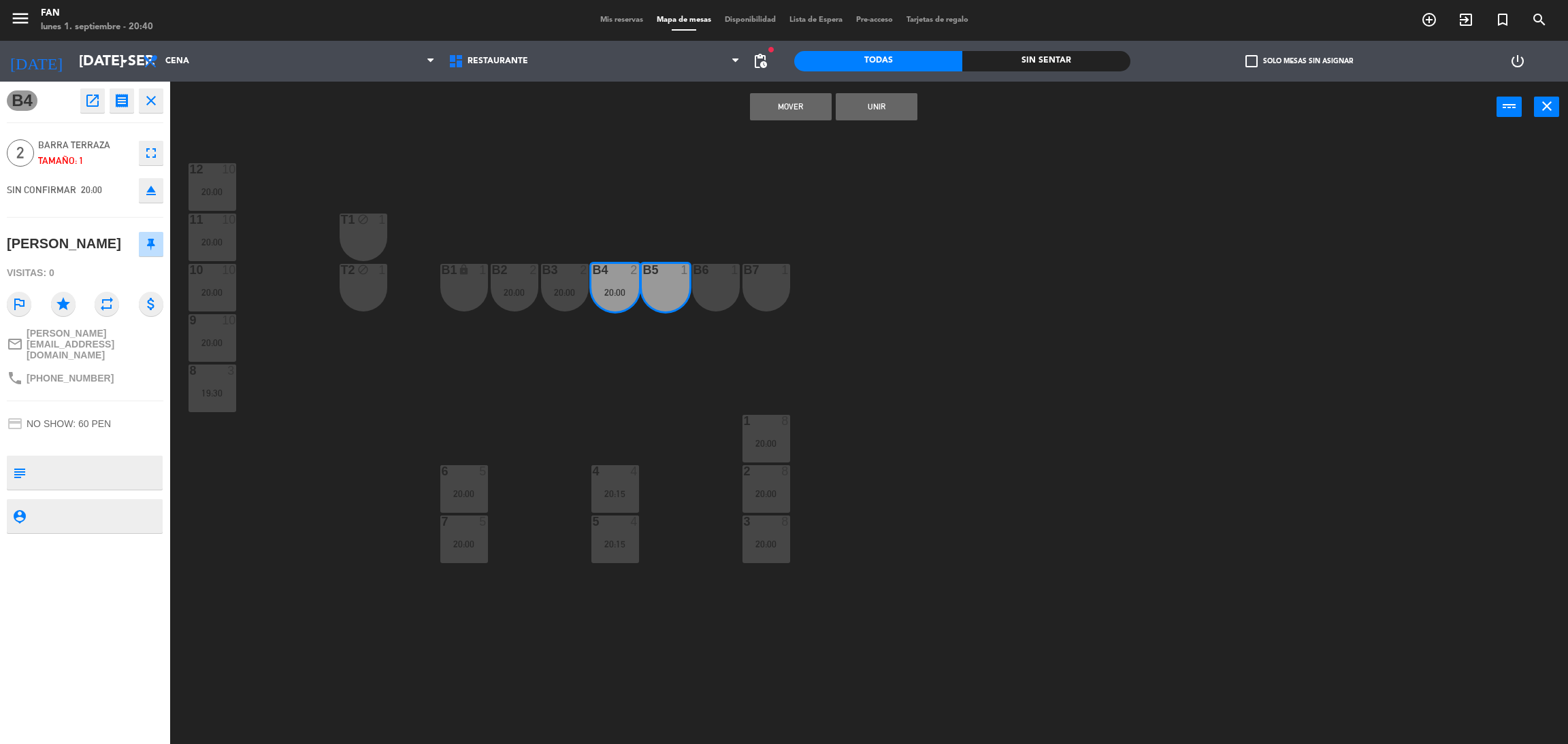
click at [886, 102] on button "Unir" at bounding box center [877, 107] width 82 height 27
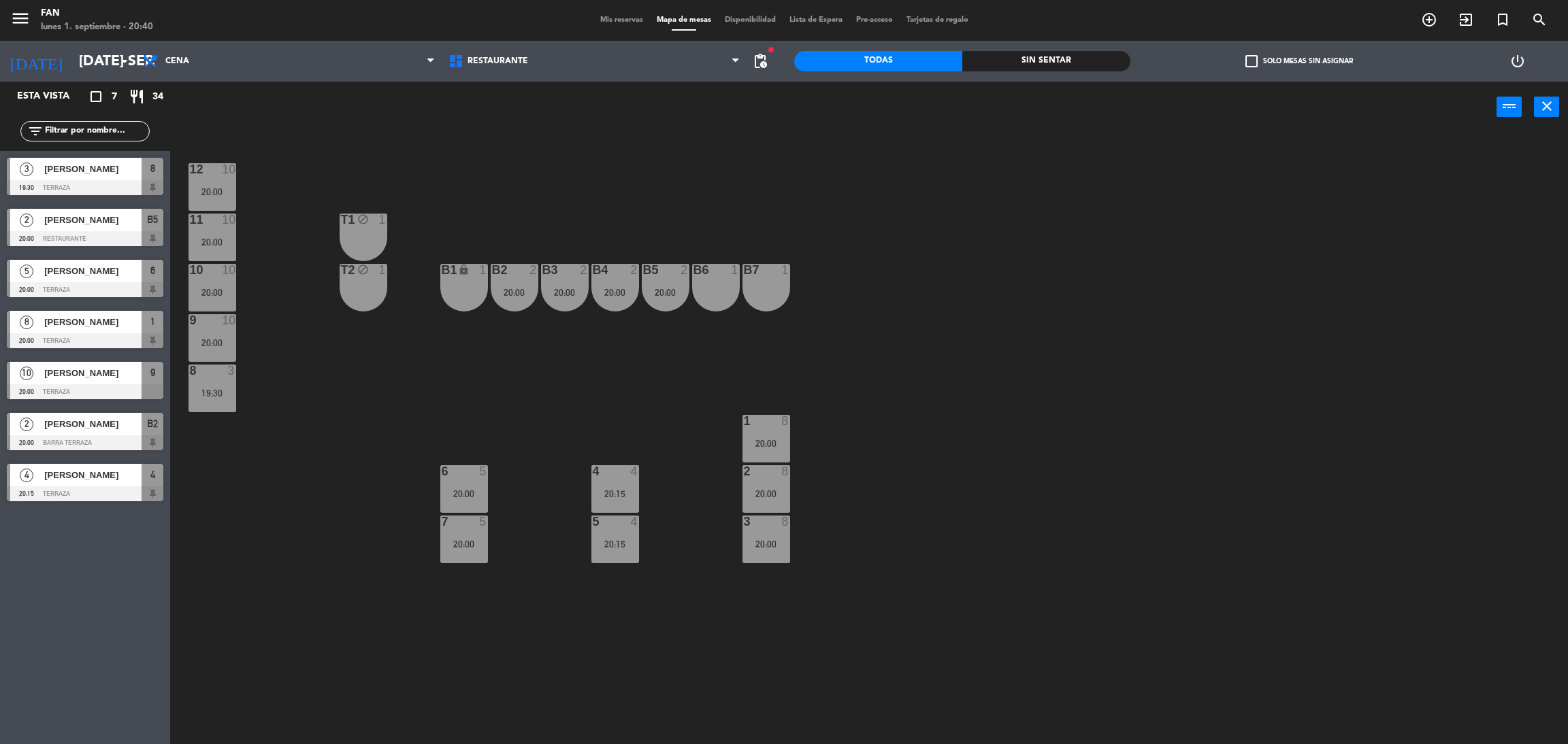
click at [872, 165] on div "12 10 20:00 11 10 20:00 T1 block 1 10 10 20:00 T2 block 1 B1 lock 1 B2 2 20:00 …" at bounding box center [877, 444] width 1382 height 611
click at [758, 54] on span "pending_actions" at bounding box center [760, 61] width 16 height 16
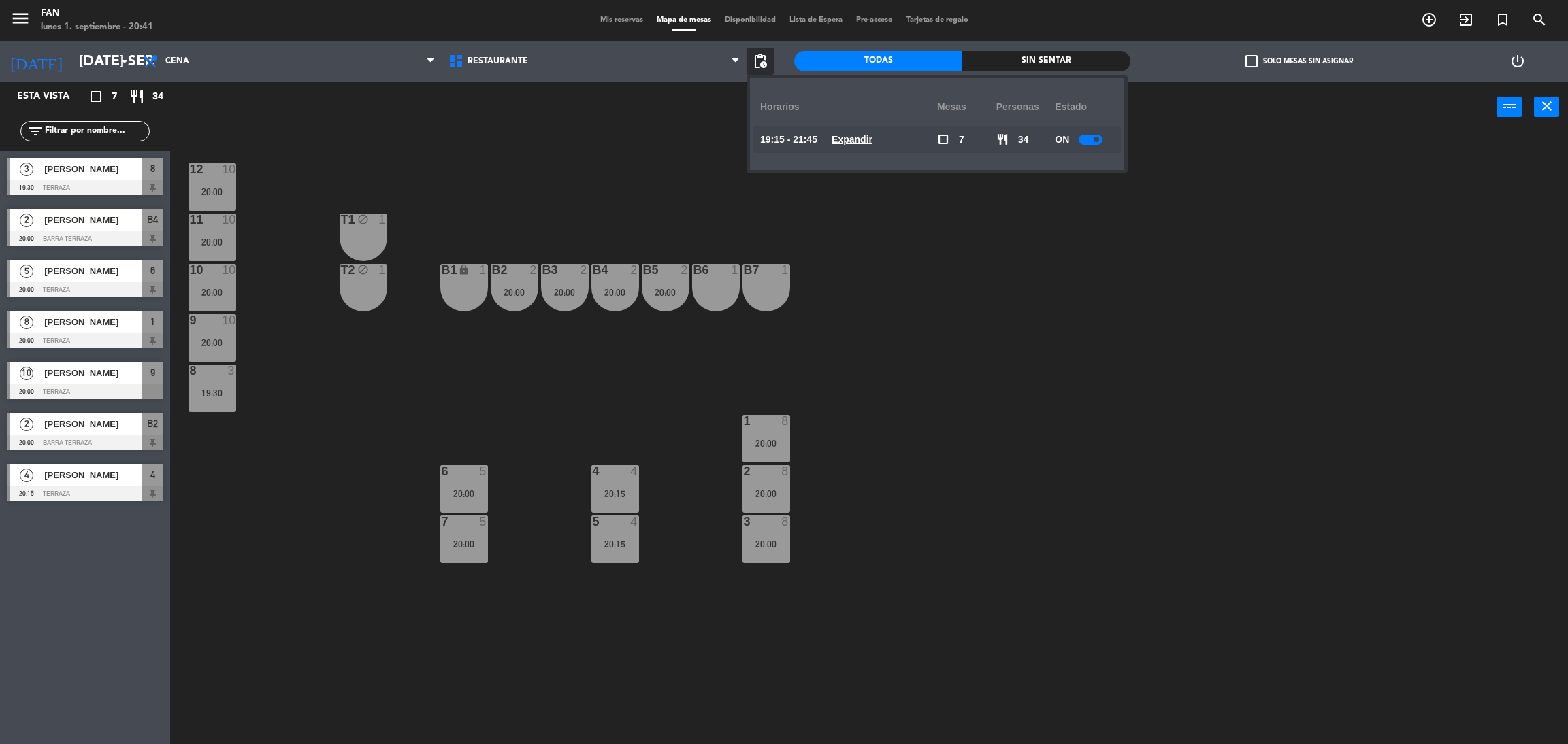
click at [859, 144] on u "Expandir" at bounding box center [852, 139] width 41 height 11
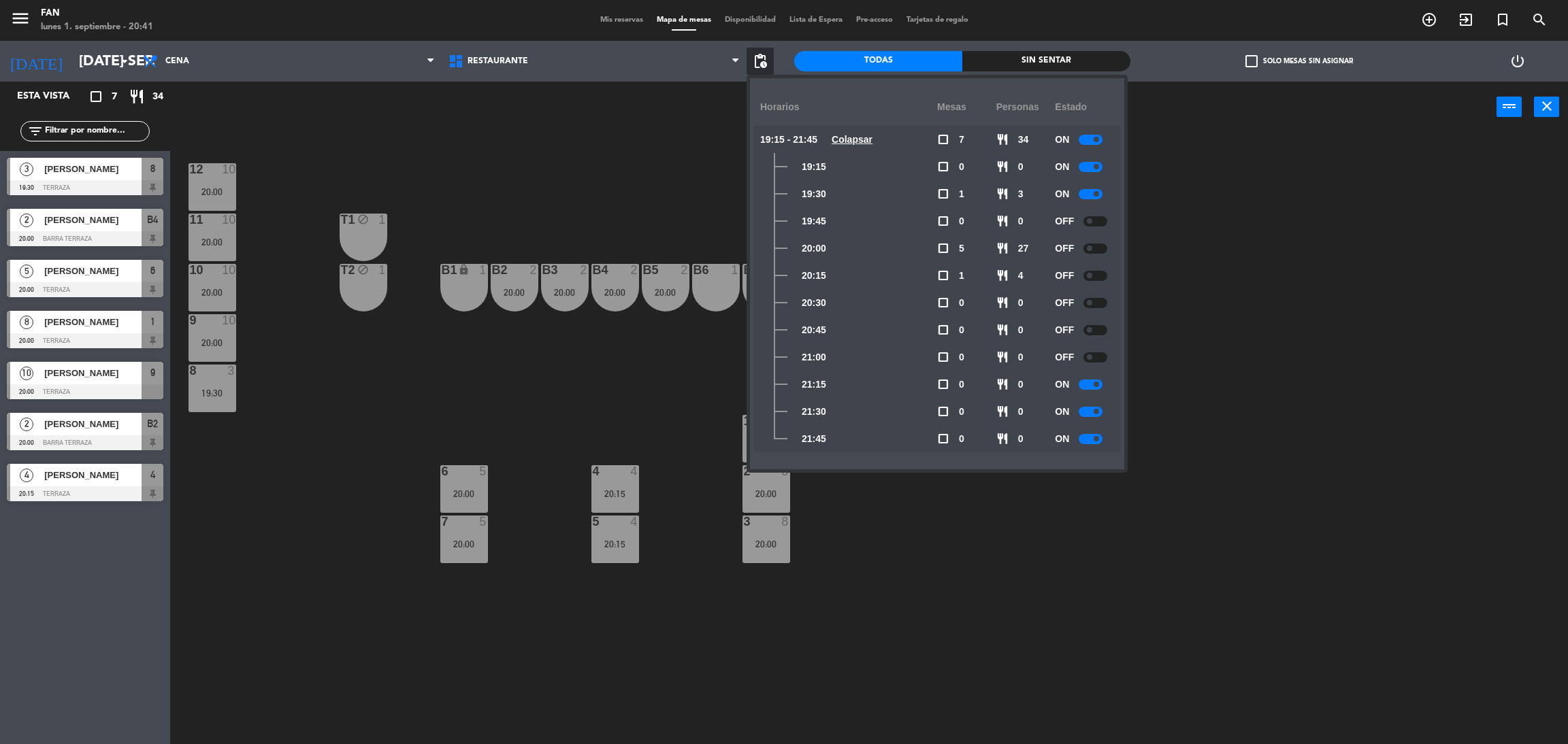
click at [1101, 130] on div "ON" at bounding box center [1084, 140] width 59 height 27
click at [1096, 133] on div "ON" at bounding box center [1084, 140] width 59 height 27
click at [1099, 138] on span at bounding box center [1096, 140] width 6 height 6
click at [1309, 214] on div "12 10 20:00 11 10 20:00 T1 block 1 10 10 20:00 T2 block 1 B1 lock 1 B2 2 20:00 …" at bounding box center [877, 444] width 1382 height 611
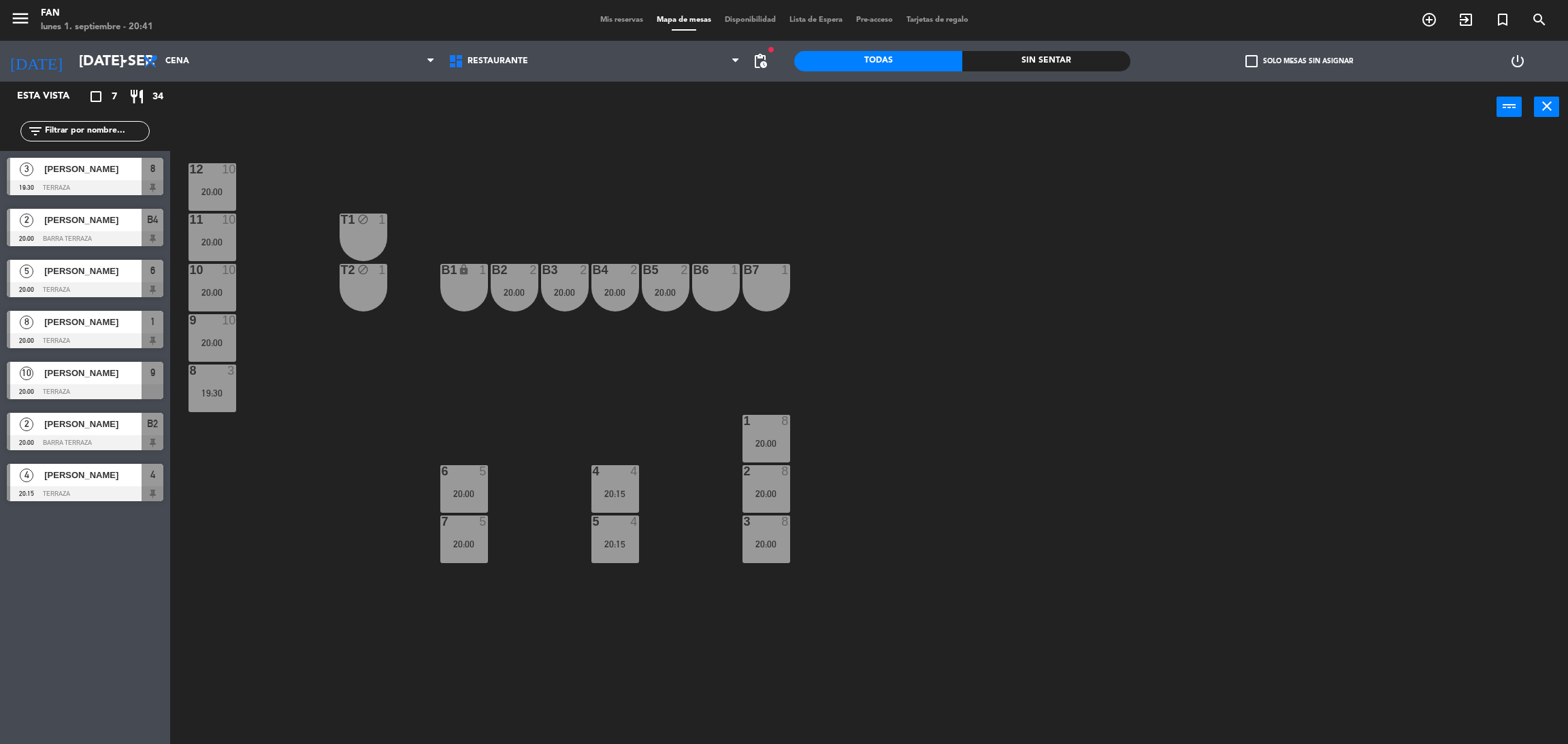
click at [452, 487] on div "6 5 20:00" at bounding box center [464, 489] width 47 height 47
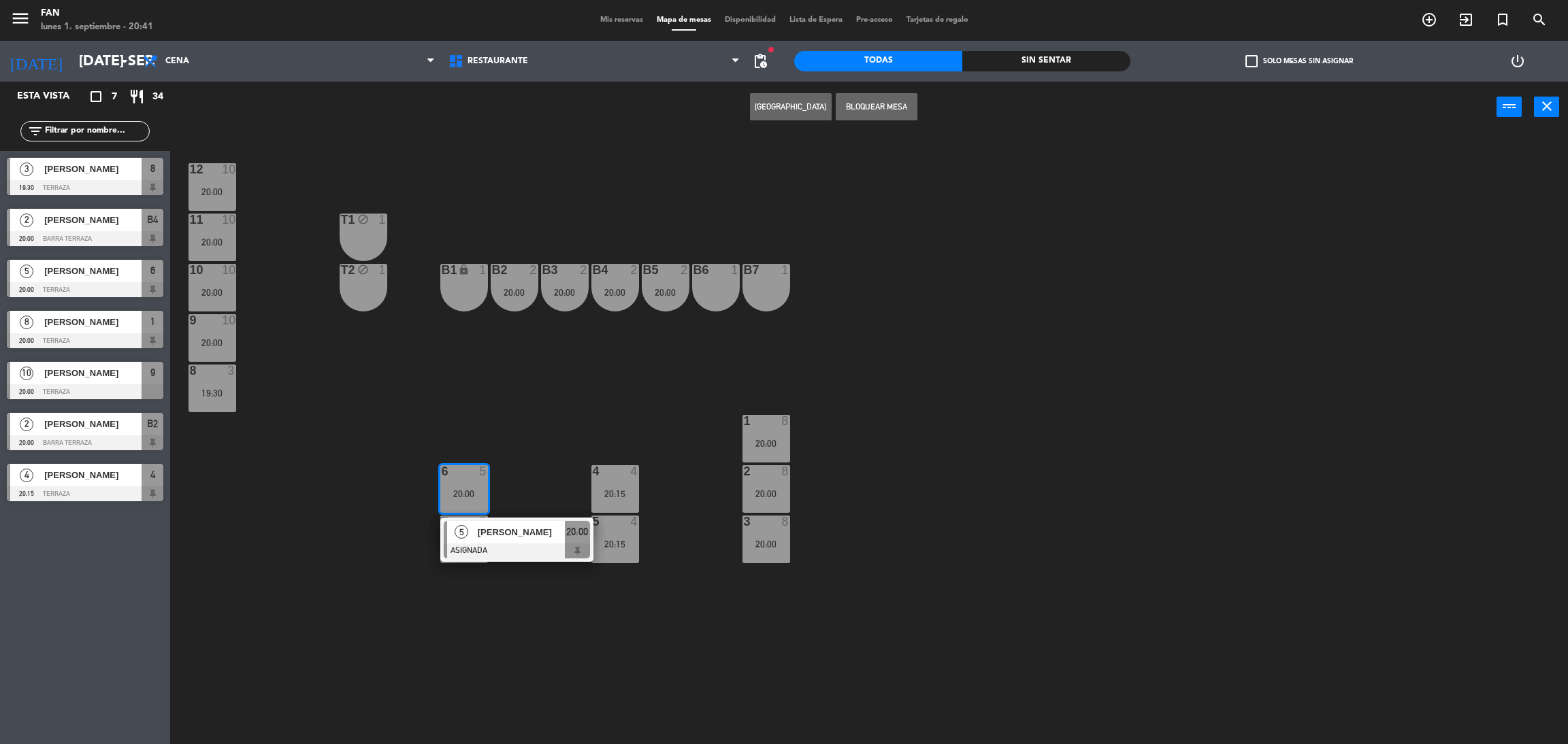
click at [365, 276] on div "block" at bounding box center [363, 270] width 22 height 13
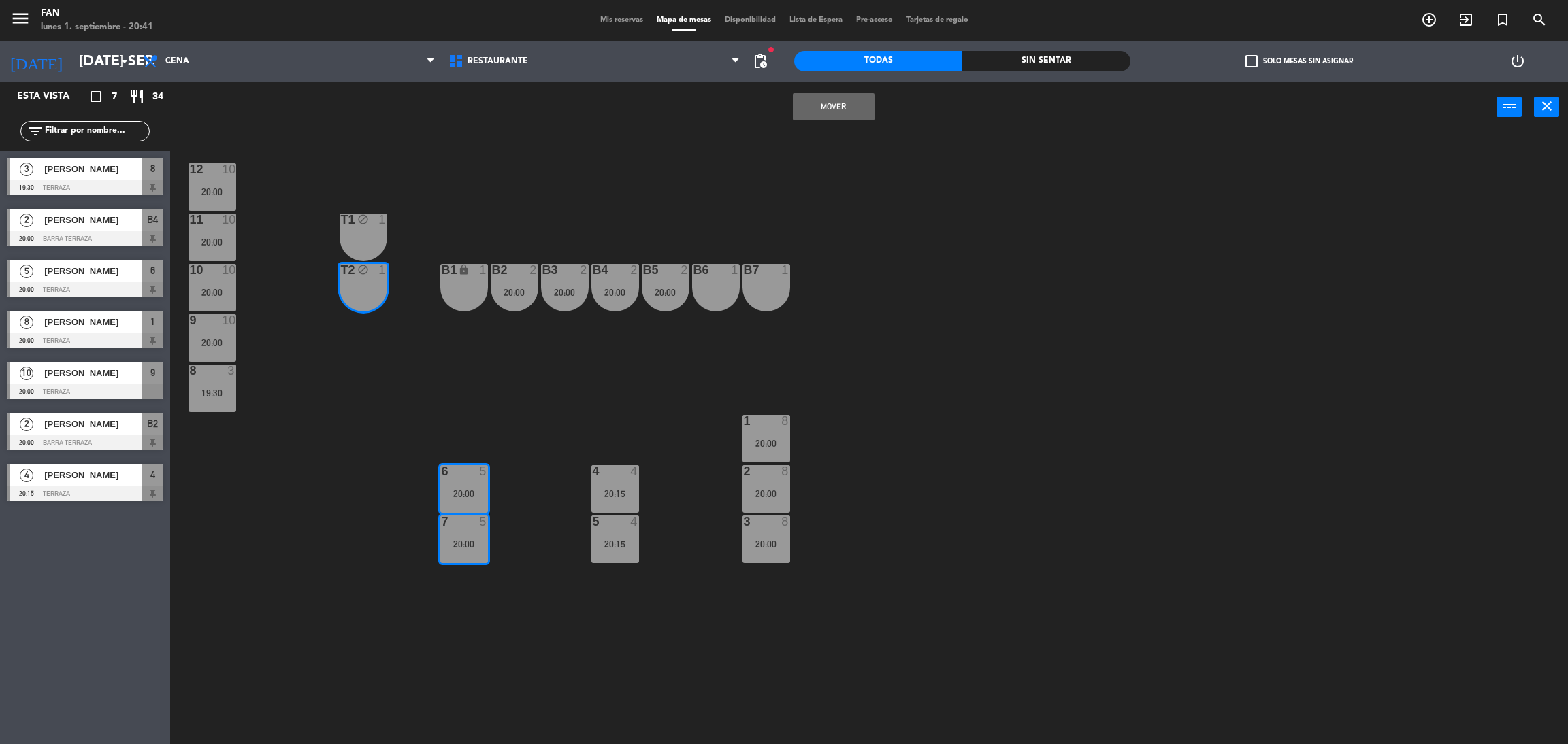
click at [815, 110] on button "Mover" at bounding box center [833, 107] width 82 height 27
click at [639, 502] on div "12 10 20:00 11 10 20:00 T1 block 1 10 10 20:00 T2 block 5 20:00 B1 lock 1 B2 2 …" at bounding box center [877, 444] width 1382 height 611
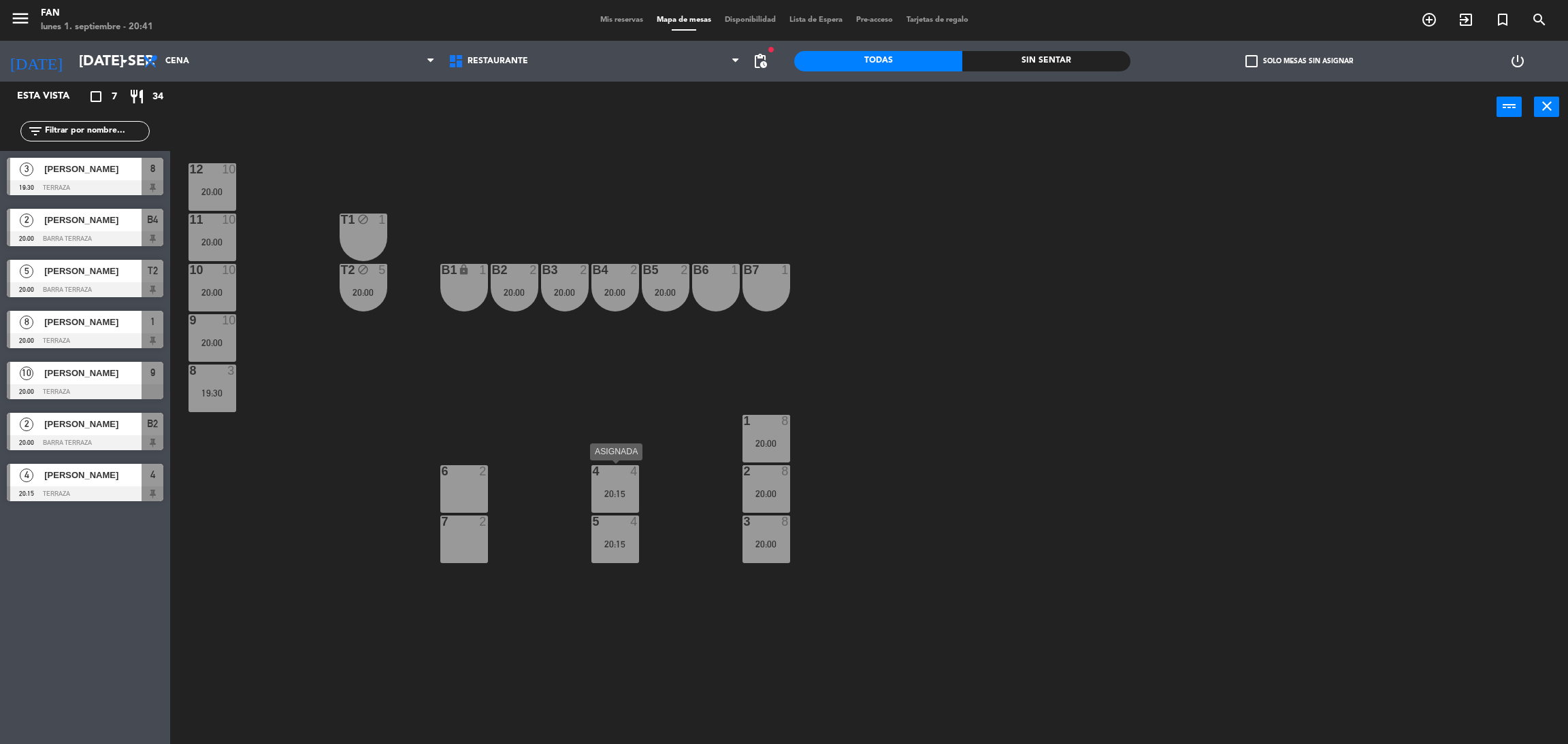
click at [609, 495] on div "20:15" at bounding box center [614, 493] width 47 height 10
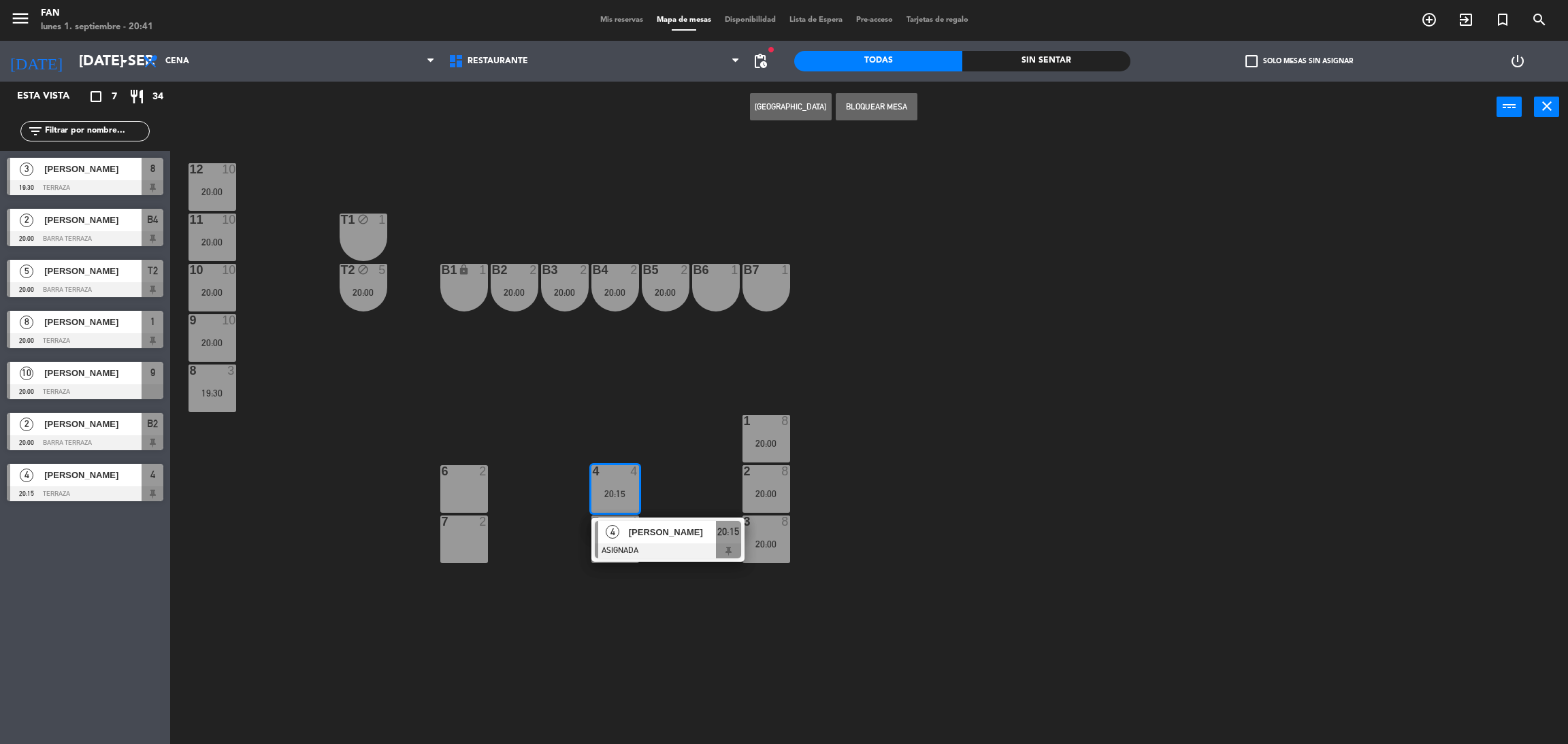
click at [609, 540] on div "4" at bounding box center [612, 532] width 29 height 22
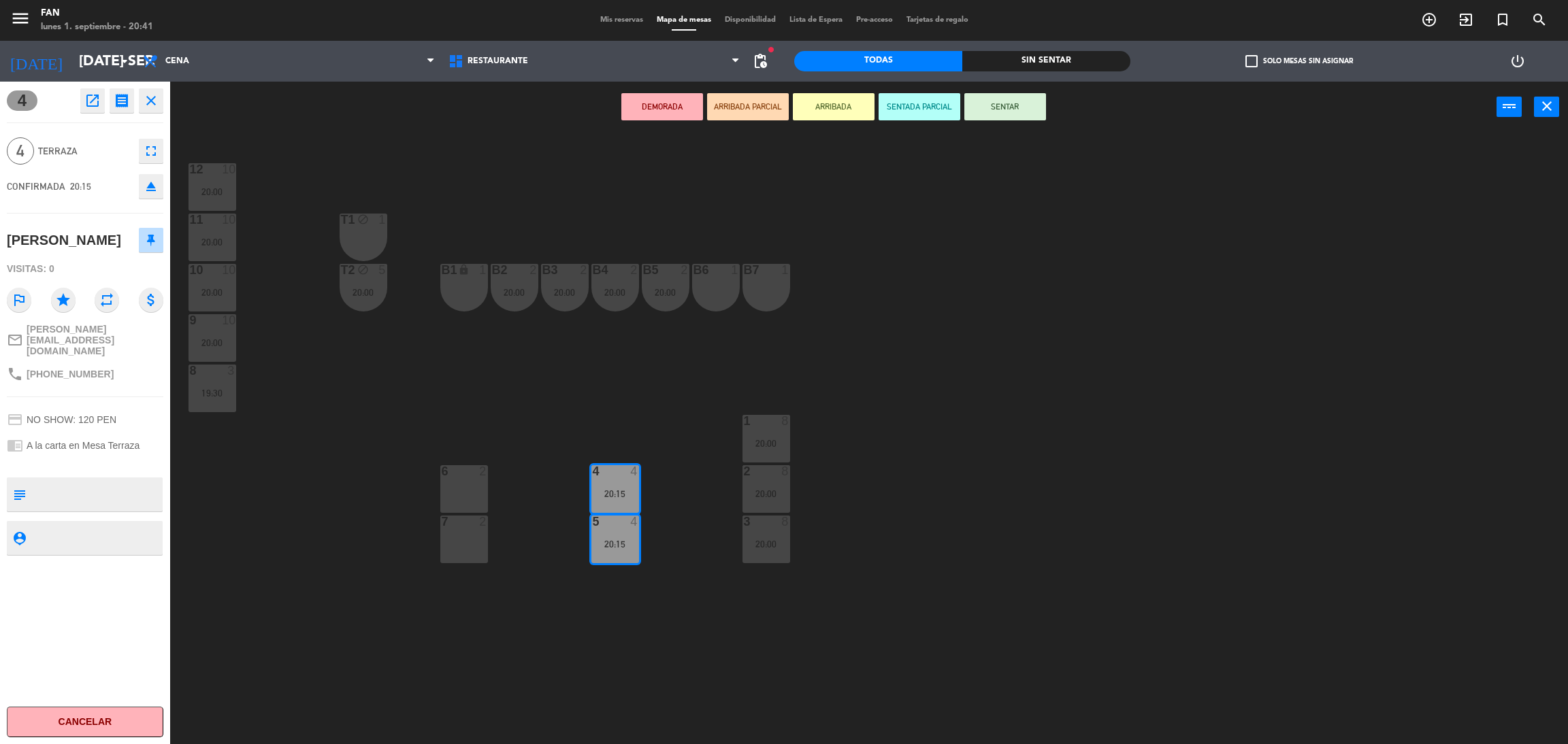
click at [348, 234] on div "T1 block 1" at bounding box center [363, 237] width 47 height 47
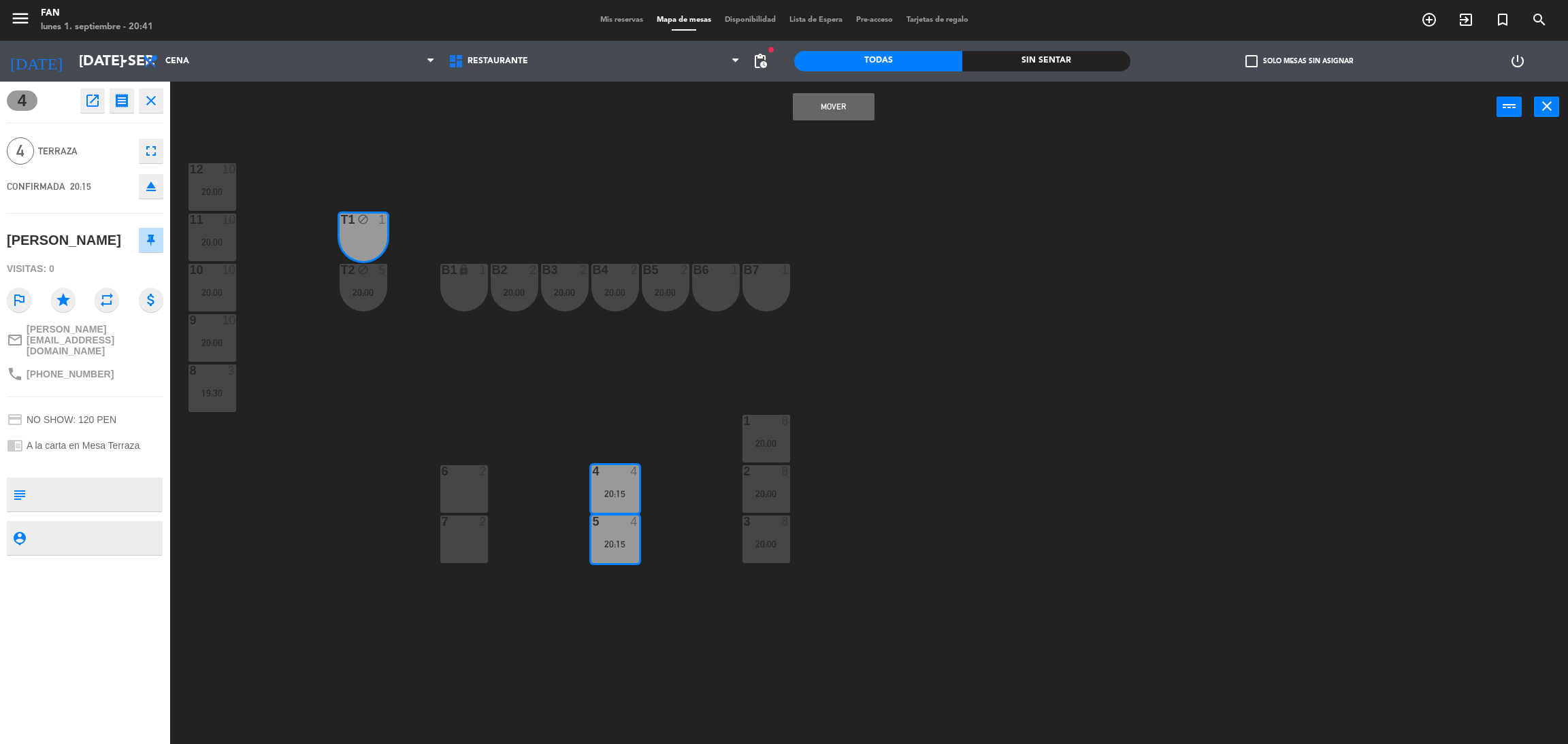
click at [827, 105] on button "Mover" at bounding box center [833, 107] width 82 height 27
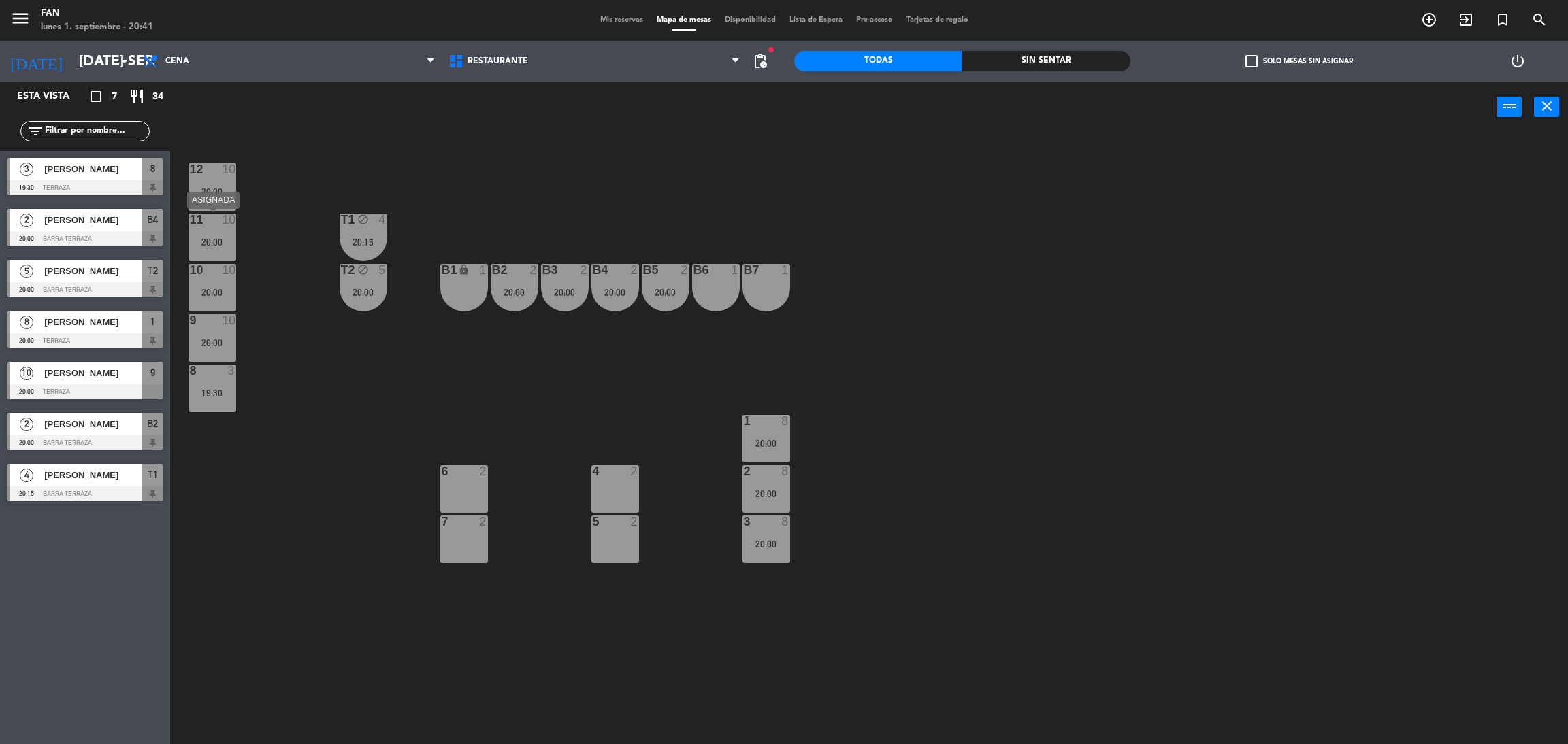
click at [218, 237] on div "20:00" at bounding box center [211, 242] width 47 height 10
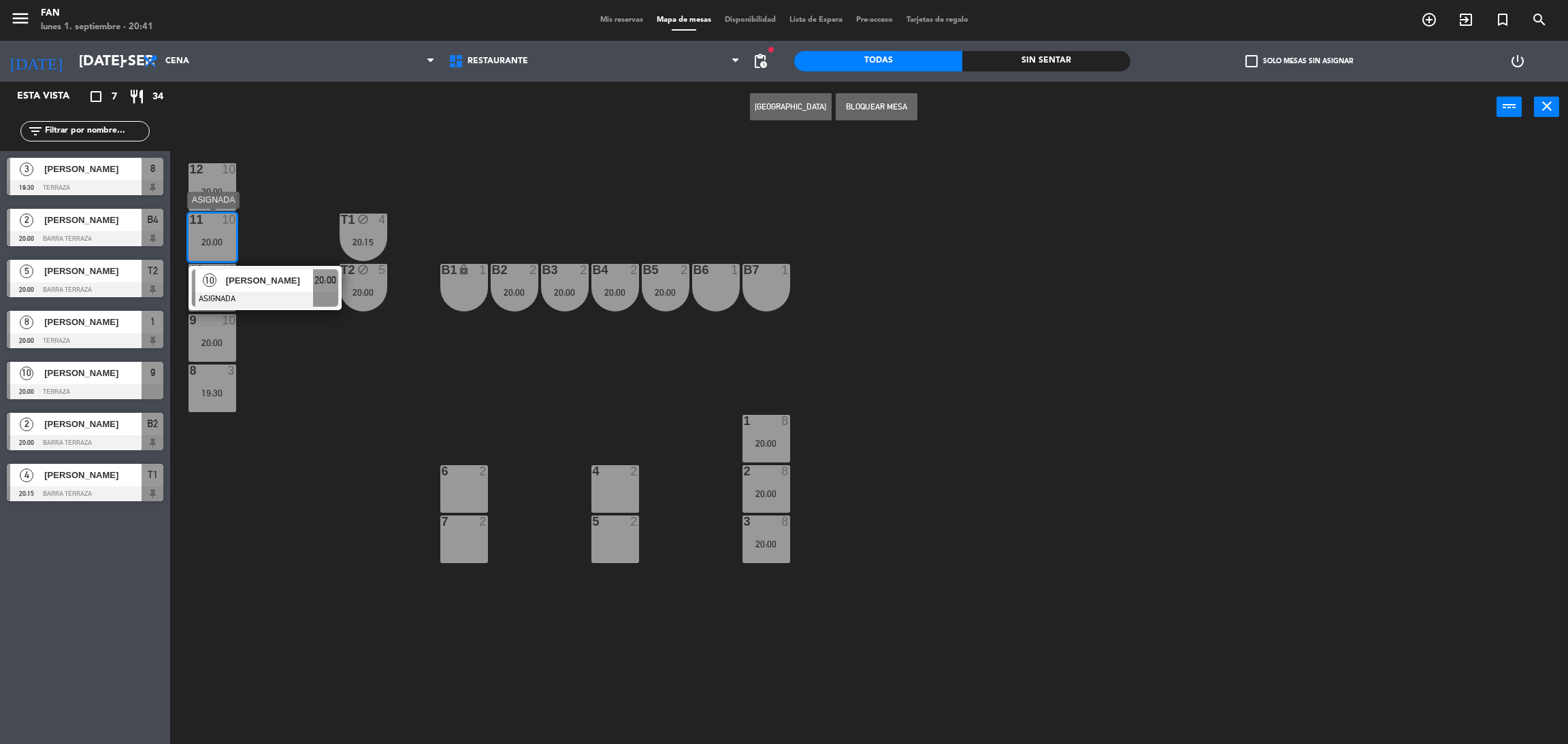
click at [234, 266] on div "10 [PERSON_NAME] ASIGNADA 20:00" at bounding box center [264, 288] width 153 height 44
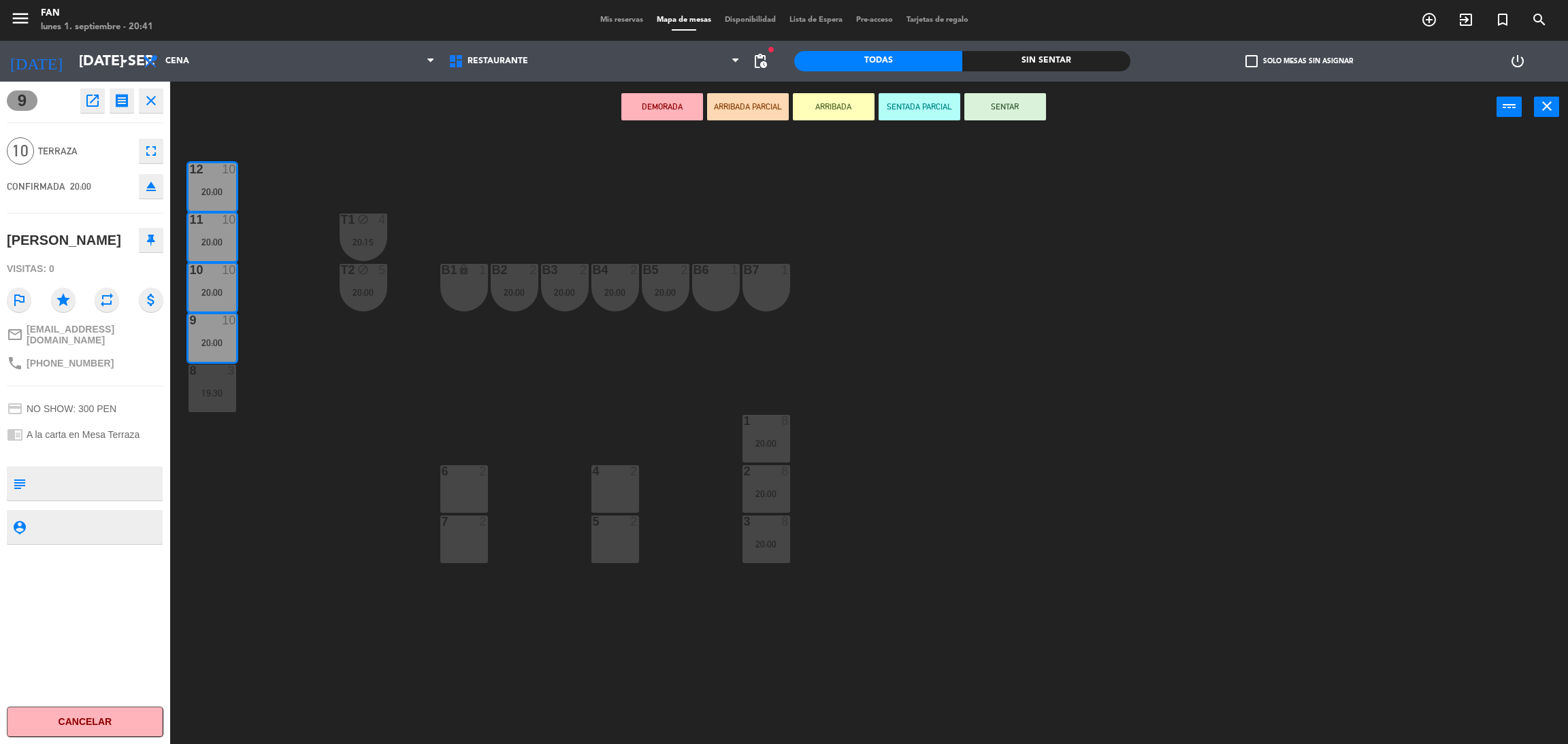
click at [613, 489] on div "4 2" at bounding box center [614, 489] width 47 height 47
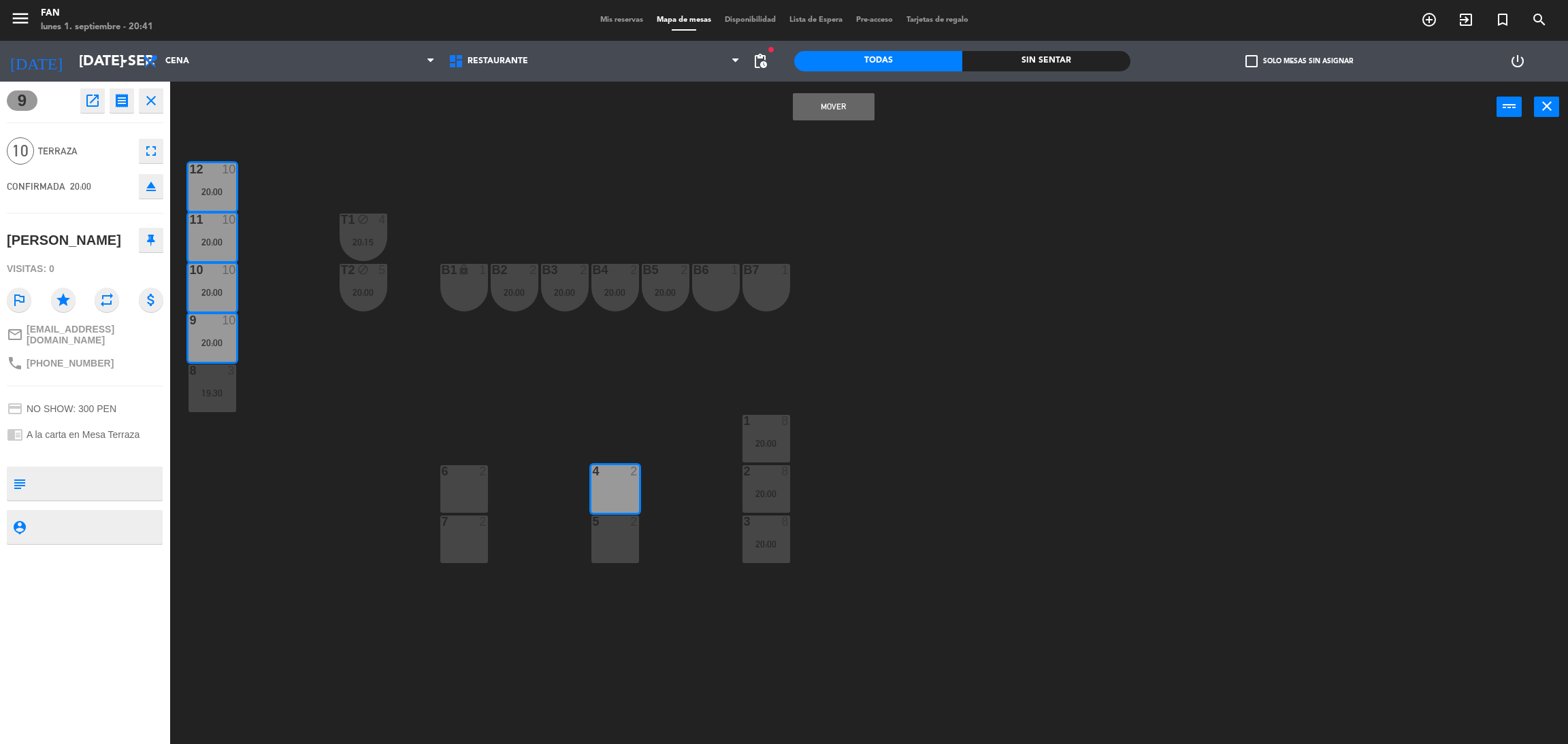
click at [615, 536] on div "5 2" at bounding box center [614, 539] width 47 height 47
click at [451, 493] on div "6 2" at bounding box center [464, 489] width 47 height 47
click at [459, 530] on div "7 2" at bounding box center [464, 539] width 47 height 47
click at [842, 98] on button "Mover y Unir" at bounding box center [833, 107] width 82 height 27
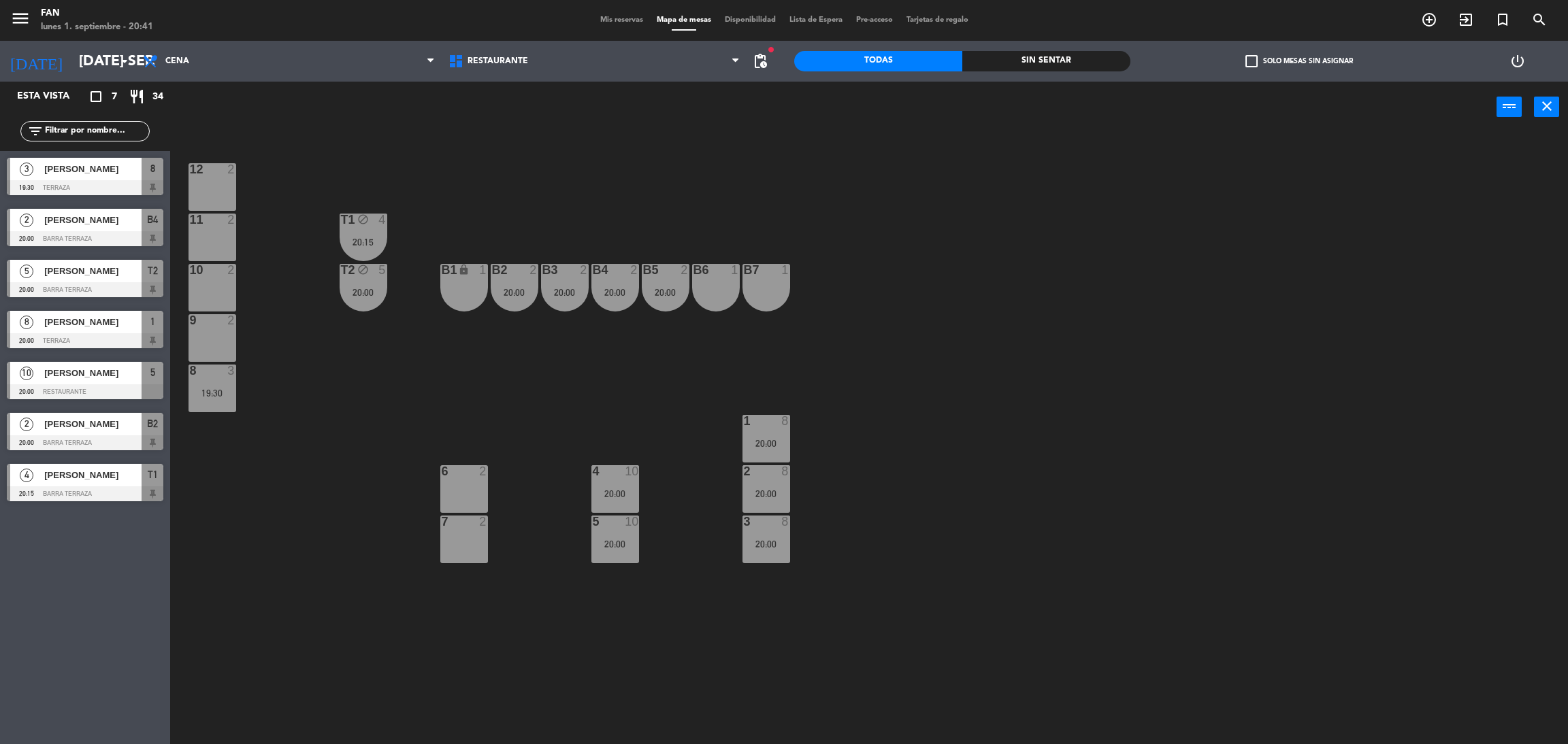
click at [609, 484] on div "4 10 20:00" at bounding box center [614, 489] width 47 height 47
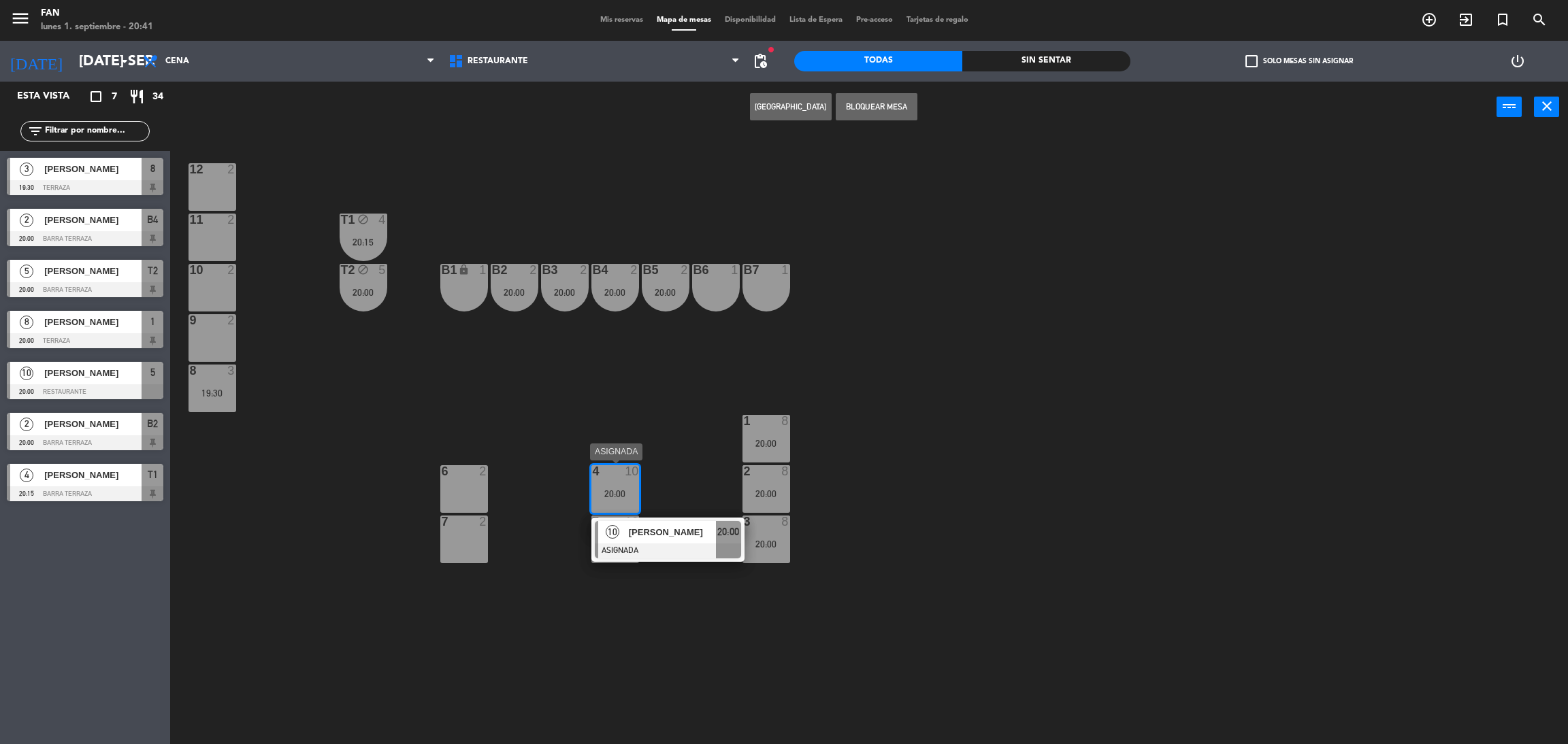
click at [634, 523] on div "[PERSON_NAME]" at bounding box center [672, 532] width 89 height 22
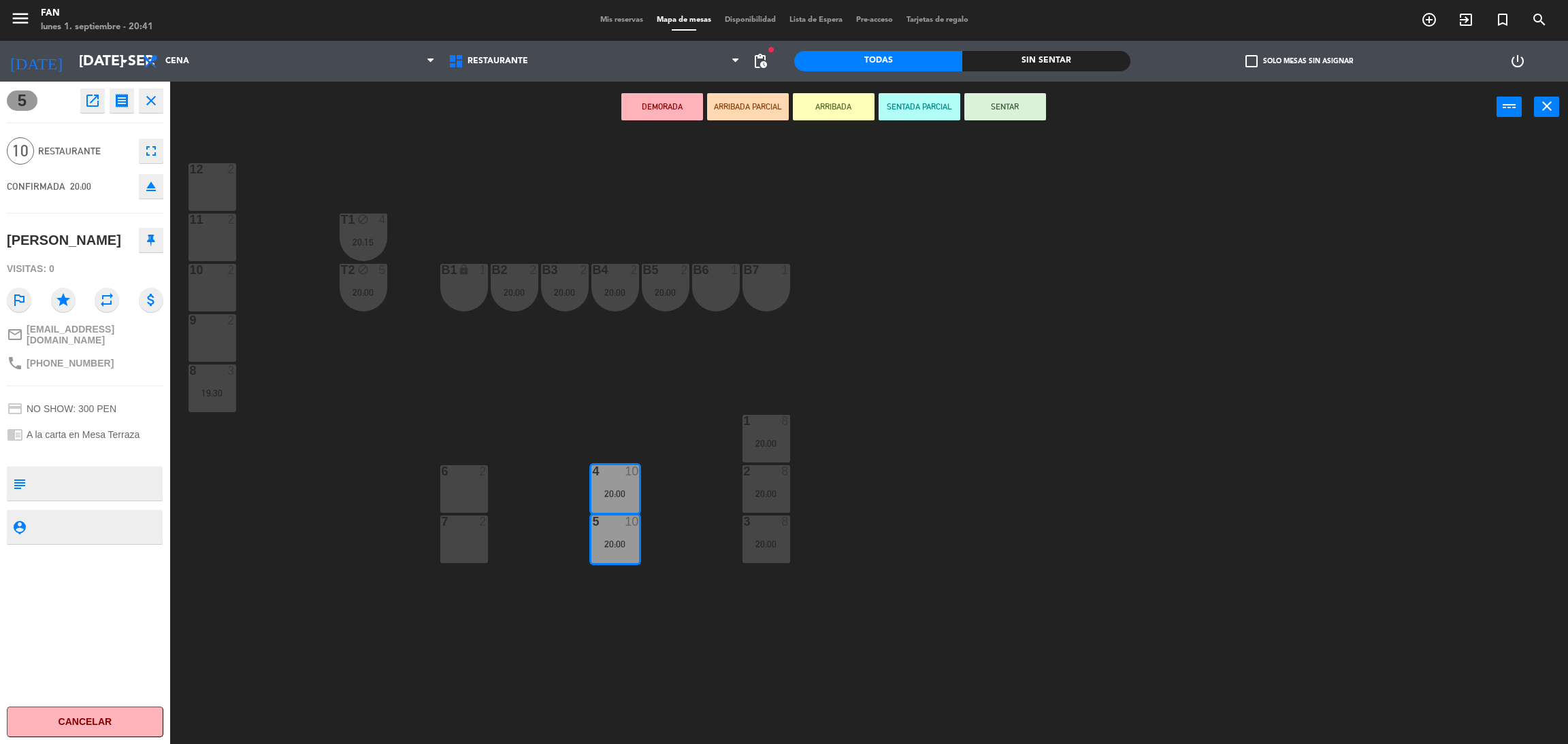
click at [139, 189] on button "eject" at bounding box center [150, 186] width 24 height 24
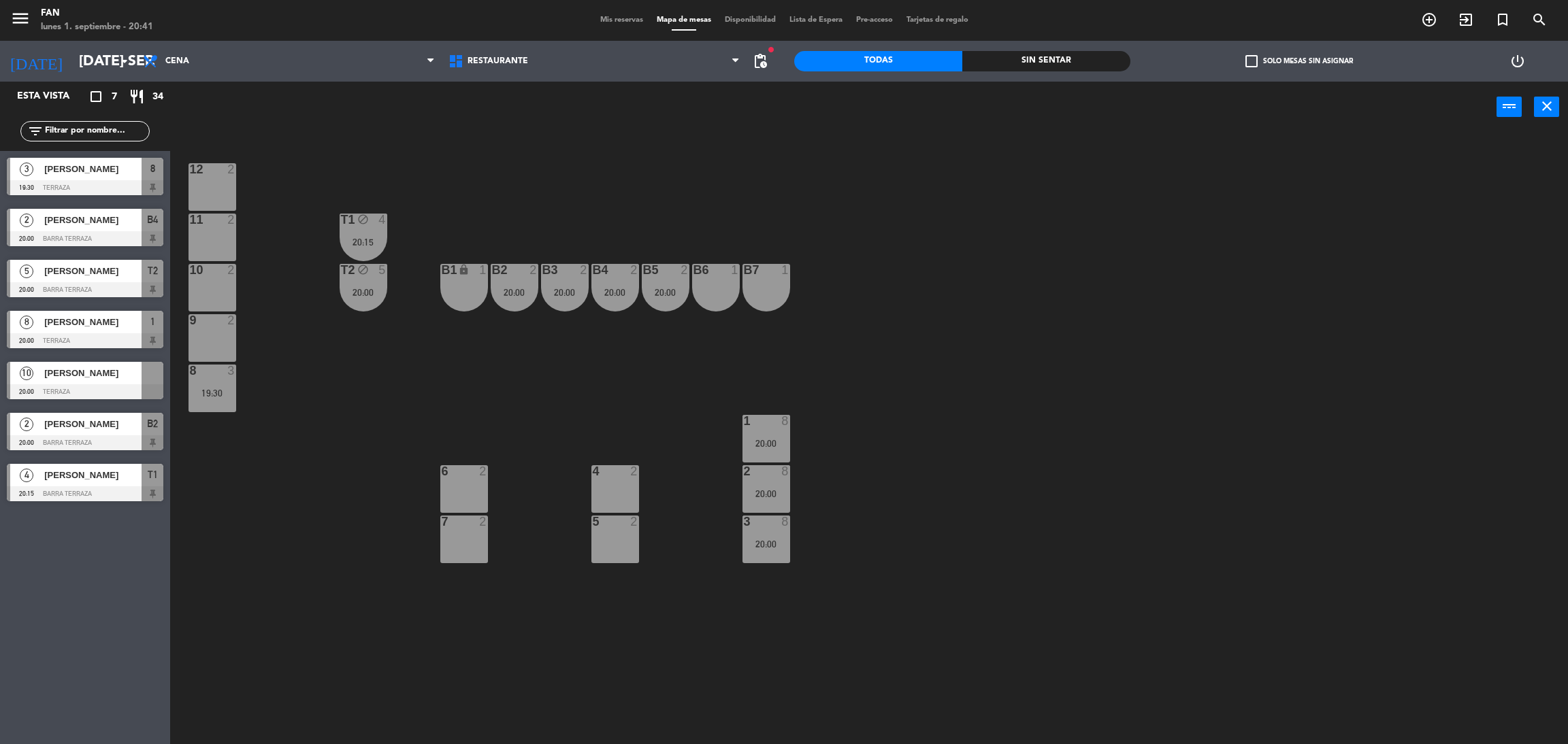
click at [84, 389] on div at bounding box center [85, 392] width 156 height 15
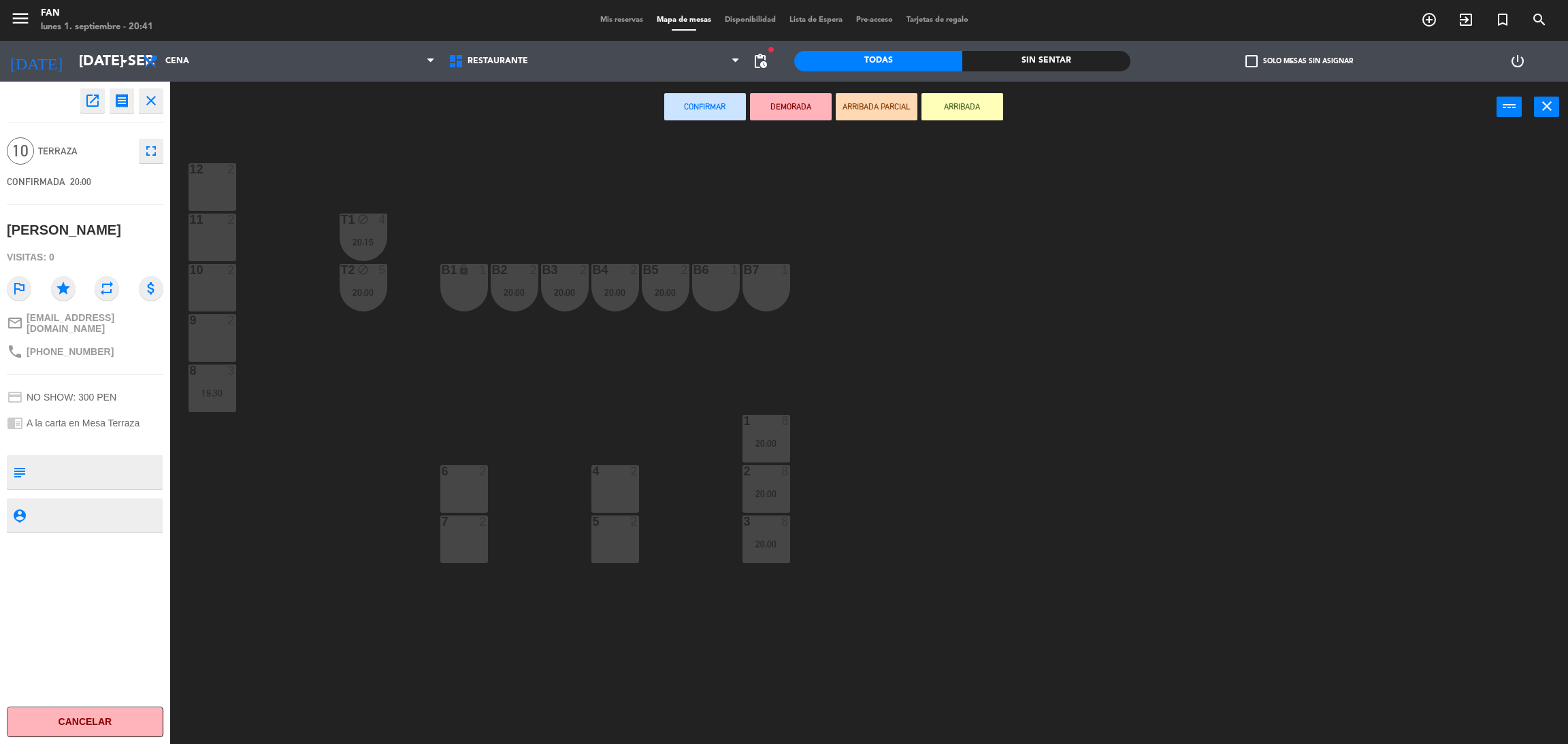
click at [591, 485] on div "4 2" at bounding box center [614, 489] width 47 height 47
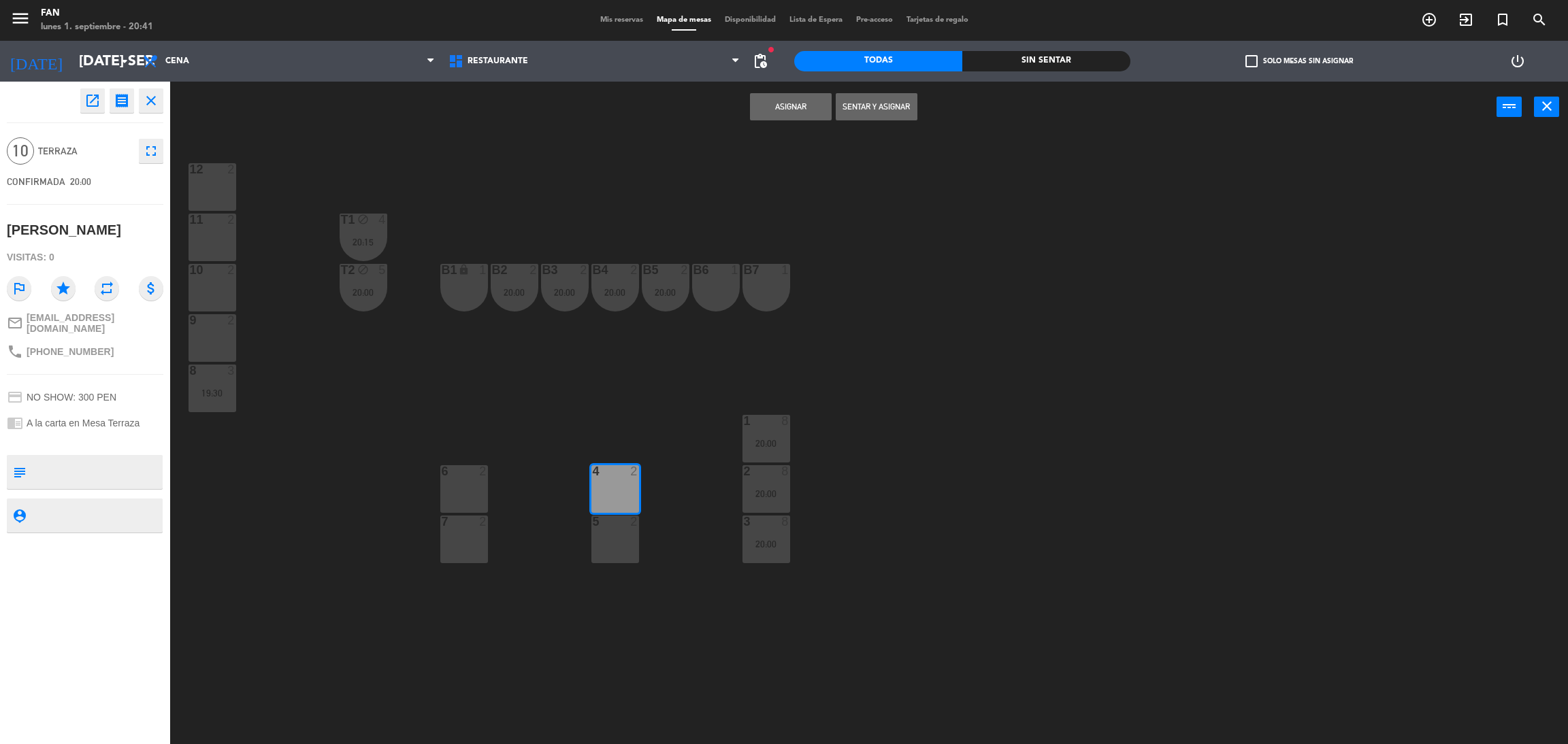
click at [593, 520] on div "5" at bounding box center [593, 521] width 1 height 13
click at [464, 495] on div "6 2" at bounding box center [464, 489] width 47 height 47
click at [465, 523] on div at bounding box center [463, 521] width 22 height 13
click at [805, 107] on button "Asignar" at bounding box center [791, 107] width 82 height 27
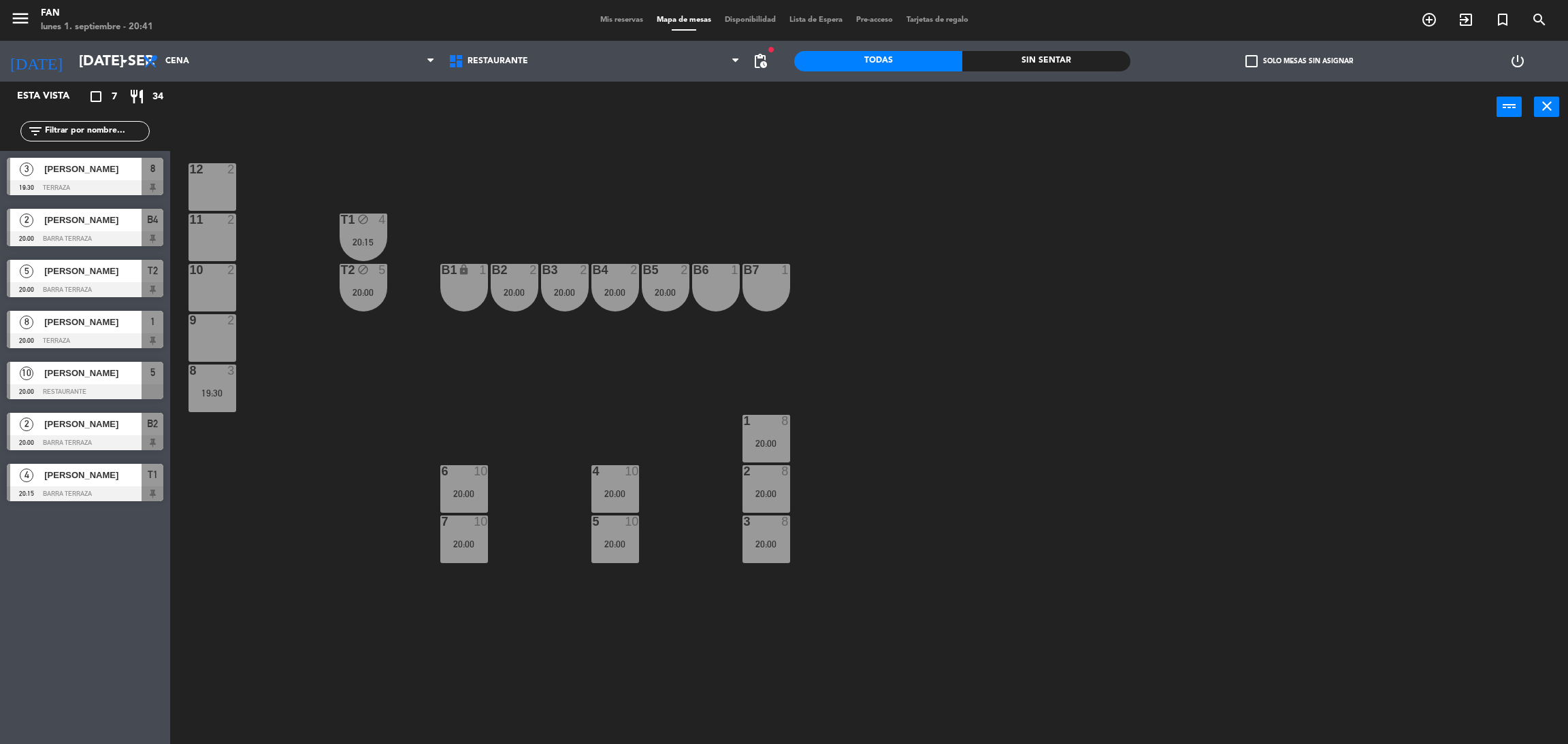
click at [889, 266] on div "12 2 11 2 T1 block 4 20:15 10 2 T2 block 5 20:00 B1 lock 1 B2 2 20:00 B3 2 20:0…" at bounding box center [877, 444] width 1382 height 611
click at [374, 298] on div "T2 block 5 20:00" at bounding box center [363, 287] width 47 height 47
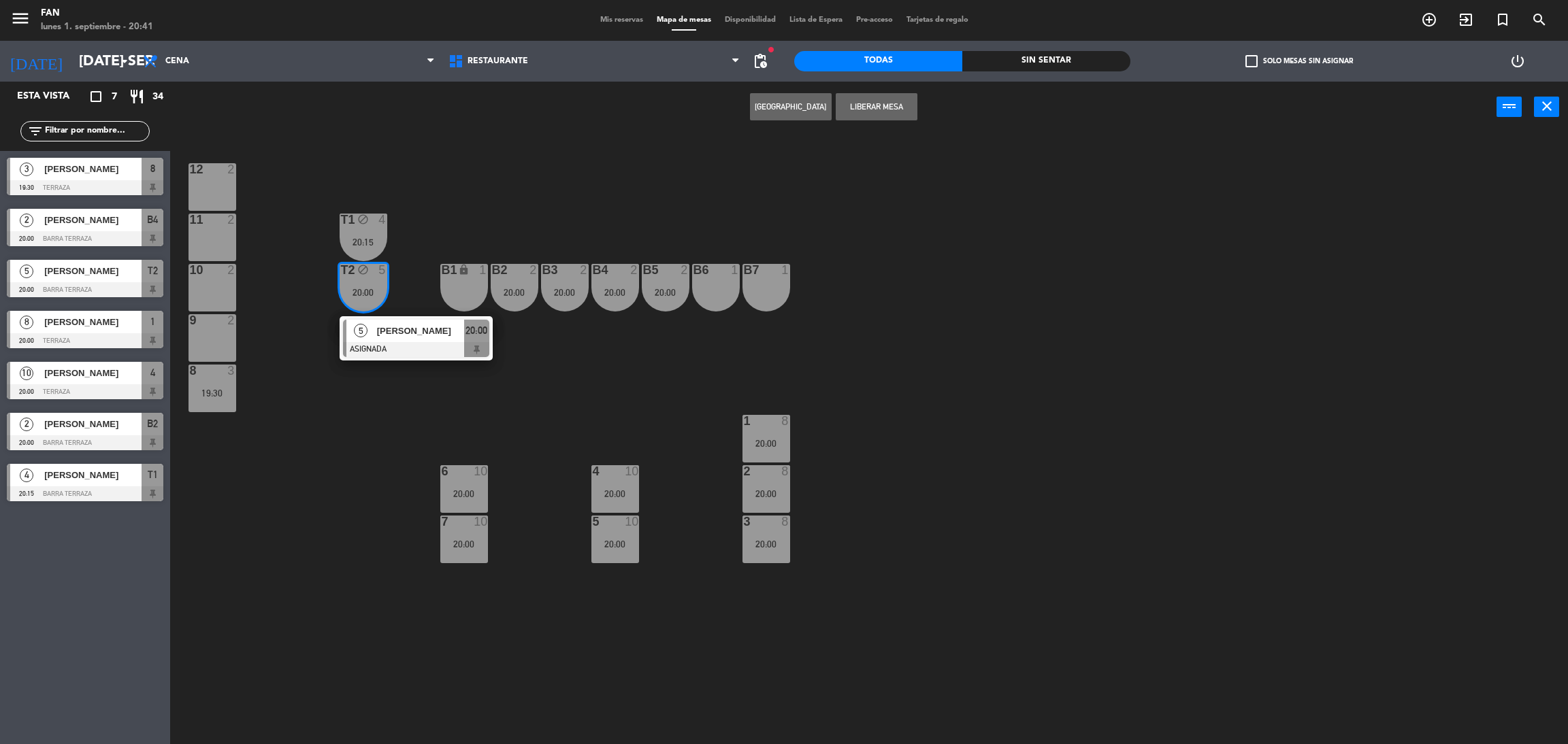
click at [378, 332] on span "[PERSON_NAME]" at bounding box center [420, 331] width 87 height 14
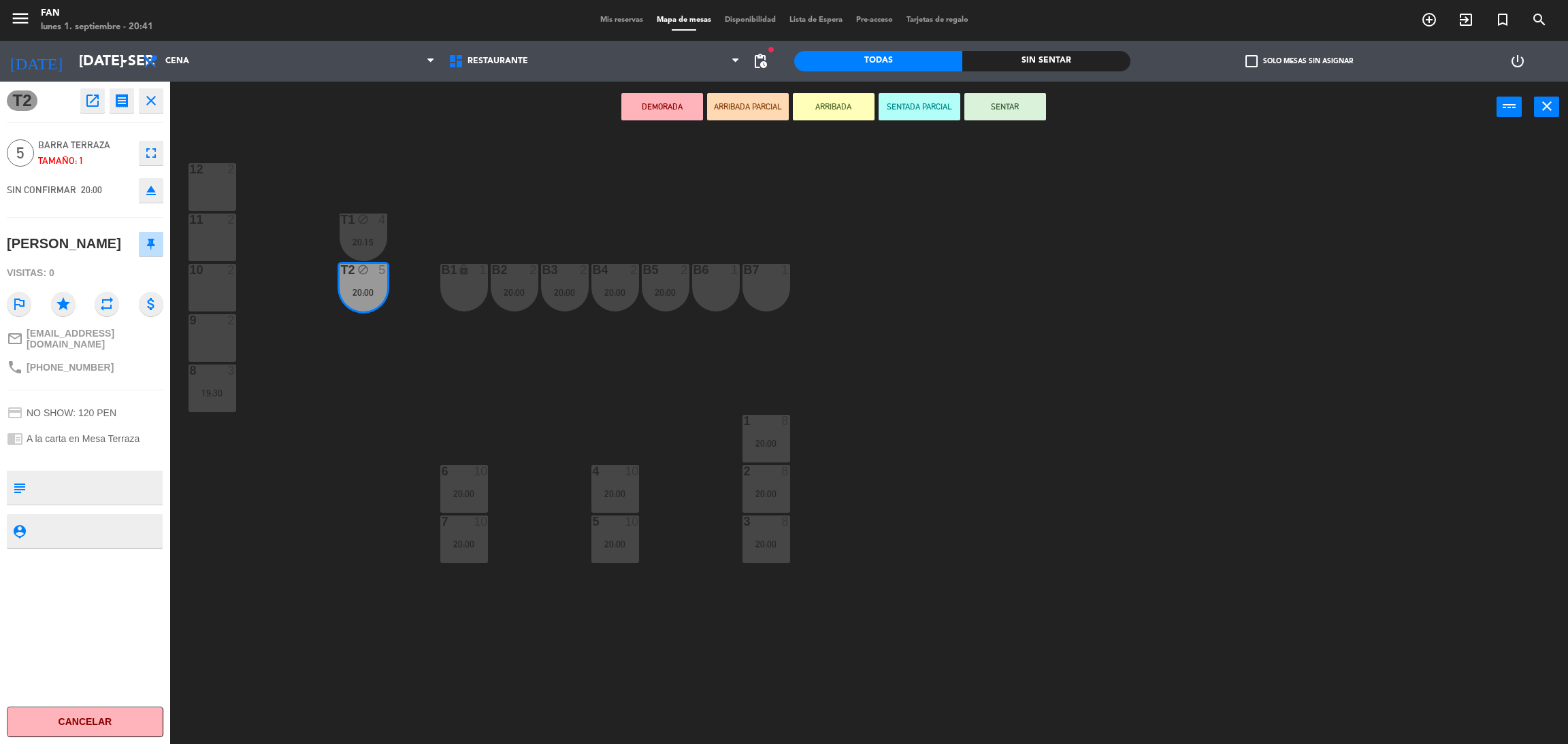
click at [210, 197] on div "12 2" at bounding box center [211, 186] width 47 height 47
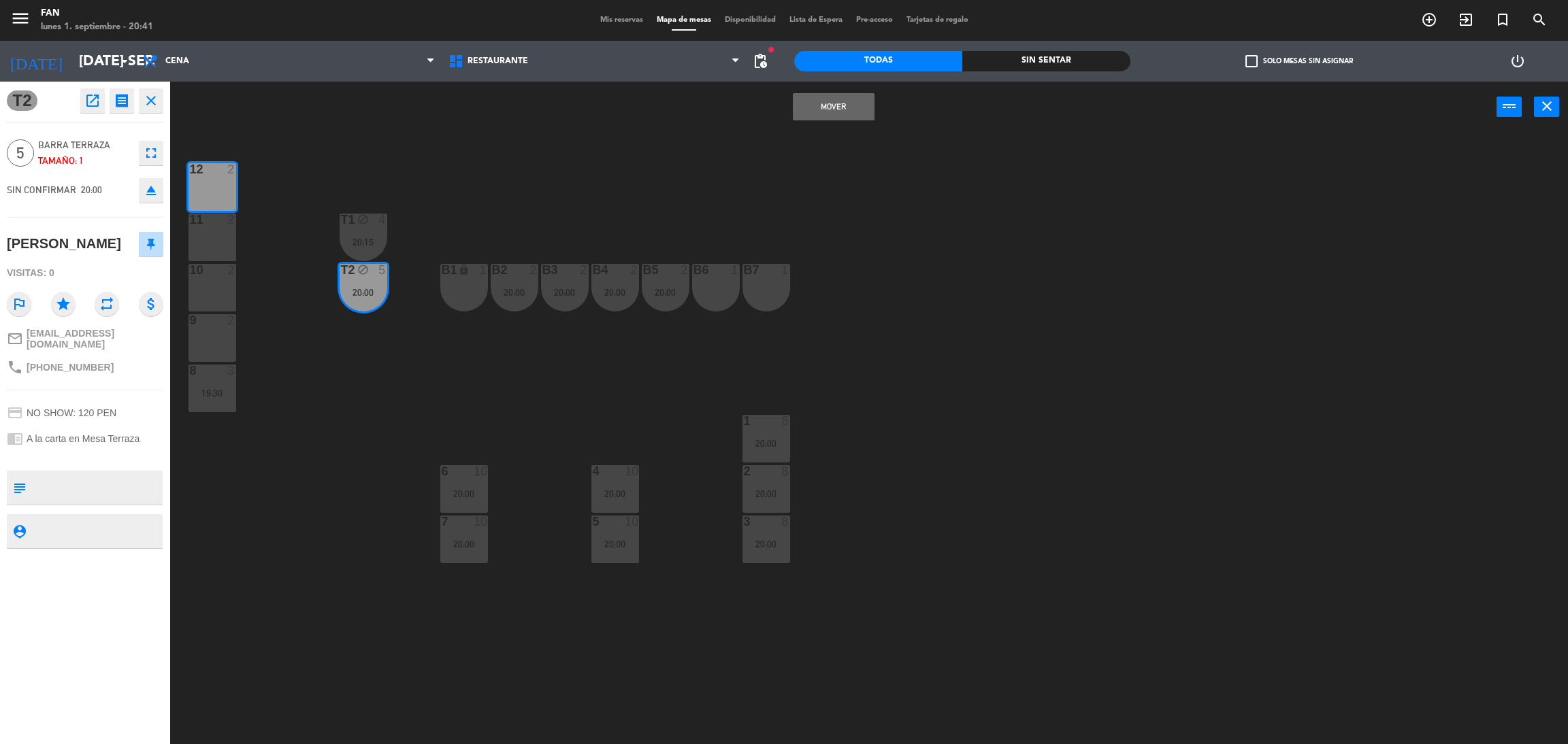
click at [209, 237] on div "11 2" at bounding box center [211, 237] width 47 height 47
click at [847, 101] on button "Mover y Unir" at bounding box center [833, 107] width 82 height 27
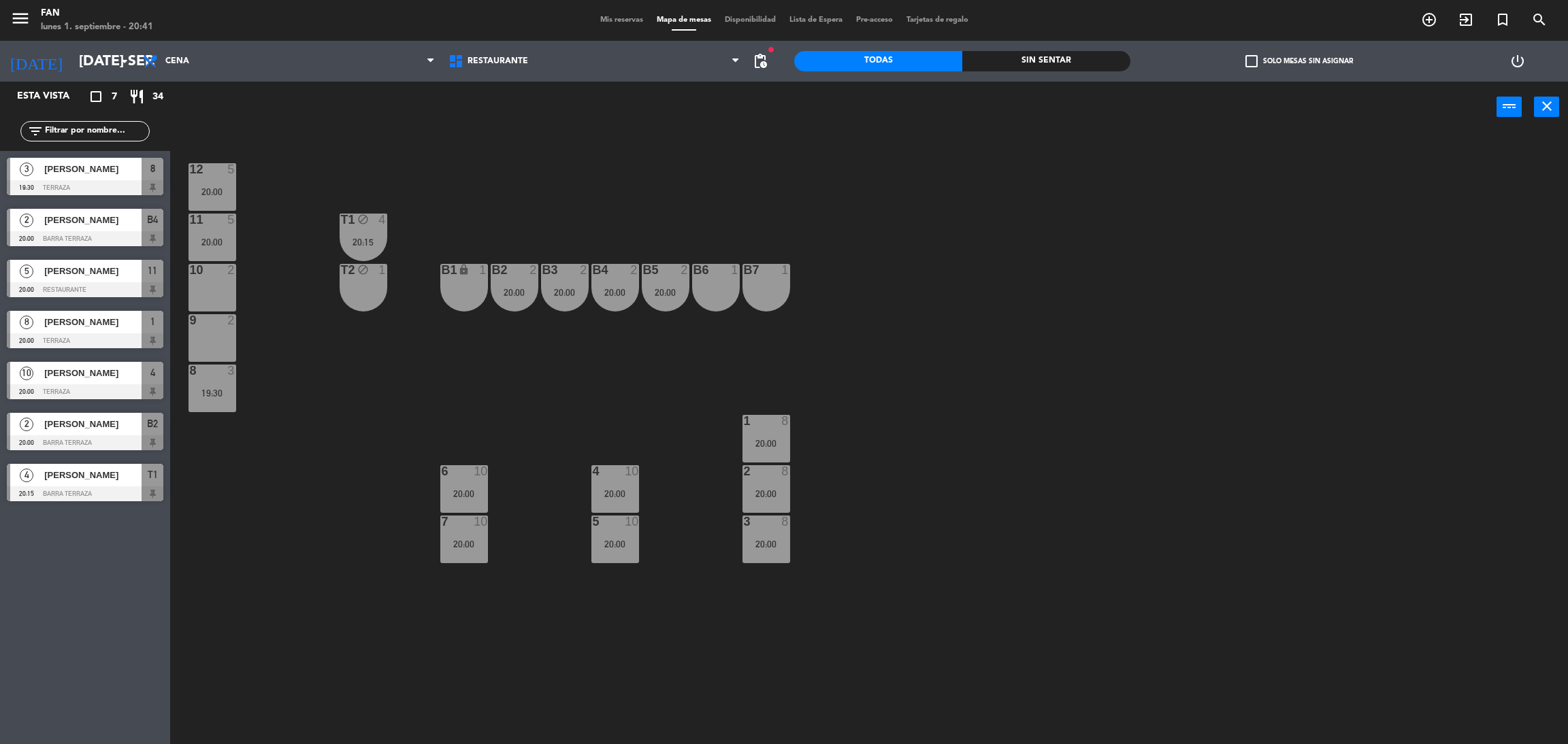
click at [360, 233] on div "T1 block 4 20:15" at bounding box center [363, 237] width 47 height 47
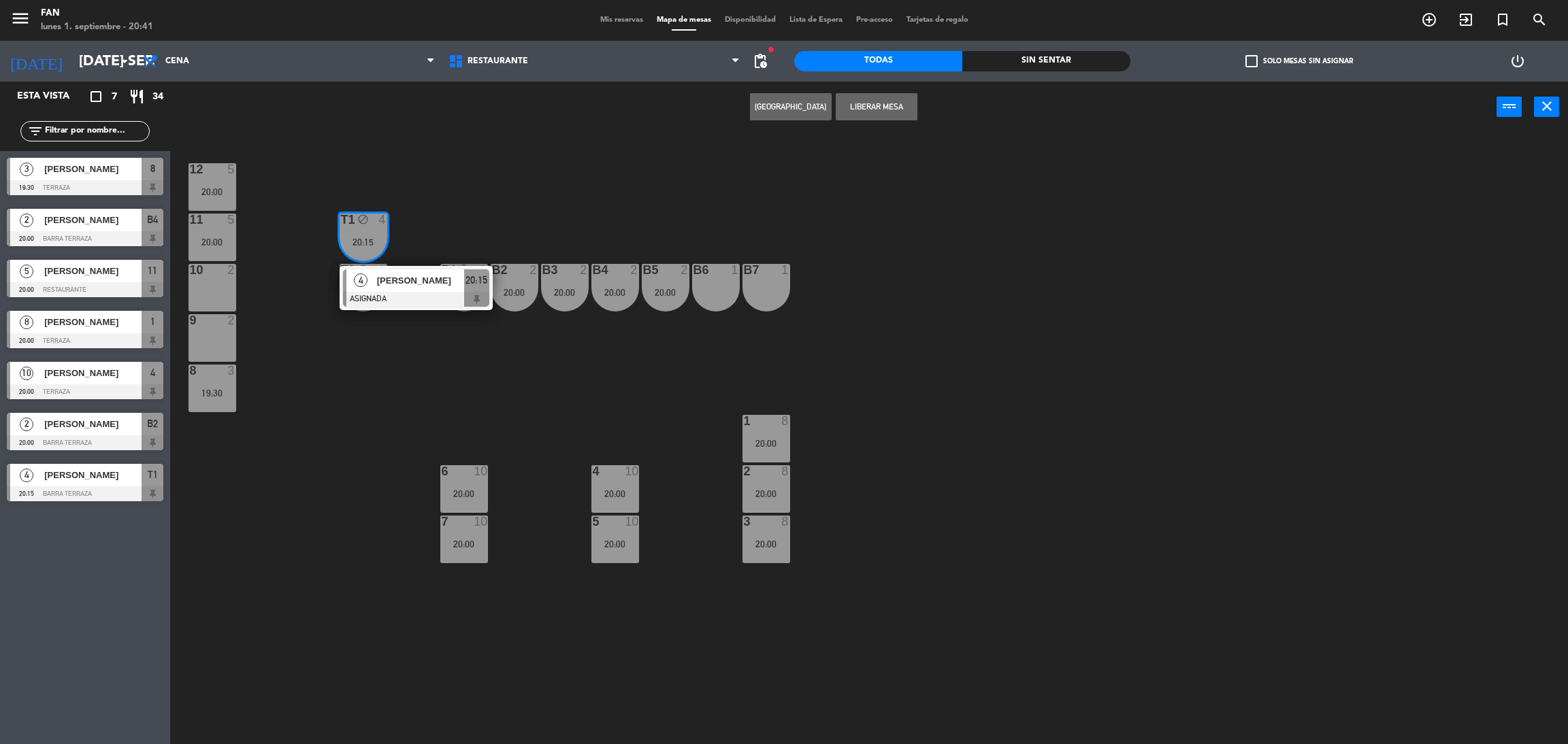
click at [363, 280] on span "4" at bounding box center [361, 280] width 14 height 13
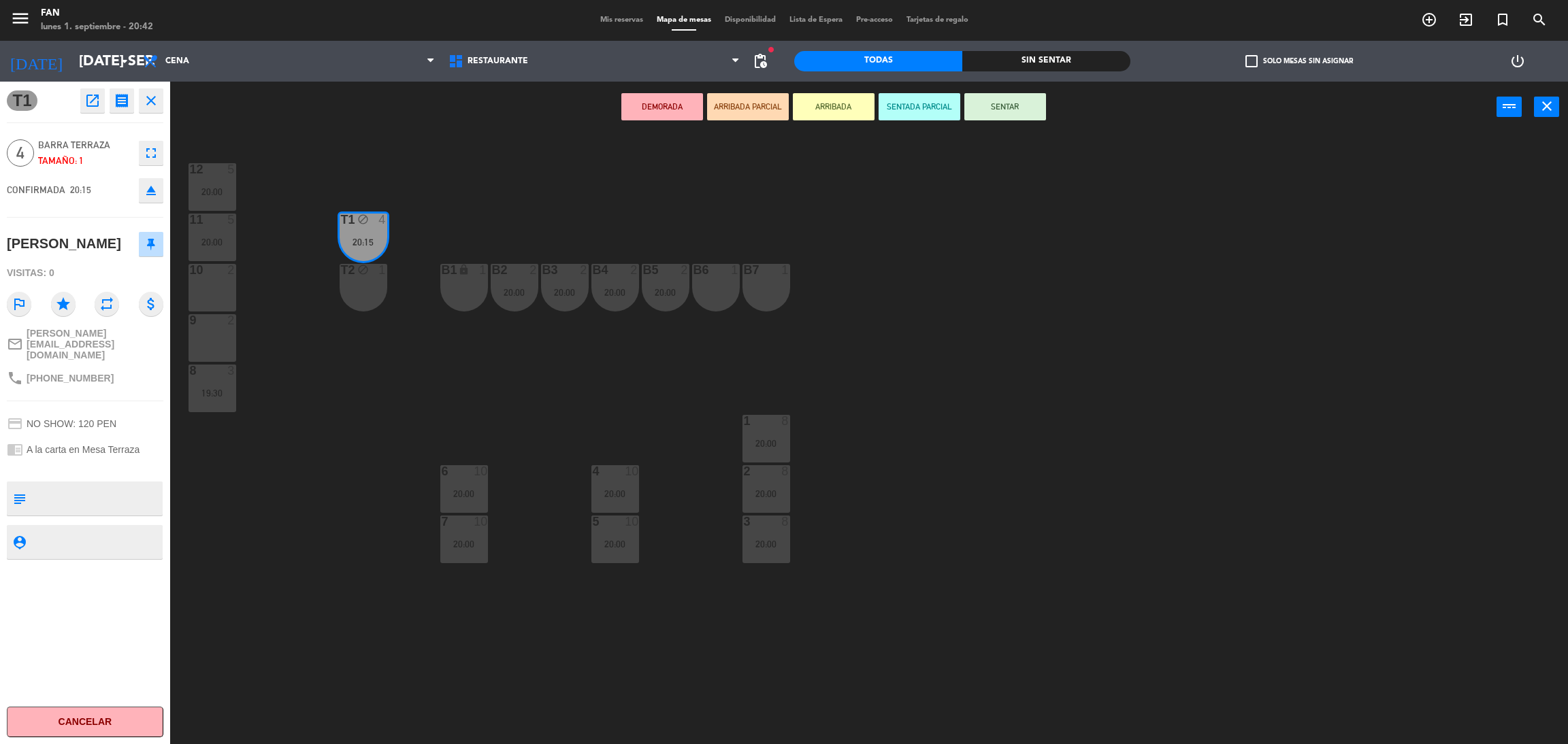
click at [216, 299] on div "10 2" at bounding box center [211, 287] width 47 height 47
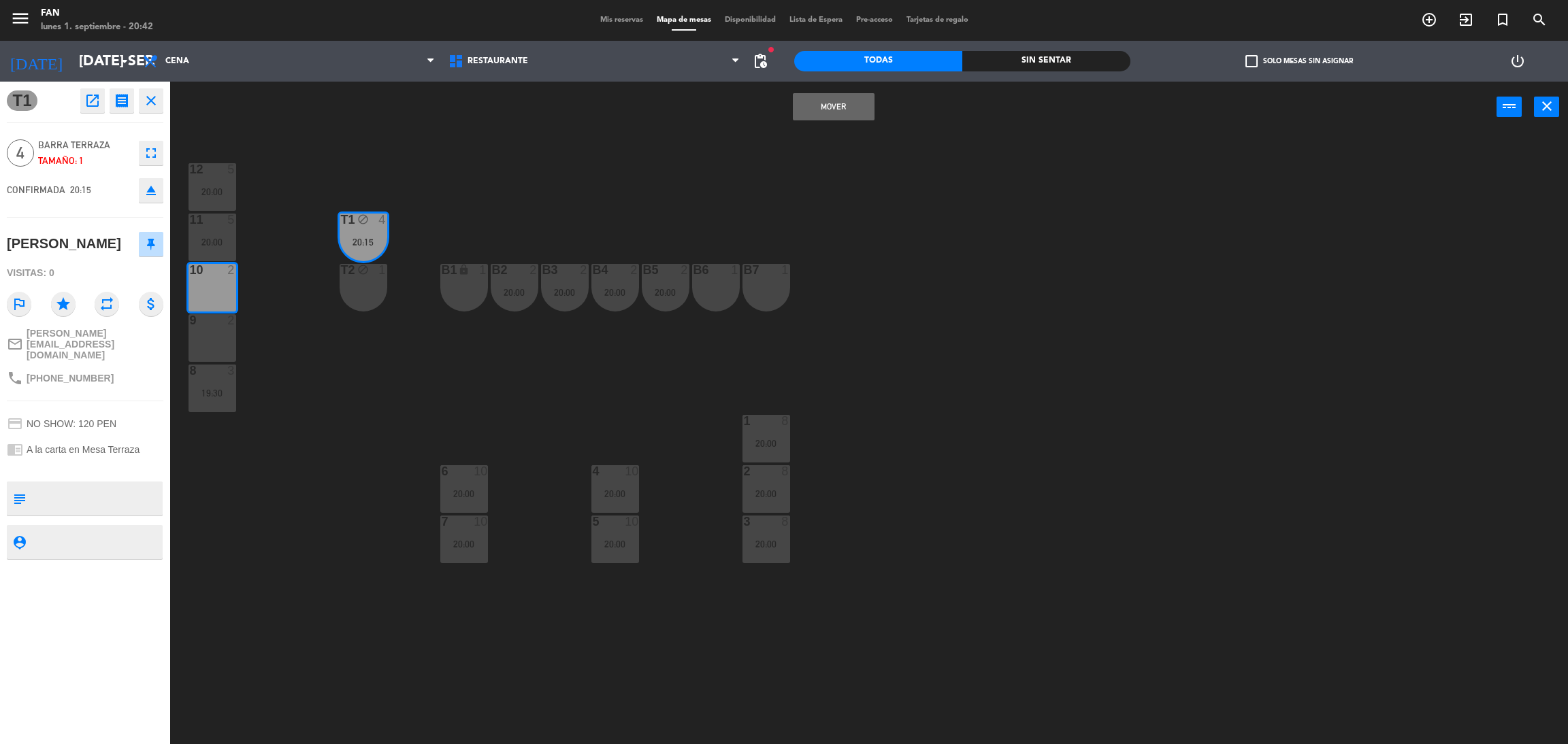
click at [218, 316] on div at bounding box center [211, 320] width 22 height 13
click at [820, 121] on div "Mover y Unir power_input close" at bounding box center [832, 108] width 1326 height 52
click at [852, 93] on button "Mover y Unir" at bounding box center [833, 107] width 82 height 27
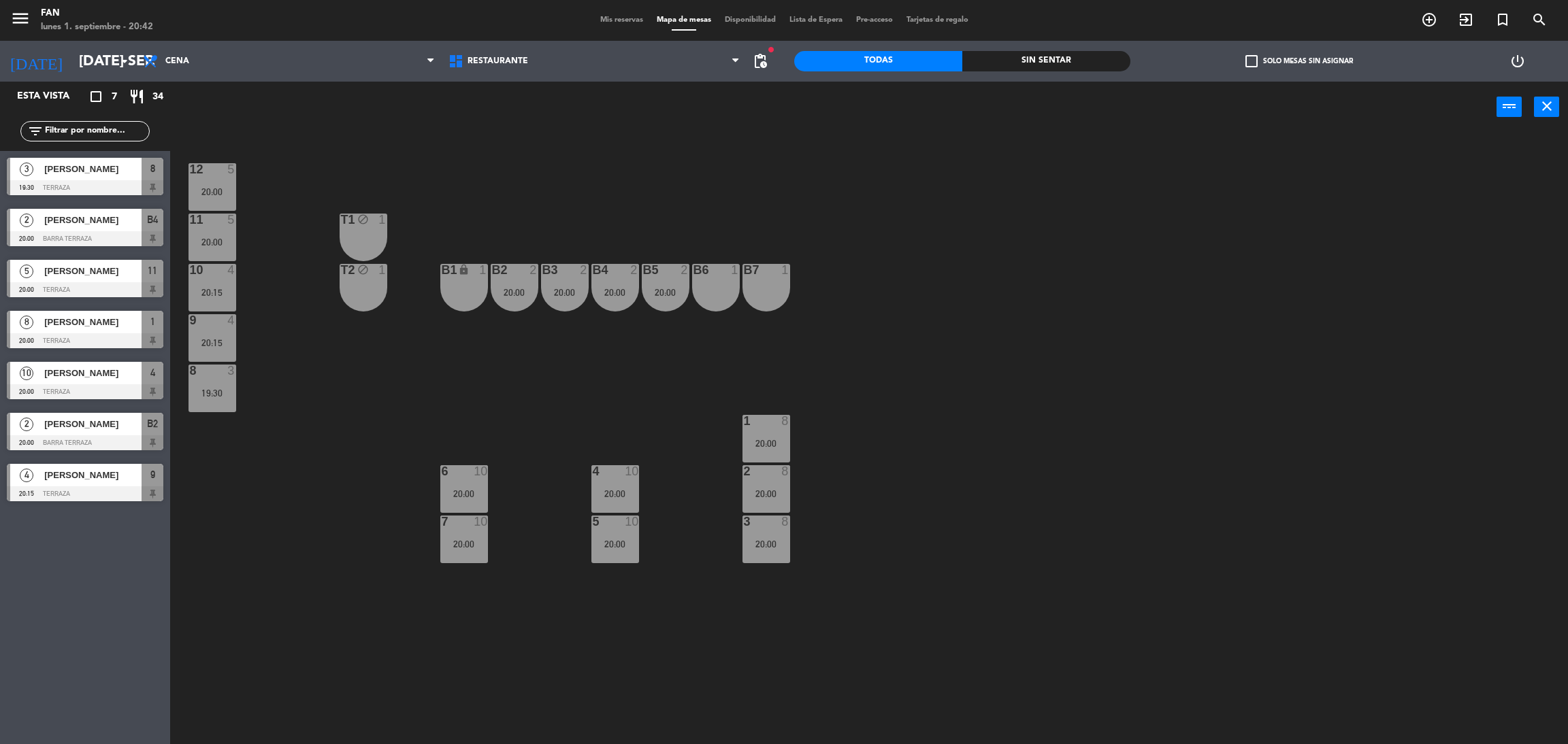
click at [354, 226] on div "T1 block 1" at bounding box center [363, 237] width 47 height 47
click at [891, 100] on button "Liberar Mesa" at bounding box center [877, 107] width 82 height 27
click at [365, 277] on div "T2 block 1" at bounding box center [363, 271] width 47 height 13
click at [879, 104] on button "Liberar Mesa" at bounding box center [877, 107] width 82 height 27
click at [875, 172] on div "12 5 20:00 11 5 20:00 T1 1 10 4 20:15 T2 1 B1 lock 1 B2 2 20:00 B3 2 20:00 B4 2…" at bounding box center [877, 444] width 1382 height 611
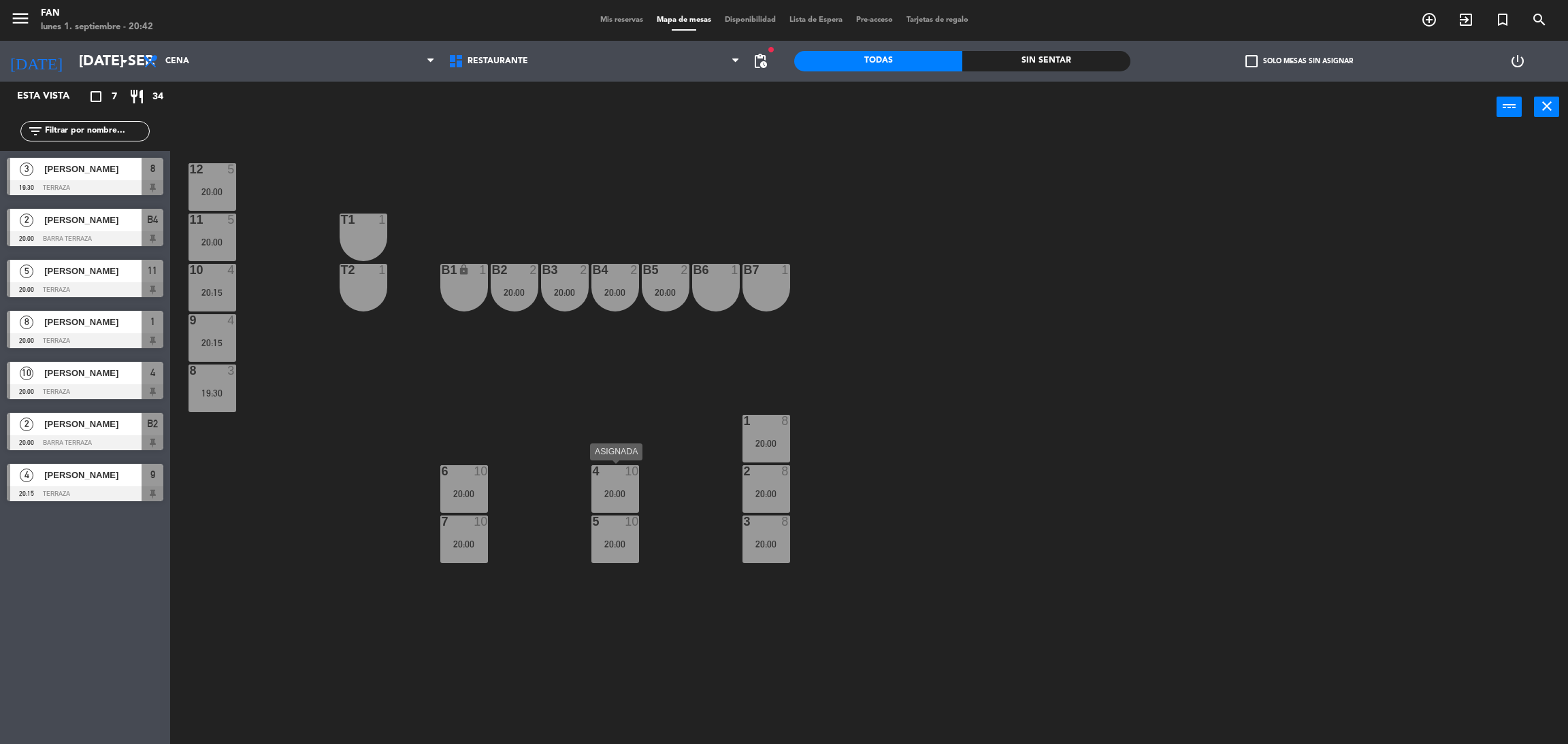
click at [604, 502] on div "4 10 20:00" at bounding box center [614, 489] width 47 height 47
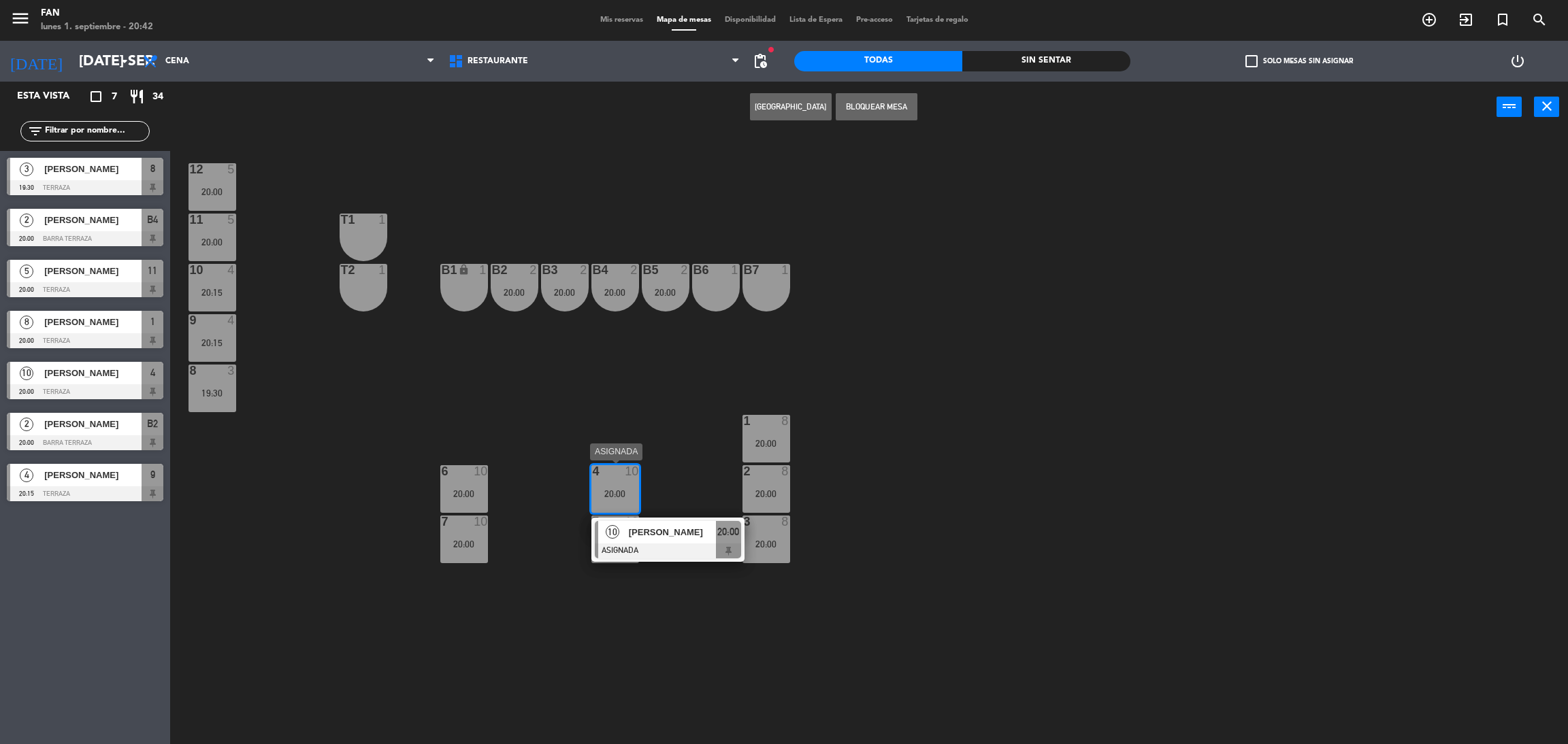
click at [621, 527] on div "10" at bounding box center [612, 532] width 29 height 22
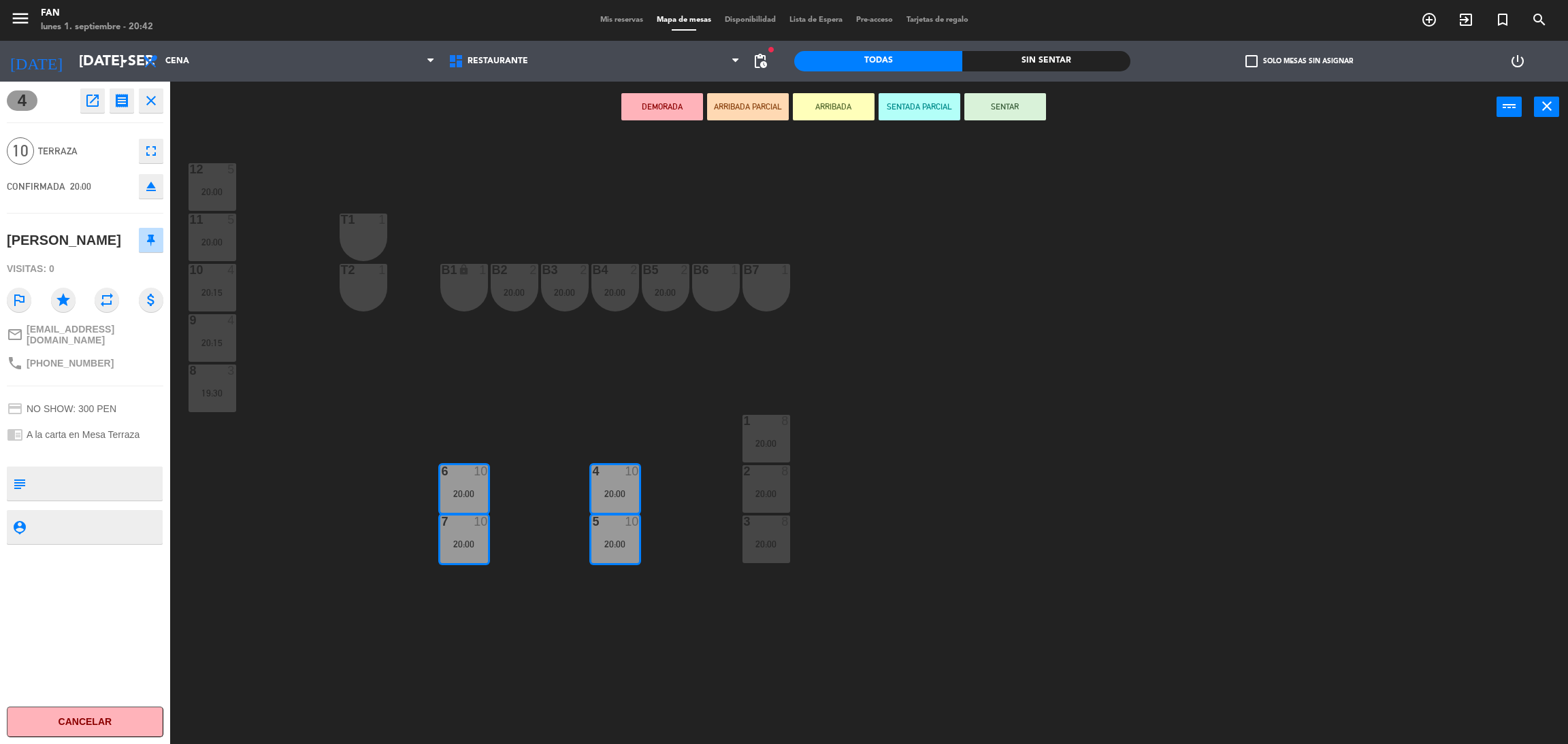
click at [772, 279] on div "B7 1" at bounding box center [766, 287] width 47 height 47
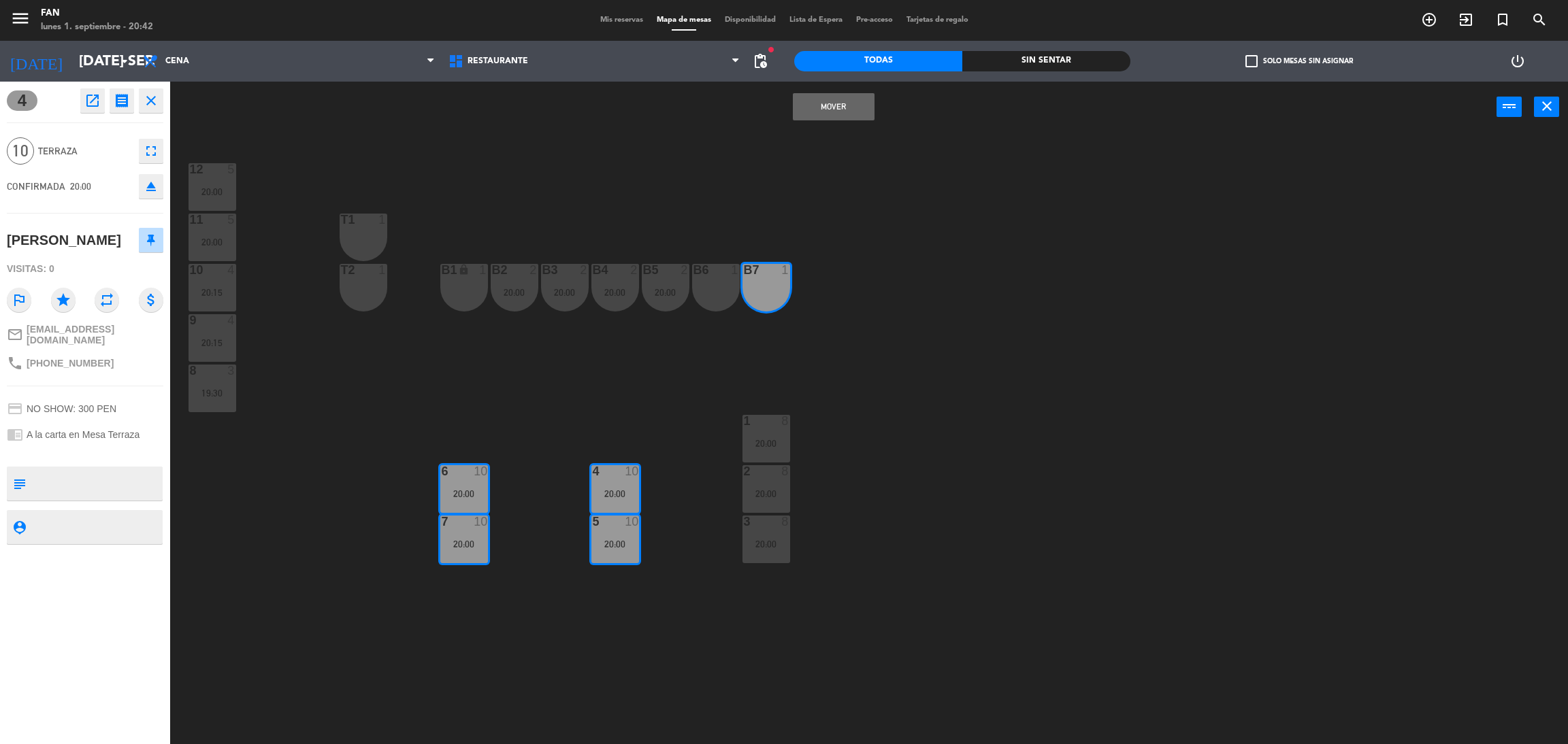
click at [829, 103] on button "Mover" at bounding box center [833, 107] width 82 height 27
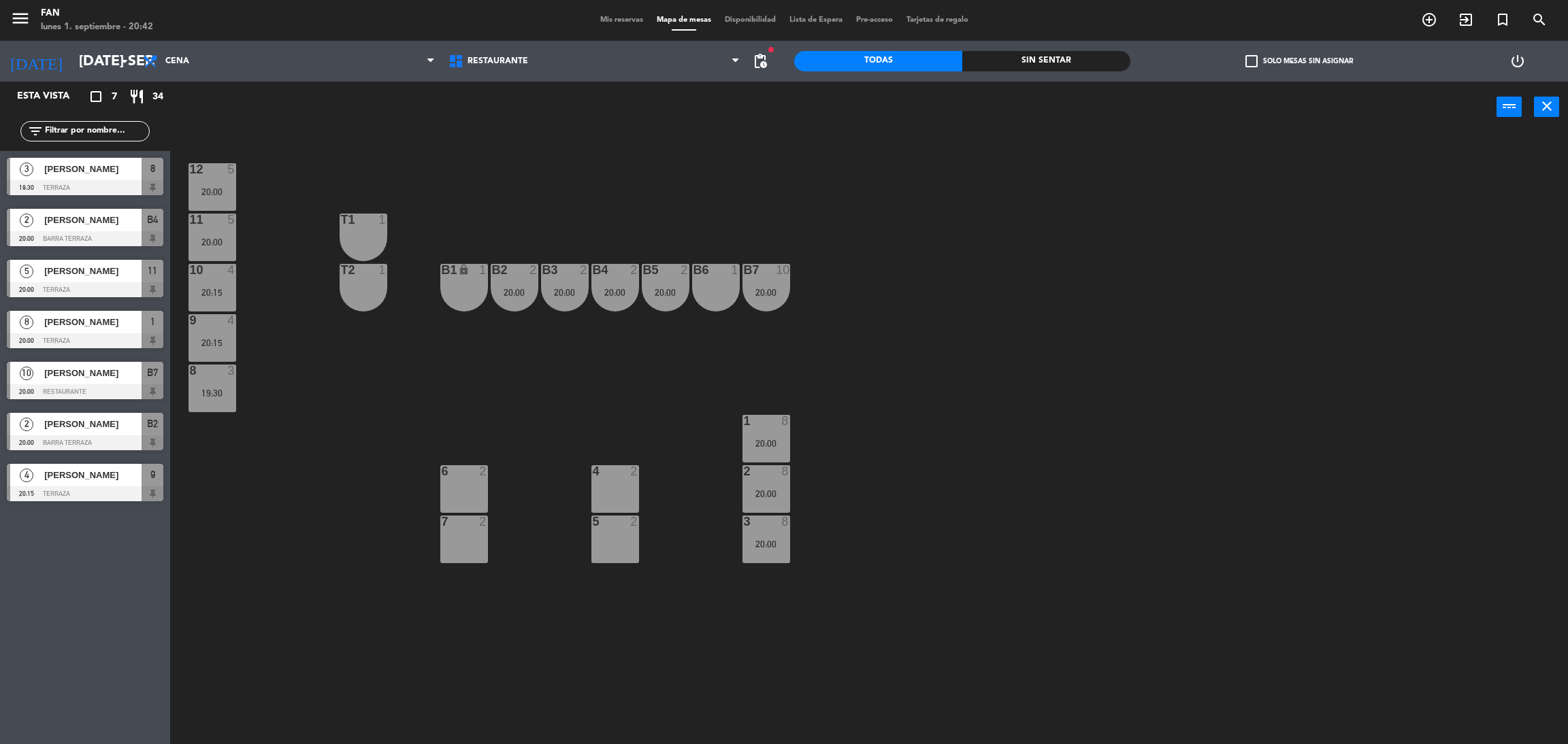
click at [381, 246] on div "T1 1" at bounding box center [363, 237] width 47 height 47
click at [342, 334] on div "12 5 20:00 11 5 20:00 T1 1 10 4 20:15 T2 1 B1 lock 1 B2 2 20:00 B3 2 20:00 B4 2…" at bounding box center [877, 444] width 1382 height 611
click at [353, 299] on div "T2 1" at bounding box center [363, 287] width 47 height 47
click at [357, 232] on div "T1 1" at bounding box center [363, 237] width 47 height 47
click at [920, 93] on div "Crear Reserva Bloquear Mesa power_input close" at bounding box center [832, 108] width 1326 height 52
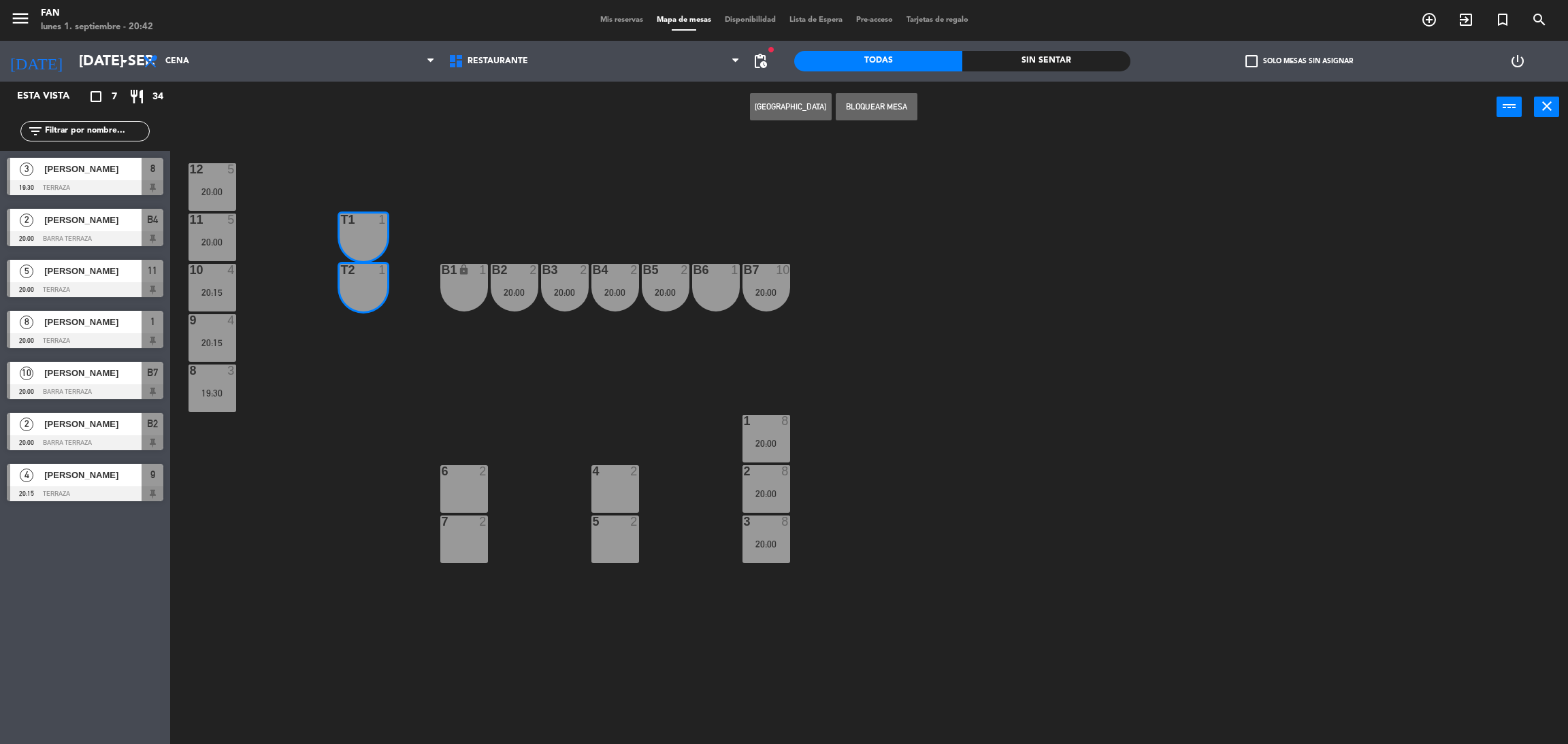
click at [901, 94] on button "Bloquear Mesa" at bounding box center [877, 107] width 82 height 27
click at [214, 188] on div "20:00" at bounding box center [211, 192] width 47 height 10
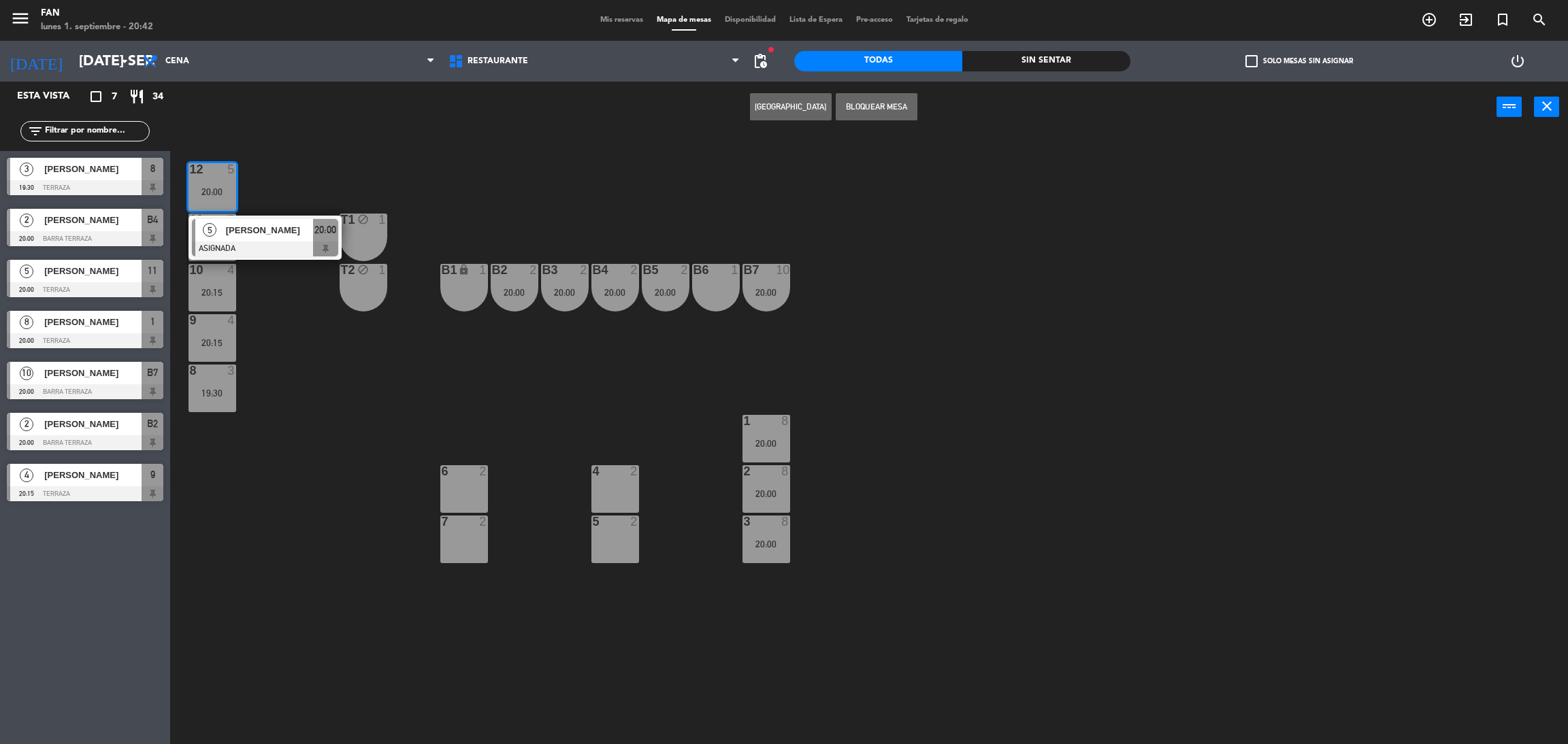
click at [239, 232] on span "[PERSON_NAME]" at bounding box center [269, 229] width 87 height 14
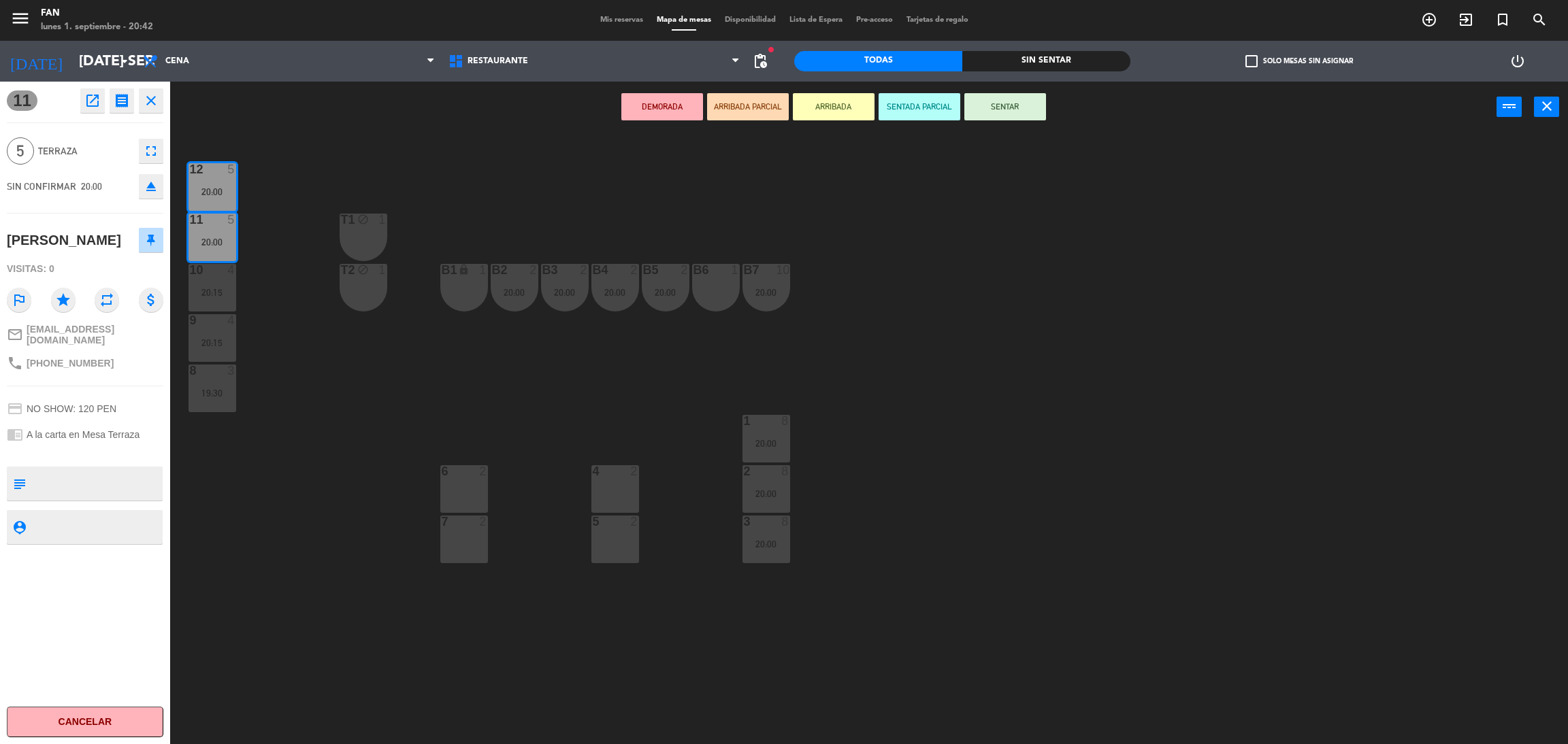
click at [616, 497] on div "4 2" at bounding box center [614, 489] width 47 height 47
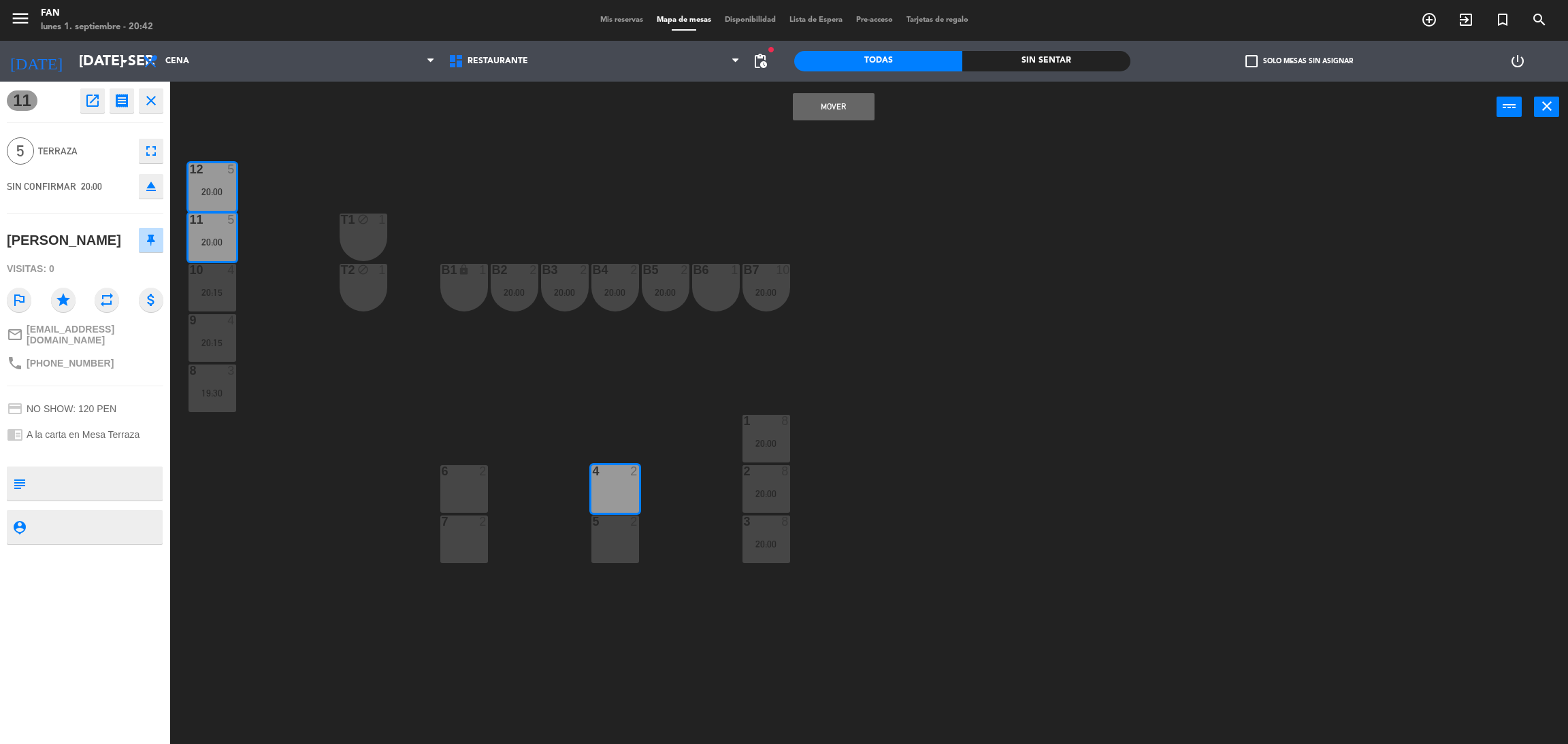
click at [616, 526] on div at bounding box center [614, 521] width 22 height 13
click at [846, 107] on button "Mover y Unir" at bounding box center [833, 107] width 82 height 27
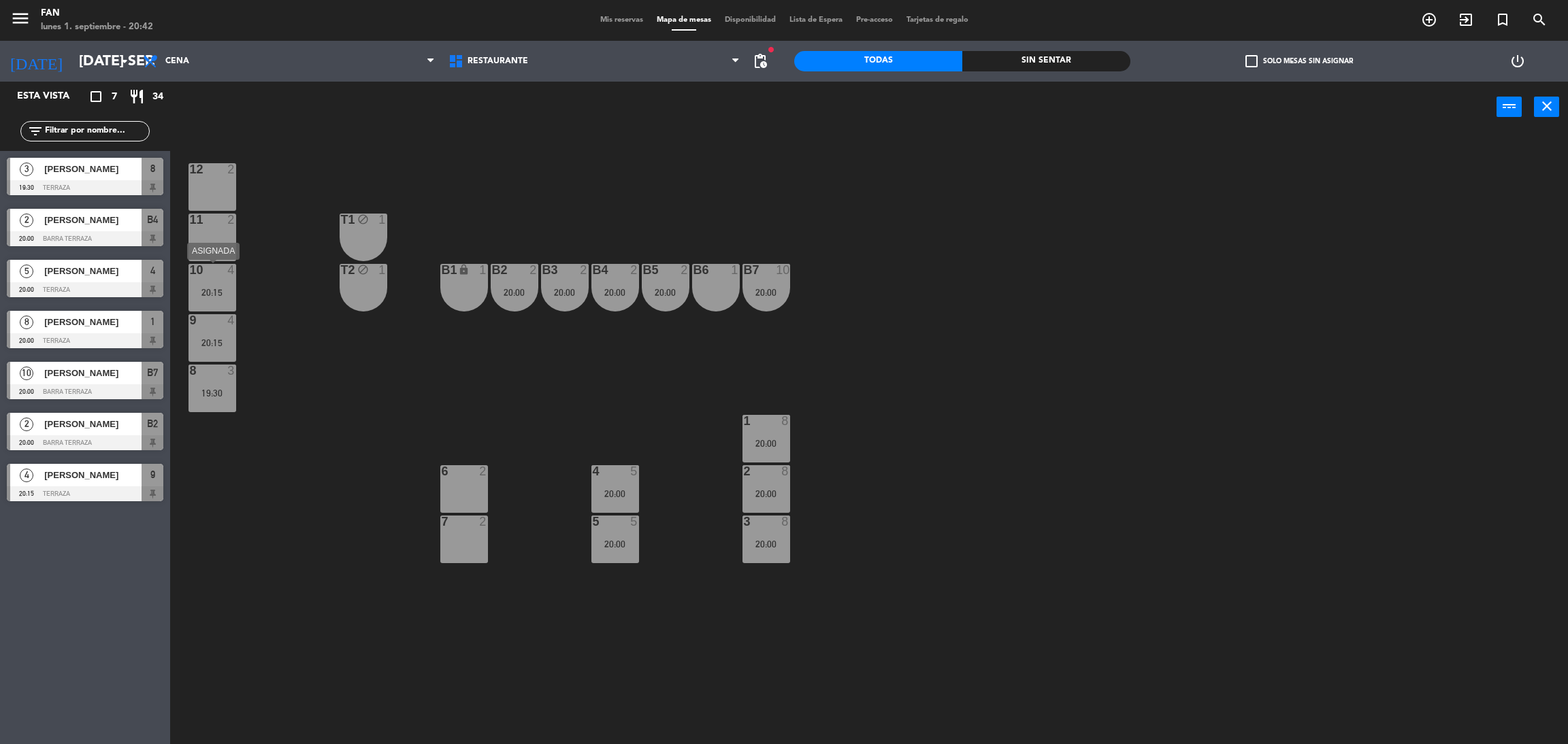
click at [213, 290] on div "20:15" at bounding box center [211, 292] width 47 height 10
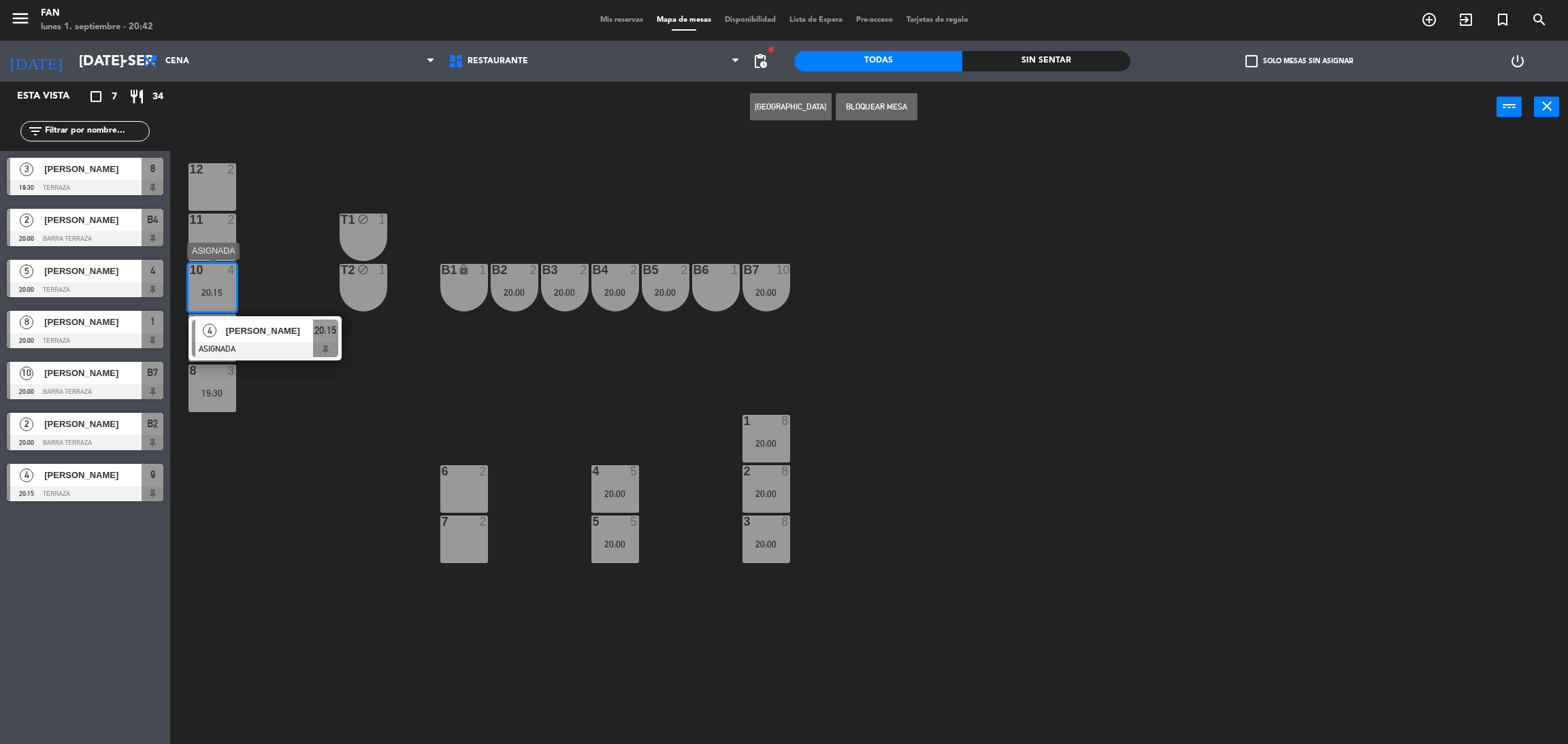
click at [234, 320] on div "[PERSON_NAME]" at bounding box center [269, 331] width 89 height 22
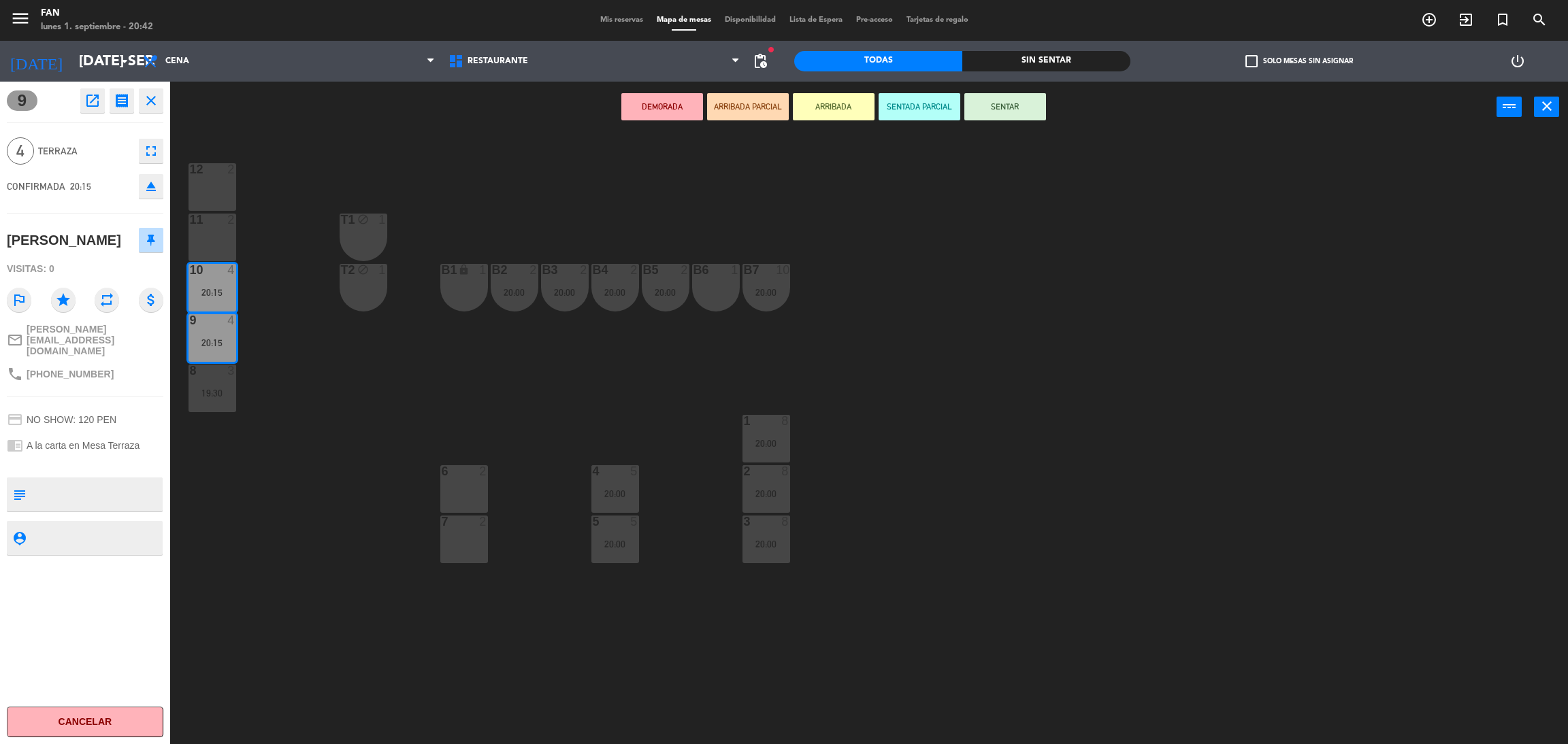
click at [455, 498] on div "6 2" at bounding box center [464, 489] width 47 height 47
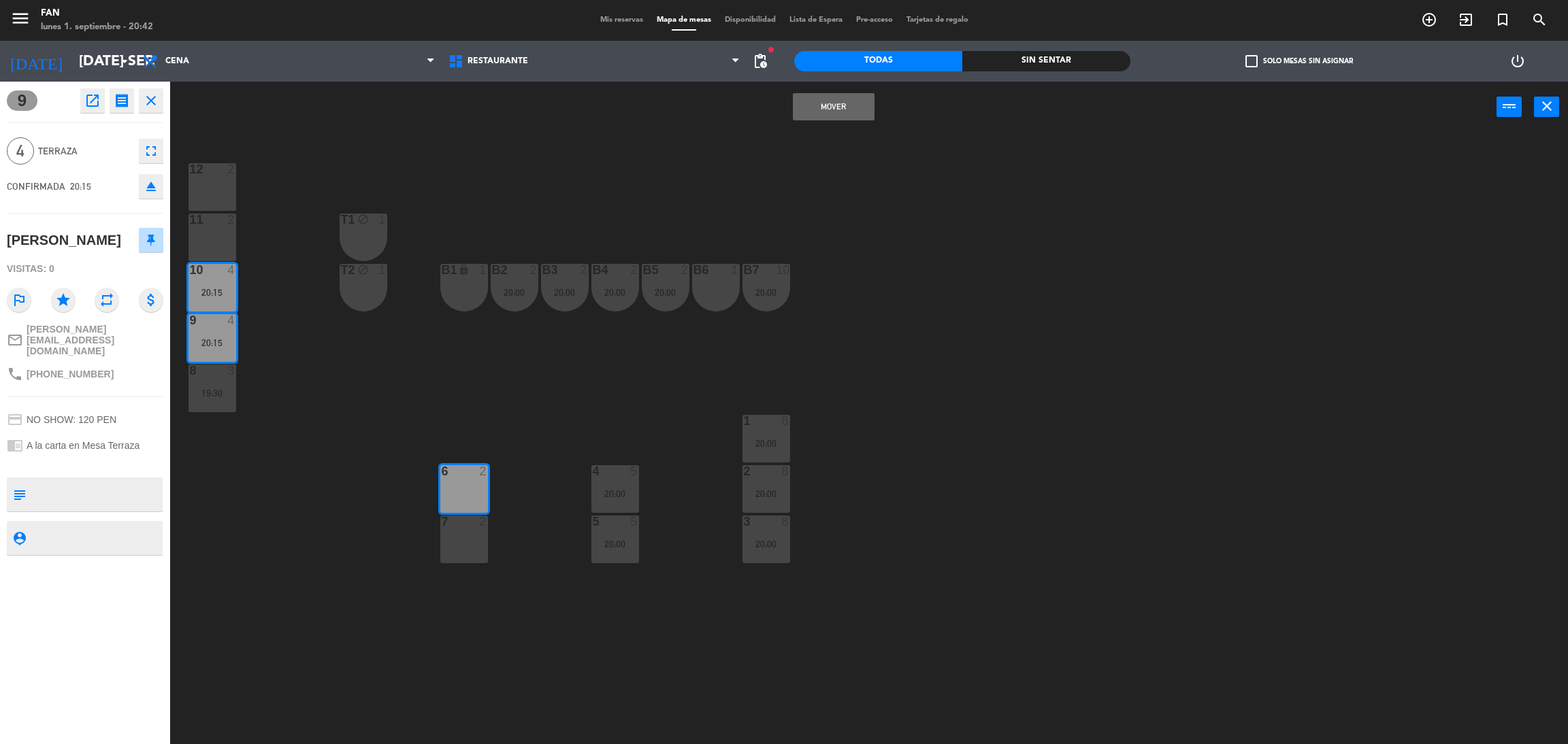
click at [454, 531] on div "7 2" at bounding box center [464, 539] width 47 height 47
click at [819, 120] on div "Mover y Unir power_input close" at bounding box center [832, 108] width 1326 height 52
click at [819, 118] on button "Mover y Unir" at bounding box center [833, 107] width 82 height 27
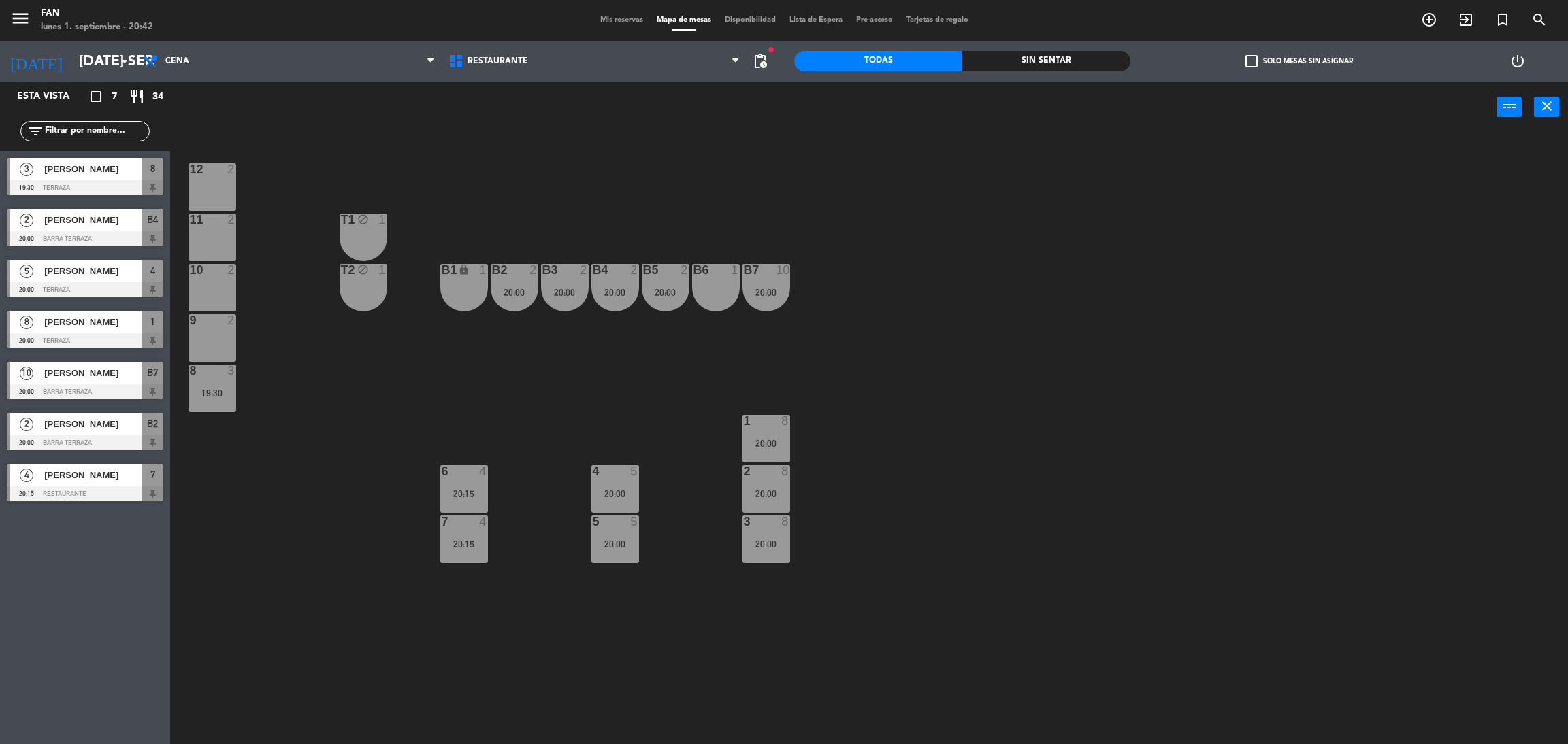
click at [767, 290] on div "20:00" at bounding box center [766, 292] width 47 height 10
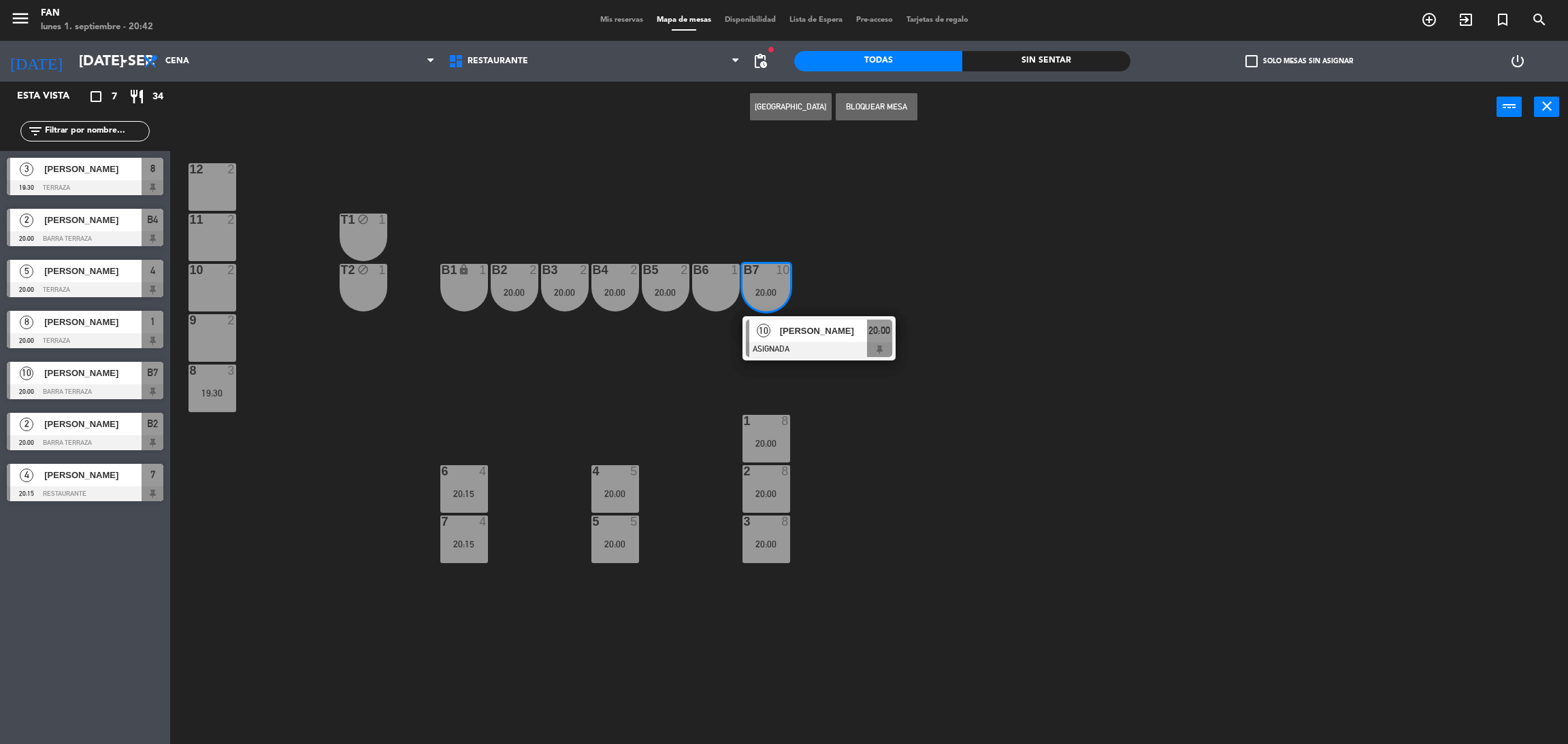
click at [775, 311] on div "B7 10 20:00 10 [PERSON_NAME] ASIGNADA 20:00" at bounding box center [766, 287] width 47 height 47
click at [806, 335] on span "[PERSON_NAME]" at bounding box center [824, 331] width 87 height 14
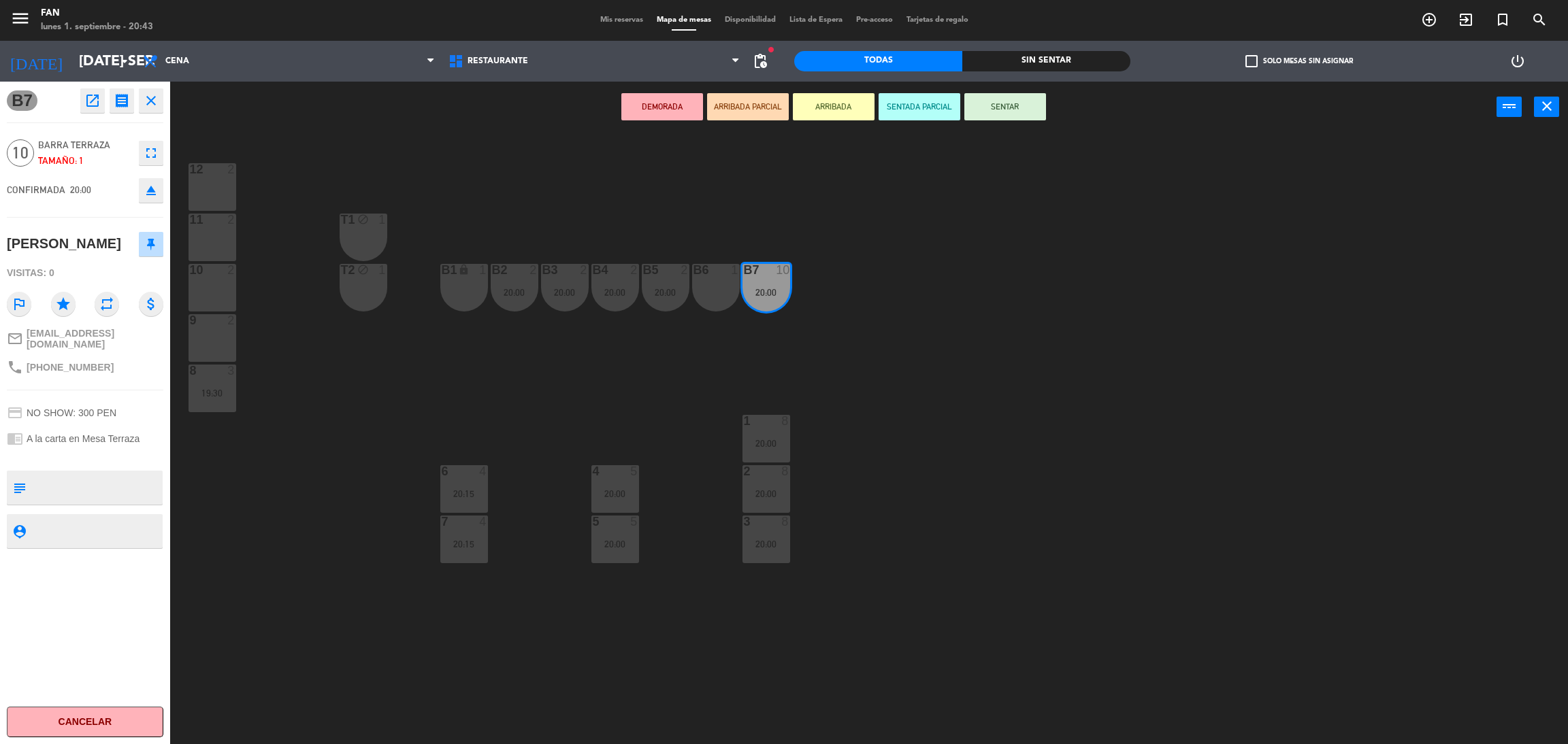
click at [222, 190] on div "12 2" at bounding box center [211, 186] width 47 height 47
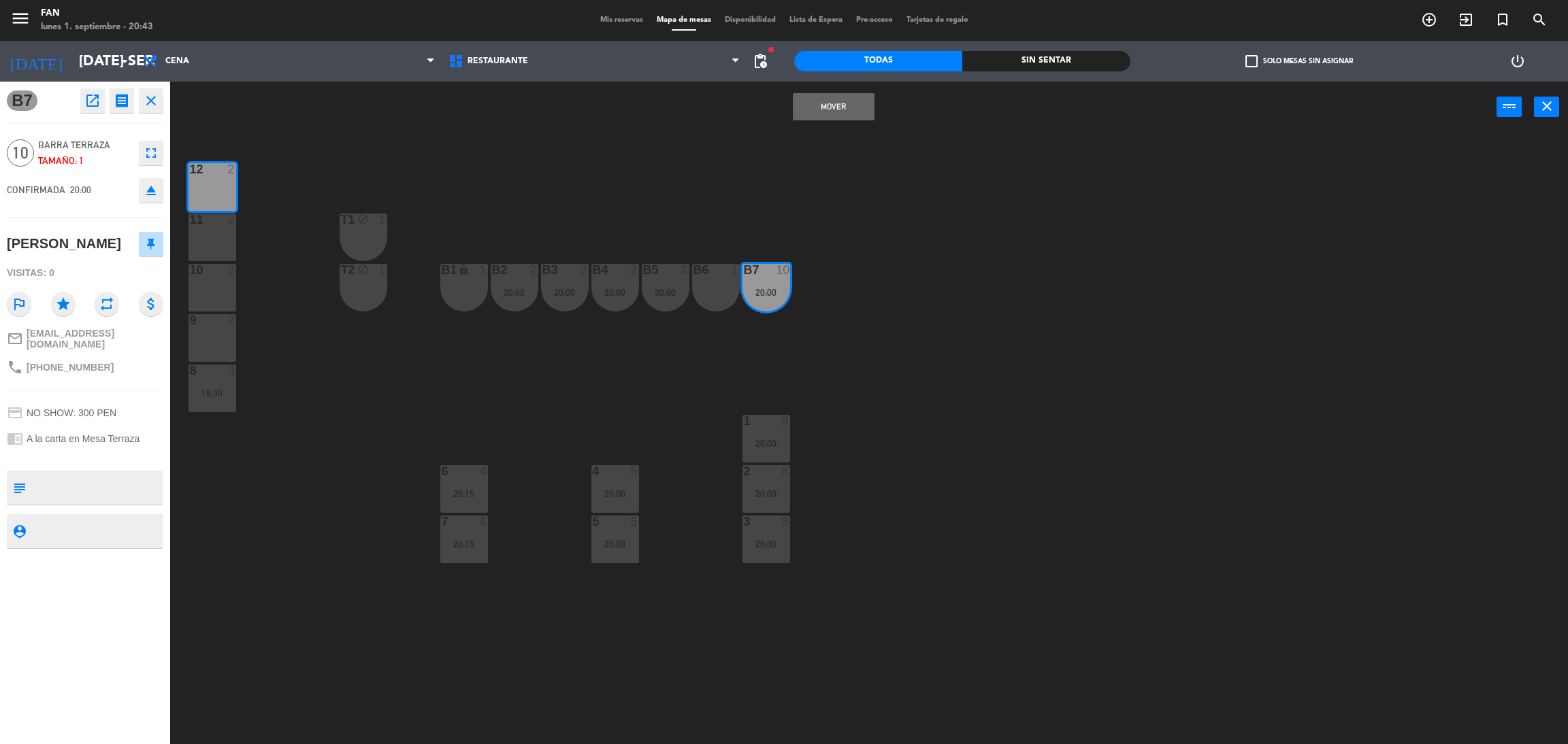
click at [210, 230] on div "11 2" at bounding box center [211, 237] width 47 height 47
click at [202, 287] on div "10 2" at bounding box center [211, 287] width 47 height 47
click at [207, 348] on div "9 2" at bounding box center [211, 337] width 47 height 47
click at [844, 107] on button "Mover y Unir" at bounding box center [833, 107] width 82 height 27
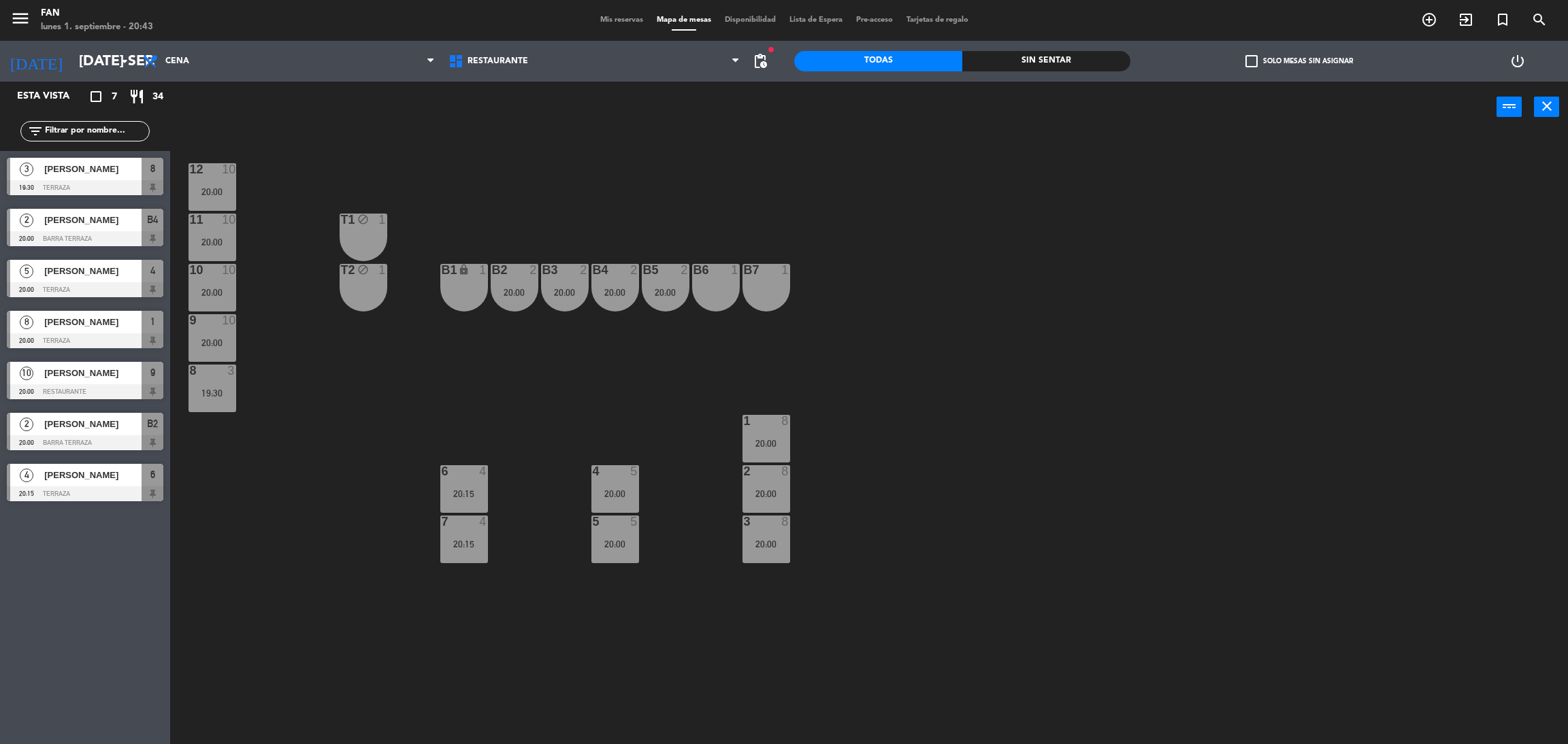
click at [873, 171] on div "12 10 20:00 11 10 20:00 T1 block 1 10 10 20:00 T2 block 1 B1 lock 1 B2 2 20:00 …" at bounding box center [877, 444] width 1382 height 611
click at [613, 17] on span "Mis reservas" at bounding box center [621, 20] width 57 height 8
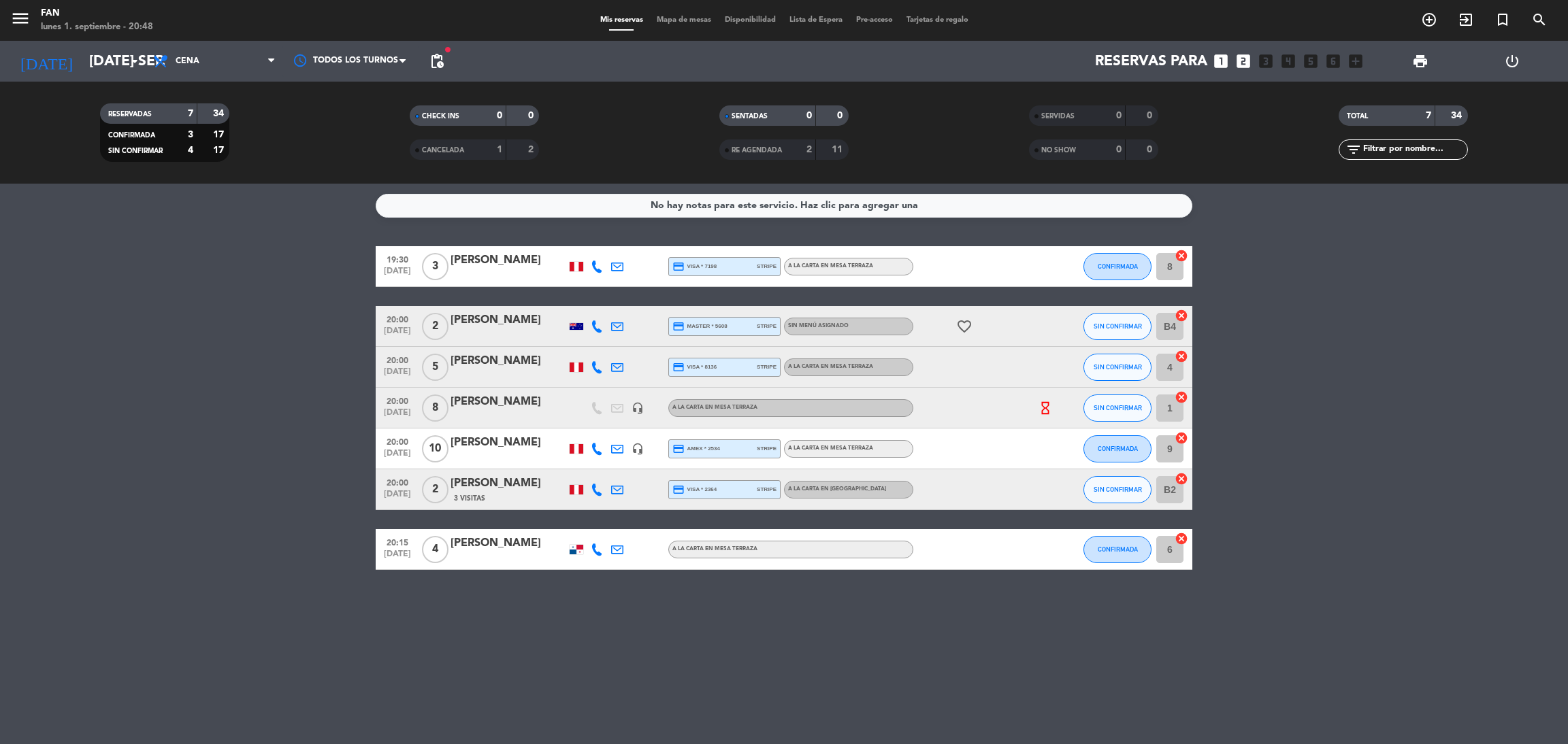
click at [1284, 406] on bookings-row "19:30 [DATE] 3 [PERSON_NAME] credit_card visa * 7198 stripe A la carta en Mesa …" at bounding box center [784, 408] width 1568 height 324
click at [103, 67] on input "[DATE] sep." at bounding box center [176, 62] width 187 height 31
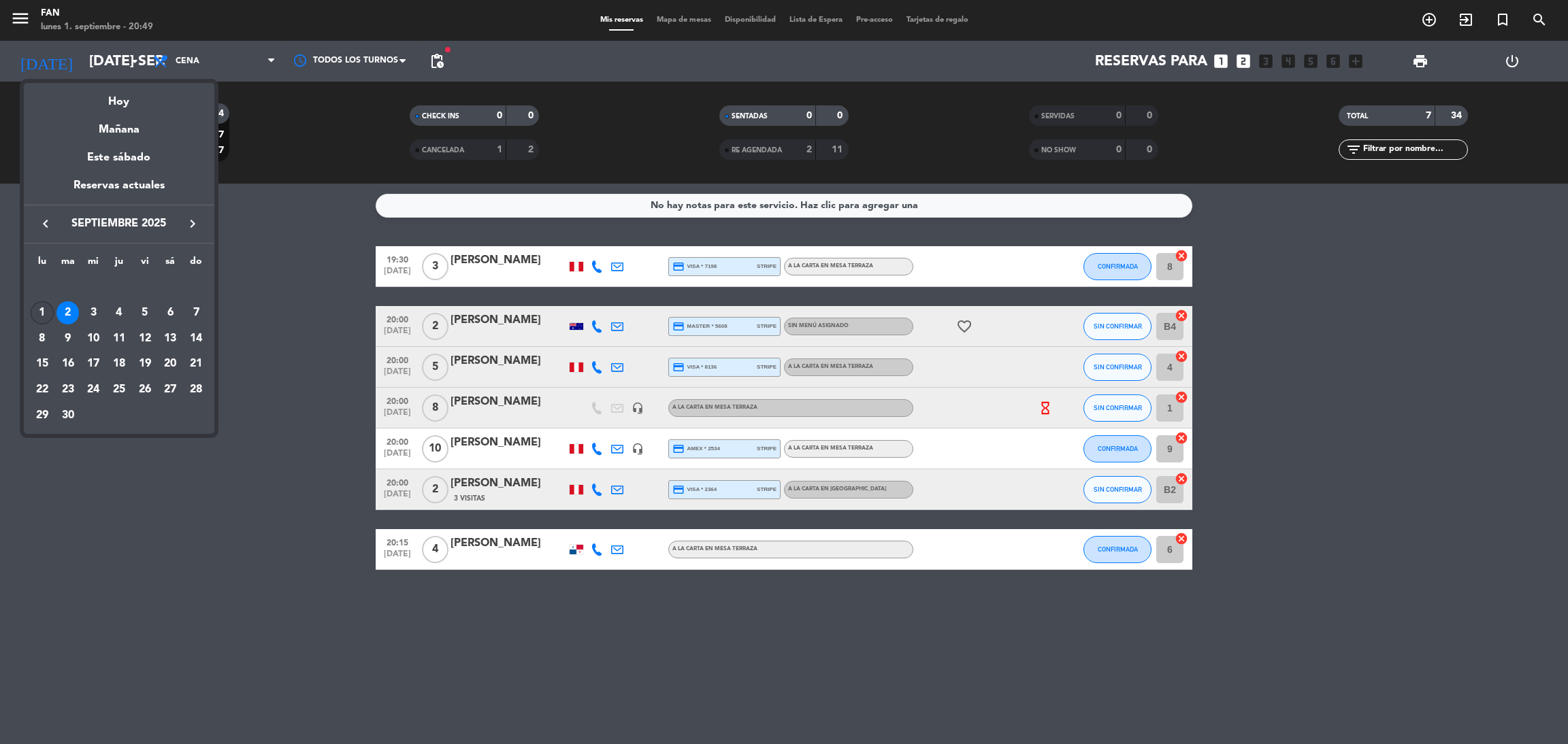
click at [36, 307] on div "1" at bounding box center [42, 313] width 23 height 23
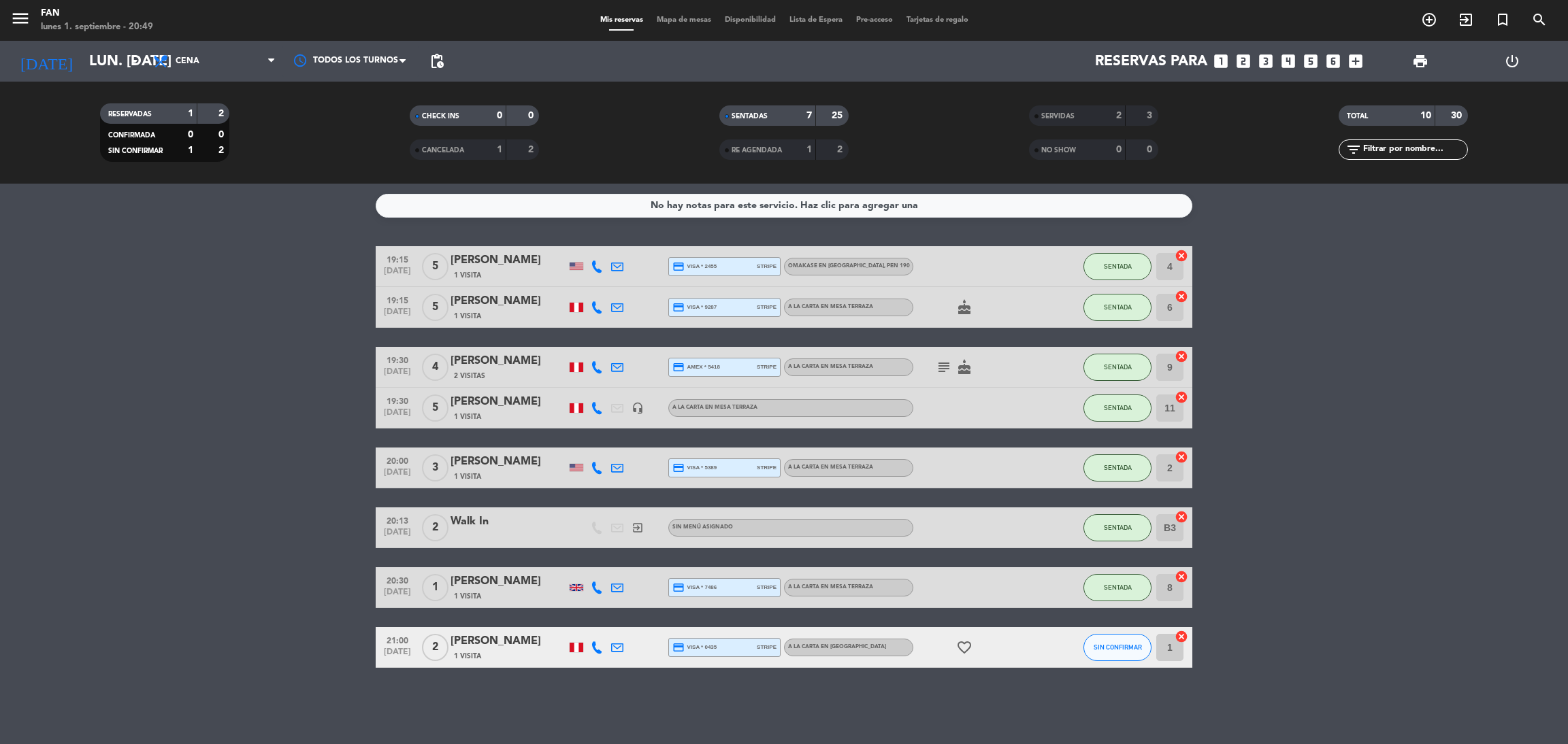
click at [937, 373] on icon "subject" at bounding box center [943, 367] width 16 height 16
click at [214, 320] on bookings-row "19:15 [DATE] 5 Tap [PERSON_NAME] 1 Visita credit_card visa * 2455 stripe Omakas…" at bounding box center [784, 457] width 1568 height 422
click at [108, 62] on input "lun. [DATE]" at bounding box center [176, 62] width 187 height 31
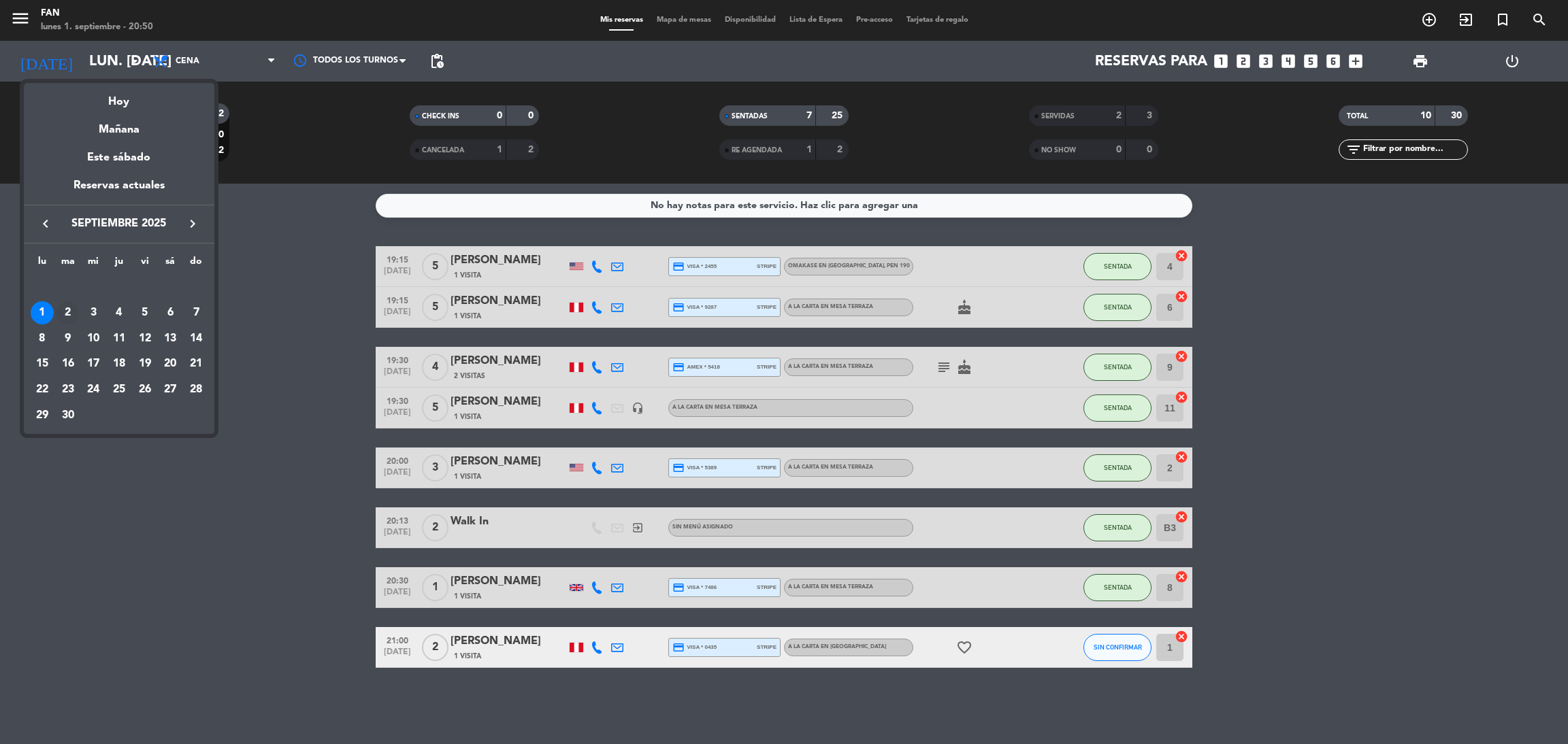
click at [67, 306] on div "2" at bounding box center [68, 313] width 23 height 23
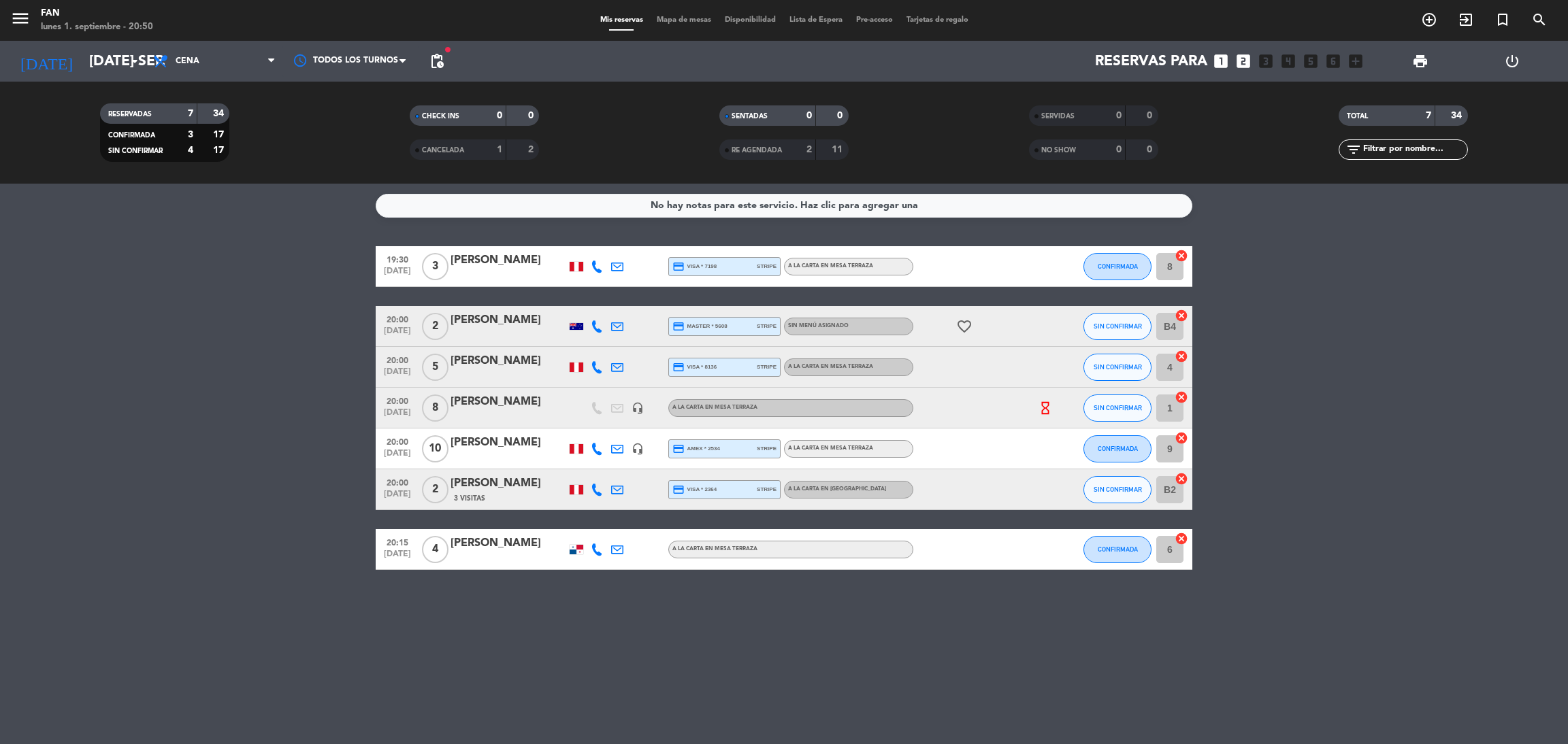
click at [166, 251] on bookings-row "19:30 [DATE] 3 [PERSON_NAME] credit_card visa * 7198 stripe A la carta en Mesa …" at bounding box center [784, 408] width 1568 height 324
click at [206, 59] on span "Cena" at bounding box center [214, 61] width 136 height 30
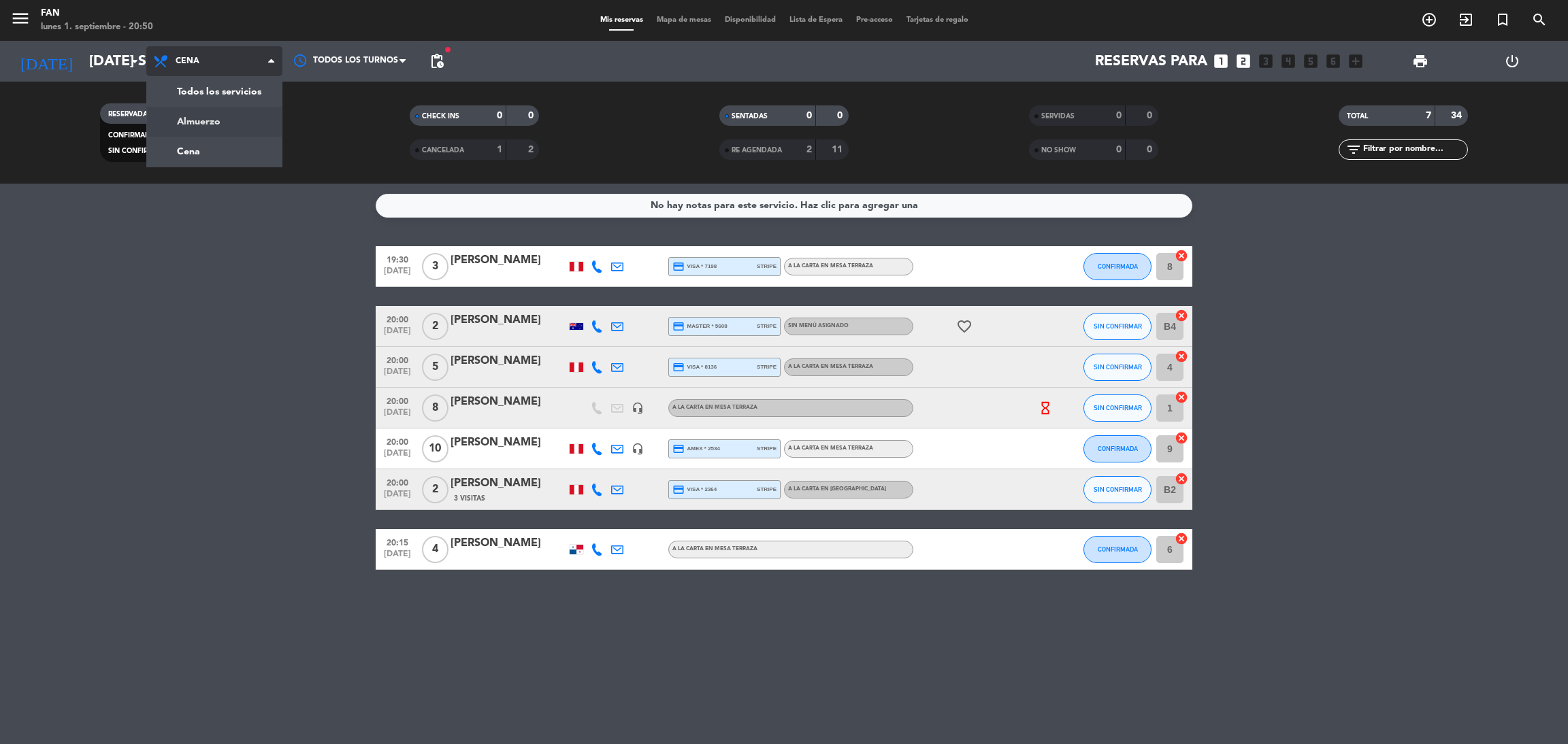
click at [189, 126] on div "menu Fan lunes 1. septiembre - 20:50 Mis reservas Mapa de mesas Disponibilidad …" at bounding box center [784, 92] width 1568 height 184
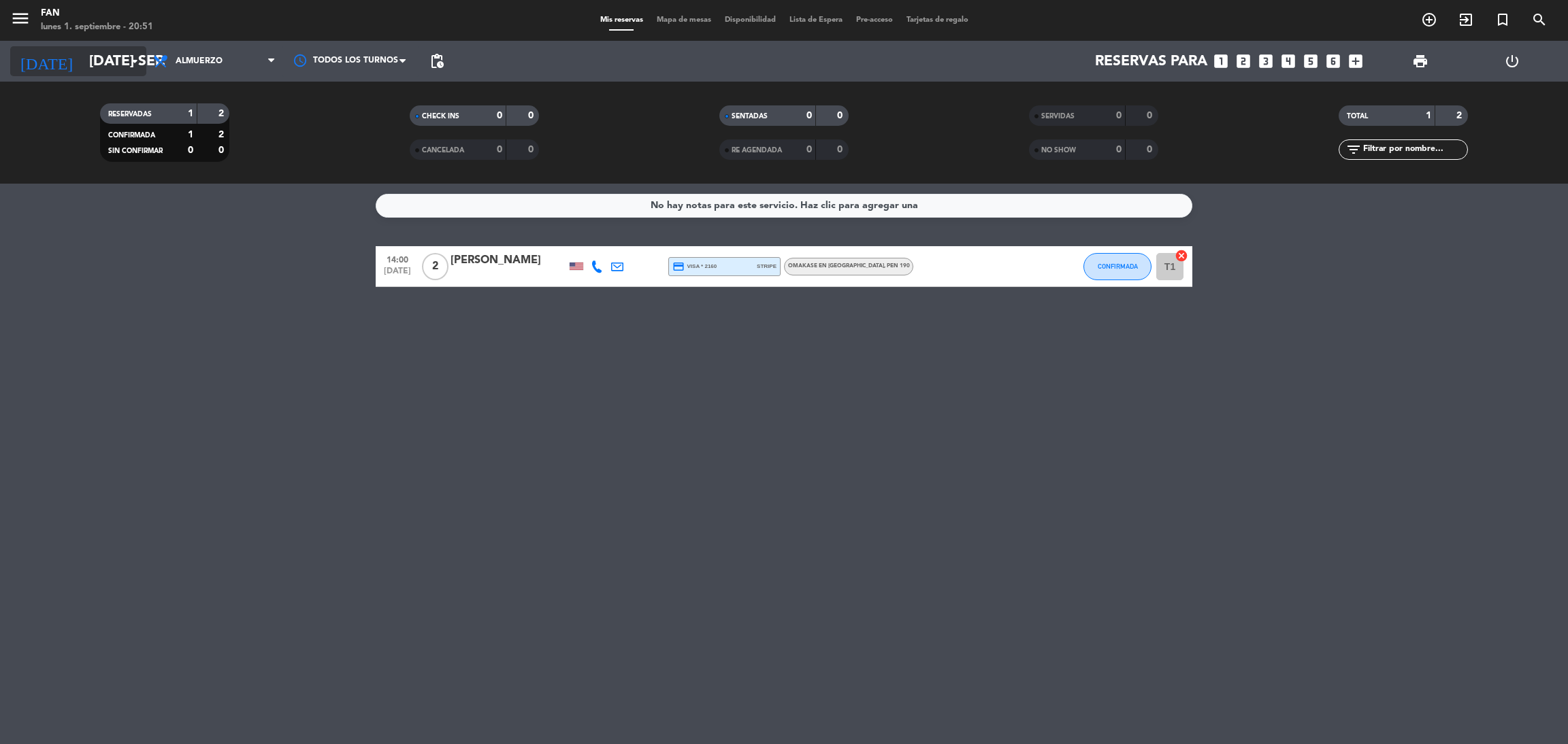
click at [82, 46] on input "[DATE] sep." at bounding box center [176, 62] width 187 height 31
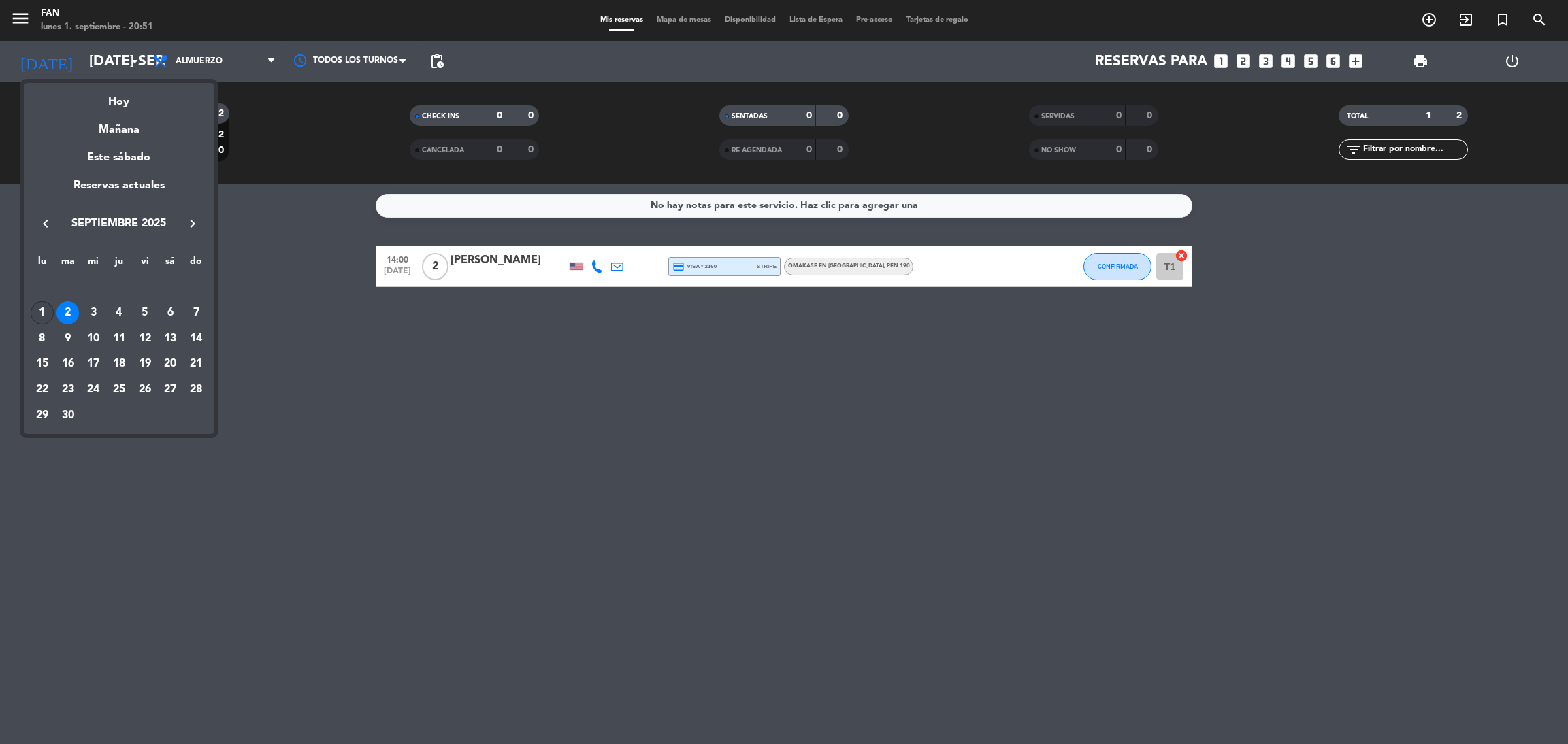
click at [34, 313] on div "1" at bounding box center [42, 313] width 23 height 23
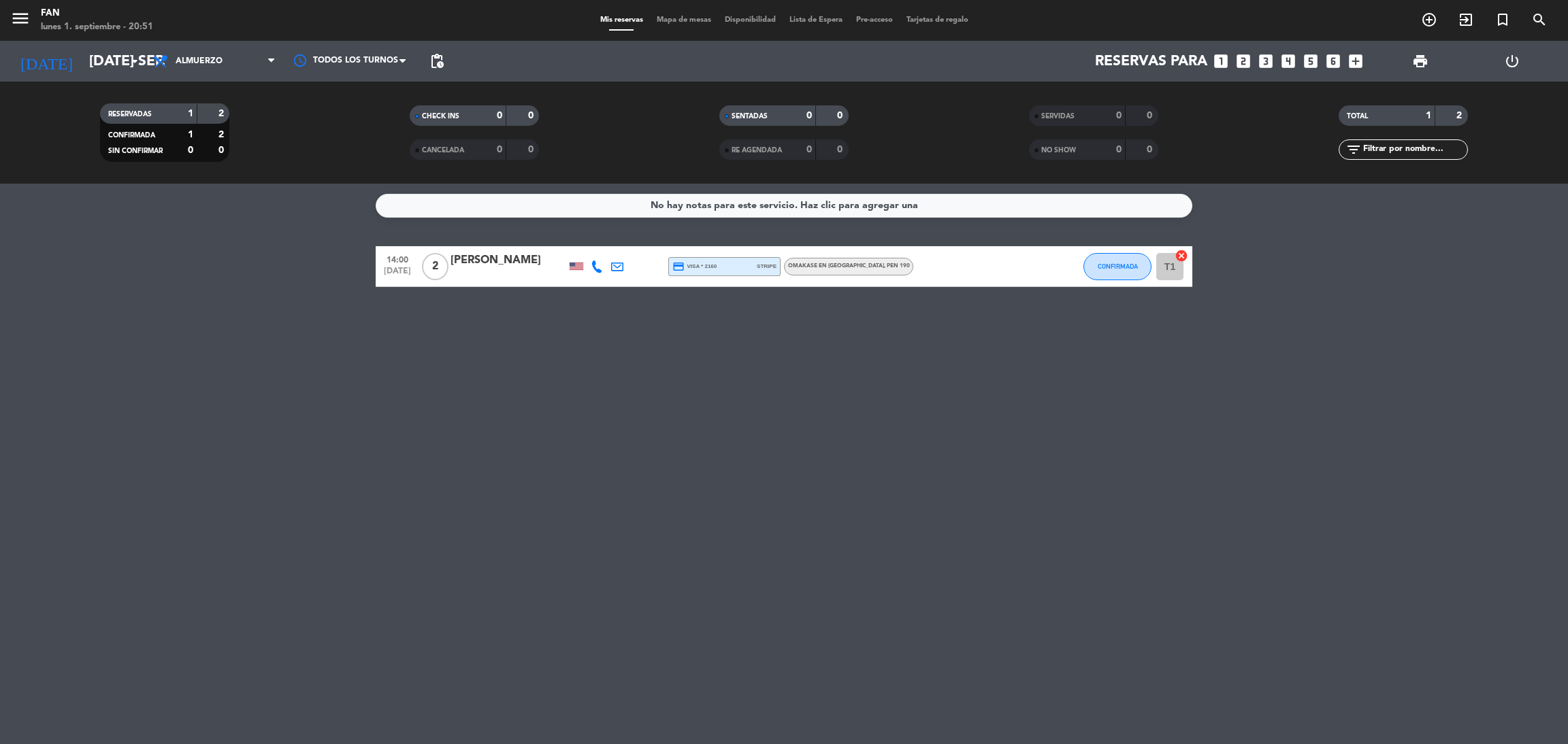
type input "lun. [DATE]"
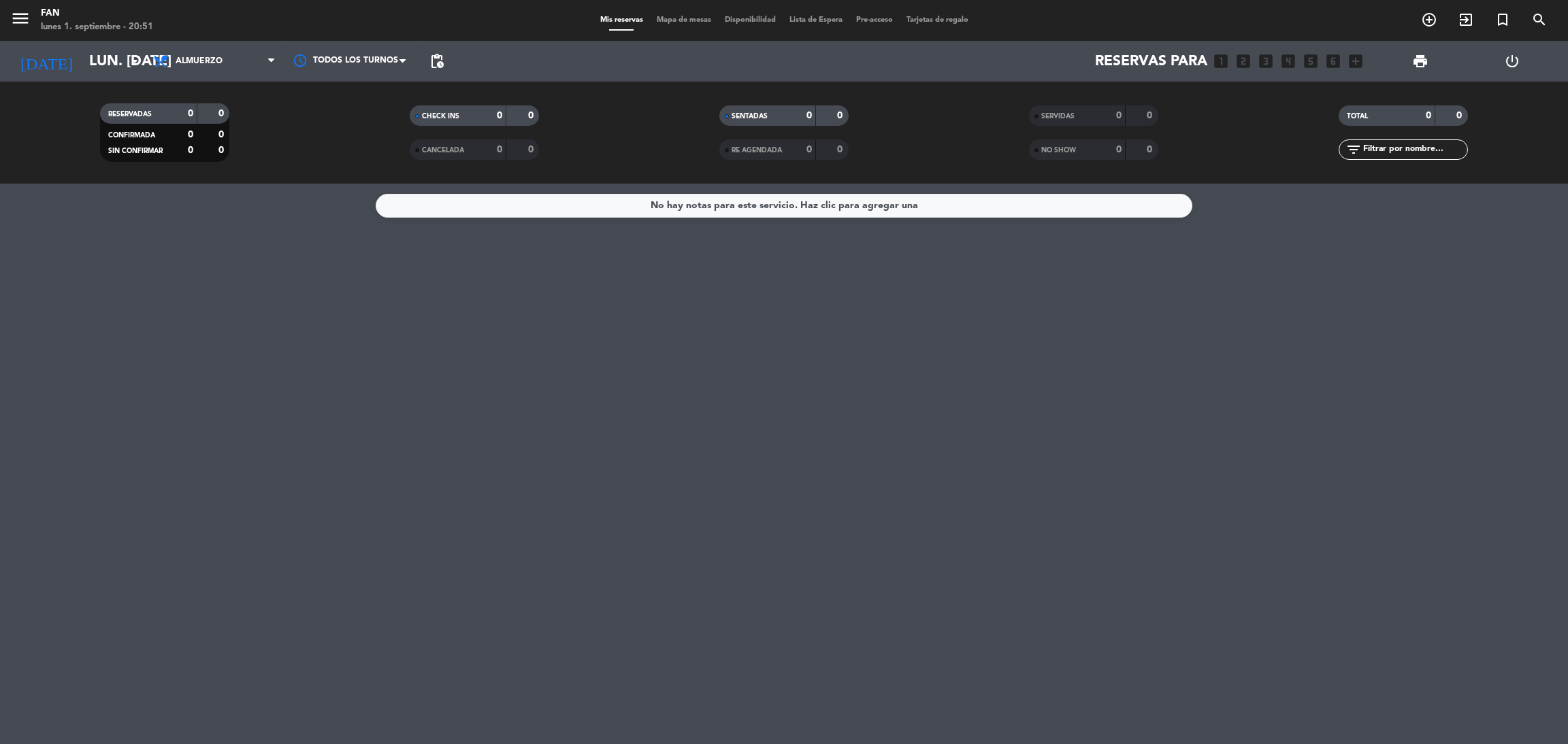
click at [683, 17] on span "Mapa de mesas" at bounding box center [684, 20] width 68 height 8
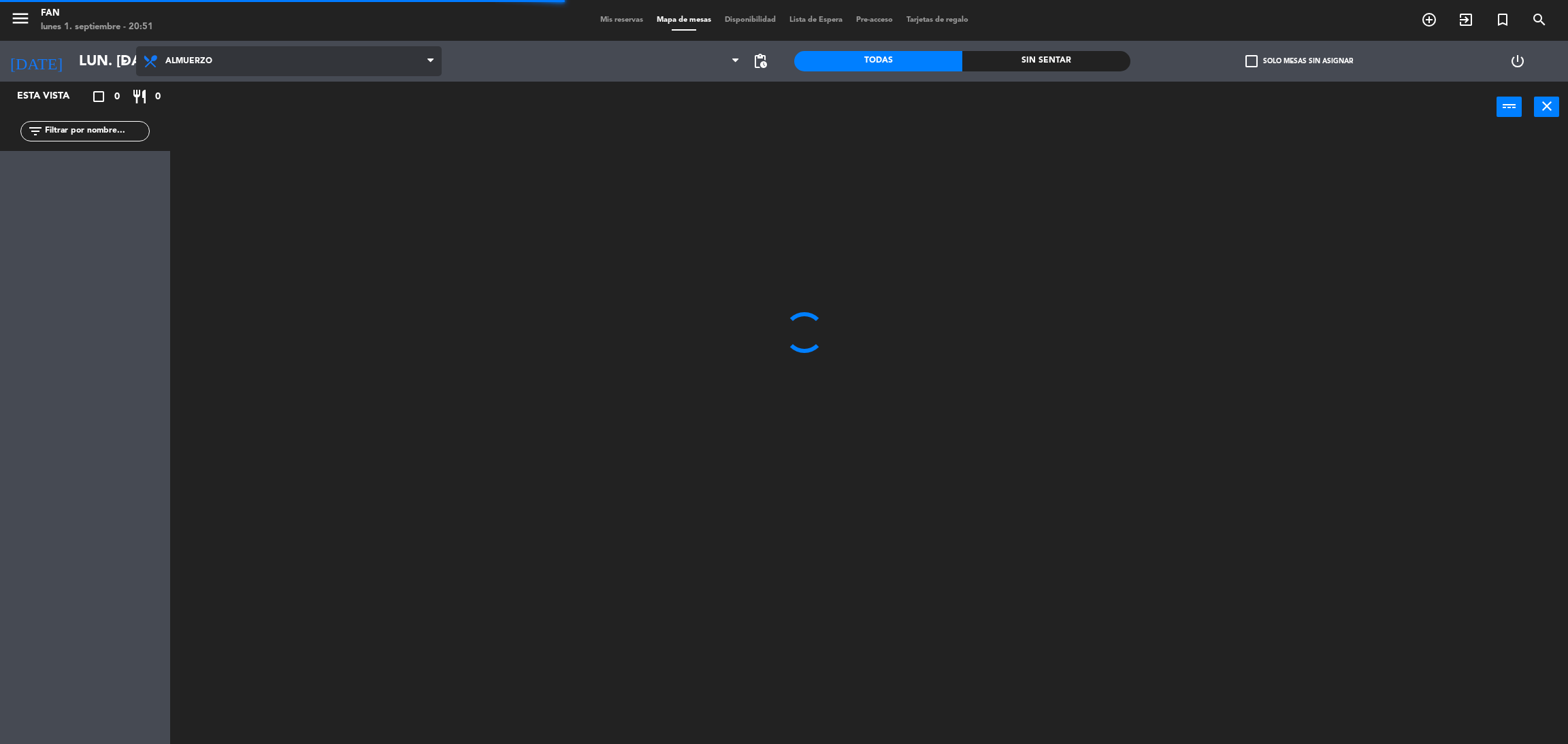
click at [290, 54] on span "Almuerzo" at bounding box center [288, 61] width 306 height 30
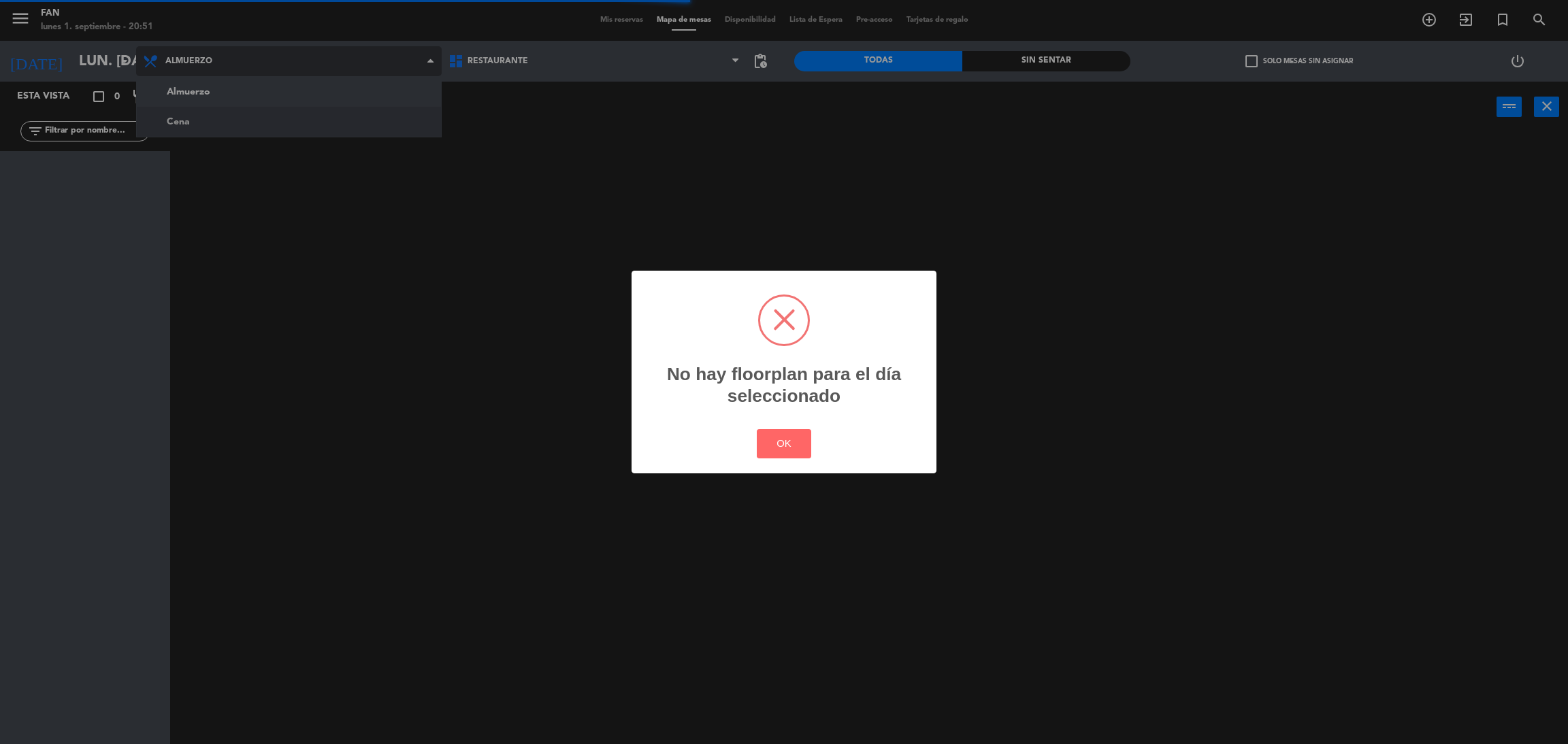
click at [239, 121] on div "? ! i No hay floorplan para el día seleccionado × OK Cancel" at bounding box center [784, 372] width 1568 height 744
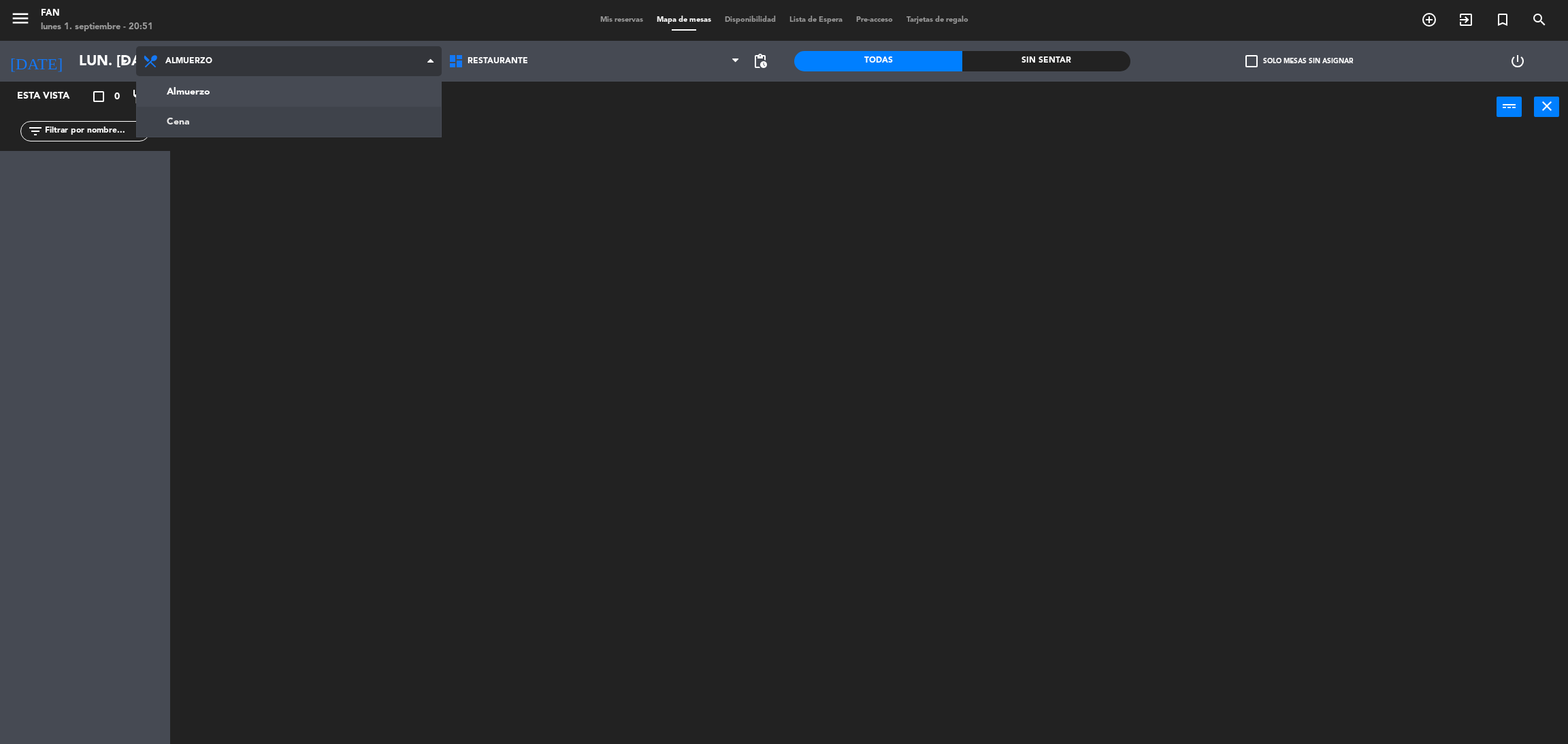
click at [239, 121] on ng-component "menu Fan lunes 1. septiembre - 20:51 Mis reservas Mapa de mesas Disponibilidad …" at bounding box center [784, 375] width 1568 height 750
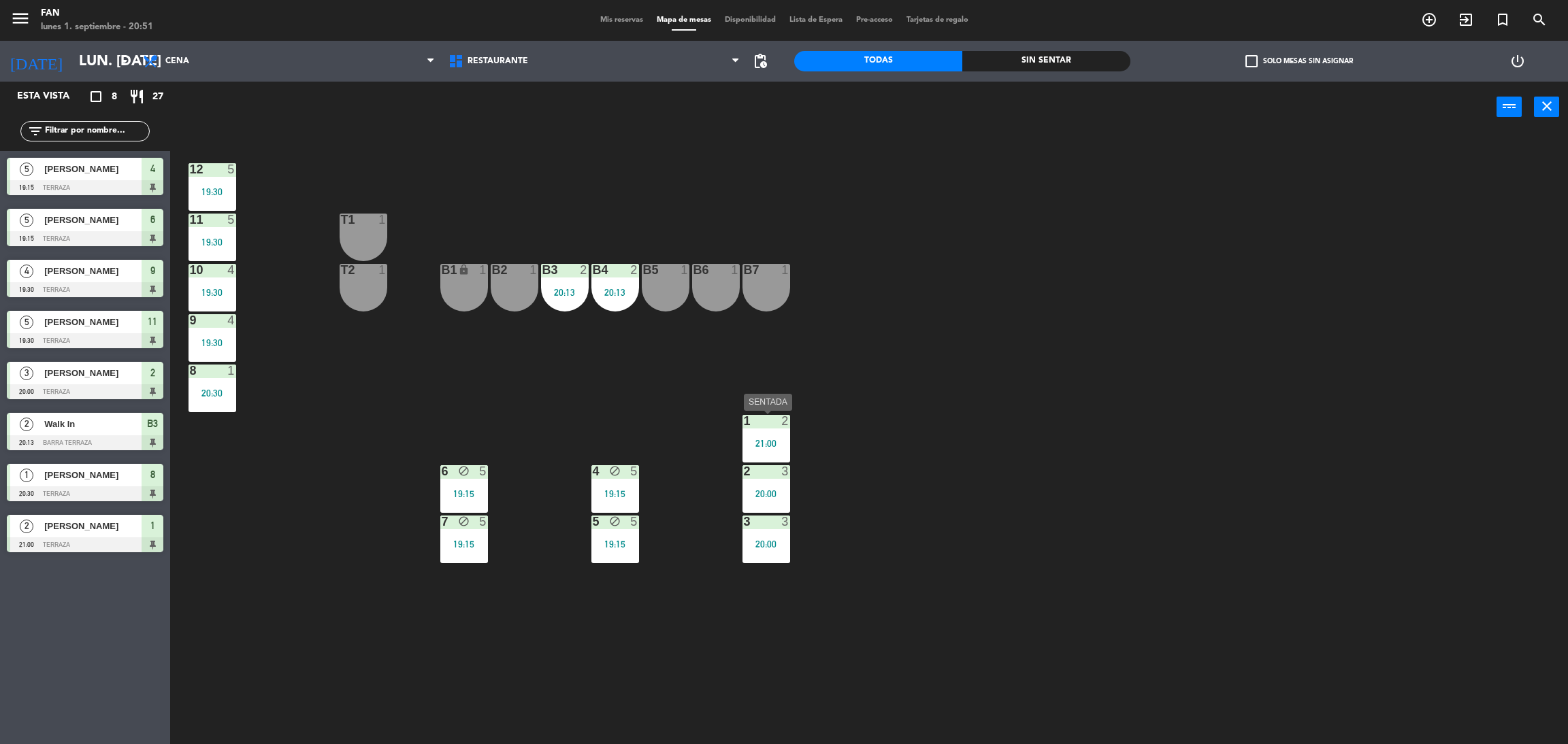
click at [778, 424] on div "2" at bounding box center [788, 420] width 22 height 13
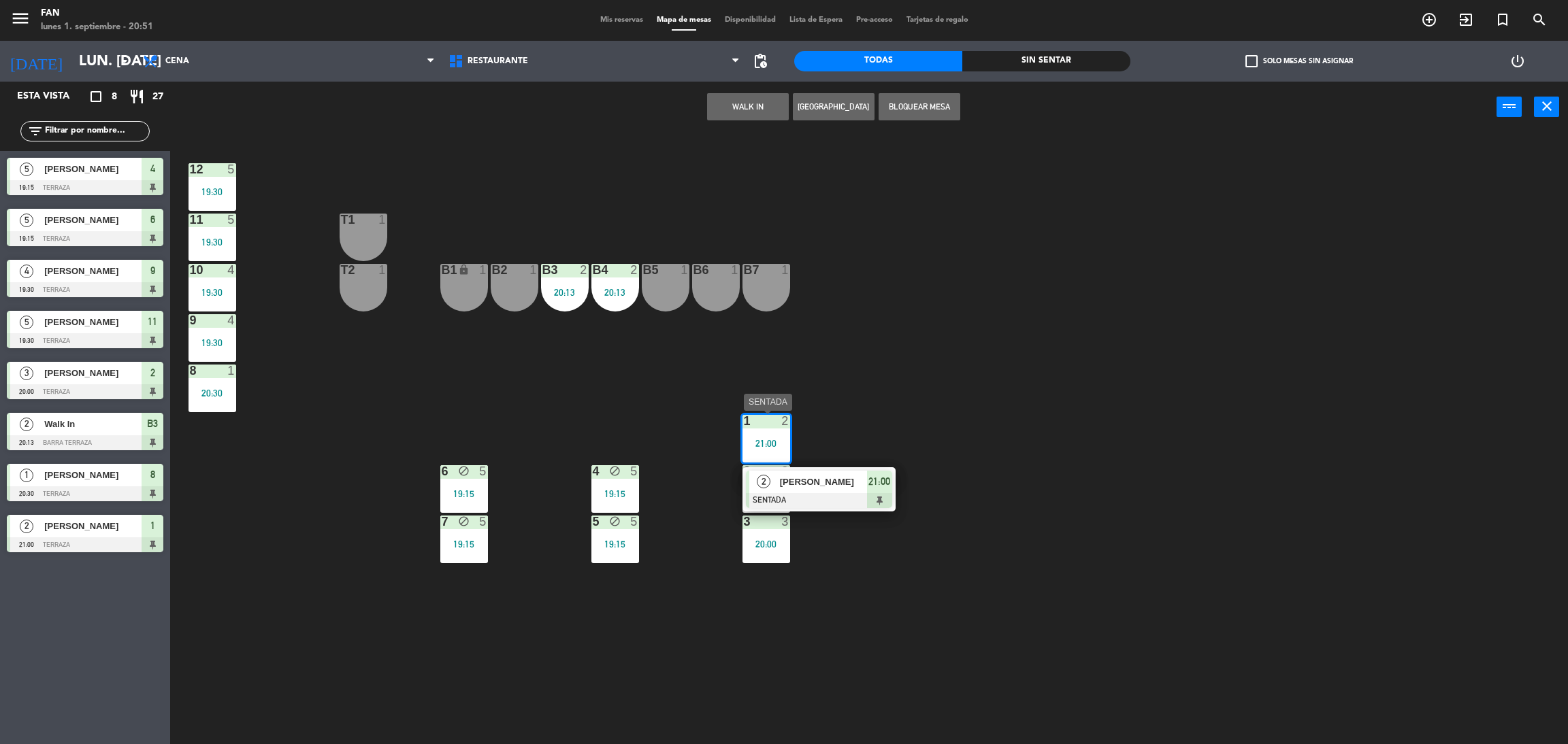
click at [807, 491] on div "[PERSON_NAME]" at bounding box center [823, 481] width 89 height 22
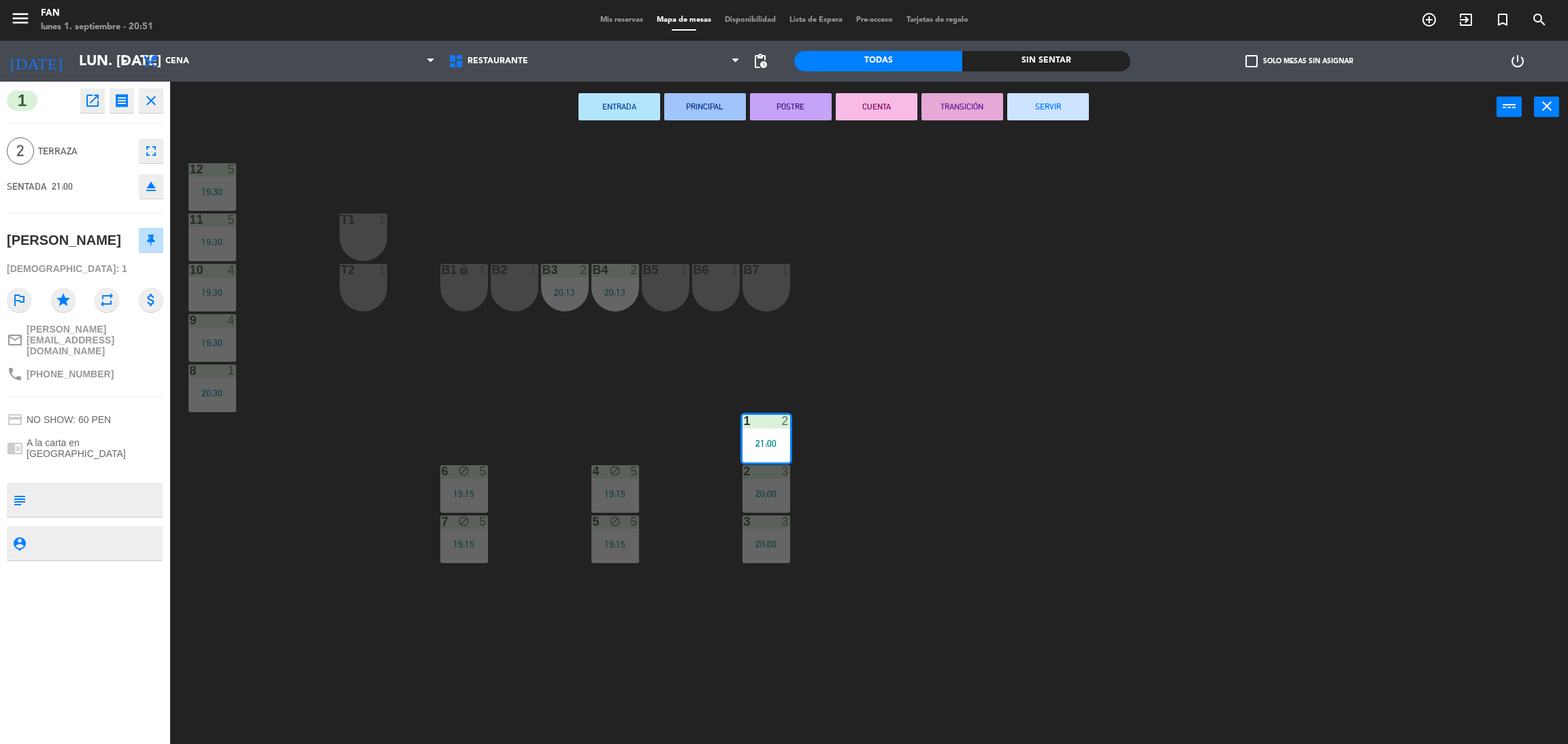
click at [855, 452] on div "12 5 19:30 11 5 19:30 T1 1 10 4 19:30 T2 1 B1 lock 1 B2 1 B3 2 20:13 B4 2 20:13…" at bounding box center [877, 444] width 1382 height 611
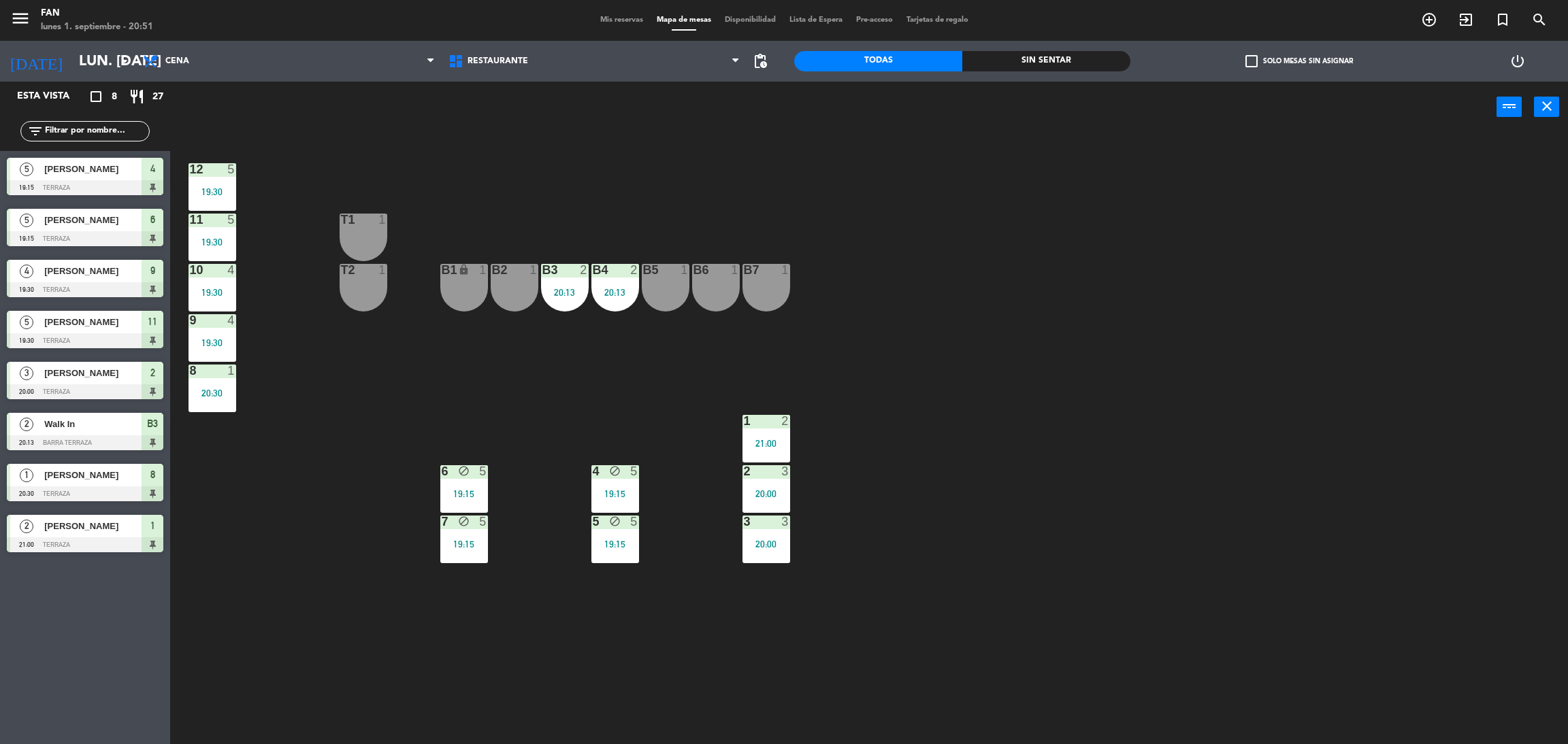
click at [464, 494] on div "19:15" at bounding box center [464, 493] width 47 height 10
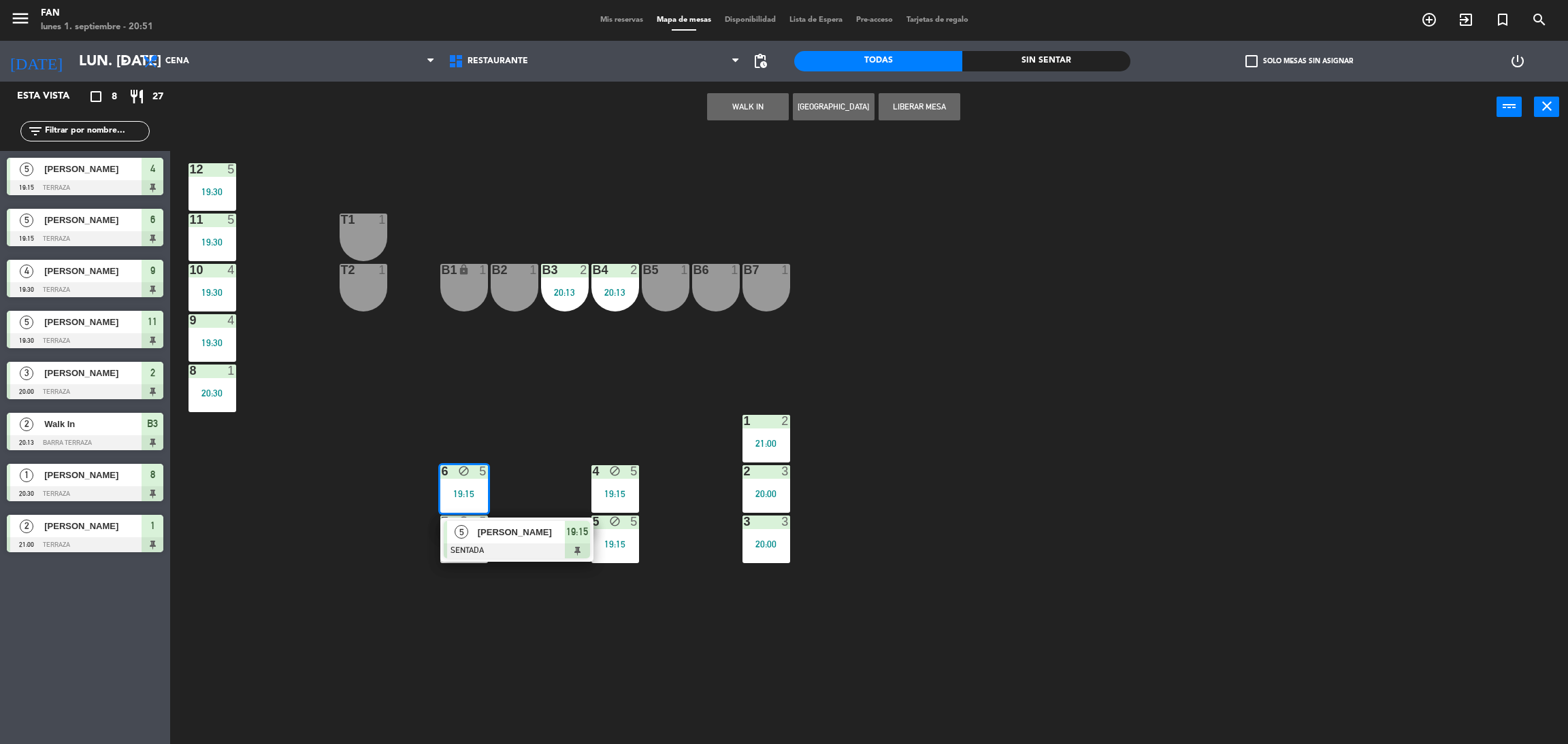
click at [477, 523] on div "[PERSON_NAME]" at bounding box center [521, 532] width 89 height 22
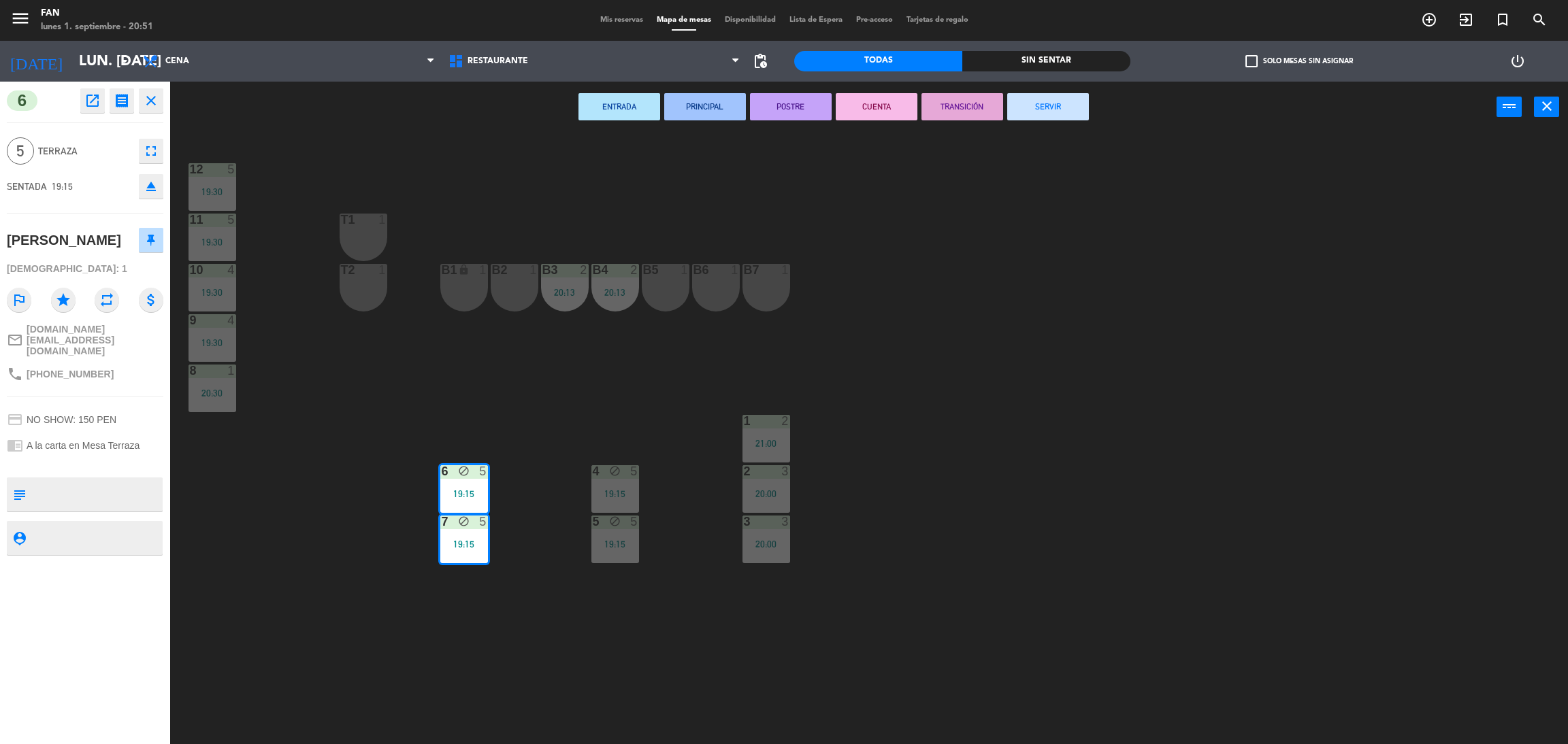
click at [1028, 115] on button "SERVIR" at bounding box center [1047, 107] width 82 height 27
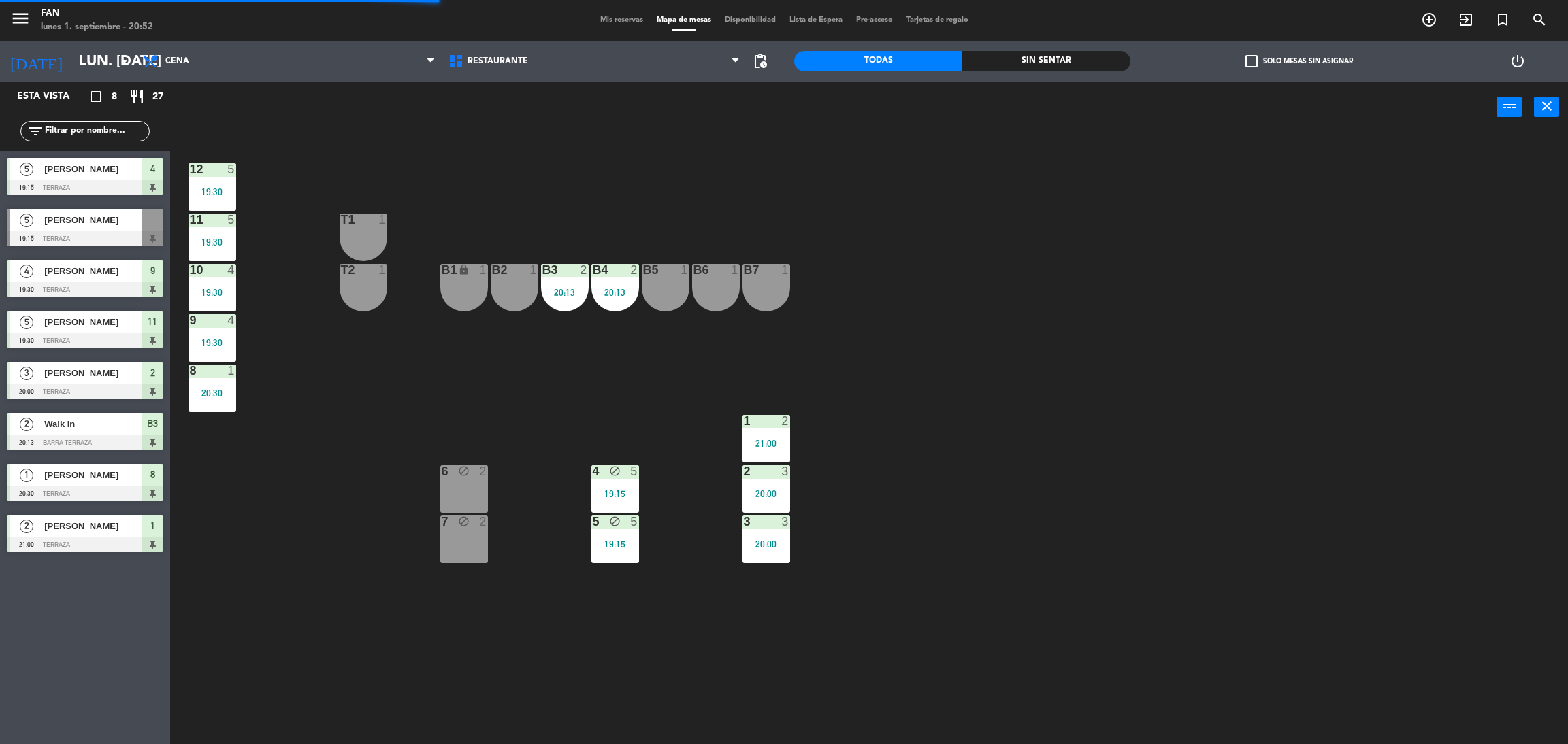
click at [456, 530] on div "7 block 2" at bounding box center [464, 539] width 47 height 47
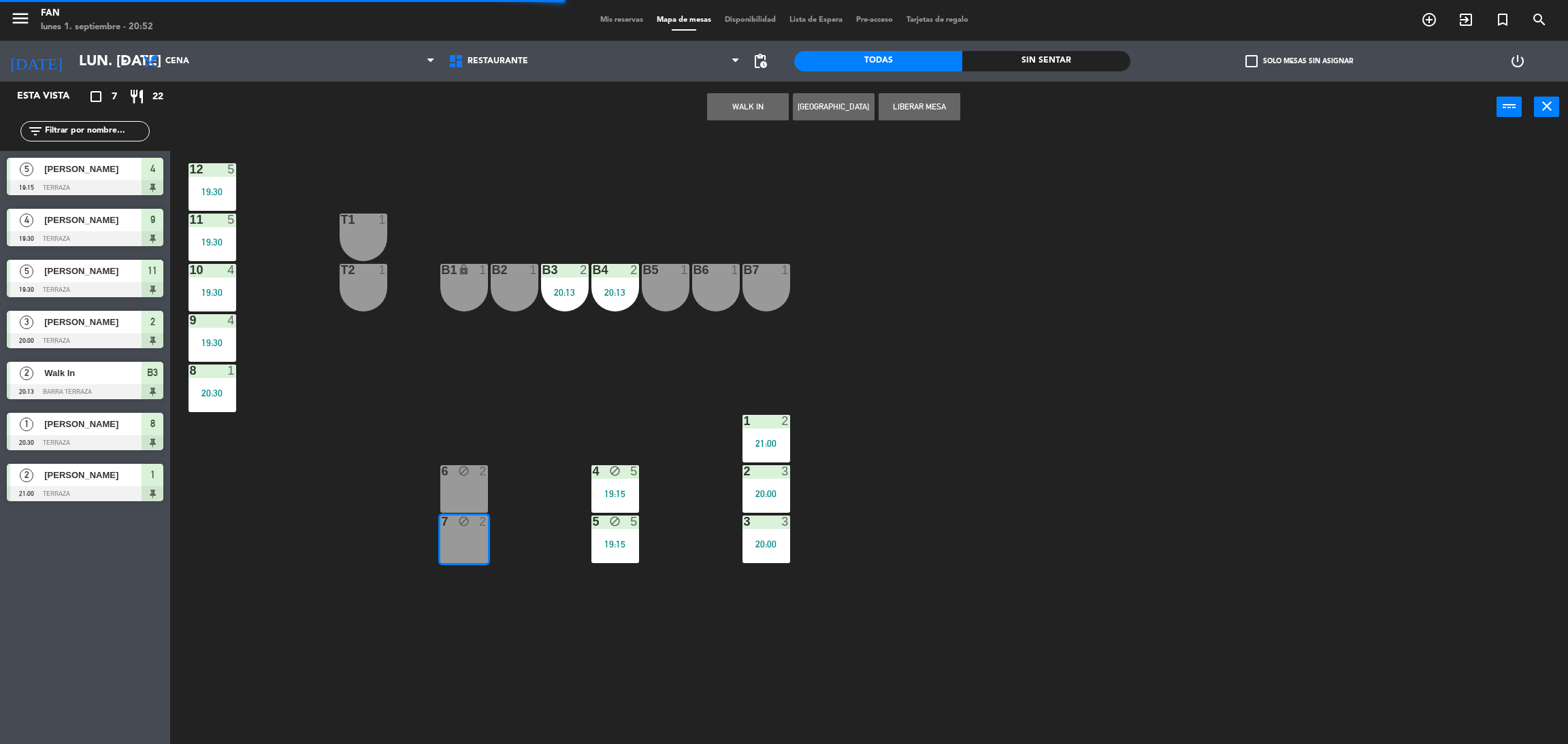
click at [456, 477] on div "block" at bounding box center [463, 471] width 22 height 13
click at [912, 97] on button "Liberar Mesa" at bounding box center [919, 107] width 82 height 27
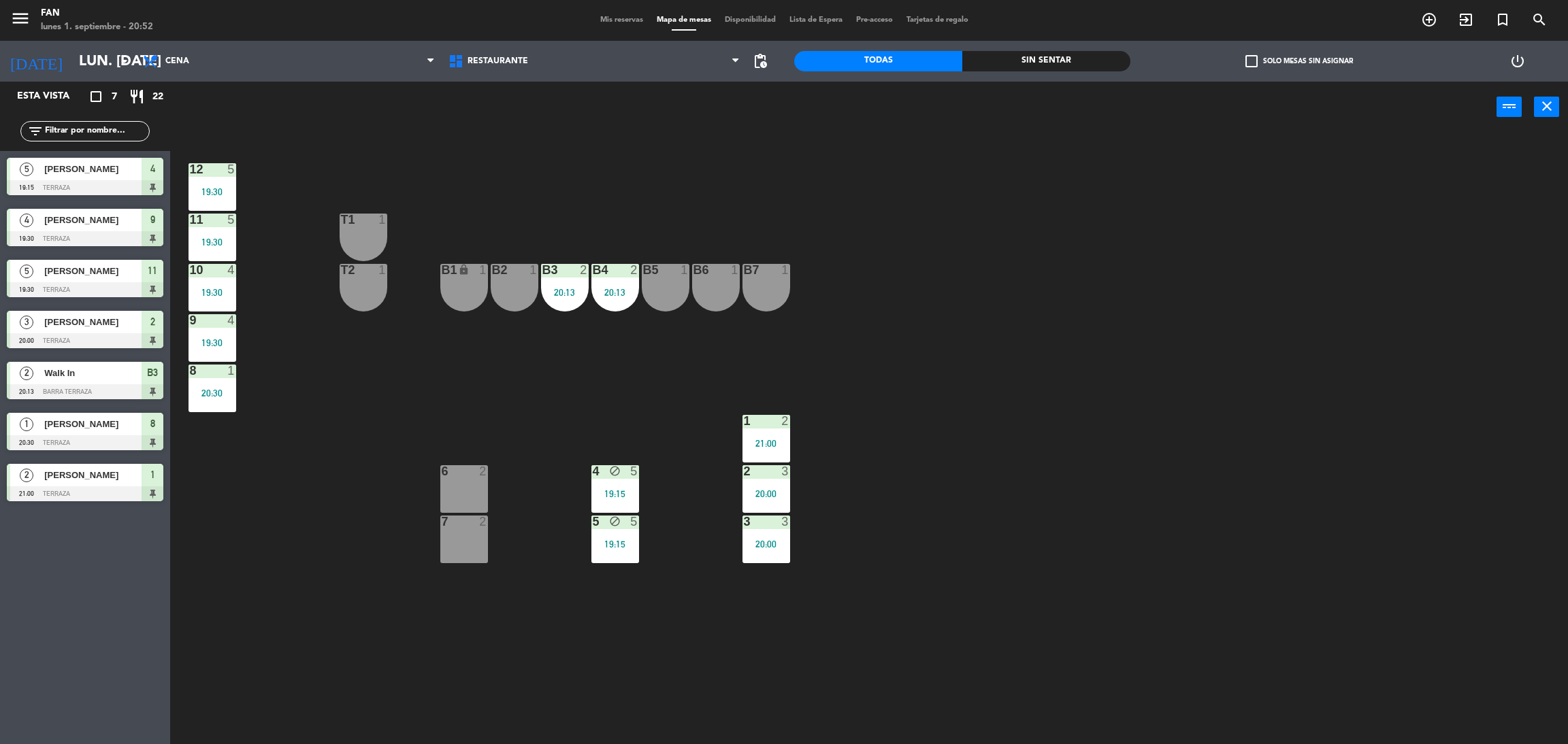
click at [935, 161] on div "12 5 19:30 11 5 19:30 T1 1 10 4 19:30 T2 1 B1 lock 1 B2 1 B3 2 20:13 B4 2 20:13…" at bounding box center [877, 444] width 1382 height 611
click at [230, 241] on div "19:30" at bounding box center [211, 242] width 47 height 10
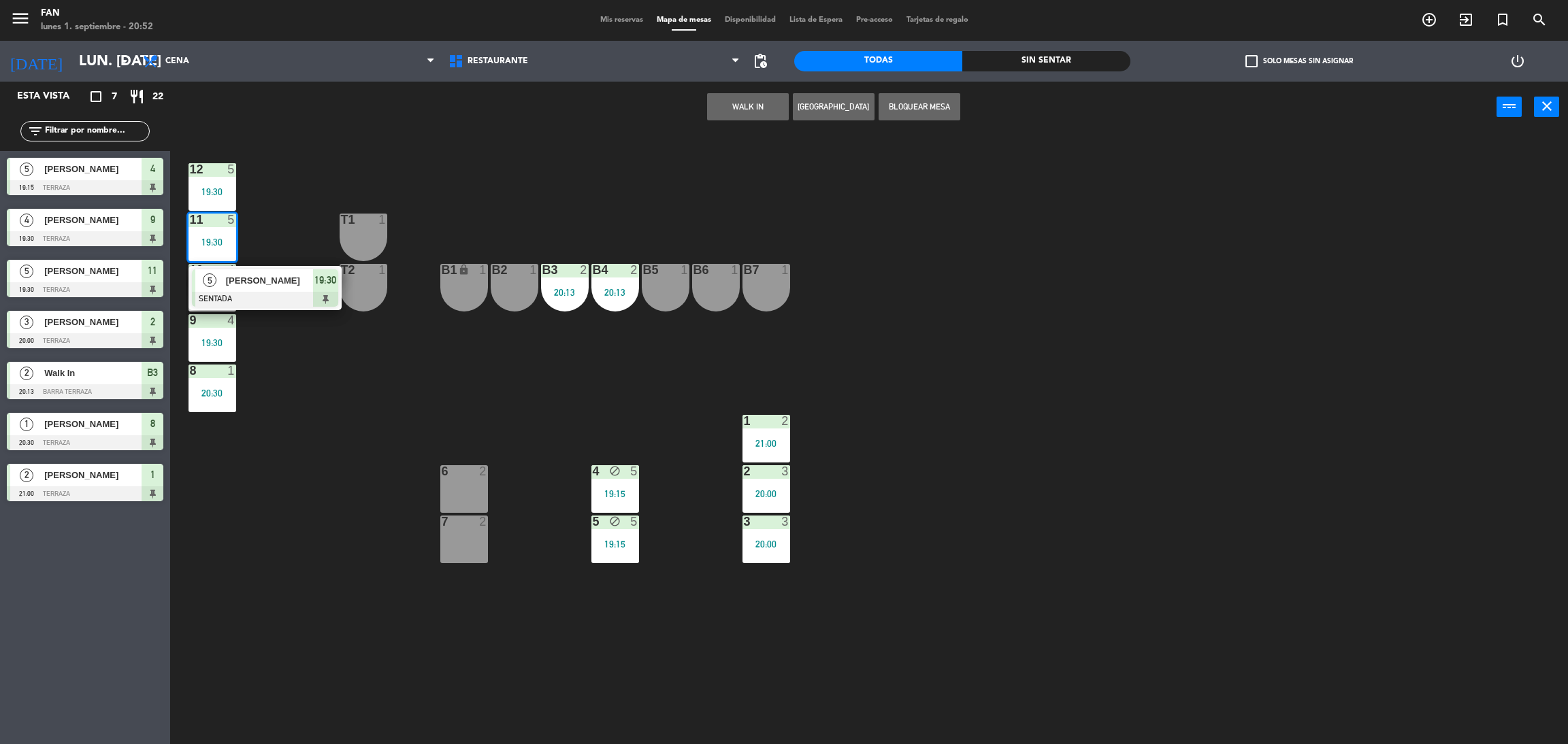
click at [505, 197] on div "12 5 19:30 11 5 19:30 5 [PERSON_NAME] SENTADA 19:30 T1 1 10 4 19:30 T2 1 B1 loc…" at bounding box center [877, 444] width 1382 height 611
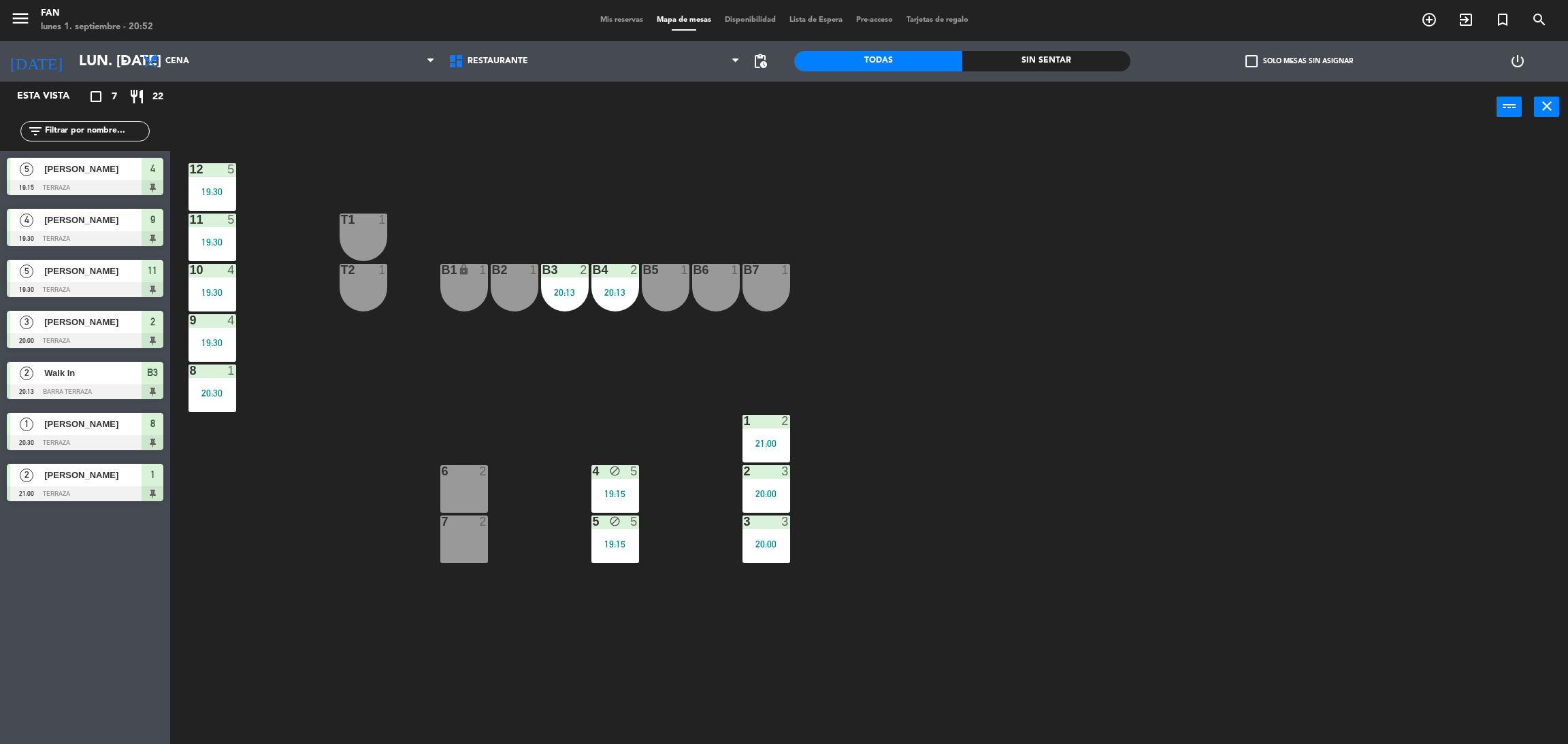
click at [224, 208] on div "12 5 19:30" at bounding box center [211, 186] width 47 height 47
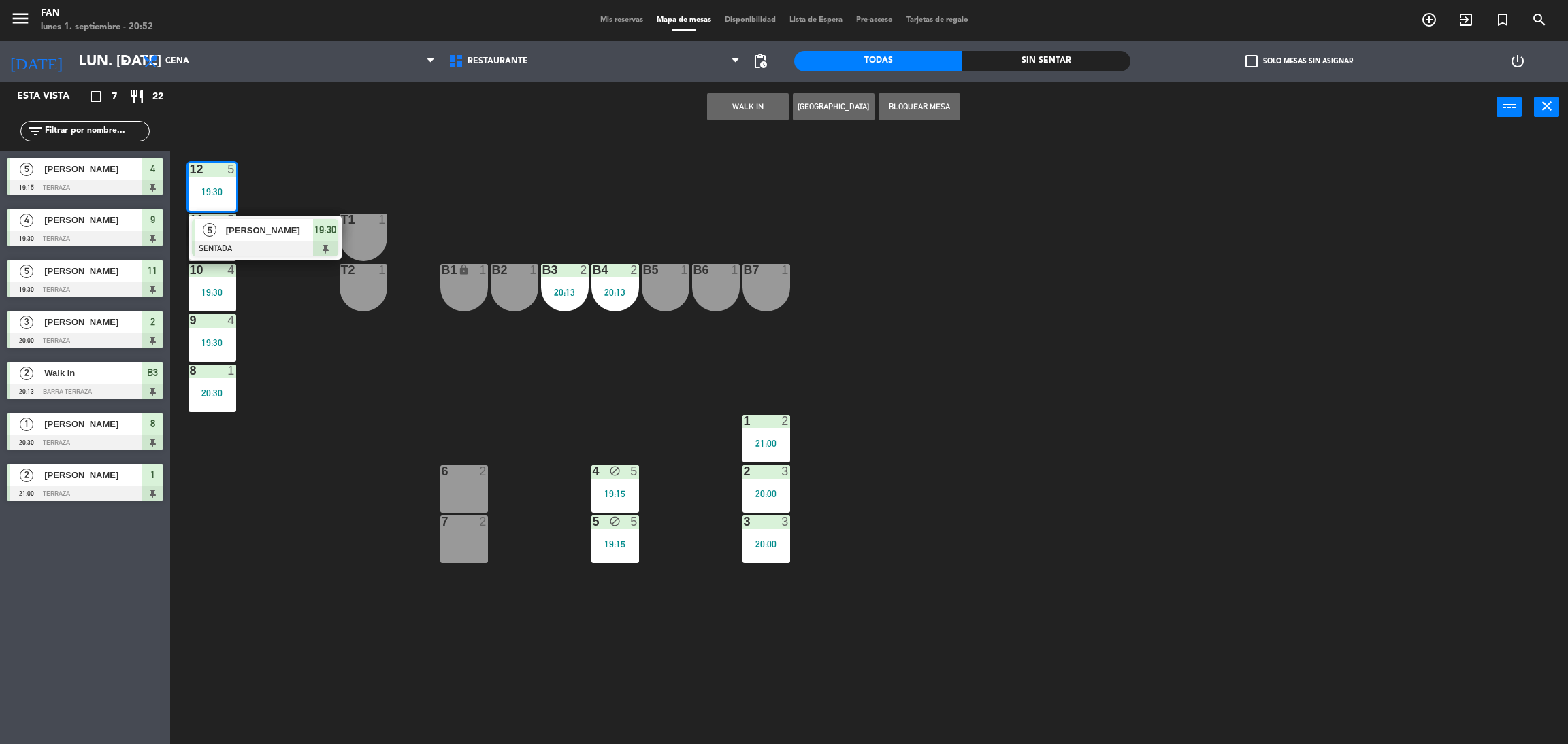
click at [620, 22] on span "Mis reservas" at bounding box center [621, 20] width 57 height 8
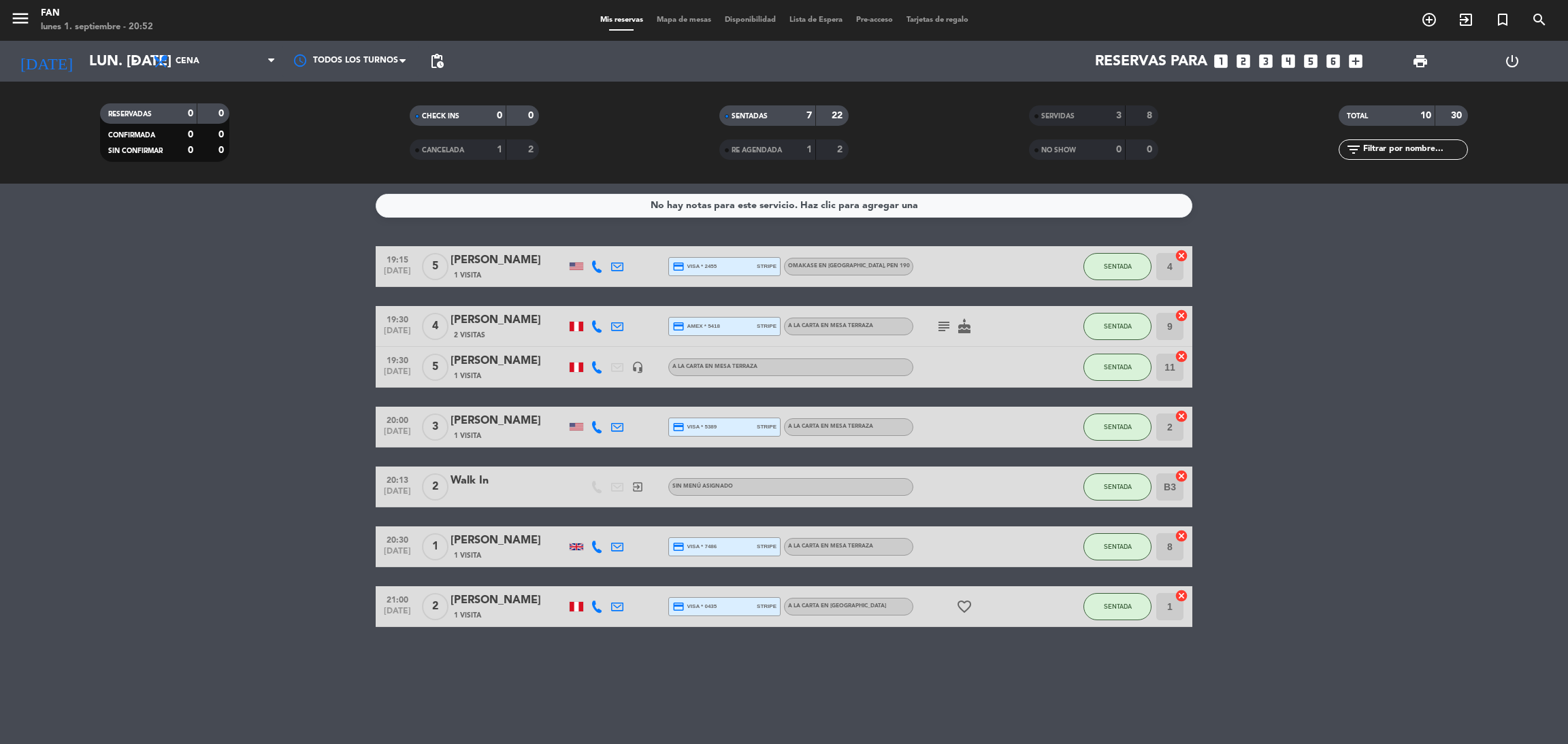
click at [681, 16] on span "Mapa de mesas" at bounding box center [684, 20] width 68 height 8
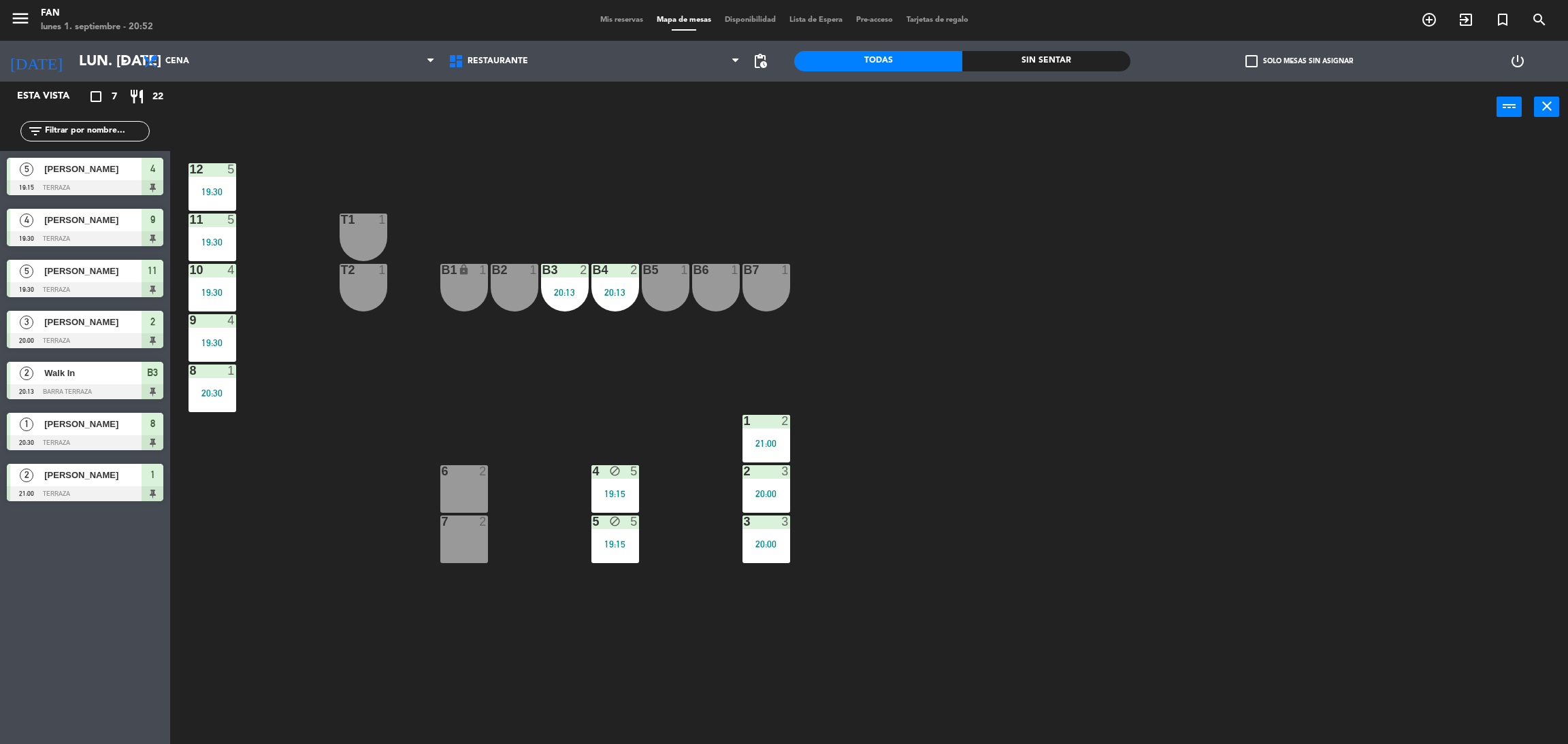
click at [567, 180] on div "12 5 19:30 11 5 19:30 T1 1 10 4 19:30 T2 1 B1 lock 1 B2 1 B3 2 20:13 B4 2 20:13…" at bounding box center [877, 444] width 1382 height 611
click at [884, 256] on div "12 5 19:30 11 5 19:30 T1 1 10 4 19:30 T2 1 B1 lock 1 B2 1 B3 2 20:13 B4 2 20:13…" at bounding box center [877, 444] width 1382 height 611
click at [72, 57] on input "lun. [DATE]" at bounding box center [166, 62] width 187 height 31
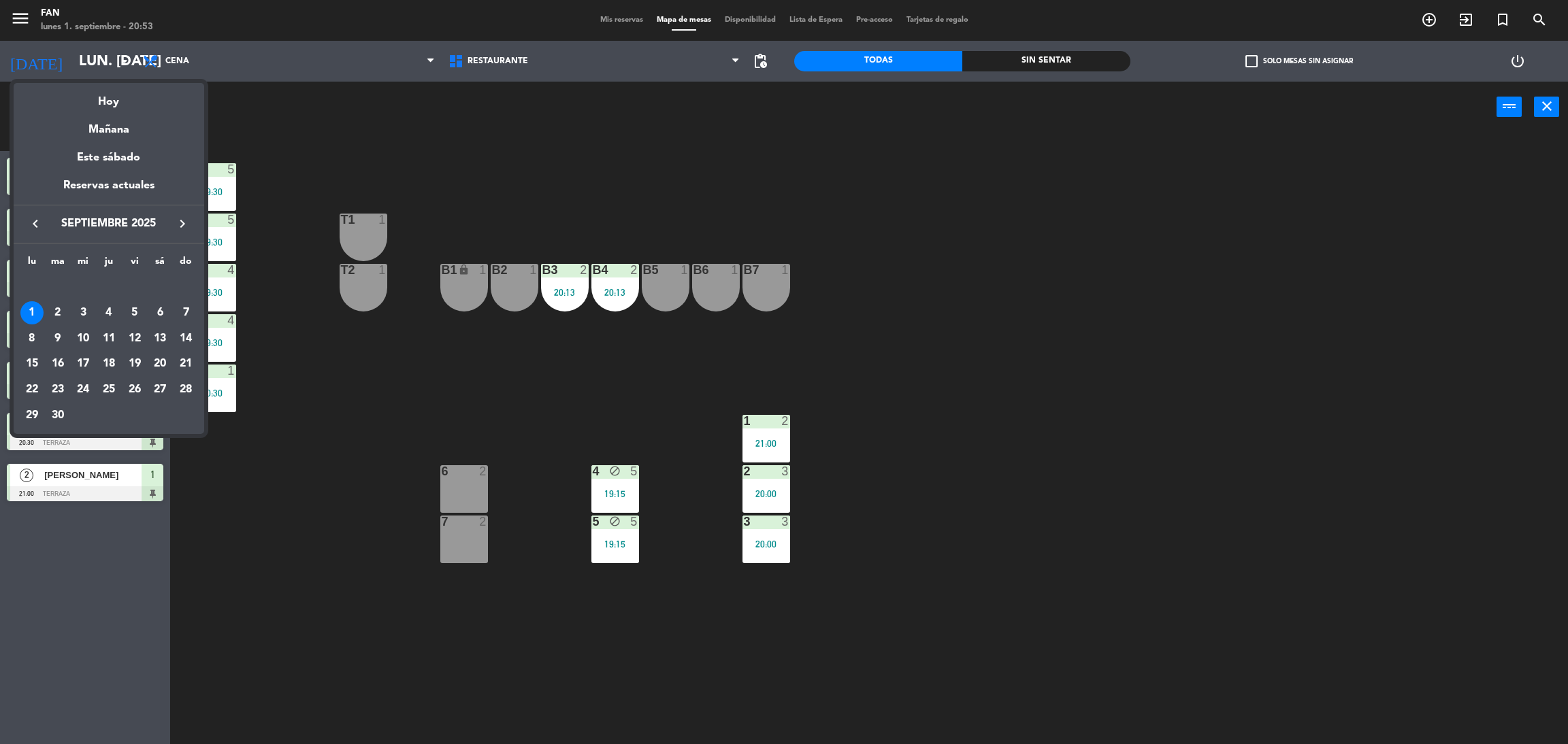
click at [198, 74] on div at bounding box center [784, 372] width 1568 height 744
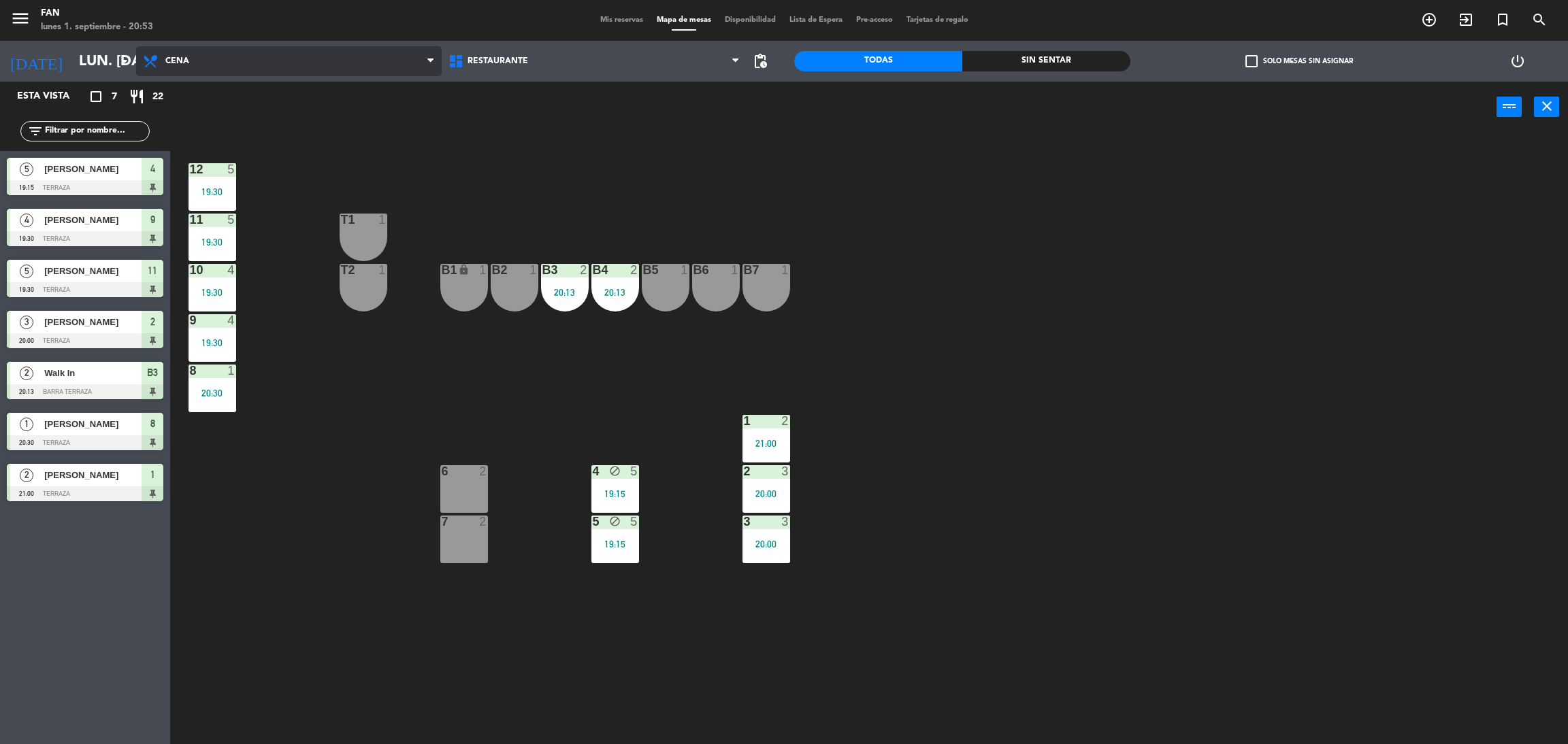
click at [224, 65] on span "Cena" at bounding box center [288, 61] width 306 height 30
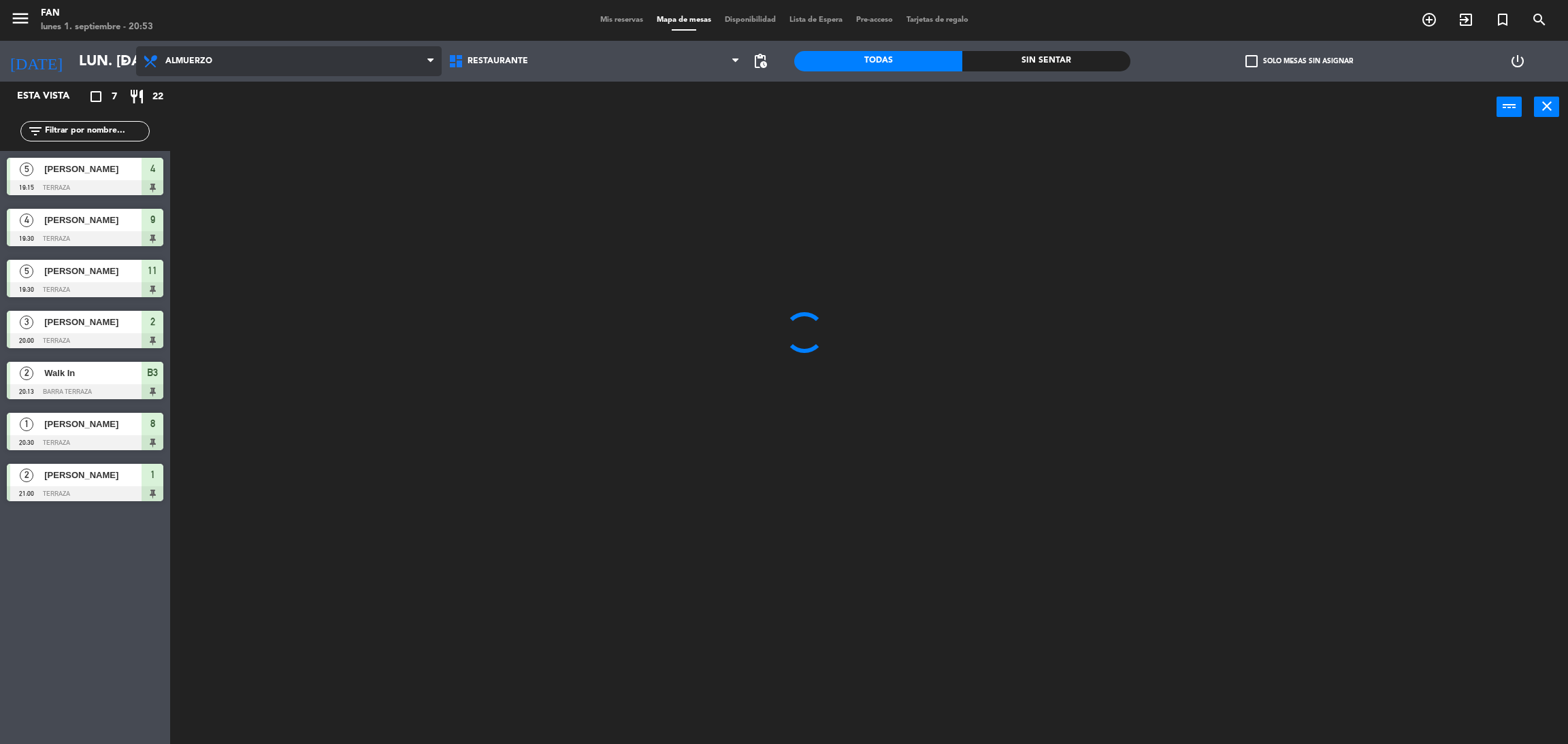
click at [186, 95] on ng-component "menu Fan lunes 1. septiembre - 20:53 Mis reservas Mapa de mesas Disponibilidad …" at bounding box center [784, 375] width 1568 height 750
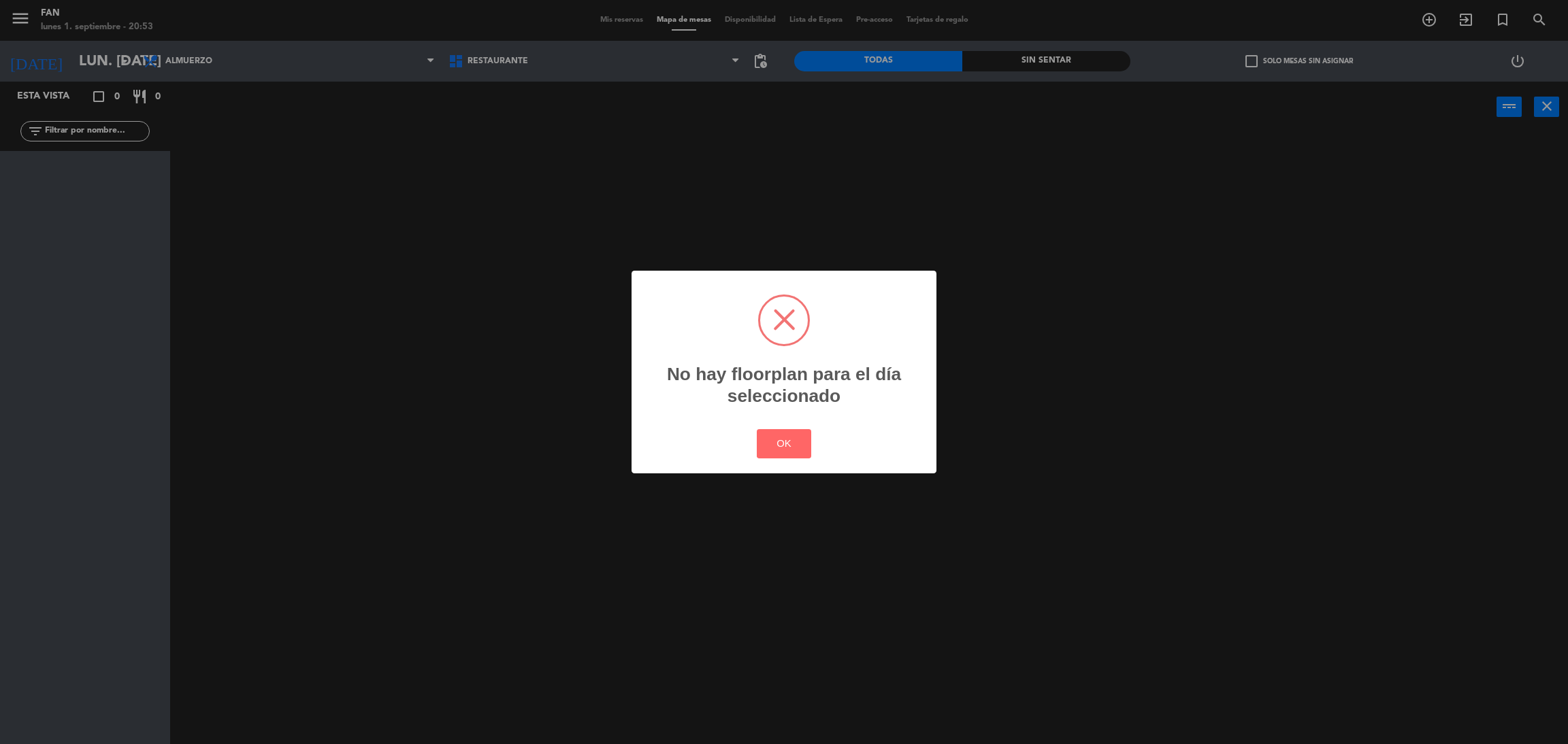
click at [811, 430] on div "OK Cancel" at bounding box center [784, 443] width 62 height 36
click at [795, 438] on button "OK" at bounding box center [784, 443] width 55 height 29
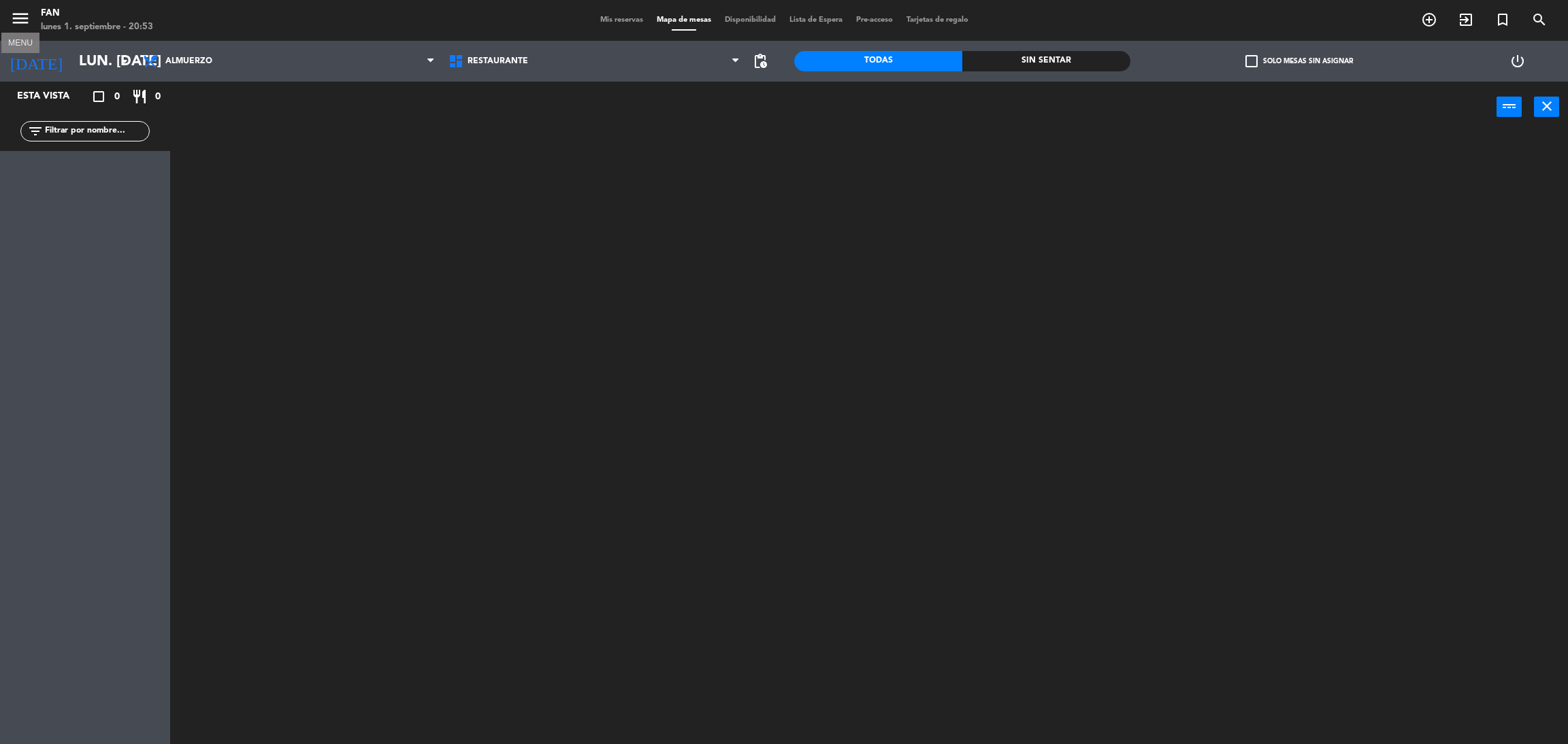
click at [12, 26] on icon "menu" at bounding box center [20, 17] width 20 height 20
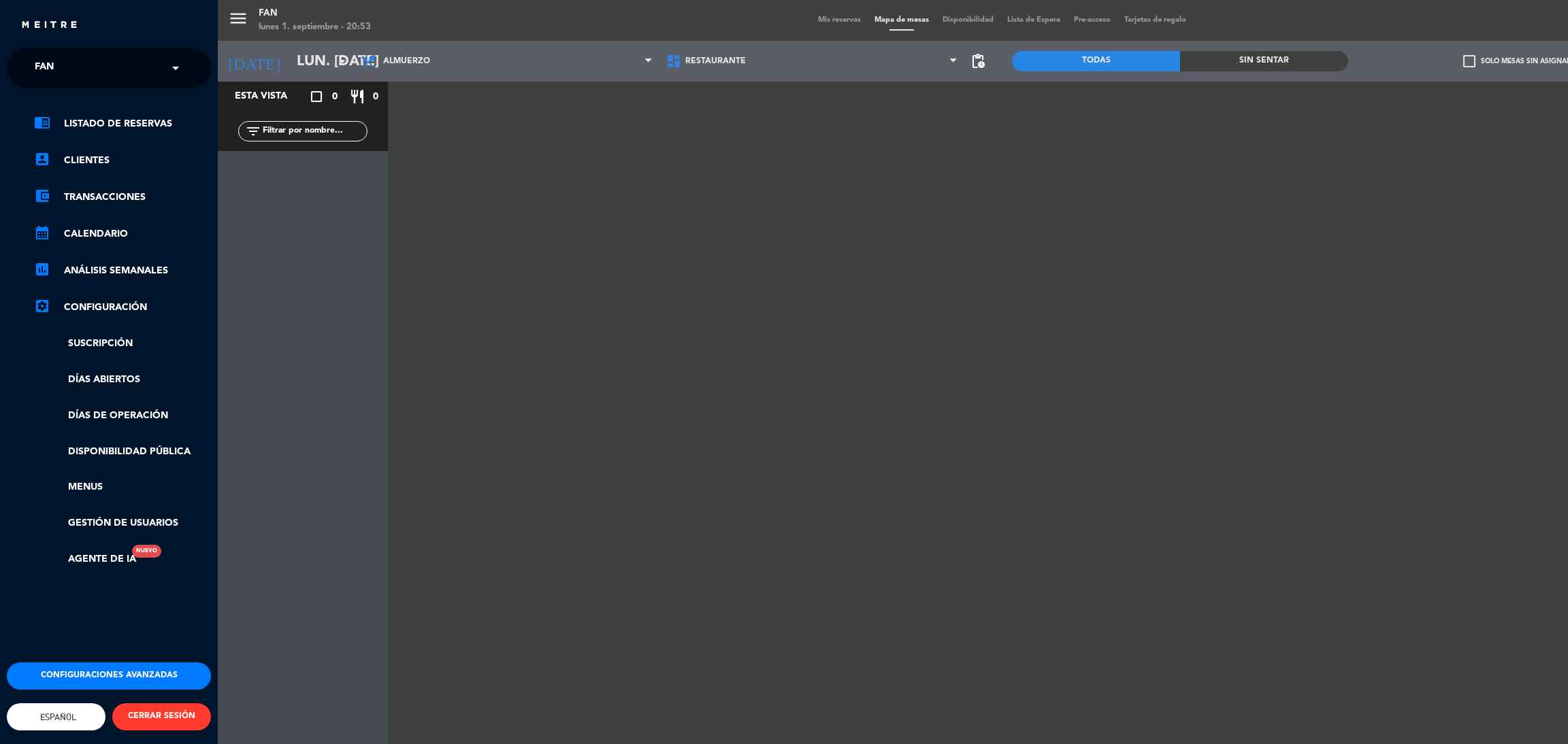
click at [64, 662] on button "Configuraciones avanzadas" at bounding box center [109, 676] width 204 height 27
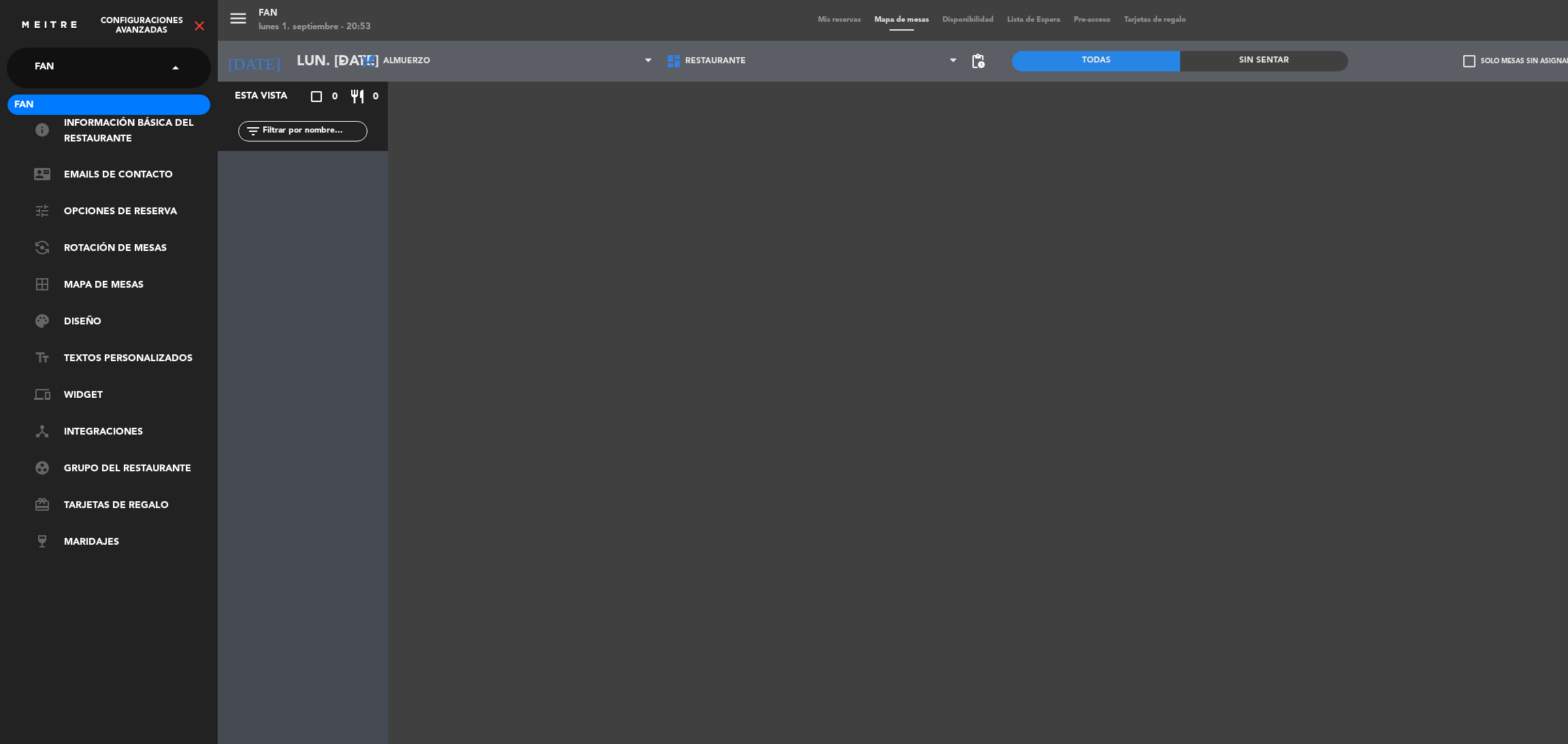
click at [174, 59] on span at bounding box center [179, 68] width 23 height 29
click at [93, 105] on div "Fan" at bounding box center [109, 104] width 203 height 20
click at [200, 29] on icon "close" at bounding box center [199, 25] width 16 height 16
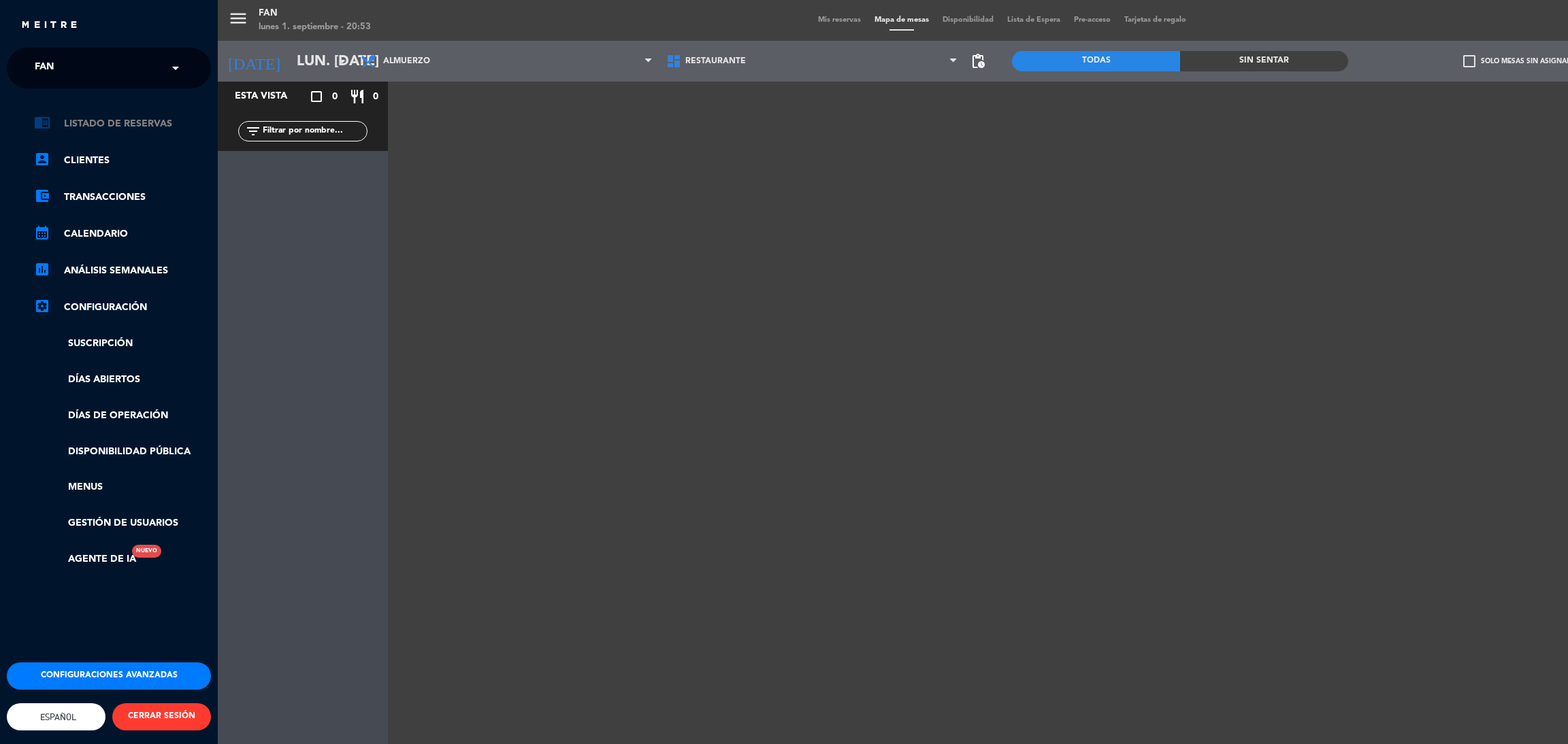
click at [140, 120] on link "chrome_reader_mode Listado de Reservas" at bounding box center [122, 123] width 176 height 16
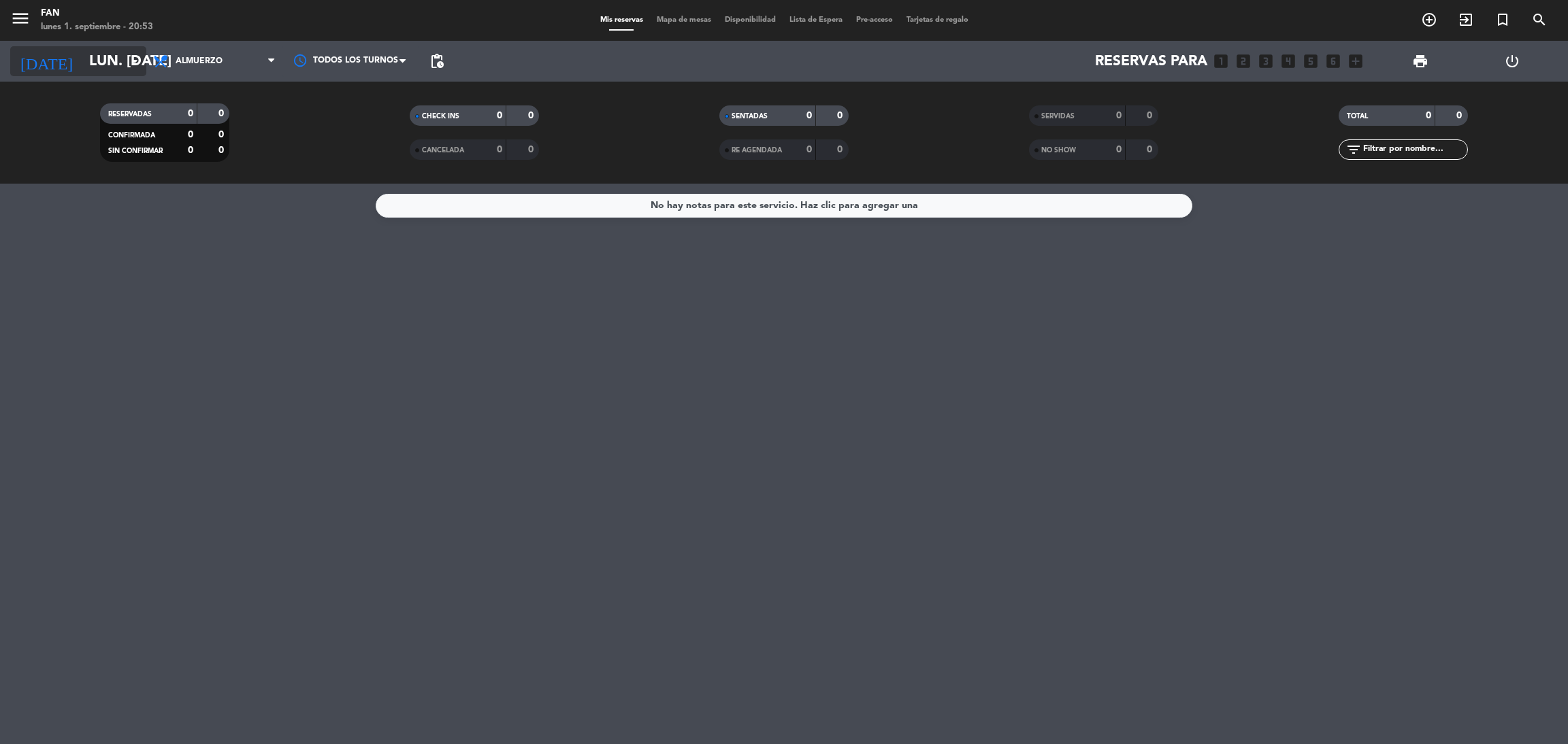
click at [82, 50] on input "lun. [DATE]" at bounding box center [176, 62] width 187 height 31
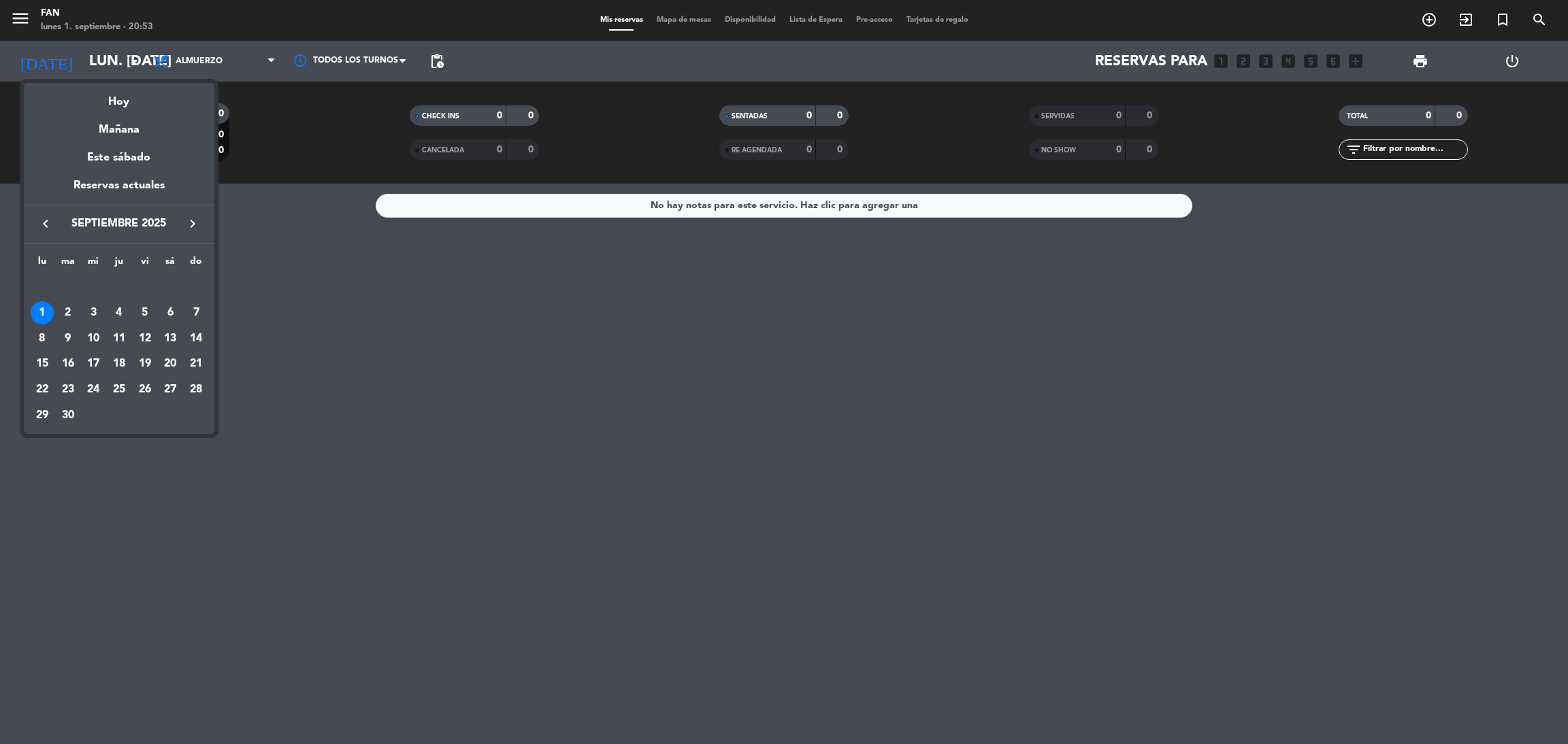
click at [1536, 59] on div at bounding box center [784, 372] width 1568 height 744
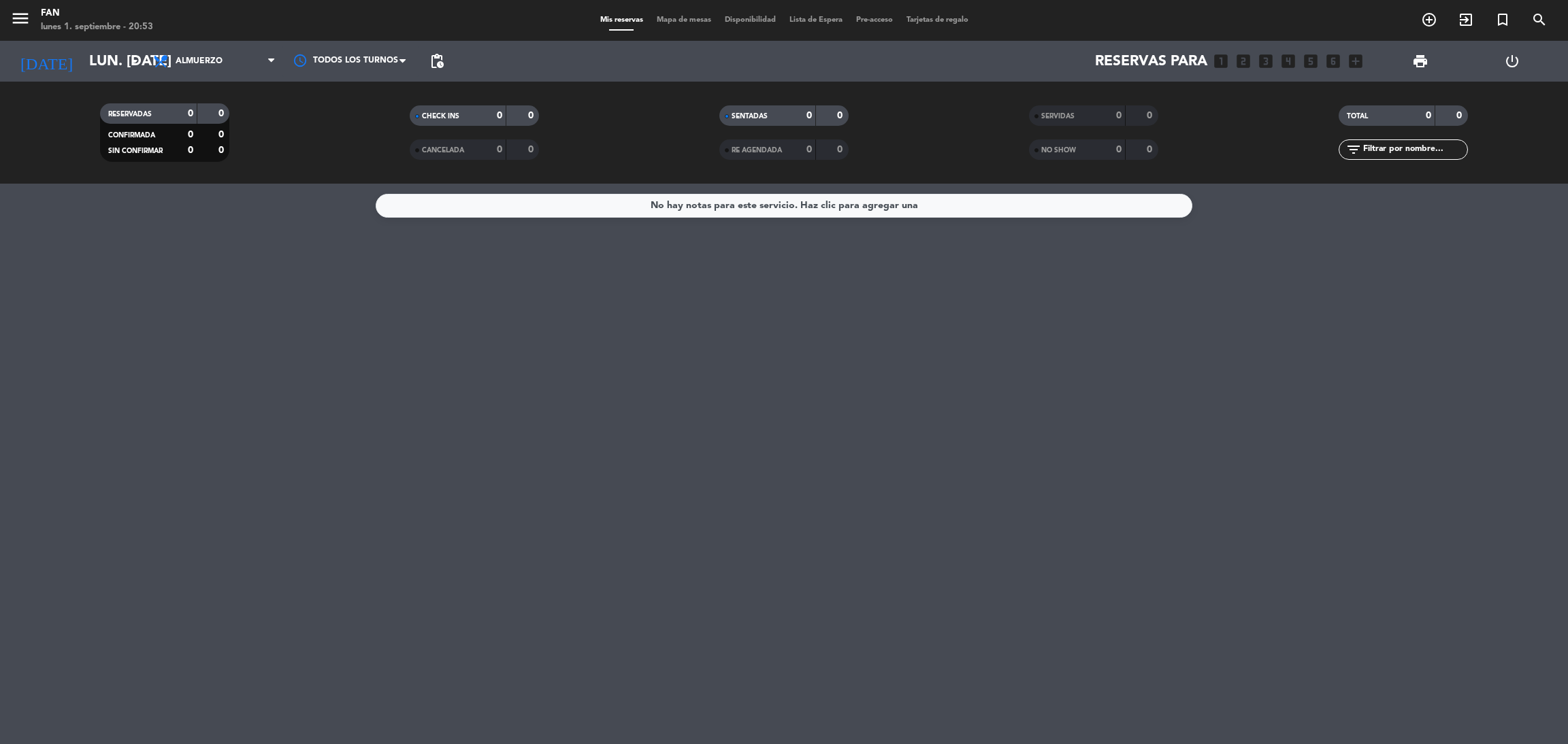
click at [1514, 62] on icon "power_settings_new" at bounding box center [1511, 61] width 16 height 16
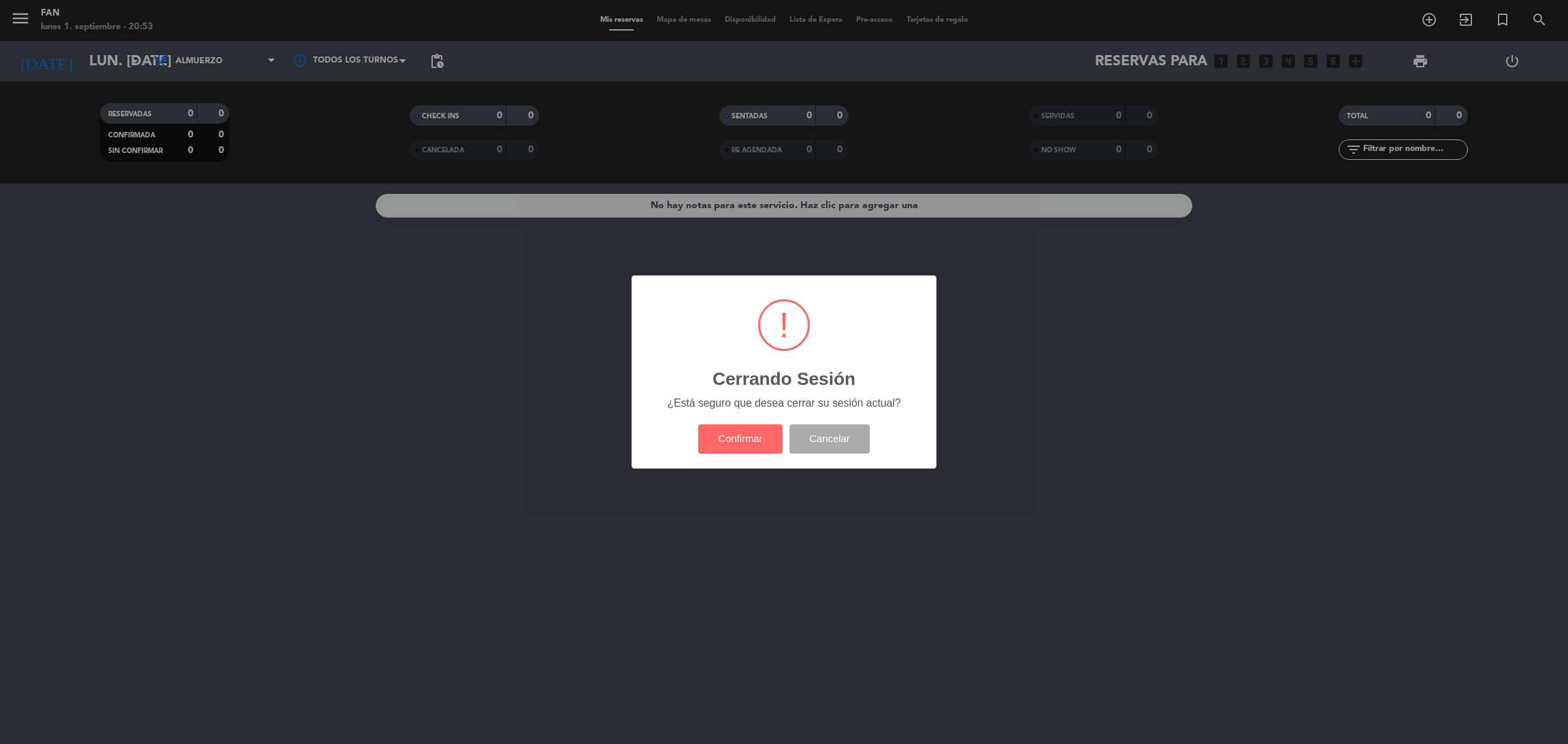
click at [1247, 202] on div "? ! i Cerrando Sesión × ¿Está seguro que desea cerrar su sesión actual? Confirm…" at bounding box center [784, 372] width 1568 height 744
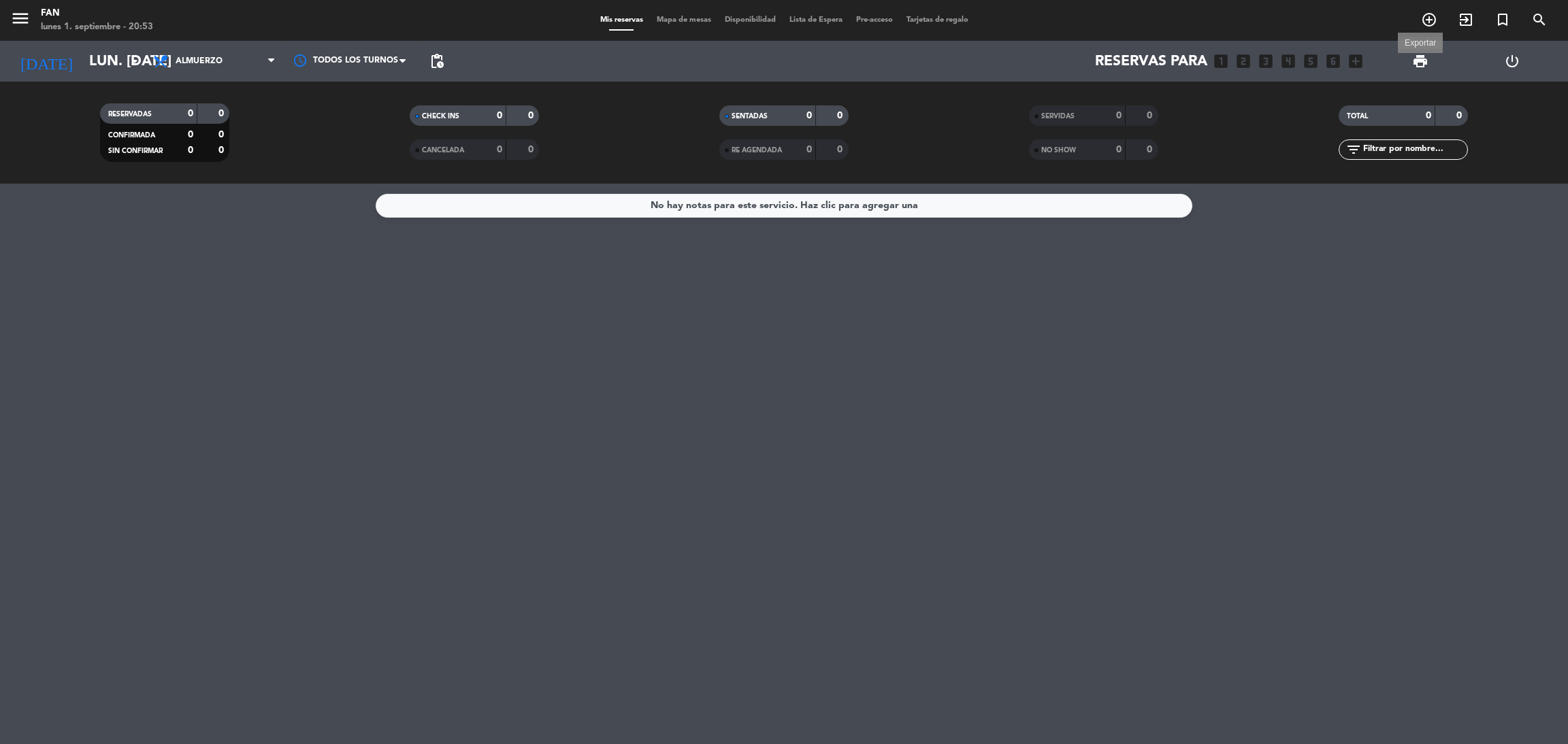
click at [1414, 58] on span "print" at bounding box center [1419, 61] width 16 height 16
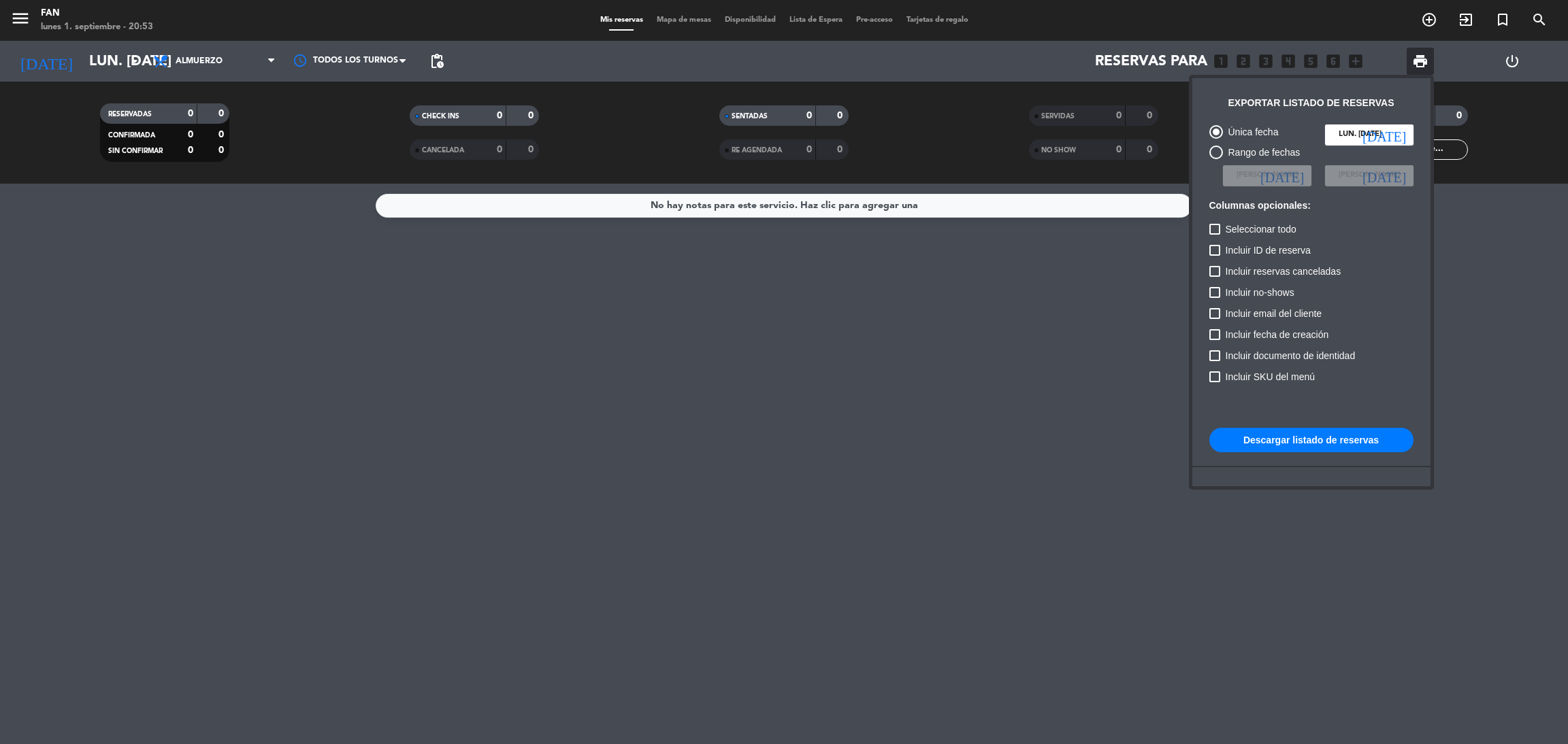
click at [1367, 134] on input "lun. [DATE]" at bounding box center [1369, 134] width 89 height 20
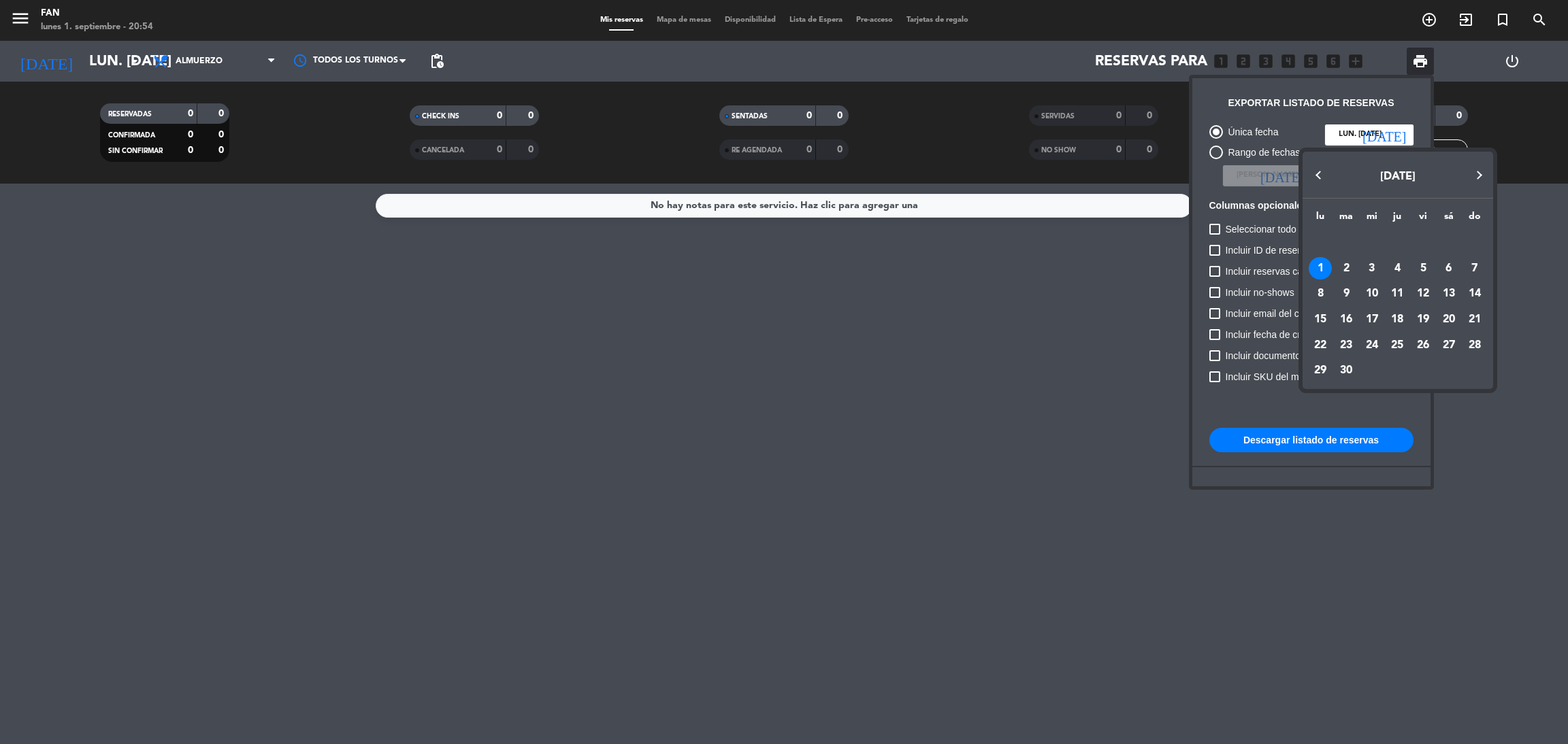
click at [1365, 135] on div at bounding box center [784, 372] width 1568 height 744
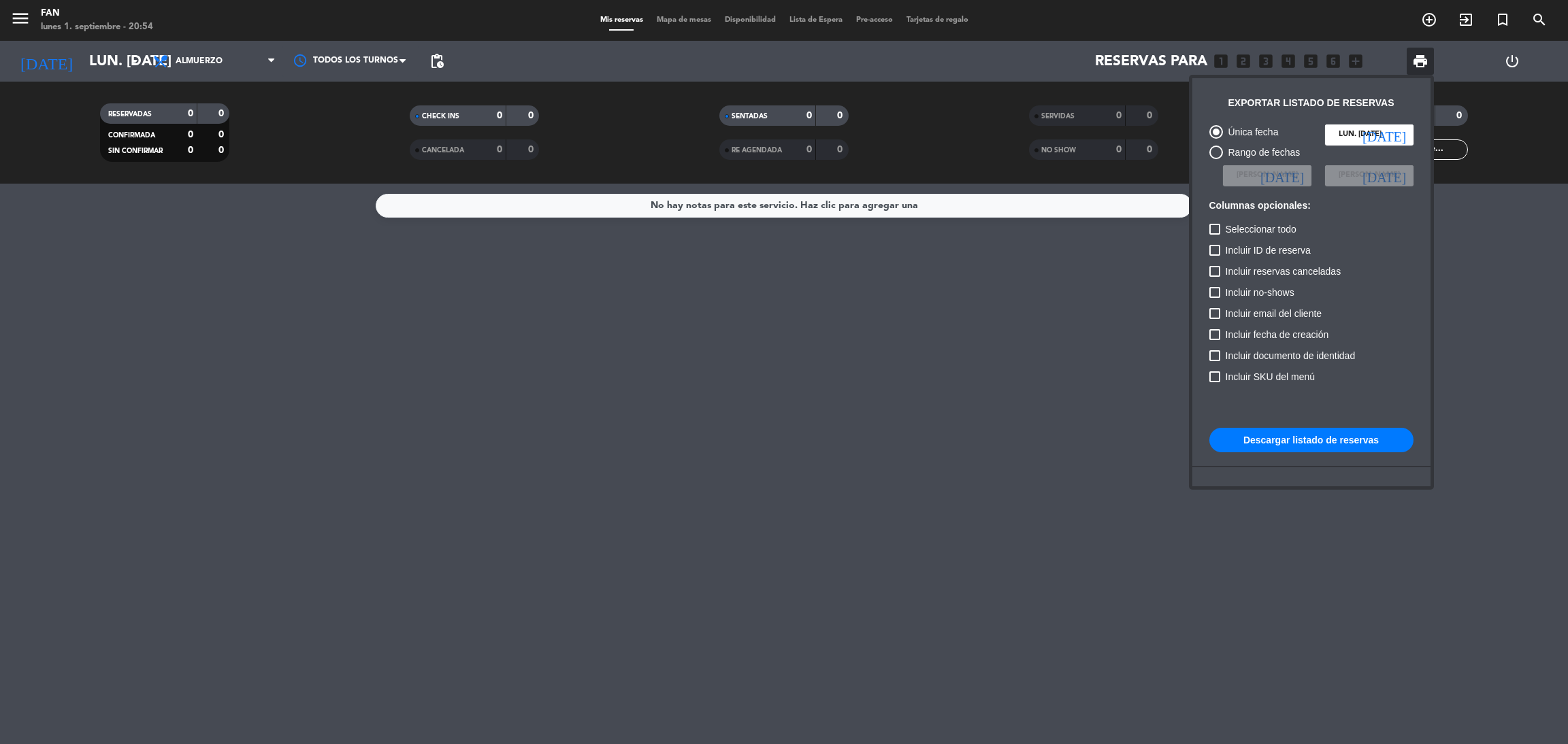
click at [1270, 156] on div "Rango de fechas" at bounding box center [1261, 152] width 77 height 15
click at [1216, 159] on input "Rango de fechas" at bounding box center [1215, 159] width 1 height 1
radio input "true"
radio input "false"
click at [1300, 181] on input at bounding box center [1267, 174] width 89 height 20
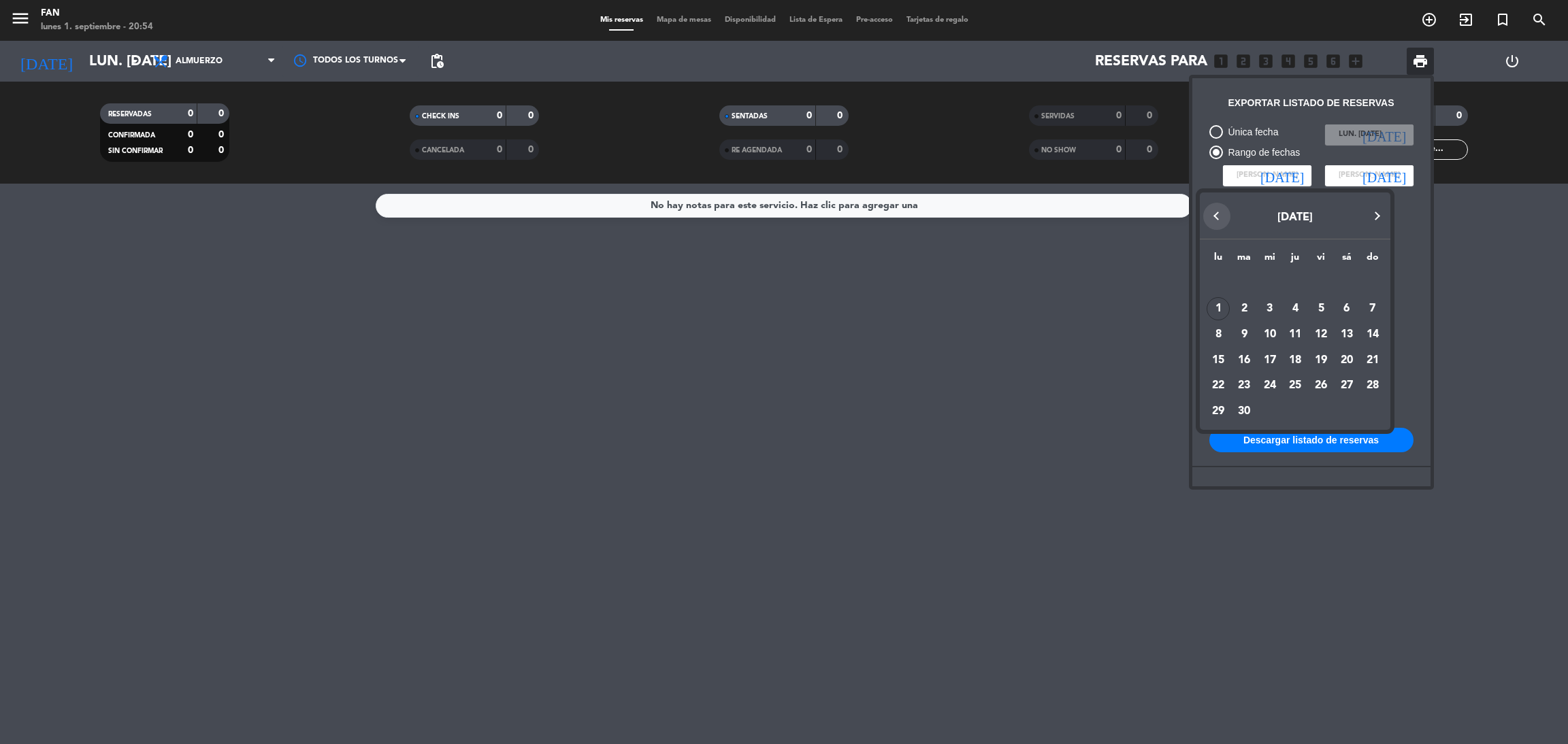
click at [1219, 213] on button "Previous month" at bounding box center [1217, 216] width 27 height 27
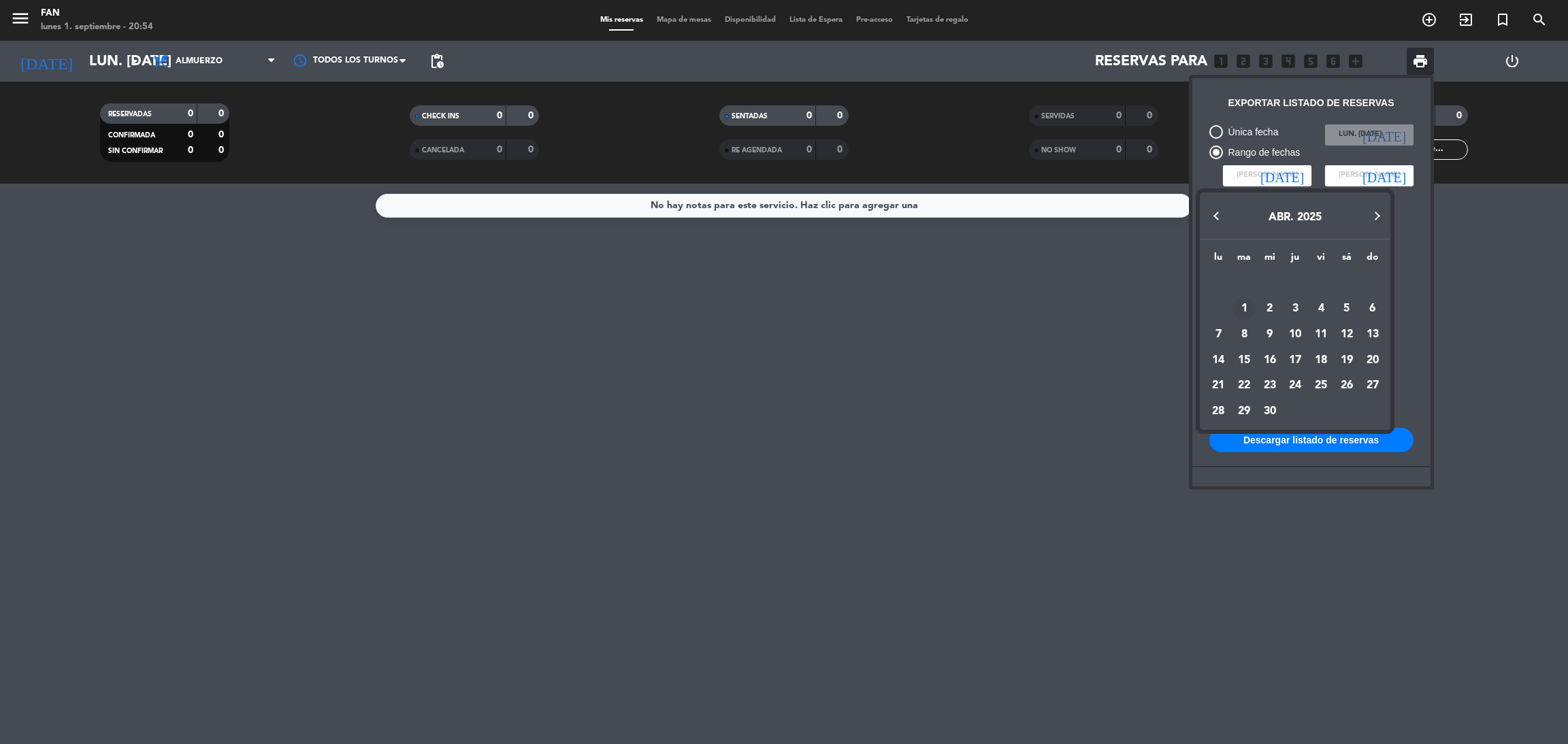
click at [1242, 308] on div "1" at bounding box center [1244, 308] width 23 height 23
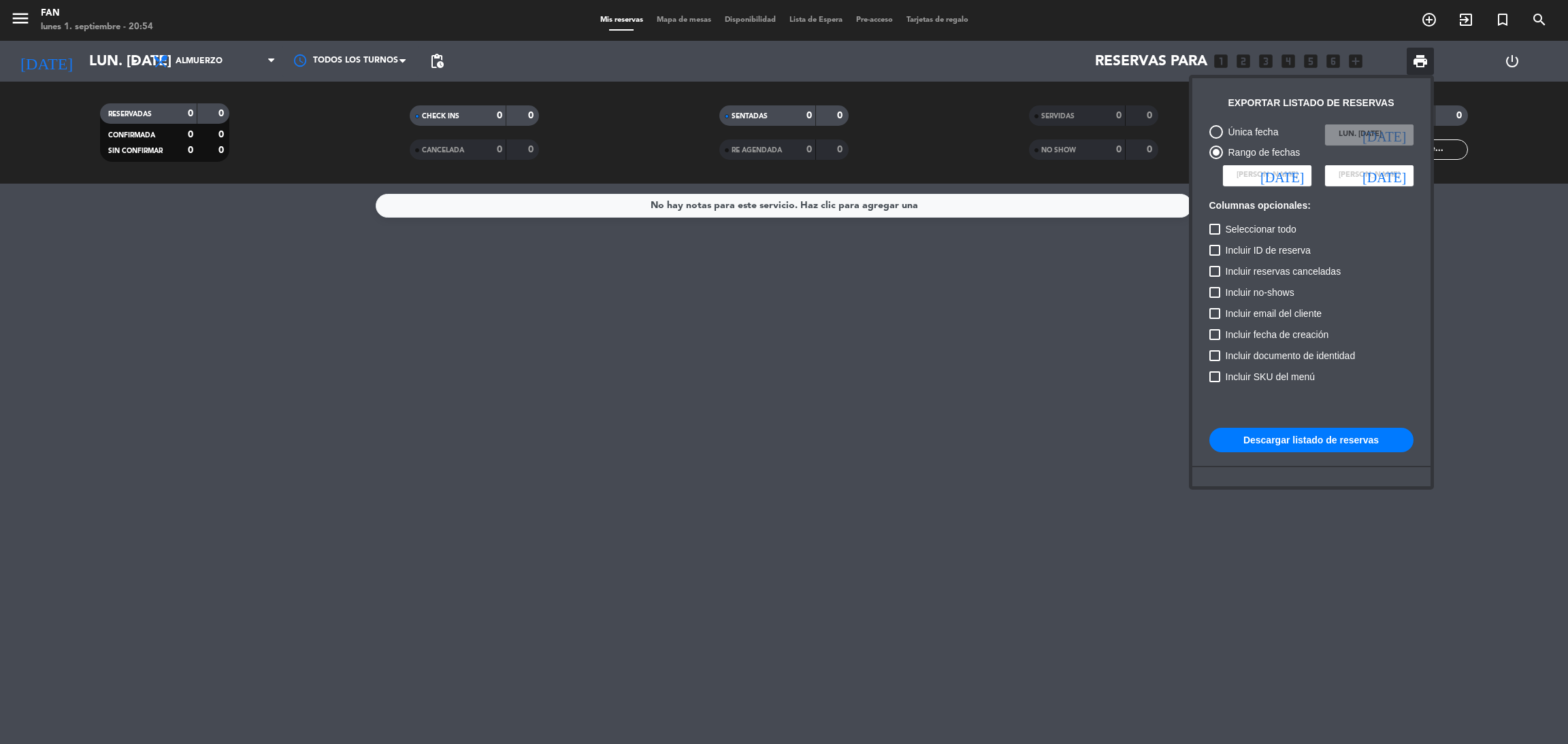
type input "[DATE] abr."
click at [1374, 172] on span "[PERSON_NAME]" at bounding box center [1369, 175] width 62 height 13
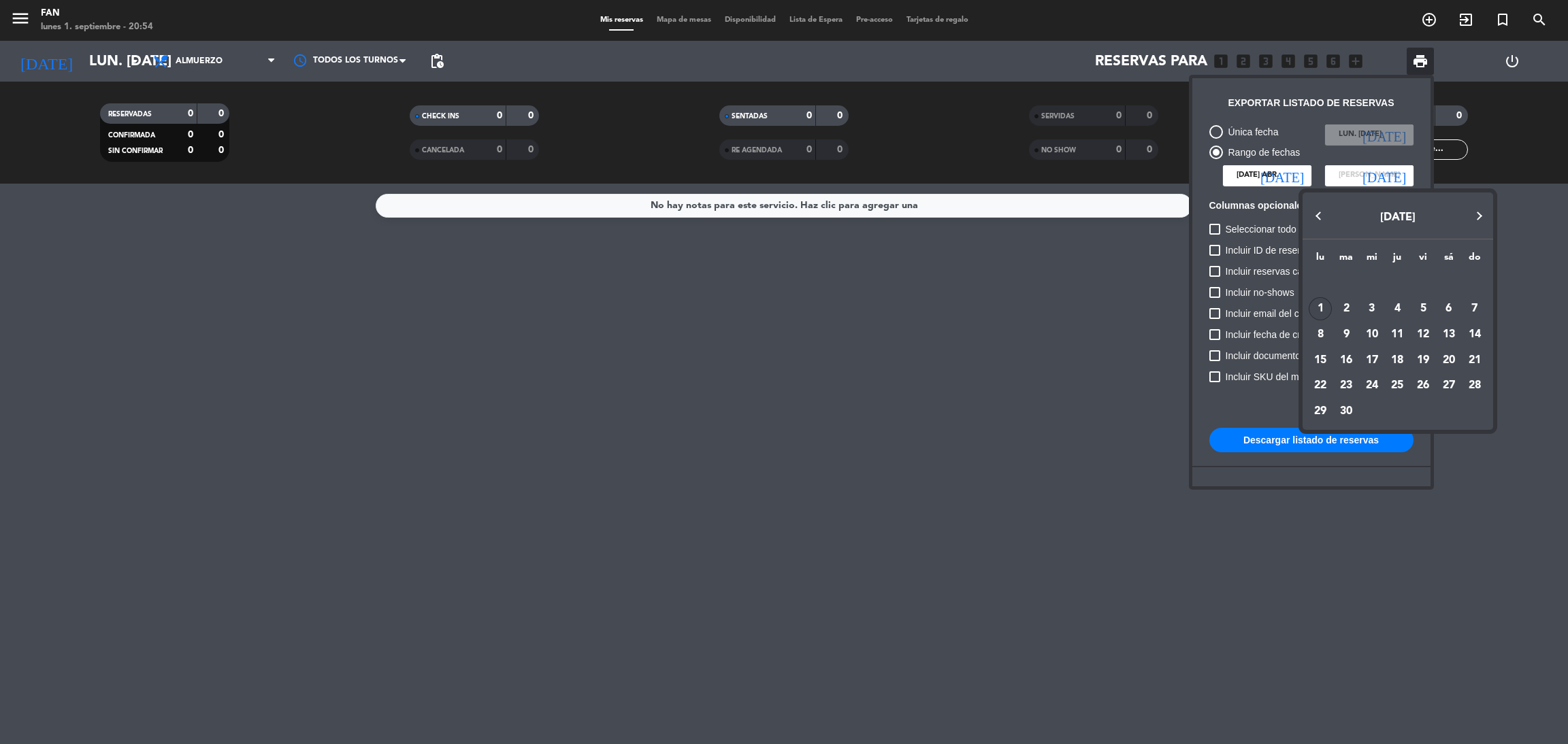
click at [1316, 310] on div "1" at bounding box center [1320, 308] width 23 height 23
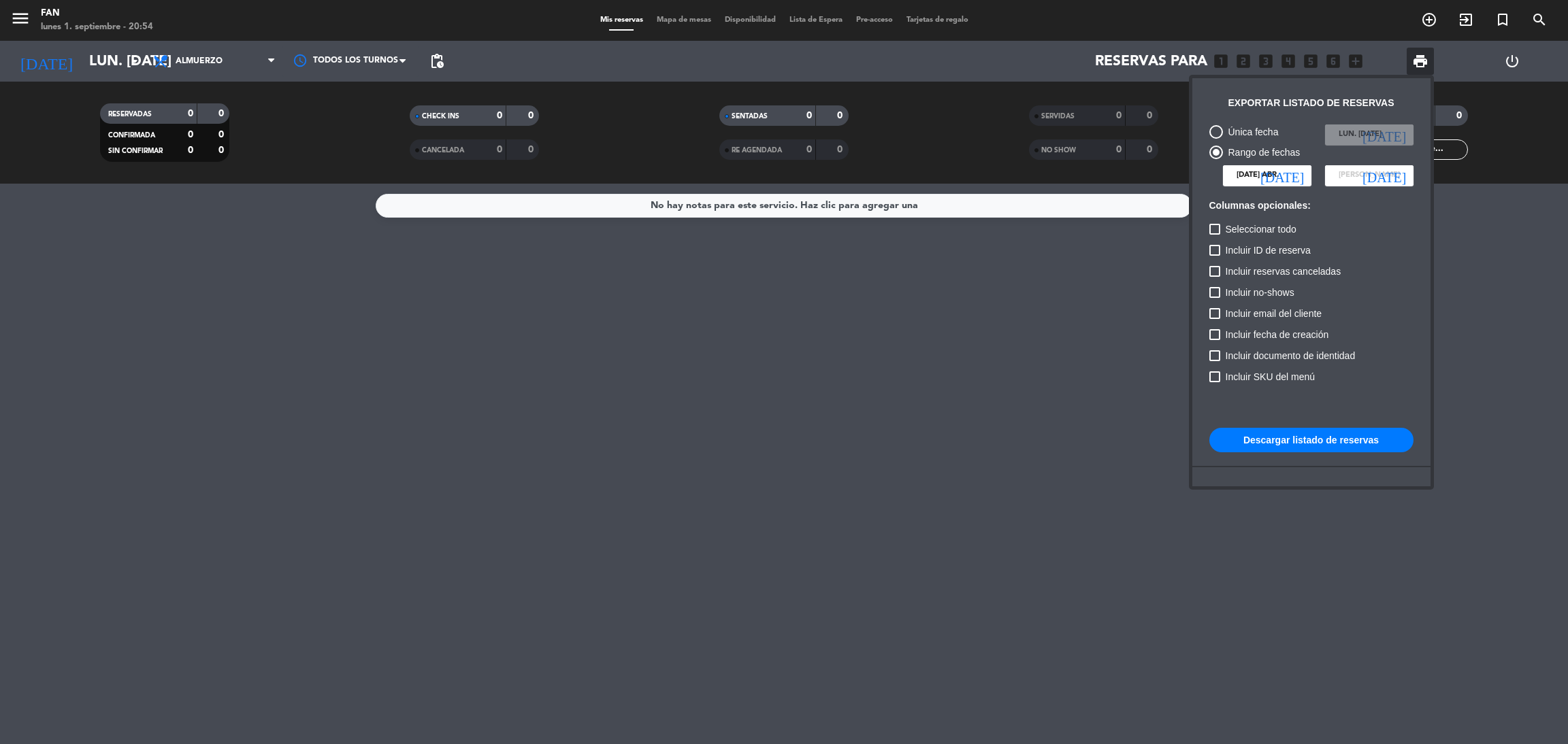
type input "lun. [DATE]"
click at [1205, 230] on div "Única fecha lun. [DATE] [DATE] Rango de fechas [DATE] abr. [DATE] lun. [DATE] […" at bounding box center [1311, 338] width 218 height 441
click at [1229, 229] on span "Seleccionar todo" at bounding box center [1260, 228] width 70 height 16
click at [1215, 234] on input "Seleccionar todo" at bounding box center [1214, 234] width 1 height 1
checkbox input "true"
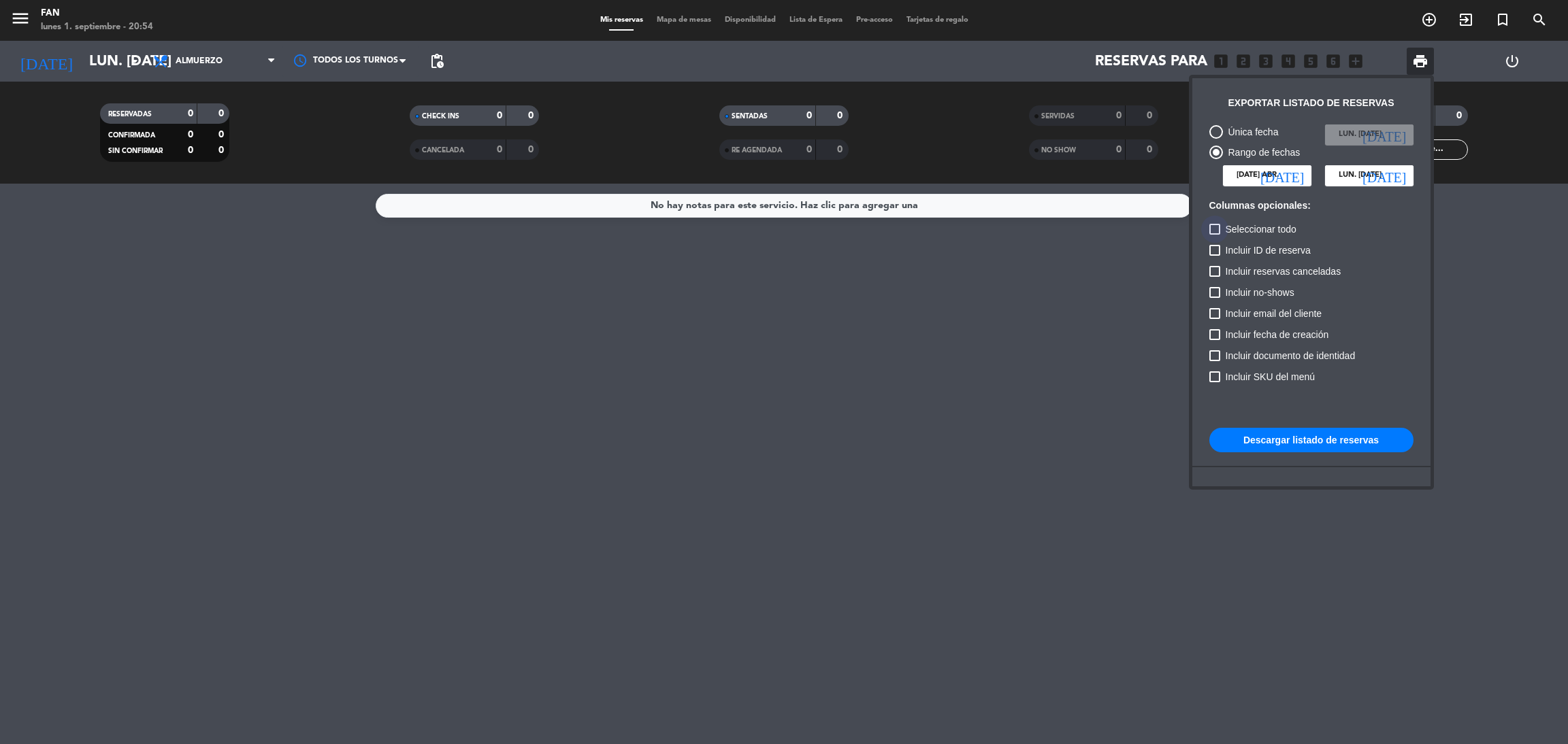
checkbox input "true"
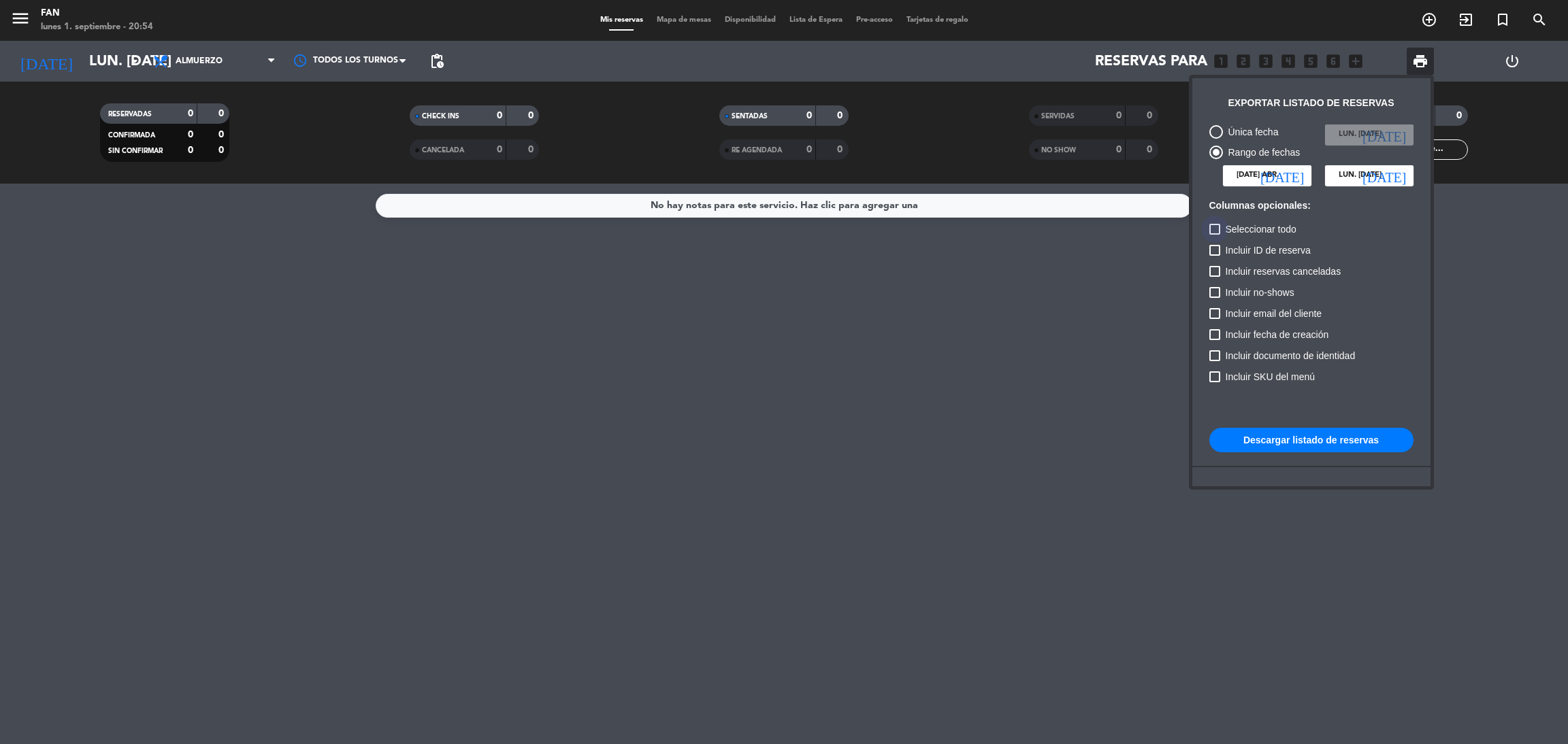
checkbox input "true"
click at [1216, 287] on div at bounding box center [1214, 292] width 11 height 11
click at [1215, 298] on input "Incluir no-shows" at bounding box center [1214, 298] width 1 height 1
checkbox input "false"
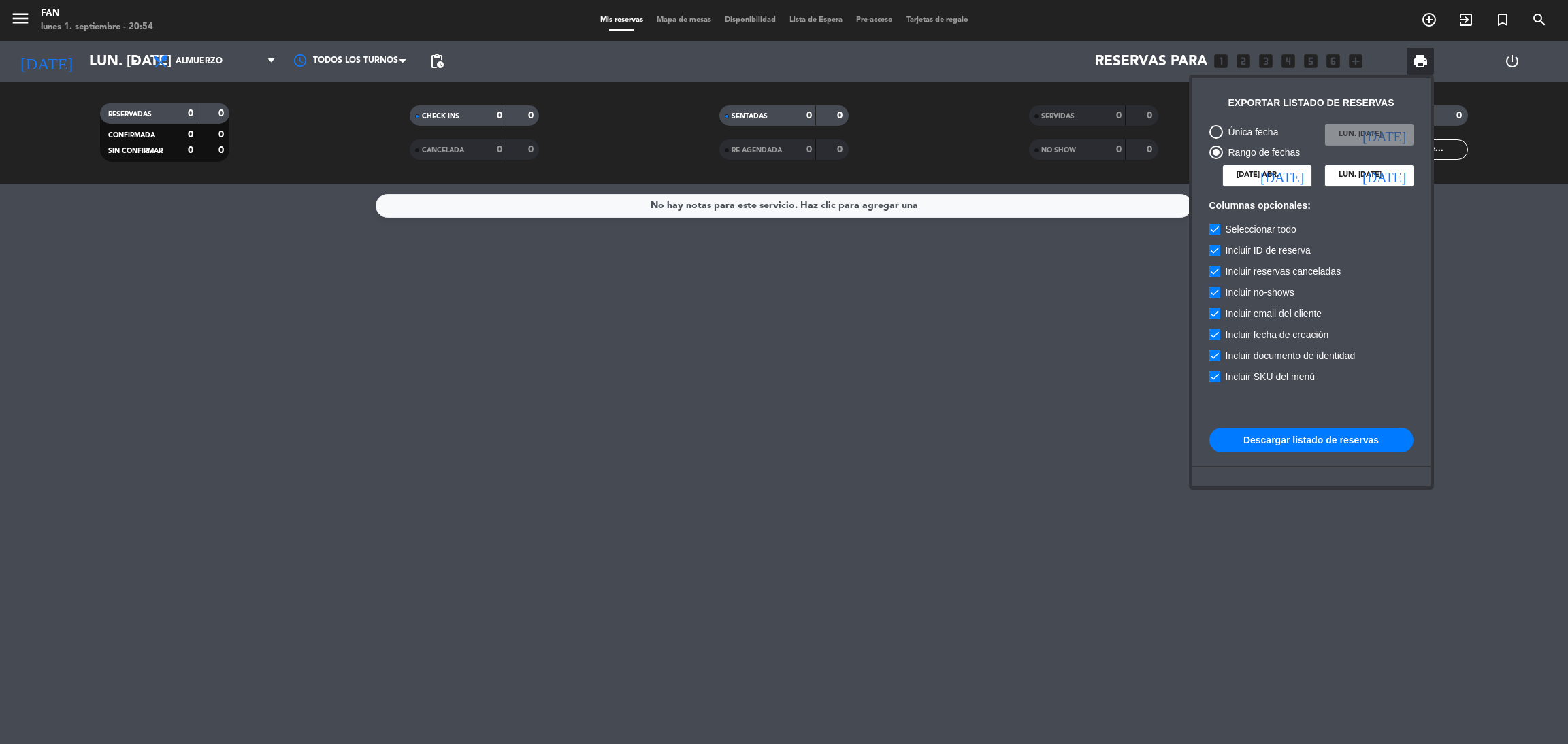
checkbox input "false"
click at [1283, 442] on button "Descargar listado de reservas" at bounding box center [1311, 439] width 204 height 24
click at [1273, 179] on input "[DATE] abr." at bounding box center [1267, 174] width 89 height 20
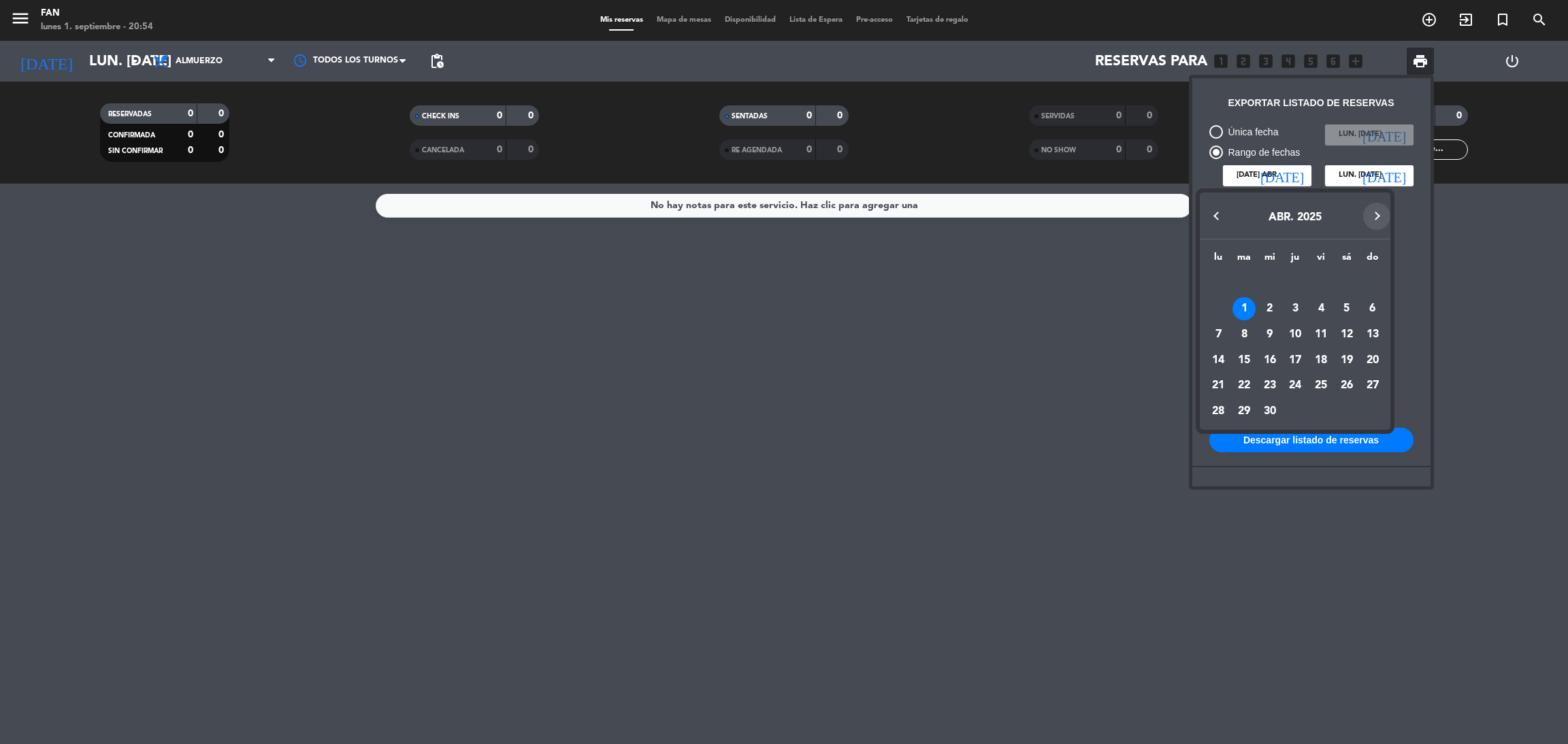
click at [1373, 209] on button "Next month" at bounding box center [1376, 216] width 27 height 27
click at [1374, 287] on div "1" at bounding box center [1372, 283] width 23 height 23
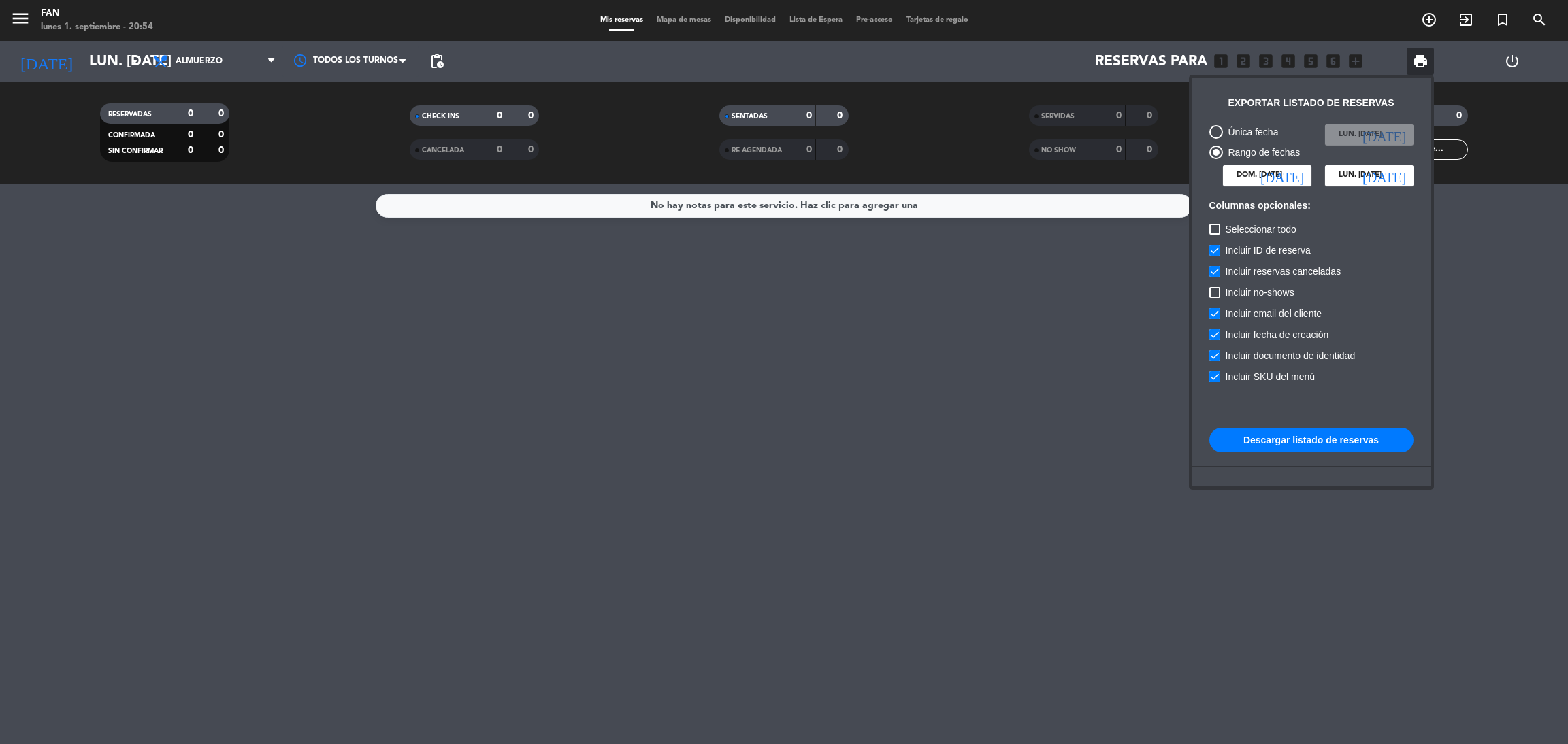
click at [1330, 437] on button "Descargar listado de reservas" at bounding box center [1311, 439] width 204 height 24
click at [1286, 173] on input "dom. [DATE]" at bounding box center [1267, 174] width 89 height 20
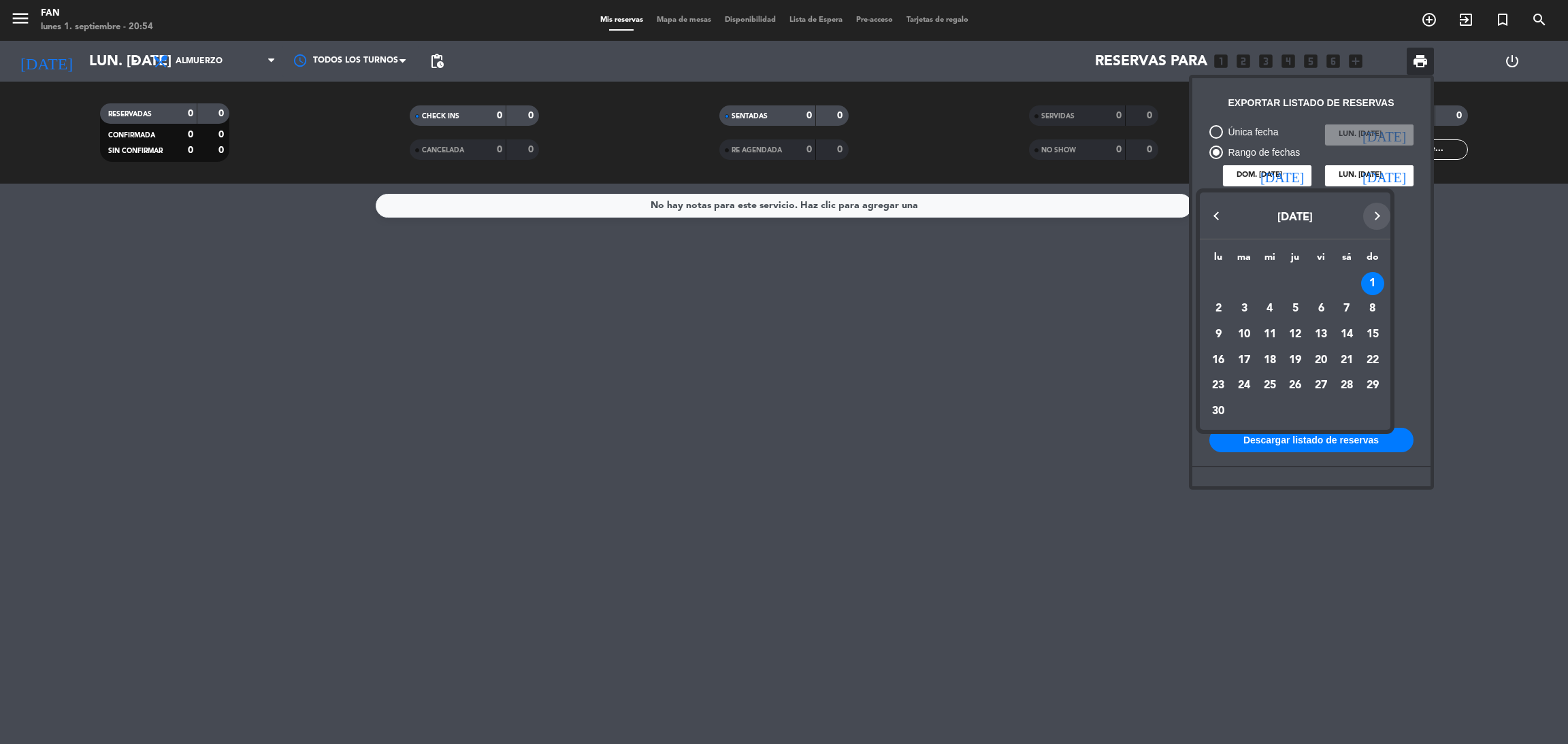
click at [1381, 210] on button "Next month" at bounding box center [1376, 216] width 27 height 27
click at [1243, 310] on div "1" at bounding box center [1244, 308] width 23 height 23
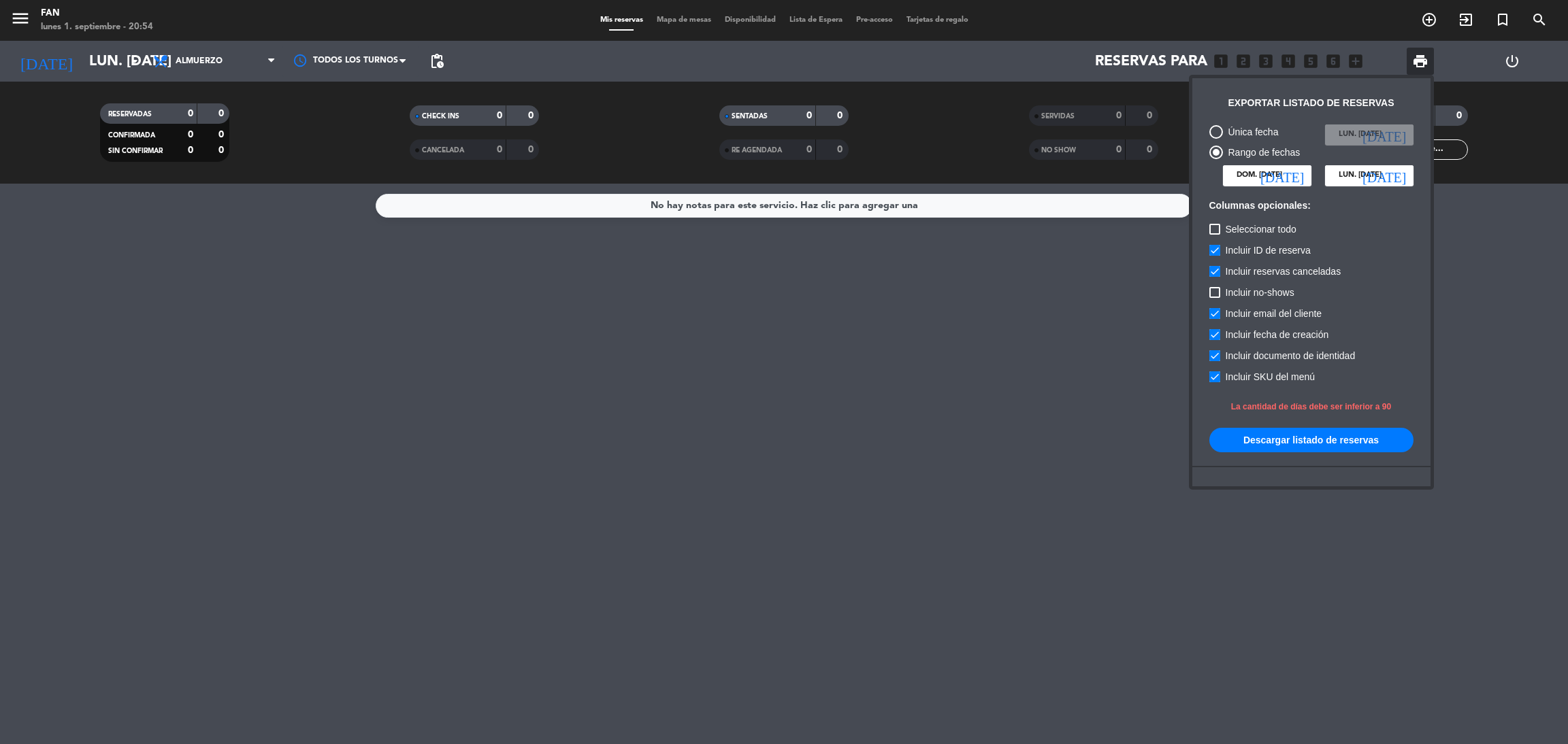
type input "[DATE] [DATE]."
click at [1306, 442] on button "Descargar listado de reservas" at bounding box center [1311, 439] width 204 height 24
click at [110, 70] on div at bounding box center [784, 372] width 1568 height 744
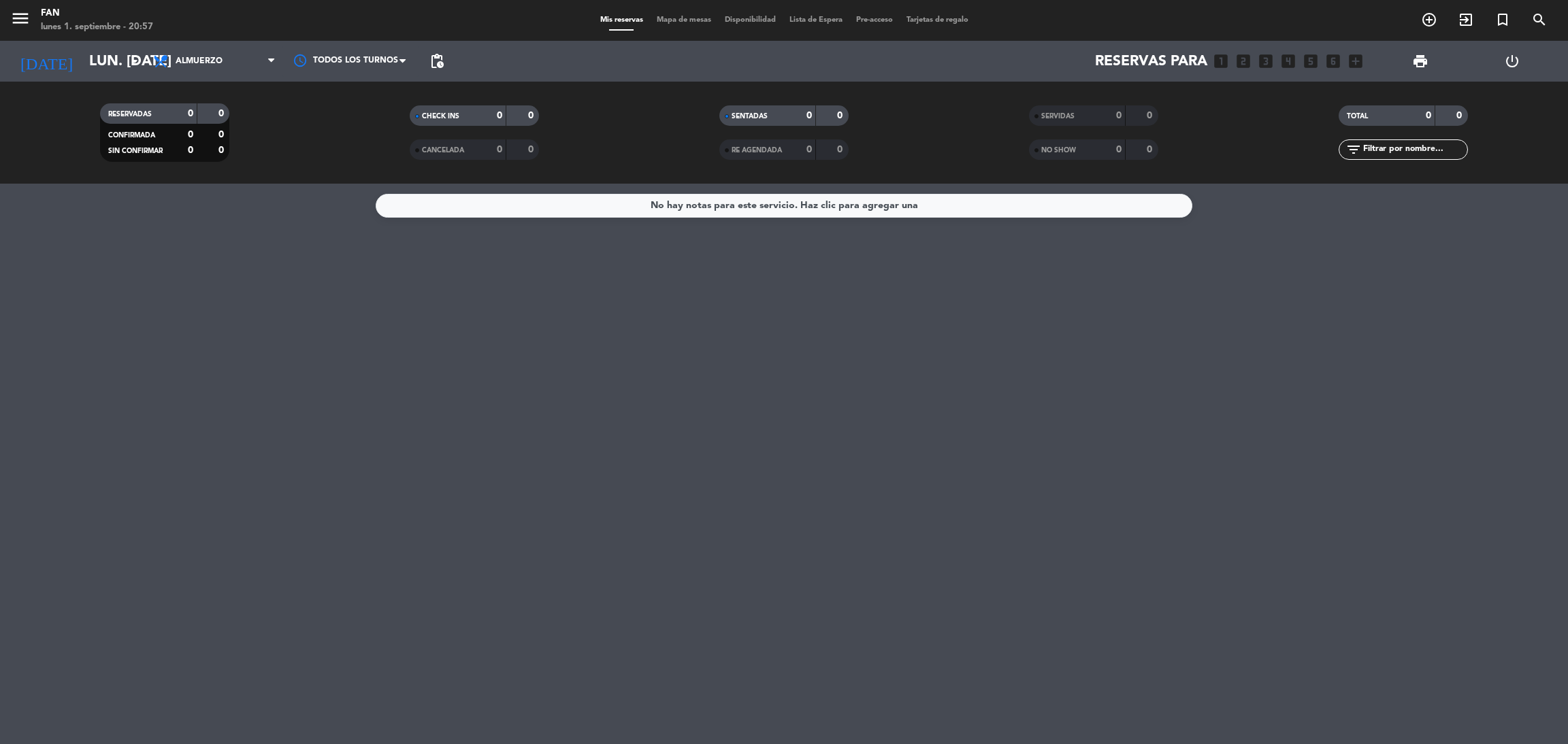
click at [110, 70] on input "lun. [DATE]" at bounding box center [176, 62] width 187 height 31
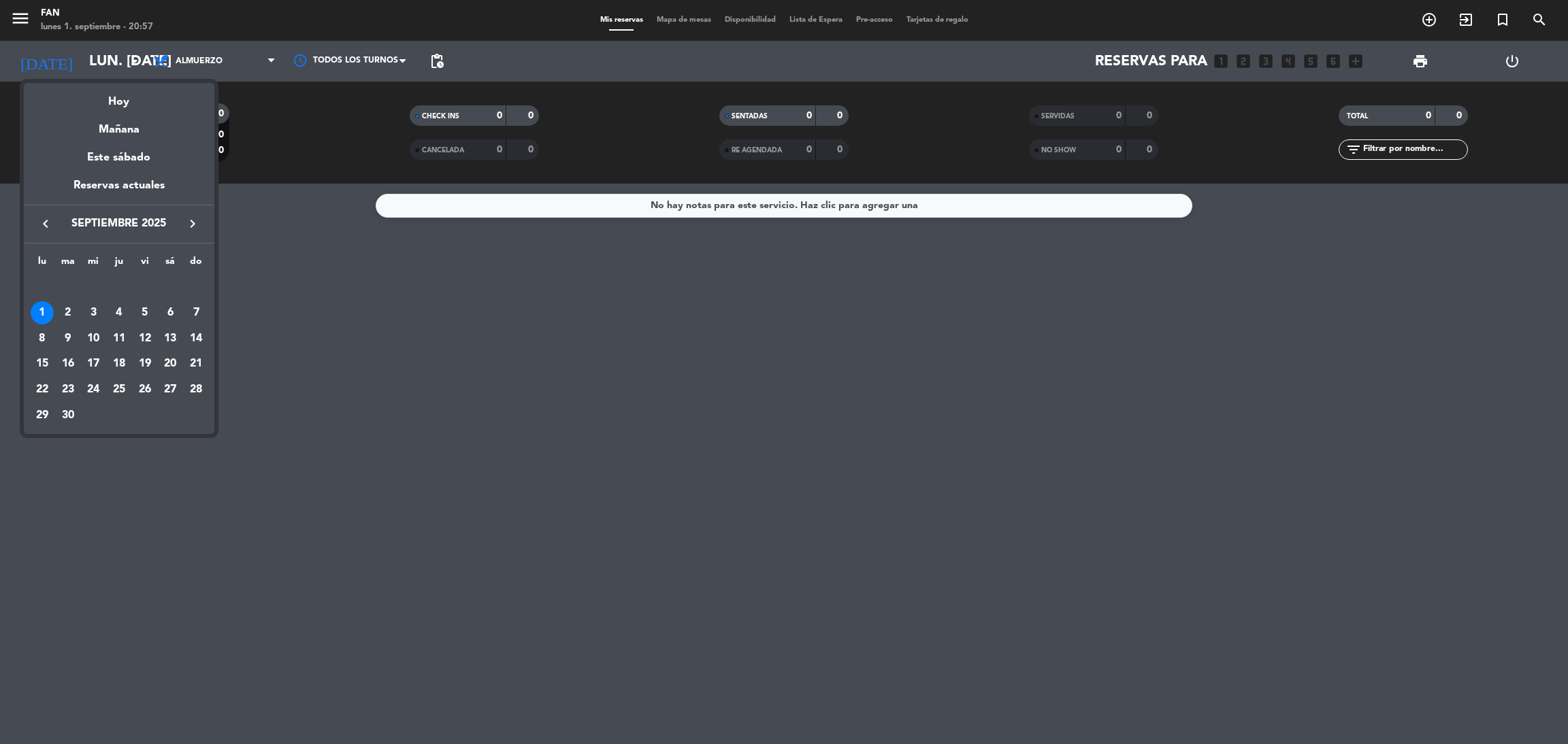
click at [48, 229] on icon "keyboard_arrow_left" at bounding box center [45, 224] width 16 height 16
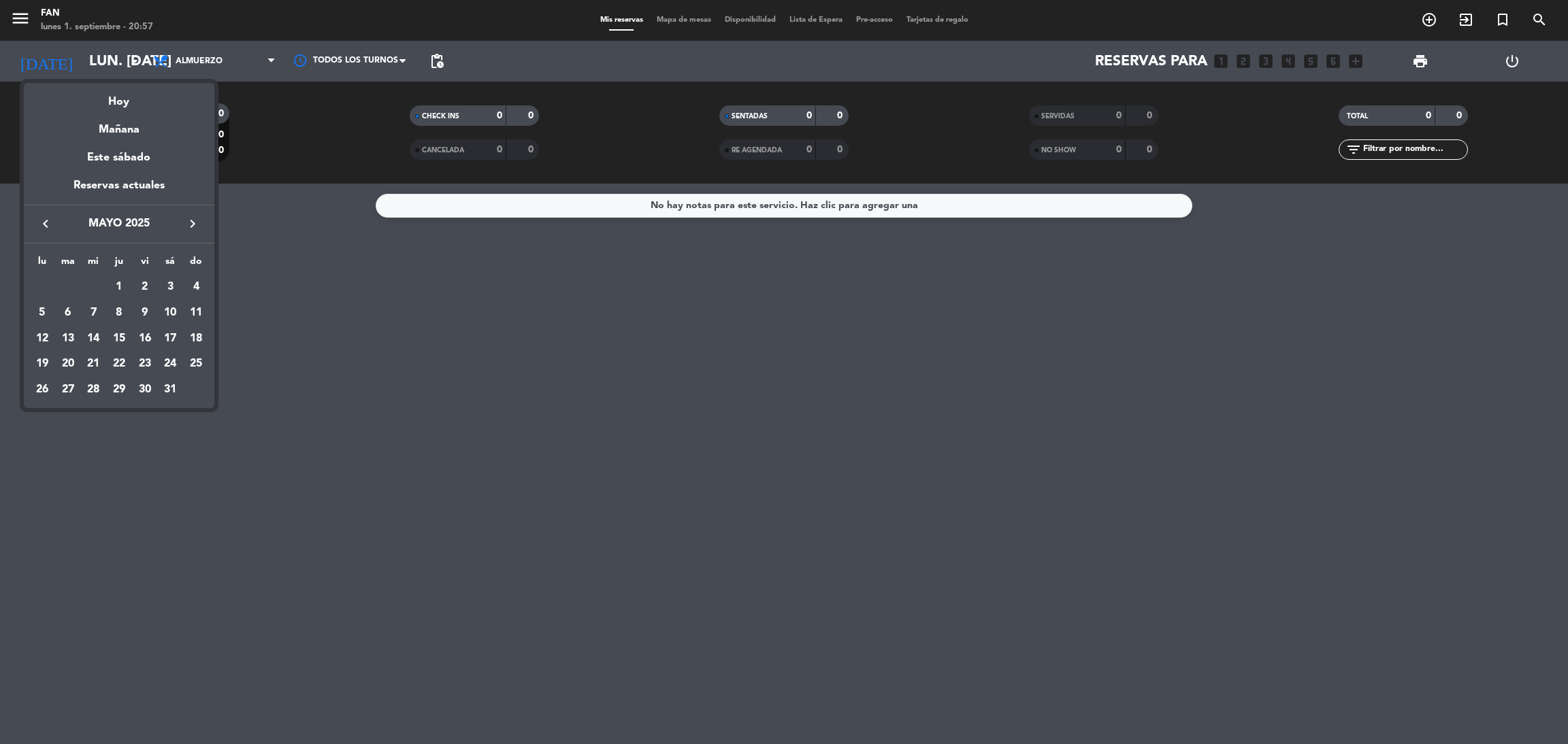
click at [48, 229] on icon "keyboard_arrow_left" at bounding box center [45, 224] width 16 height 16
click at [1422, 59] on div at bounding box center [784, 372] width 1568 height 744
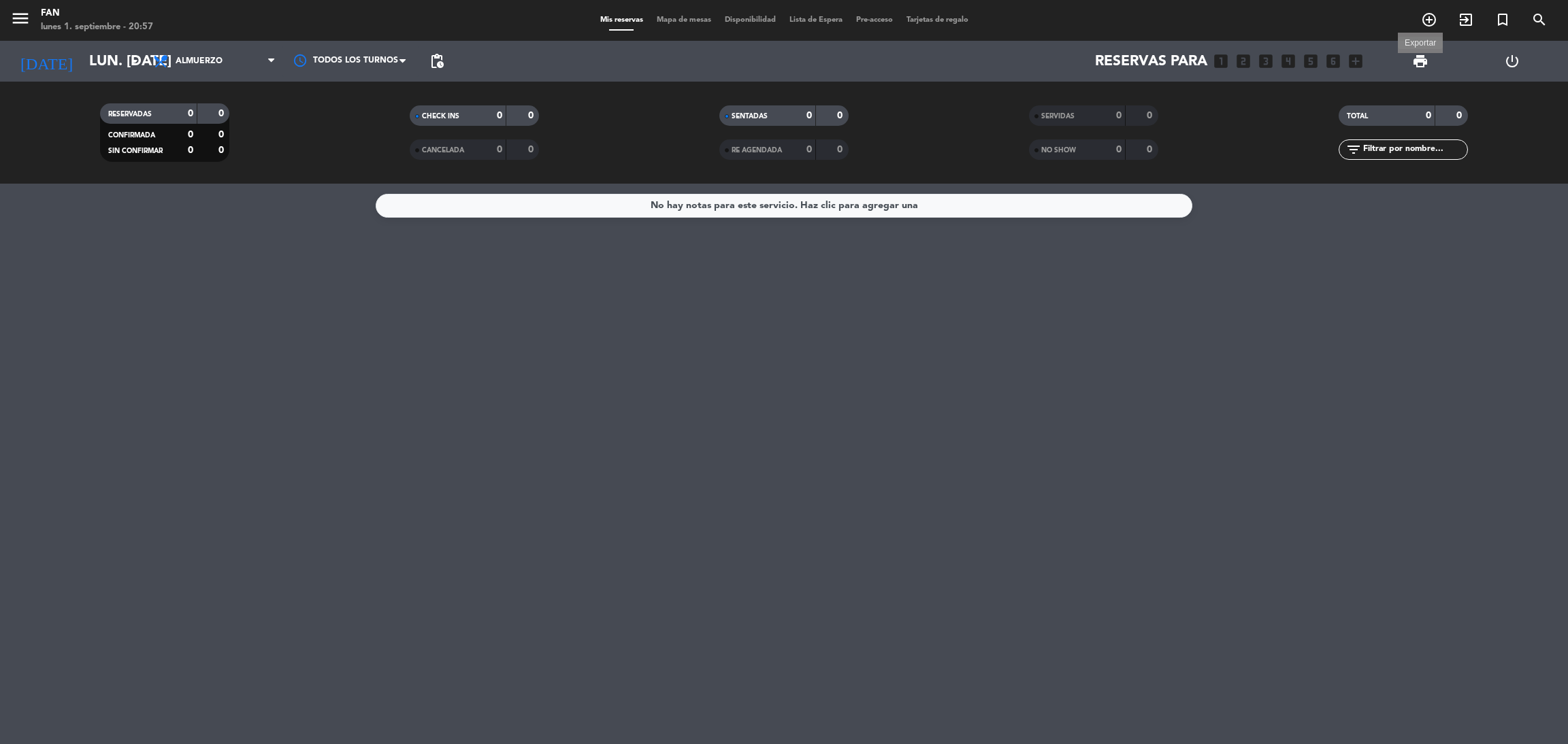
click at [1422, 59] on span "print" at bounding box center [1419, 61] width 16 height 16
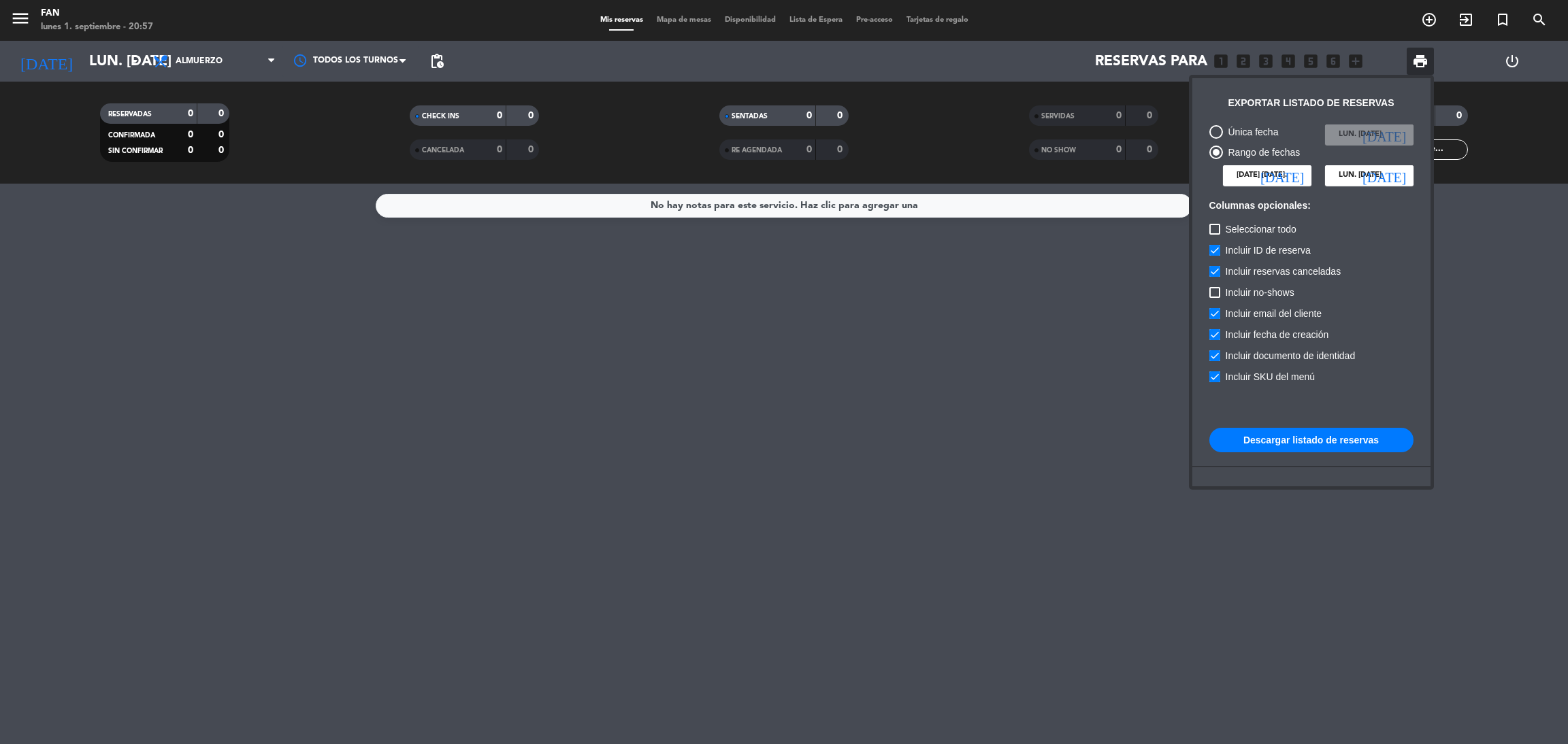
click at [1276, 186] on div "Única fecha lun. [DATE] [DATE] Rango de fechas [DATE] [DATE]. [DATE] lun. [DATE…" at bounding box center [1311, 338] width 218 height 441
click at [1263, 172] on input "[DATE] [DATE]." at bounding box center [1267, 174] width 89 height 20
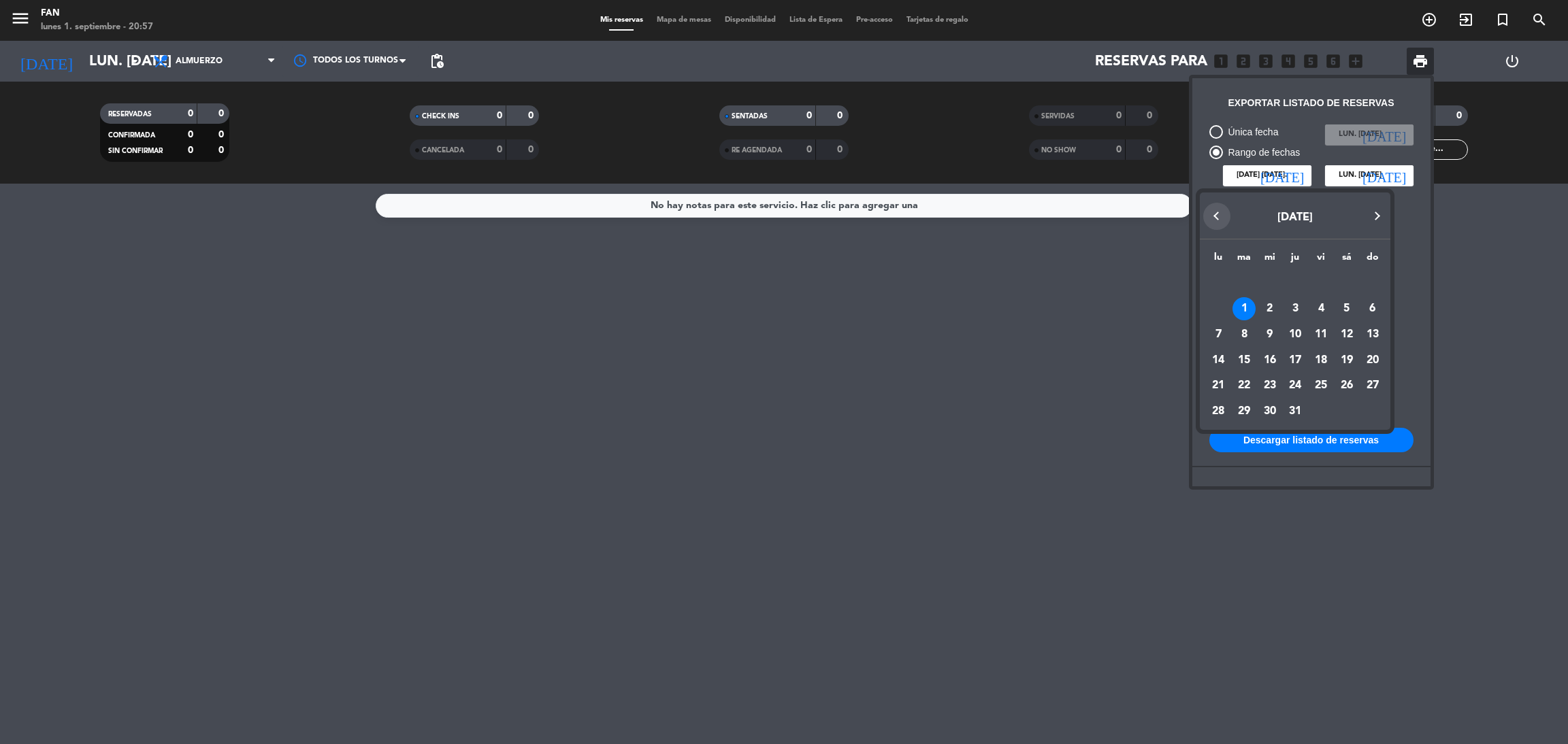
click at [1219, 207] on button "Previous month" at bounding box center [1217, 216] width 27 height 27
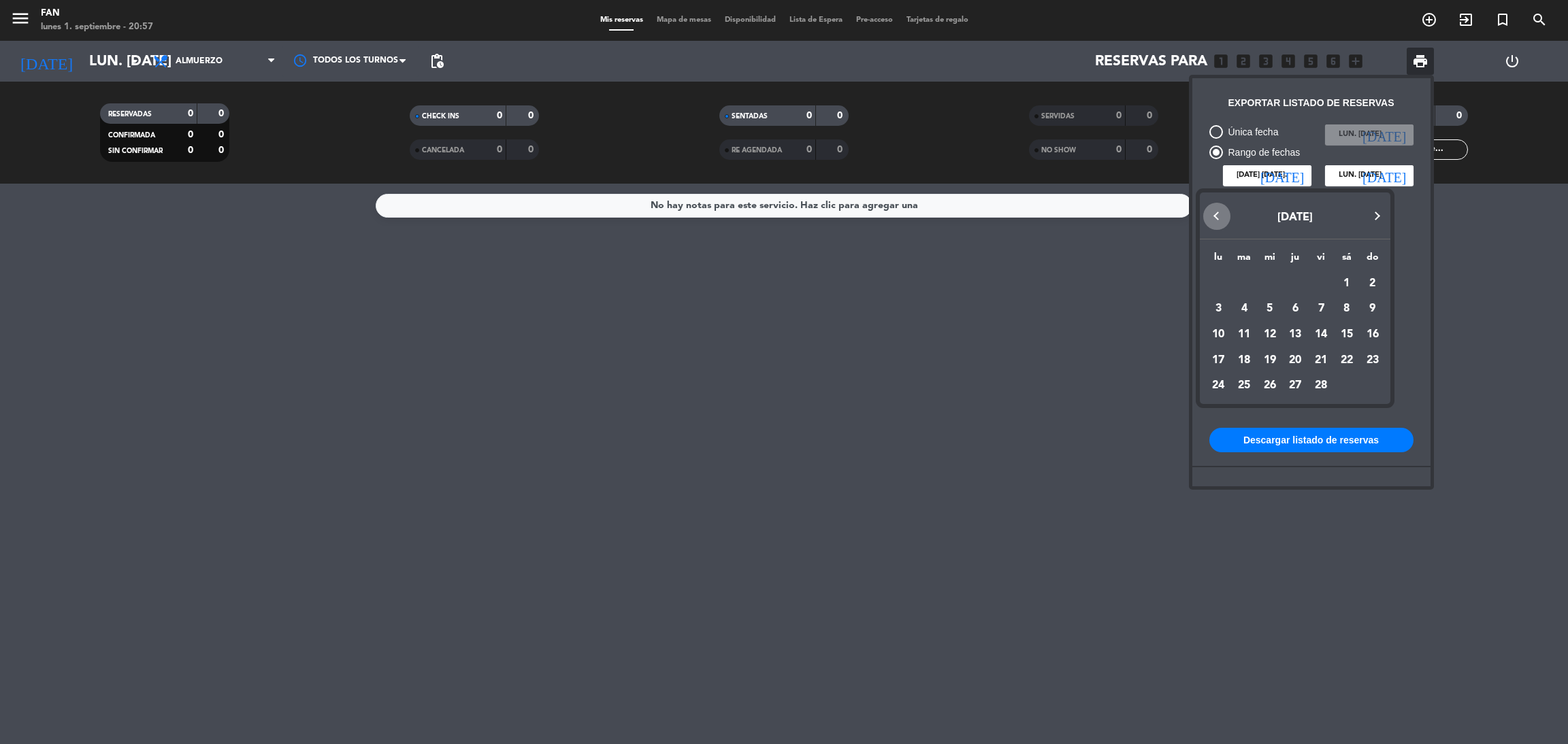
click at [1219, 207] on button "Previous month" at bounding box center [1217, 216] width 27 height 27
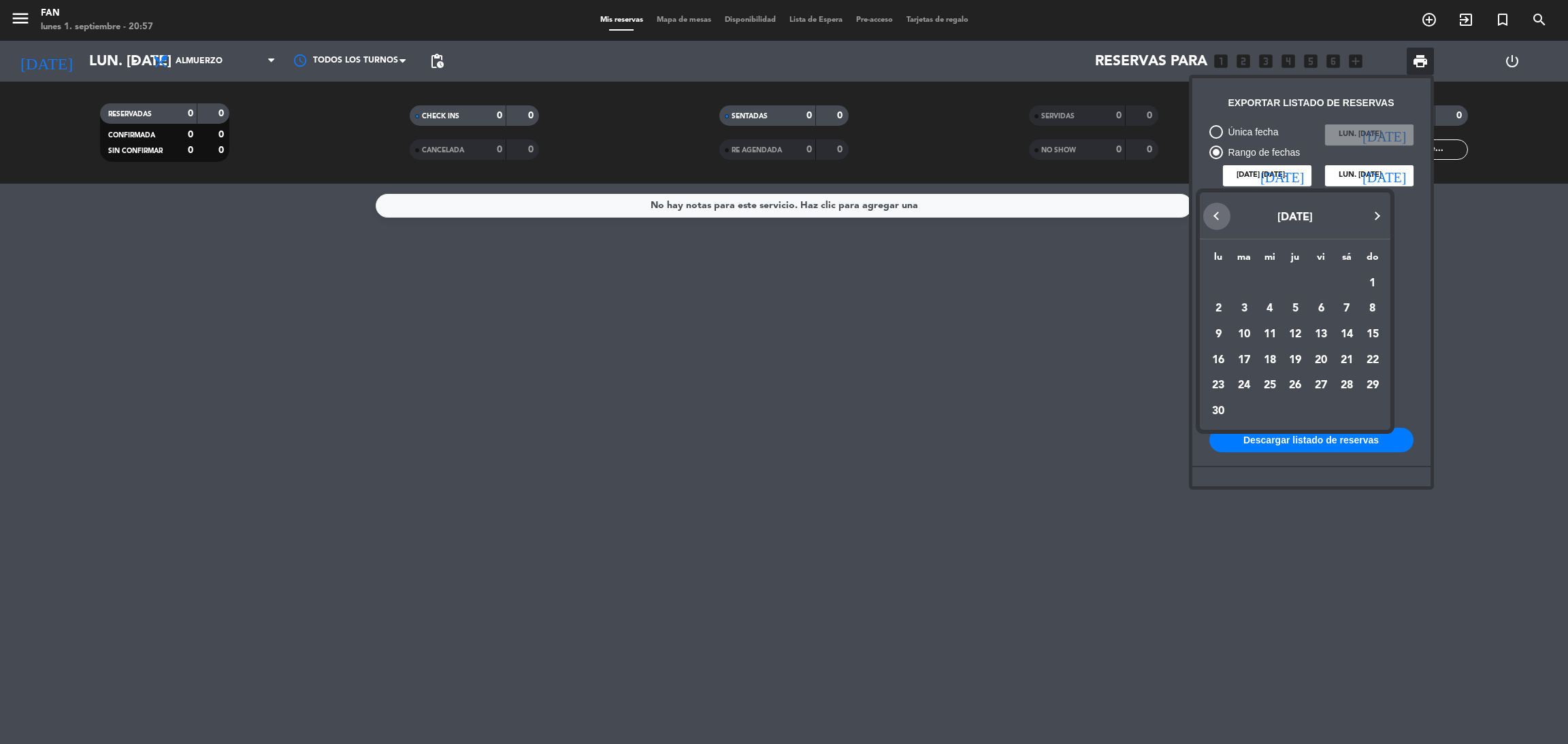
click at [1219, 207] on button "Previous month" at bounding box center [1217, 216] width 27 height 27
click at [1219, 303] on div "1" at bounding box center [1218, 308] width 23 height 23
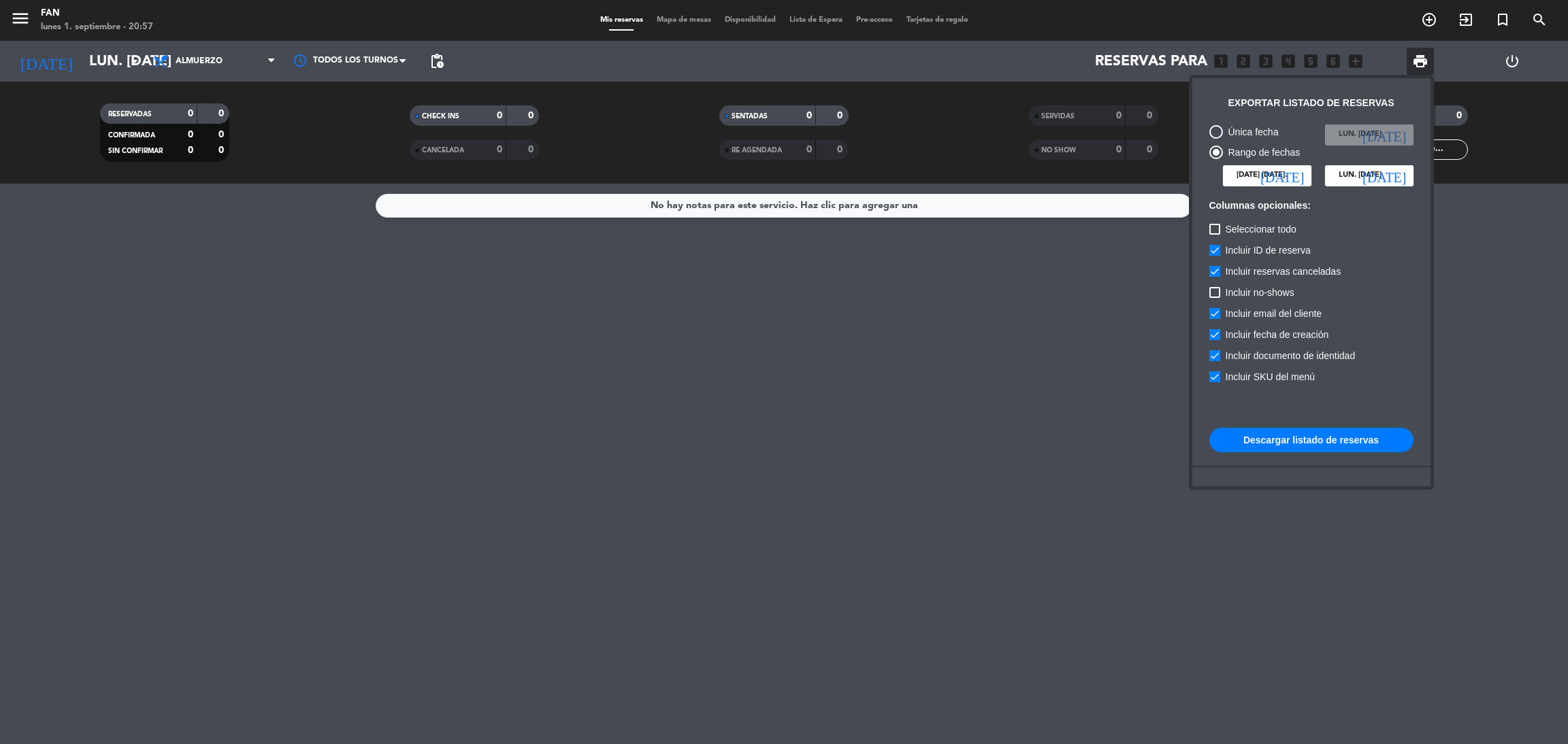
type input "lun. [DATE]"
click at [1359, 175] on input "lun. [DATE]" at bounding box center [1369, 174] width 89 height 20
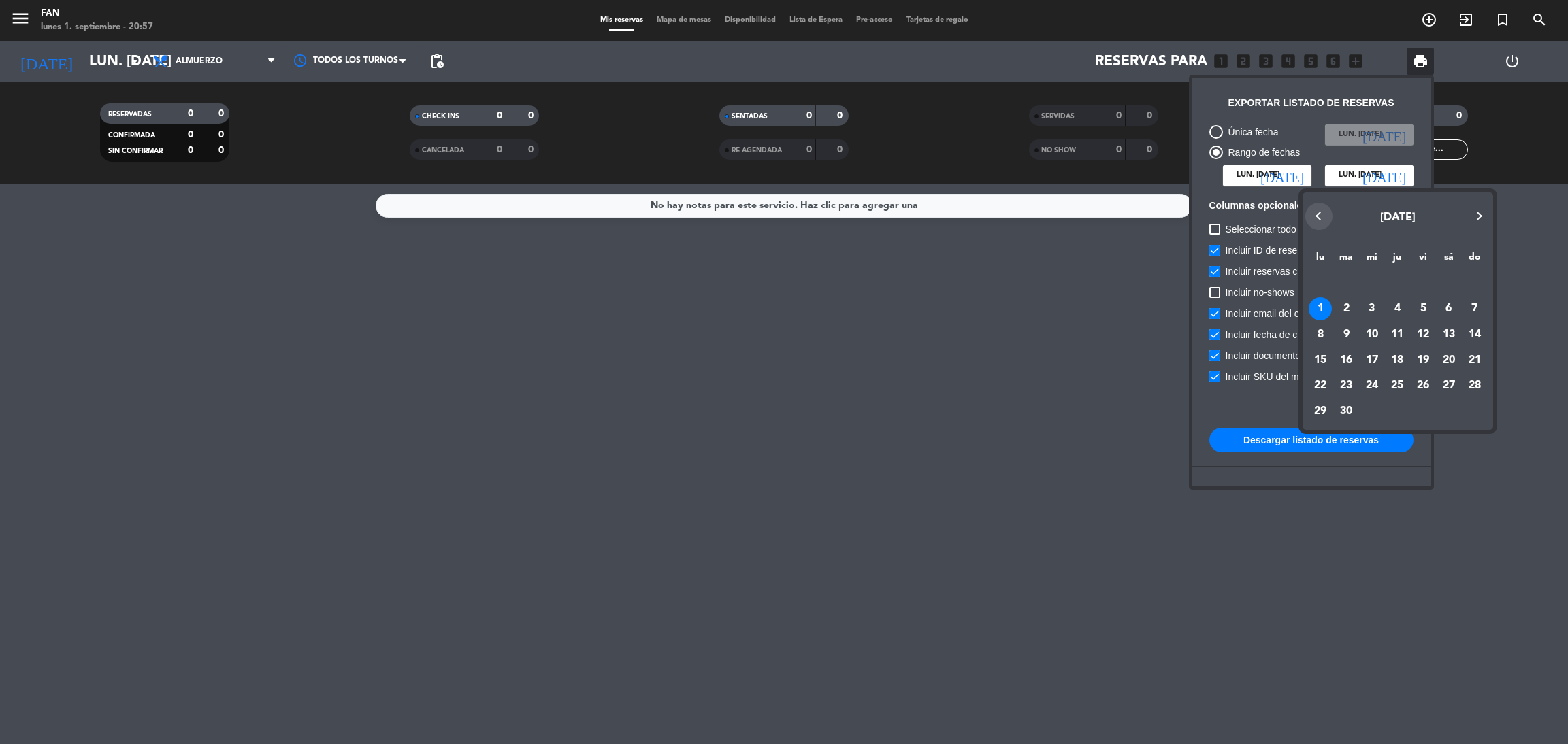
click at [1317, 218] on button "Previous month" at bounding box center [1318, 216] width 27 height 27
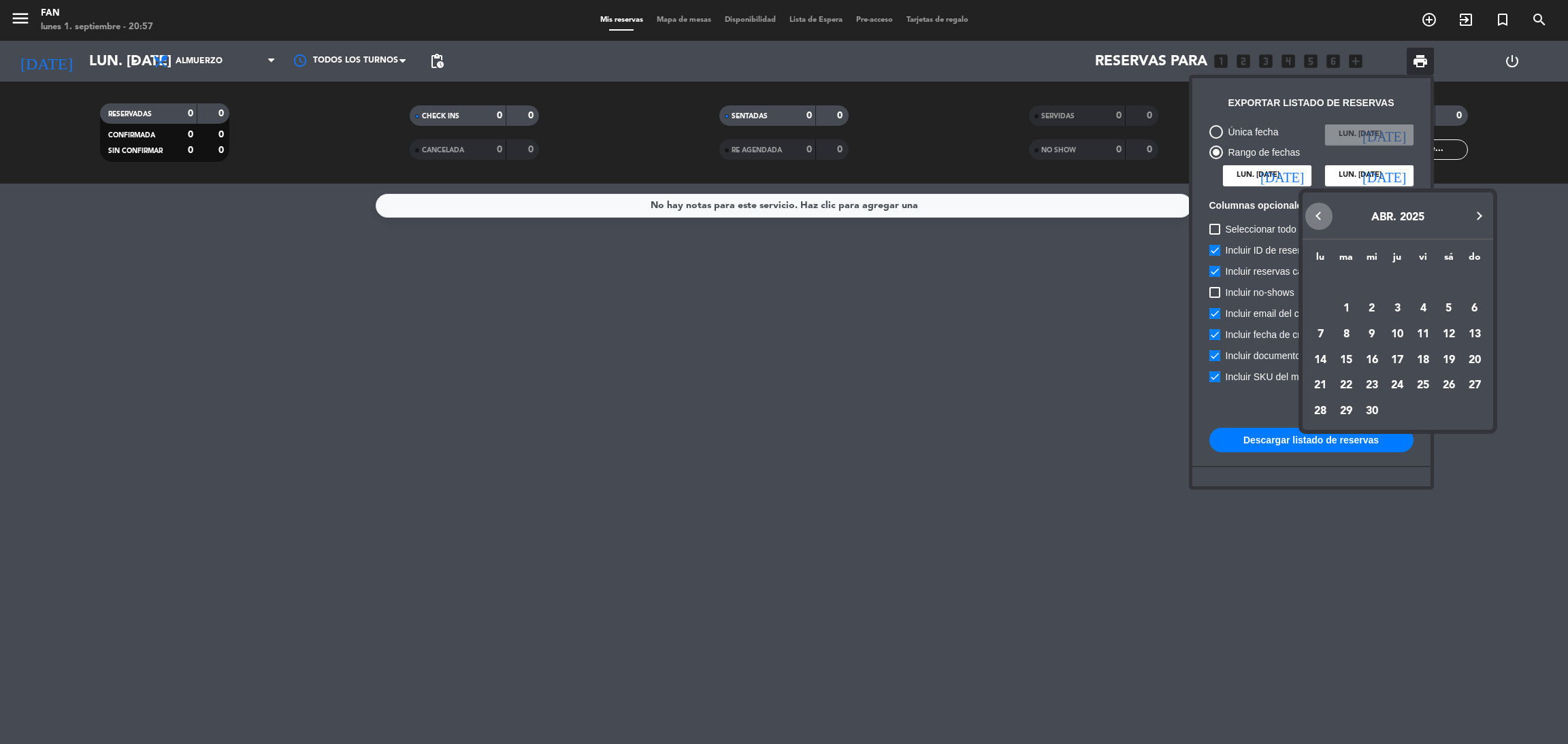
click at [1317, 218] on button "Previous month" at bounding box center [1318, 216] width 27 height 27
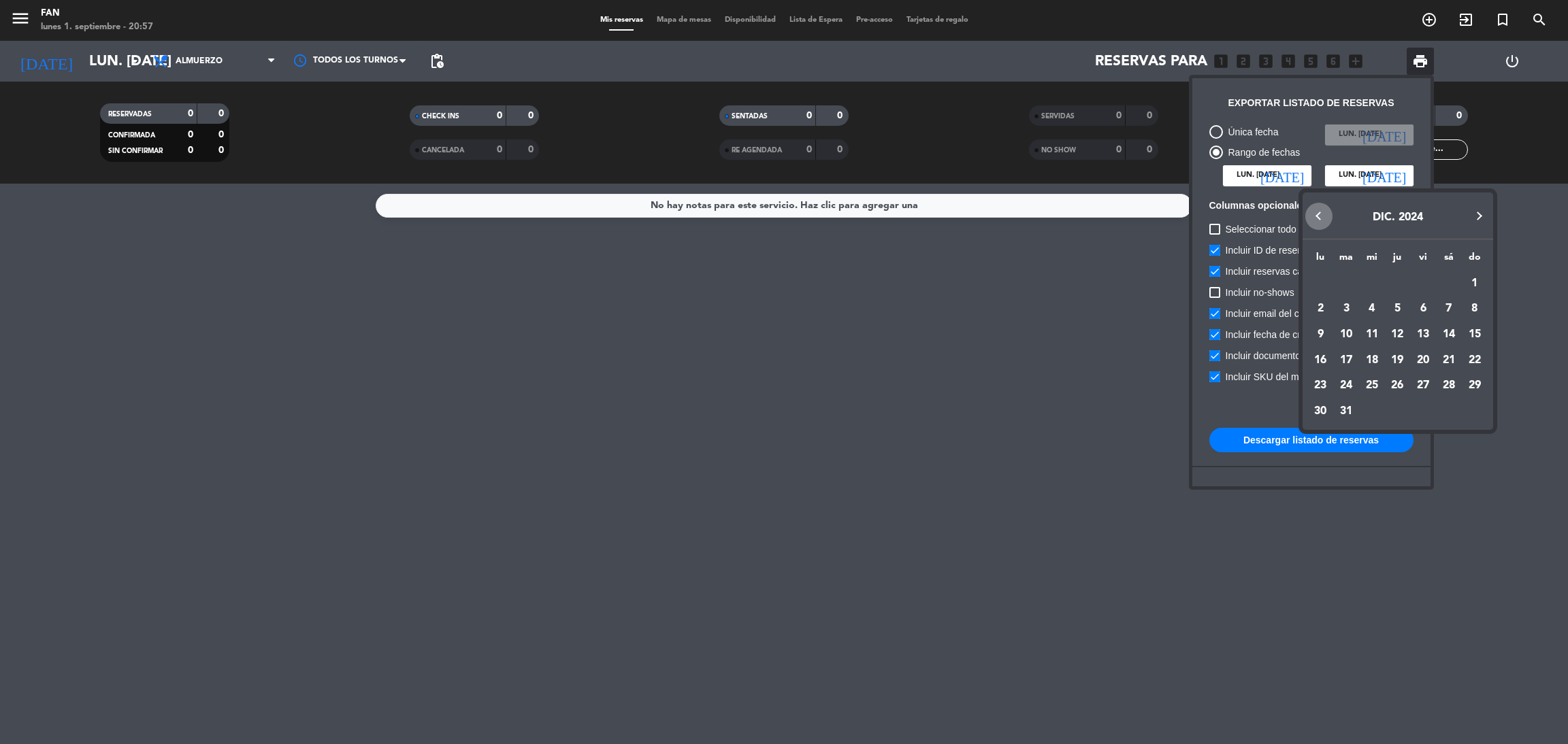
click at [1317, 218] on button "Previous month" at bounding box center [1318, 216] width 27 height 27
click at [1480, 281] on div "1" at bounding box center [1474, 283] width 23 height 23
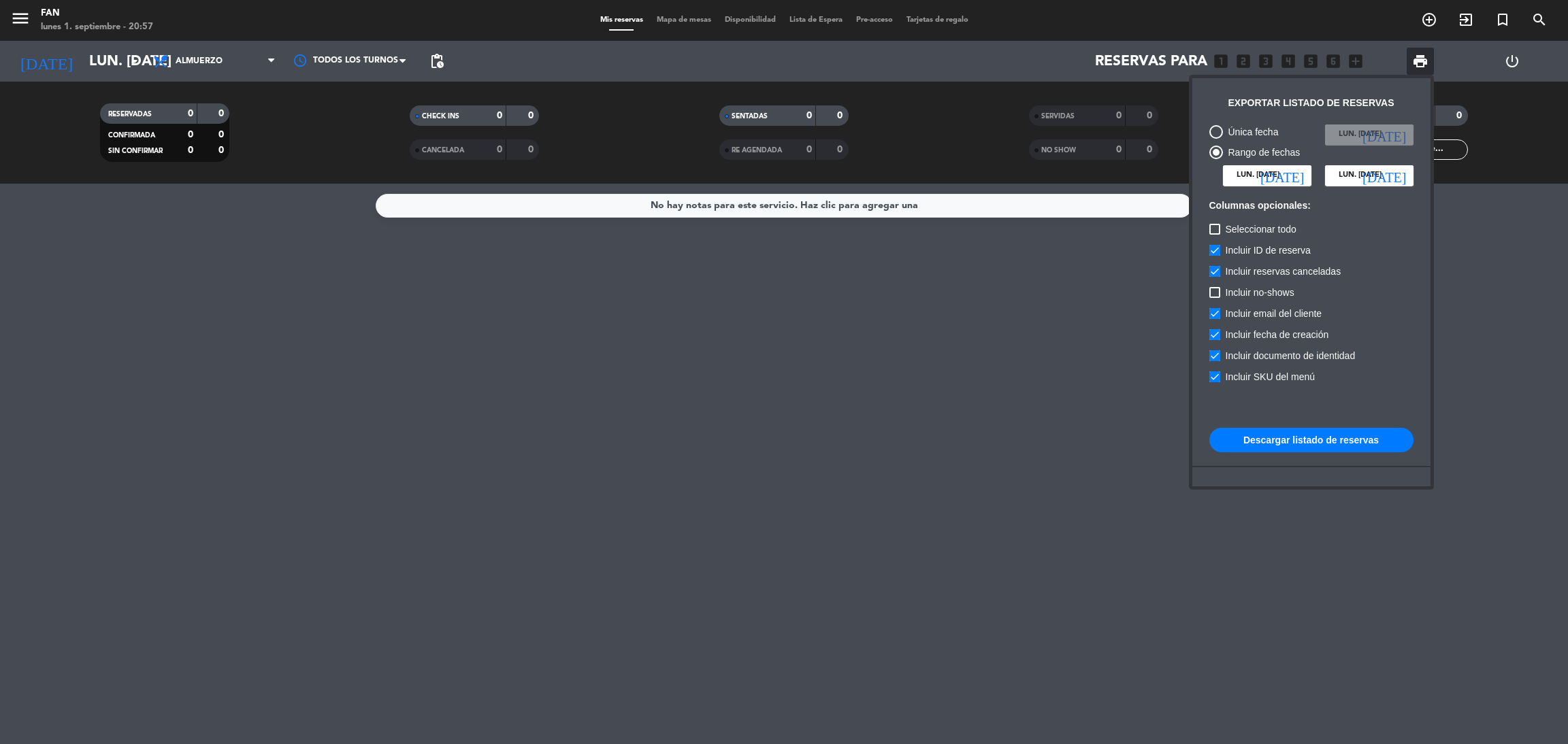
type input "dom. [DATE]"
click at [1235, 270] on span "Incluir reservas canceladas" at bounding box center [1284, 271] width 116 height 16
click at [1215, 277] on input "Incluir reservas canceladas" at bounding box center [1214, 277] width 1 height 1
checkbox input "false"
click at [1259, 338] on span "Incluir fecha de creación" at bounding box center [1277, 334] width 103 height 16
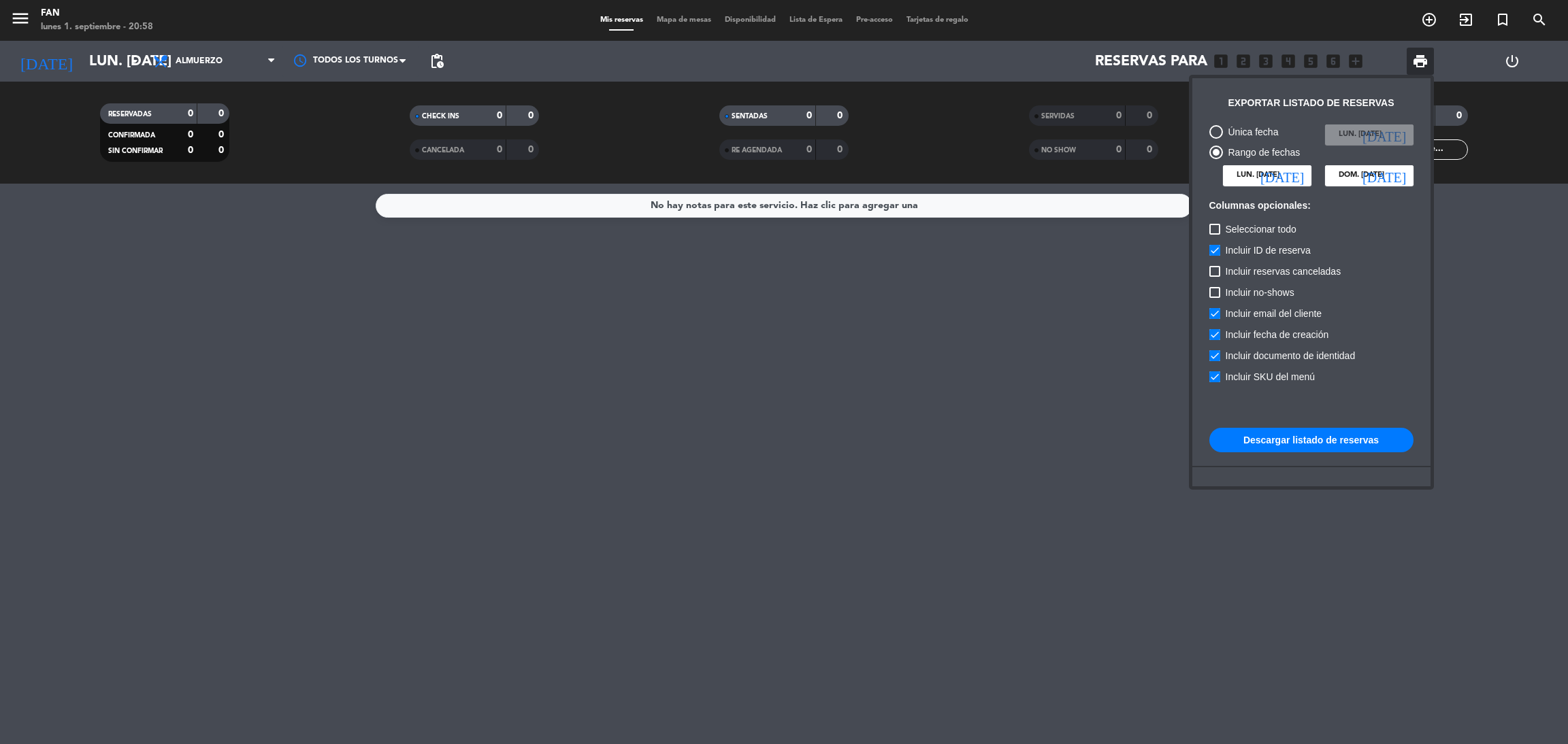
click at [1215, 340] on input "Incluir fecha de creación" at bounding box center [1214, 340] width 1 height 1
checkbox input "false"
click at [1255, 355] on span "Incluir documento de identidad" at bounding box center [1290, 356] width 130 height 16
click at [1215, 361] on input "Incluir documento de identidad" at bounding box center [1214, 361] width 1 height 1
checkbox input "false"
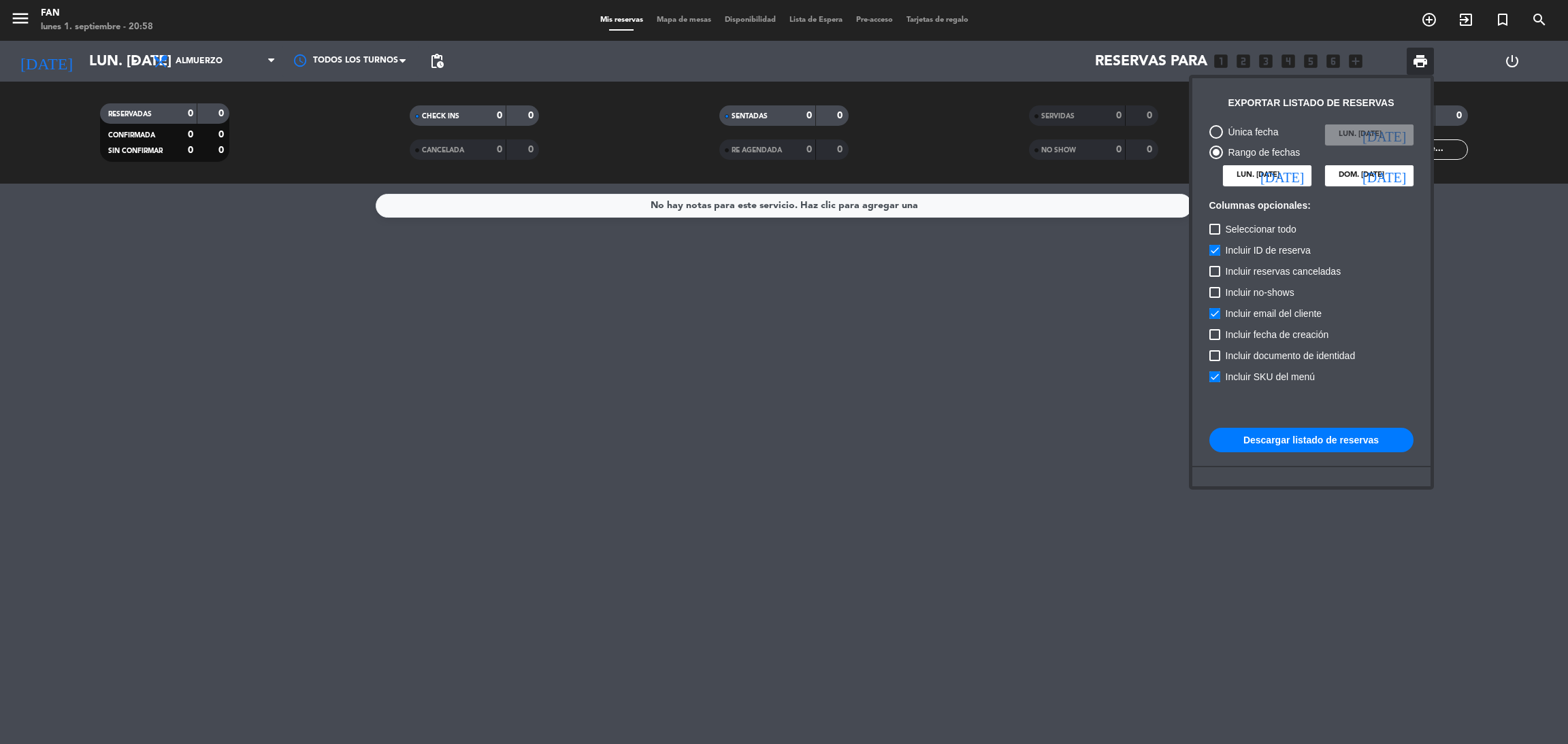
click at [1266, 373] on span "Incluir SKU del menú" at bounding box center [1270, 376] width 90 height 16
click at [1215, 383] on input "Incluir SKU del menú" at bounding box center [1214, 383] width 1 height 1
checkbox input "false"
click at [1300, 316] on span "Incluir email del cliente" at bounding box center [1274, 313] width 96 height 16
click at [1215, 319] on input "Incluir email del cliente" at bounding box center [1214, 319] width 1 height 1
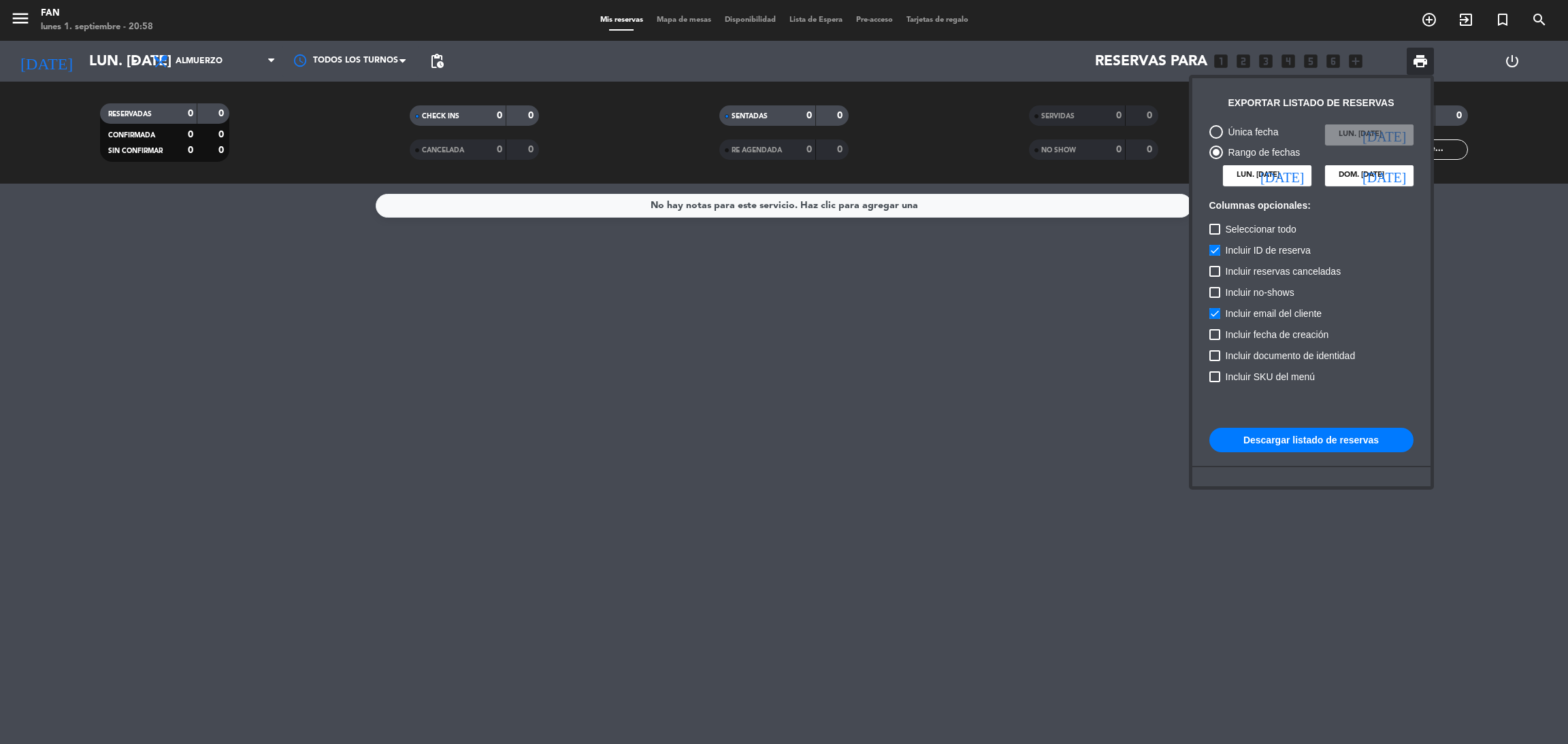
checkbox input "false"
click at [1284, 442] on button "Descargar listado de reservas" at bounding box center [1311, 439] width 204 height 24
click at [259, 230] on div at bounding box center [784, 372] width 1568 height 744
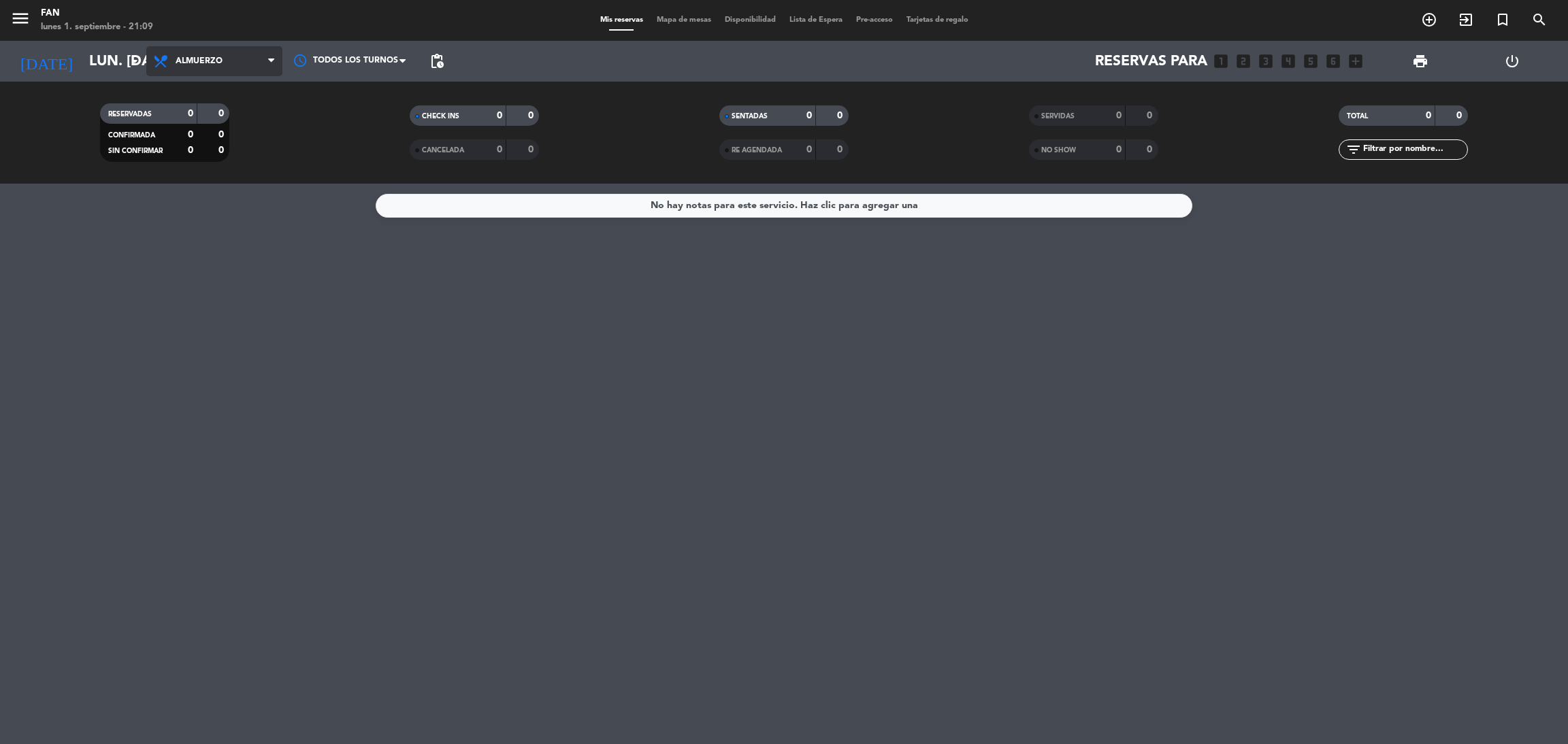
click at [209, 70] on span "Almuerzo" at bounding box center [214, 61] width 136 height 30
click at [198, 158] on div "menu Fan lunes 1. septiembre - 21:09 Mis reservas Mapa de mesas Disponibilidad …" at bounding box center [784, 92] width 1568 height 184
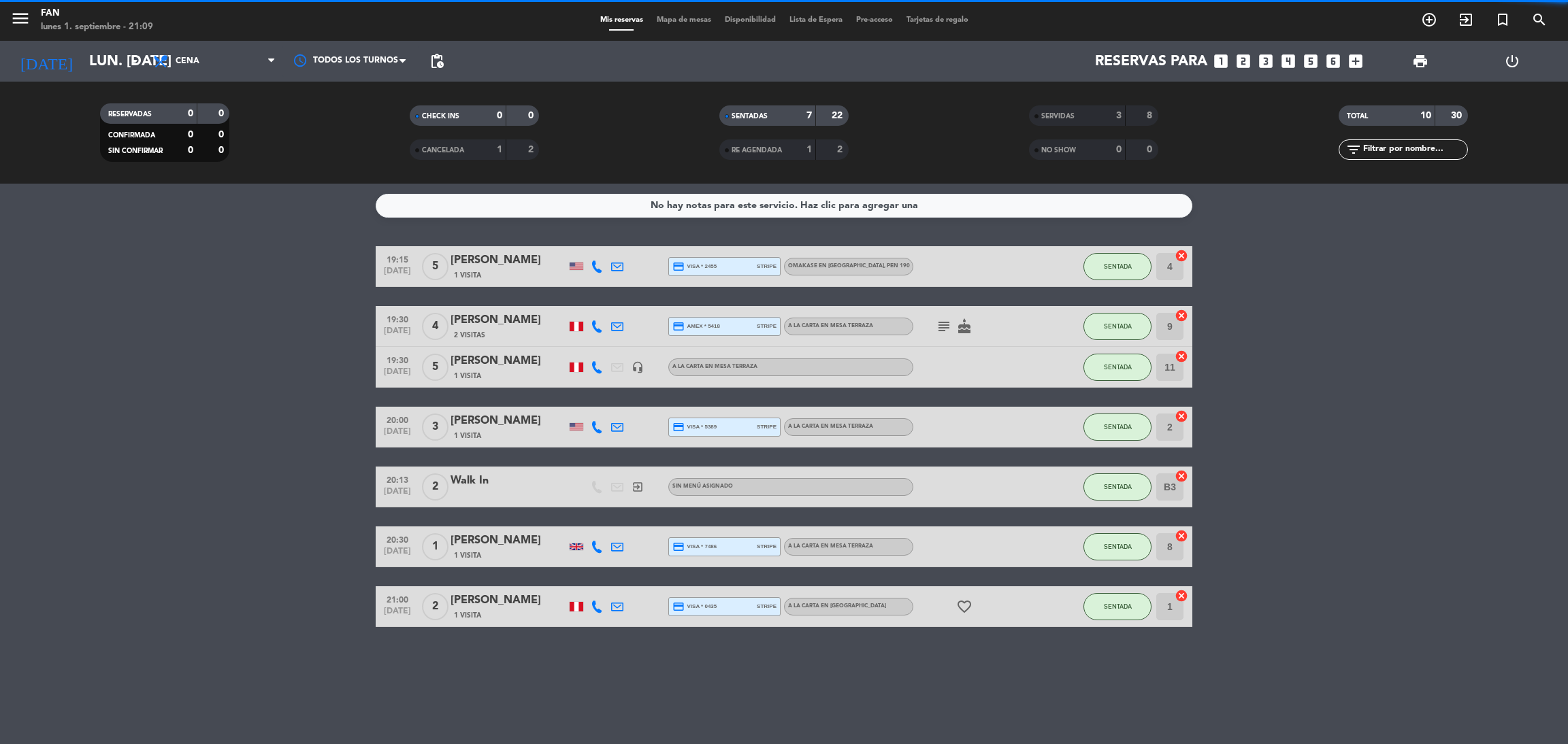
click at [691, 24] on span "Mapa de mesas" at bounding box center [684, 20] width 68 height 8
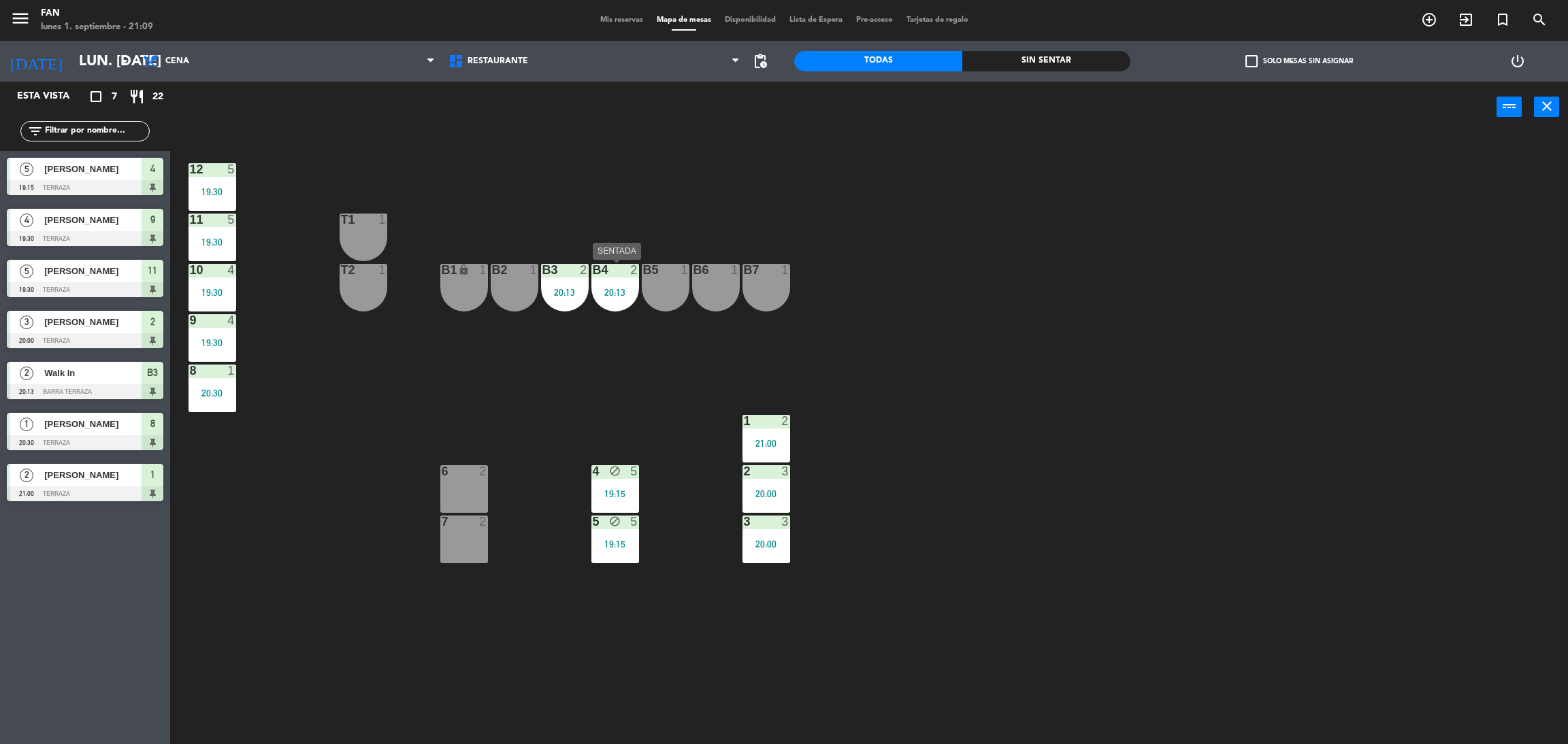
click at [605, 293] on div "20:13" at bounding box center [614, 292] width 47 height 10
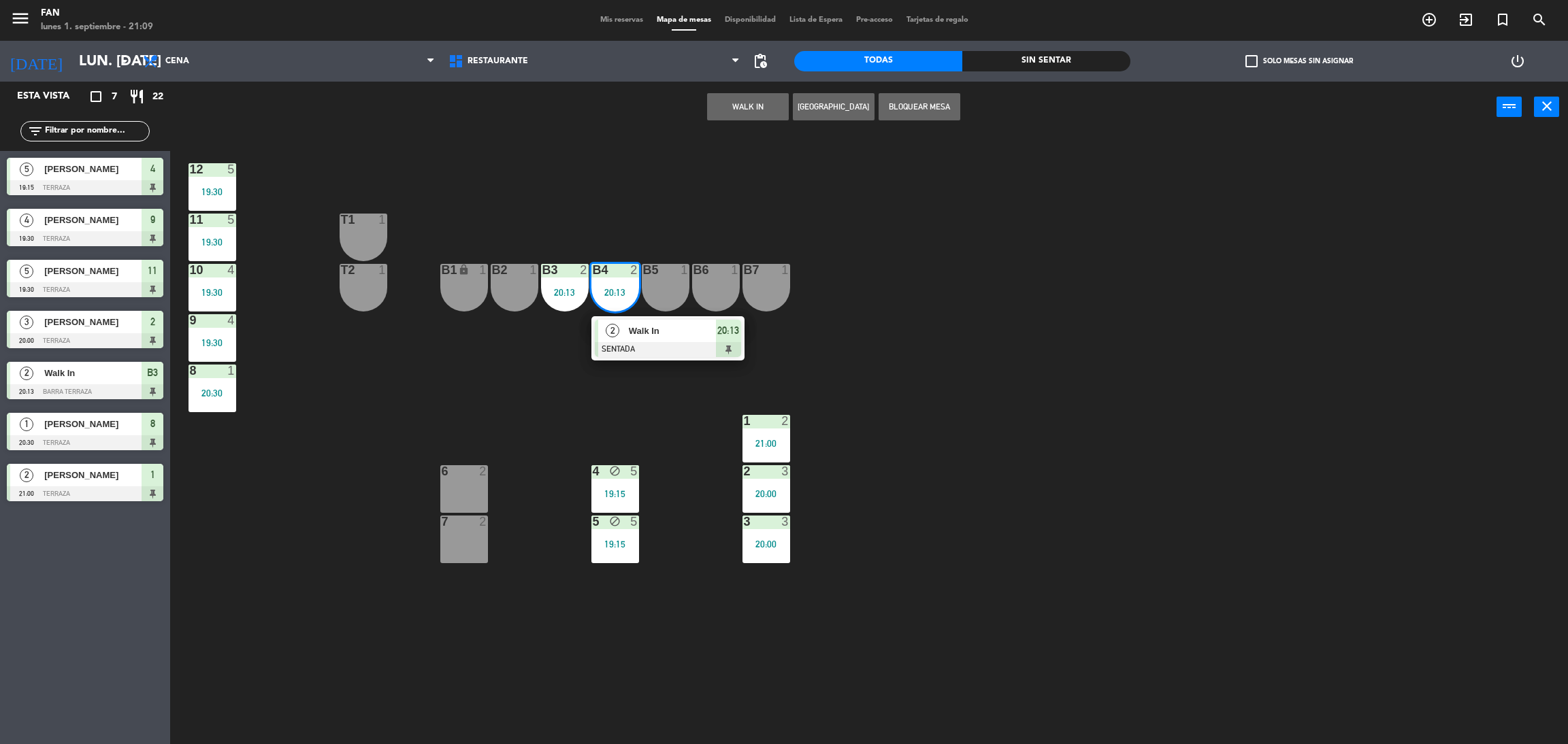
click at [614, 316] on div "2 Walk In SENTADA 20:13" at bounding box center [667, 338] width 153 height 44
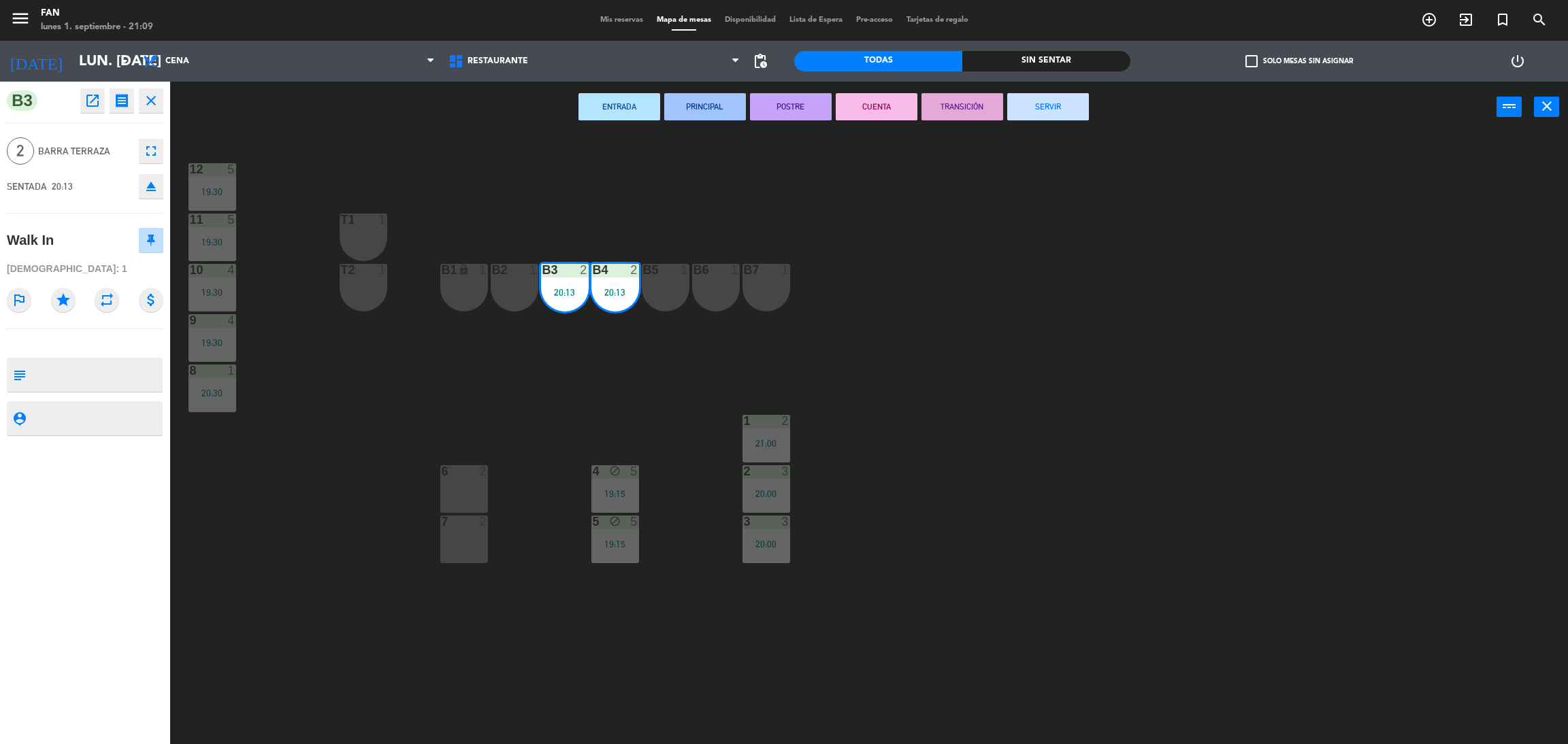
click at [1030, 98] on button "SERVIR" at bounding box center [1047, 107] width 82 height 27
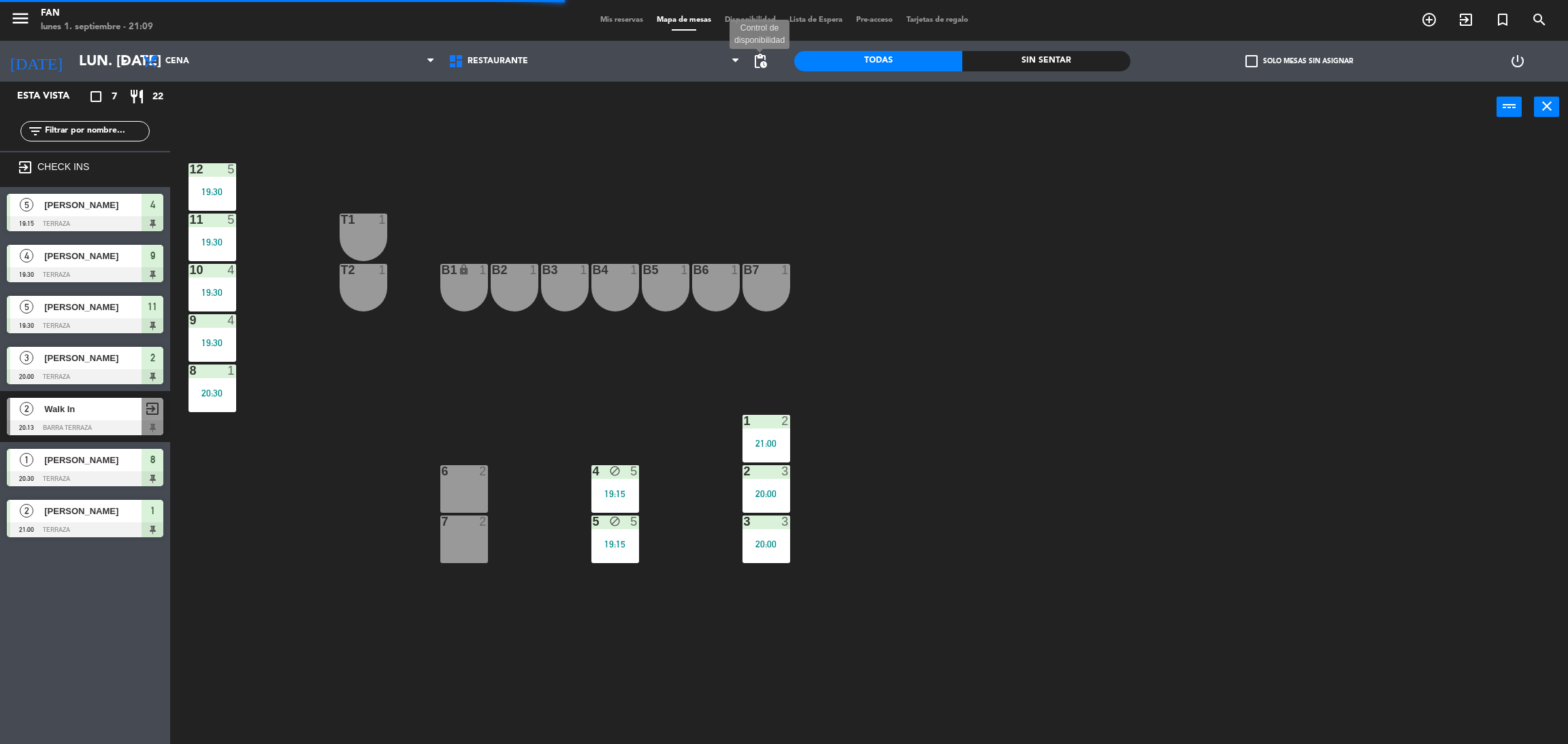
click at [757, 65] on span "pending_actions" at bounding box center [760, 61] width 16 height 16
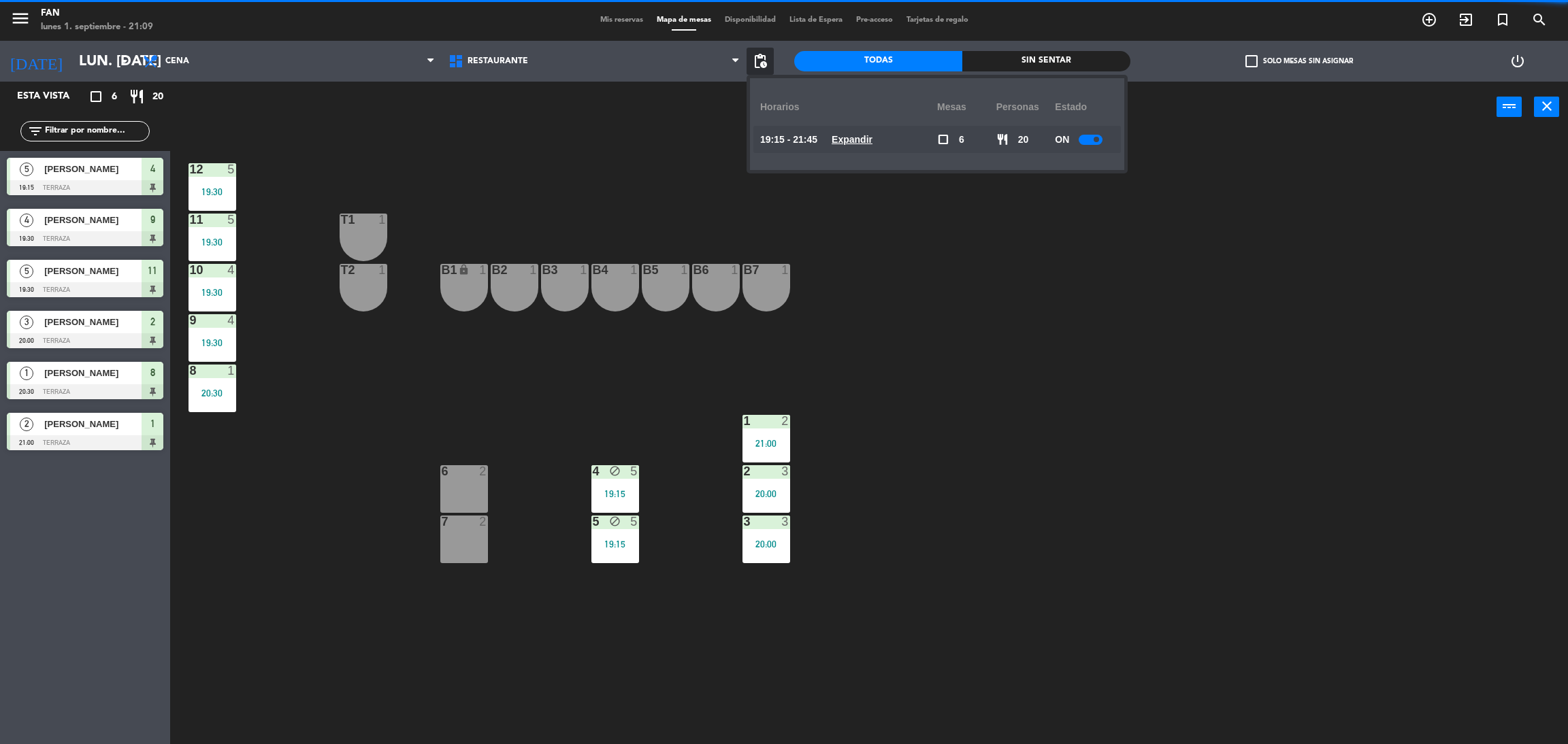
click at [856, 135] on u "Expandir" at bounding box center [852, 139] width 41 height 11
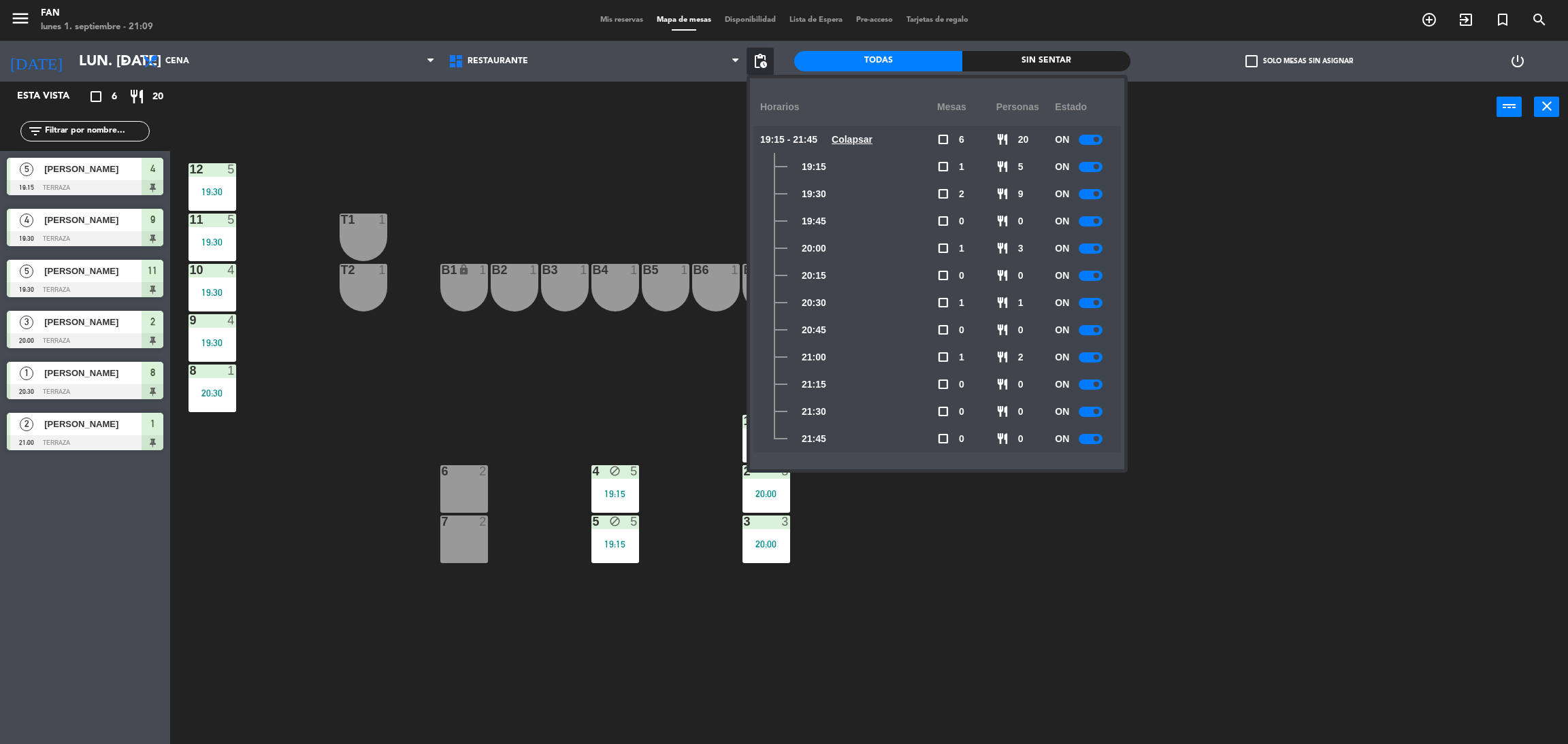
click at [685, 133] on div "power_input close" at bounding box center [832, 108] width 1326 height 52
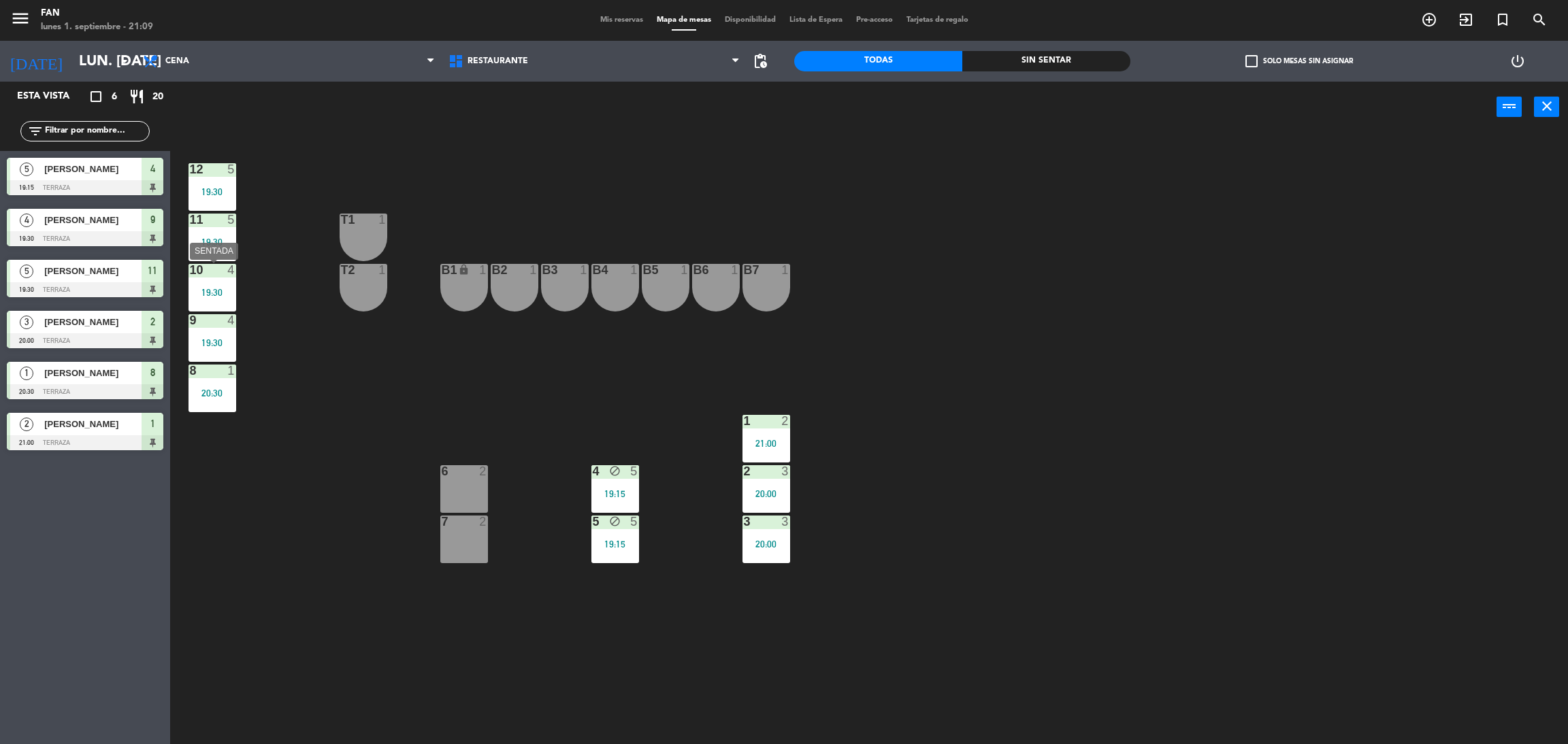
click at [210, 282] on div "10 4 19:30" at bounding box center [211, 287] width 47 height 47
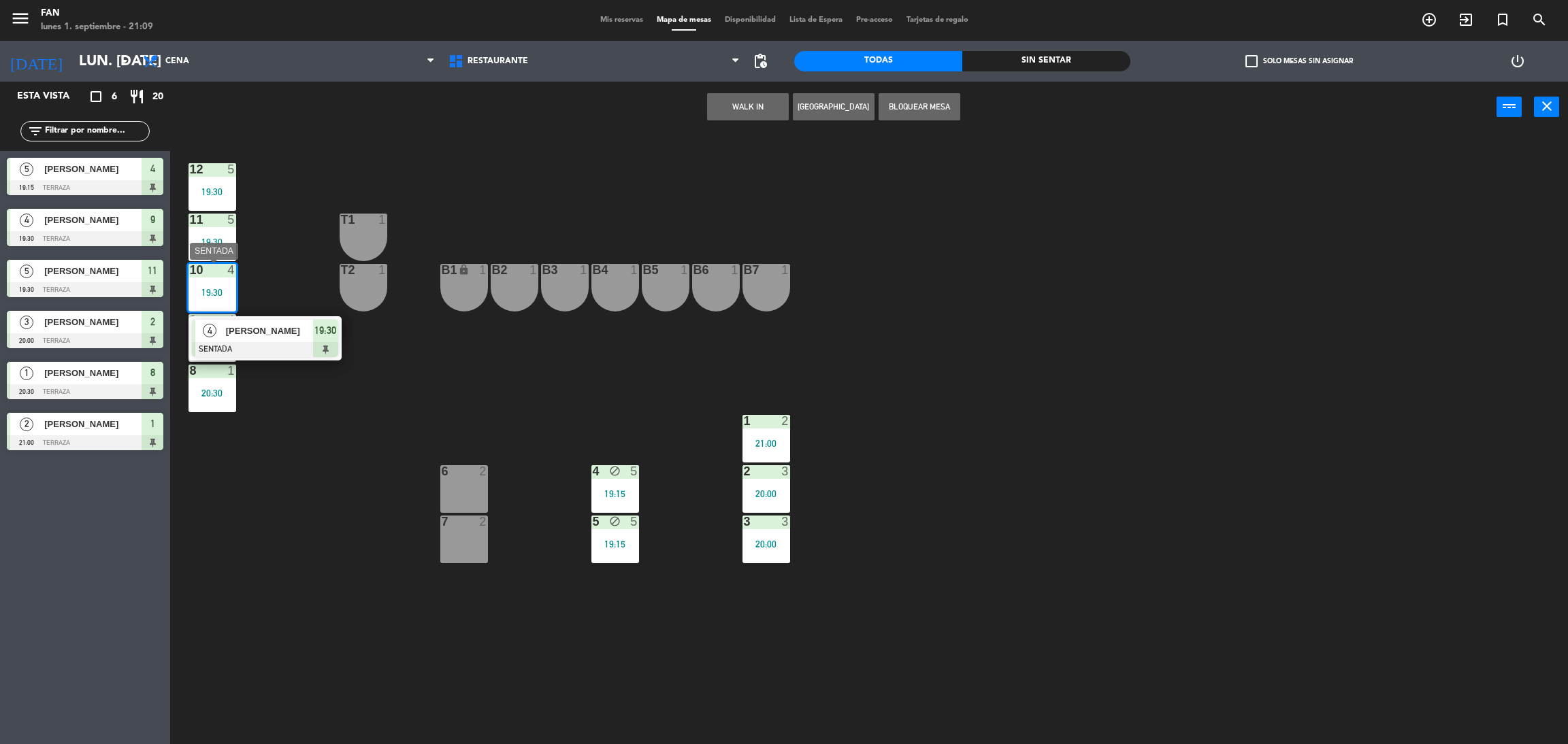
click at [243, 338] on div "[PERSON_NAME]" at bounding box center [269, 331] width 89 height 22
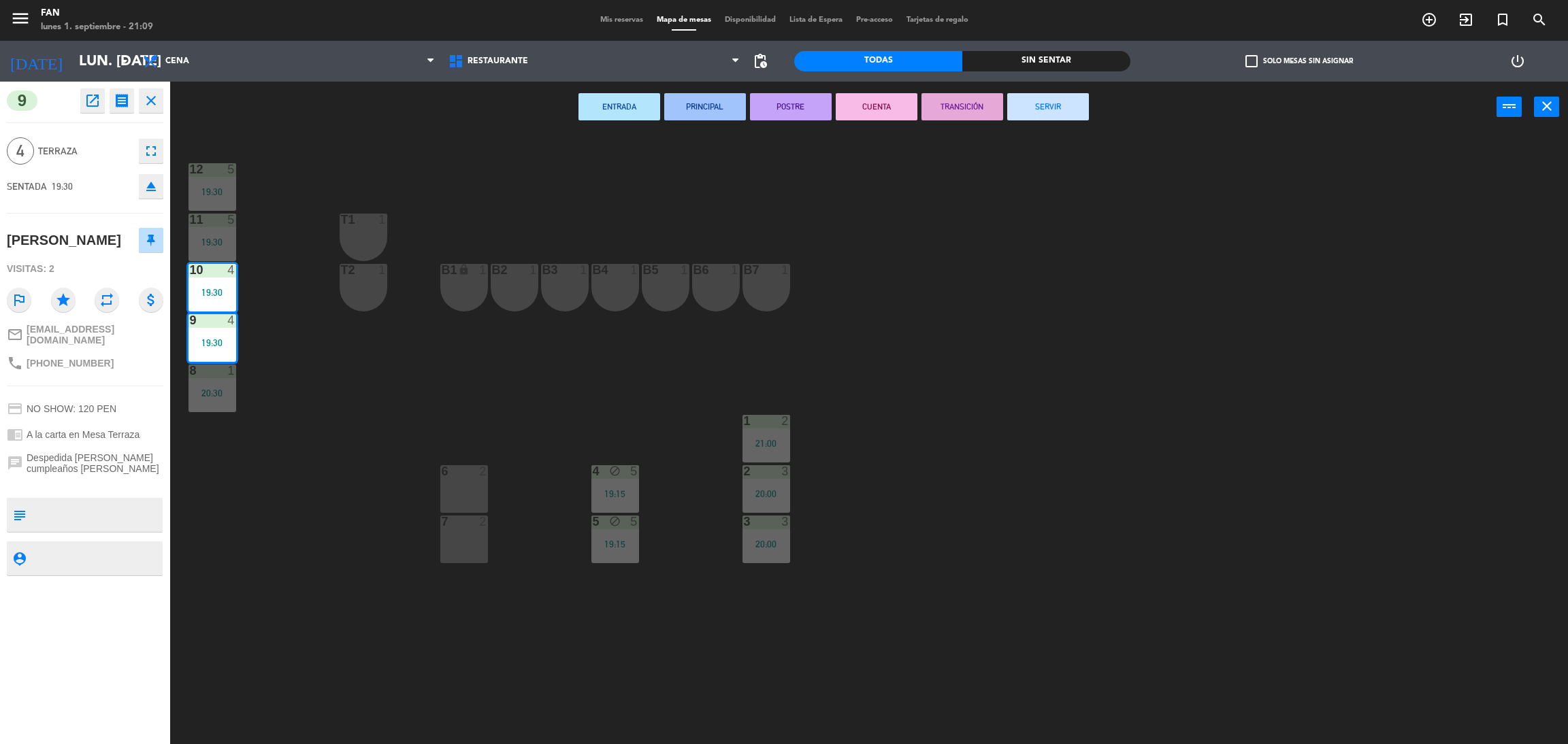
click at [1041, 115] on button "SERVIR" at bounding box center [1047, 107] width 82 height 27
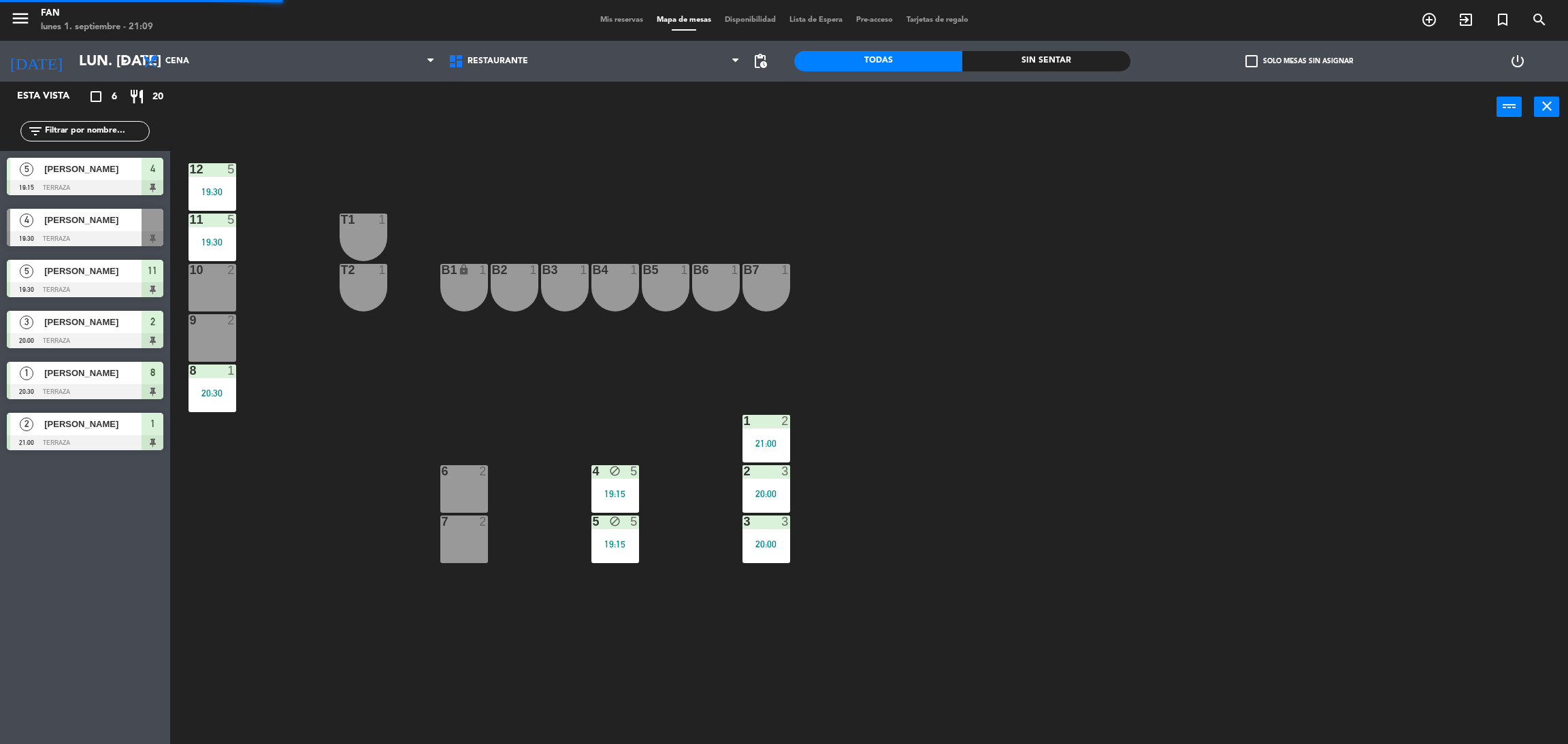
click at [1002, 202] on div "12 5 19:30 11 5 19:30 T1 1 10 2 T2 1 B1 lock 1 B2 1 B3 1 B4 1 B5 1 B6 1 B7 1 9 …" at bounding box center [877, 444] width 1382 height 611
click at [465, 452] on div "12 5 19:30 11 5 19:30 T1 1 10 2 T2 1 B1 lock 1 B2 1 B3 1 B4 1 B5 1 B6 1 B7 1 9 …" at bounding box center [877, 444] width 1382 height 611
click at [459, 527] on div "7 2" at bounding box center [464, 522] width 47 height 13
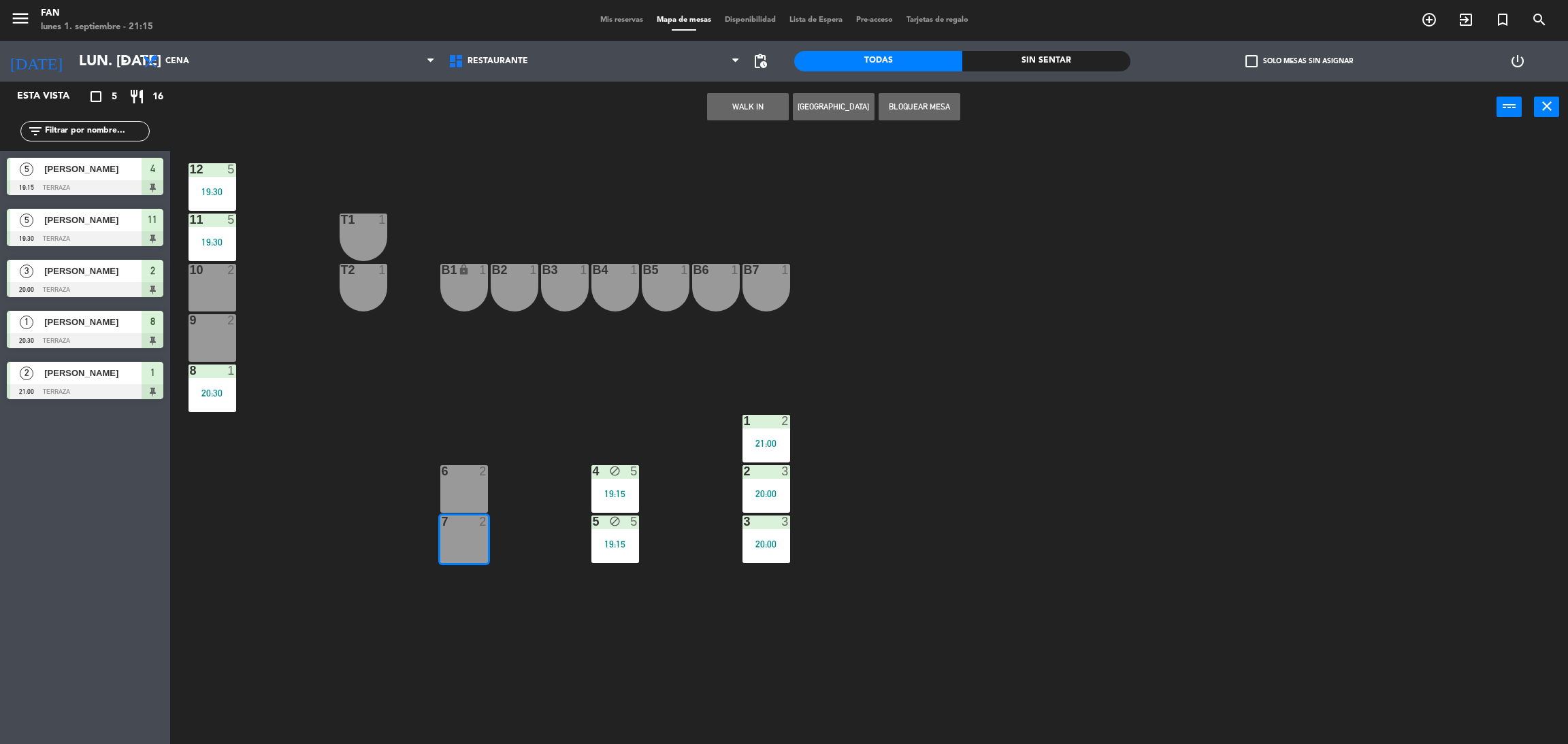
click at [464, 491] on div "6 2" at bounding box center [464, 489] width 47 height 47
click at [756, 98] on button "WALK IN" at bounding box center [747, 107] width 82 height 27
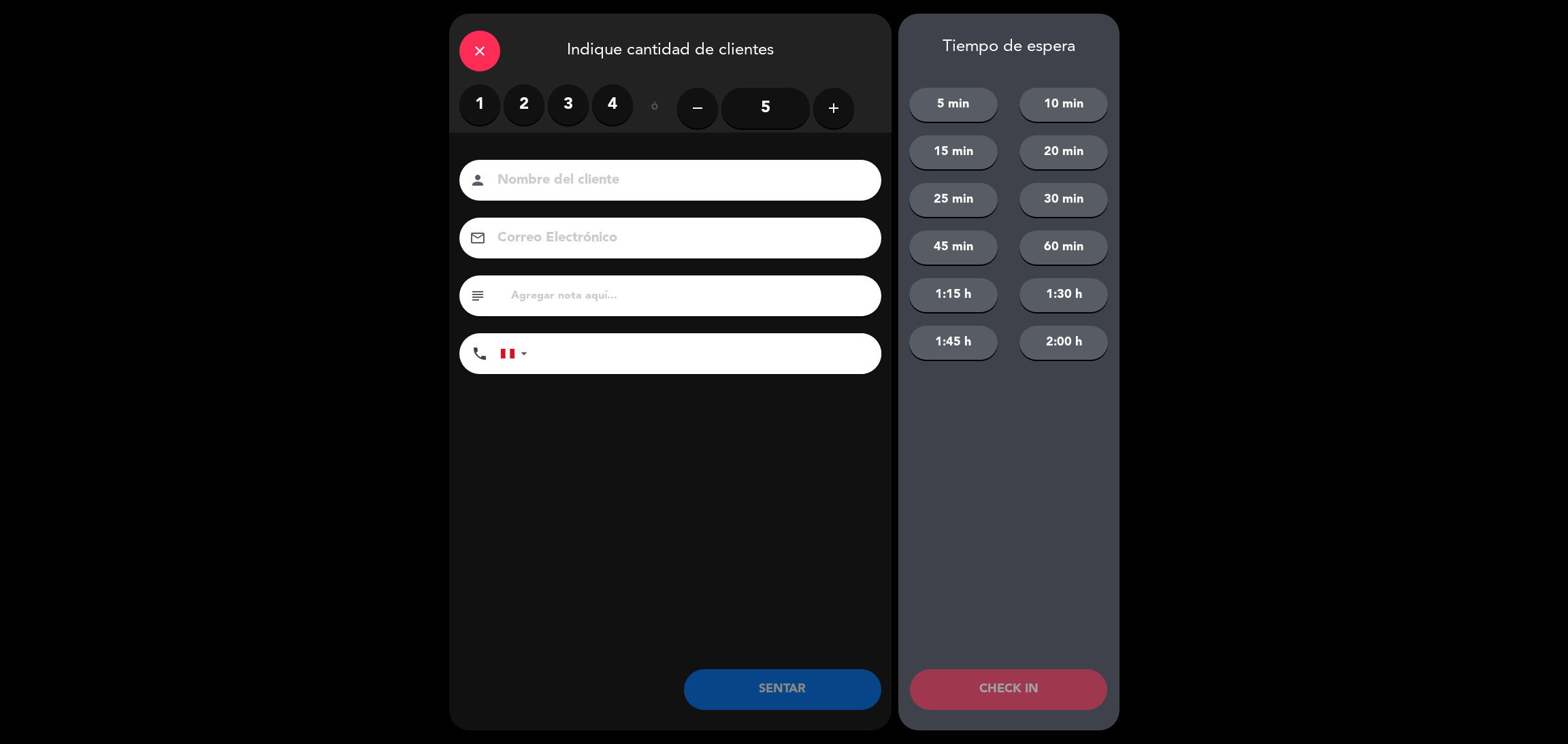
click at [578, 98] on label "3" at bounding box center [568, 105] width 41 height 40
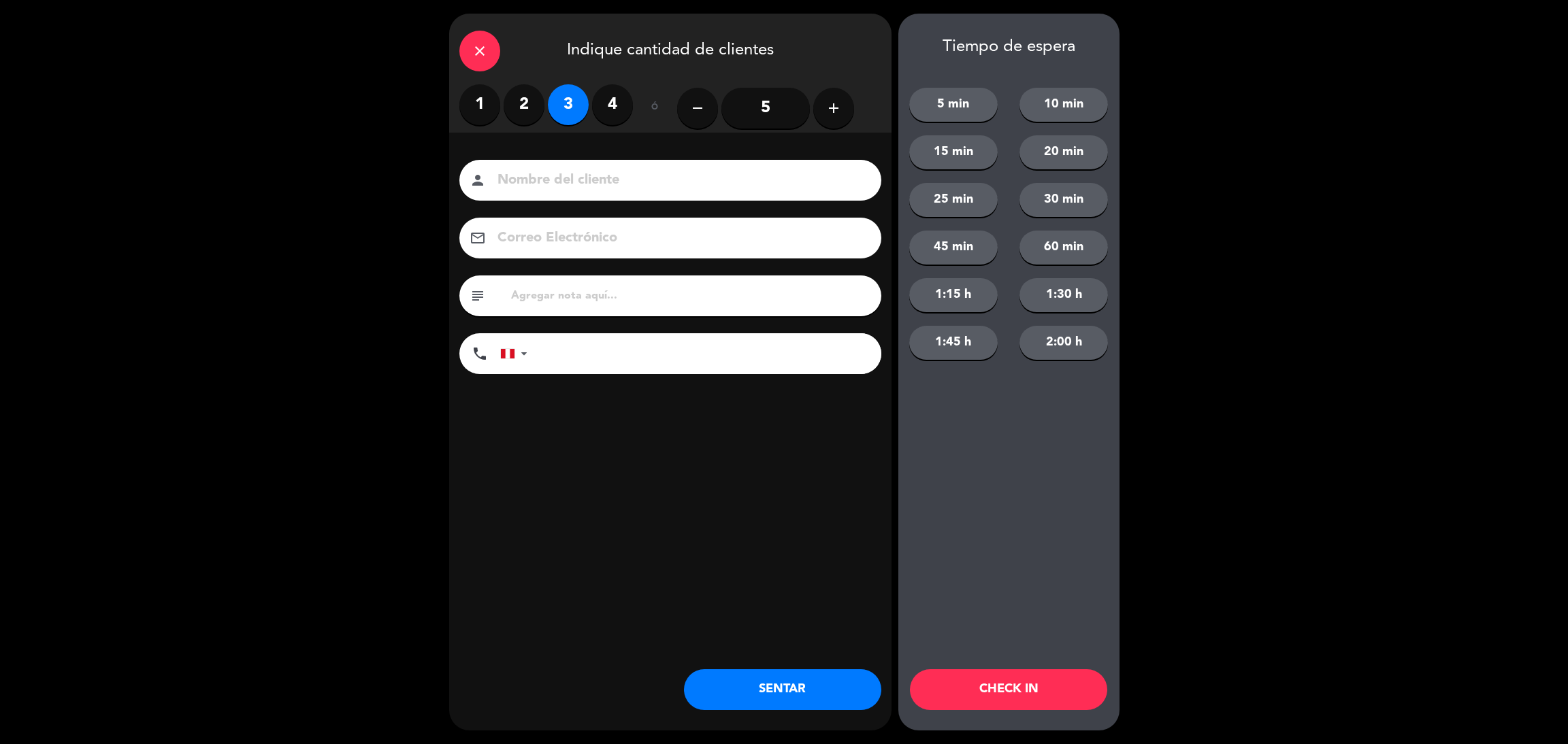
click at [807, 691] on button "SENTAR" at bounding box center [782, 689] width 198 height 40
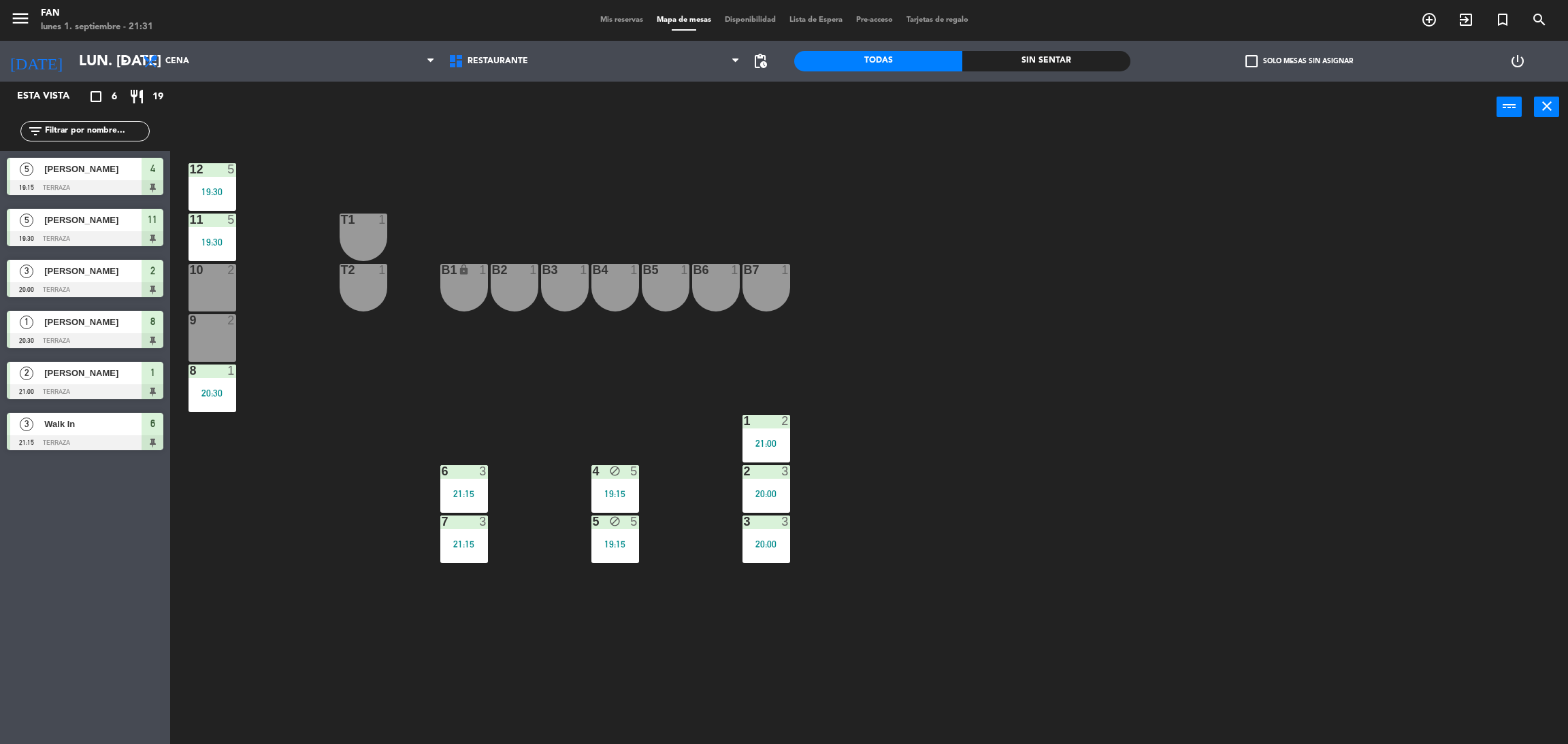
click at [618, 16] on span "Mis reservas" at bounding box center [621, 20] width 57 height 8
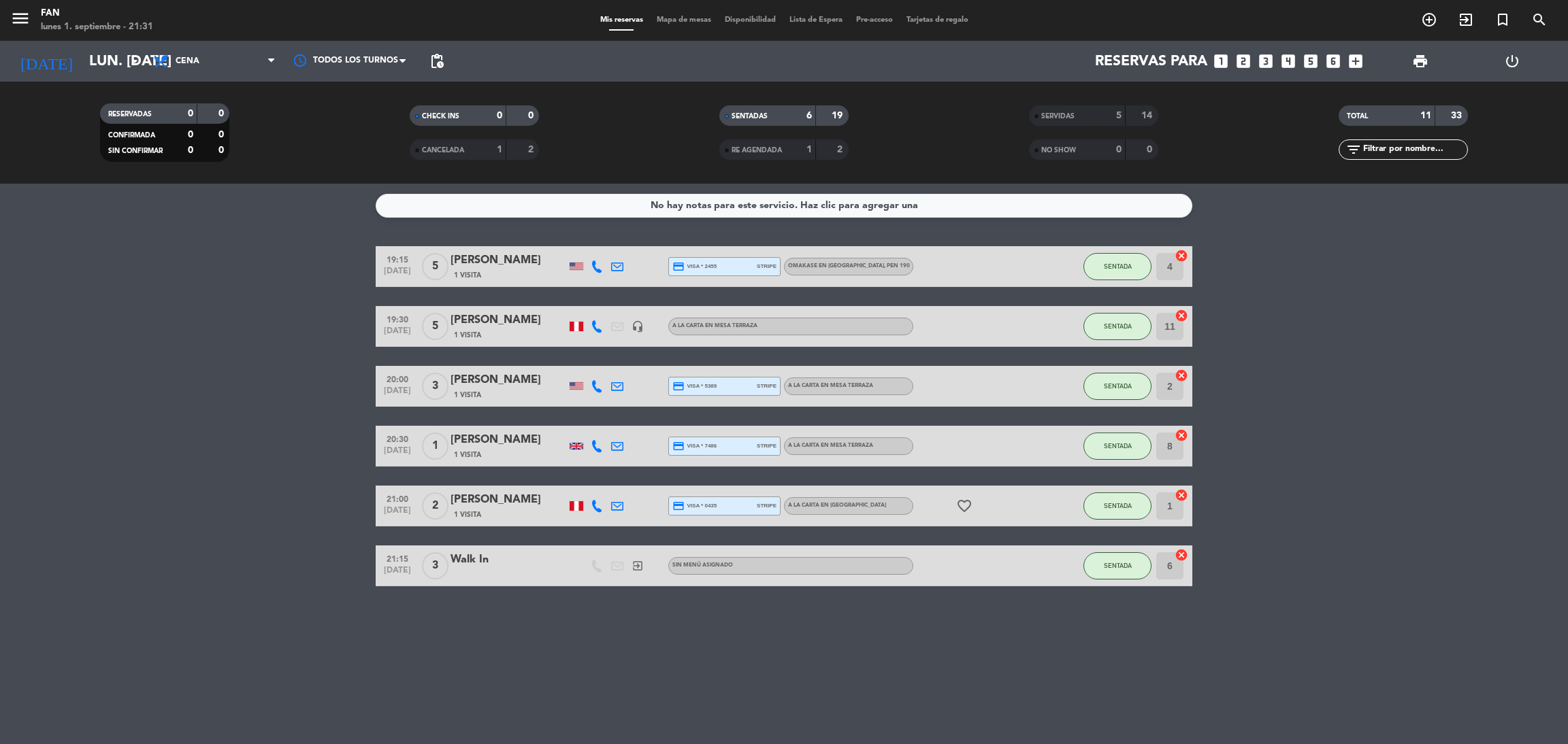
click at [534, 260] on div "[PERSON_NAME]" at bounding box center [508, 260] width 116 height 17
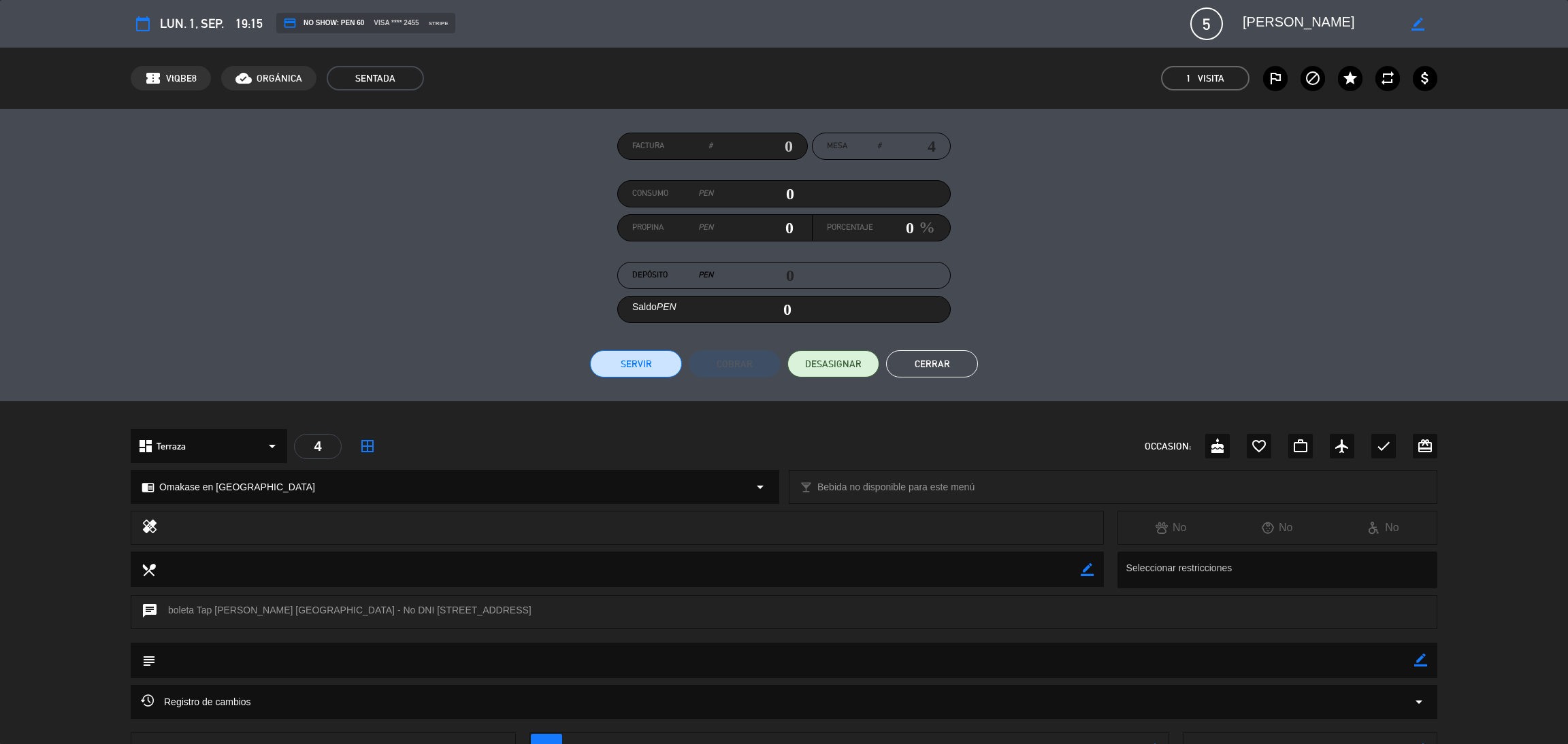
click at [934, 360] on button "Cerrar" at bounding box center [932, 363] width 92 height 27
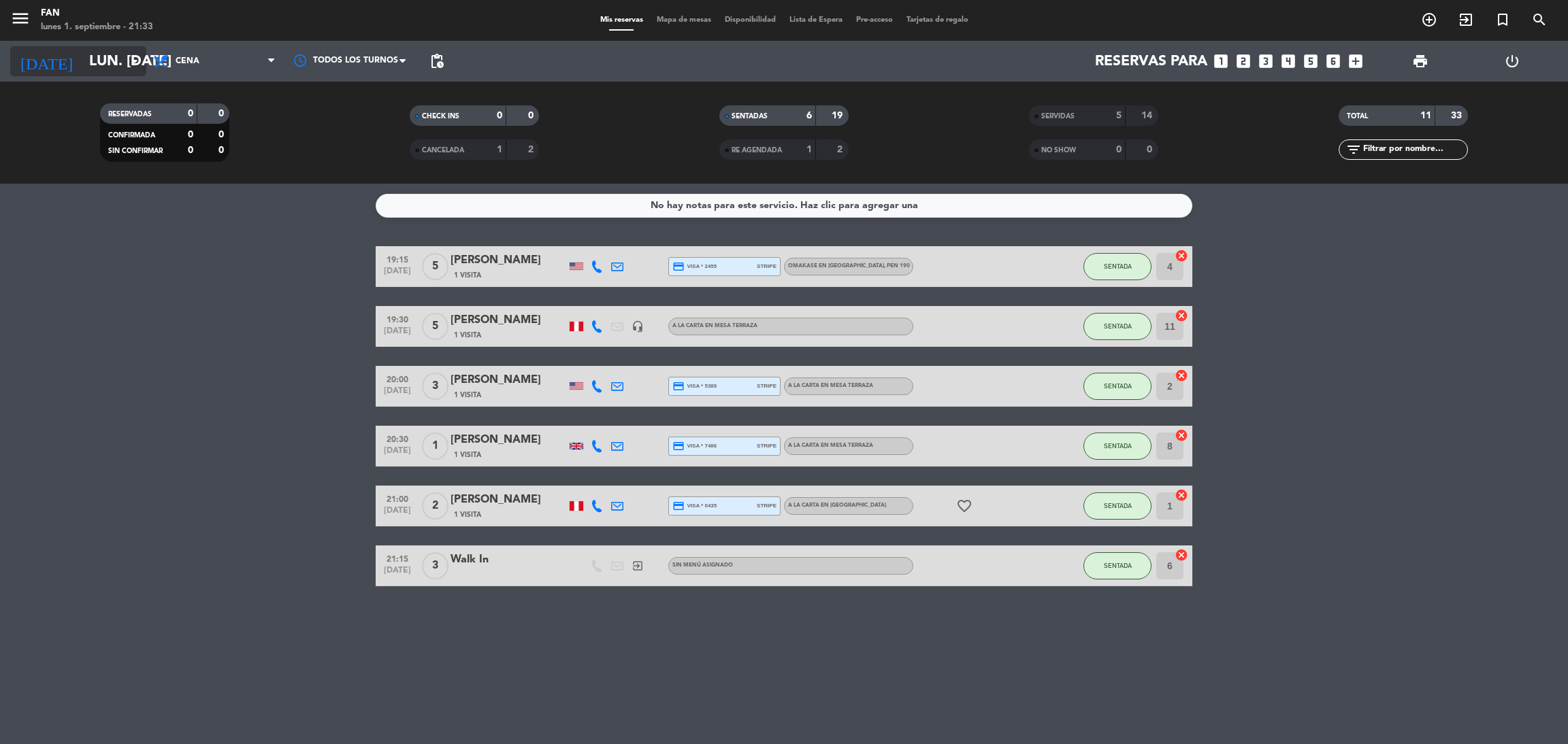
click at [123, 55] on input "lun. [DATE]" at bounding box center [176, 62] width 187 height 31
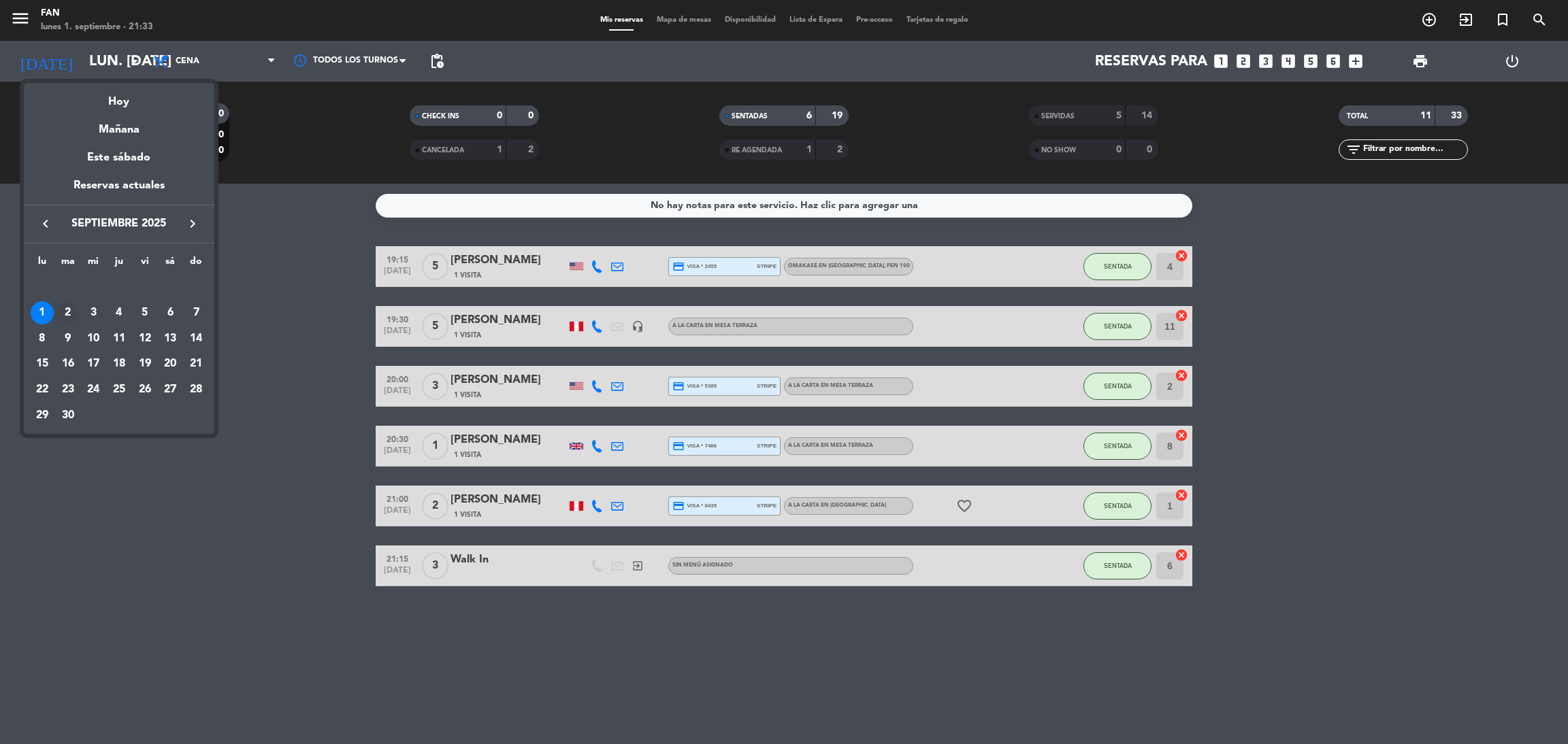
click at [57, 310] on div "2" at bounding box center [68, 313] width 23 height 23
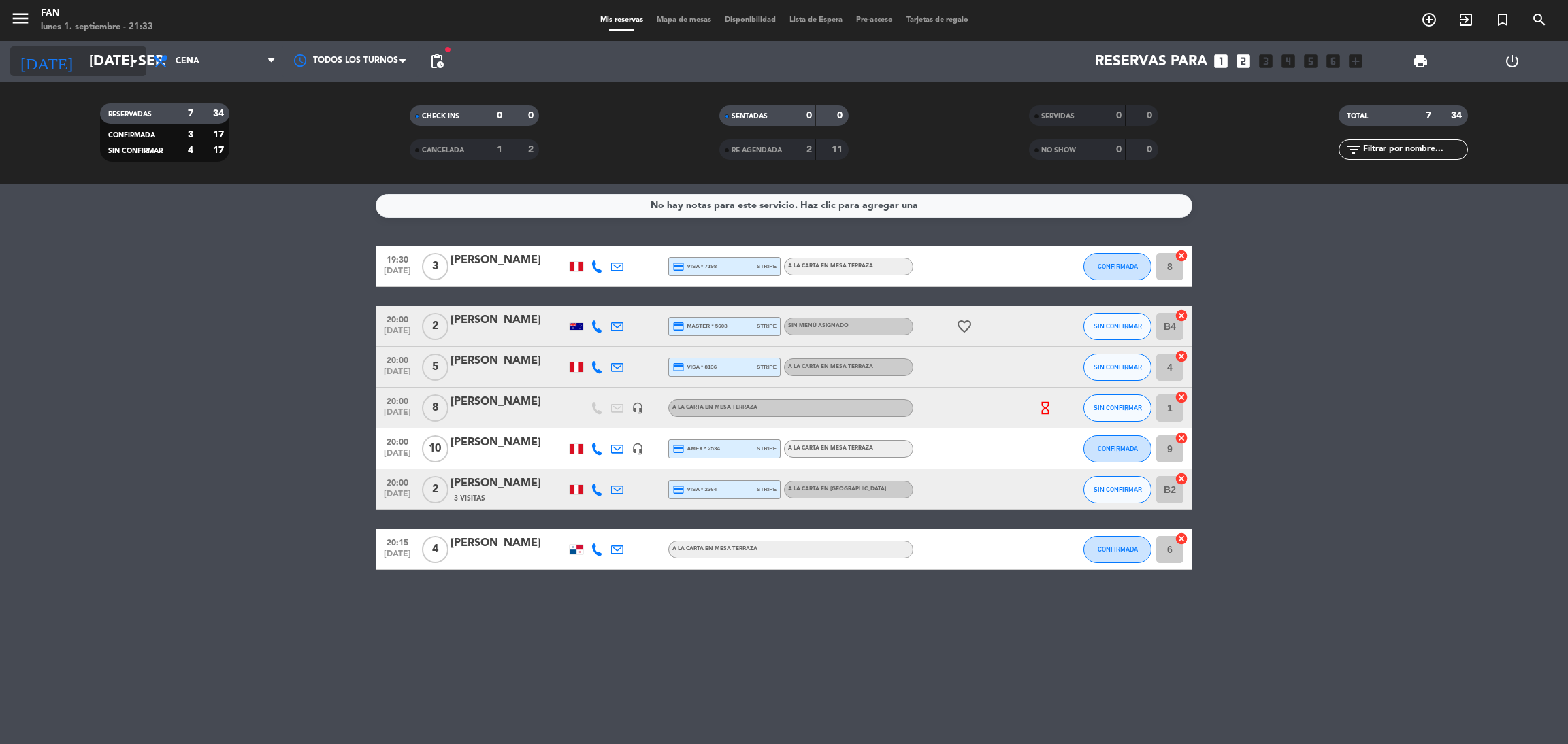
click at [134, 62] on icon "arrow_drop_down" at bounding box center [134, 61] width 16 height 16
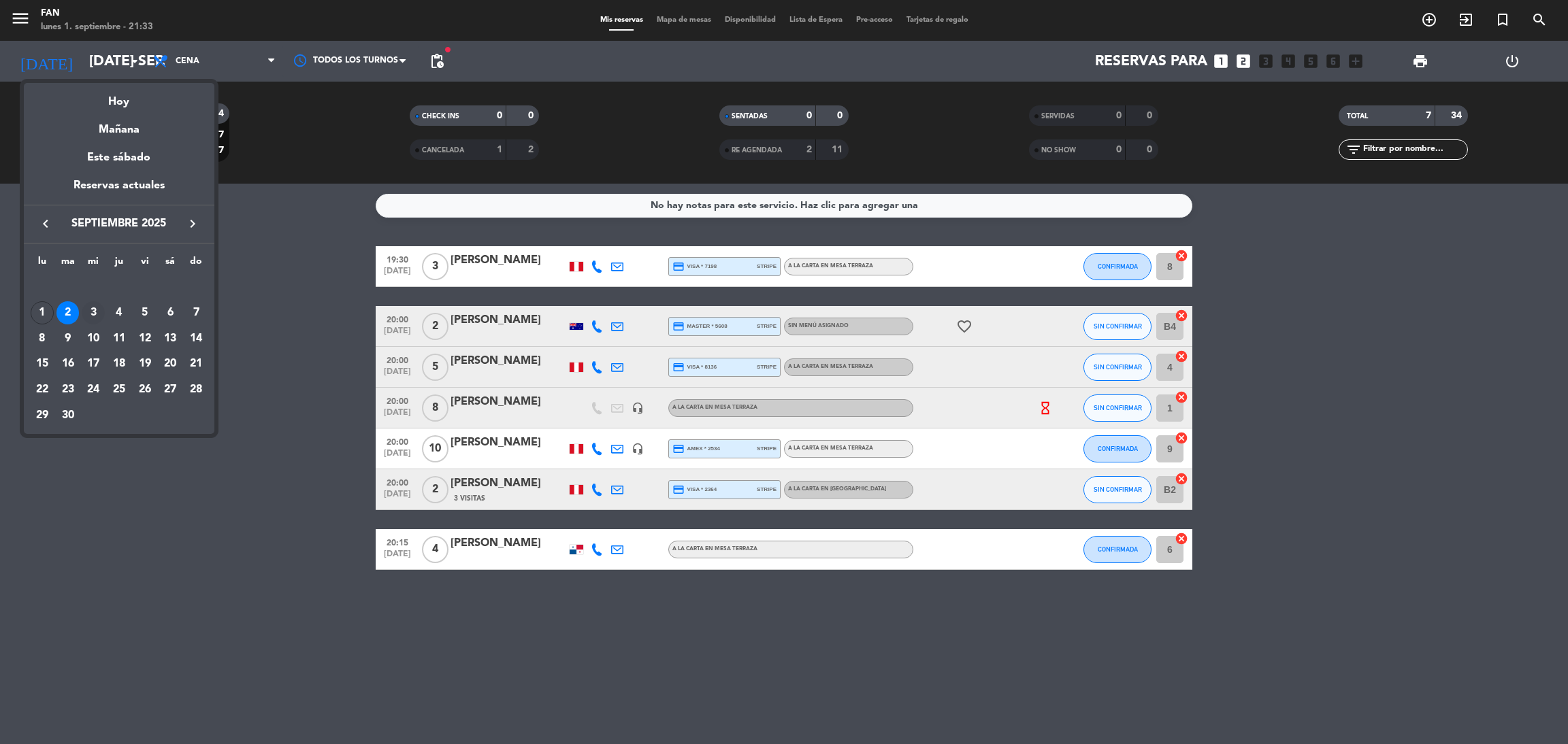
click at [91, 312] on div "3" at bounding box center [94, 313] width 23 height 23
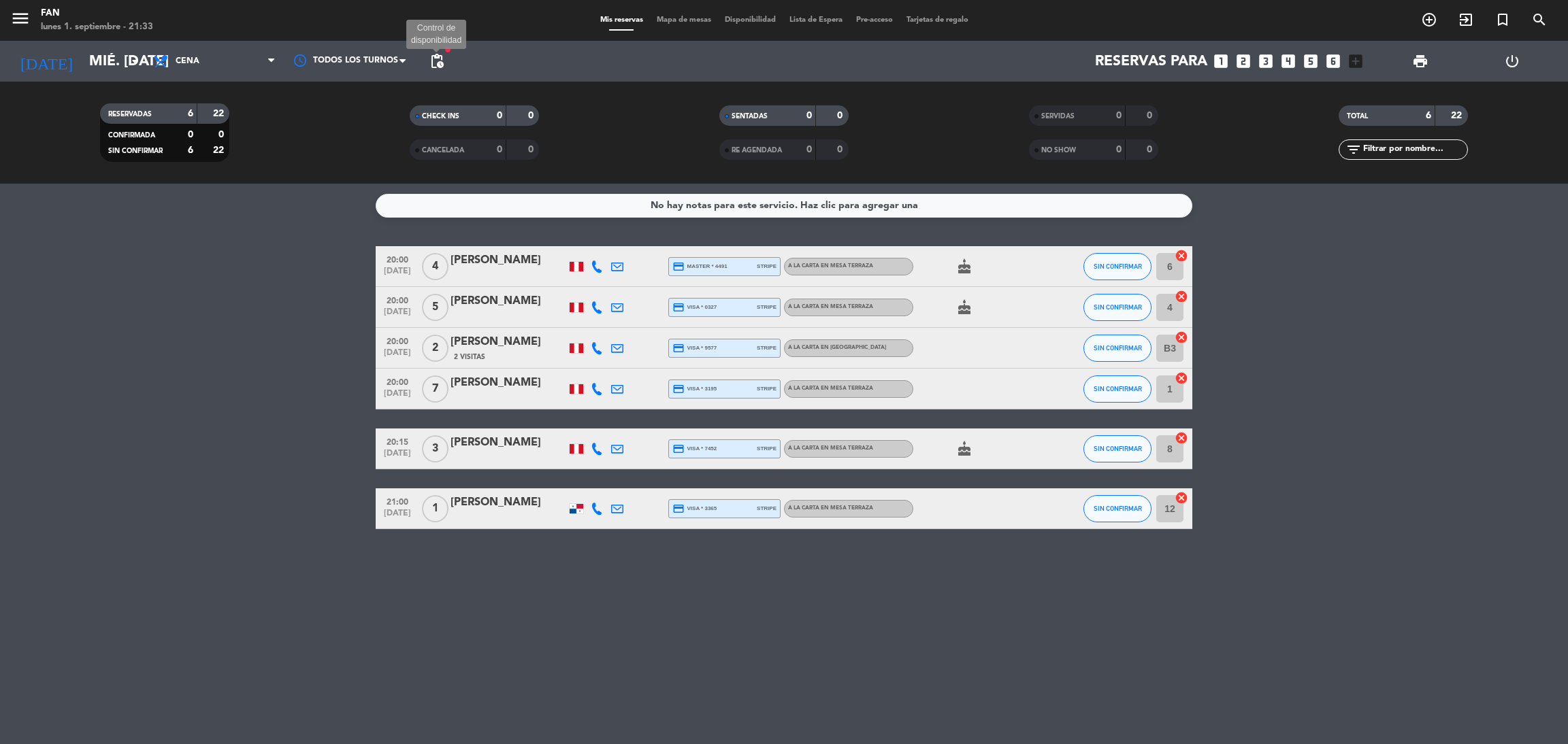
click at [439, 66] on span "pending_actions" at bounding box center [437, 61] width 16 height 16
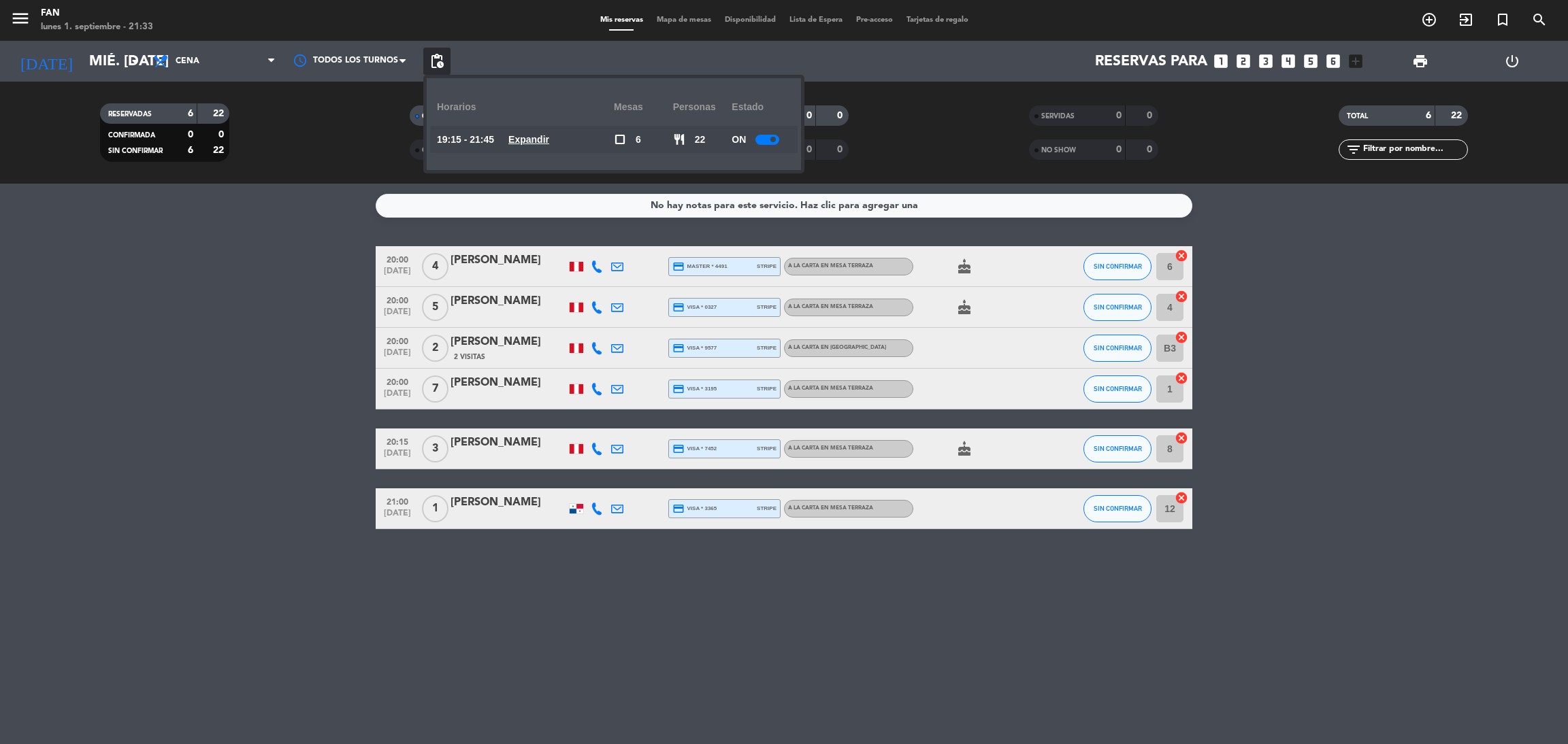
click at [528, 145] on u "Expandir" at bounding box center [528, 139] width 41 height 11
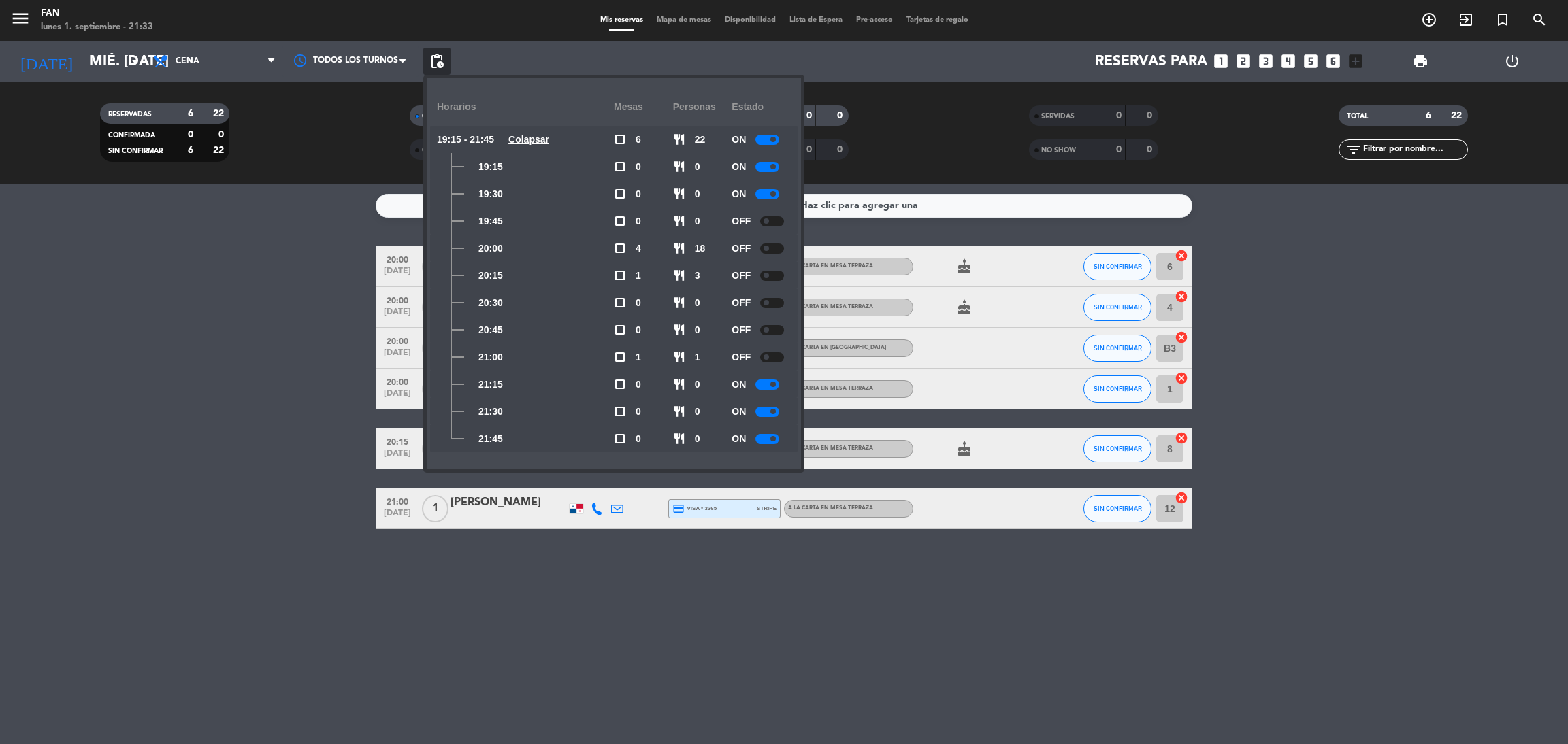
click at [269, 275] on bookings-row "20:00 [DATE] 4 [PERSON_NAME] credit_card master * 4491 stripe A la carta en Mes…" at bounding box center [784, 387] width 1568 height 283
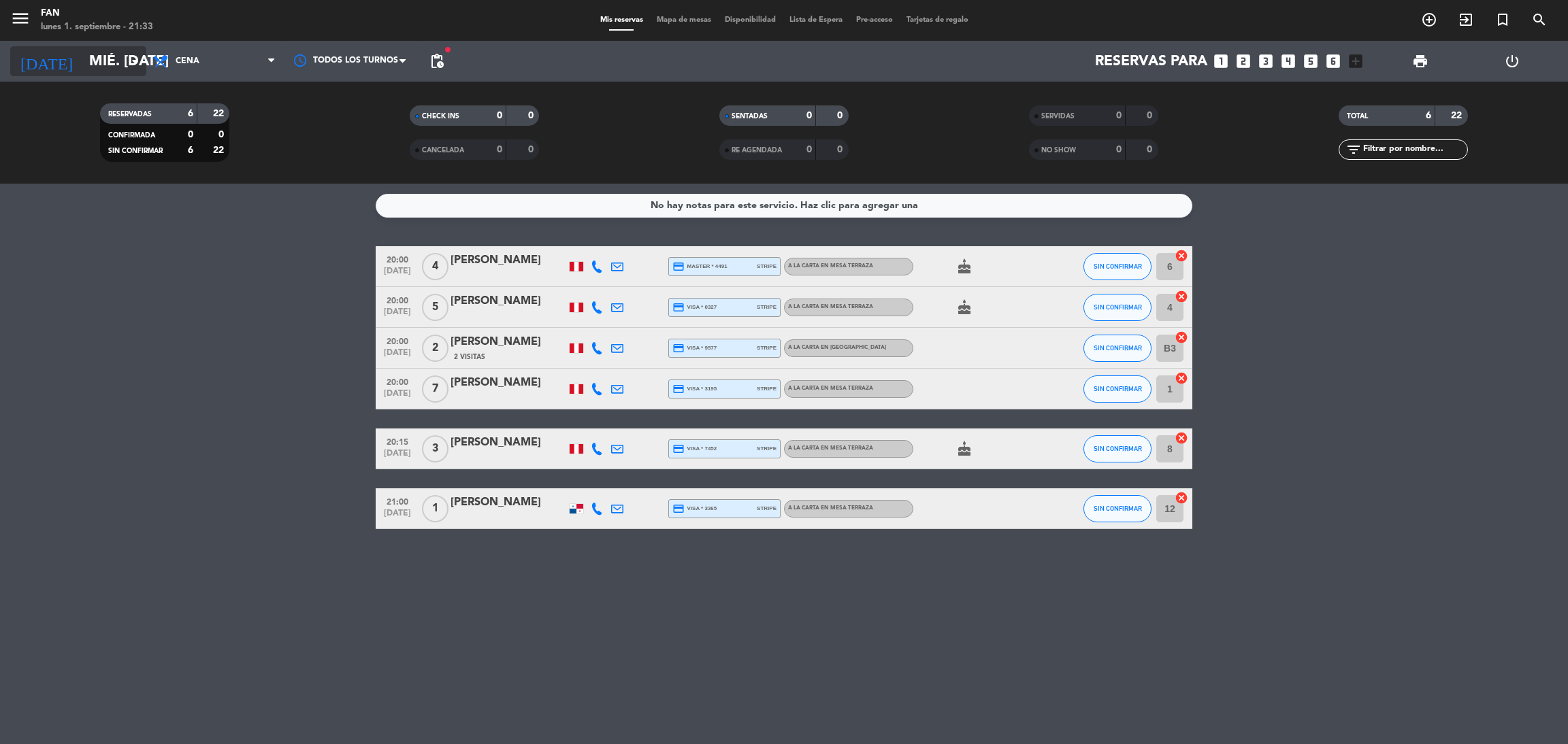
click at [109, 49] on input "mié. [DATE]" at bounding box center [176, 62] width 187 height 31
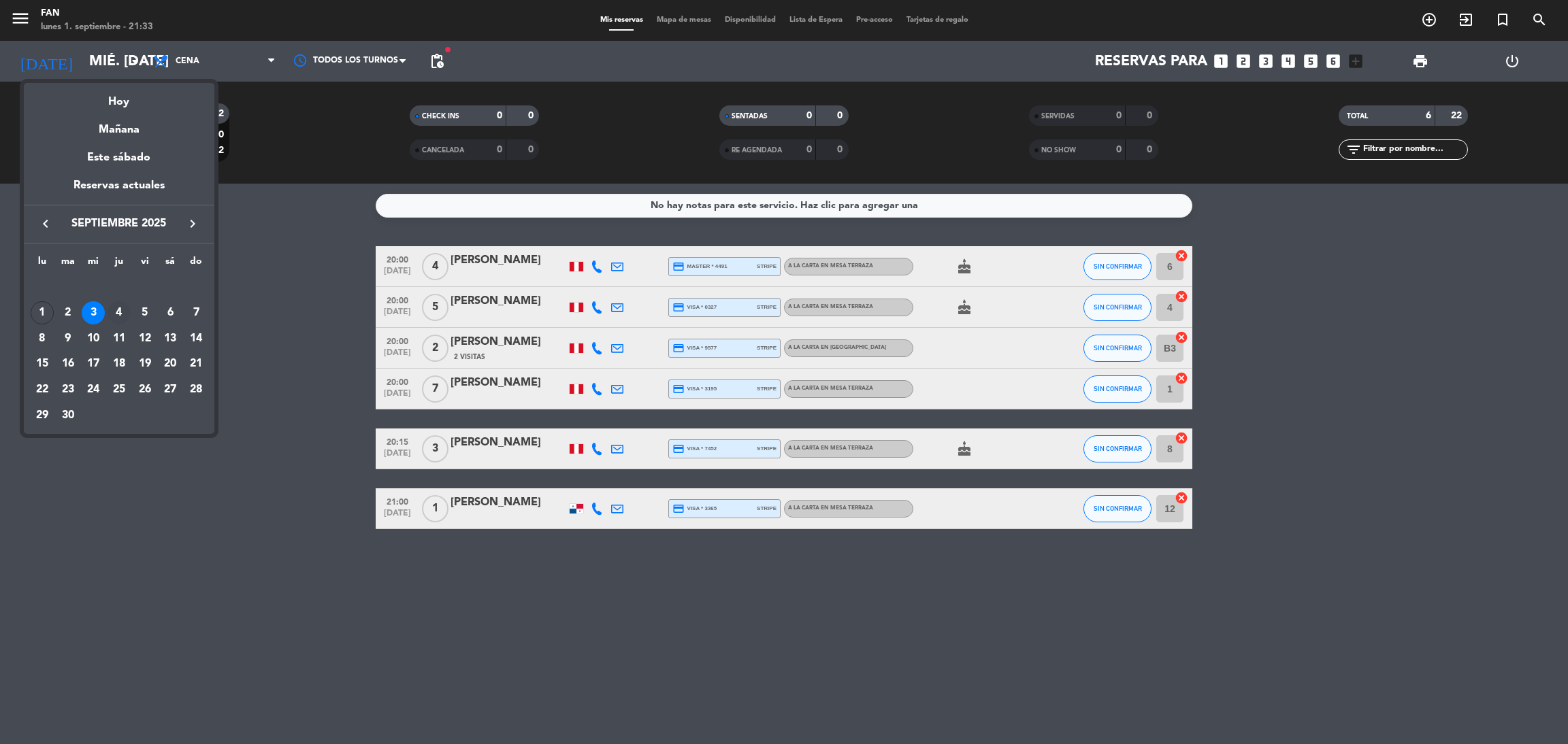
click at [120, 311] on div "4" at bounding box center [119, 313] width 23 height 23
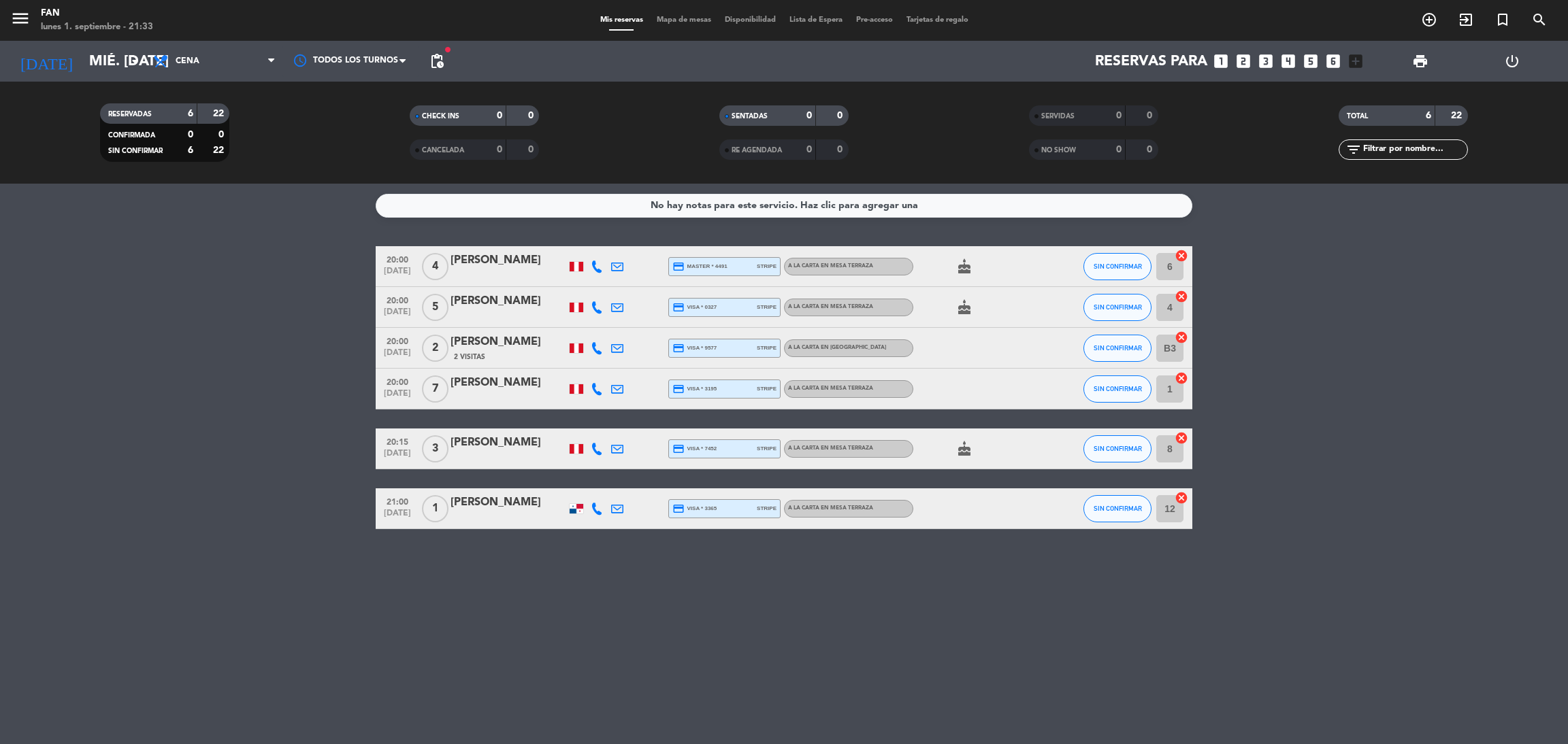
type input "[DEMOGRAPHIC_DATA] [DATE]"
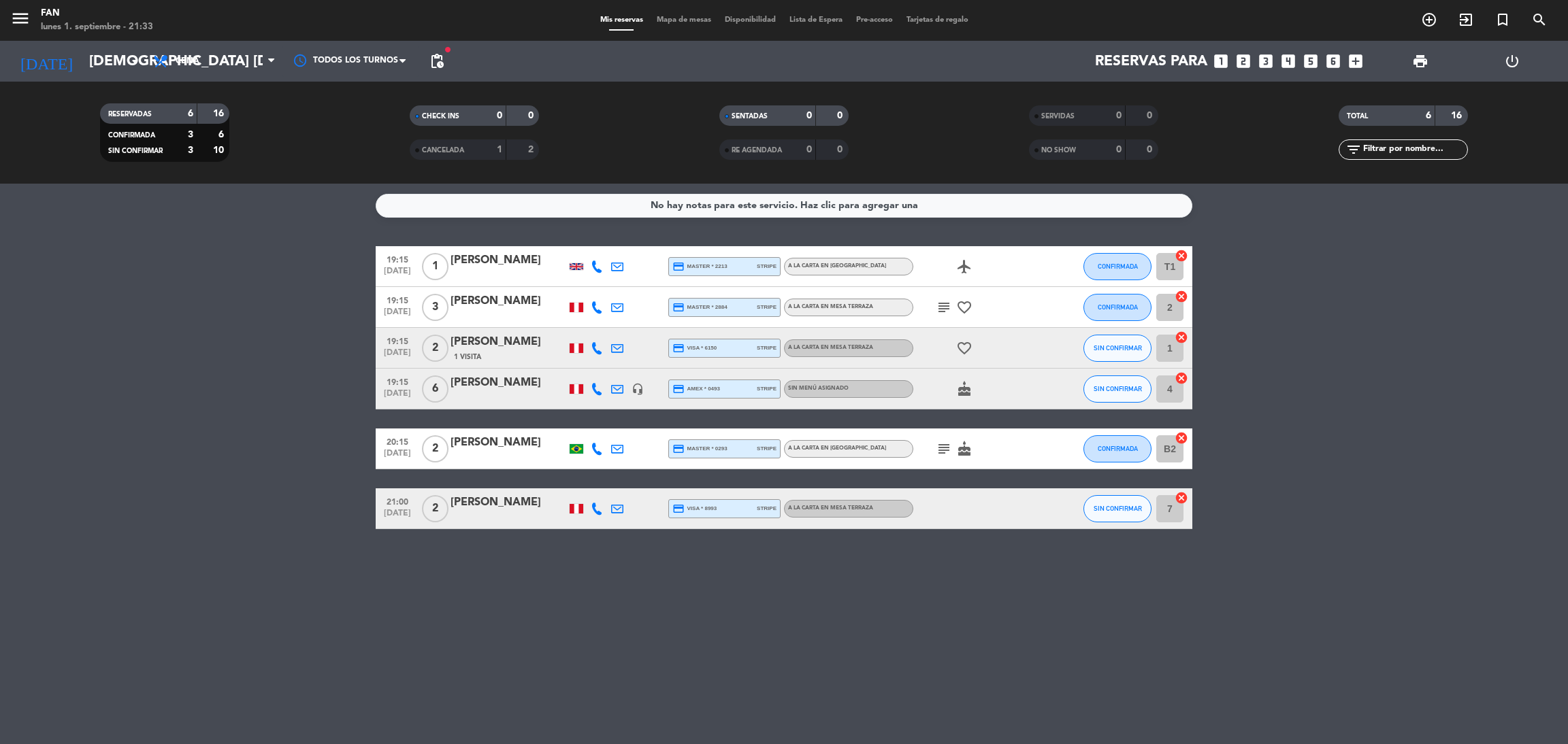
click at [681, 21] on span "Mapa de mesas" at bounding box center [684, 20] width 68 height 8
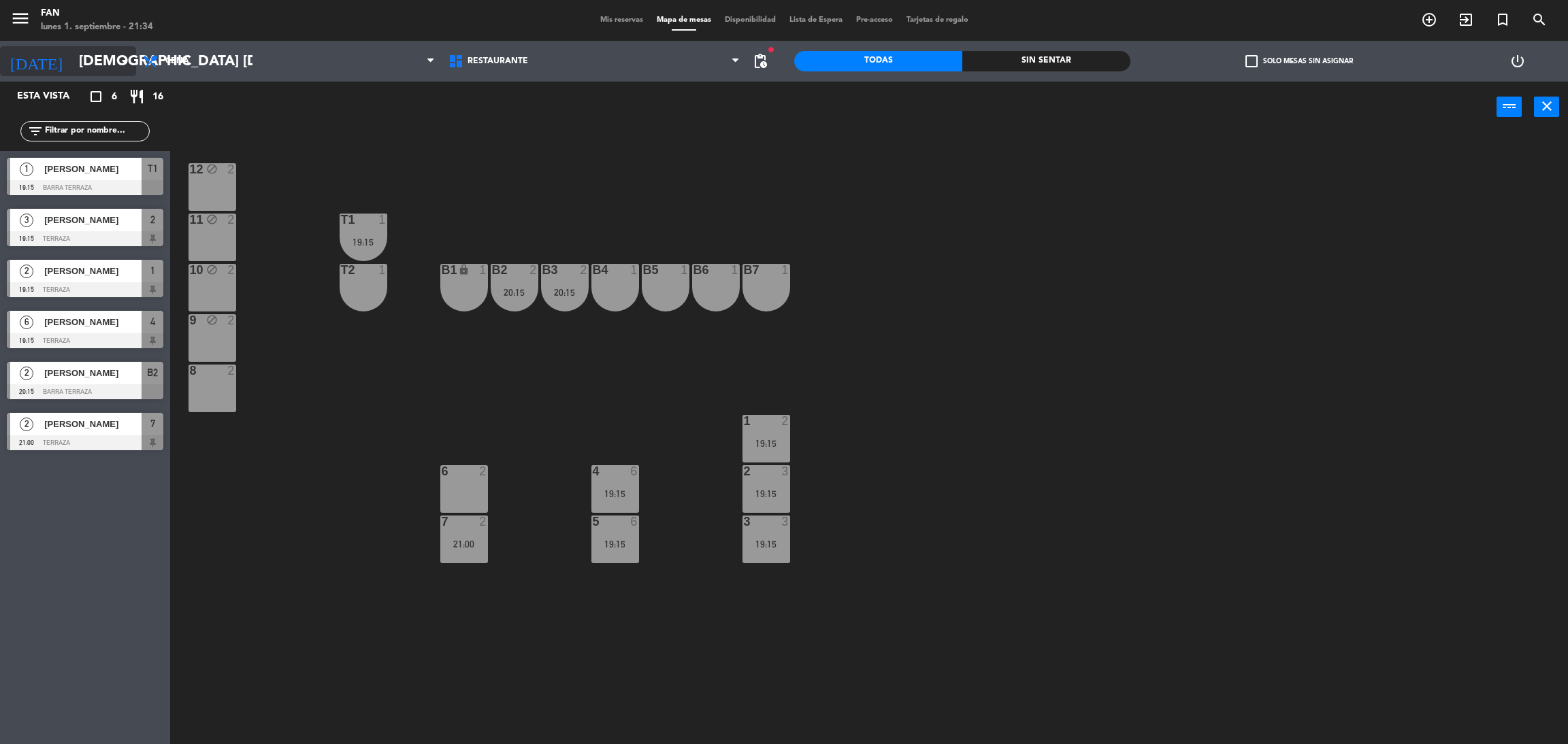
click at [121, 61] on icon "arrow_drop_down" at bounding box center [124, 61] width 16 height 16
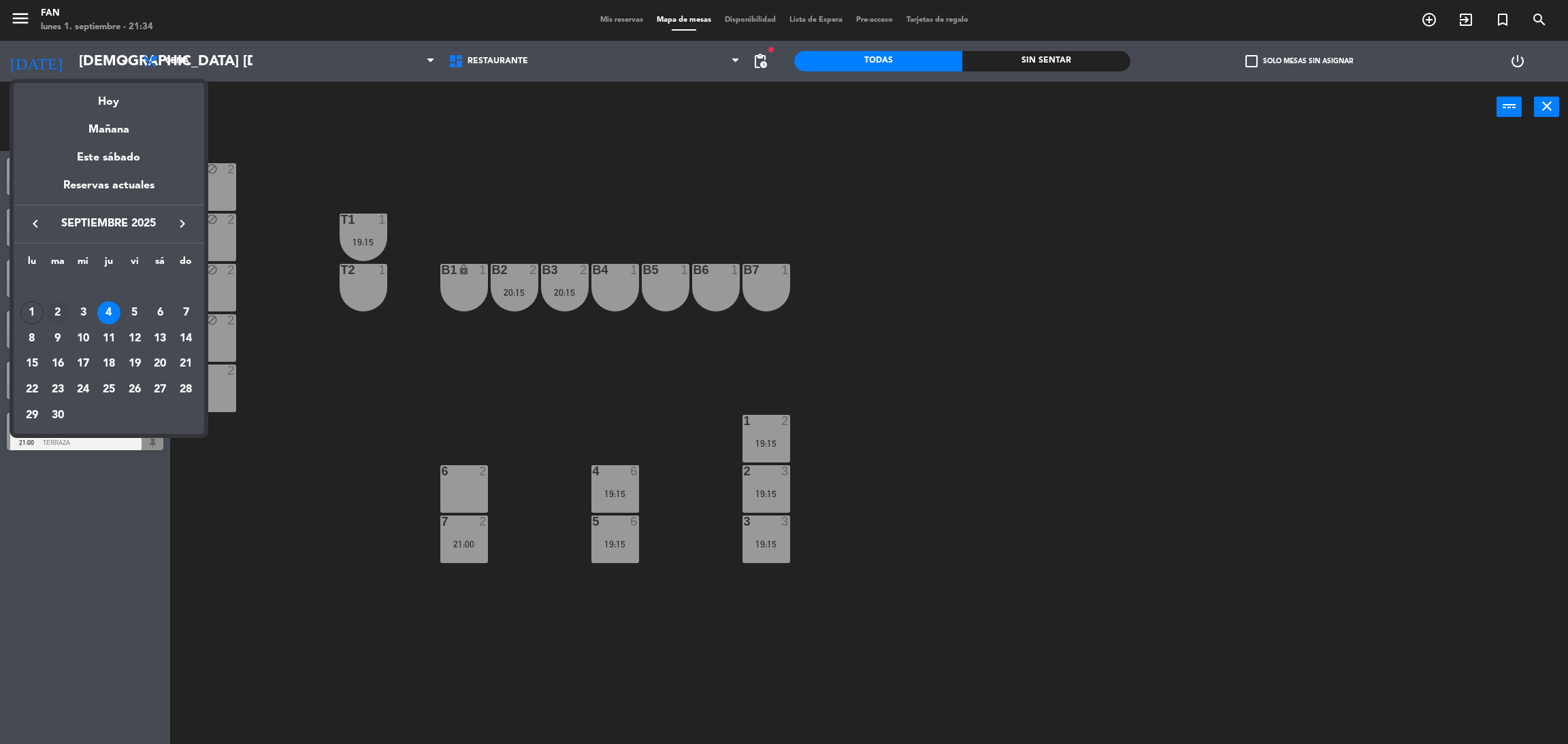
click at [54, 309] on div "2" at bounding box center [58, 313] width 23 height 23
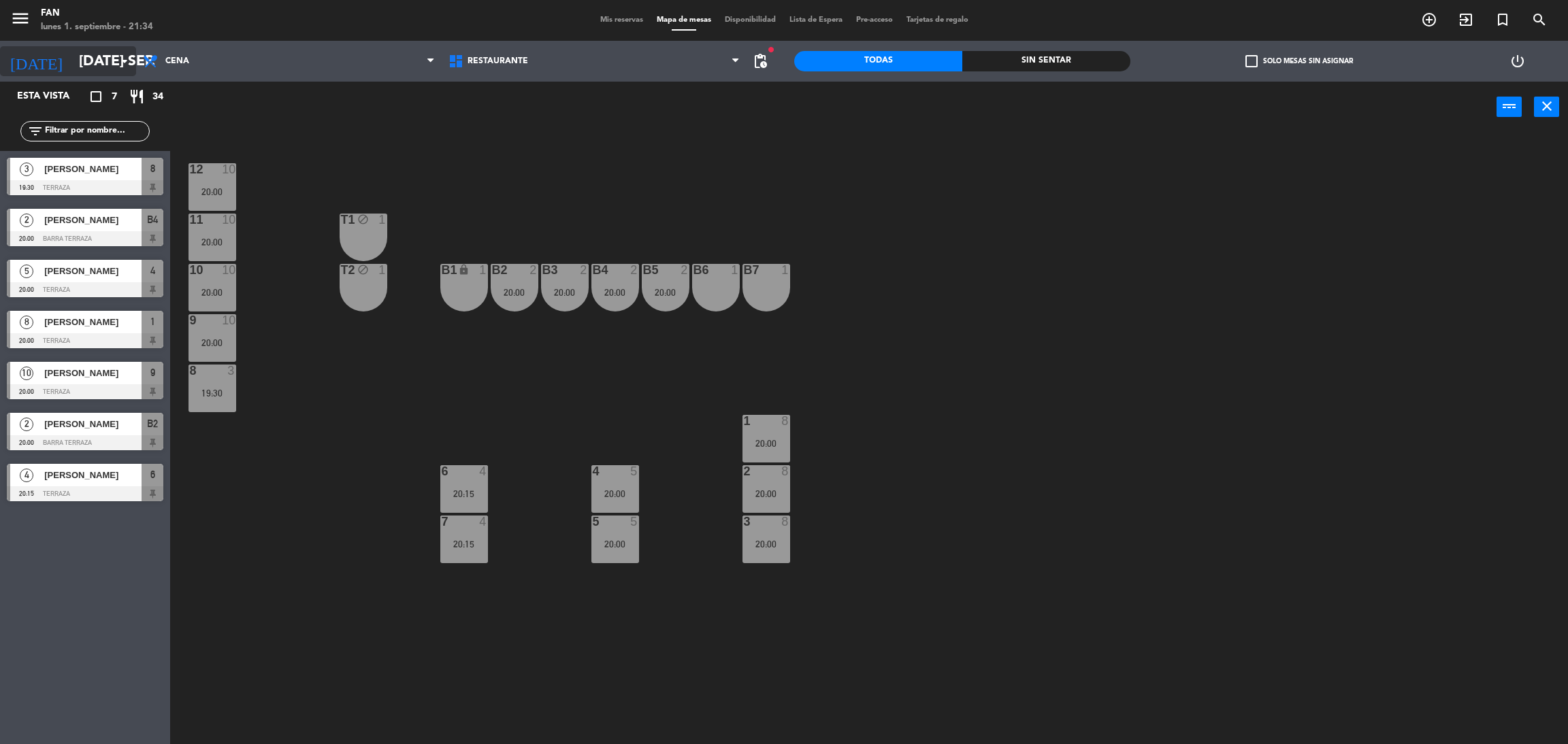
click at [101, 53] on input "[DATE] sep." at bounding box center [166, 62] width 187 height 31
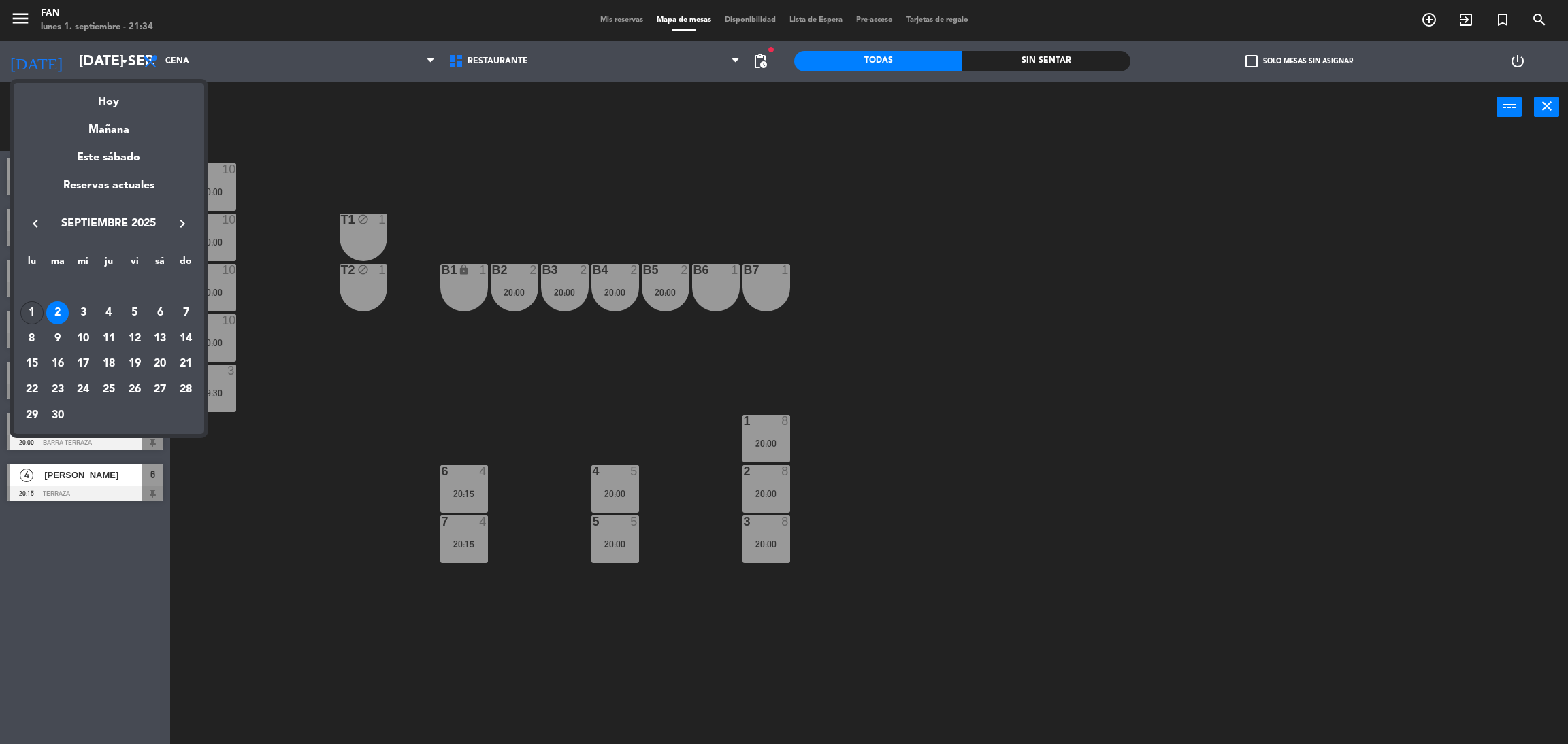
click at [23, 313] on div "1" at bounding box center [32, 313] width 23 height 23
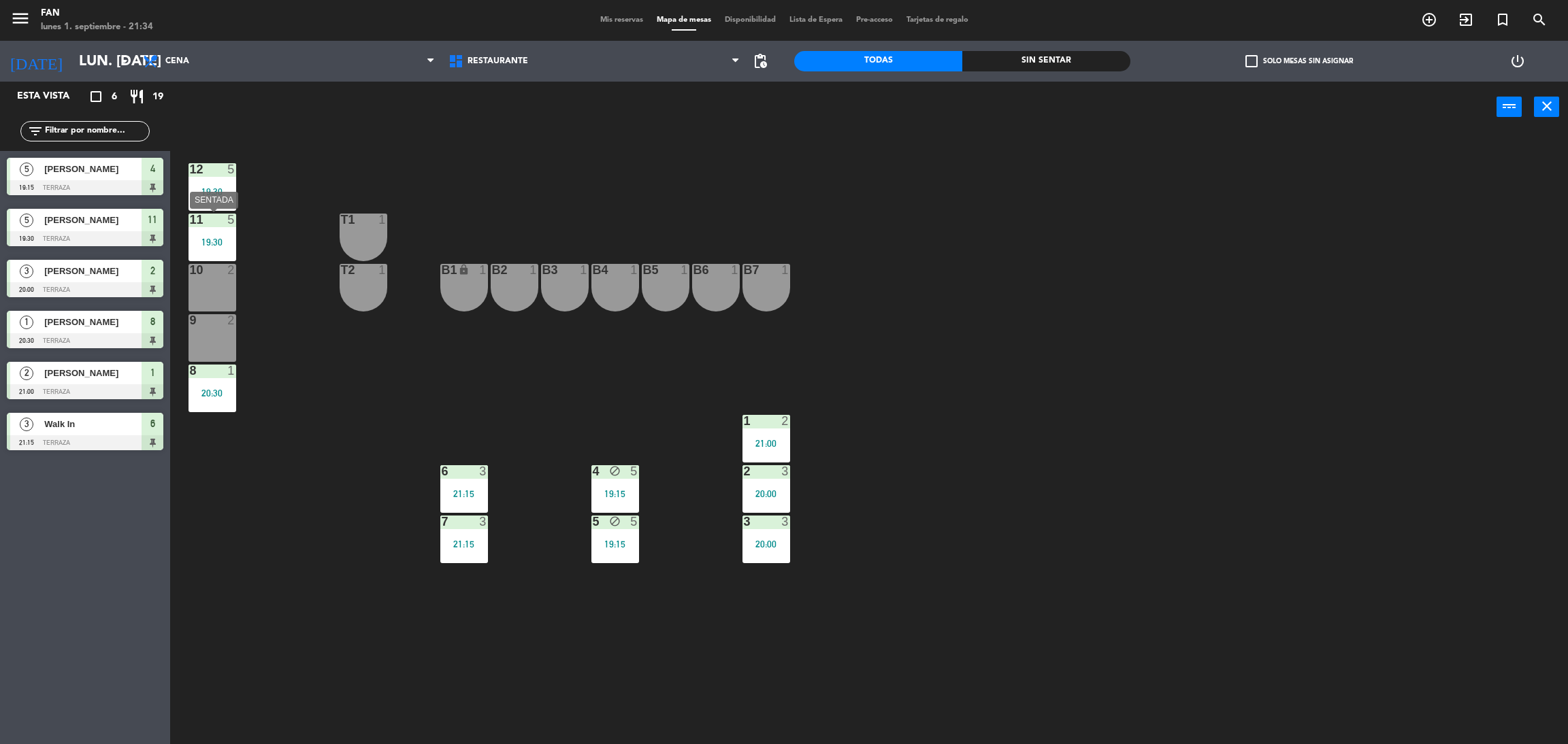
click at [220, 237] on div "19:30" at bounding box center [211, 242] width 47 height 10
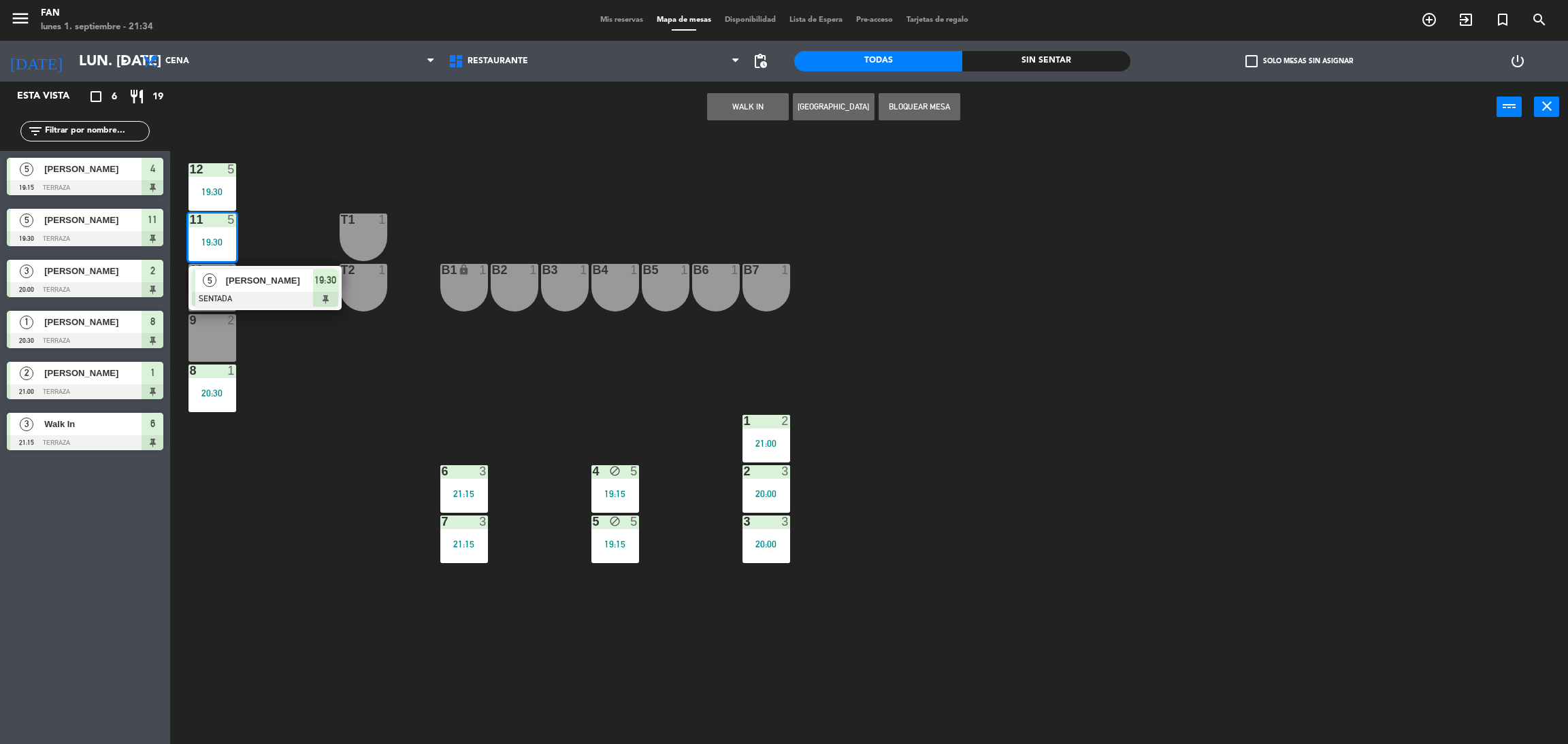
click at [285, 221] on div "12 5 19:30 11 5 19:30 5 [PERSON_NAME] SENTADA 19:30 T1 1 10 2 T2 1 B1 lock 1 B2…" at bounding box center [877, 444] width 1382 height 611
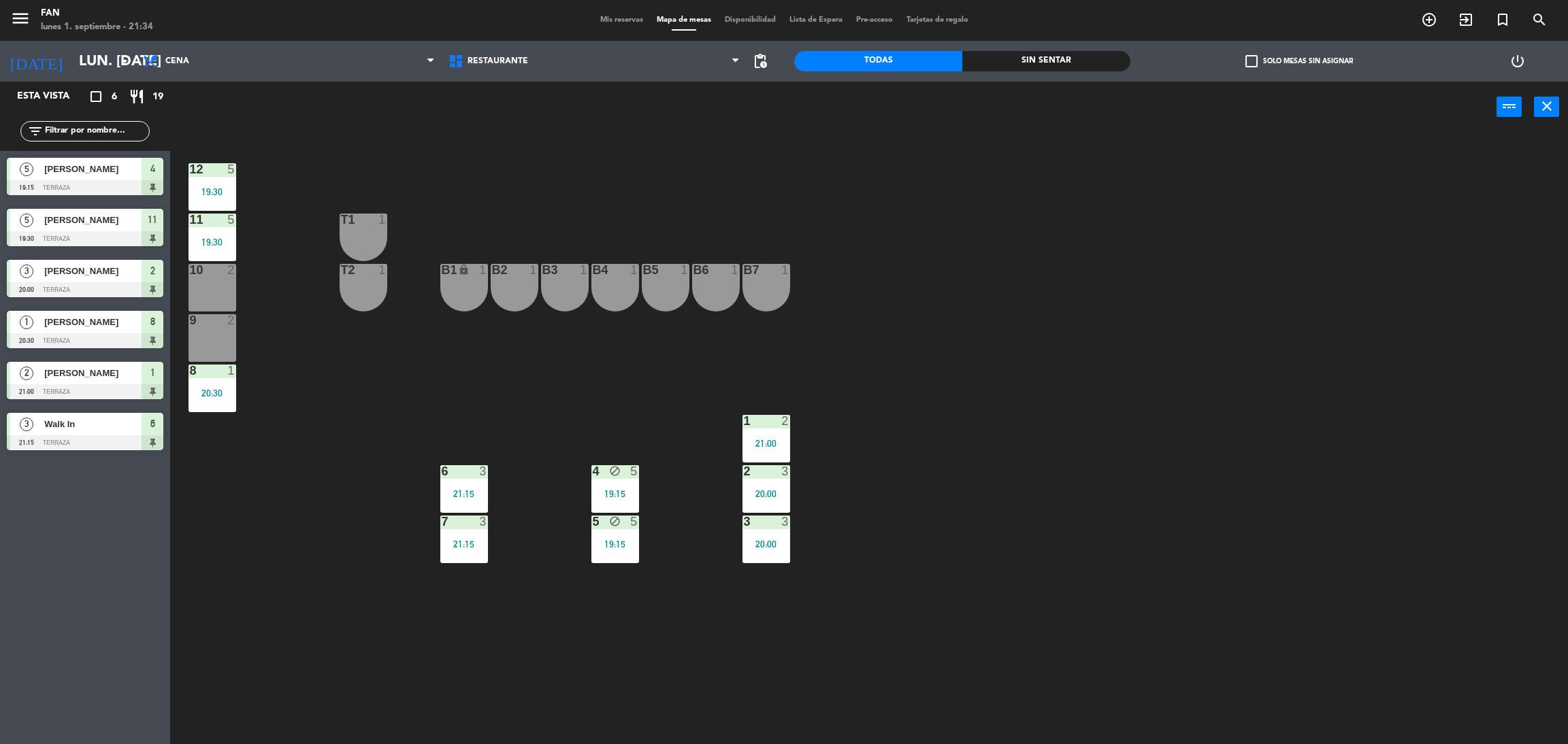
click at [219, 373] on div at bounding box center [211, 370] width 22 height 13
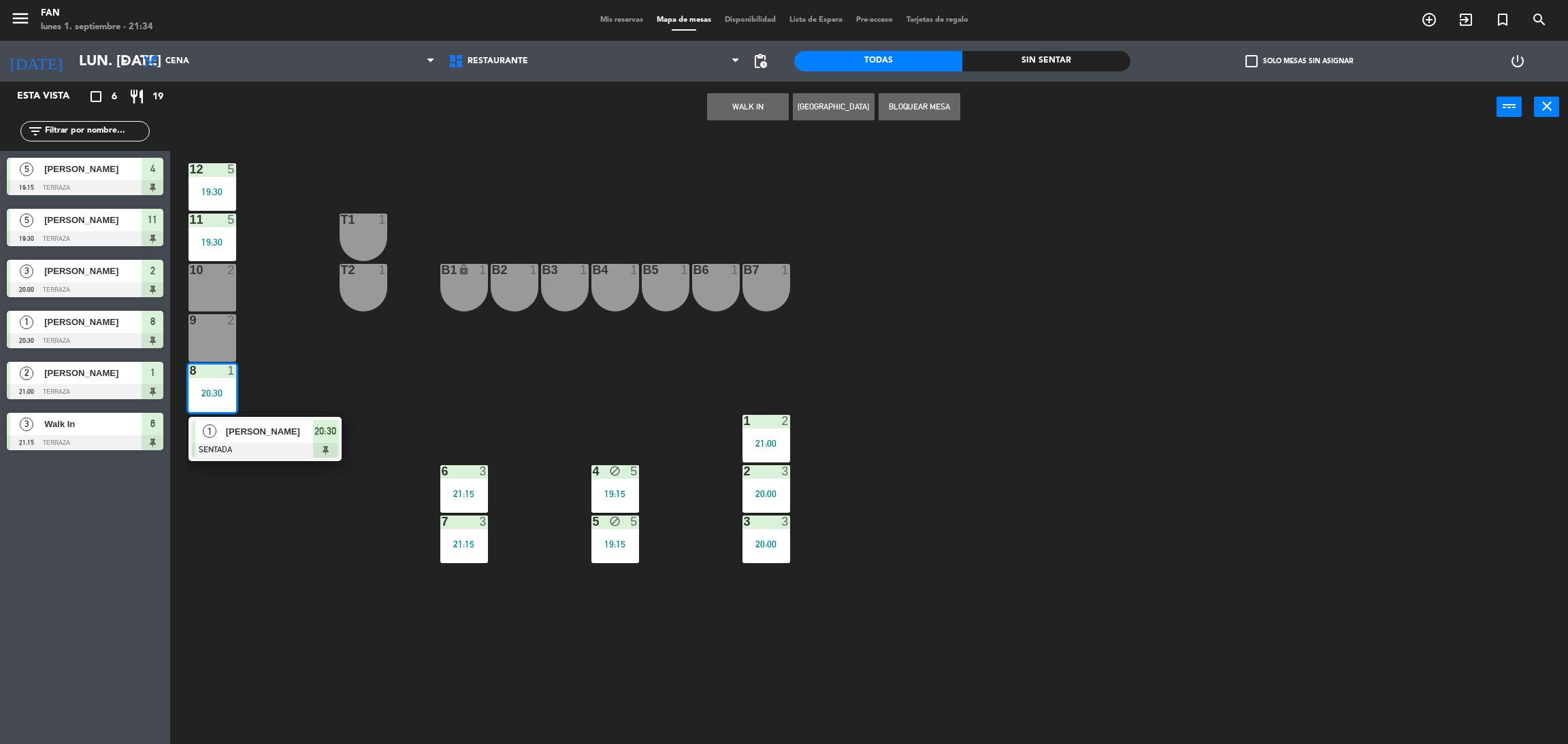
click at [370, 397] on div "12 5 19:30 11 5 19:30 T1 1 10 2 T2 1 B1 lock 1 B2 1 B3 1 B4 1 B5 1 B6 1 B7 1 9 …" at bounding box center [877, 444] width 1382 height 611
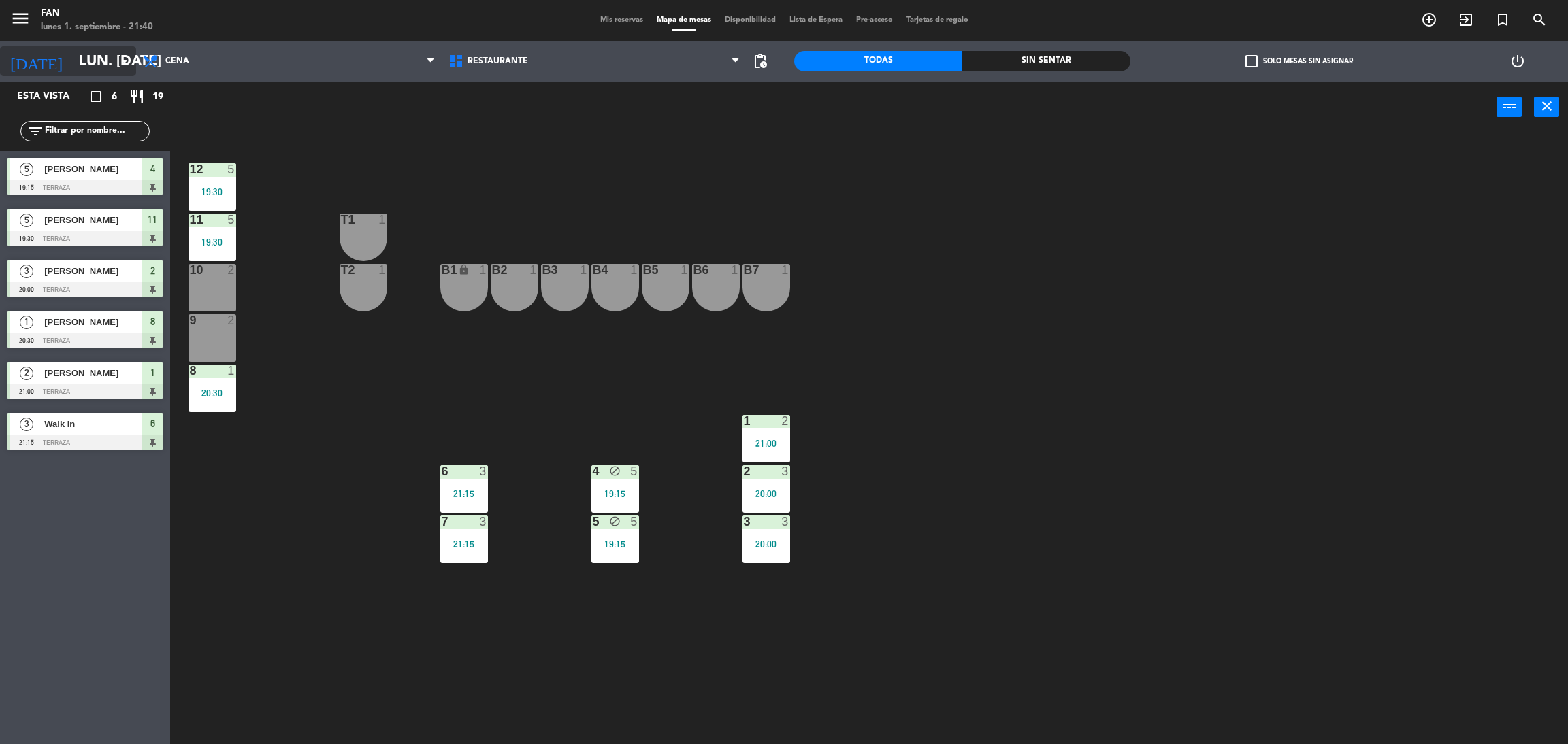
click at [93, 58] on input "lun. [DATE]" at bounding box center [166, 62] width 187 height 31
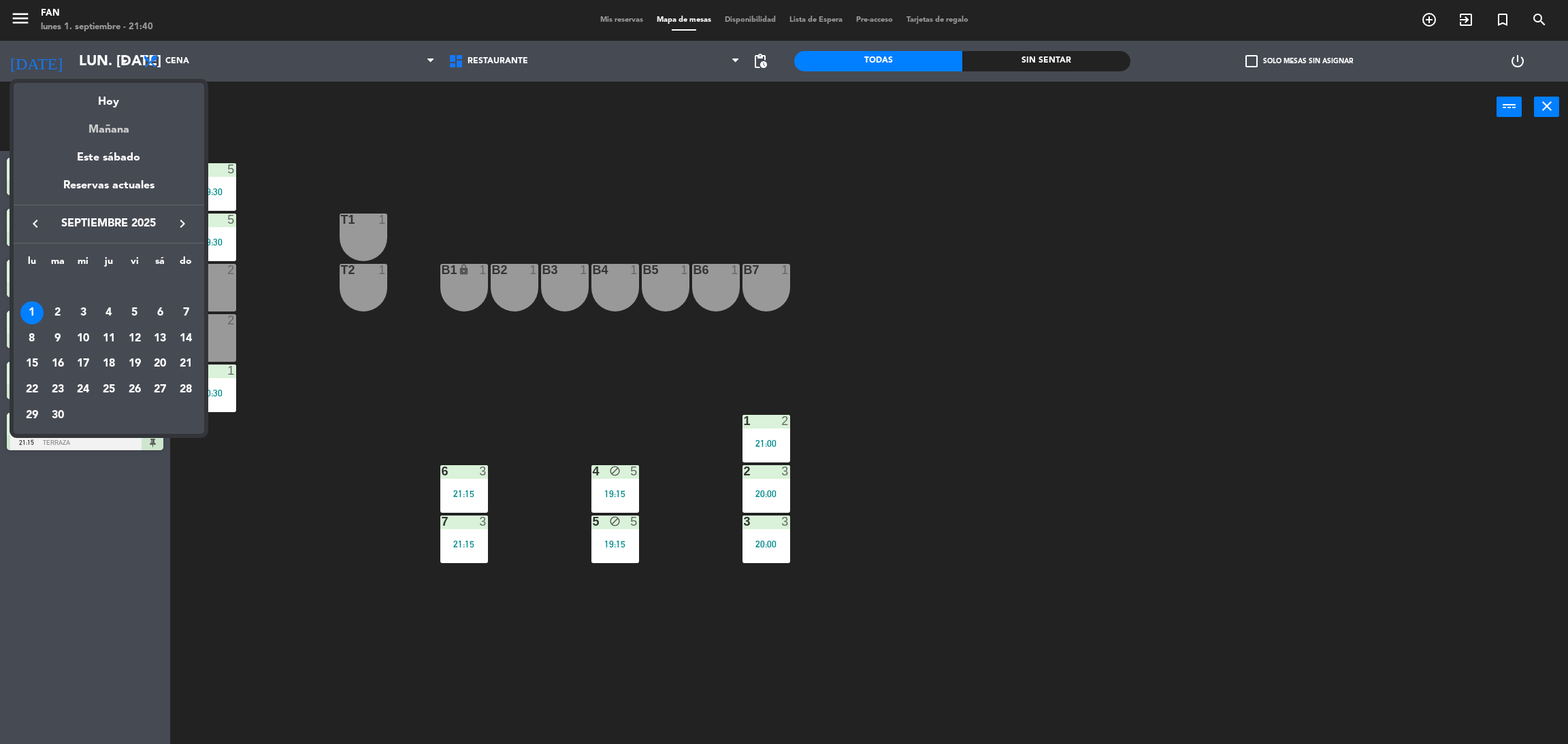
click at [105, 126] on div "Mañana" at bounding box center [109, 124] width 191 height 28
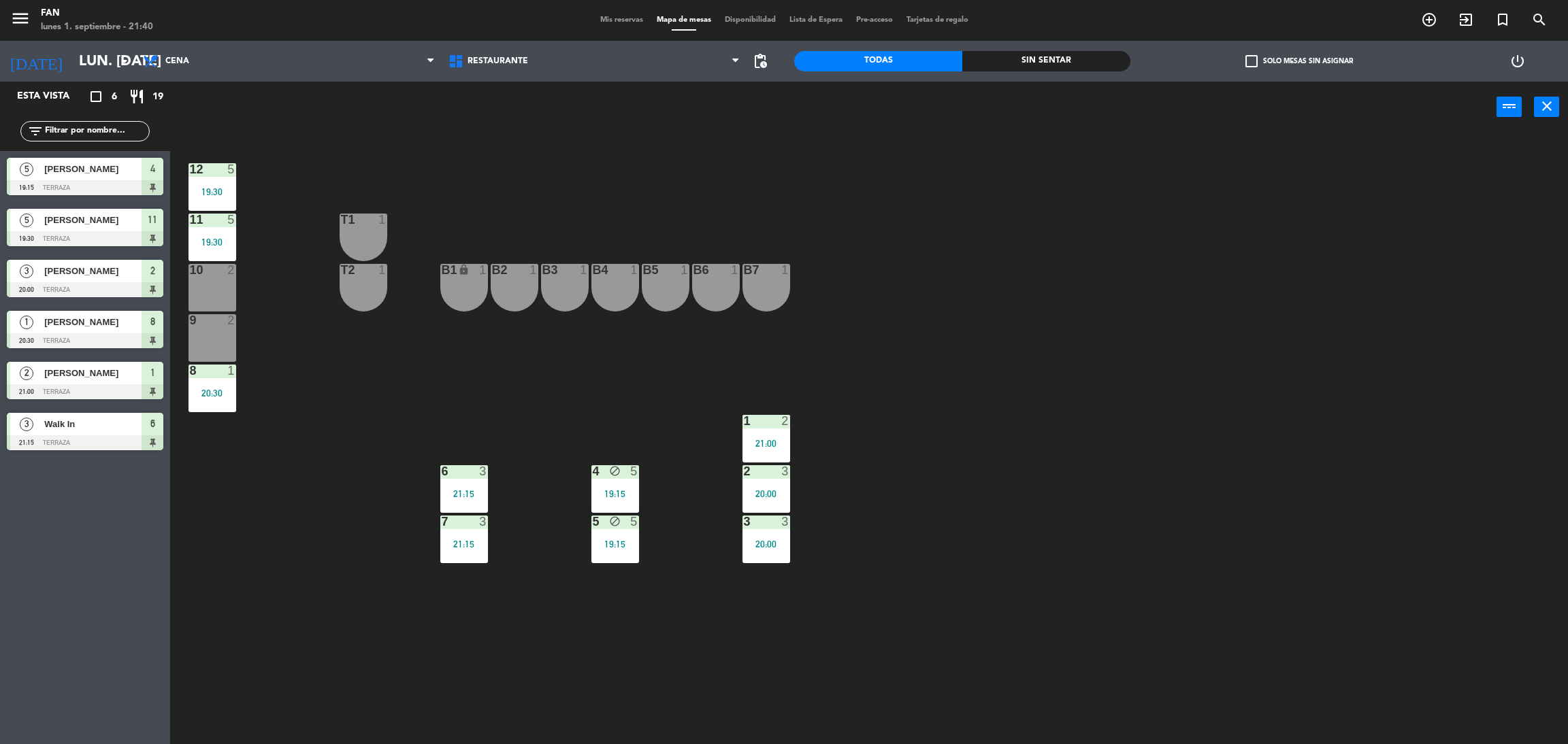
type input "[DATE] sep."
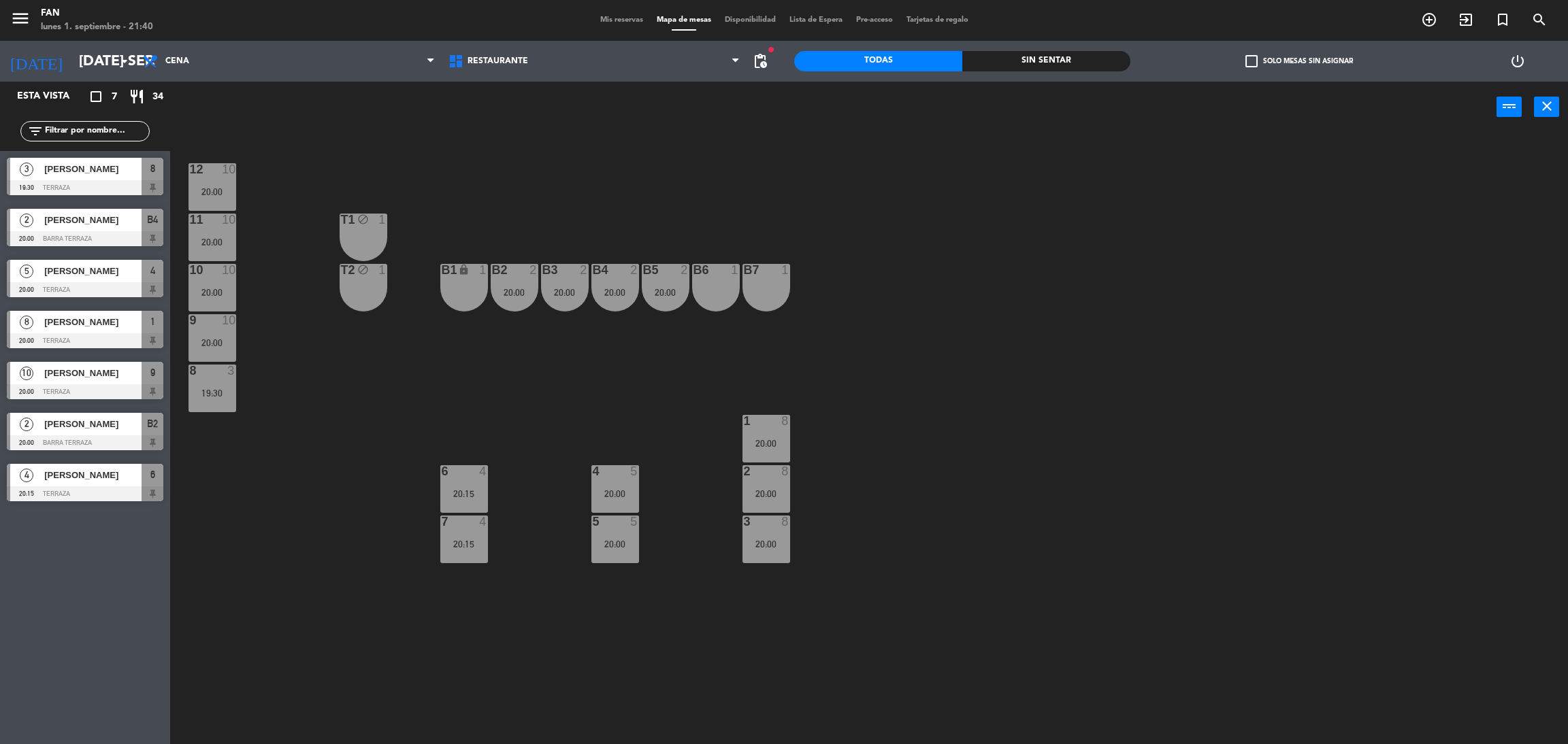
click at [618, 19] on span "Mis reservas" at bounding box center [621, 20] width 57 height 8
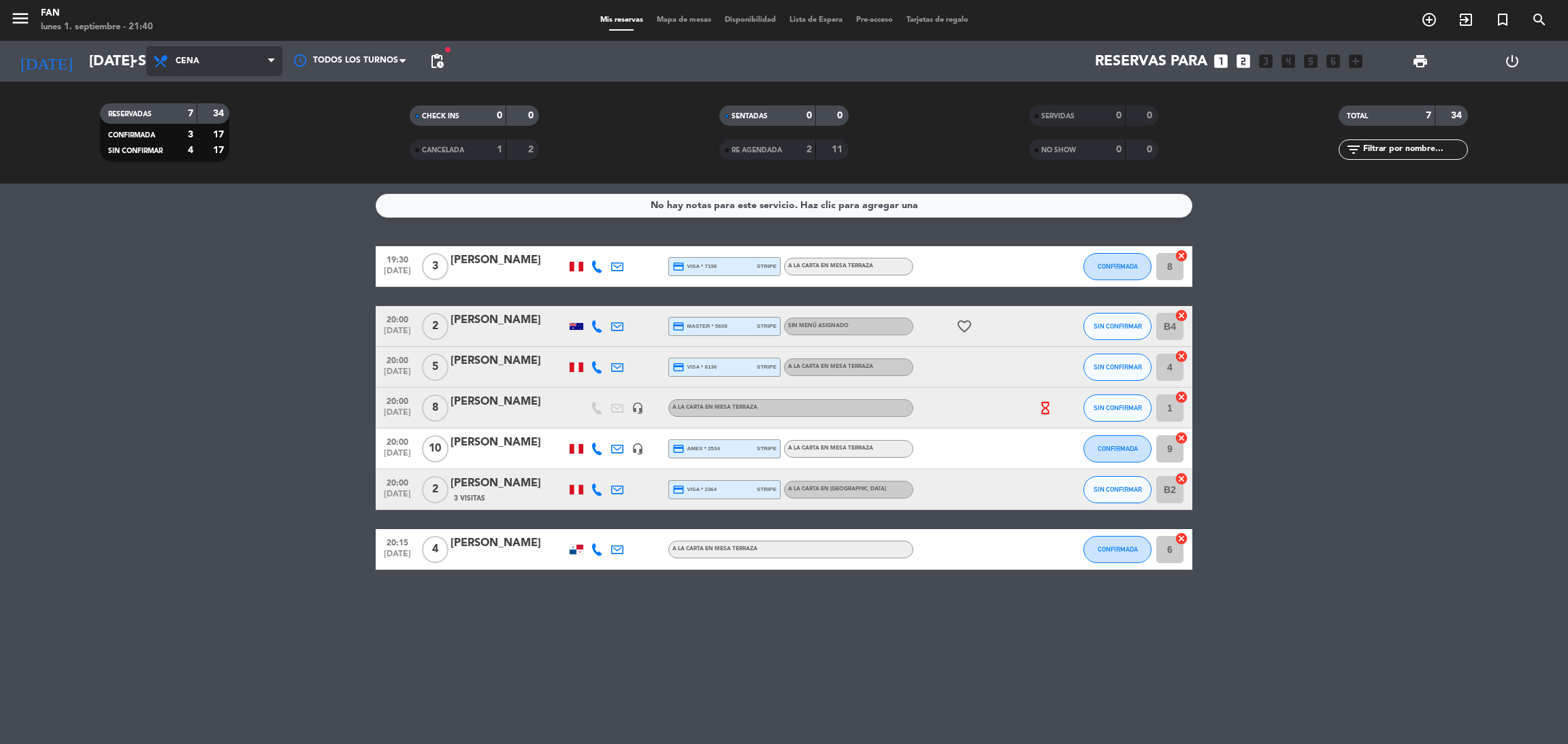
click at [237, 54] on span "Cena" at bounding box center [214, 61] width 136 height 30
click at [230, 120] on div "menu Fan lunes 1. septiembre - 21:40 Mis reservas Mapa de mesas Disponibilidad …" at bounding box center [784, 92] width 1568 height 184
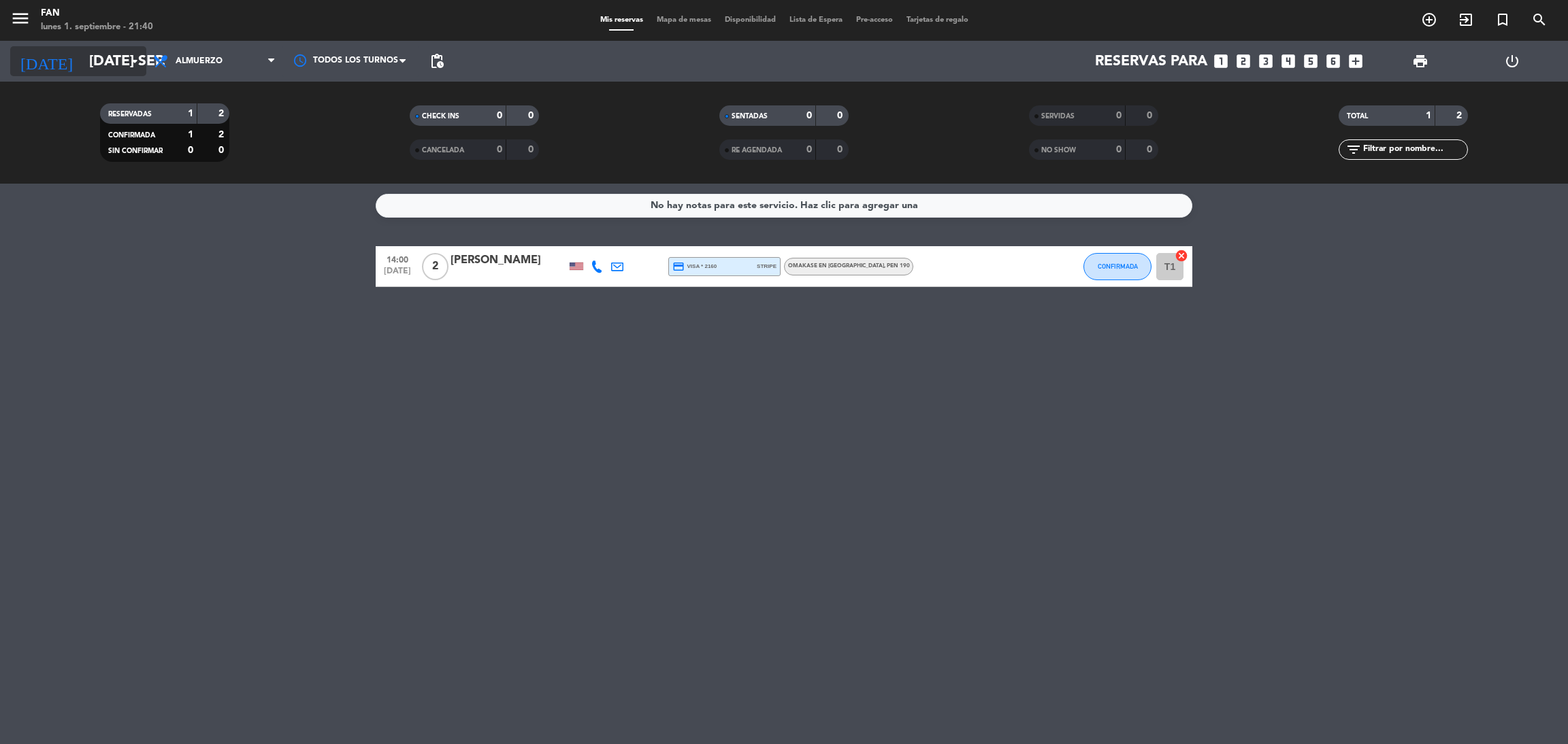
click at [126, 67] on icon "arrow_drop_down" at bounding box center [134, 61] width 16 height 16
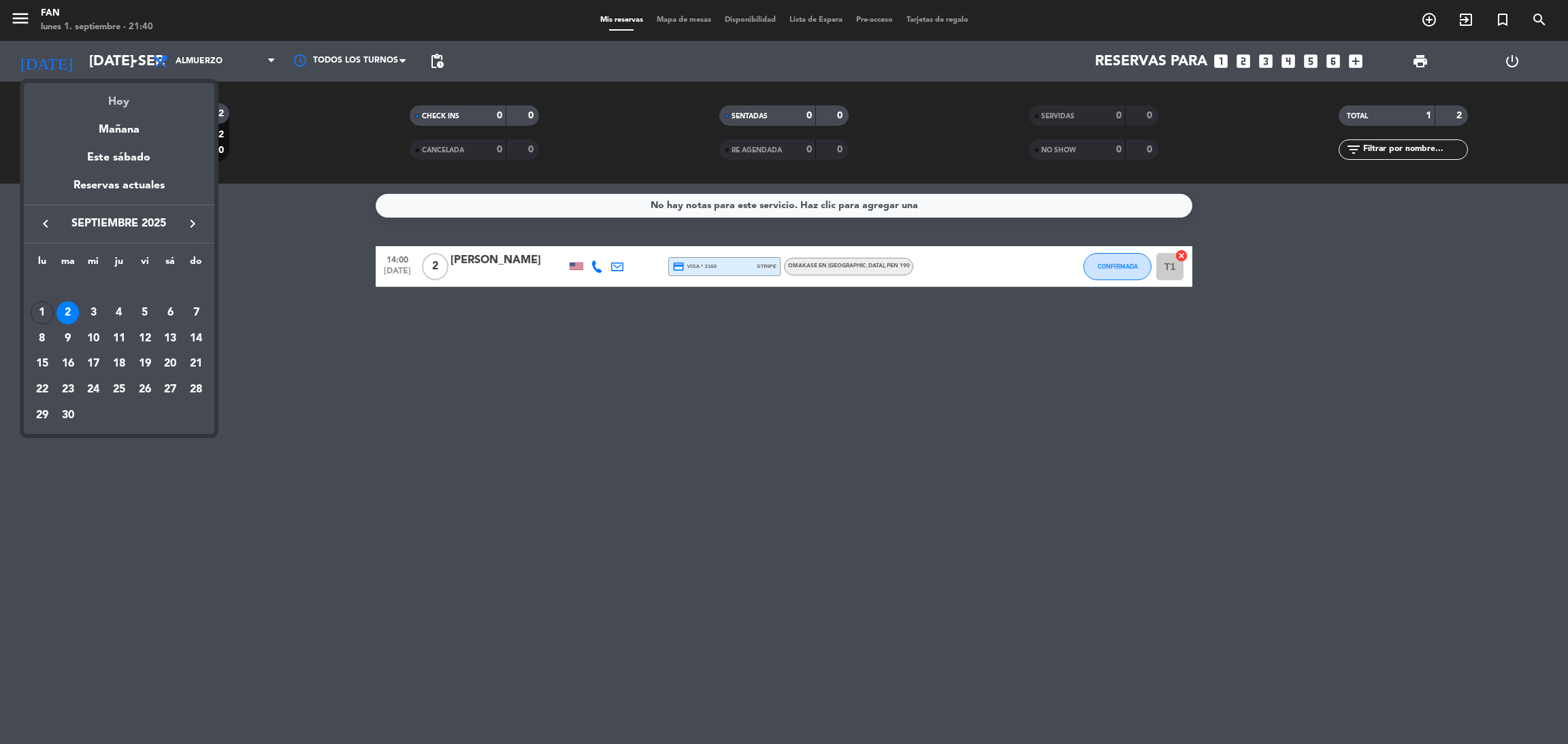
click at [122, 99] on div "Hoy" at bounding box center [120, 96] width 191 height 28
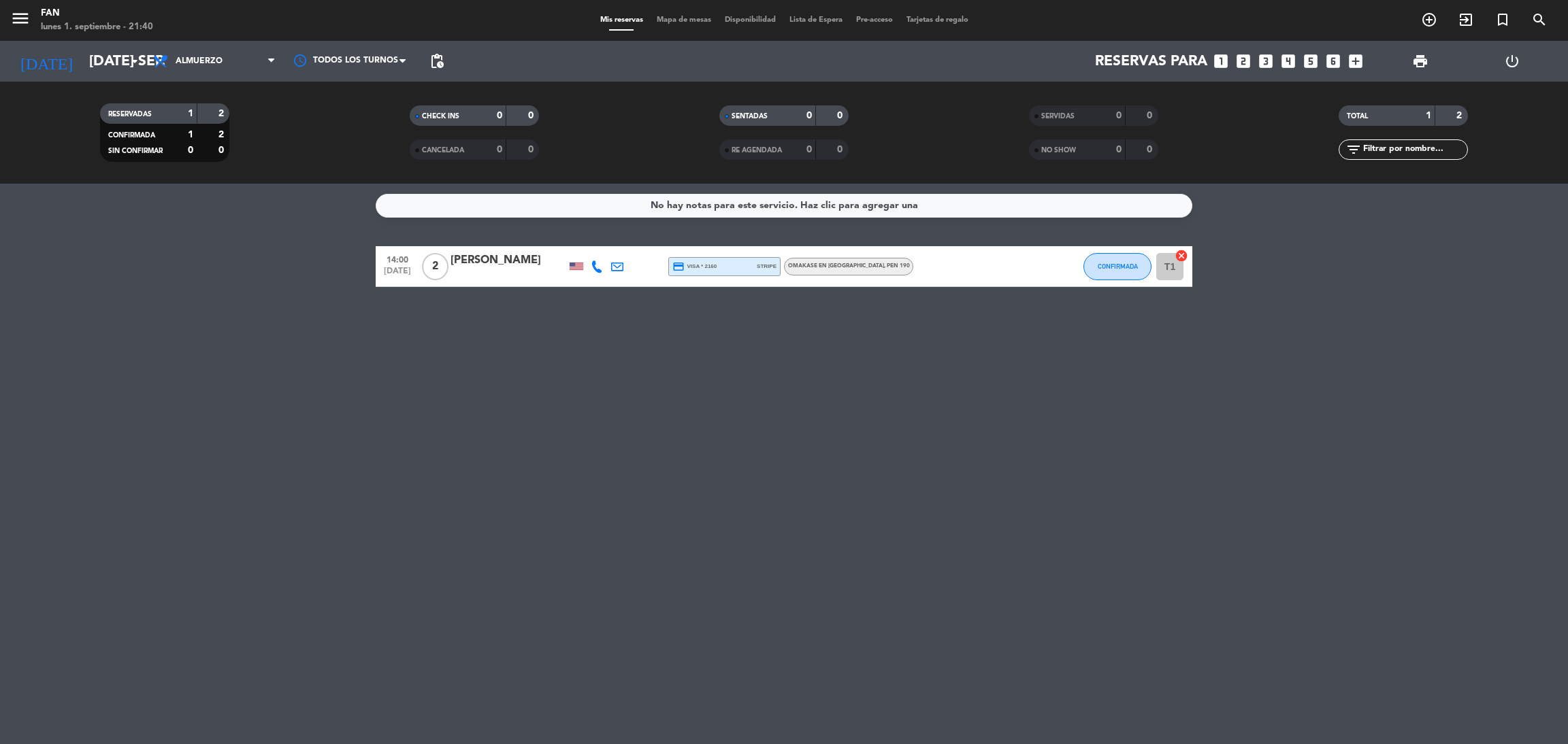
type input "lun. [DATE]"
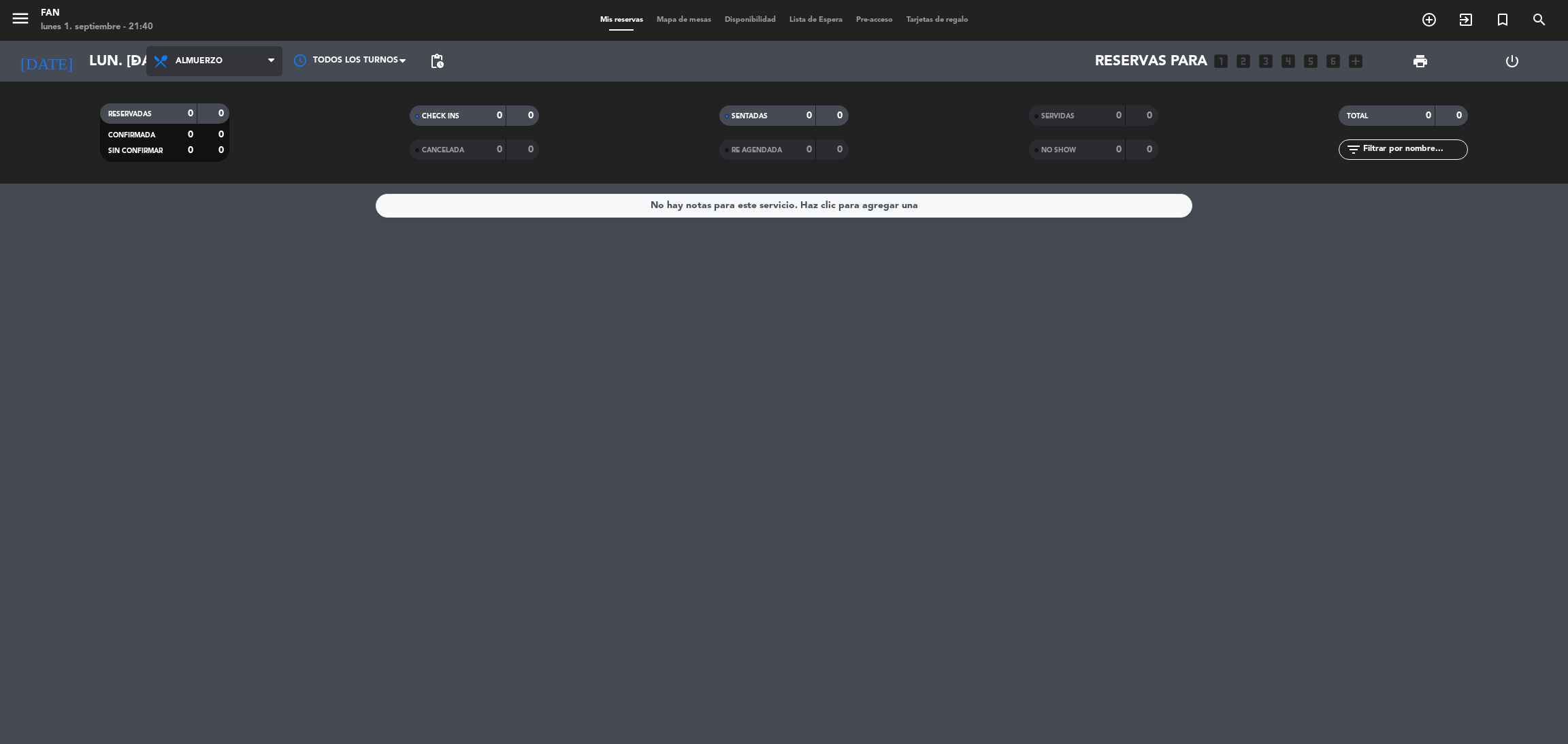
click at [244, 58] on span "Almuerzo" at bounding box center [214, 61] width 136 height 30
click at [224, 138] on div "menu Fan lunes 1. septiembre - 21:40 Mis reservas Mapa de mesas Disponibilidad …" at bounding box center [784, 92] width 1568 height 184
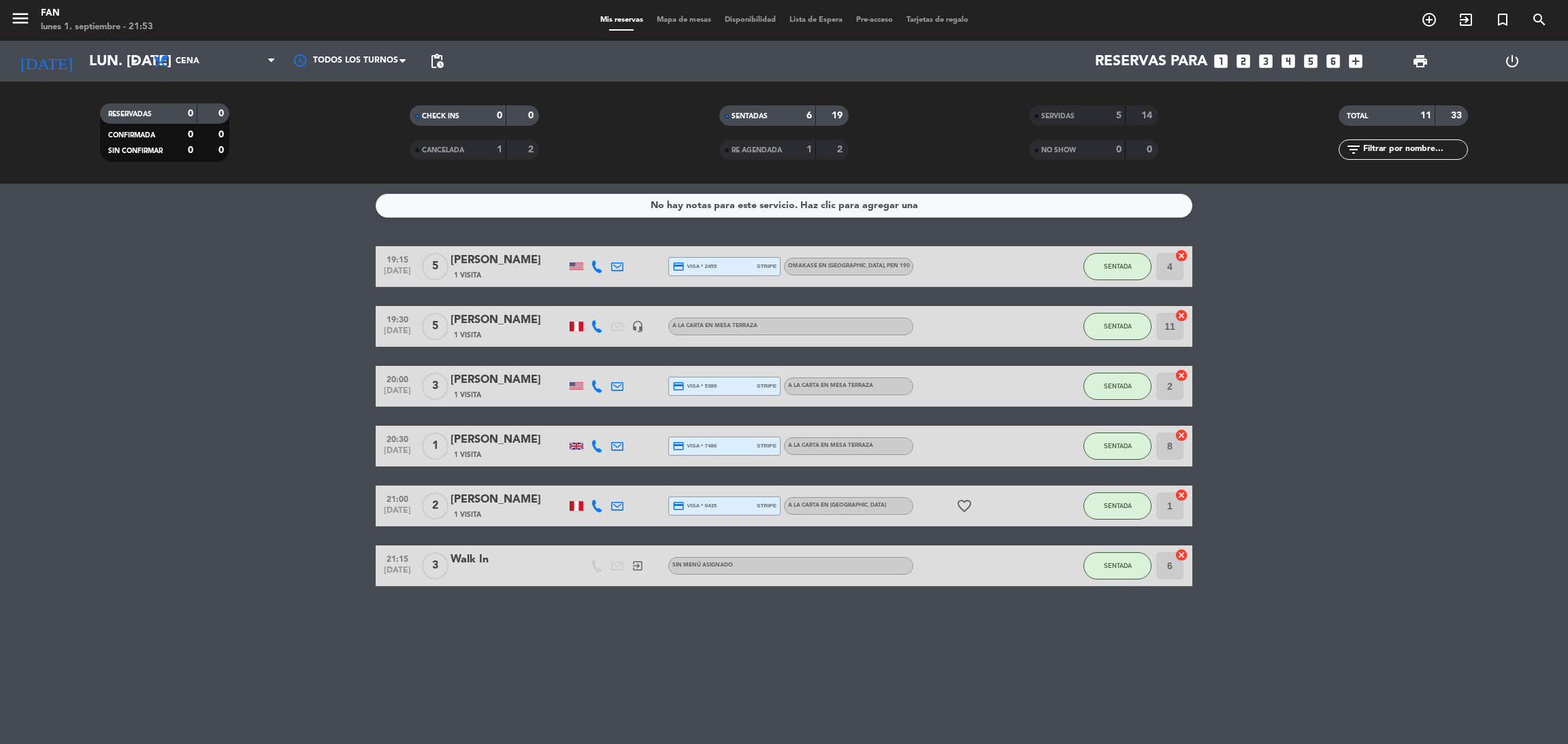
drag, startPoint x: 531, startPoint y: 456, endPoint x: 196, endPoint y: 486, distance: 336.3
click at [196, 486] on bookings-row "19:15 [DATE] 5 Tap [PERSON_NAME] 1 Visita credit_card visa * 2455 stripe Omakas…" at bounding box center [784, 415] width 1568 height 340
click at [662, 19] on span "Mapa de mesas" at bounding box center [684, 20] width 68 height 8
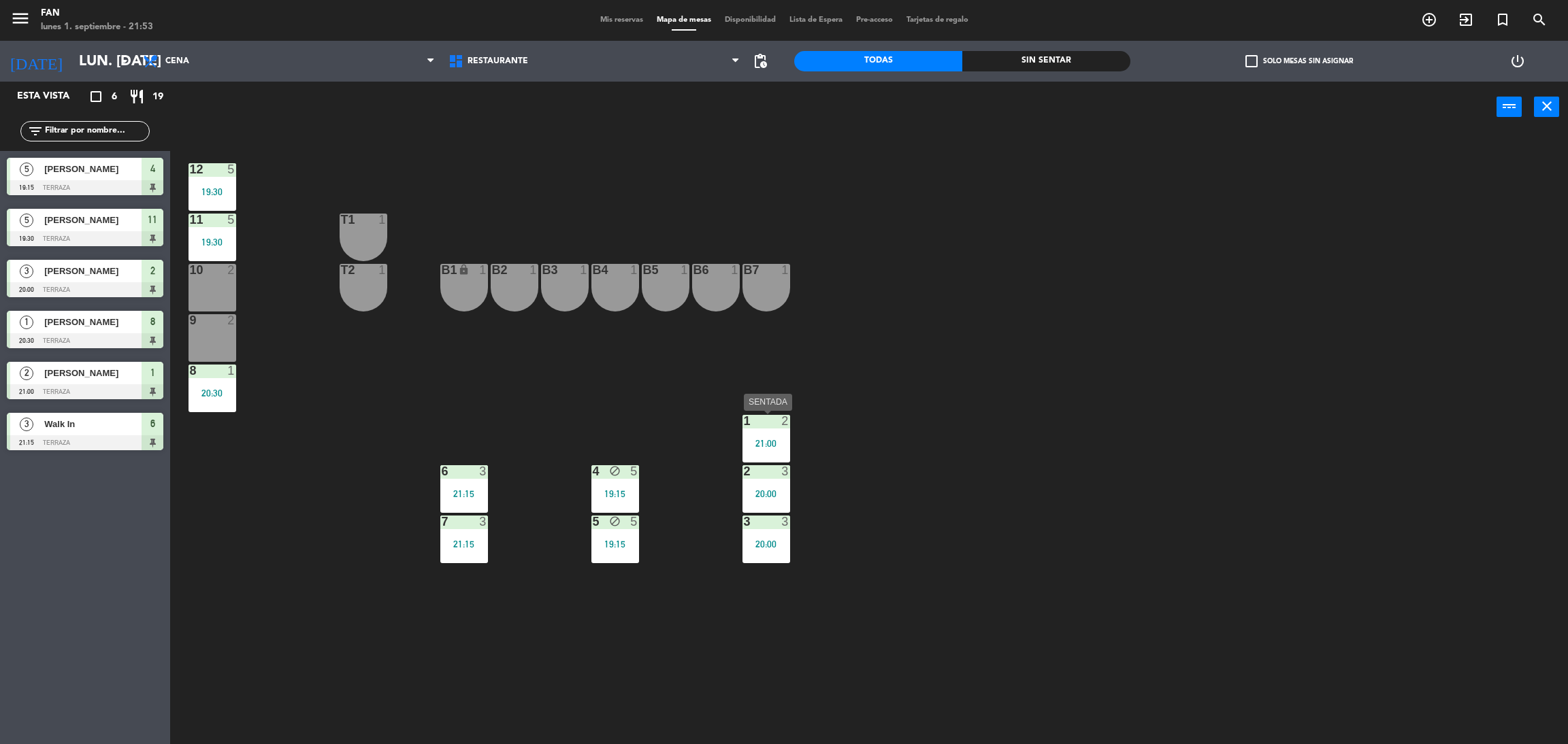
click at [782, 438] on div "21:00" at bounding box center [766, 443] width 47 height 10
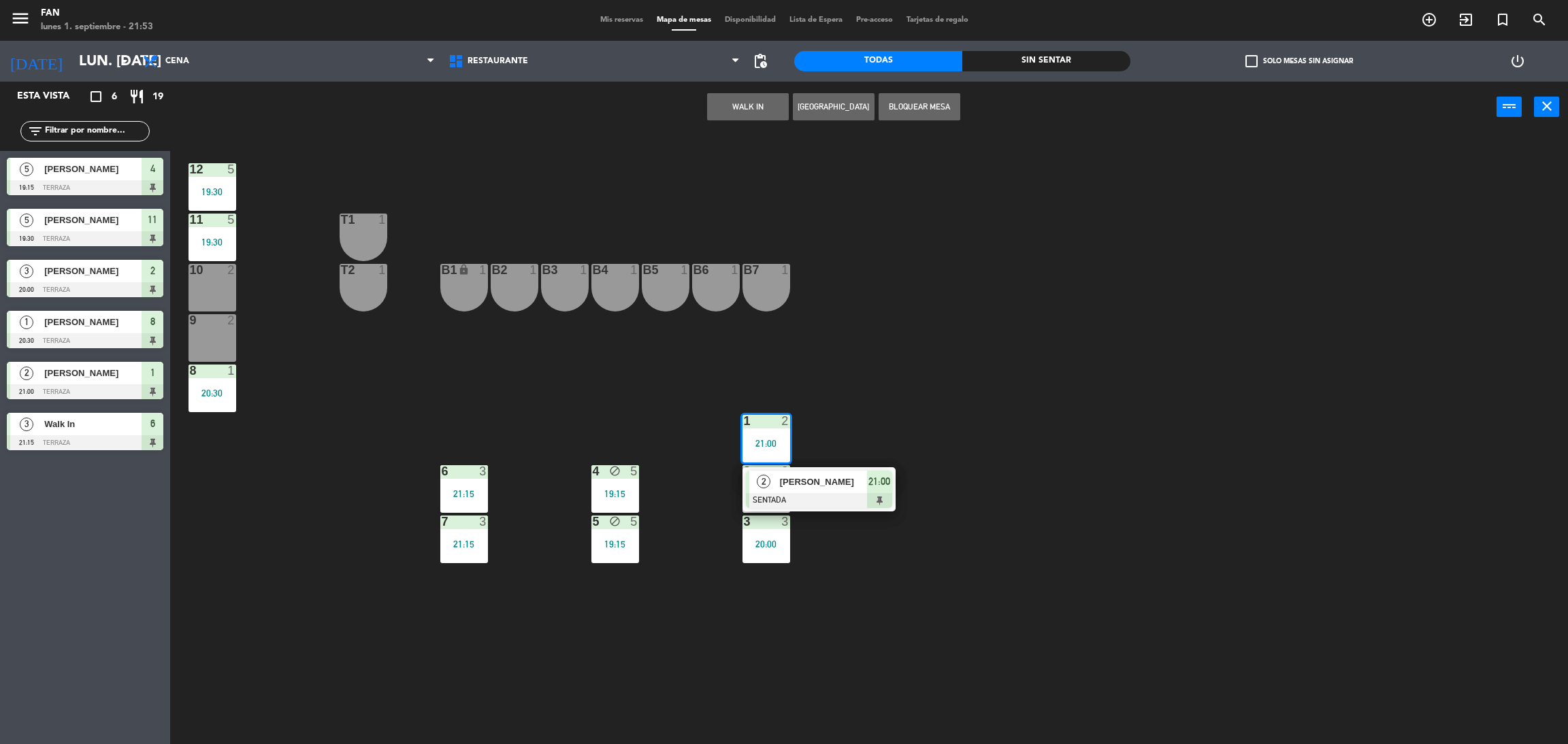
click at [614, 19] on span "Mis reservas" at bounding box center [621, 20] width 57 height 8
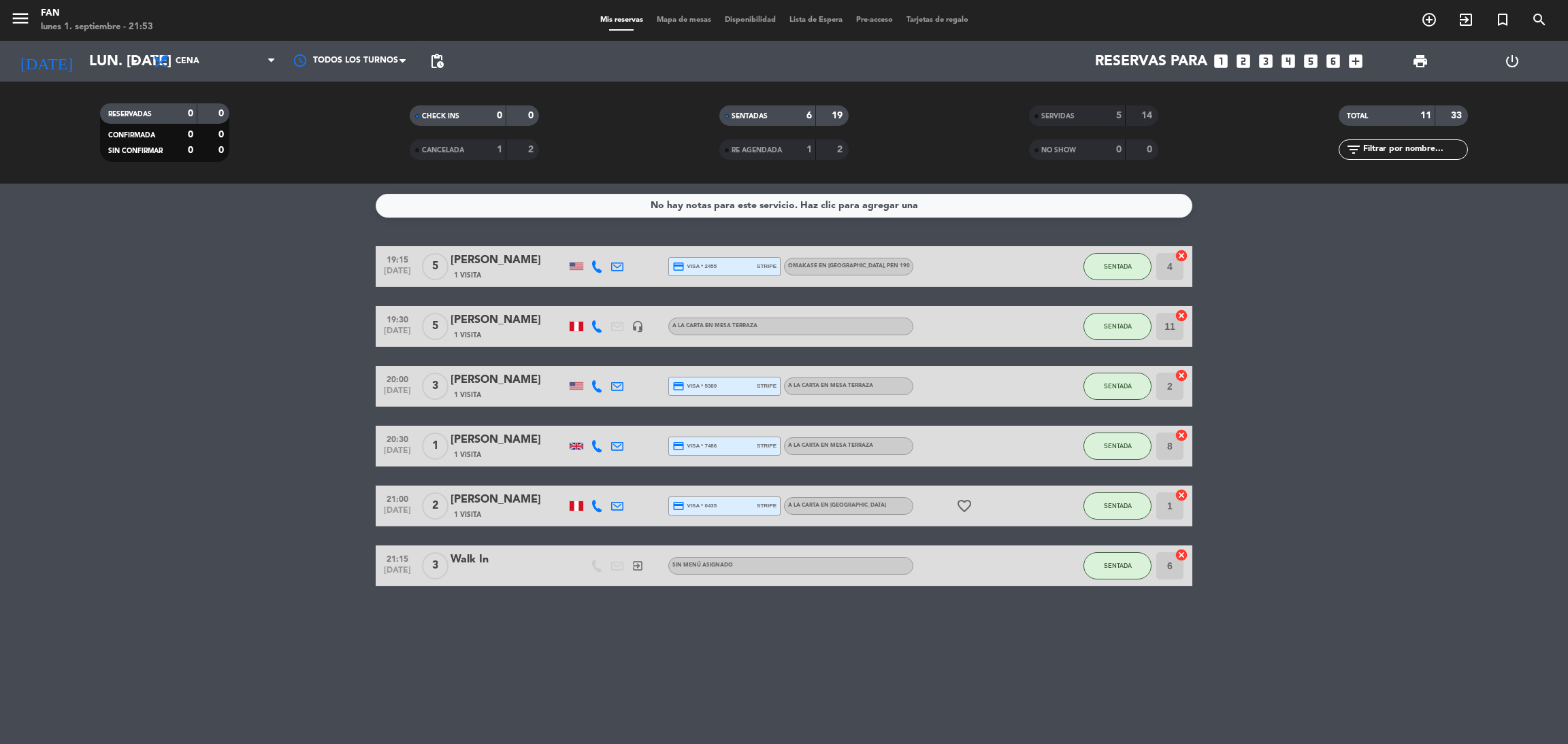
click at [279, 510] on bookings-row "19:15 [DATE] 5 Tap [PERSON_NAME] 1 Visita credit_card visa * 2455 stripe Omakas…" at bounding box center [784, 415] width 1568 height 340
